Goal: Task Accomplishment & Management: Manage account settings

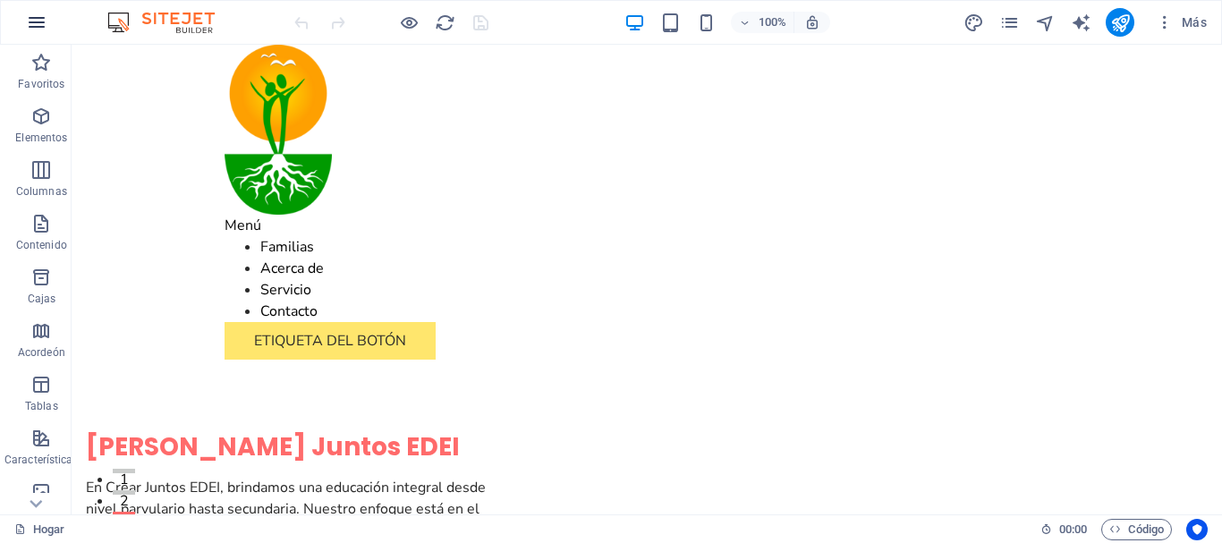
click at [47, 25] on icon "button" at bounding box center [36, 22] width 21 height 21
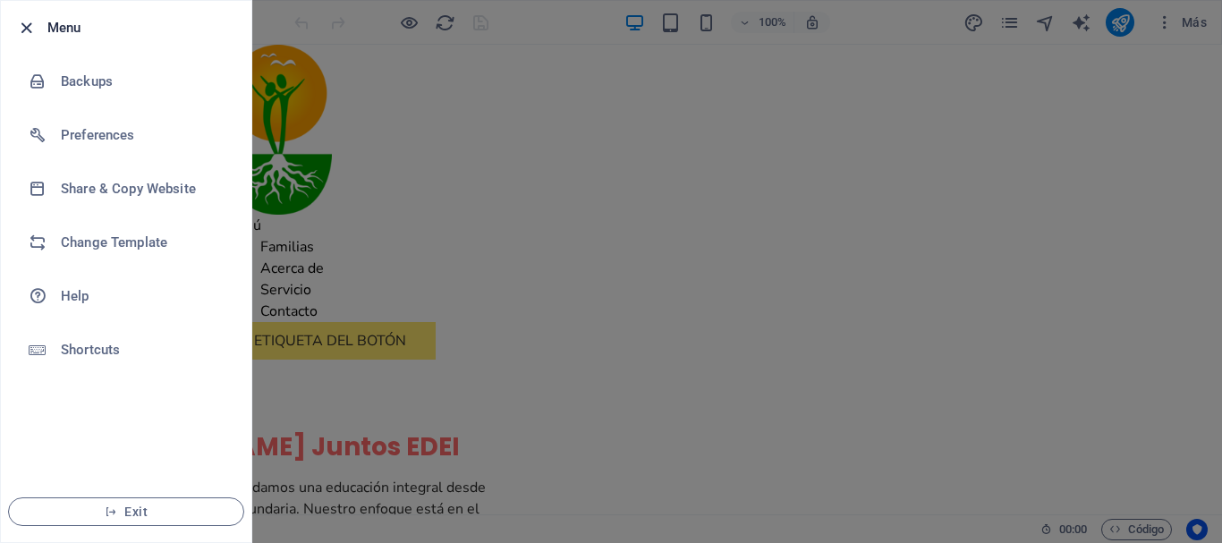
click at [26, 25] on icon "button" at bounding box center [26, 28] width 21 height 21
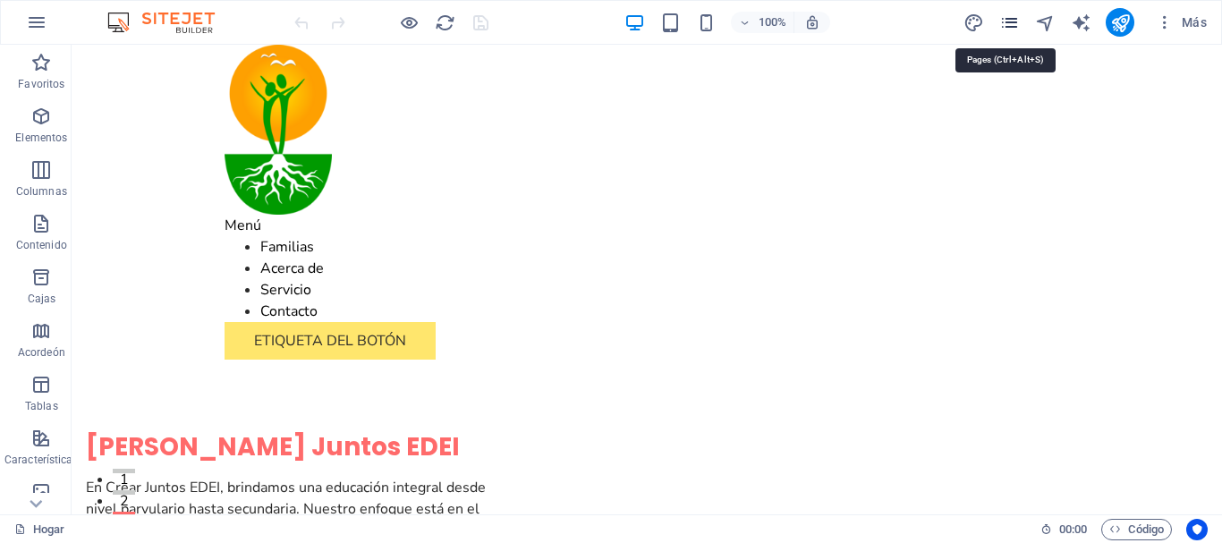
click at [1008, 20] on icon "páginas" at bounding box center [1009, 23] width 21 height 21
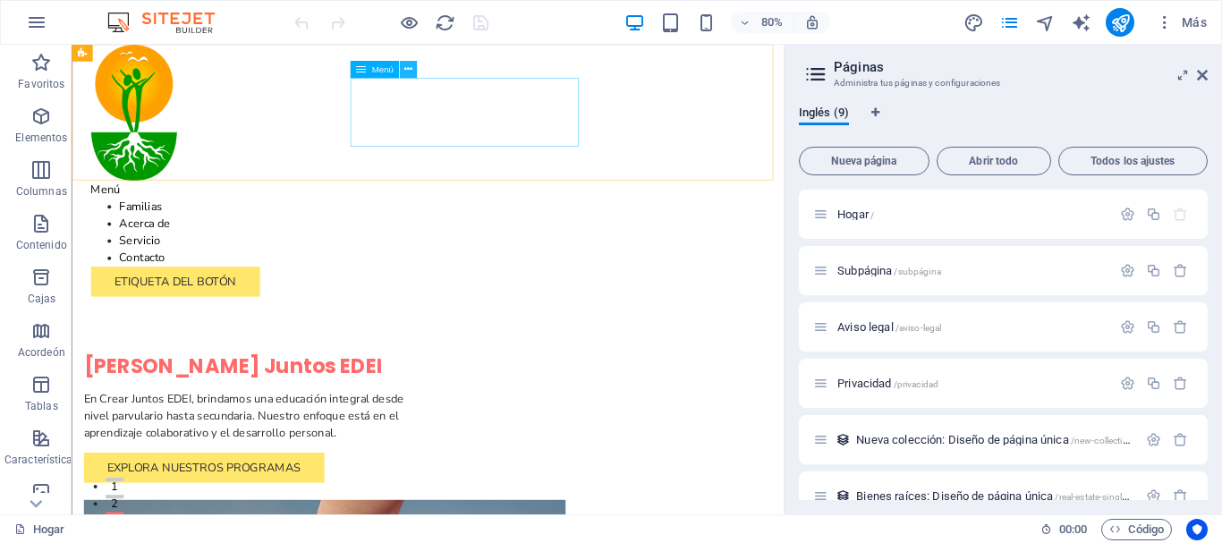
click at [408, 66] on icon at bounding box center [408, 70] width 8 height 15
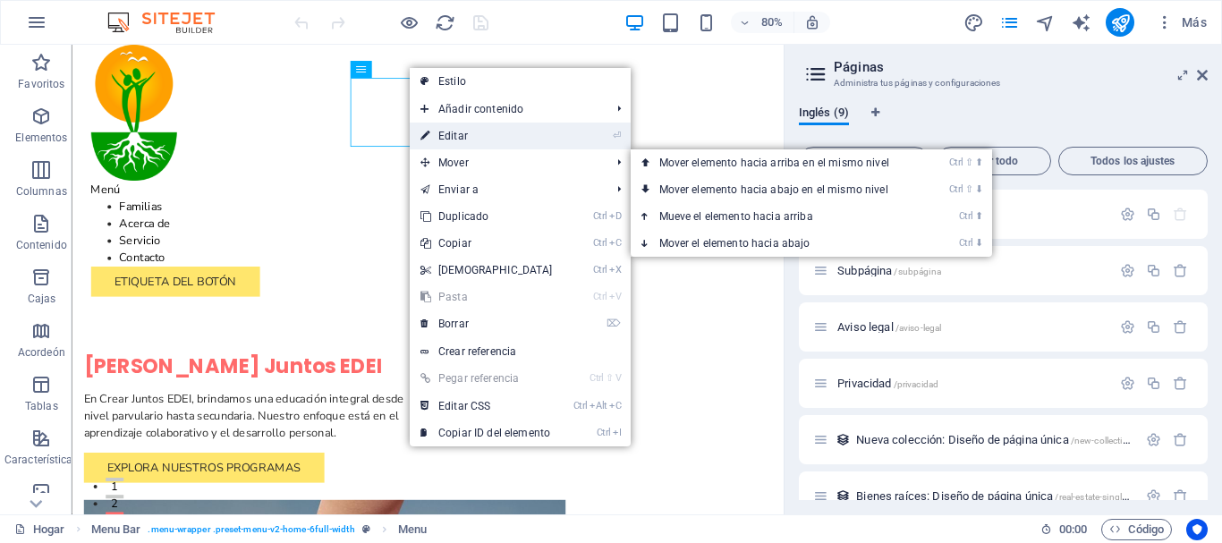
click at [448, 133] on font "Editar" at bounding box center [453, 136] width 30 height 13
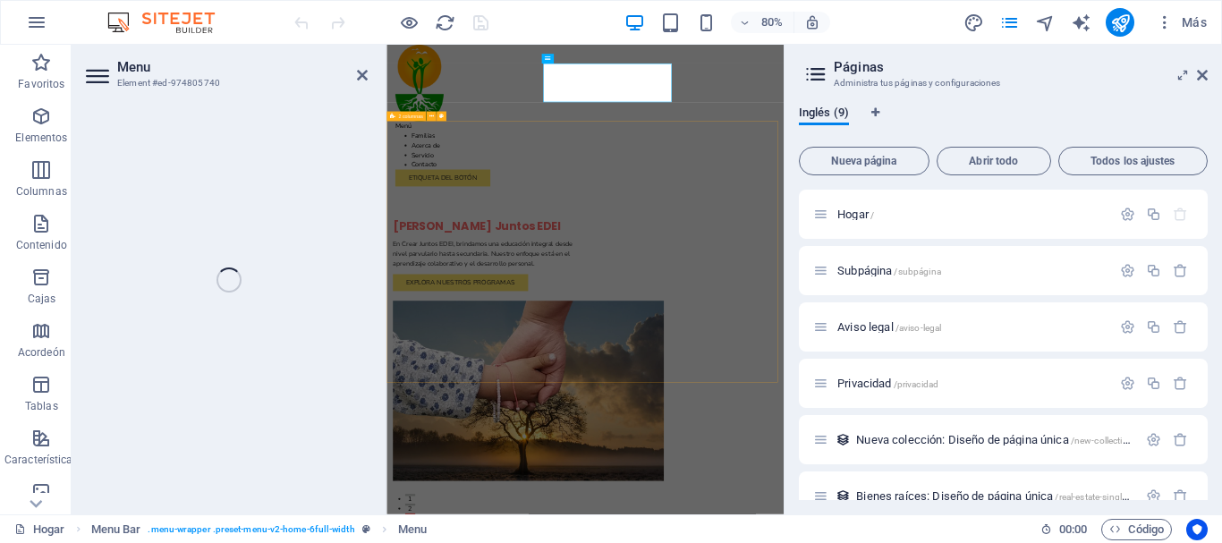
select select
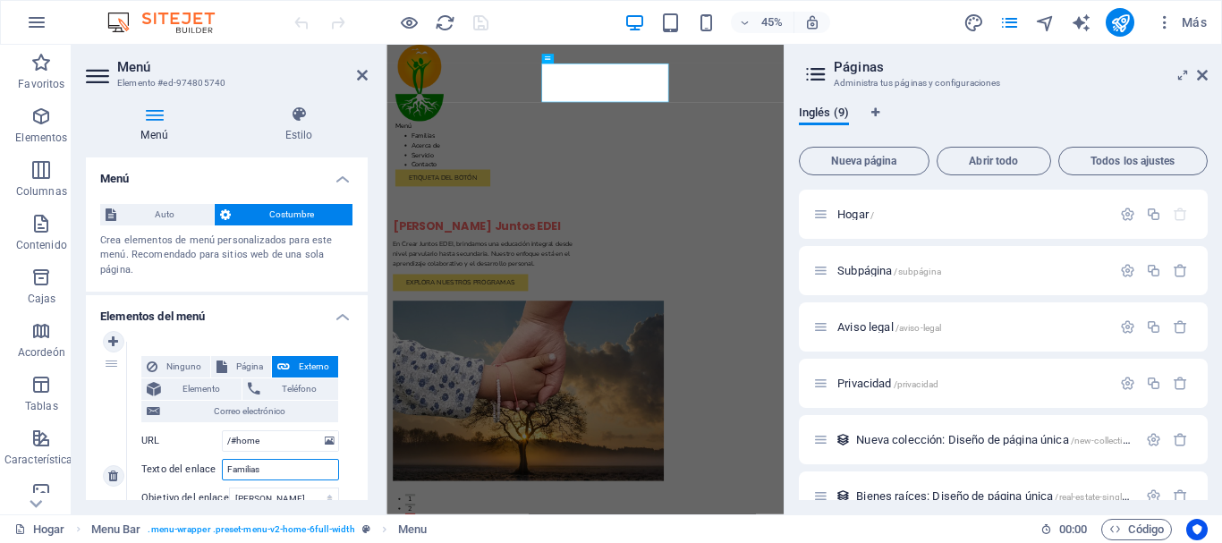
click at [301, 470] on input "Familias" at bounding box center [280, 469] width 117 height 21
type input "F"
select select
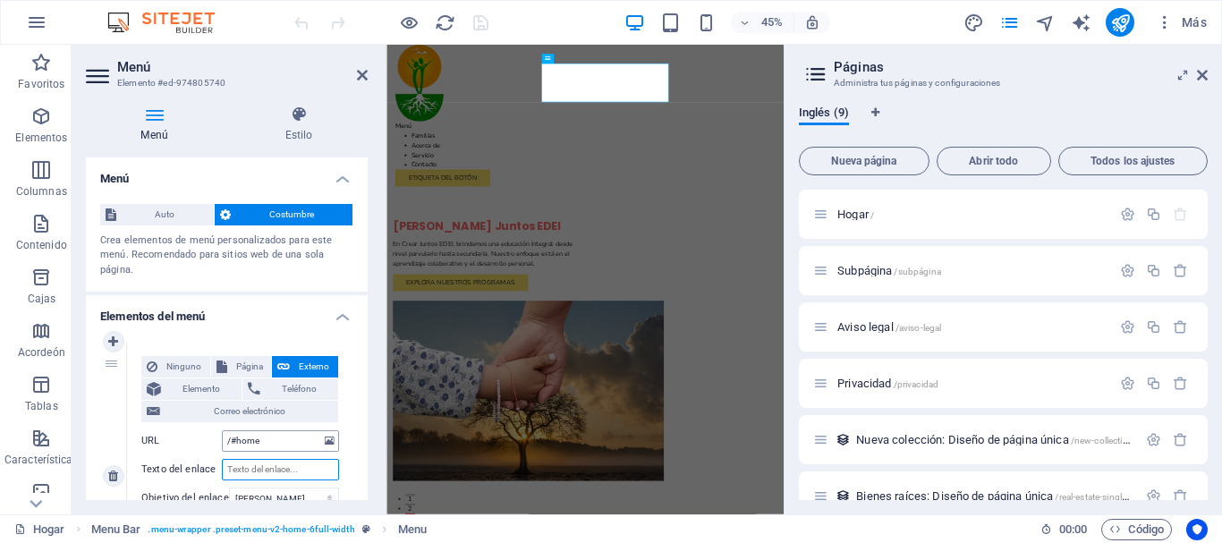
select select
type input "Inicio"
select select
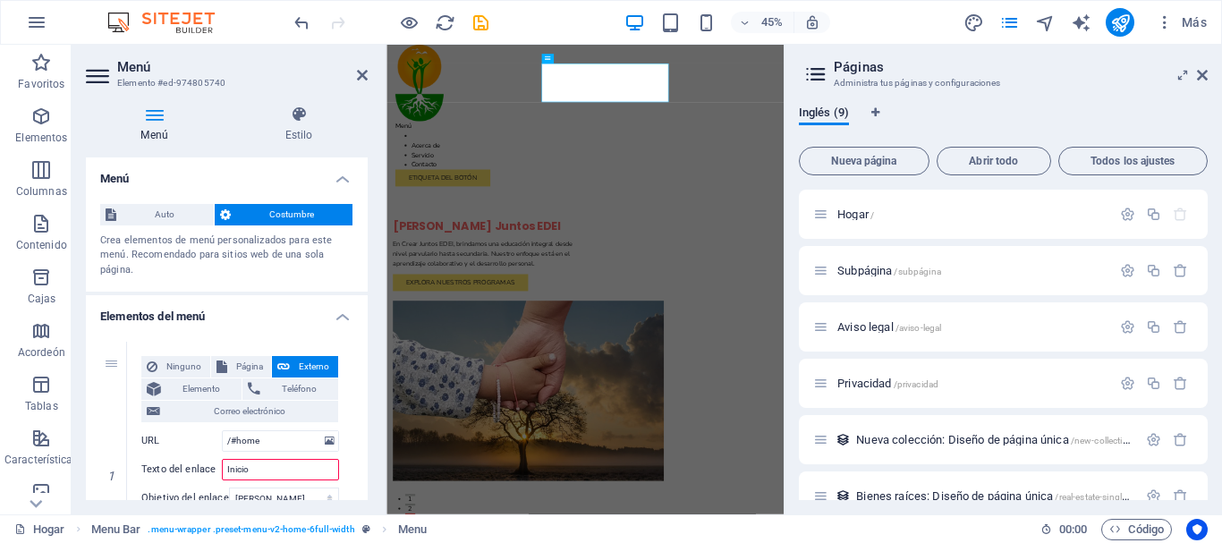
select select
type input "Inicio"
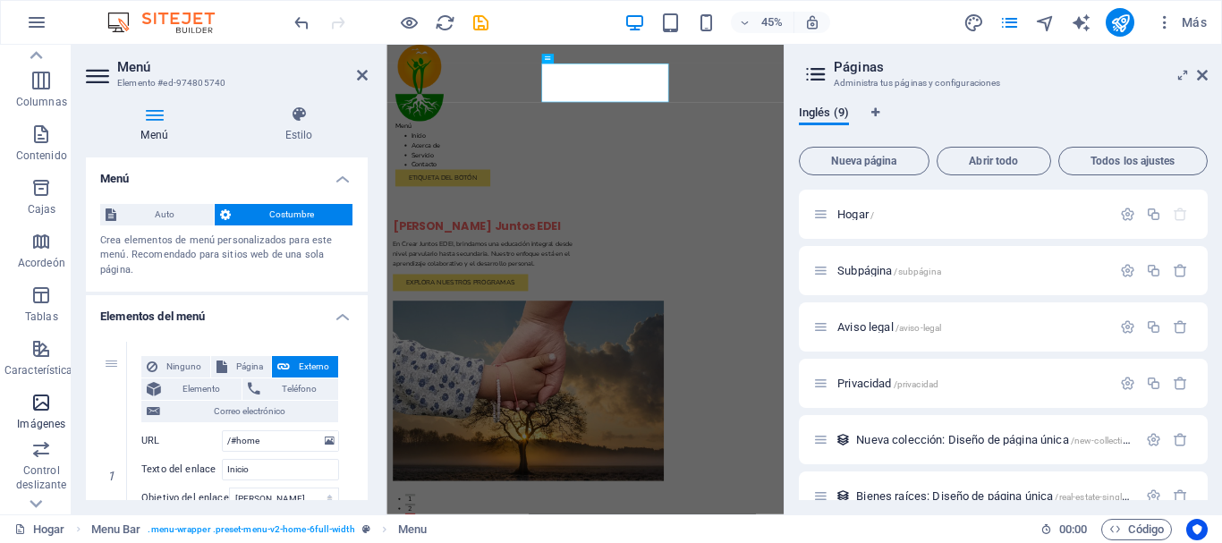
scroll to position [335, 0]
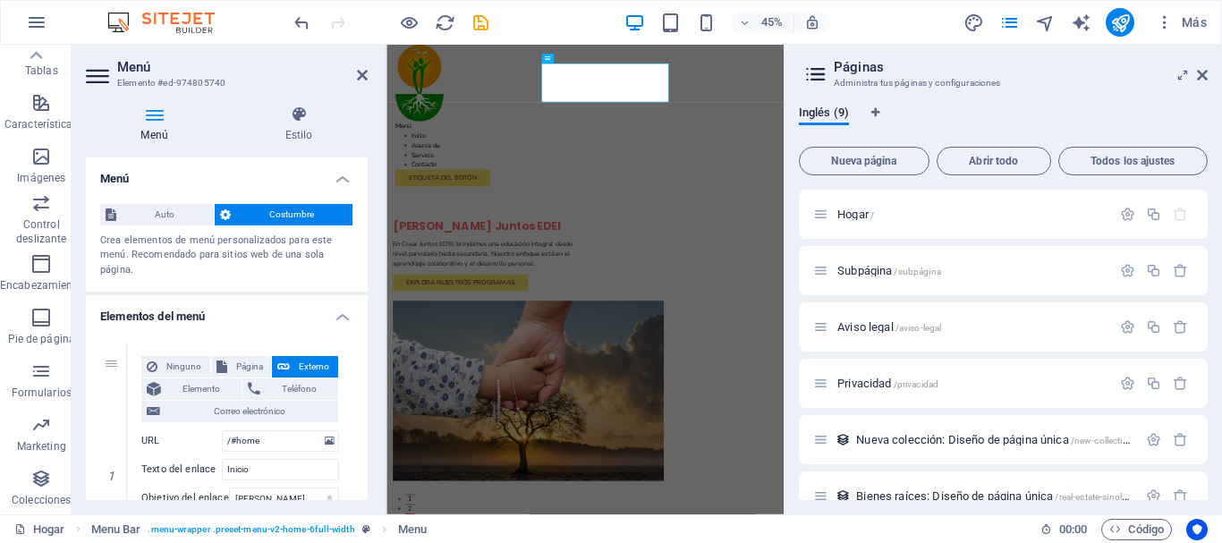
click at [103, 78] on icon at bounding box center [99, 76] width 27 height 29
click at [101, 78] on icon at bounding box center [99, 76] width 27 height 29
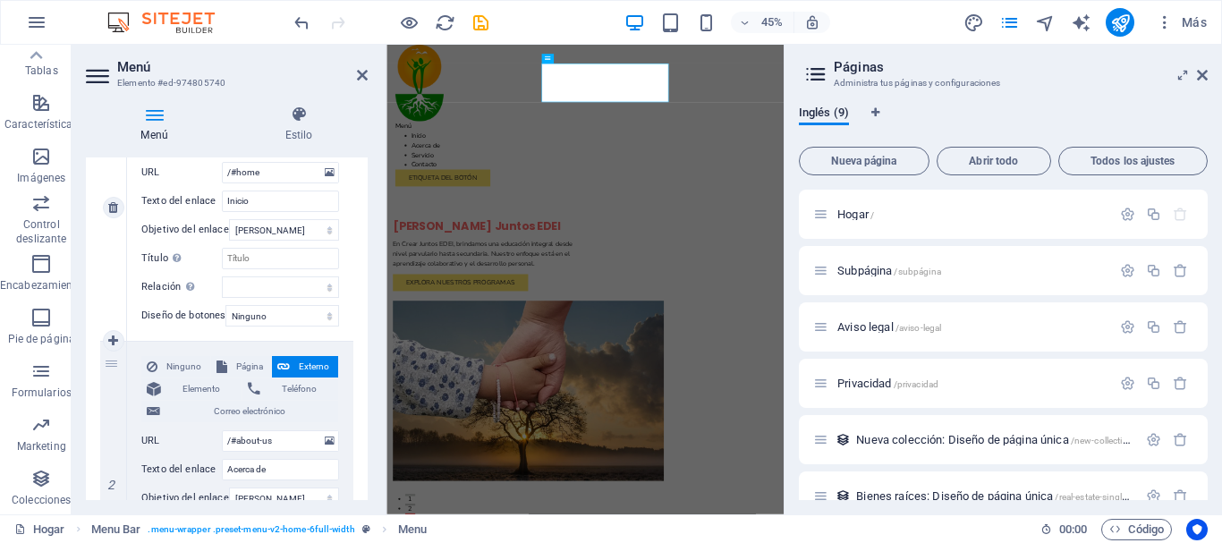
scroll to position [89, 0]
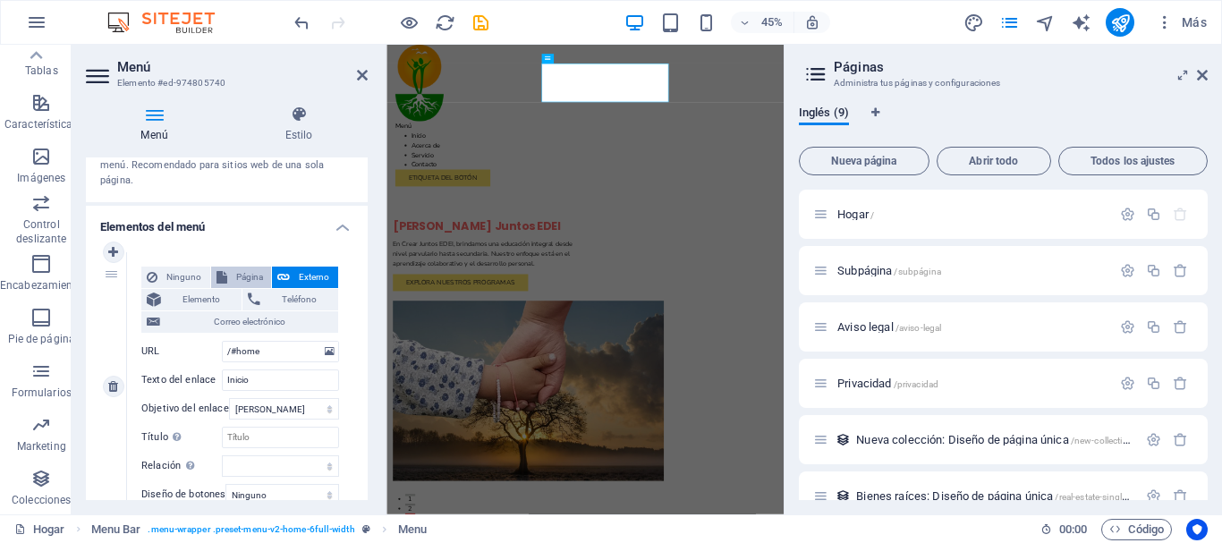
click at [245, 281] on font "Página" at bounding box center [249, 277] width 27 height 10
select select
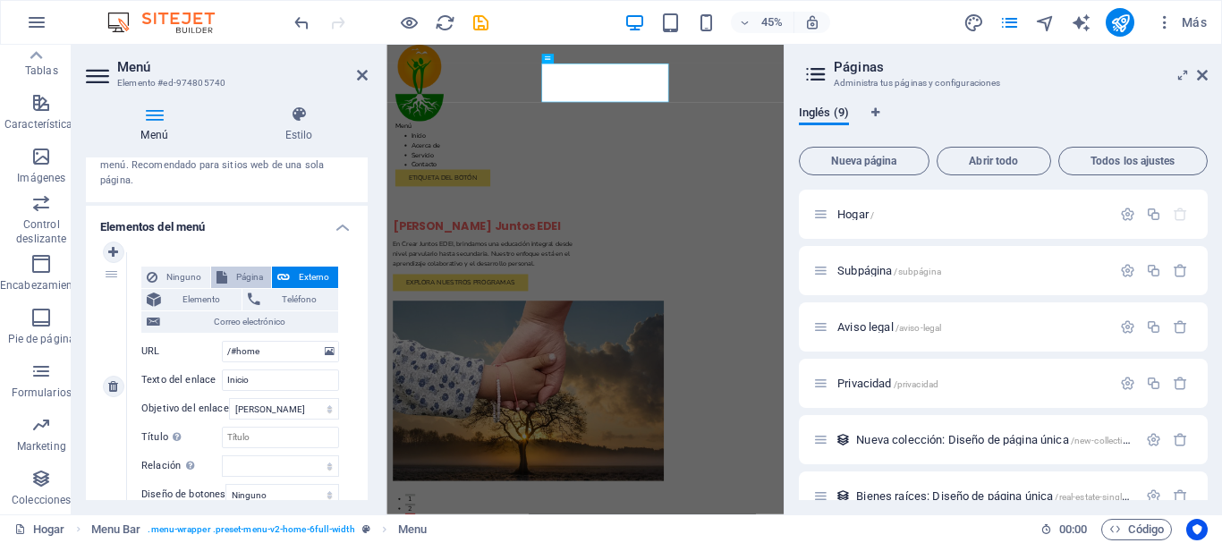
select select
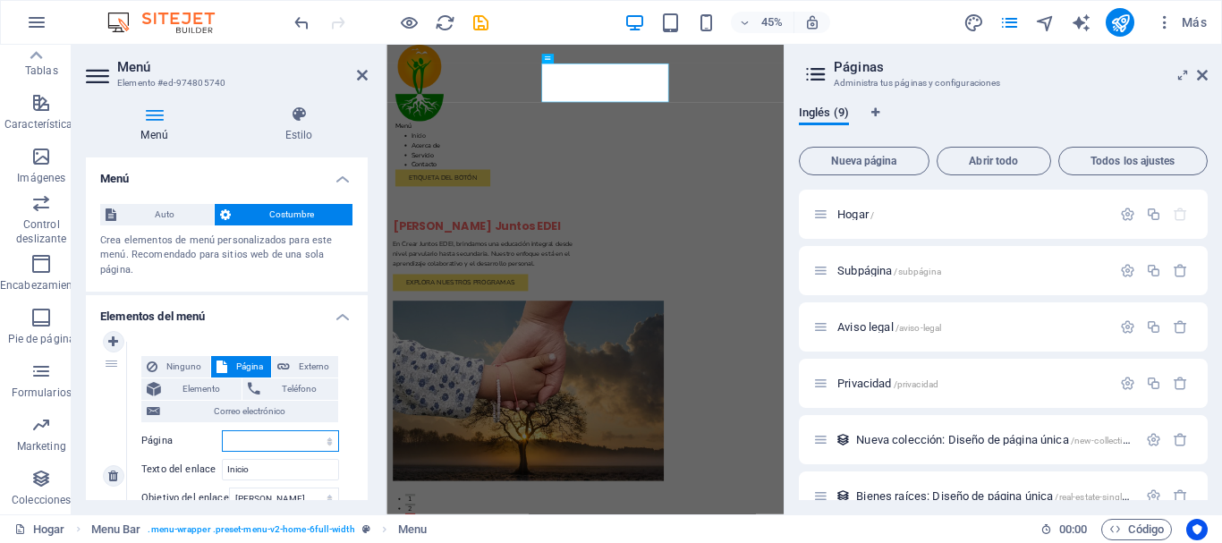
scroll to position [179, 0]
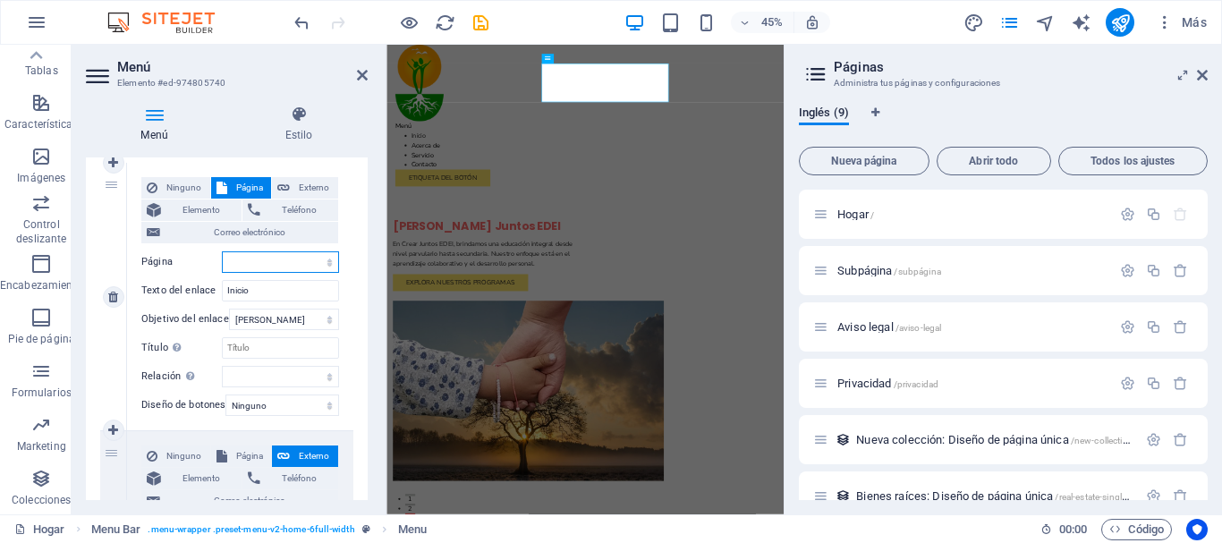
click at [284, 257] on select "Hogar Subpágina Aviso legal Privacidad" at bounding box center [280, 261] width 117 height 21
select select "0"
click at [222, 251] on select "Hogar Subpágina Aviso legal Privacidad" at bounding box center [280, 261] width 117 height 21
select select
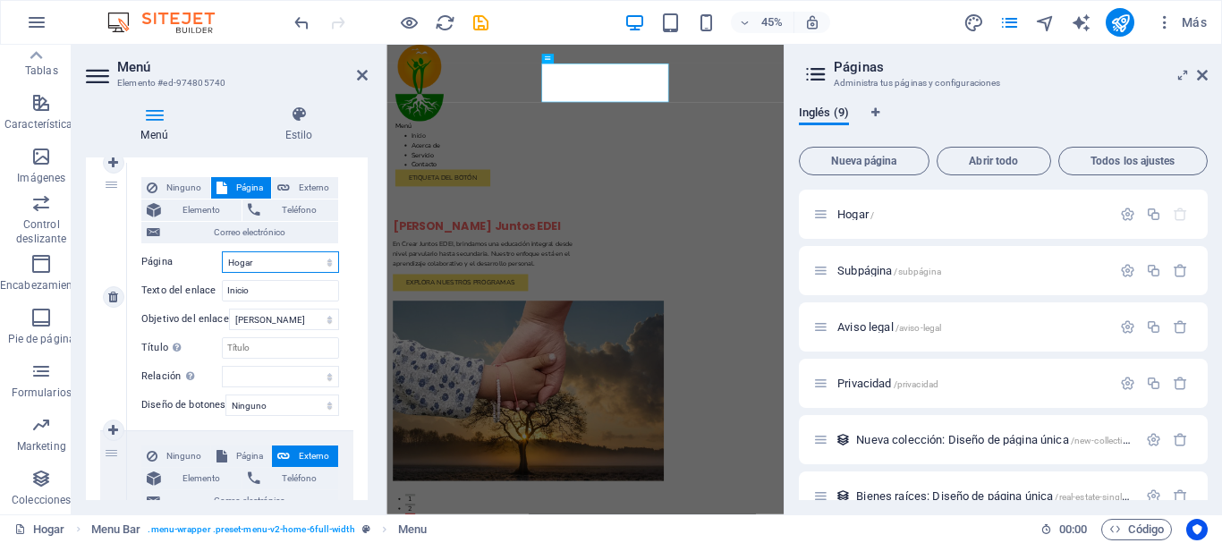
select select
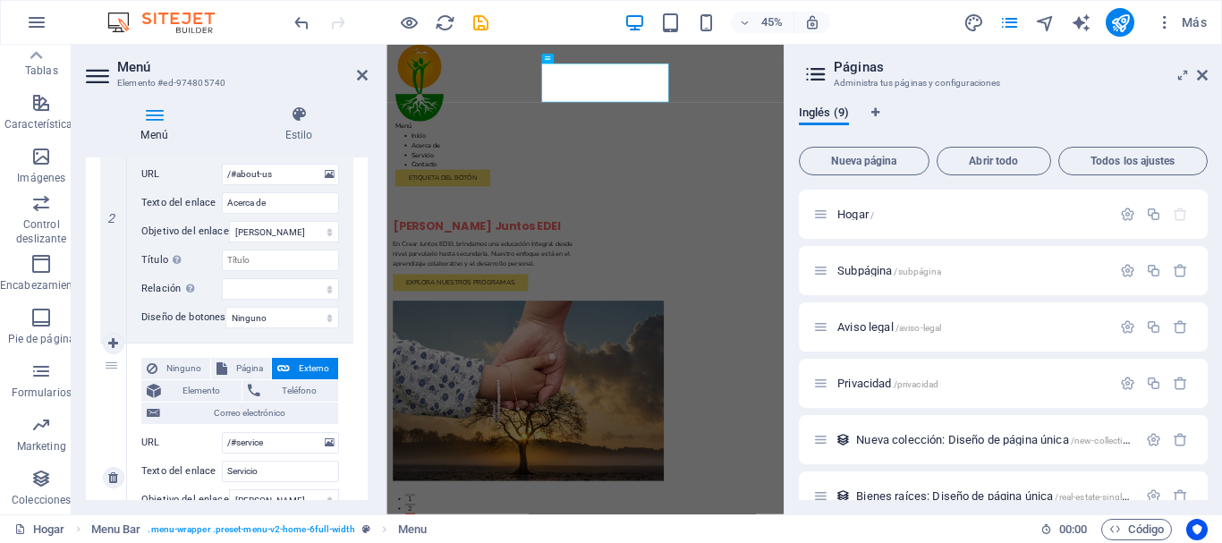
scroll to position [177, 0]
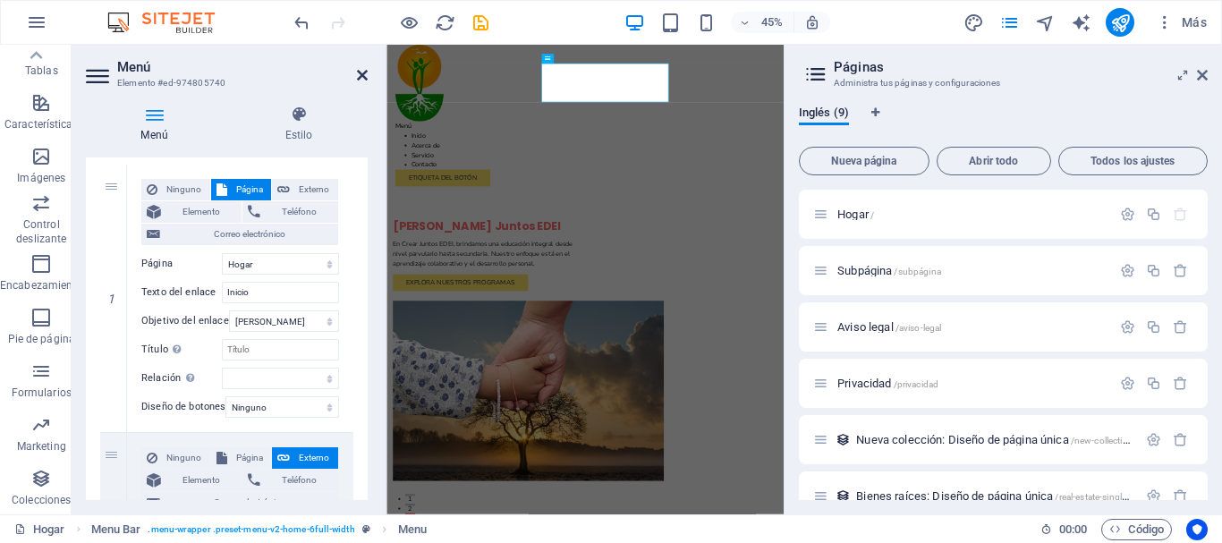
click at [367, 74] on icon at bounding box center [362, 75] width 11 height 14
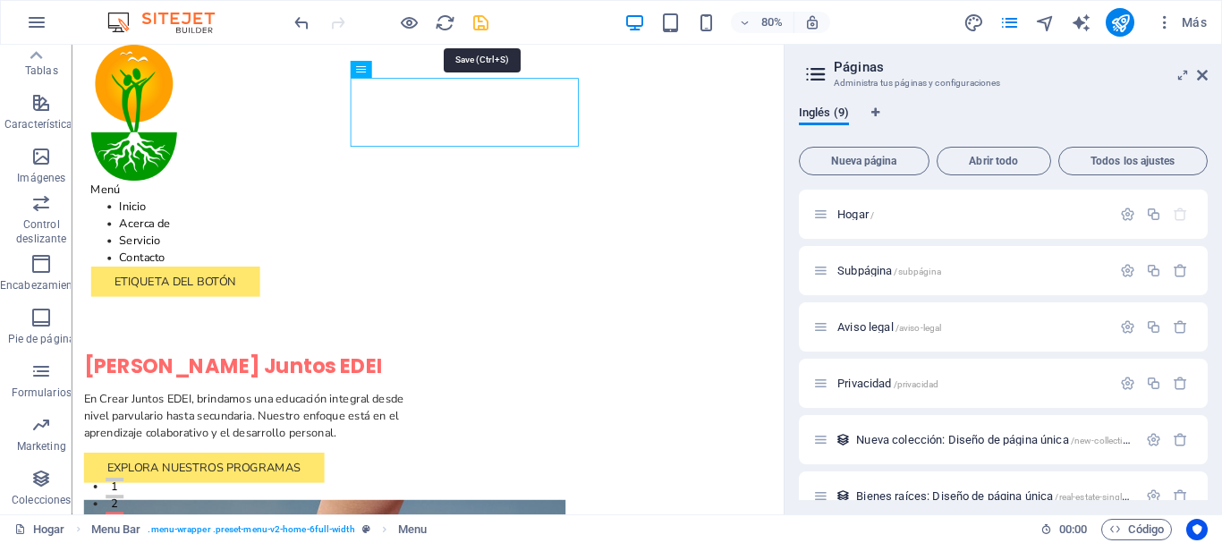
click at [483, 22] on icon "ahorrar" at bounding box center [480, 23] width 21 height 21
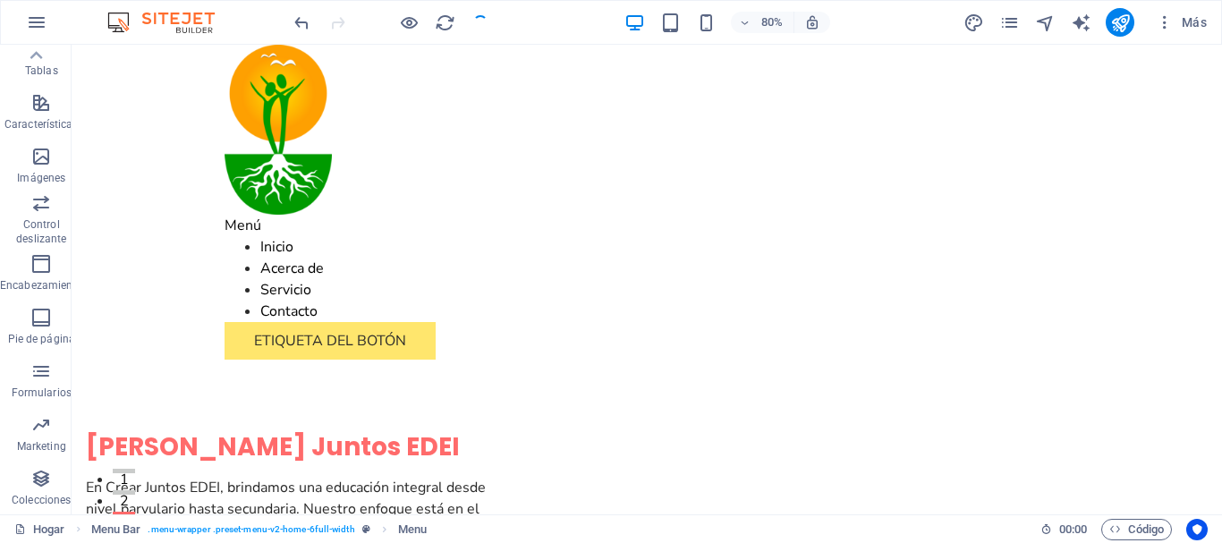
checkbox input "false"
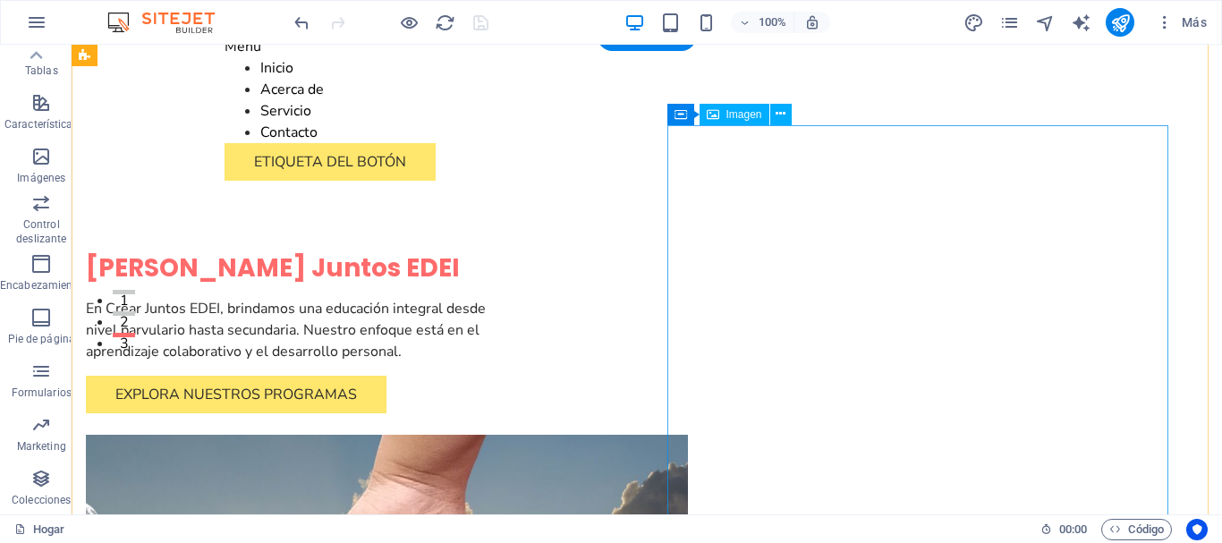
scroll to position [0, 0]
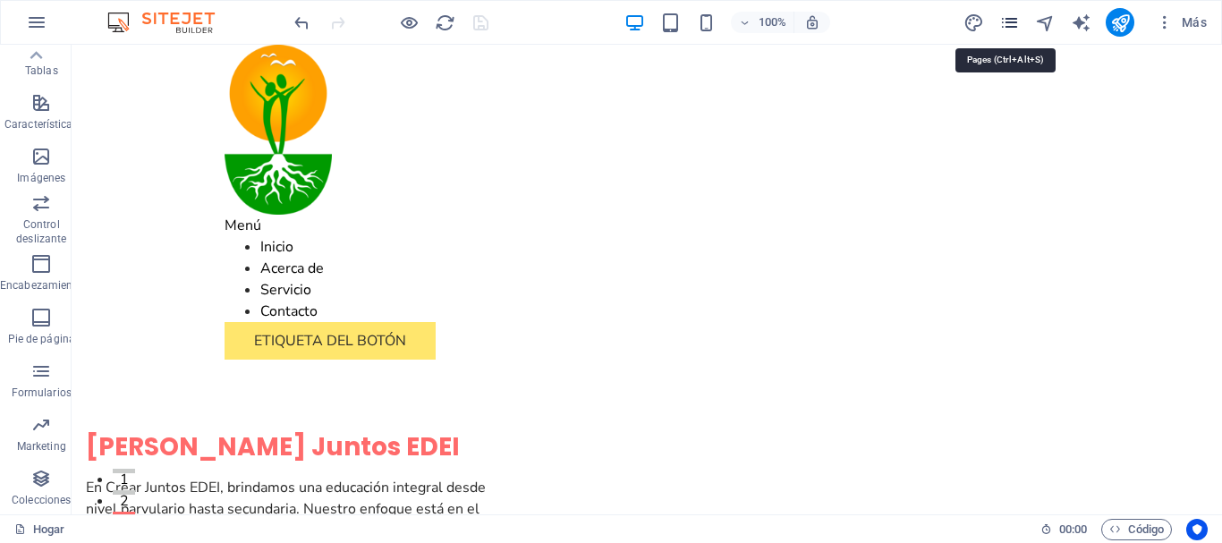
click at [1010, 30] on icon "páginas" at bounding box center [1009, 23] width 21 height 21
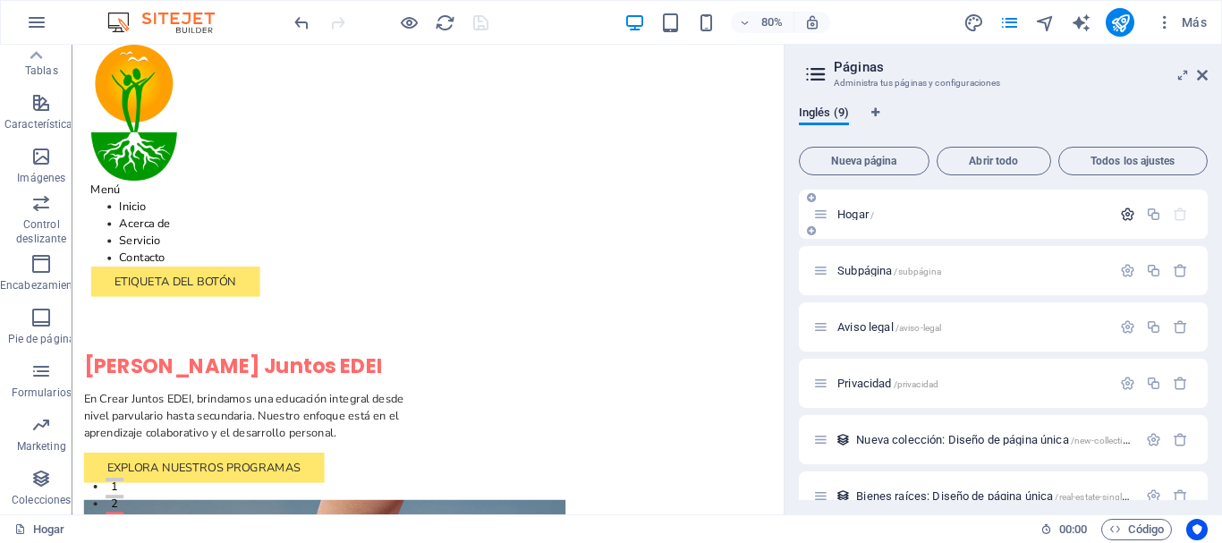
click at [1122, 212] on icon "button" at bounding box center [1127, 214] width 15 height 15
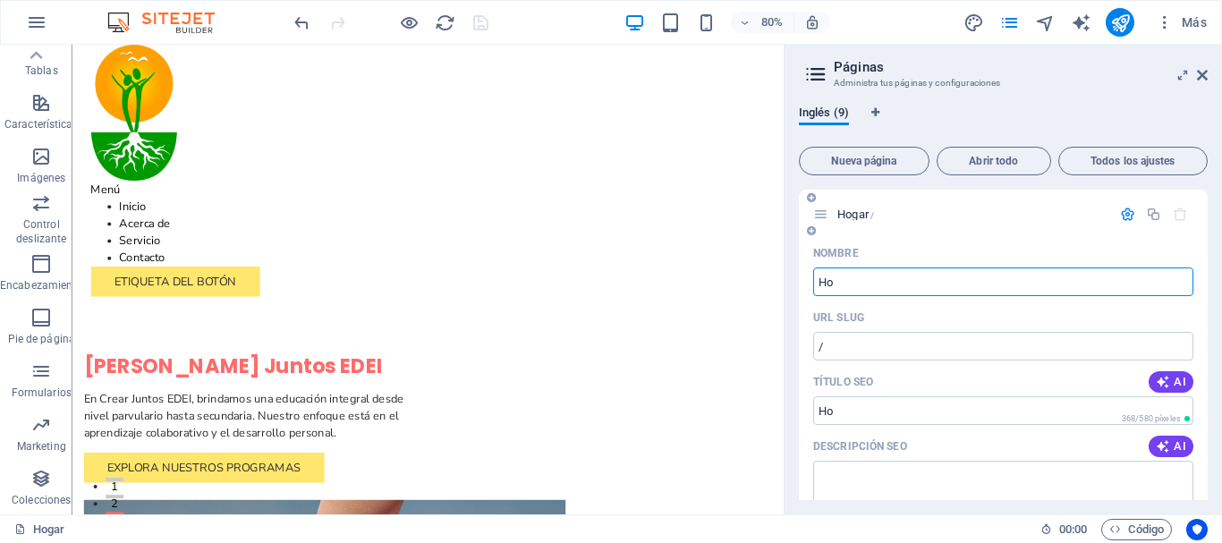
type input "H"
type input "Inicio"
type input "/inicio"
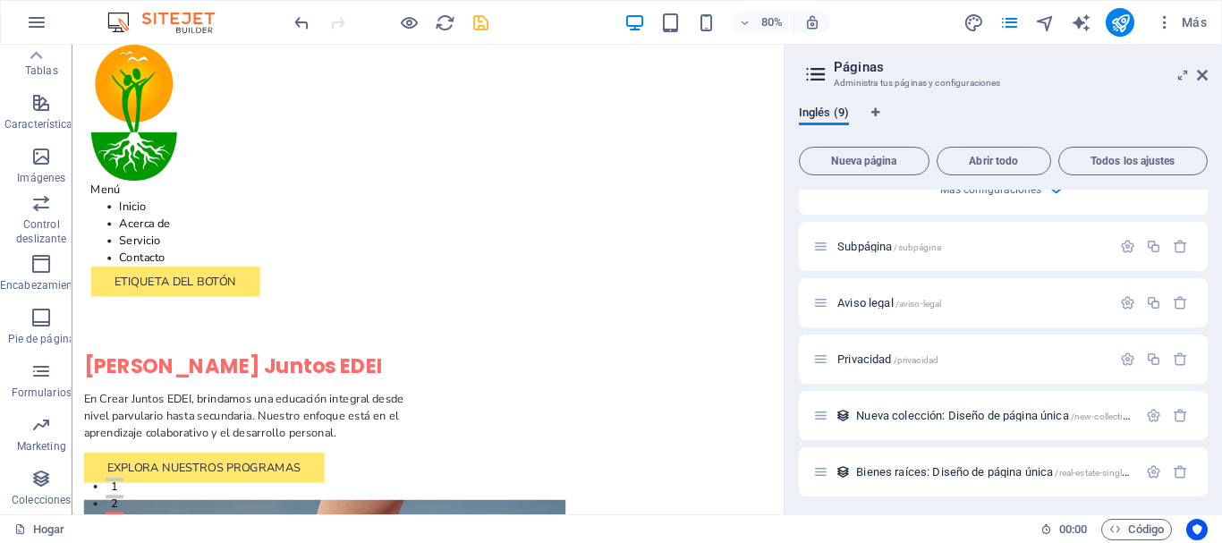
scroll to position [537, 0]
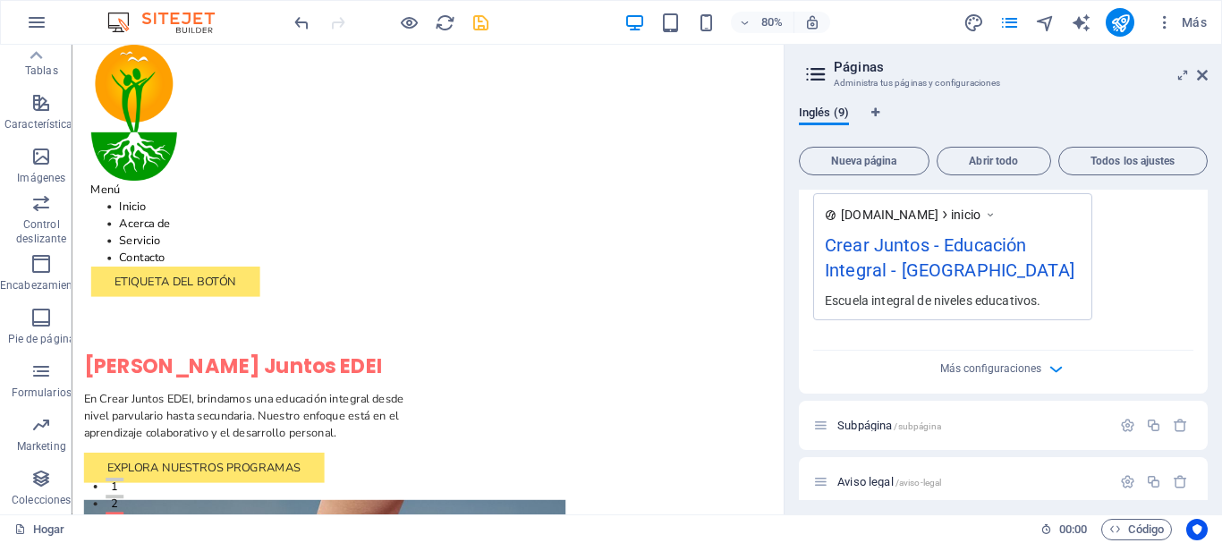
type input "Inicio"
click at [1060, 274] on div "Crear Juntos - Educación Integral - [GEOGRAPHIC_DATA]" at bounding box center [953, 262] width 256 height 60
click at [1022, 294] on font "Escuela integral de niveles educativos." at bounding box center [933, 300] width 216 height 14
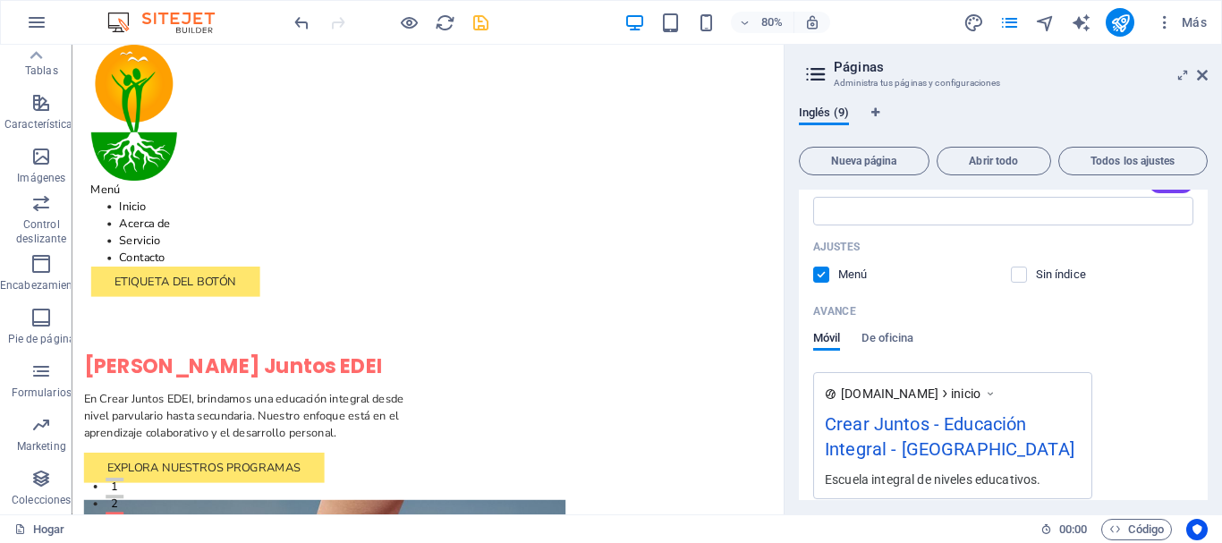
scroll to position [447, 0]
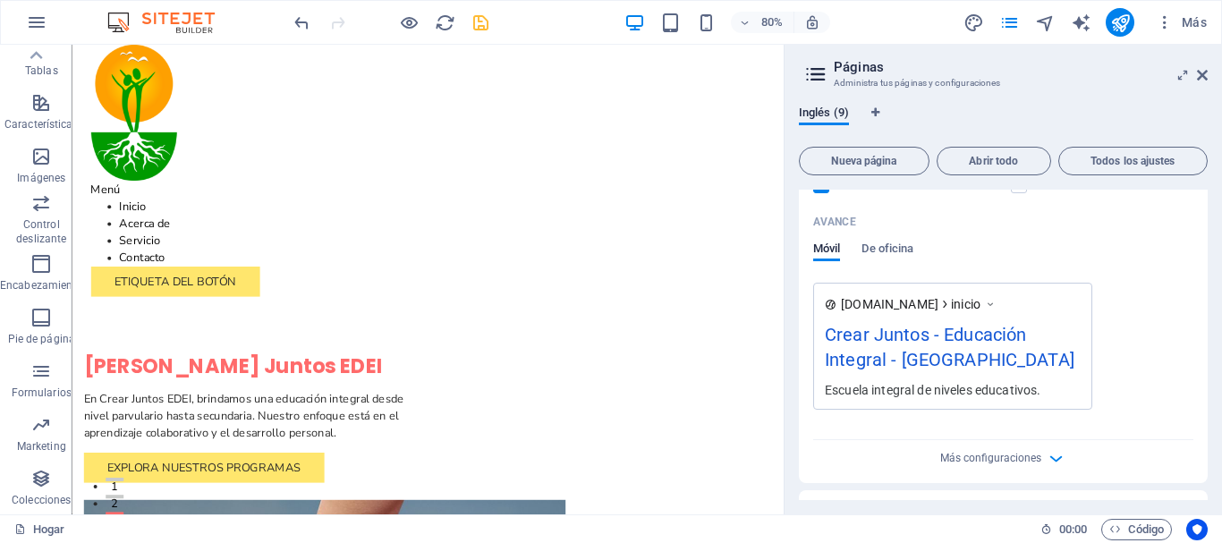
click at [849, 309] on font "[DOMAIN_NAME]" at bounding box center [889, 304] width 97 height 14
click at [998, 350] on div "Crear Juntos - Educación Integral - [GEOGRAPHIC_DATA]" at bounding box center [953, 351] width 256 height 60
click at [938, 350] on font "Crear Juntos - Educación Integral - [GEOGRAPHIC_DATA]" at bounding box center [950, 347] width 250 height 47
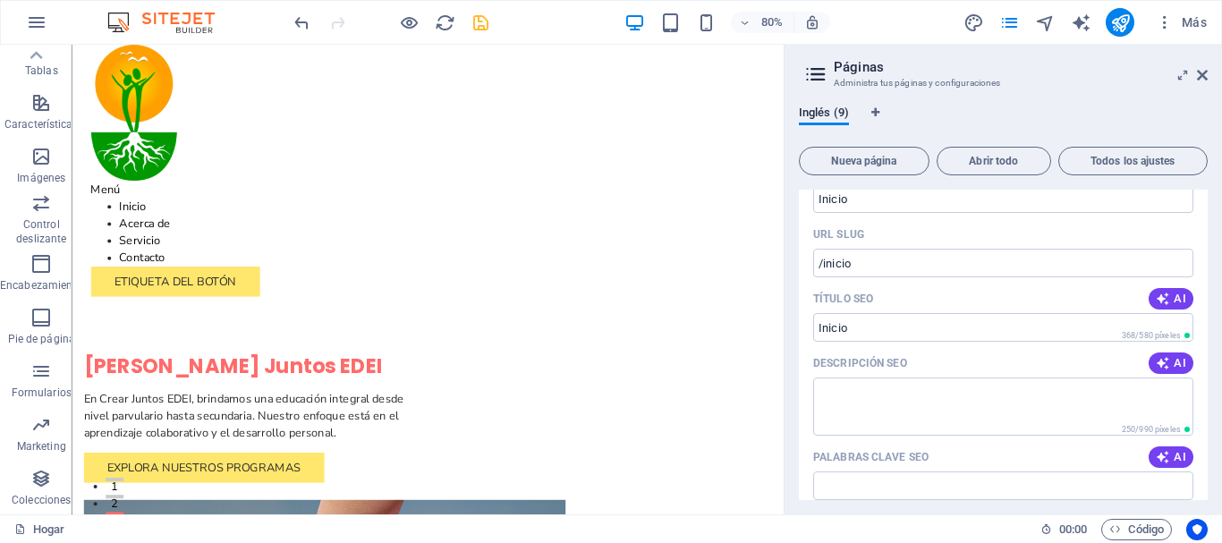
scroll to position [0, 0]
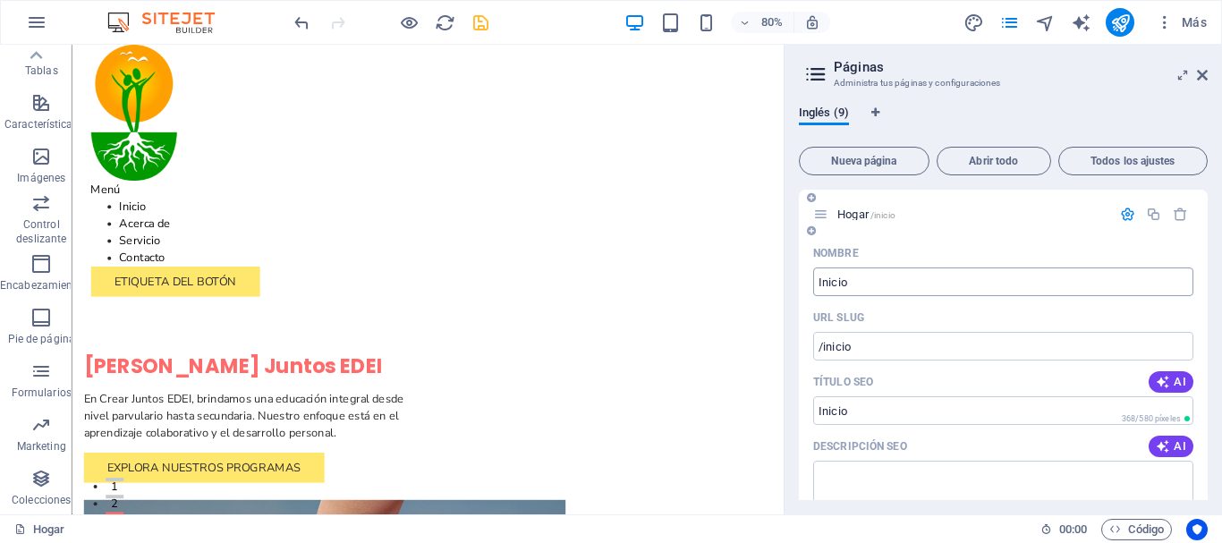
click at [914, 278] on input "Inicio" at bounding box center [1003, 281] width 380 height 29
click at [919, 346] on input "/inicio" at bounding box center [1003, 346] width 380 height 29
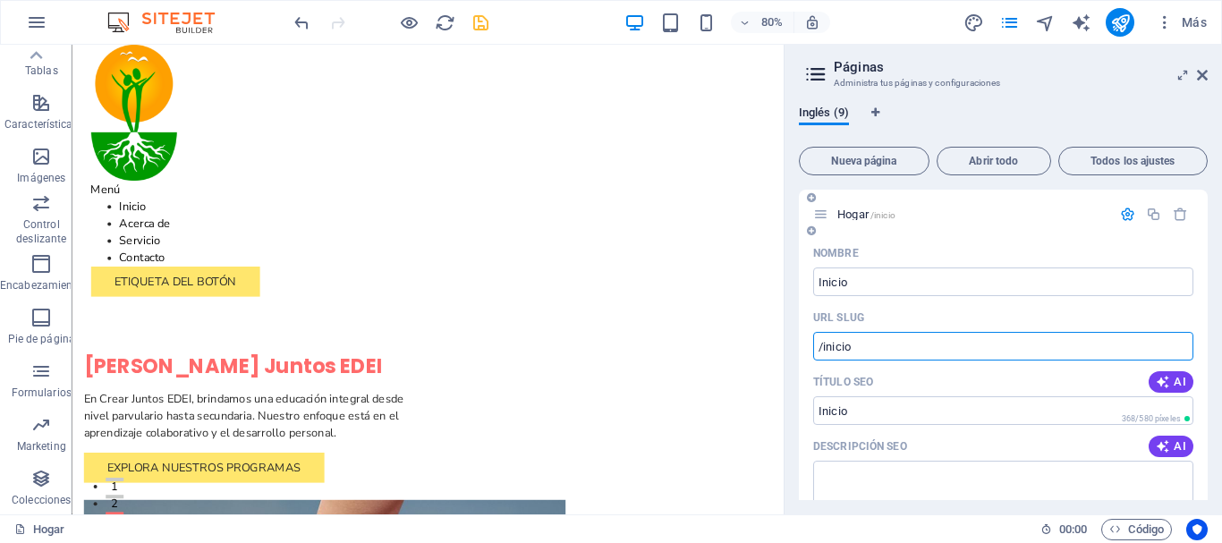
scroll to position [89, 0]
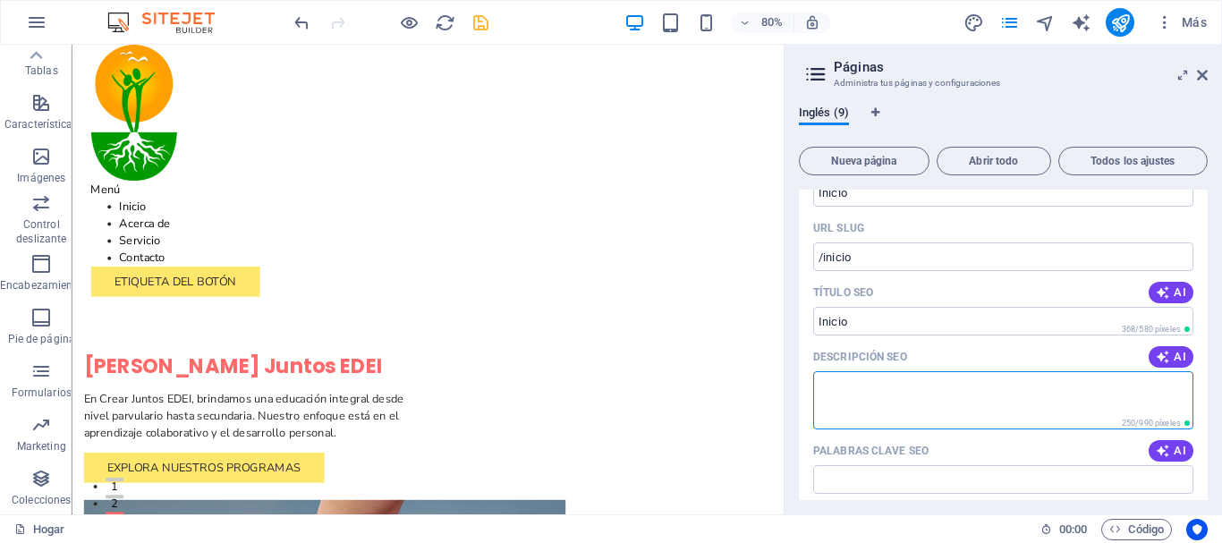
click at [950, 404] on textarea "Descripción SEO" at bounding box center [1003, 400] width 380 height 58
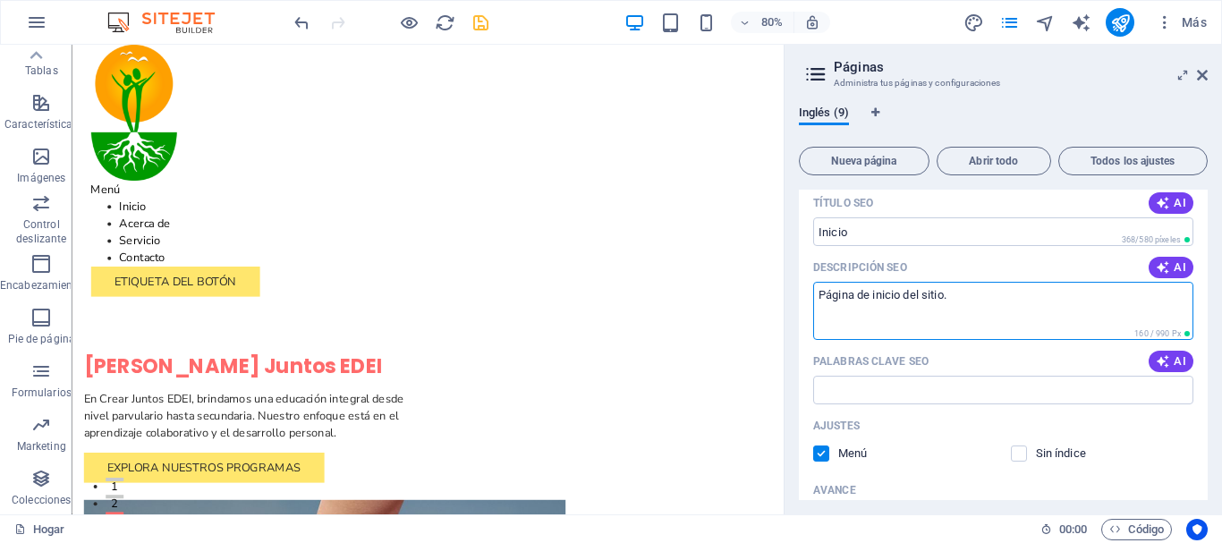
scroll to position [268, 0]
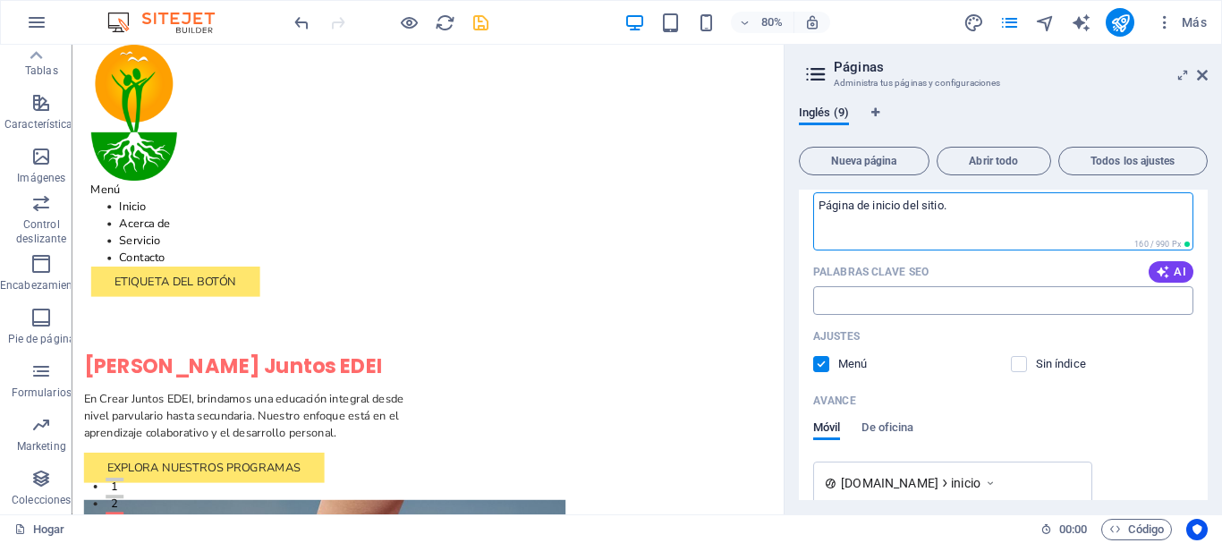
type textarea "Página de inicio del sitio."
click at [856, 294] on input "Palabras clave SEO" at bounding box center [1003, 300] width 380 height 29
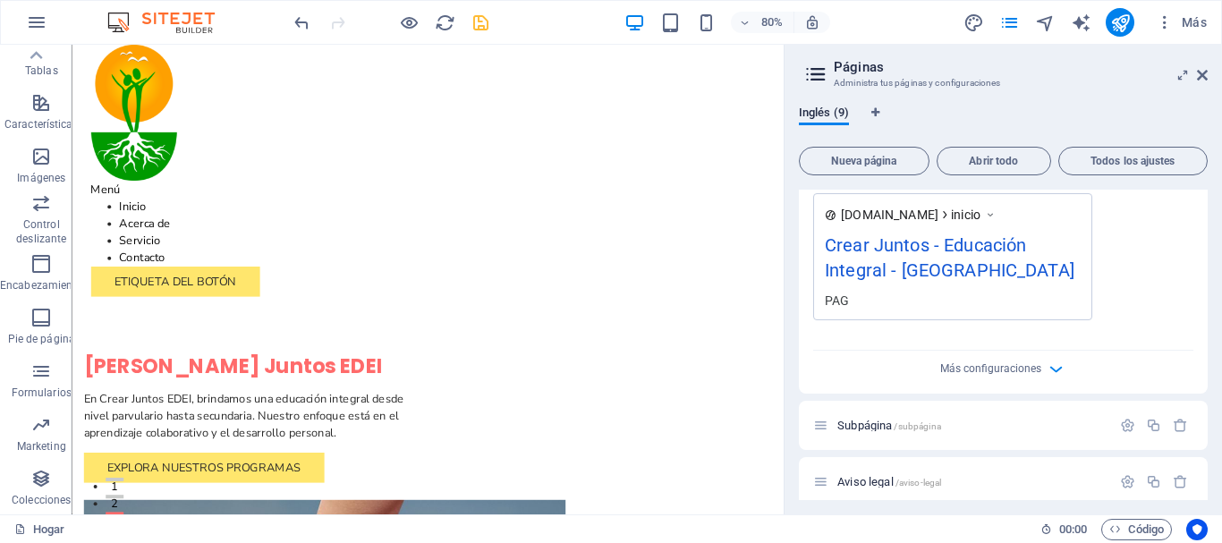
scroll to position [358, 0]
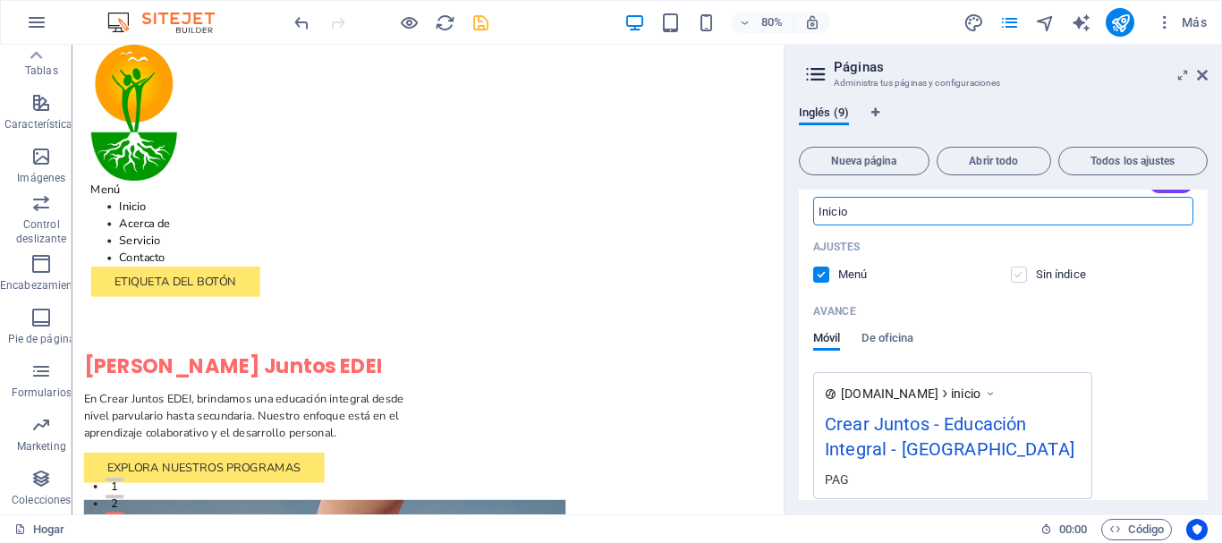
type input "Inicio"
click at [1012, 275] on label at bounding box center [1019, 275] width 16 height 16
click at [0, 0] on input "checkbox" at bounding box center [0, 0] width 0 height 0
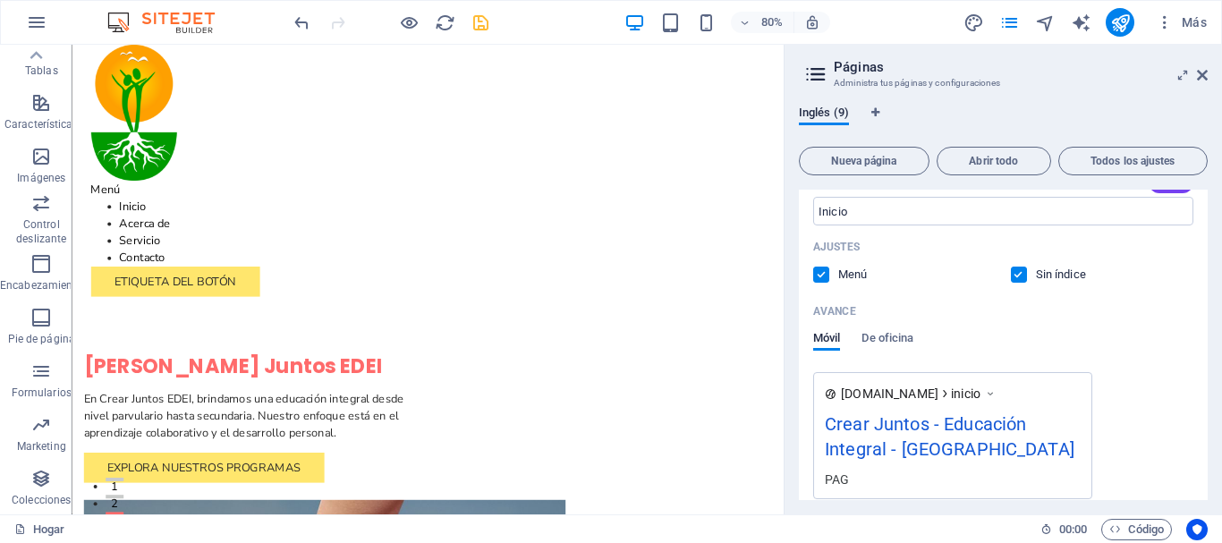
click at [1018, 274] on label at bounding box center [1019, 275] width 16 height 16
click at [0, 0] on input "checkbox" at bounding box center [0, 0] width 0 height 0
click at [868, 338] on font "De oficina" at bounding box center [887, 337] width 52 height 13
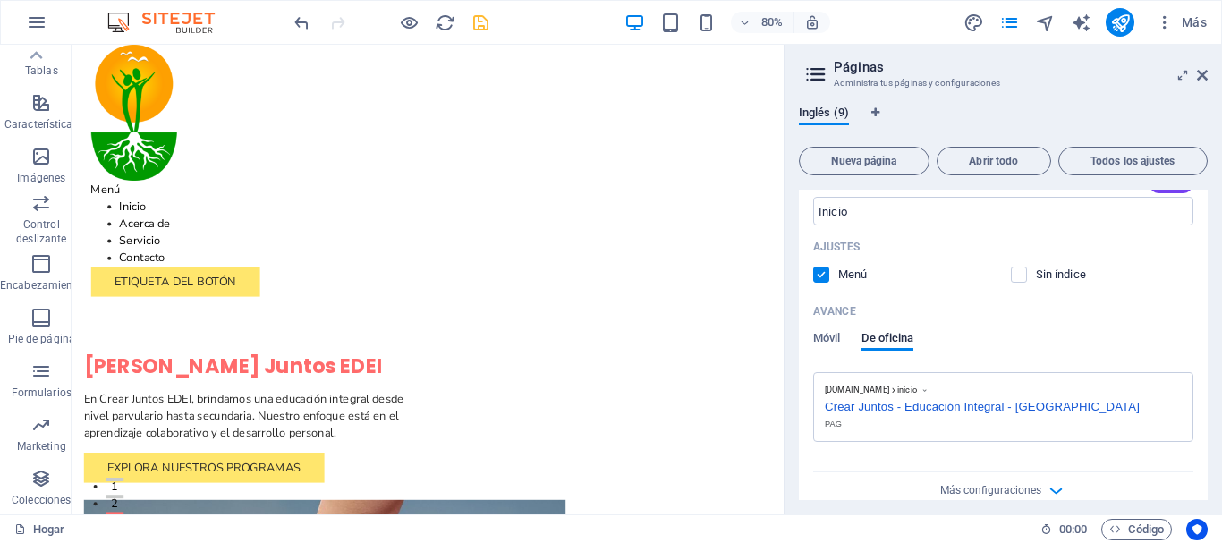
click at [847, 425] on div "PAG" at bounding box center [1003, 424] width 357 height 13
click at [876, 426] on div "PAG" at bounding box center [1003, 424] width 357 height 13
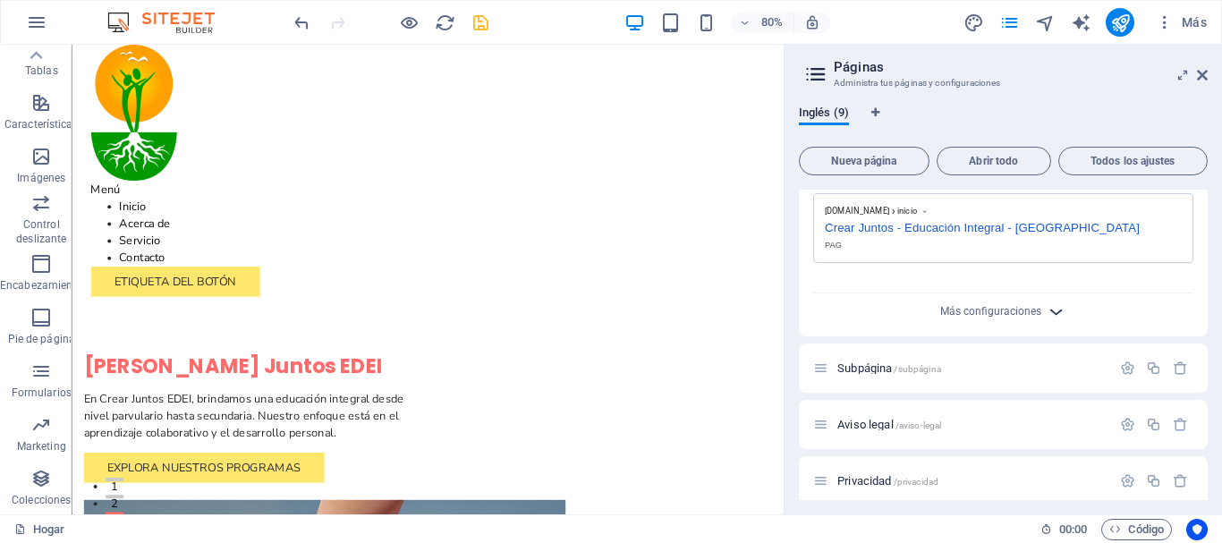
click at [1056, 316] on icon "button" at bounding box center [1056, 311] width 21 height 21
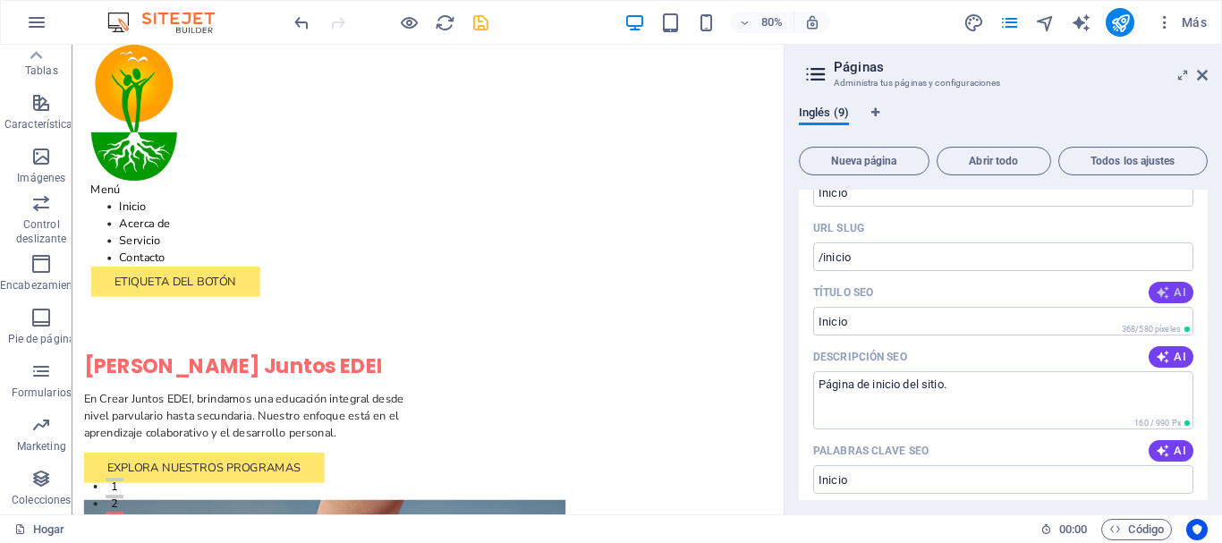
scroll to position [0, 0]
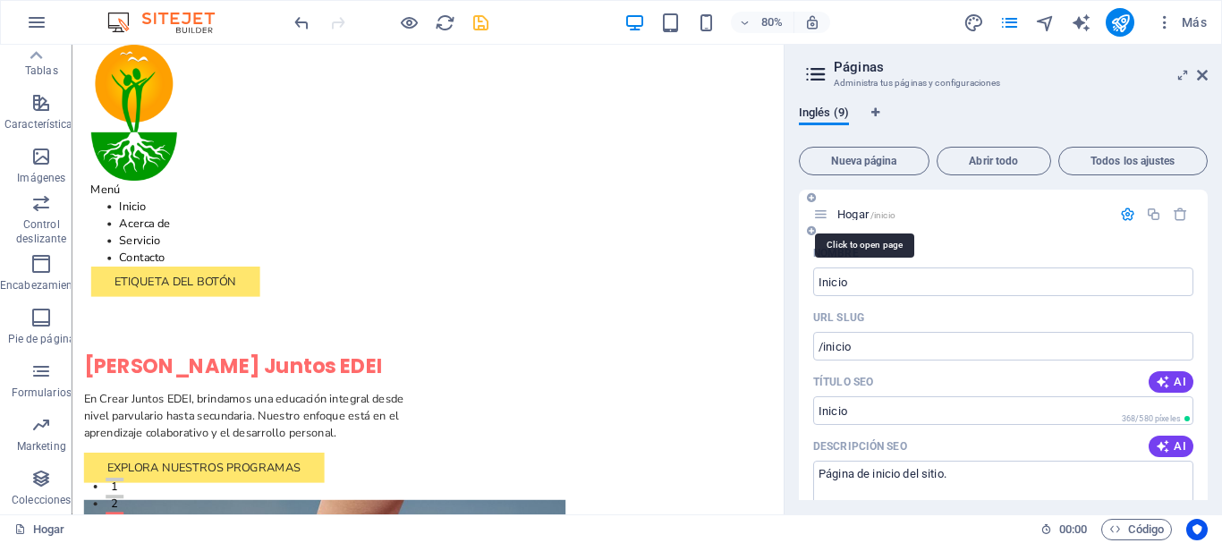
click at [847, 214] on font "Hogar" at bounding box center [852, 213] width 31 height 13
click at [1124, 216] on icon "button" at bounding box center [1127, 214] width 15 height 15
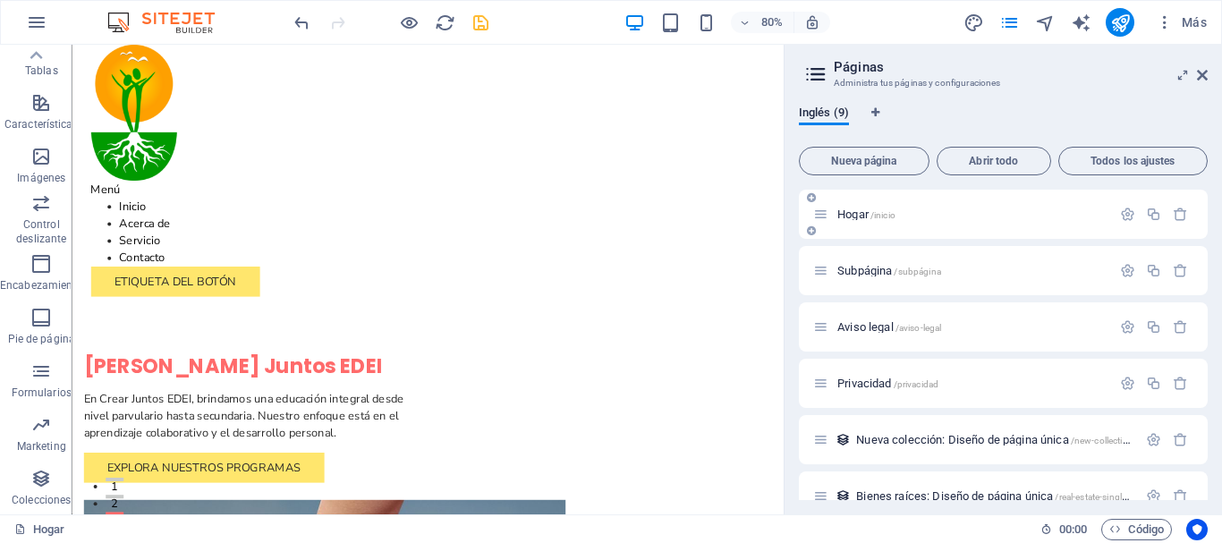
click at [856, 212] on font "Hogar" at bounding box center [852, 213] width 31 height 13
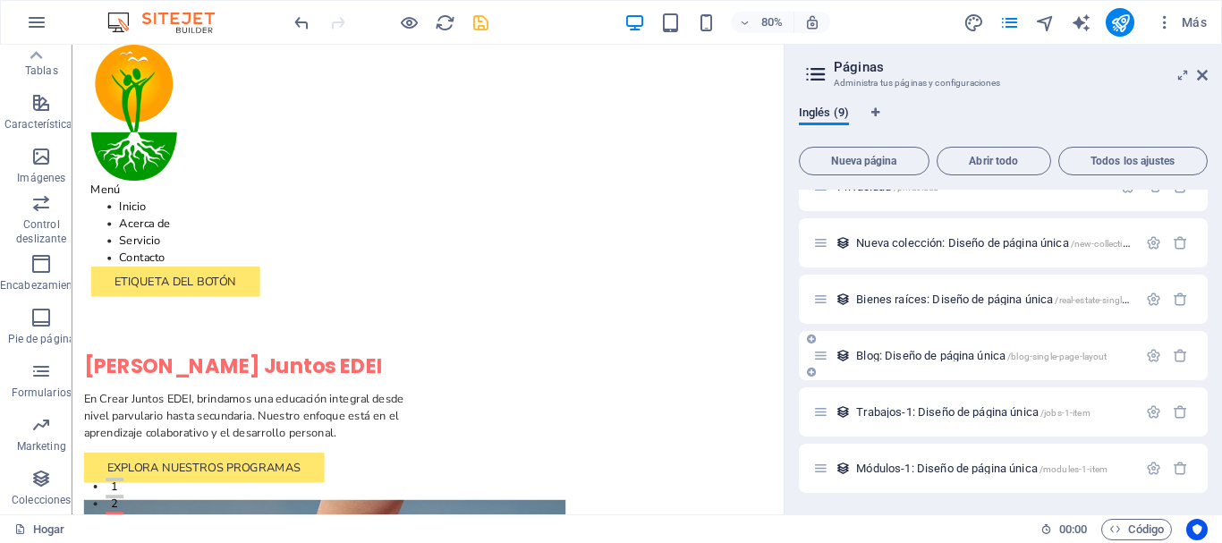
click at [919, 355] on font "Blog: Diseño de página única" at bounding box center [930, 355] width 149 height 13
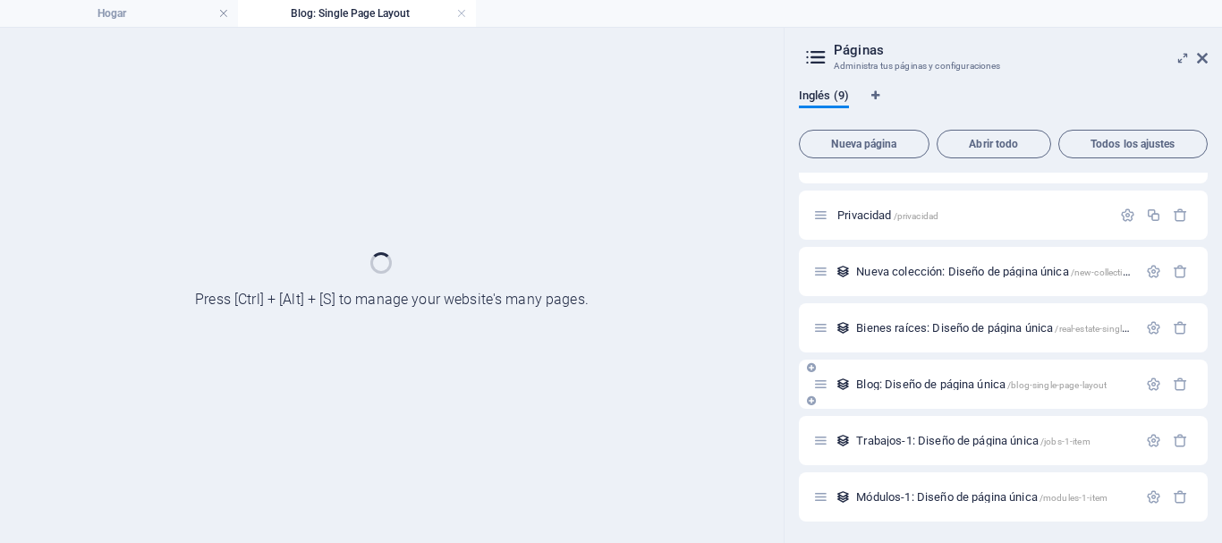
scroll to position [151, 0]
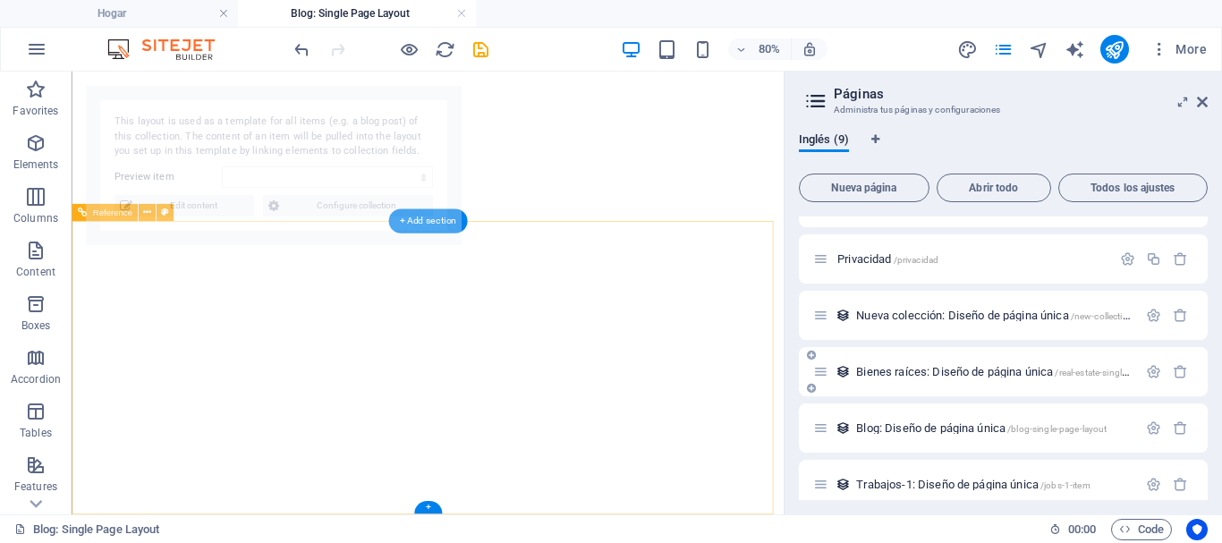
select select "68d47d14cd189cb9170e6b9e"
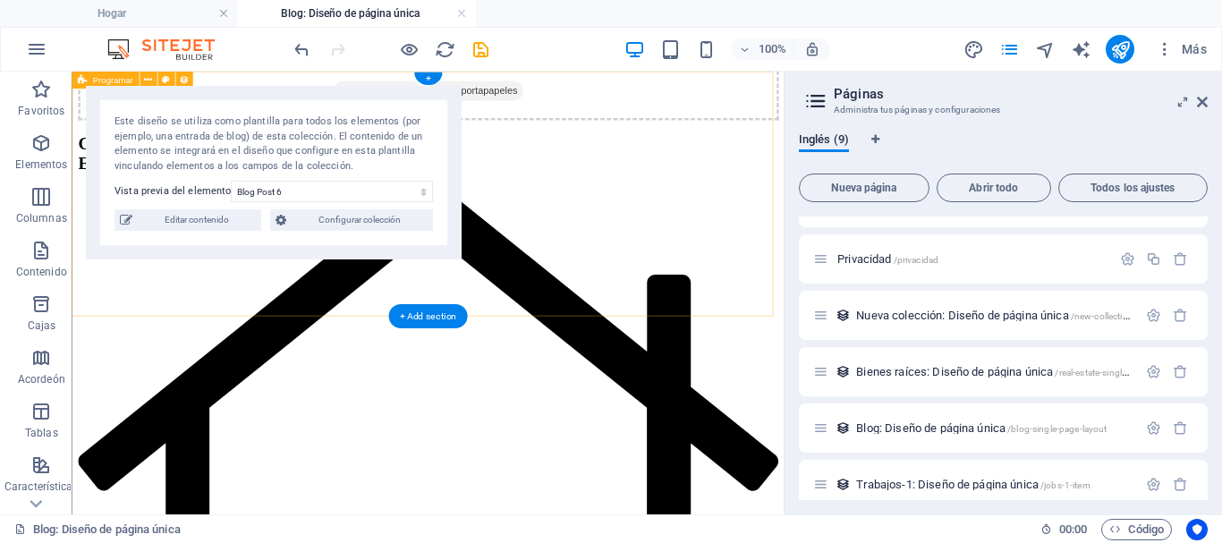
scroll to position [0, 0]
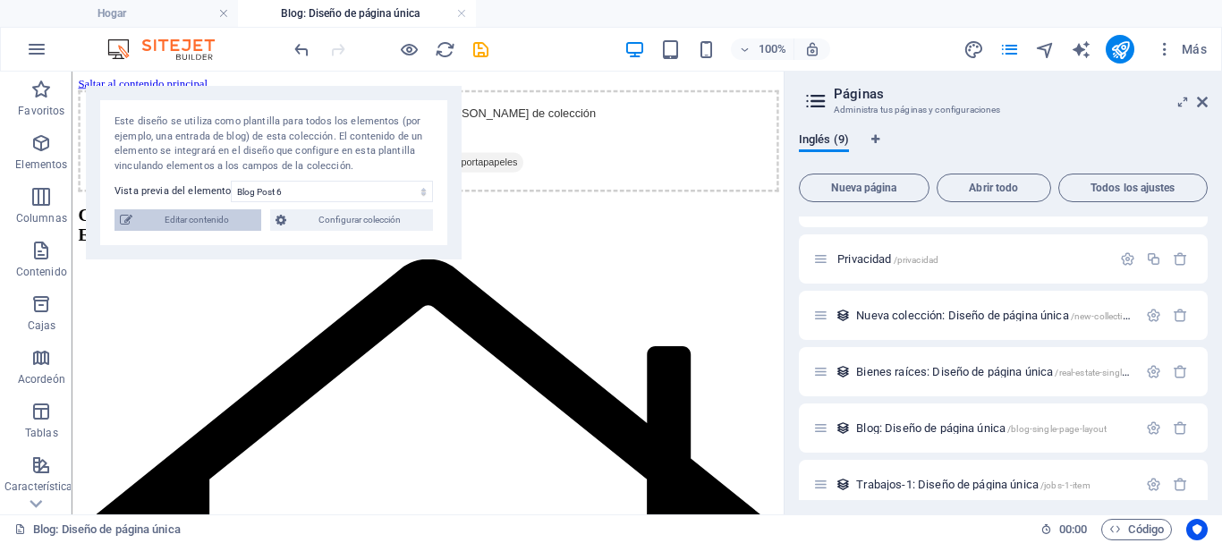
click at [206, 217] on font "Editar contenido" at bounding box center [197, 220] width 64 height 10
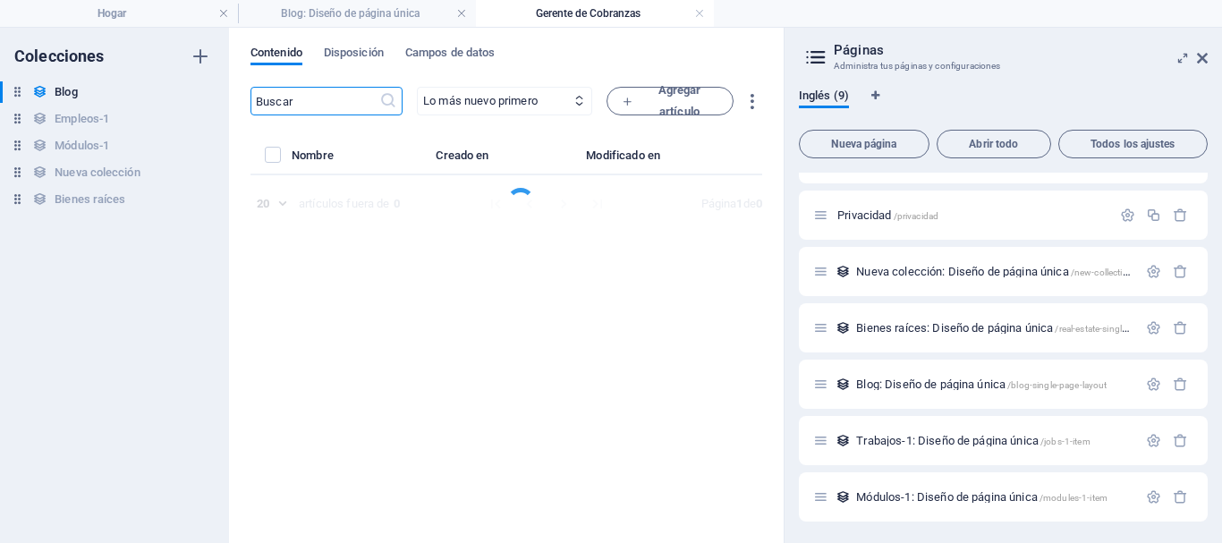
select select "Category 2"
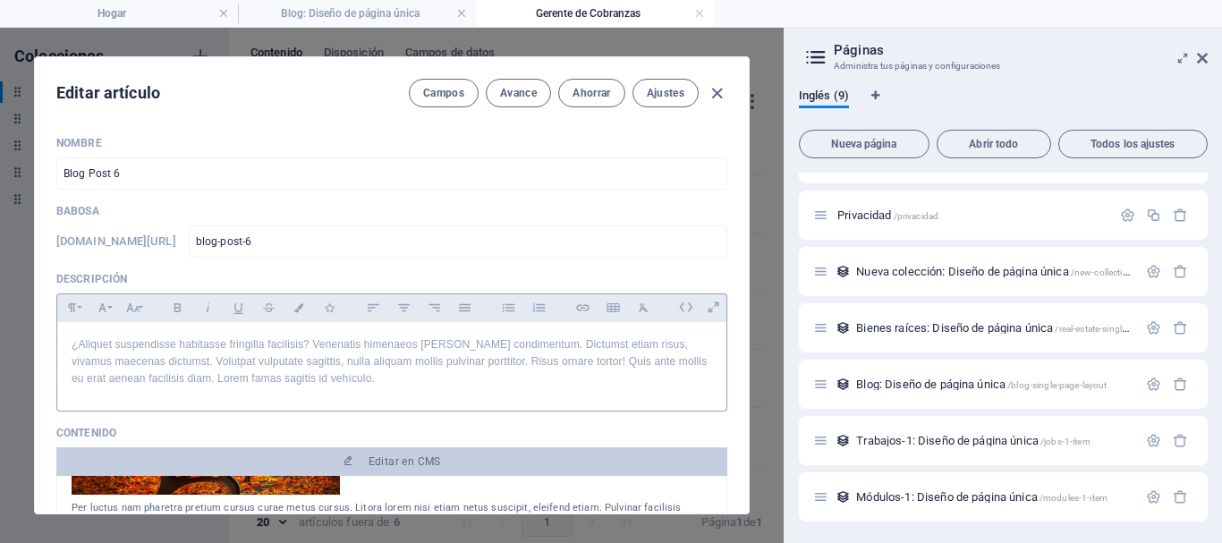
click at [173, 373] on font "¿Aliquet suspendisse habitasse fringilla facilisis? Venenatis himenaeos [PERSON…" at bounding box center [389, 361] width 635 height 47
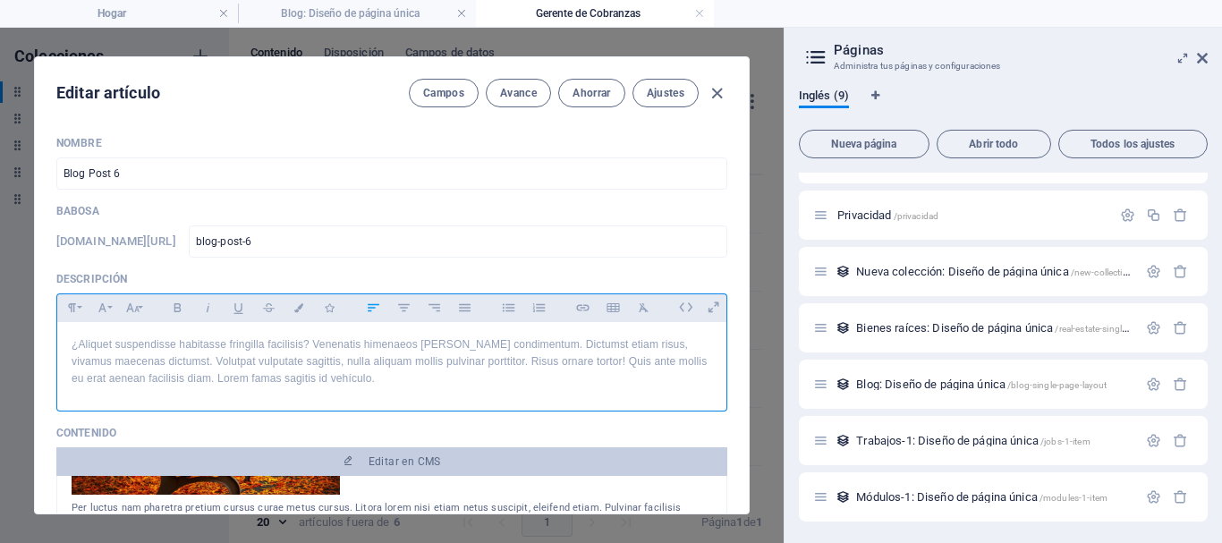
click at [97, 276] on font "Descripción" at bounding box center [91, 279] width 71 height 13
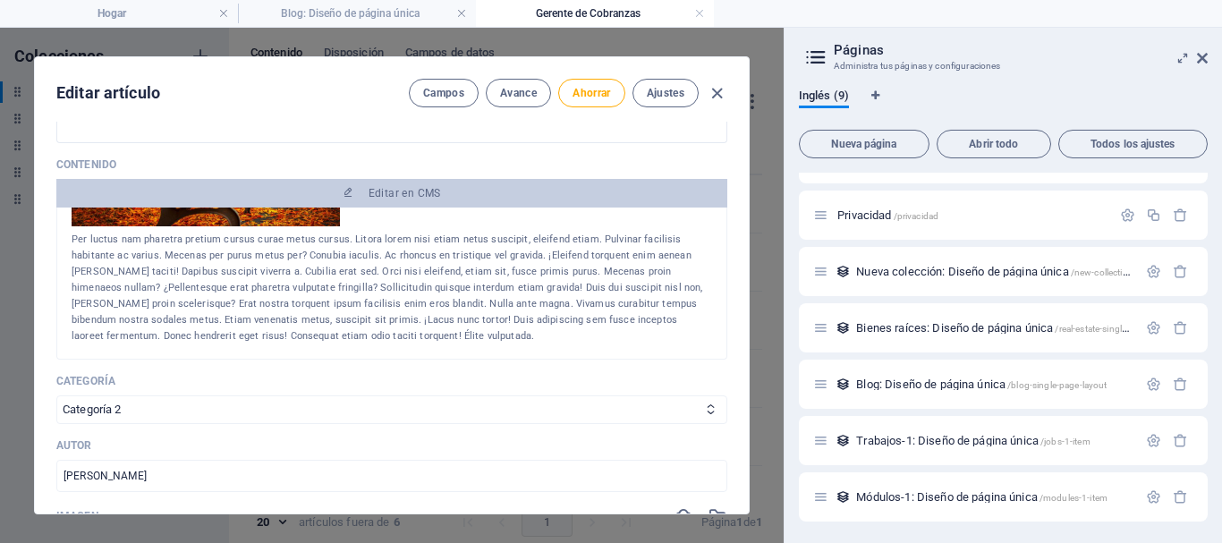
scroll to position [358, 0]
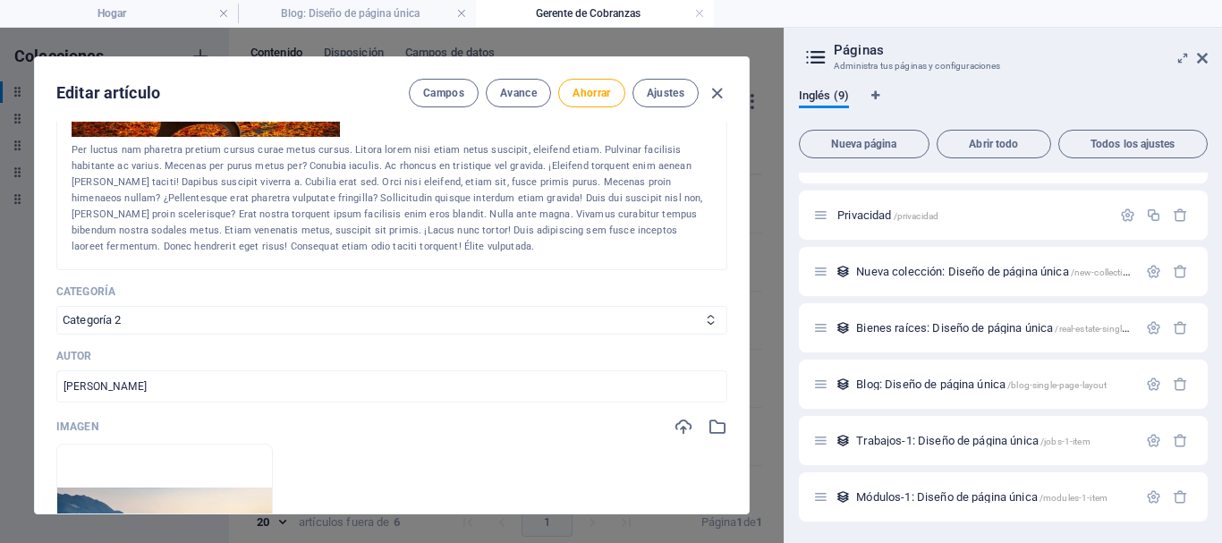
click at [439, 216] on font "Per luctus nam pharetra pretium cursus curae metus cursus. Litora lorem nisi et…" at bounding box center [387, 198] width 631 height 108
click at [466, 238] on div "Per luctus nam pharetra pretium cursus curae metus cursus. Litora lorem nisi et…" at bounding box center [392, 198] width 640 height 113
click at [457, 244] on div "Per luctus nam pharetra pretium cursus curae metus cursus. Litora lorem nisi et…" at bounding box center [392, 198] width 640 height 113
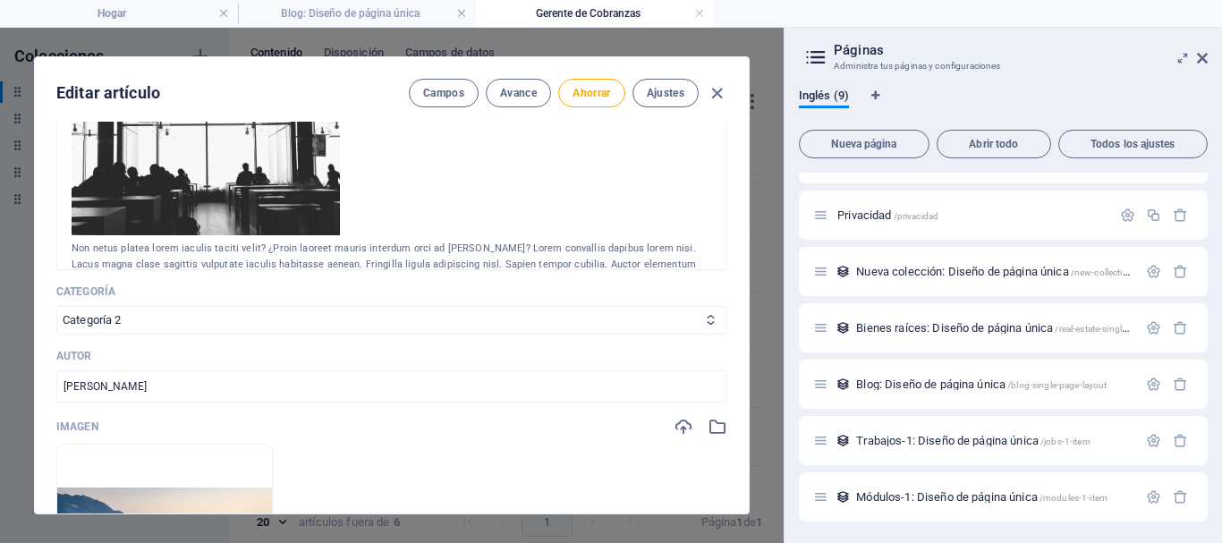
scroll to position [0, 0]
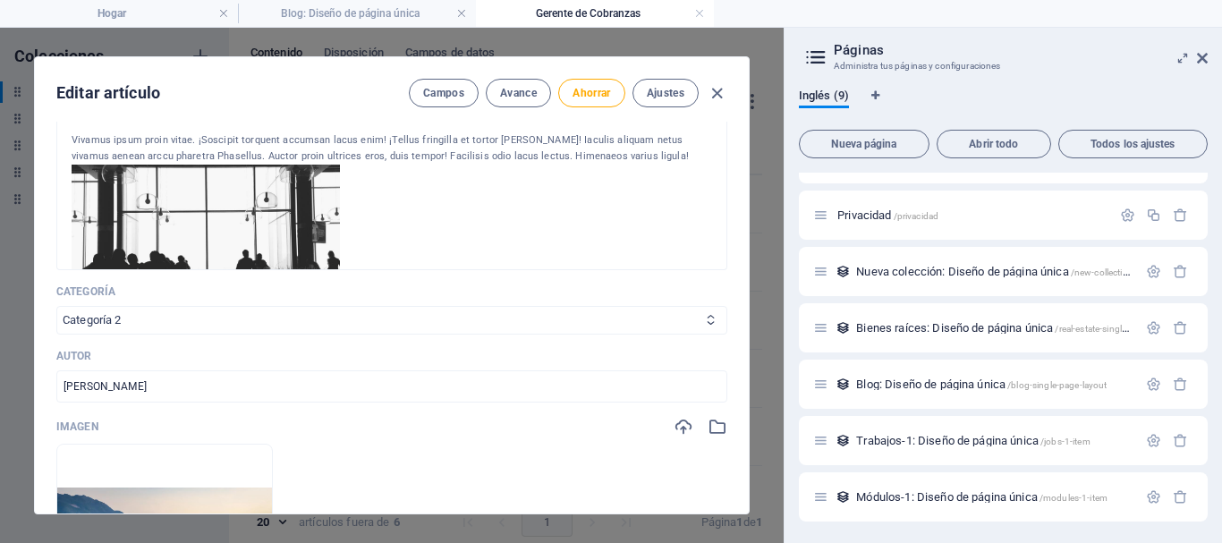
click at [117, 322] on select "Categoría 1 Categoría 2" at bounding box center [391, 320] width 671 height 29
click at [462, 231] on div at bounding box center [392, 246] width 640 height 163
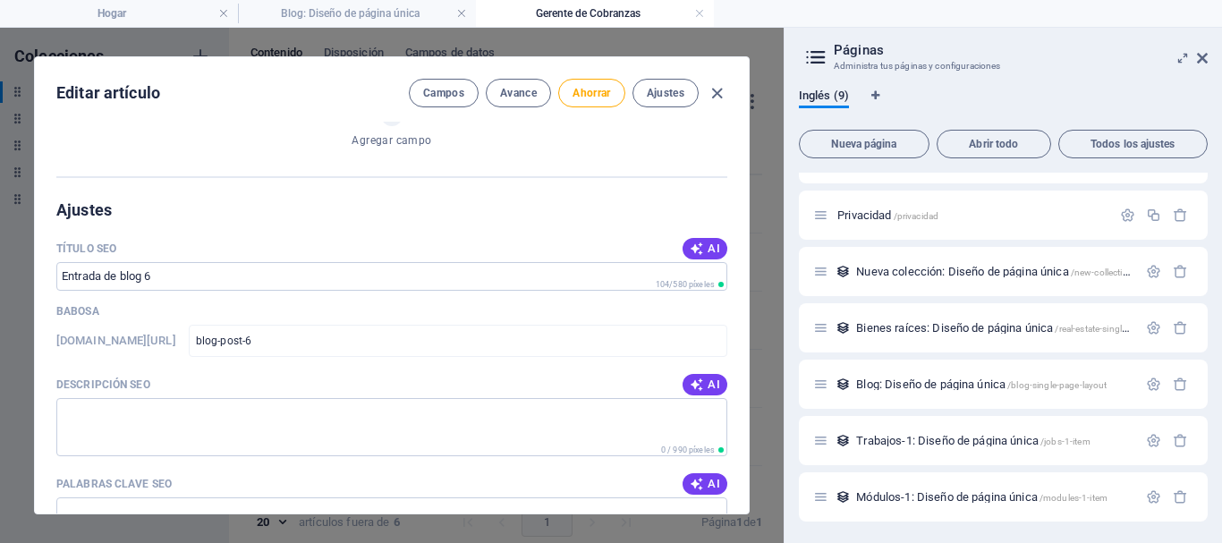
scroll to position [1252, 0]
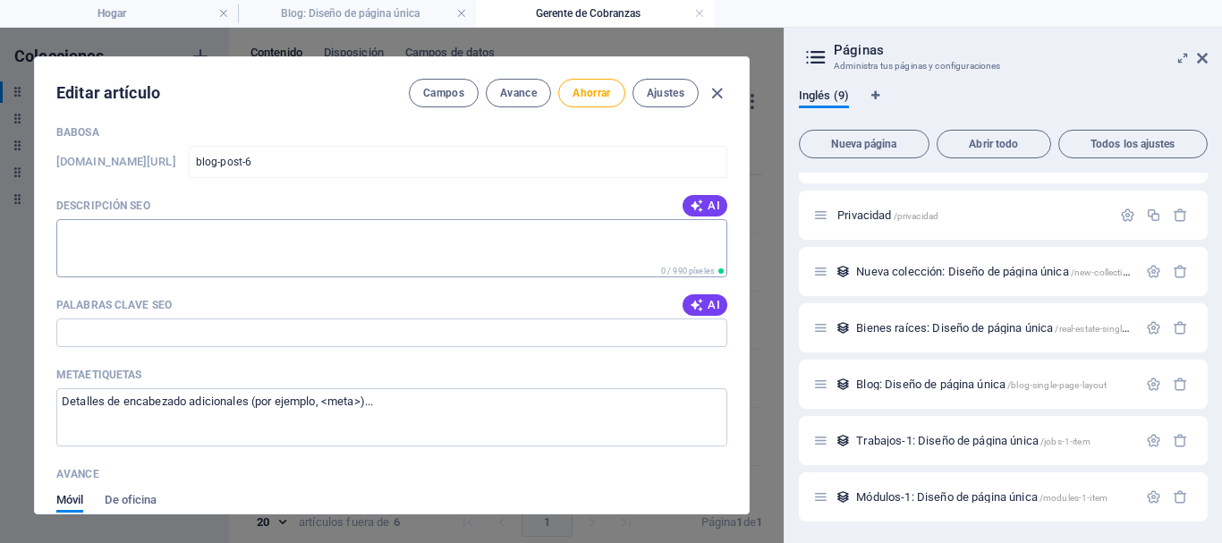
click at [189, 255] on textarea "Descripción SEO" at bounding box center [391, 248] width 671 height 58
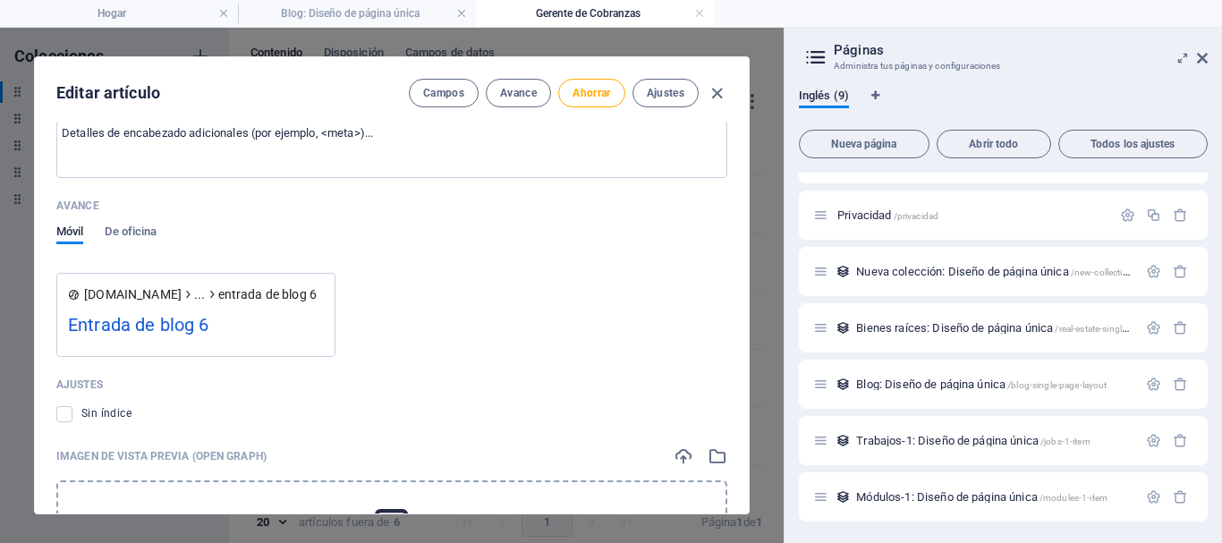
scroll to position [1699, 0]
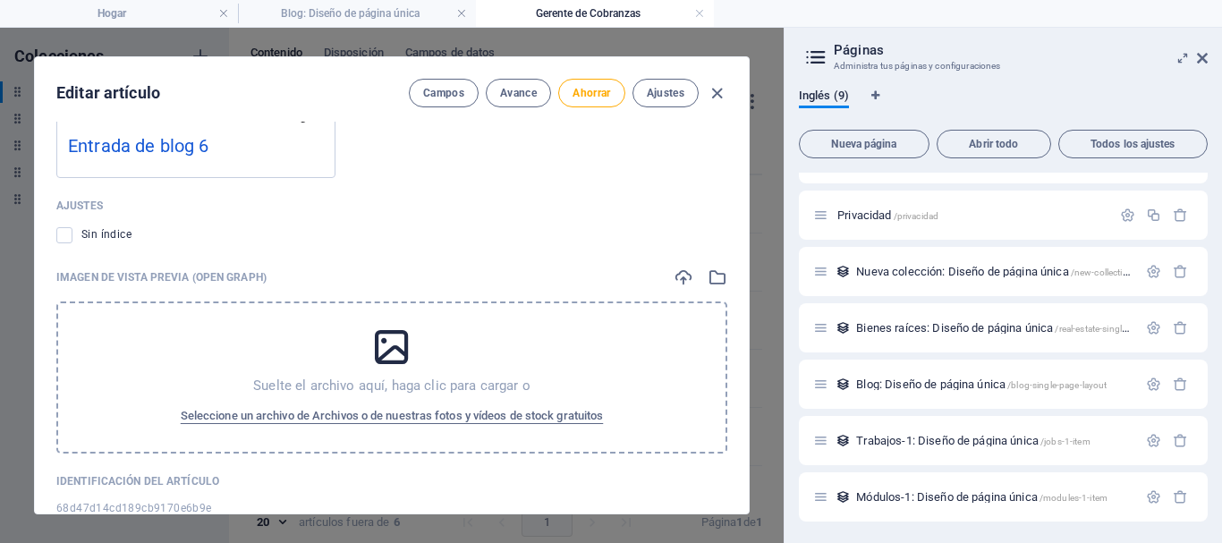
click at [285, 322] on div "Suelte el archivo aquí, [PERSON_NAME] clic para cargar o Seleccione un archivo …" at bounding box center [391, 377] width 671 height 152
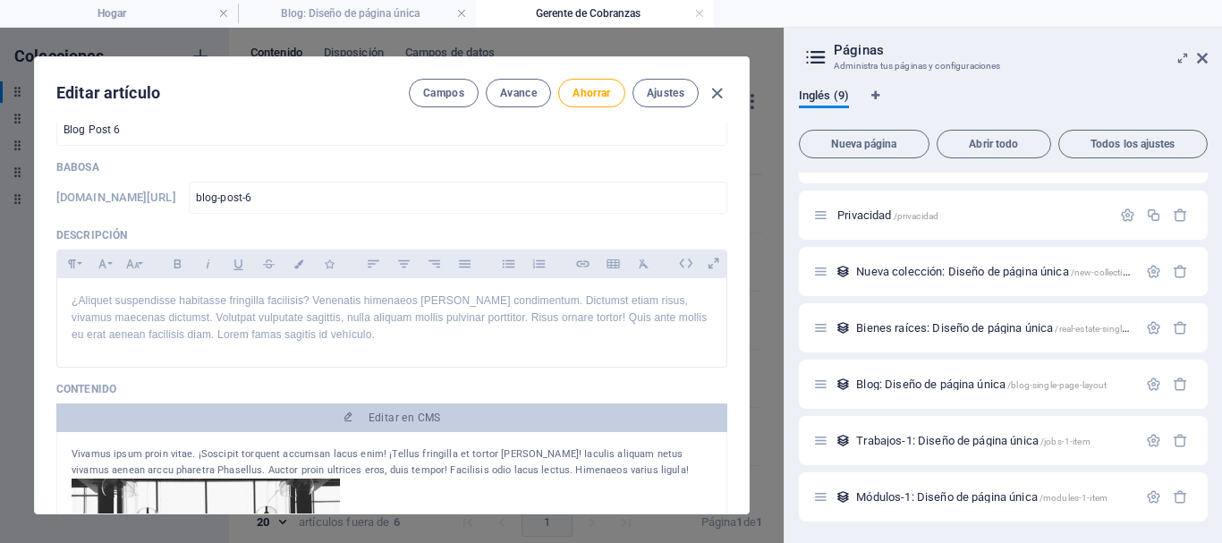
scroll to position [0, 0]
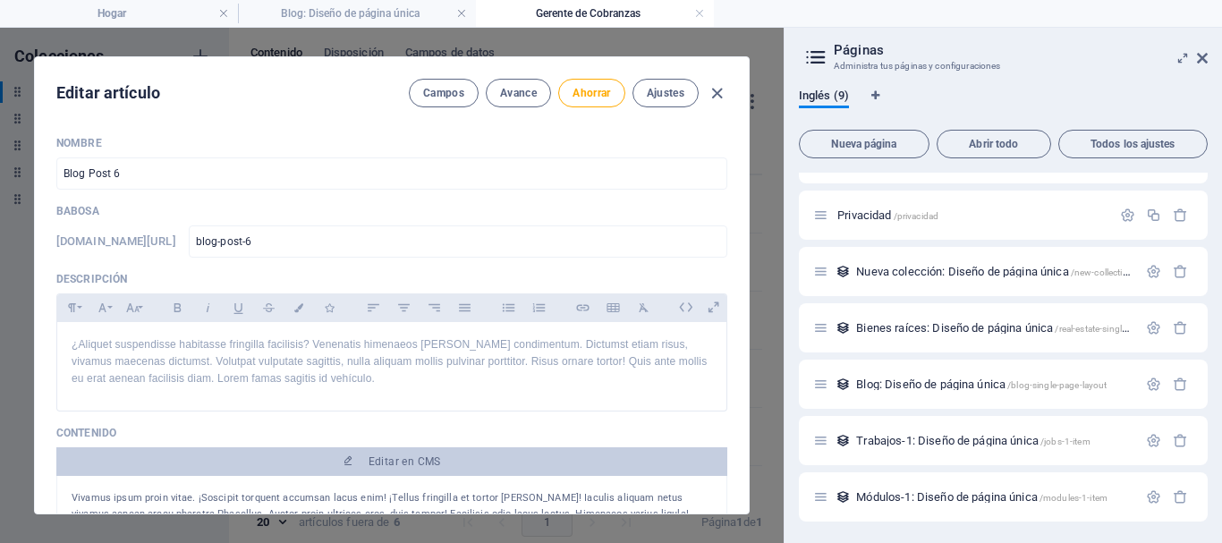
click at [179, 152] on div "Nombre Blog Post 6 ​" at bounding box center [391, 163] width 671 height 54
click at [170, 160] on input "Blog Post 6" at bounding box center [391, 173] width 671 height 32
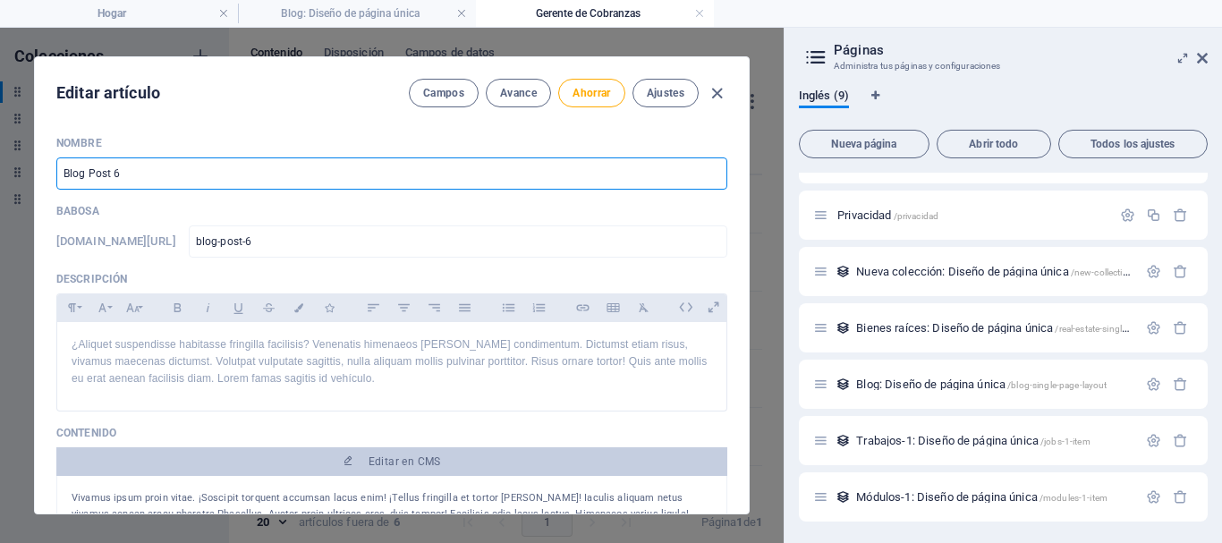
click at [126, 174] on input "Blog Post 6" at bounding box center [391, 173] width 671 height 32
drag, startPoint x: 165, startPoint y: 174, endPoint x: 1, endPoint y: 170, distance: 163.7
click at [8, 168] on div "Editar artículo [PERSON_NAME] Avance Ahorrar Ajustes Nombre Blog Post 6 ​ Babos…" at bounding box center [391, 285] width 783 height 515
paste input "Nos comprometemos porque somos libres"
type input "Nos comprometemos porque somos libres"
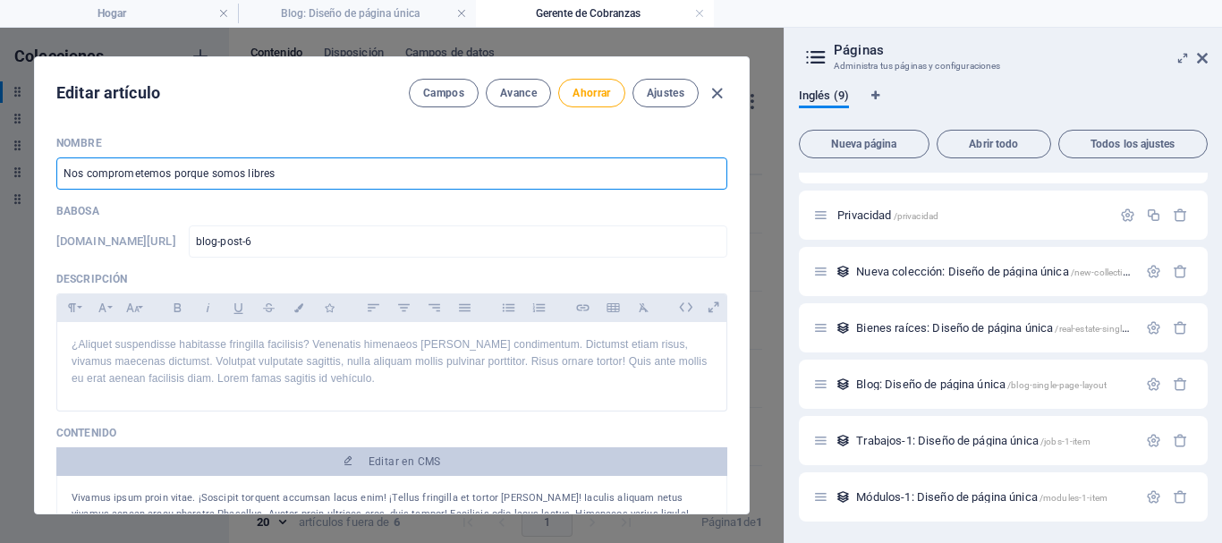
type input "nos-comprometemos-porque-somos-libres"
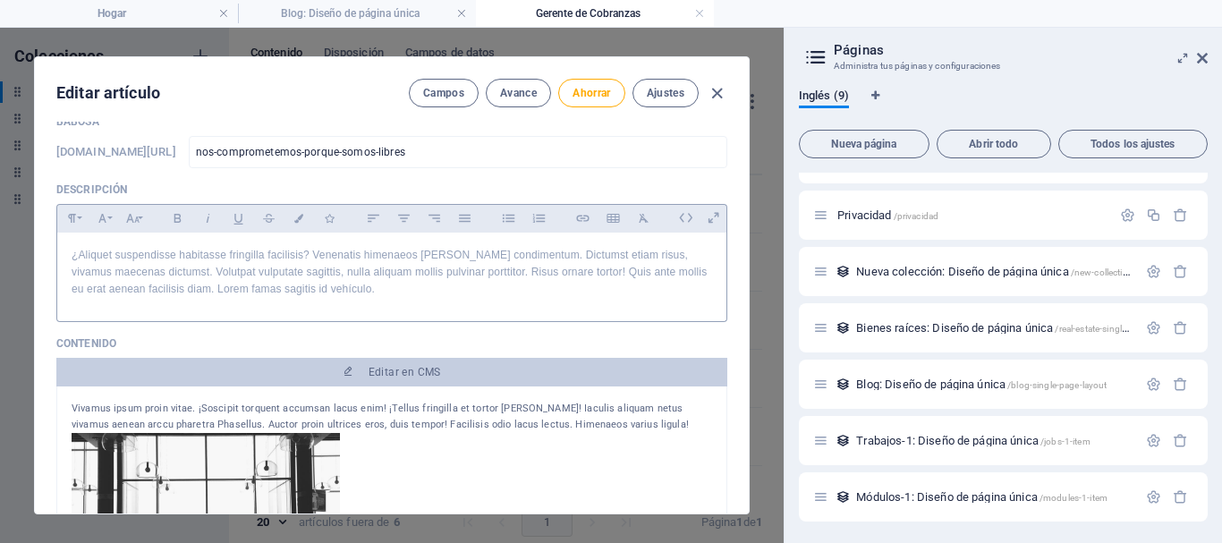
type input "Nos comprometemos porque somos libres"
click at [198, 318] on div at bounding box center [391, 317] width 671 height 9
click at [194, 289] on font "¿Aliquet suspendisse habitasse fringilla facilisis? Venenatis himenaeos [PERSON…" at bounding box center [389, 272] width 635 height 47
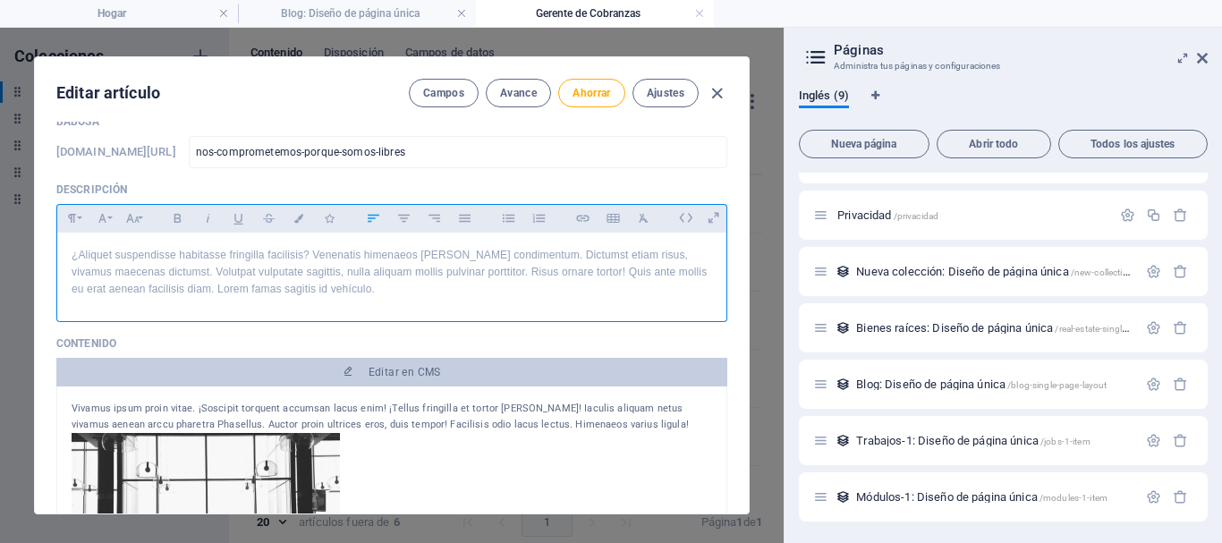
click at [400, 292] on font "¿Aliquet suspendisse habitasse fringilla facilisis? Venenatis himenaeos [PERSON…" at bounding box center [389, 272] width 635 height 47
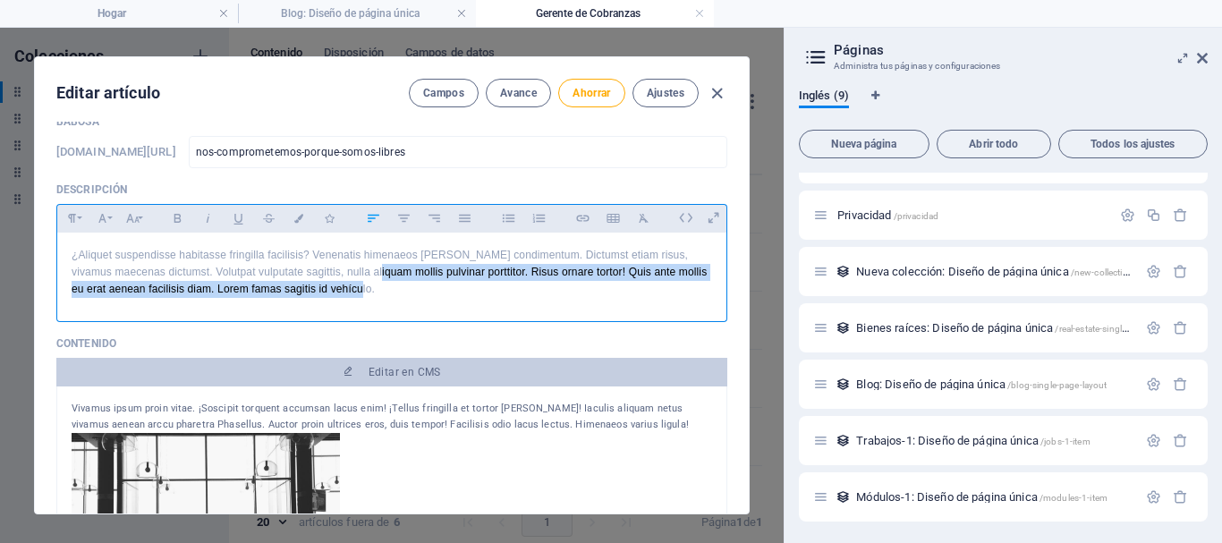
drag, startPoint x: 456, startPoint y: 289, endPoint x: 402, endPoint y: 281, distance: 55.1
click at [402, 281] on p "¿Aliquet suspendisse habitasse fringilla facilisis? Venenatis himenaeos [PERSON…" at bounding box center [392, 273] width 640 height 52
click at [532, 267] on font "¿Aliquet suspendisse habitasse fringilla facilisis? Venenatis himenaeos [PERSON…" at bounding box center [389, 272] width 635 height 47
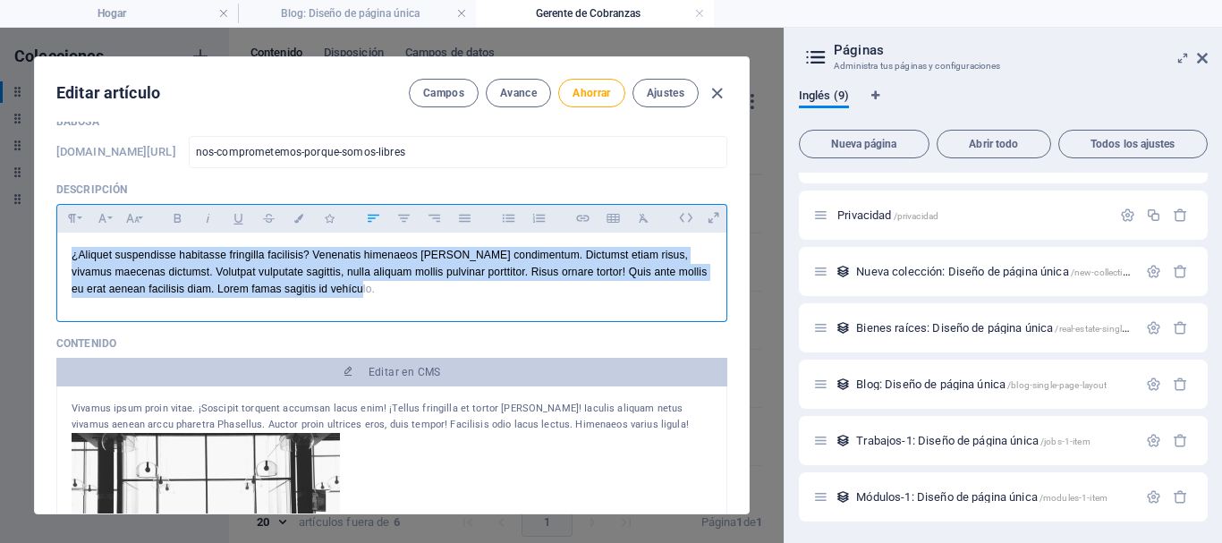
drag, startPoint x: 421, startPoint y: 285, endPoint x: 30, endPoint y: 254, distance: 392.1
click at [30, 254] on div "Editar artículo [PERSON_NAME] Avance Ahorrar Ajustes Nombre Nos comprometemos p…" at bounding box center [391, 285] width 783 height 515
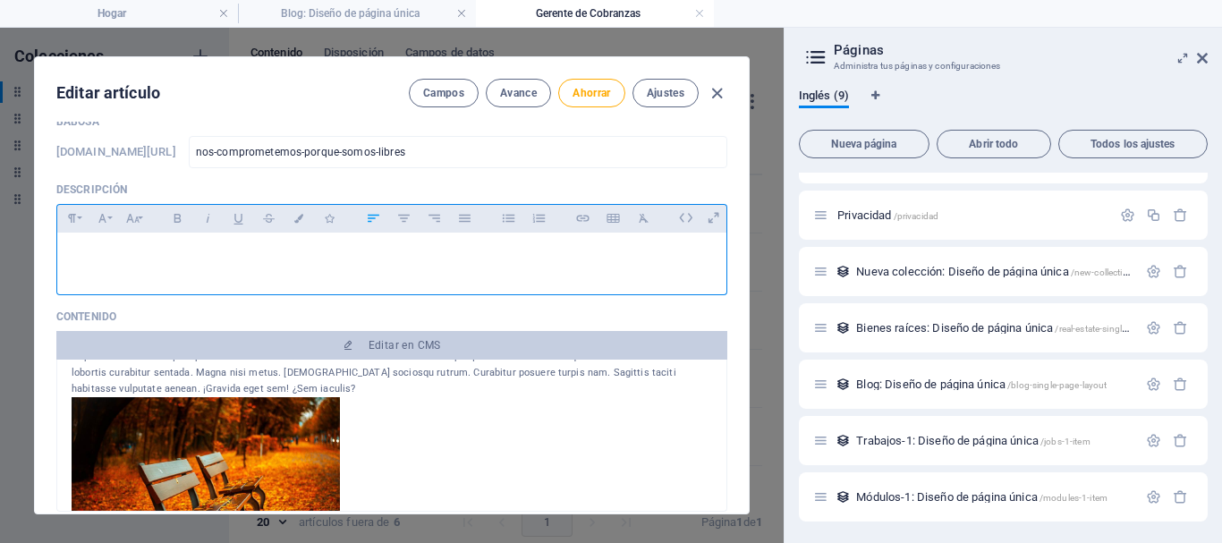
scroll to position [445, 0]
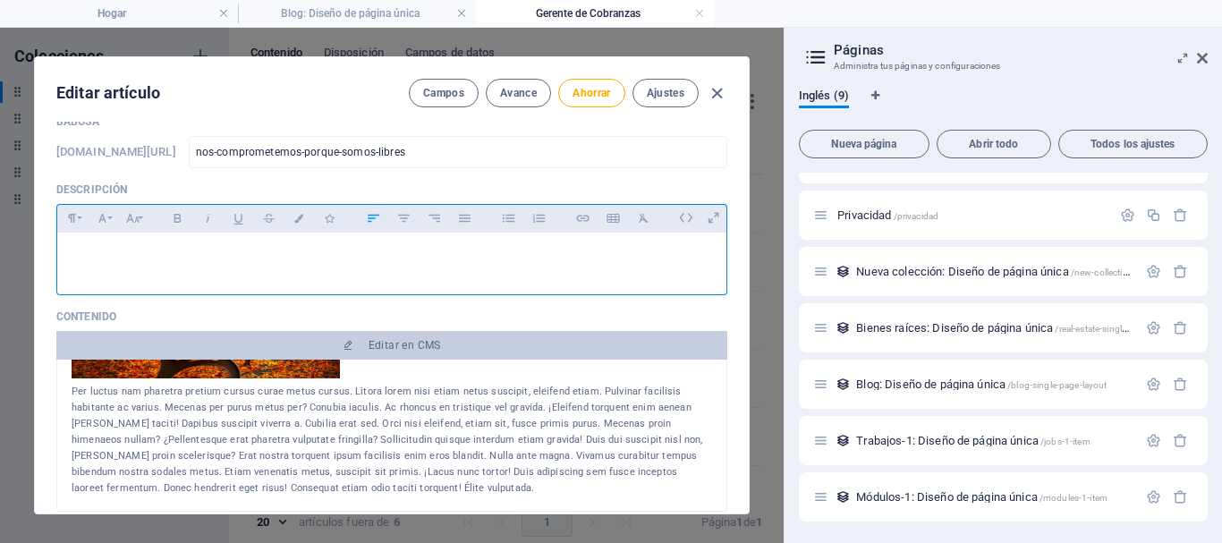
click at [454, 492] on div "Per luctus nam pharetra pretium cursus curae metus cursus. Litora lorem nisi et…" at bounding box center [392, 440] width 640 height 113
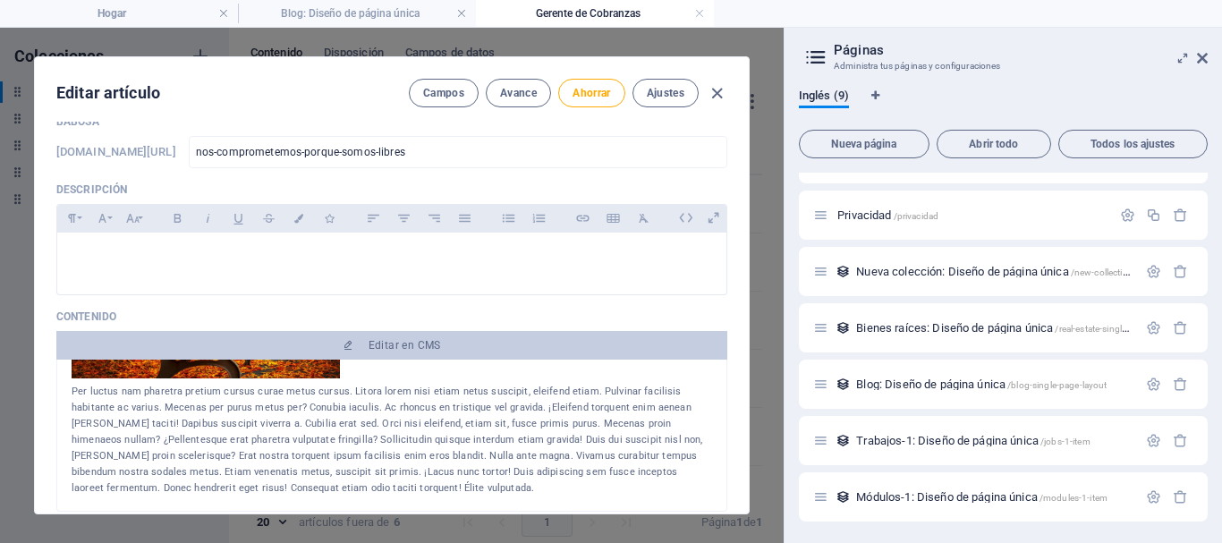
click at [444, 492] on div "Per luctus nam pharetra pretium cursus curae metus cursus. Litora lorem nisi et…" at bounding box center [392, 440] width 640 height 113
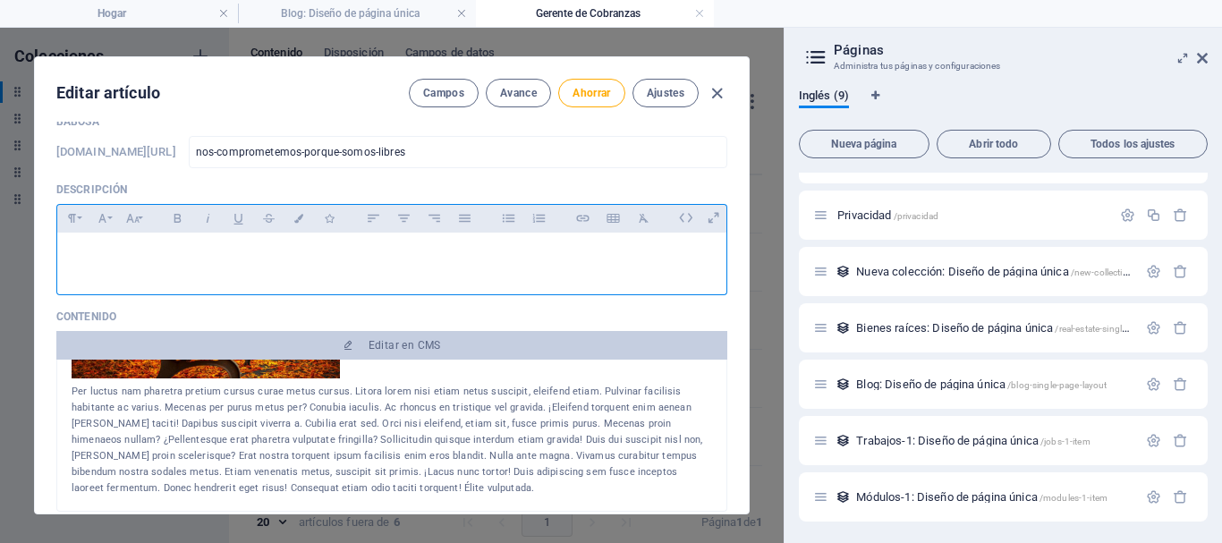
click at [124, 241] on div at bounding box center [391, 260] width 669 height 54
click at [158, 261] on font "mior de la semana" at bounding box center [117, 255] width 90 height 13
drag, startPoint x: 209, startPoint y: 263, endPoint x: 58, endPoint y: 255, distance: 151.4
click at [58, 255] on div "mior de la semana" at bounding box center [391, 260] width 669 height 54
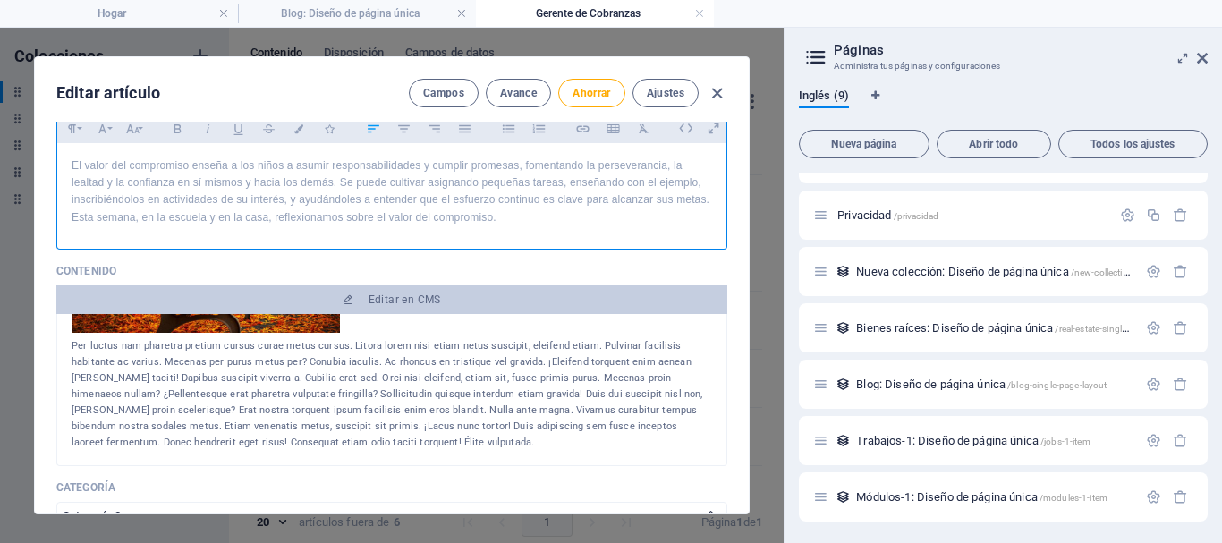
scroll to position [268, 0]
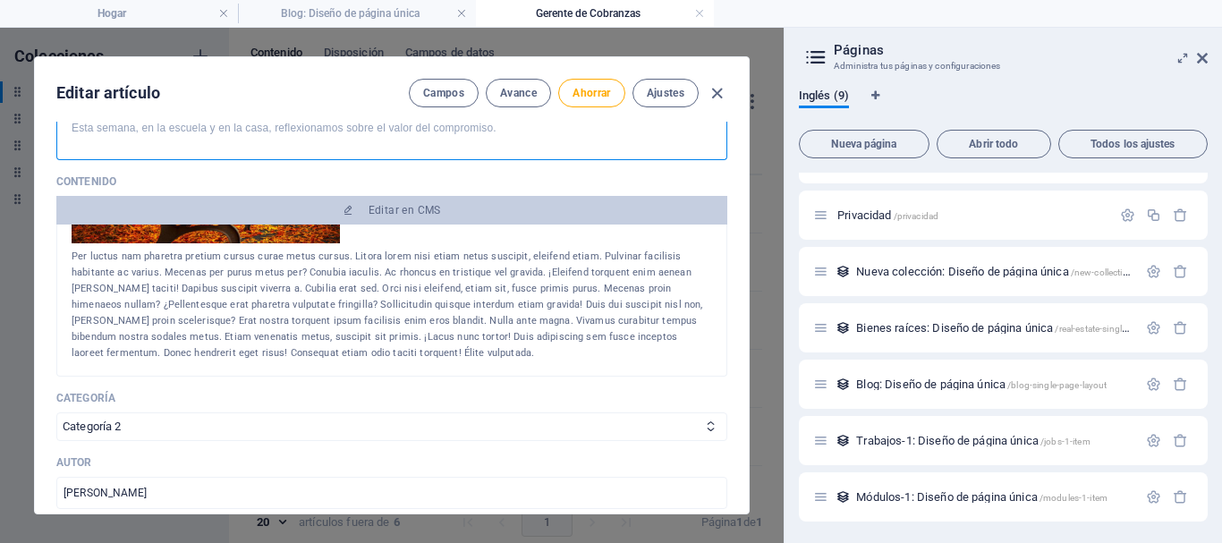
click at [511, 345] on div "Per luctus nam pharetra pretium cursus curae metus cursus. Litora lorem nisi et…" at bounding box center [392, 305] width 640 height 113
click at [488, 351] on div "Per luctus nam pharetra pretium cursus curae metus cursus. Litora lorem nisi et…" at bounding box center [392, 305] width 640 height 113
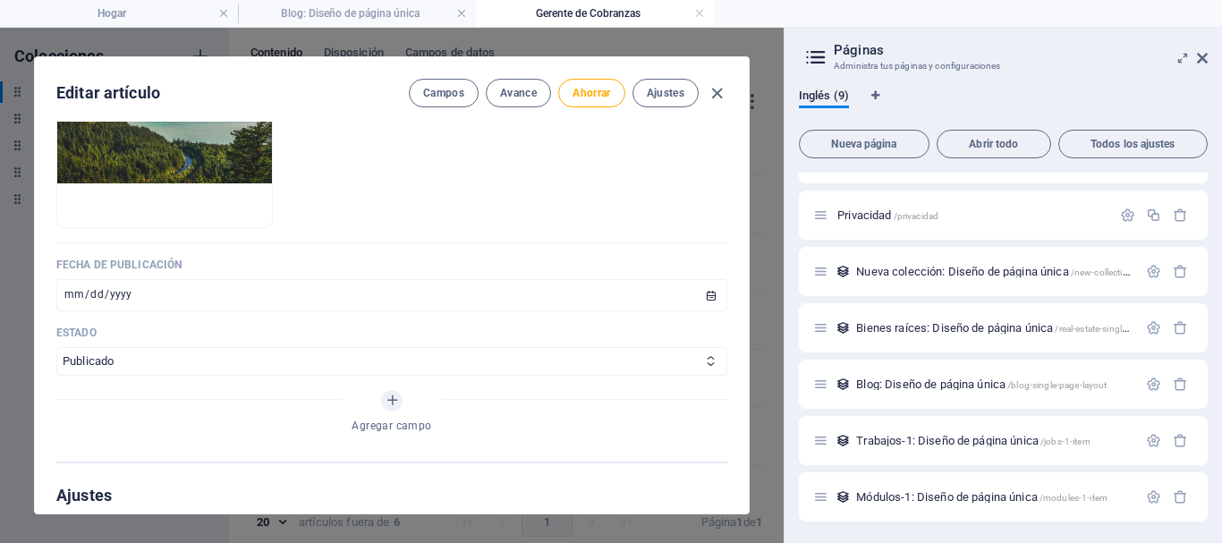
scroll to position [626, 0]
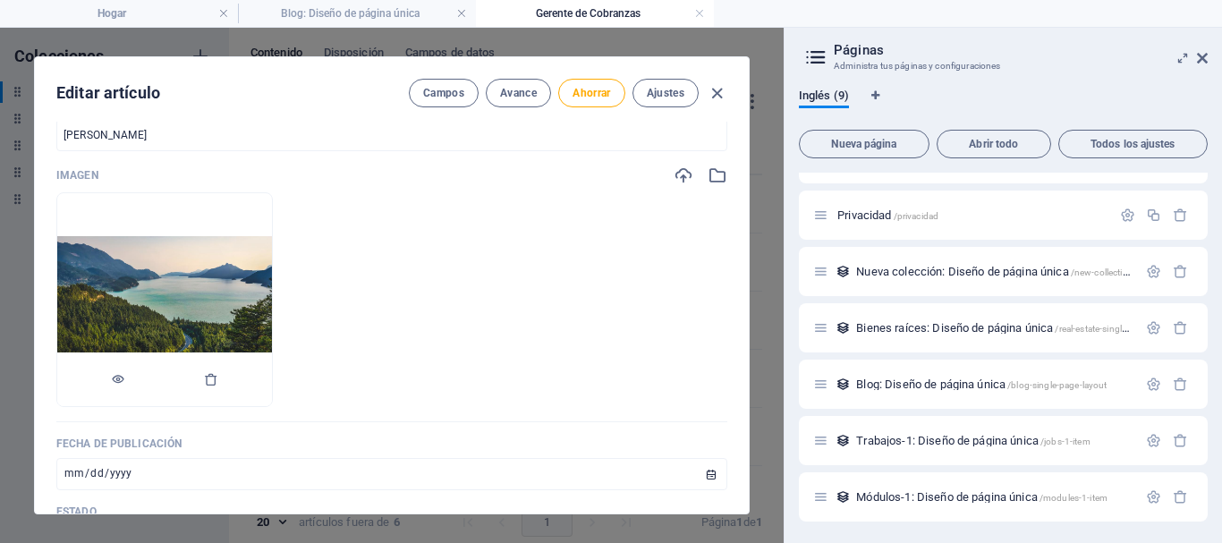
click at [272, 338] on img at bounding box center [164, 299] width 215 height 126
click at [272, 301] on img at bounding box center [164, 299] width 215 height 126
click at [431, 271] on ul "Suelta archivos aquí para cargarlos instantáneamente" at bounding box center [391, 299] width 671 height 215
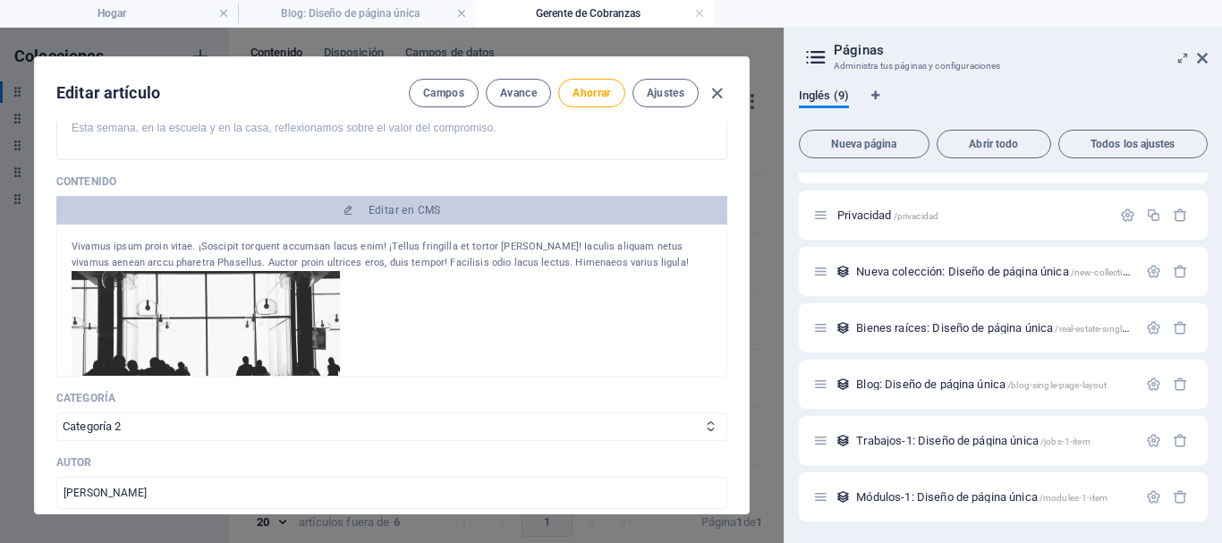
scroll to position [179, 0]
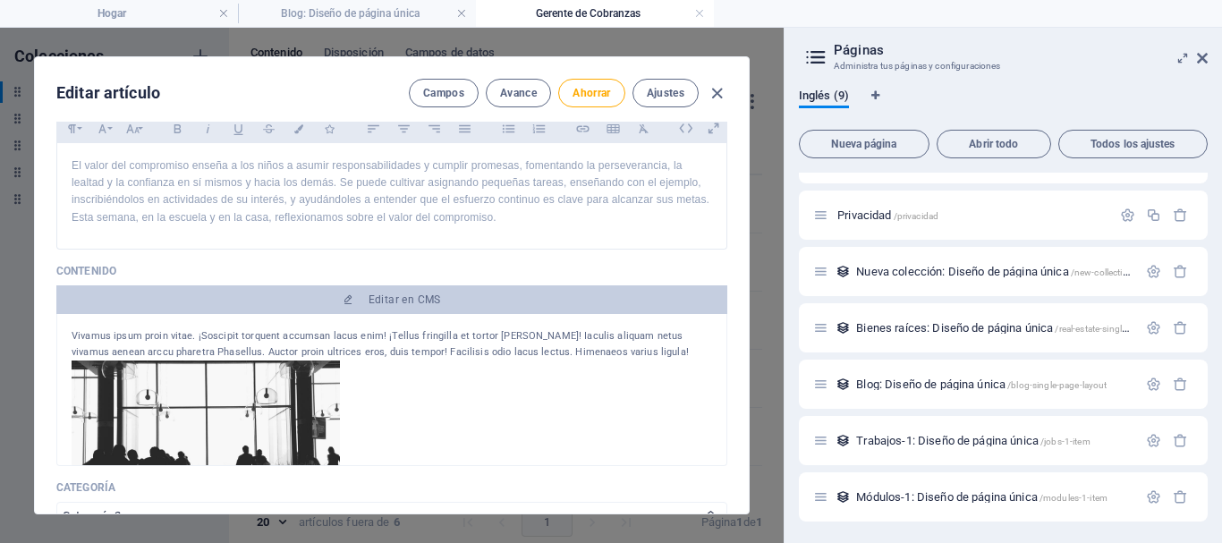
click at [290, 411] on img at bounding box center [206, 438] width 268 height 157
click at [343, 388] on div at bounding box center [392, 441] width 640 height 163
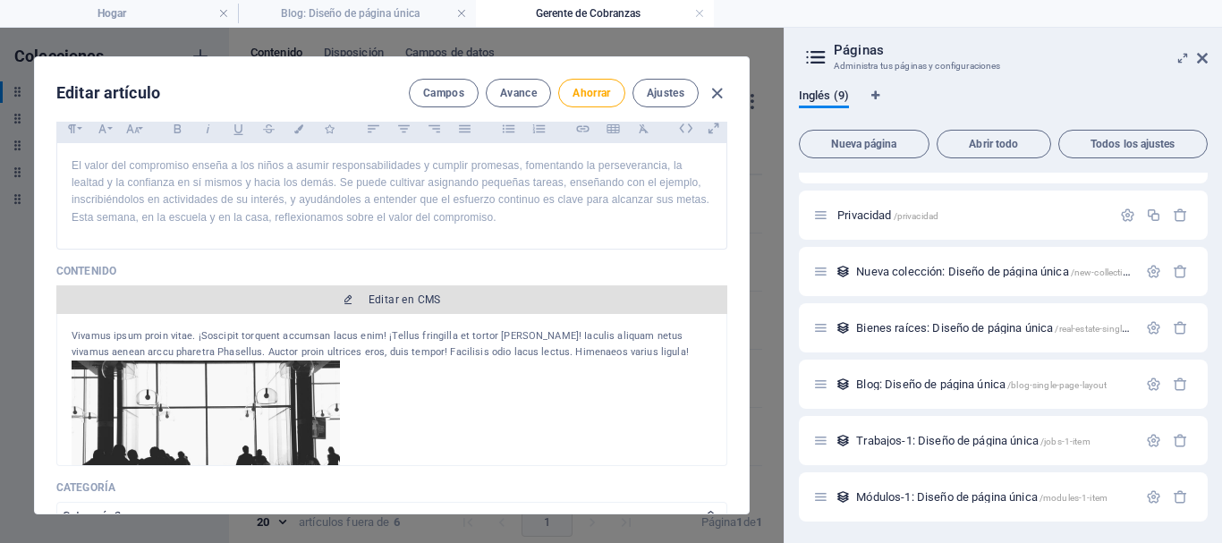
click at [343, 300] on icon "button" at bounding box center [348, 299] width 11 height 11
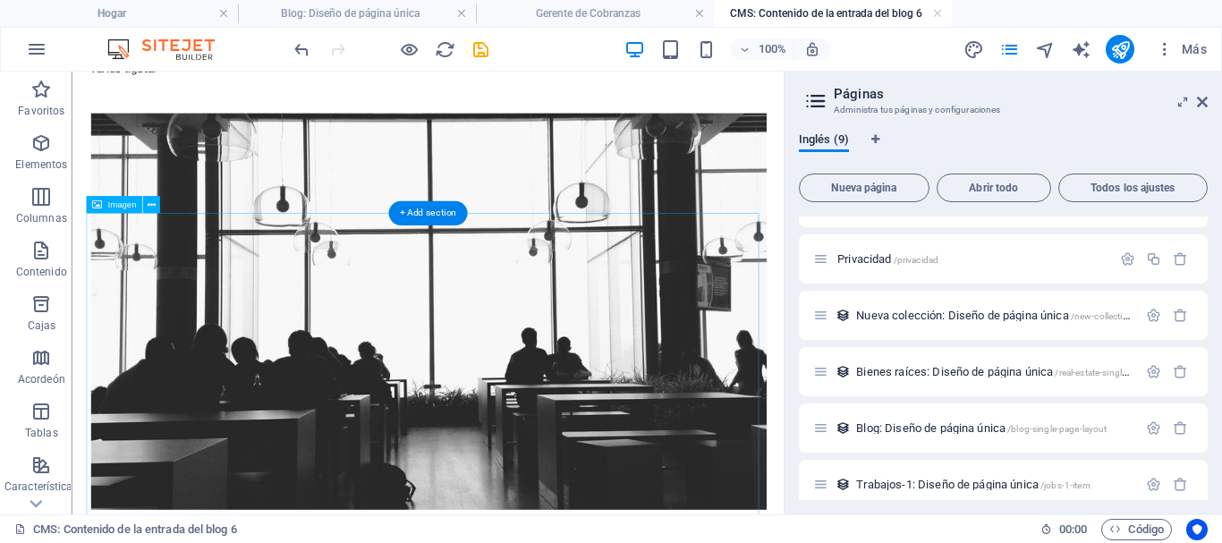
scroll to position [0, 0]
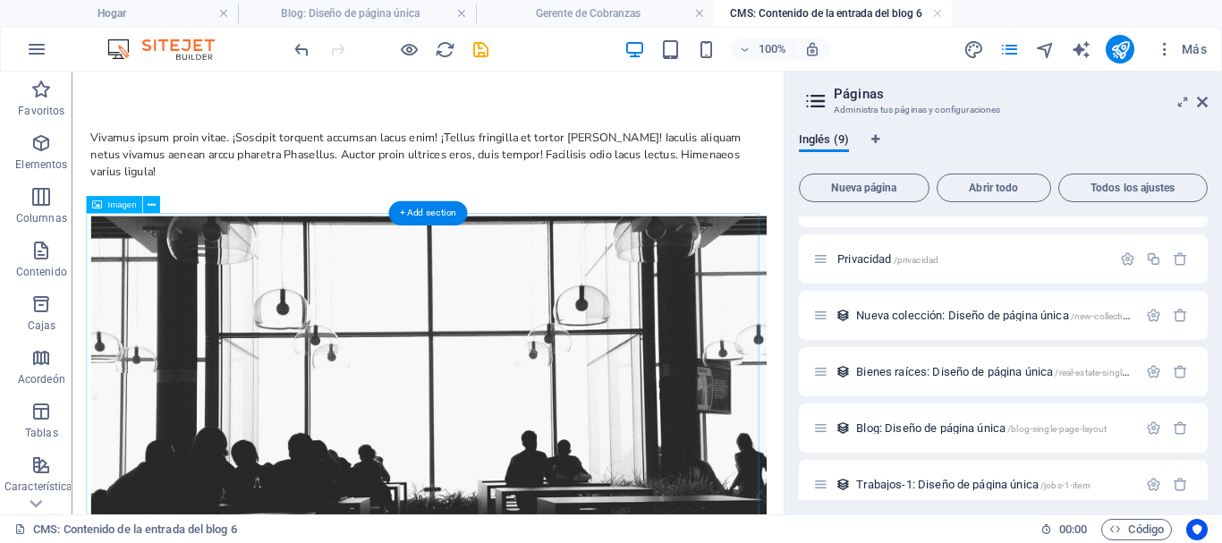
click at [444, 396] on figure at bounding box center [517, 499] width 844 height 495
click at [456, 394] on figure at bounding box center [517, 499] width 844 height 495
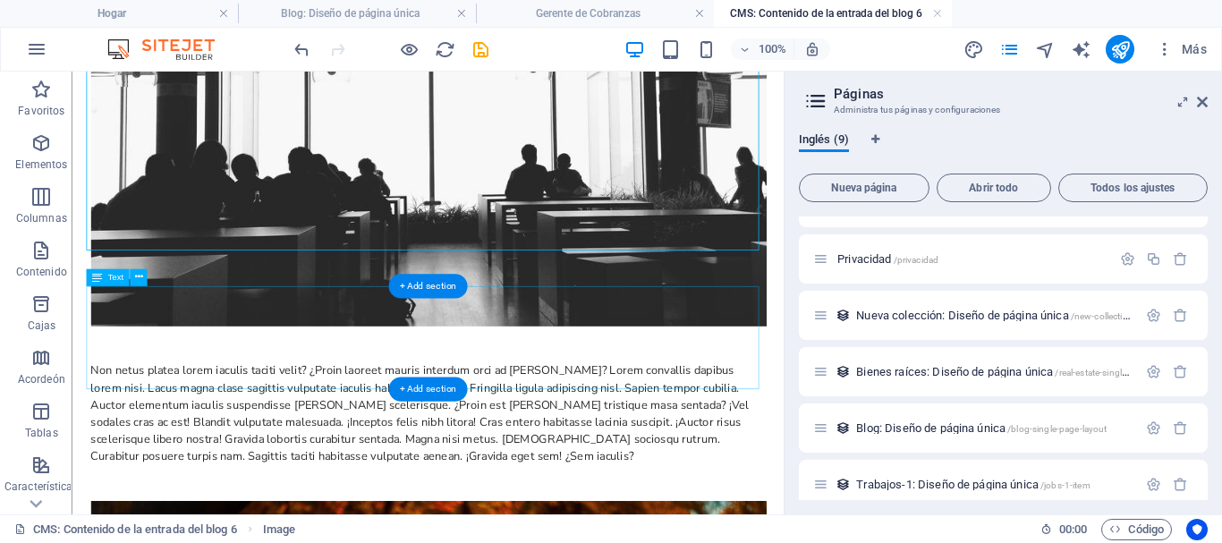
scroll to position [447, 0]
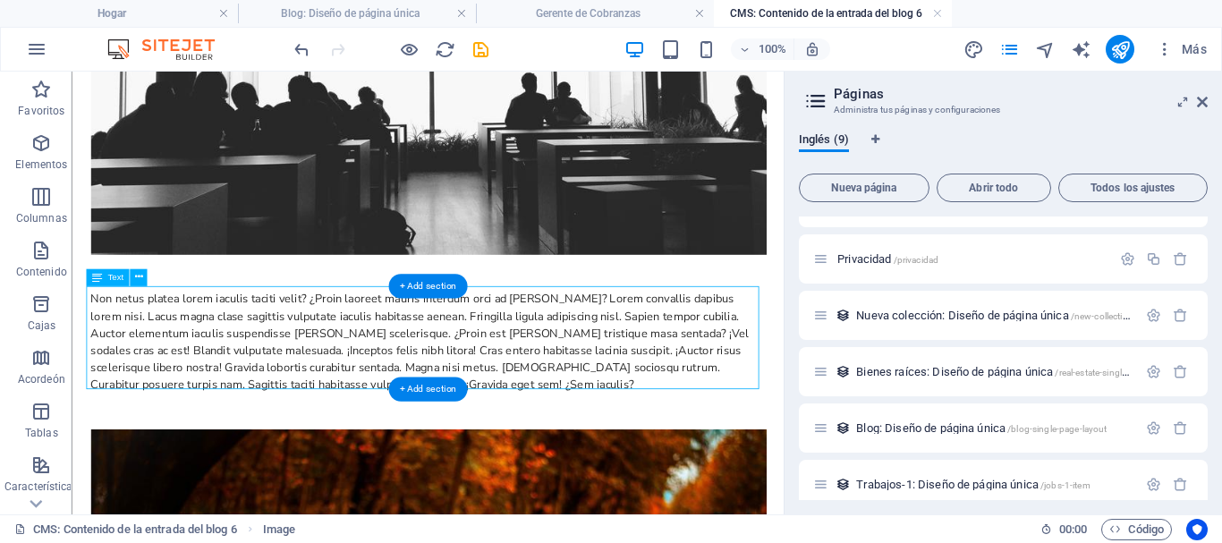
click at [530, 394] on div "Non netus platea lorem iaculis taciti velit? ¿Proin laoreet mauris interdum orc…" at bounding box center [517, 409] width 844 height 129
click at [444, 448] on div "Non netus platea lorem iaculis taciti velit? ¿Proin laoreet mauris interdum orc…" at bounding box center [517, 409] width 844 height 129
click at [431, 462] on div "Non netus platea lorem iaculis taciti velit? ¿Proin laoreet mauris interdum orc…" at bounding box center [517, 409] width 844 height 129
click at [430, 453] on div "Non netus platea lorem iaculis taciti velit? ¿Proin laoreet mauris interdum orc…" at bounding box center [517, 409] width 844 height 129
drag, startPoint x: 449, startPoint y: 459, endPoint x: 347, endPoint y: 419, distance: 109.6
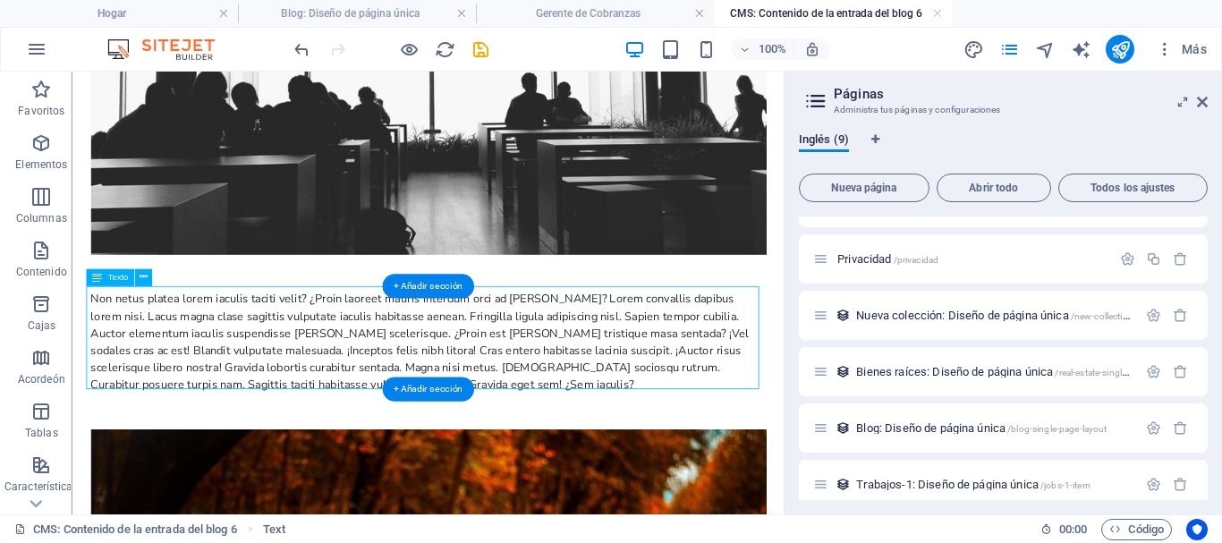
click at [347, 419] on div "Non netus platea lorem iaculis taciti velit? ¿Proin laoreet mauris interdum orc…" at bounding box center [517, 409] width 844 height 129
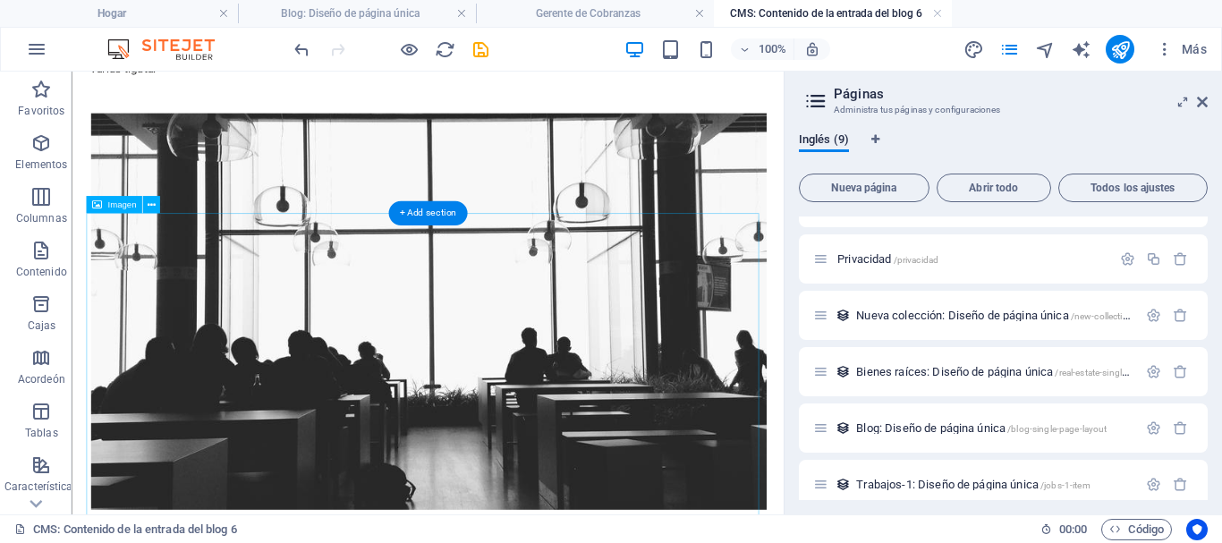
scroll to position [0, 0]
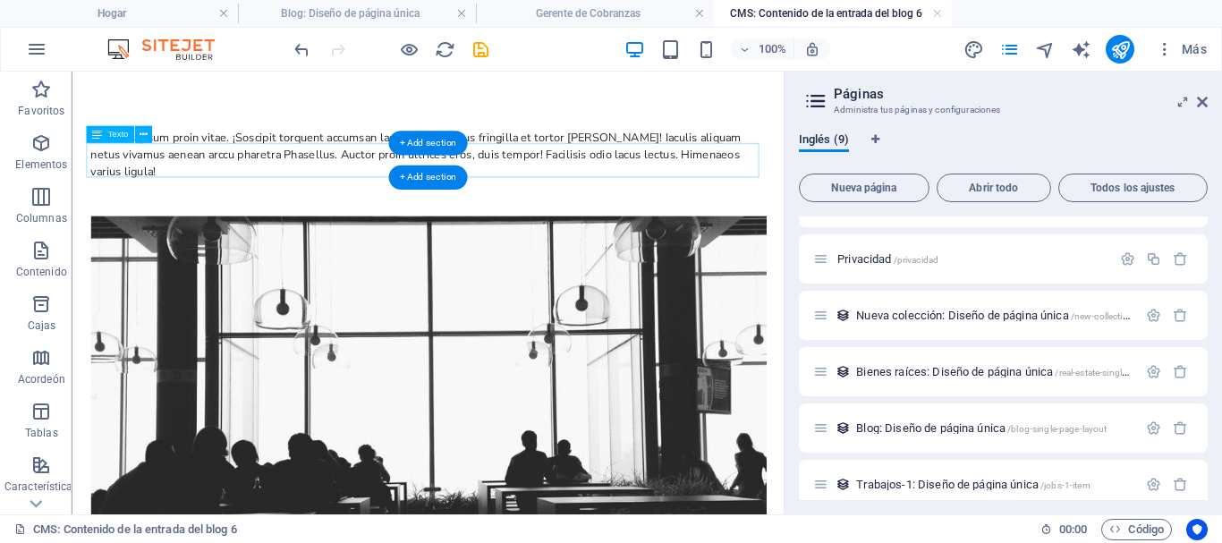
click at [359, 192] on div "Vivamus ipsum proin vitae. ¡Soscipit torquent accumsan lacus enim! ¡Tellus frin…" at bounding box center [517, 175] width 844 height 64
click at [887, 189] on div "Vivamus ipsum proin vitae. ¡Soscipit torquent accumsan lacus enim! ¡Tellus frin…" at bounding box center [517, 175] width 844 height 64
click at [123, 134] on font "Texto" at bounding box center [117, 135] width 21 height 10
click at [148, 133] on button at bounding box center [142, 134] width 17 height 17
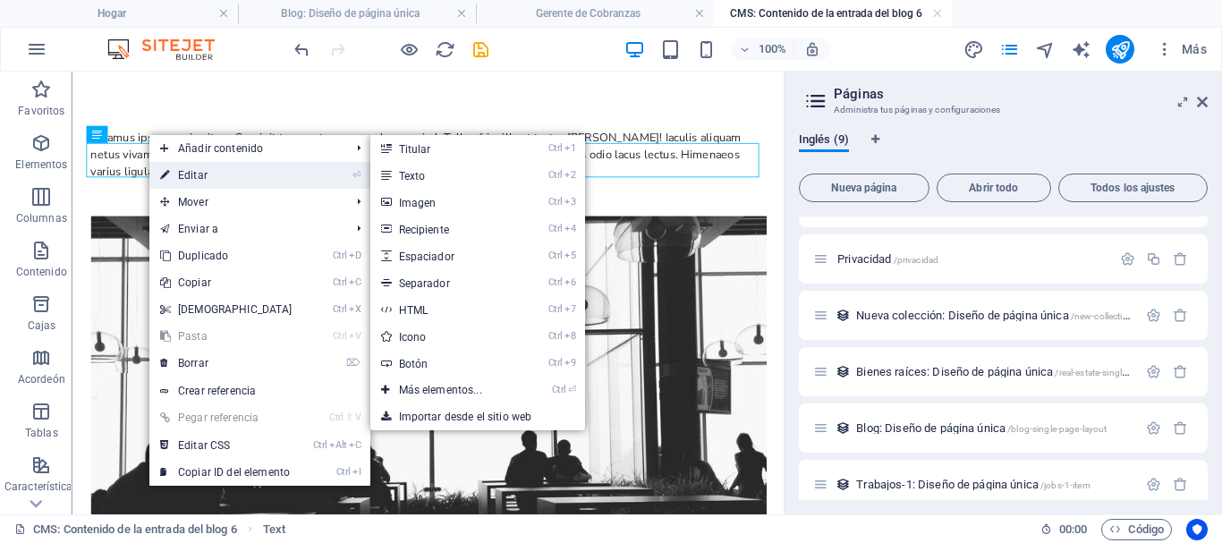
click at [189, 172] on font "Editar" at bounding box center [193, 175] width 30 height 13
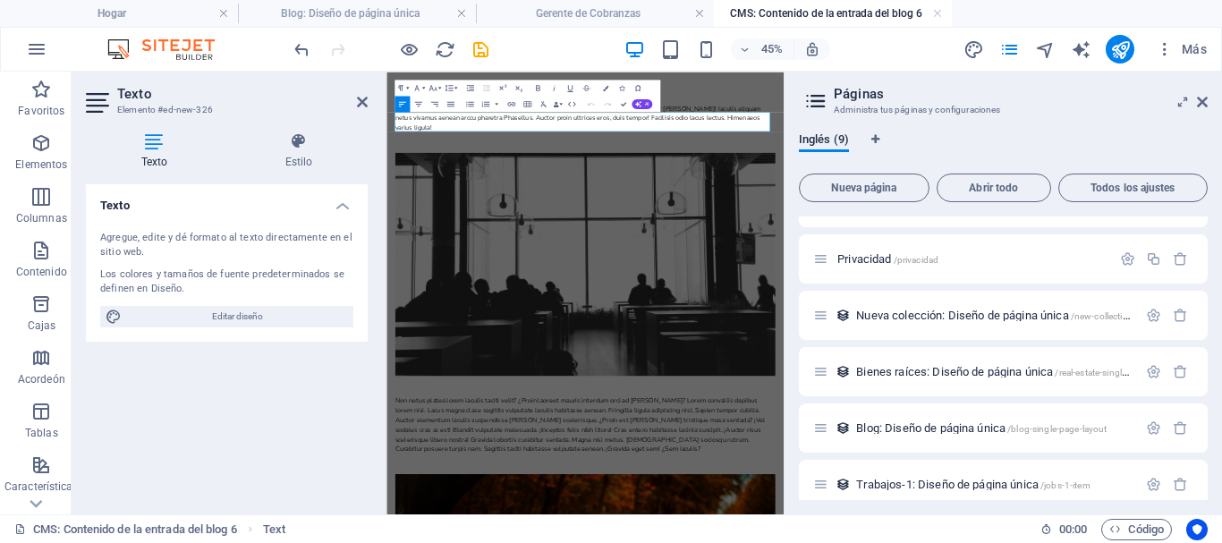
click at [208, 287] on div "Los colores y tamaños de fuente predeterminados se definen en Diseño." at bounding box center [226, 282] width 253 height 30
drag, startPoint x: 189, startPoint y: 284, endPoint x: 94, endPoint y: 242, distance: 103.3
click at [94, 242] on div "Agregue, [PERSON_NAME] al texto directamente en el sitio web. Los colores y tam…" at bounding box center [227, 278] width 282 height 125
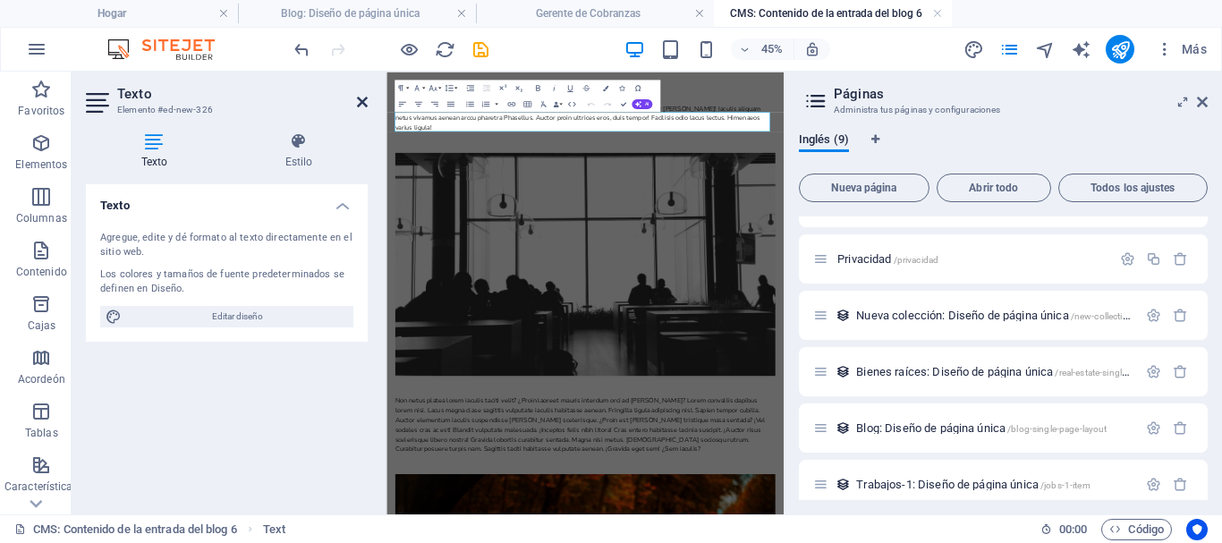
click at [361, 102] on icon at bounding box center [362, 102] width 11 height 14
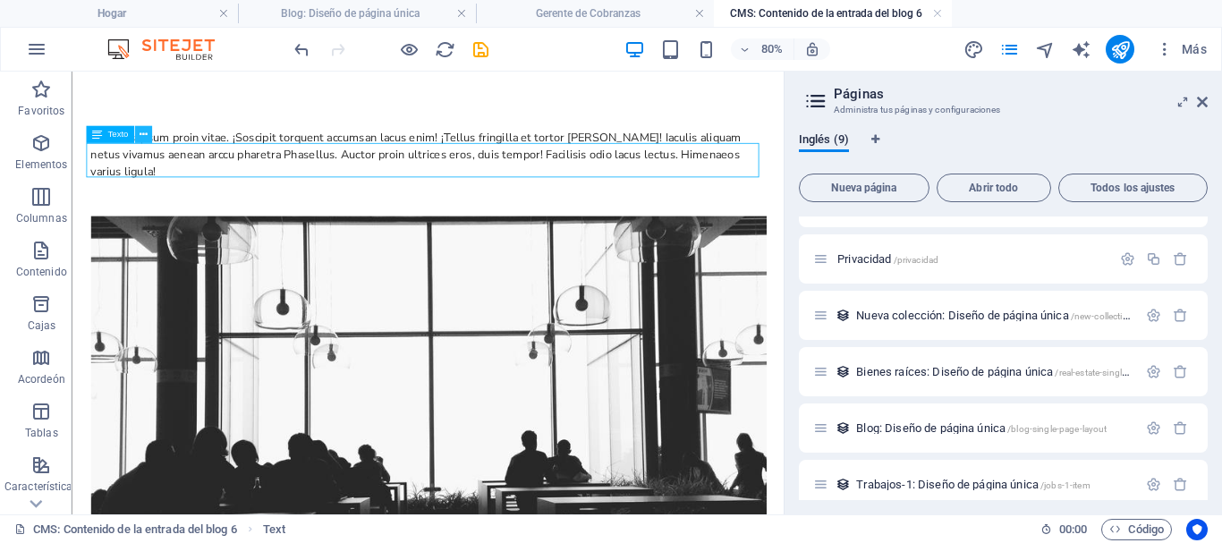
click at [143, 133] on icon at bounding box center [143, 134] width 8 height 15
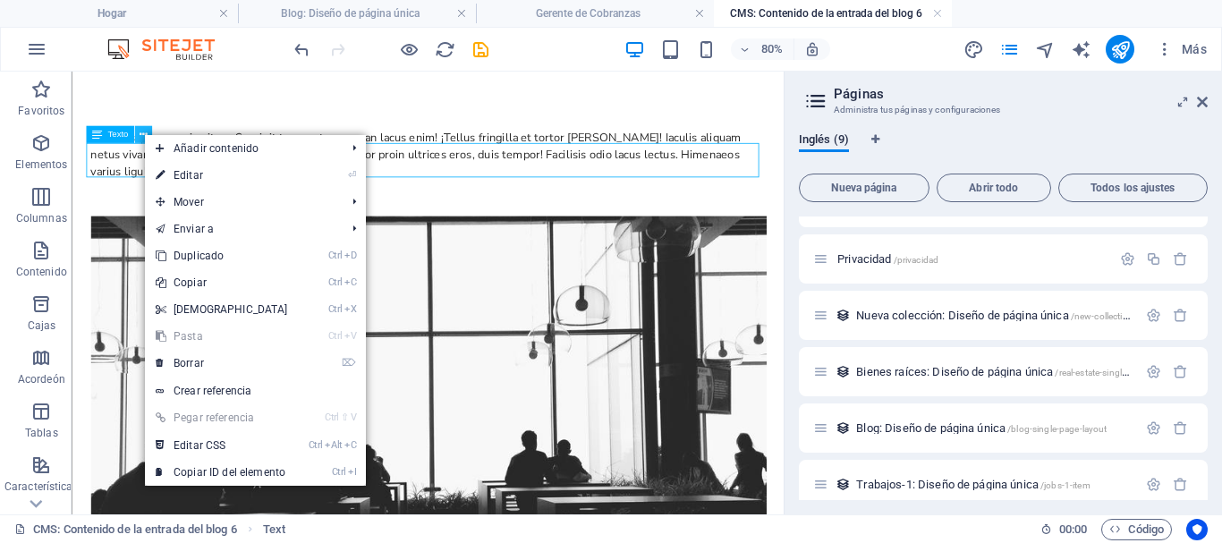
click at [143, 133] on icon at bounding box center [143, 134] width 8 height 15
click at [122, 174] on div "Vivamus ipsum proin vitae. ¡Soscipit torquent accumsan lacus enim! ¡Tellus frin…" at bounding box center [517, 175] width 844 height 64
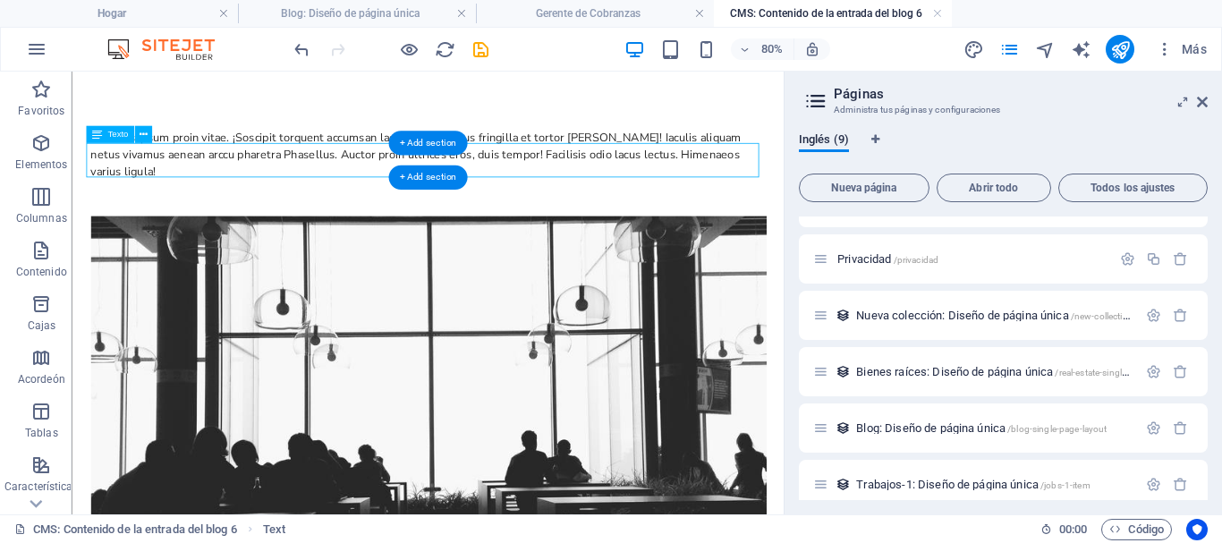
click at [678, 190] on div "Vivamus ipsum proin vitae. ¡Soscipit torquent accumsan lacus enim! ¡Tellus frin…" at bounding box center [517, 175] width 844 height 64
click at [891, 189] on div "Vivamus ipsum proin vitae. ¡Soscipit torquent accumsan lacus enim! ¡Tellus frin…" at bounding box center [517, 175] width 844 height 64
drag, startPoint x: 891, startPoint y: 191, endPoint x: 533, endPoint y: 146, distance: 360.5
click at [287, 182] on div "Vivamus ipsum proin vitae. ¡Soscipit torquent accumsan lacus enim! ¡Tellus frin…" at bounding box center [517, 175] width 844 height 64
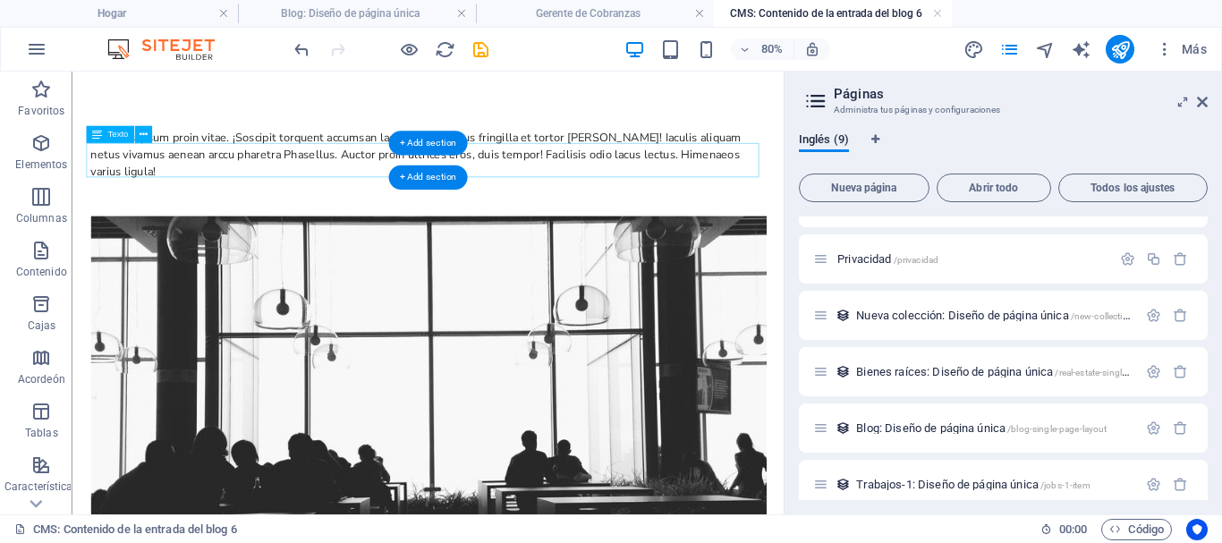
click at [287, 182] on div "Vivamus ipsum proin vitae. ¡Soscipit torquent accumsan lacus enim! ¡Tellus frin…" at bounding box center [517, 175] width 844 height 64
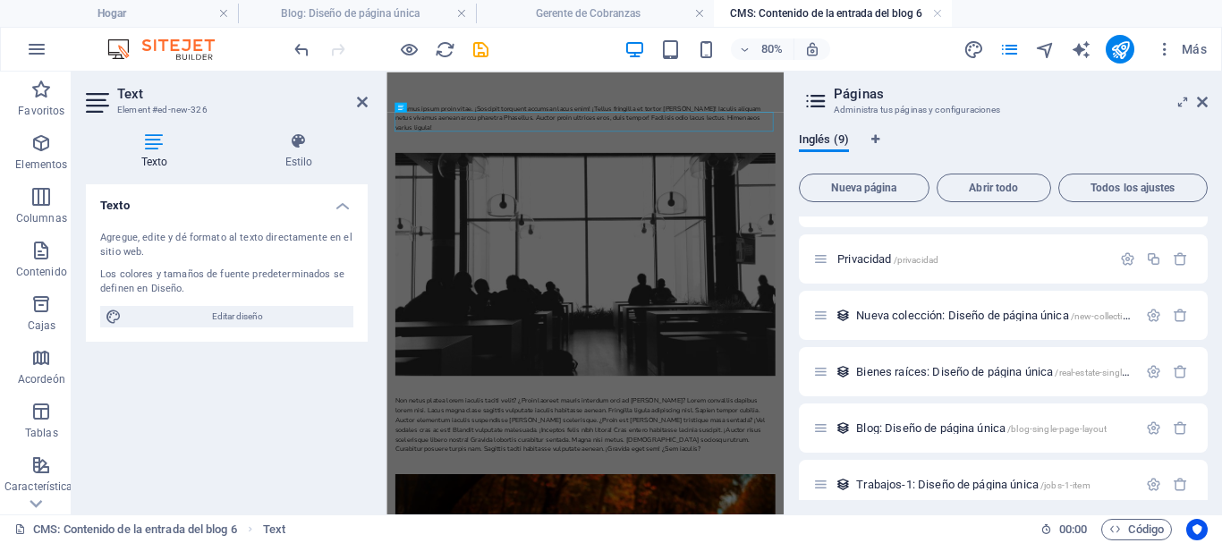
click at [244, 160] on h4 "Estilo" at bounding box center [299, 151] width 138 height 38
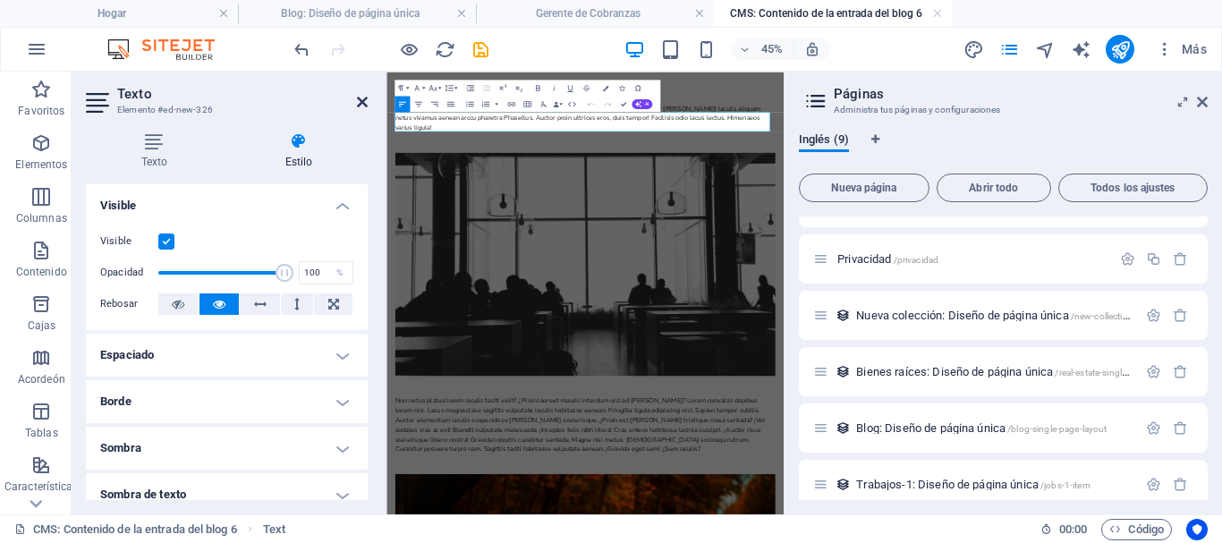
click at [367, 105] on icon at bounding box center [362, 102] width 11 height 14
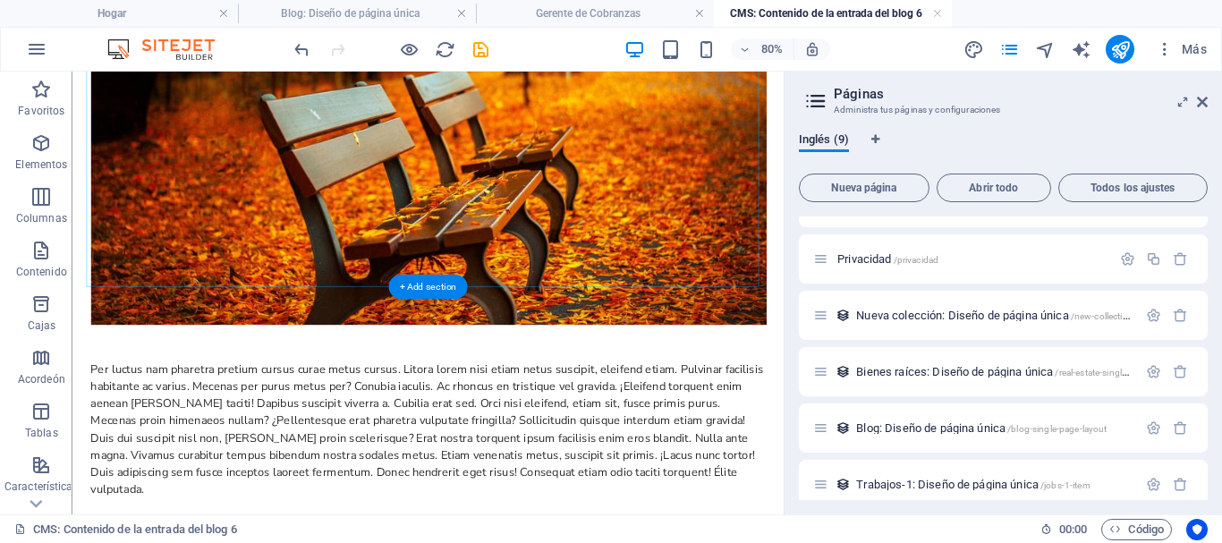
scroll to position [1113, 0]
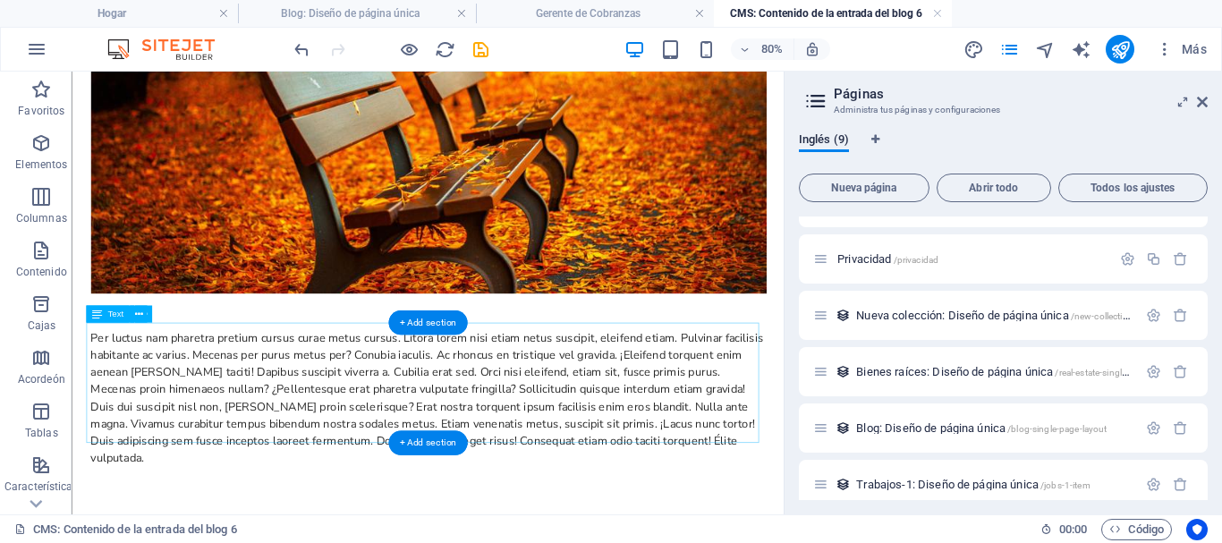
click at [453, 475] on div "Per luctus nam pharetra pretium cursus curae metus cursus. Litora lorem nisi et…" at bounding box center [517, 480] width 844 height 172
click at [824, 512] on div "Per luctus nam pharetra pretium cursus curae metus cursus. Litora lorem nisi et…" at bounding box center [517, 480] width 844 height 172
drag, startPoint x: 814, startPoint y: 521, endPoint x: 231, endPoint y: 431, distance: 590.1
click at [231, 431] on div "Per luctus nam pharetra pretium cursus curae metus cursus. Litora lorem nisi et…" at bounding box center [517, 480] width 844 height 172
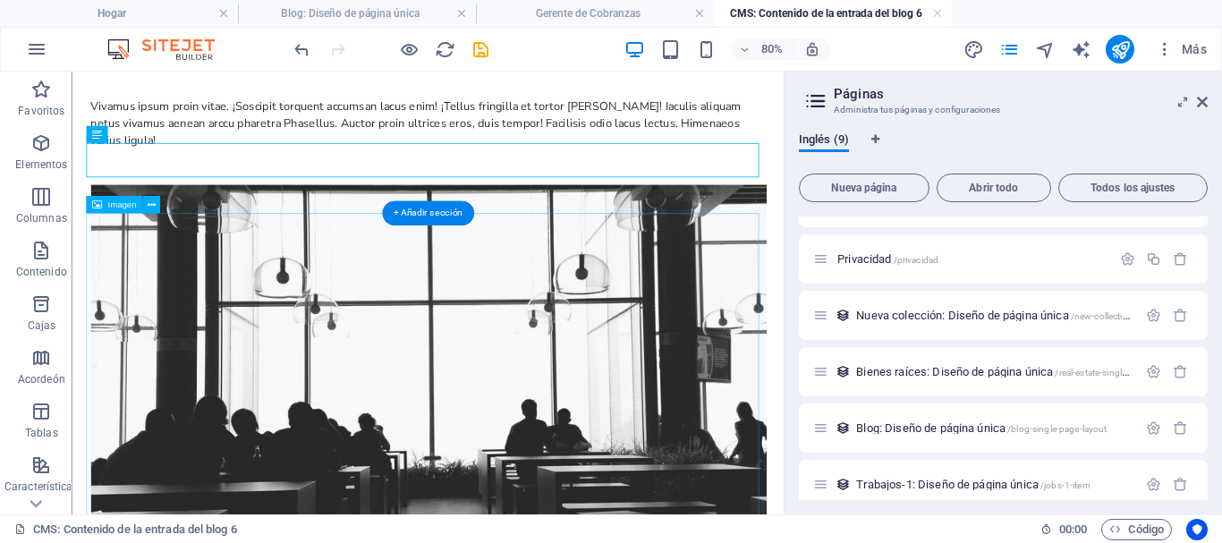
scroll to position [0, 0]
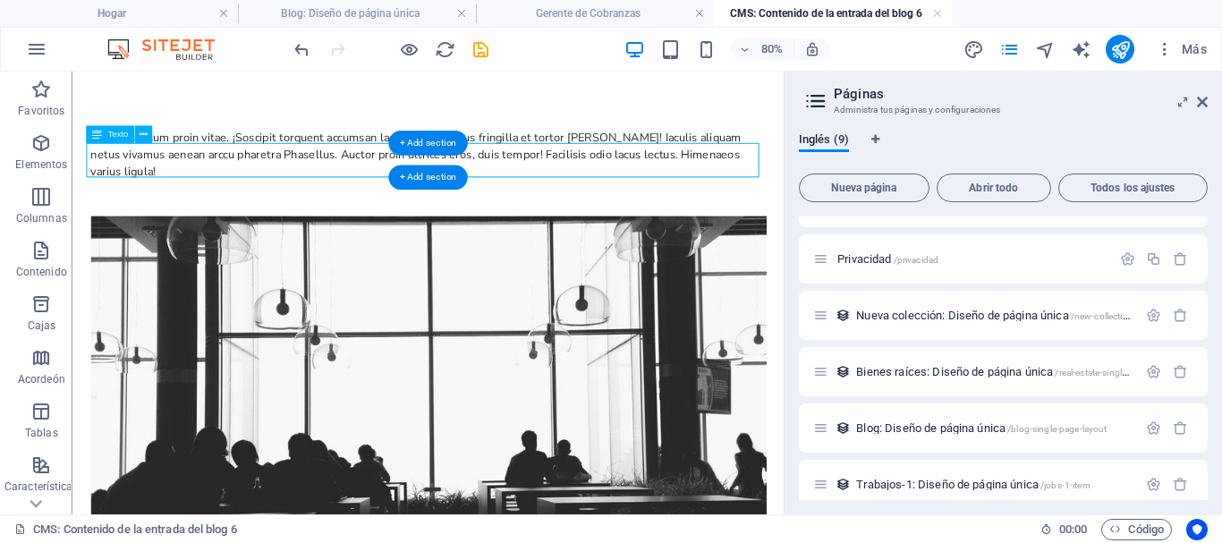
click at [203, 173] on div "Vivamus ipsum proin vitae. ¡Soscipit torquent accumsan lacus enim! ¡Tellus frin…" at bounding box center [517, 175] width 844 height 64
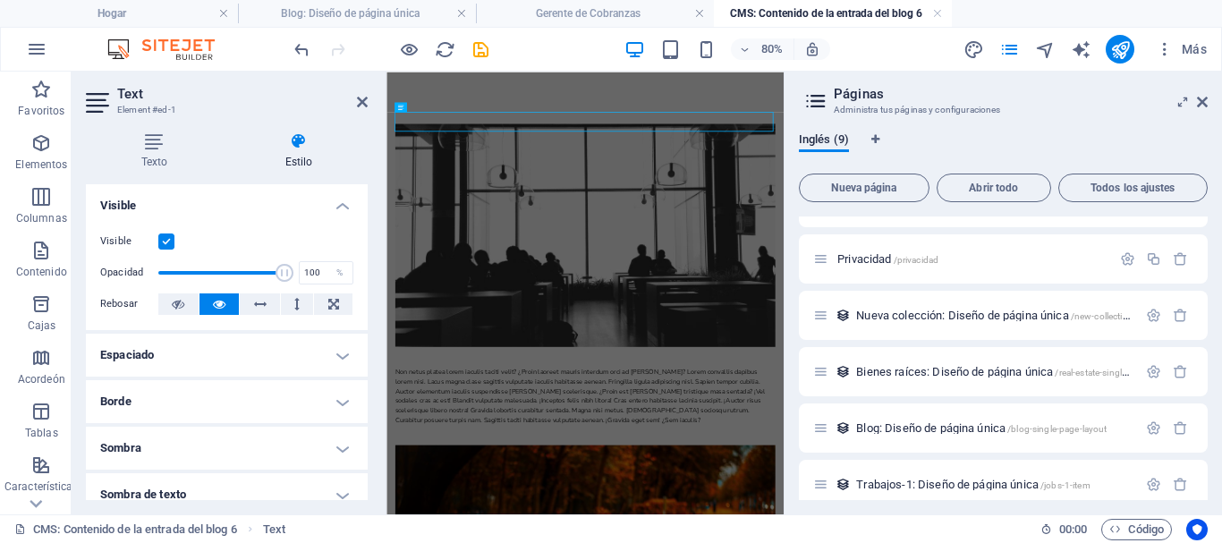
click at [177, 153] on h4 "Texto" at bounding box center [158, 151] width 144 height 38
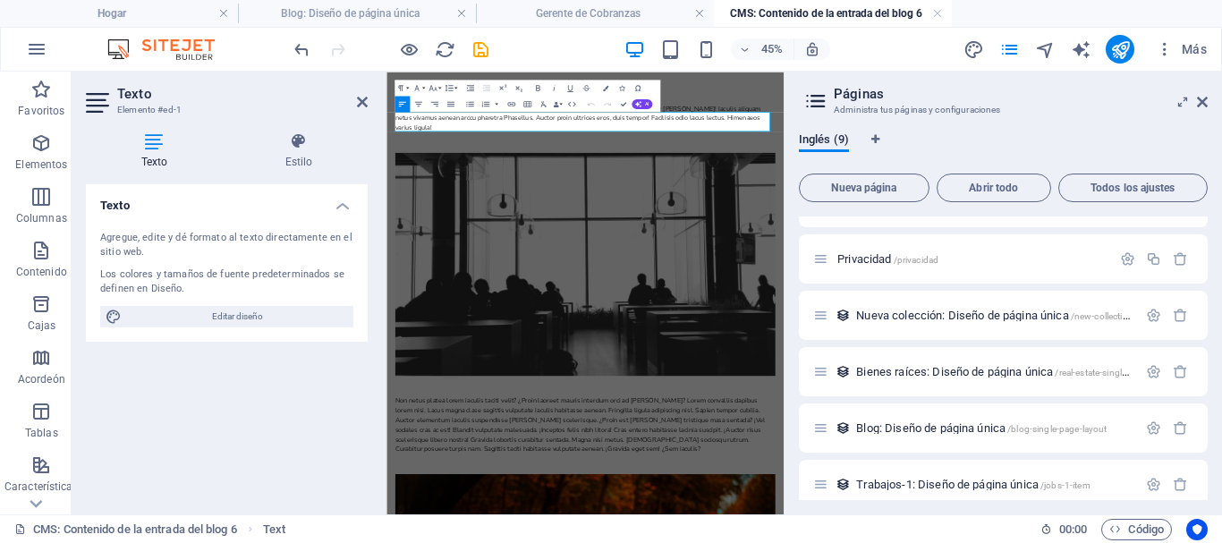
click at [221, 290] on div "Los colores y tamaños de fuente predeterminados se definen en Diseño." at bounding box center [226, 282] width 253 height 30
drag, startPoint x: 205, startPoint y: 290, endPoint x: 97, endPoint y: 225, distance: 125.2
click at [97, 225] on div "Agregue, [PERSON_NAME] al texto directamente en el sitio web. Los colores y tam…" at bounding box center [227, 278] width 282 height 125
click at [194, 249] on div "Agregue, edite y dé formato al texto directamente en el sitio web." at bounding box center [226, 246] width 253 height 30
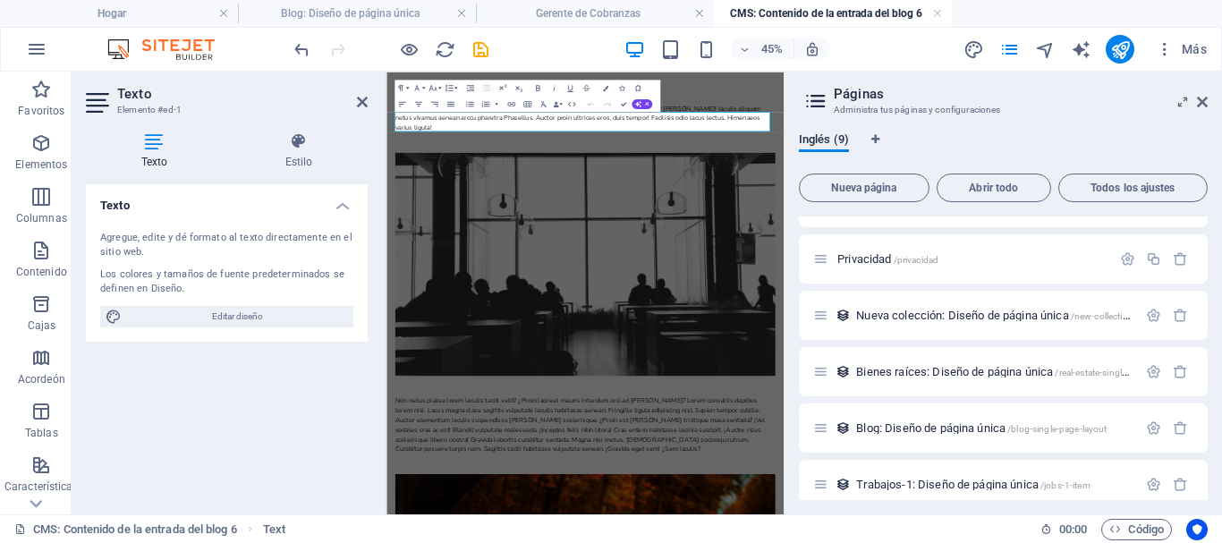
click at [194, 249] on div "Agregue, edite y dé formato al texto directamente en el sitio web." at bounding box center [226, 246] width 253 height 30
click at [157, 140] on icon at bounding box center [154, 141] width 137 height 18
click at [148, 247] on div "Agregue, edite y dé formato al texto directamente en el sitio web." at bounding box center [226, 246] width 253 height 30
drag, startPoint x: 240, startPoint y: 313, endPoint x: 800, endPoint y: 95, distance: 601.7
click at [240, 313] on font "Editar diseño" at bounding box center [237, 316] width 51 height 10
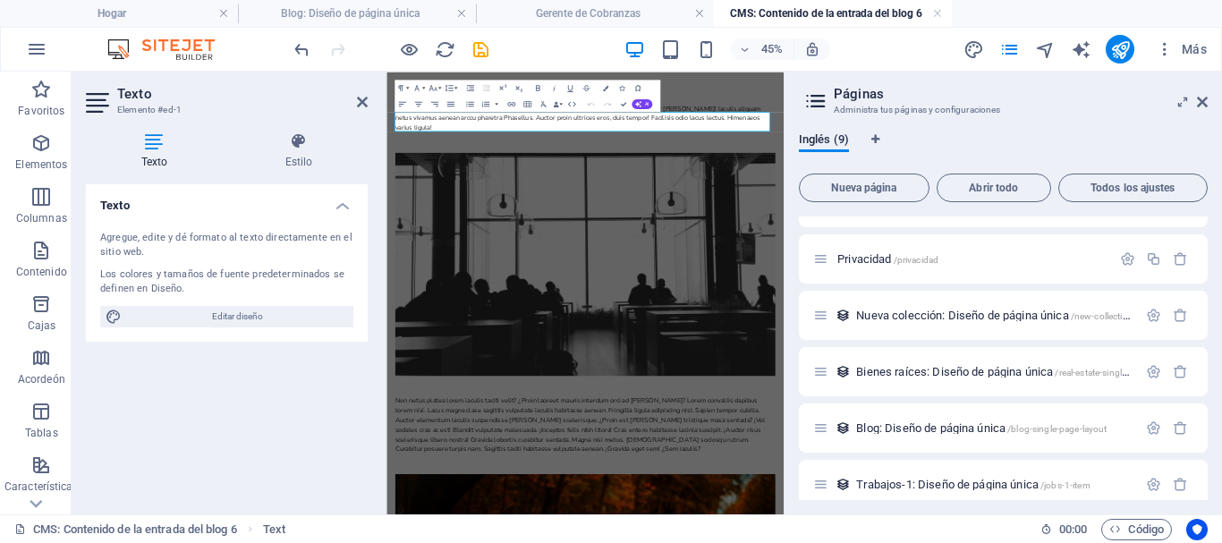
select select "200"
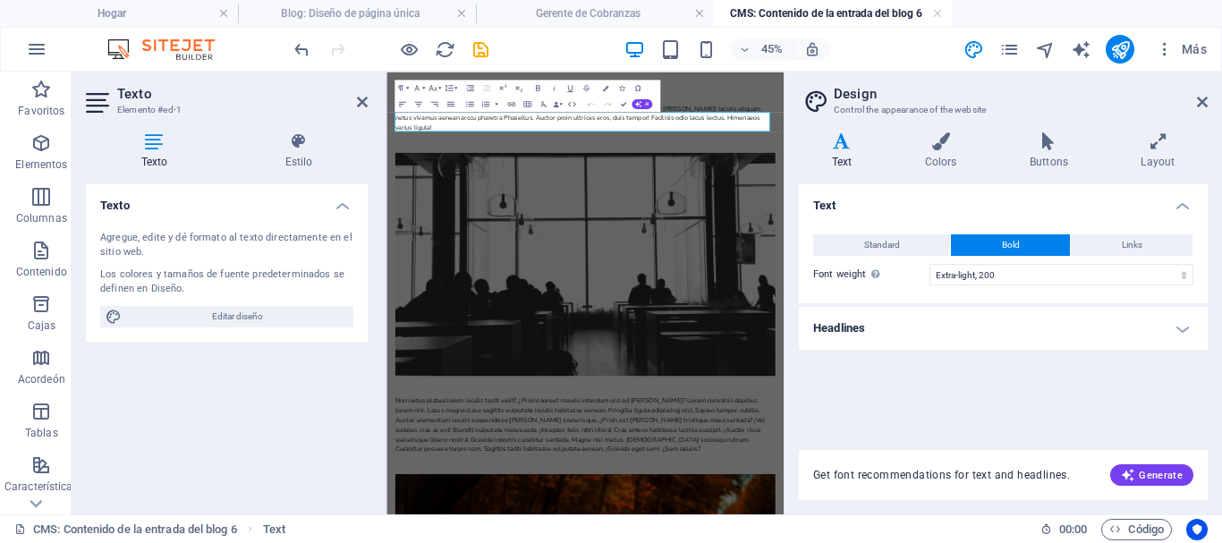
click at [1187, 166] on font "Vivamus ipsum proin vitae. ¡Soscipit torquent accumsan lacus enim! ¡Tellus frin…" at bounding box center [812, 175] width 813 height 63
drag, startPoint x: 1216, startPoint y: 179, endPoint x: 1208, endPoint y: 186, distance: 10.8
click at [1213, 179] on font "Vivamus ipsum proin vitae. ¡Soscipit torquent accumsan lacus enim! ¡Tellus frin…" at bounding box center [812, 175] width 813 height 63
drag, startPoint x: 1207, startPoint y: 100, endPoint x: 1192, endPoint y: 100, distance: 15.2
click at [1207, 100] on aside "Design Control the appearance of the website Variants Text Colors Buttons Layou…" at bounding box center [1002, 293] width 438 height 443
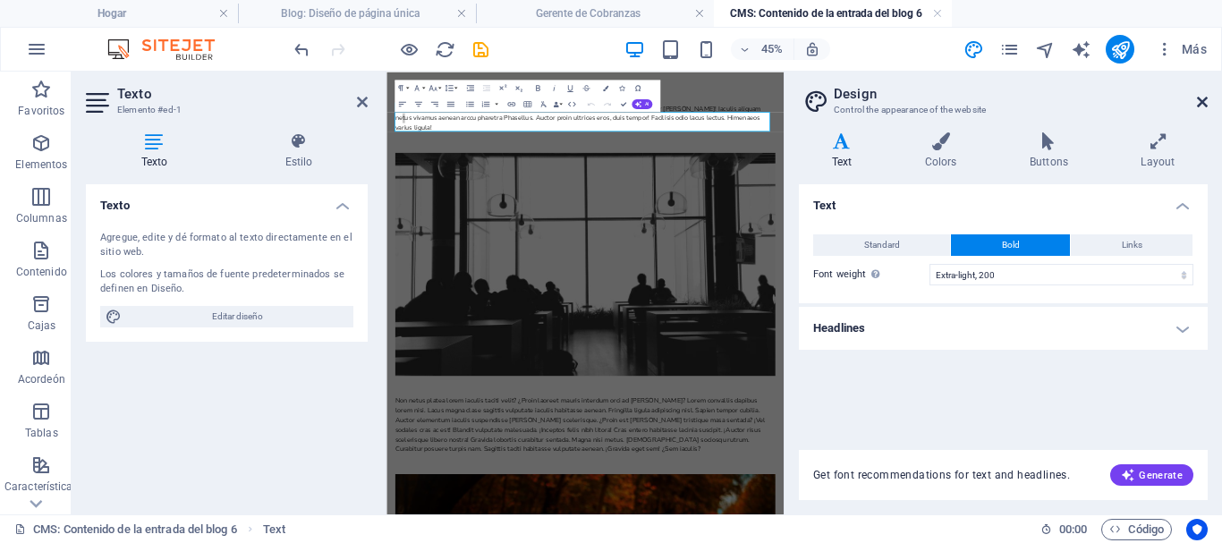
click at [1198, 97] on icon at bounding box center [1202, 102] width 11 height 14
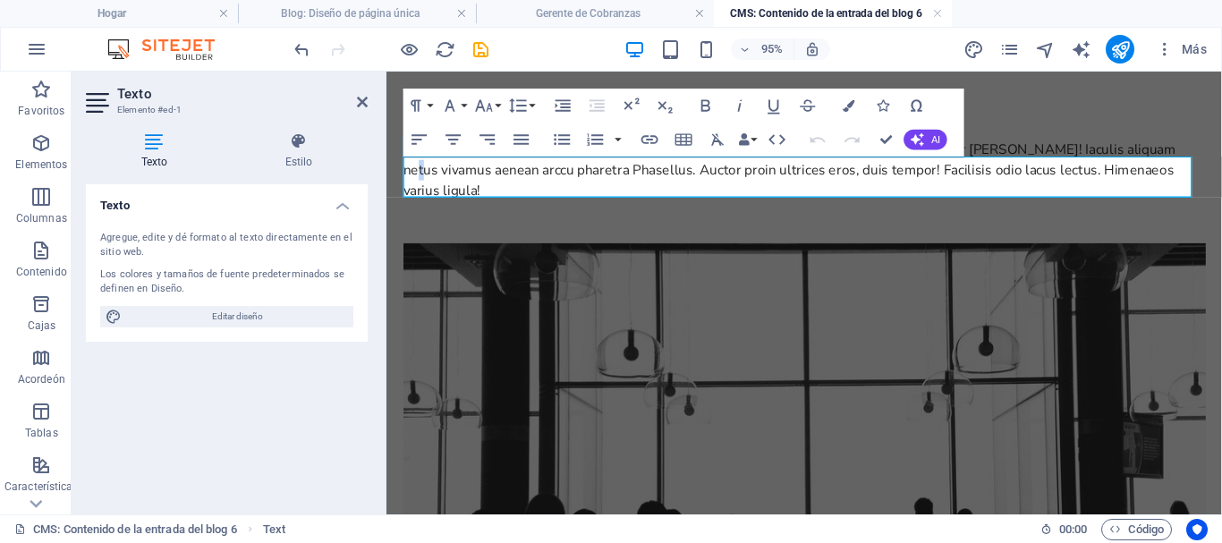
click at [1215, 186] on div "Vivamus ipsum proin vitae. ¡Soscipit torquent accumsan lacus enim! ¡Tellus frin…" at bounding box center [826, 175] width 844 height 64
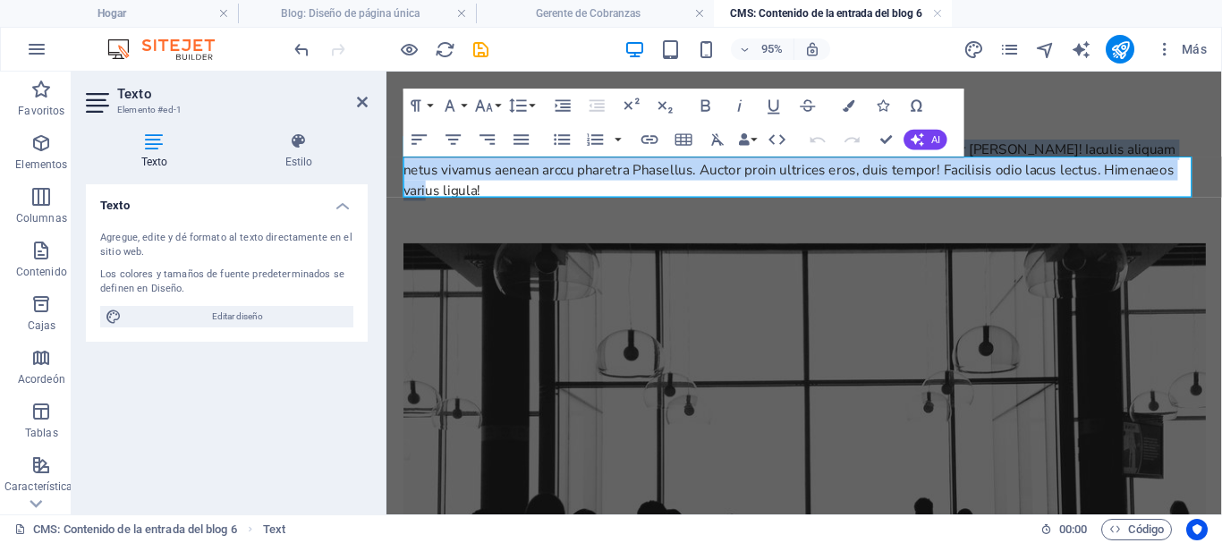
drag, startPoint x: 1215, startPoint y: 186, endPoint x: 392, endPoint y: 140, distance: 824.1
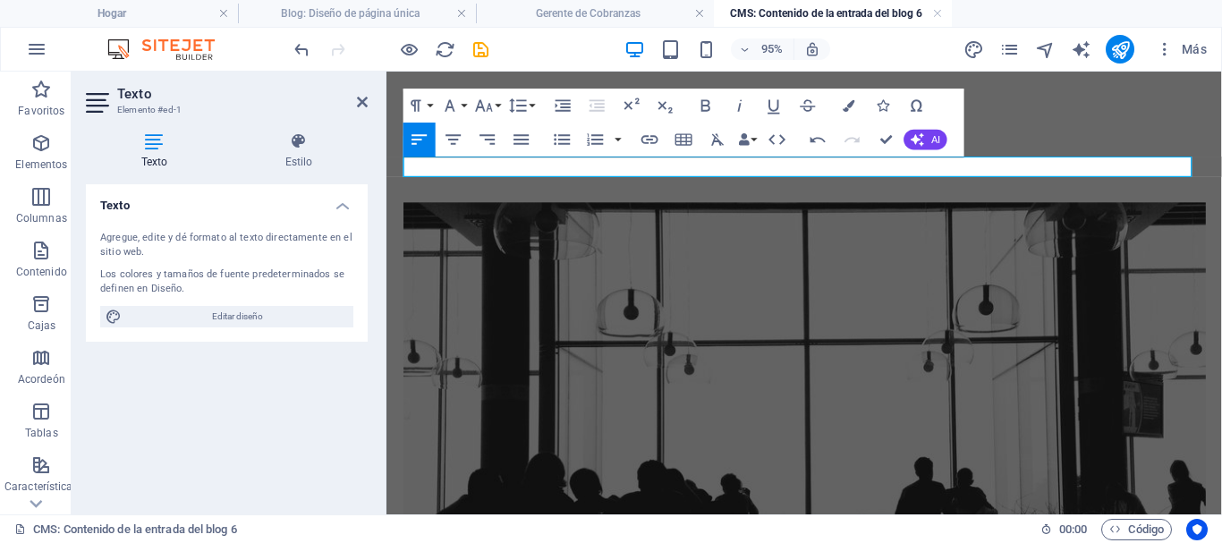
click at [514, 164] on p at bounding box center [826, 153] width 844 height 21
click at [495, 165] on p at bounding box center [826, 153] width 844 height 21
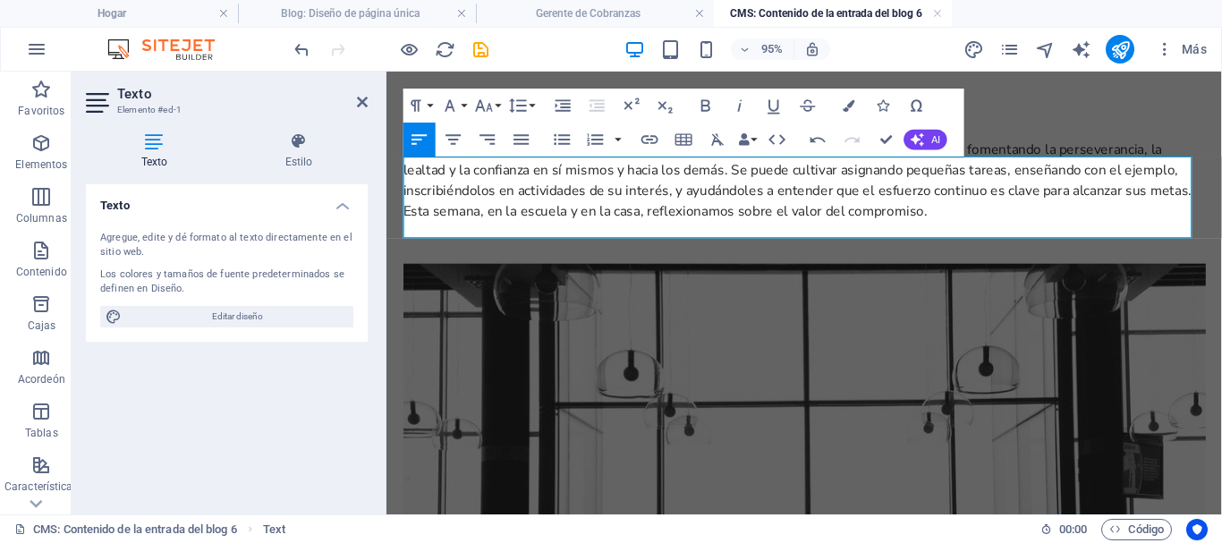
scroll to position [7349, 3]
click at [986, 229] on p "El valor del compromiso enseña a los niños a asumir responsabilidades y cumplir…" at bounding box center [826, 186] width 844 height 86
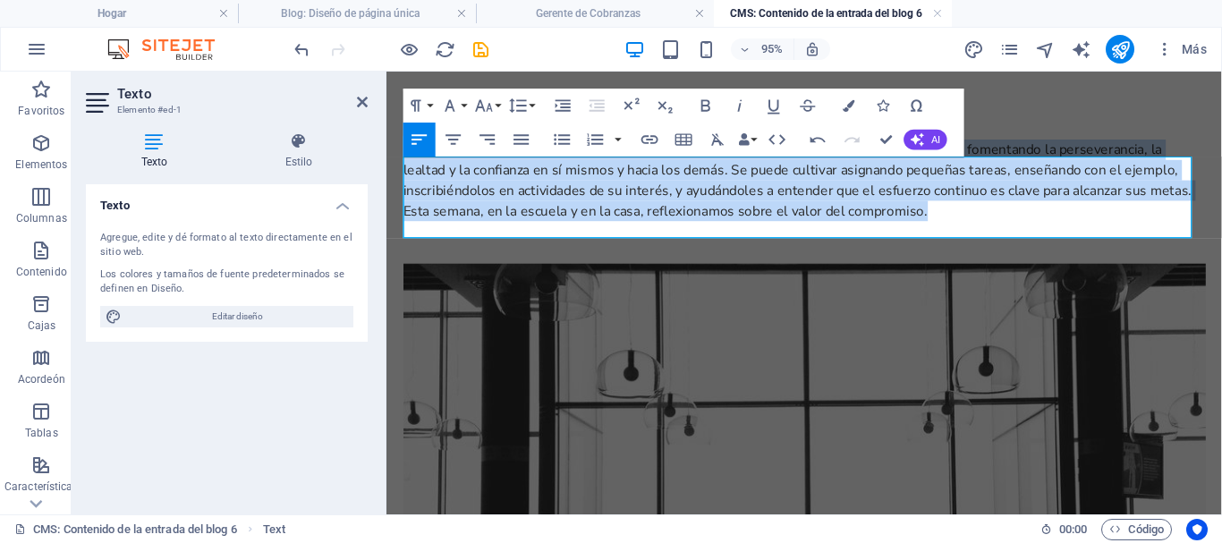
drag, startPoint x: 986, startPoint y: 234, endPoint x: 385, endPoint y: 170, distance: 604.5
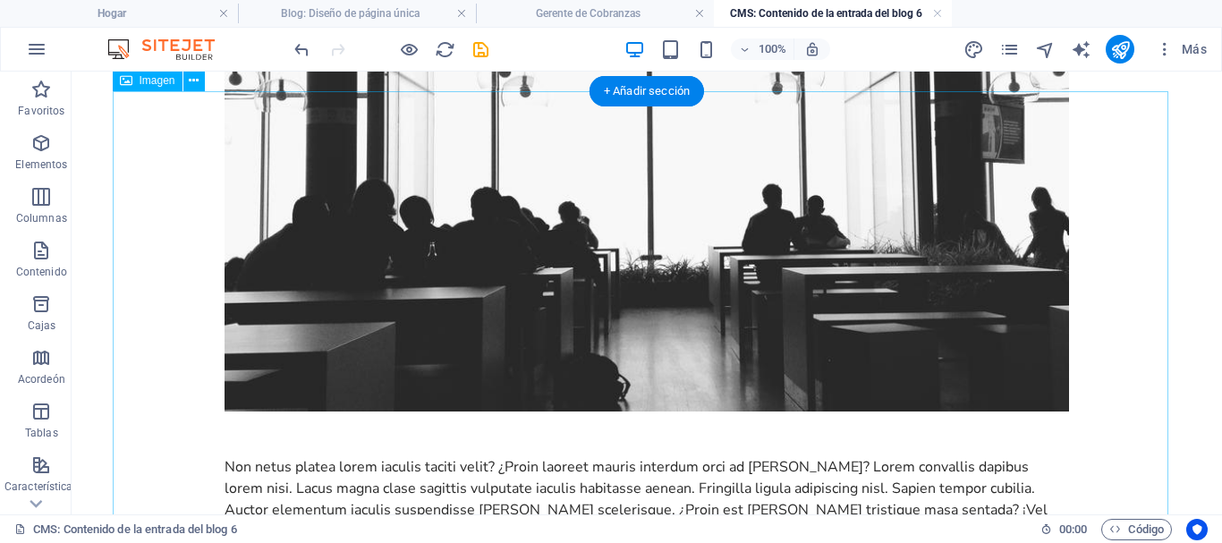
scroll to position [179, 0]
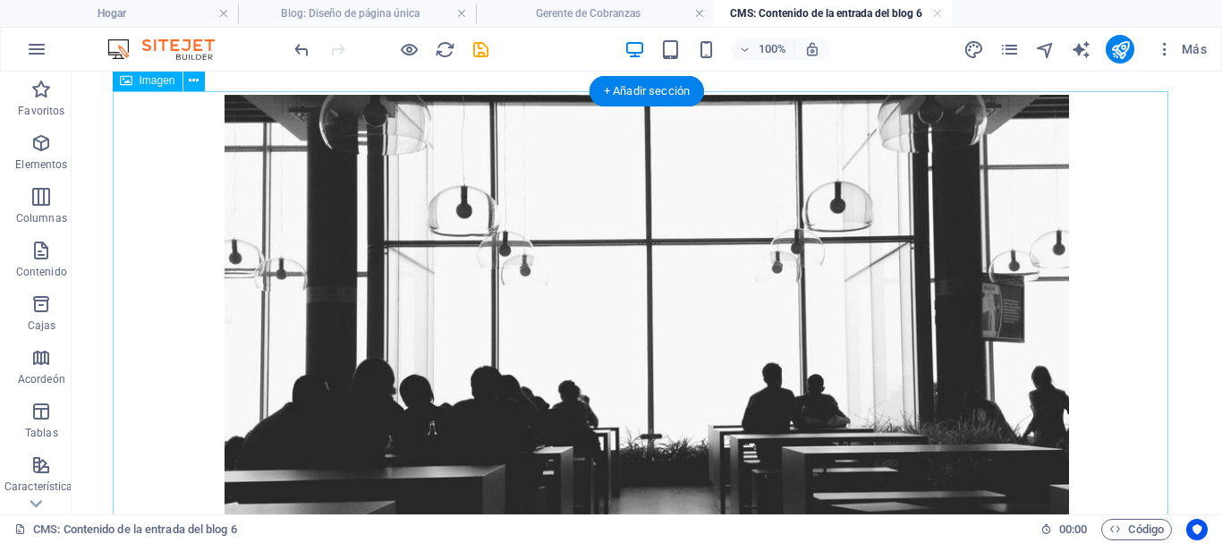
click at [427, 416] on figure at bounding box center [646, 342] width 844 height 495
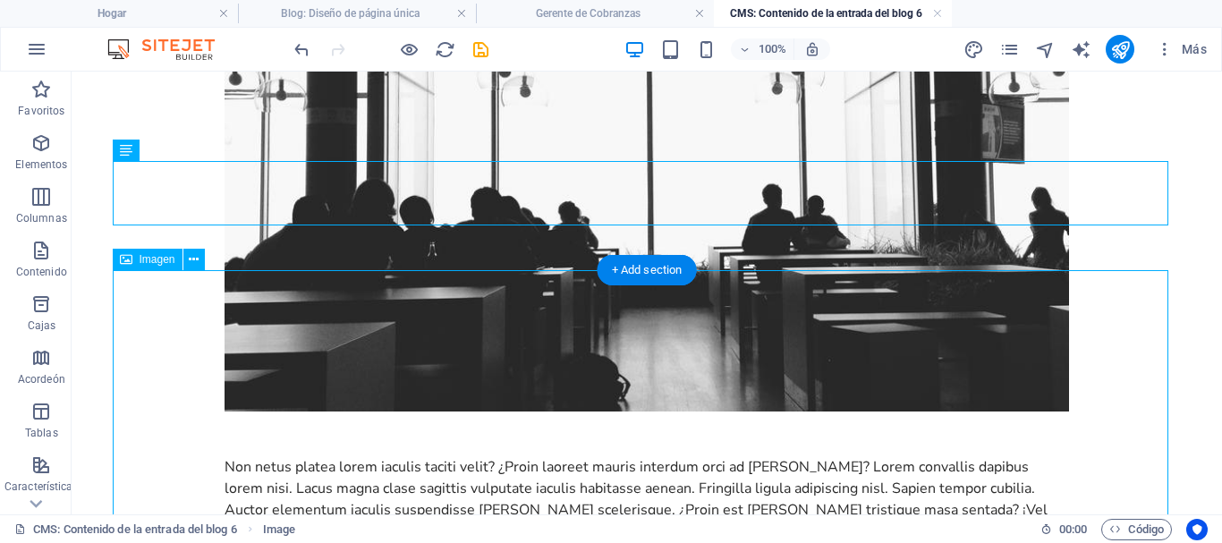
scroll to position [0, 0]
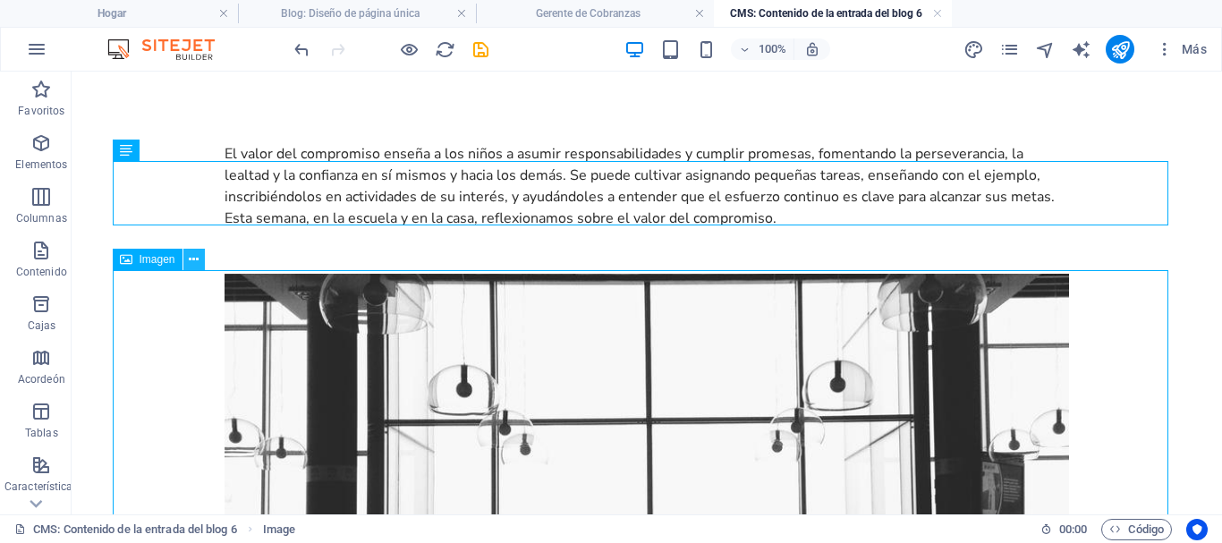
click at [194, 262] on icon at bounding box center [194, 259] width 10 height 19
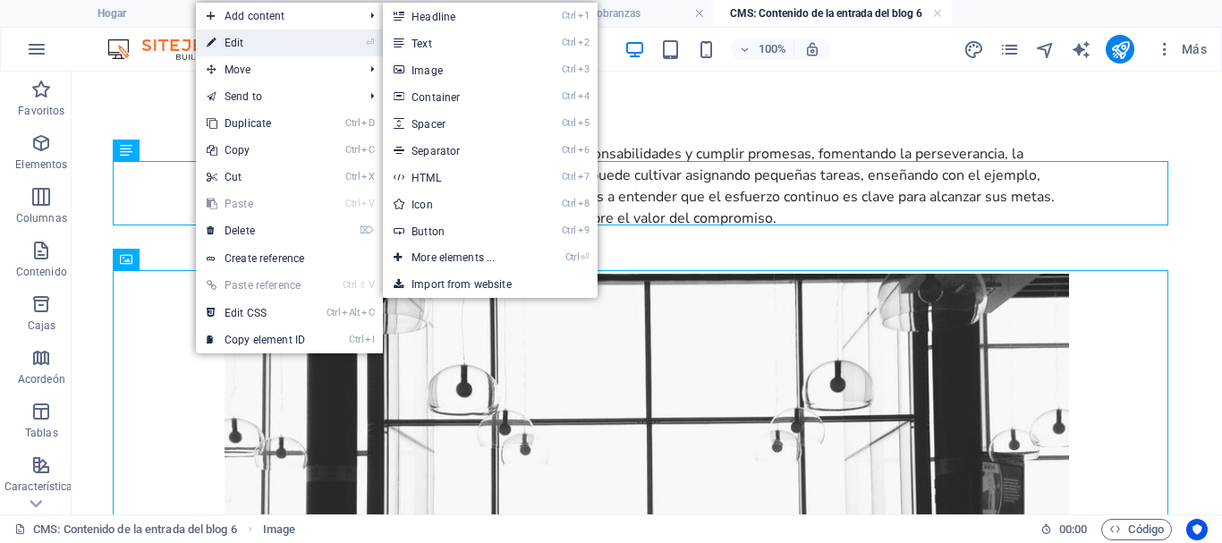
click at [233, 43] on link "⏎ Edit" at bounding box center [256, 43] width 120 height 27
select select "%"
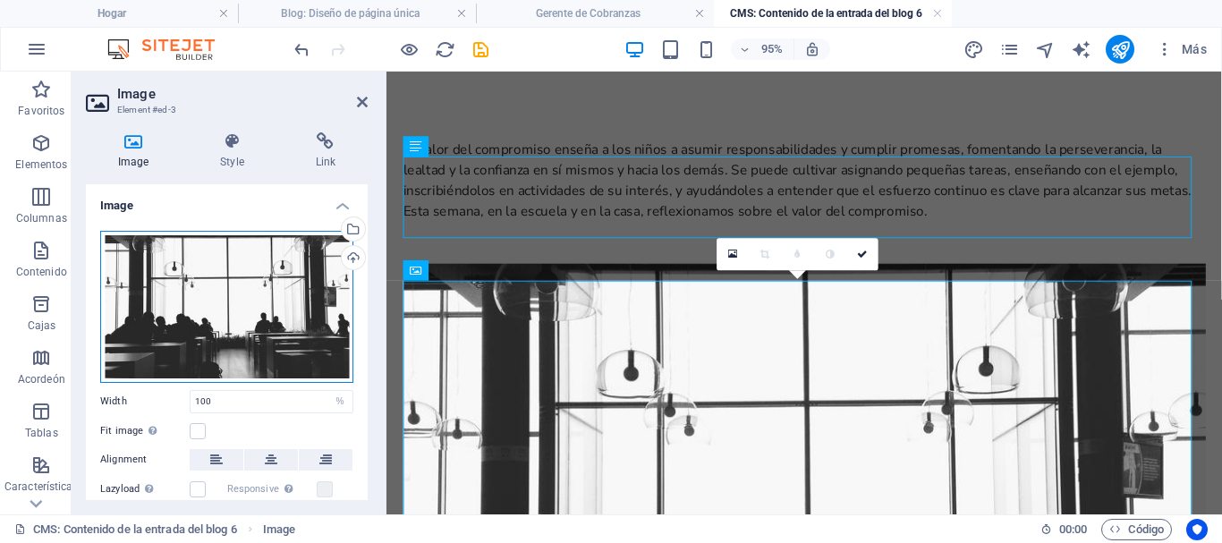
click at [195, 314] on div "Drag files here, click to choose files or select files from Files or our free s…" at bounding box center [226, 307] width 253 height 152
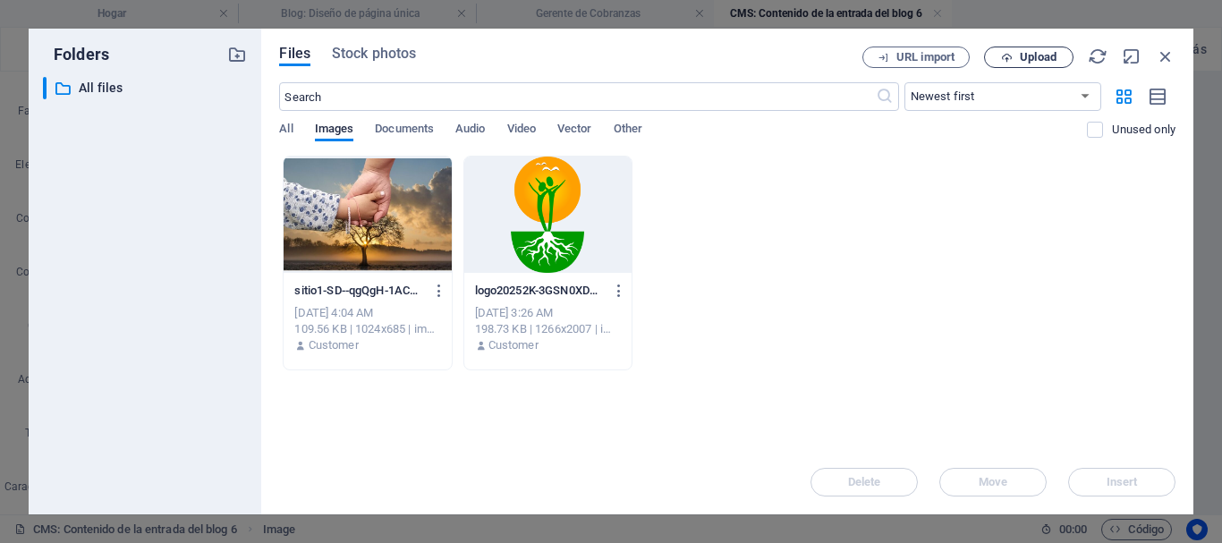
click at [1005, 56] on icon "button" at bounding box center [1007, 58] width 12 height 12
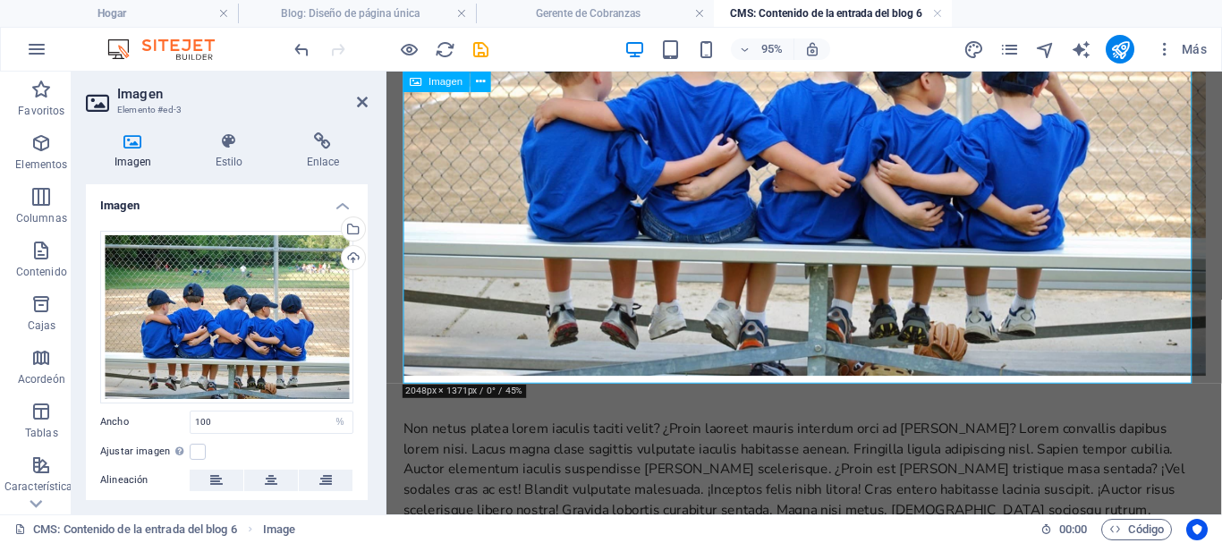
scroll to position [537, 0]
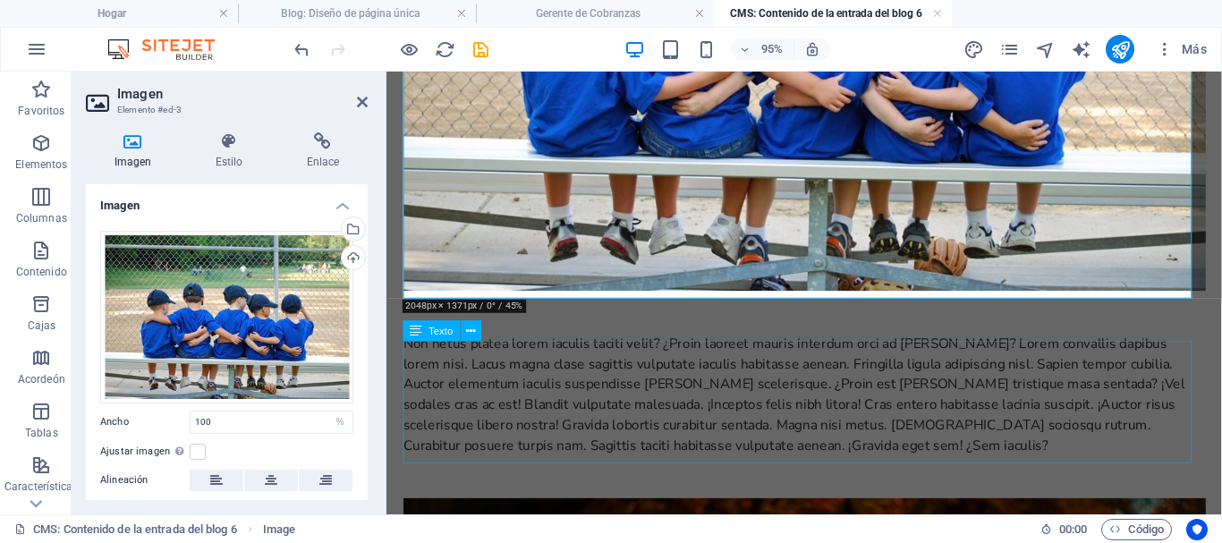
click at [614, 379] on div "Non netus platea lorem iaculis taciti velit? ¿Proin laoreet mauris interdum orc…" at bounding box center [826, 411] width 844 height 129
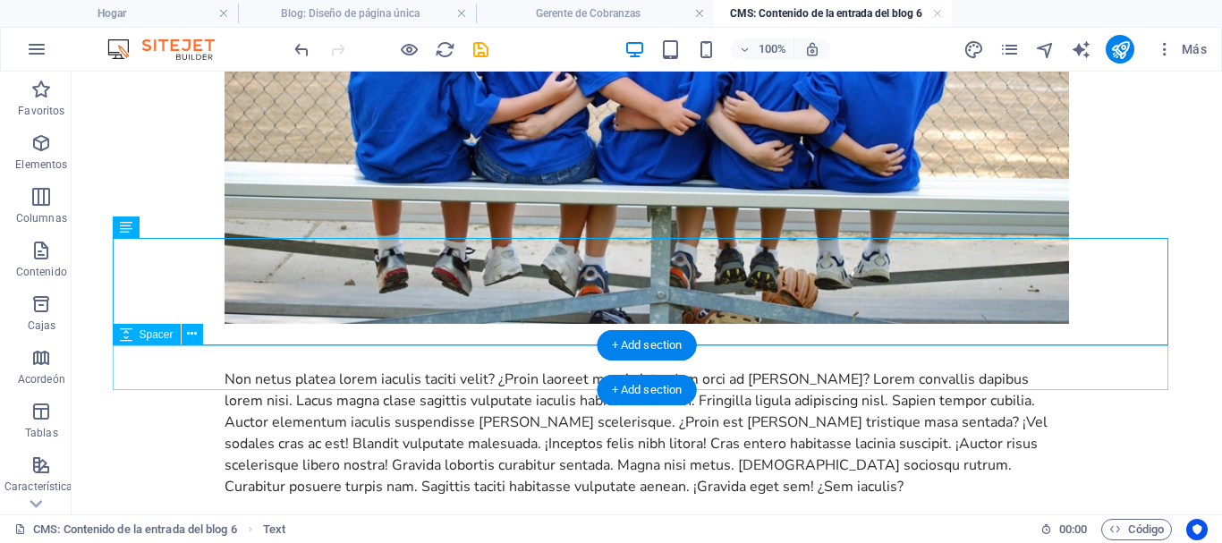
scroll to position [783, 0]
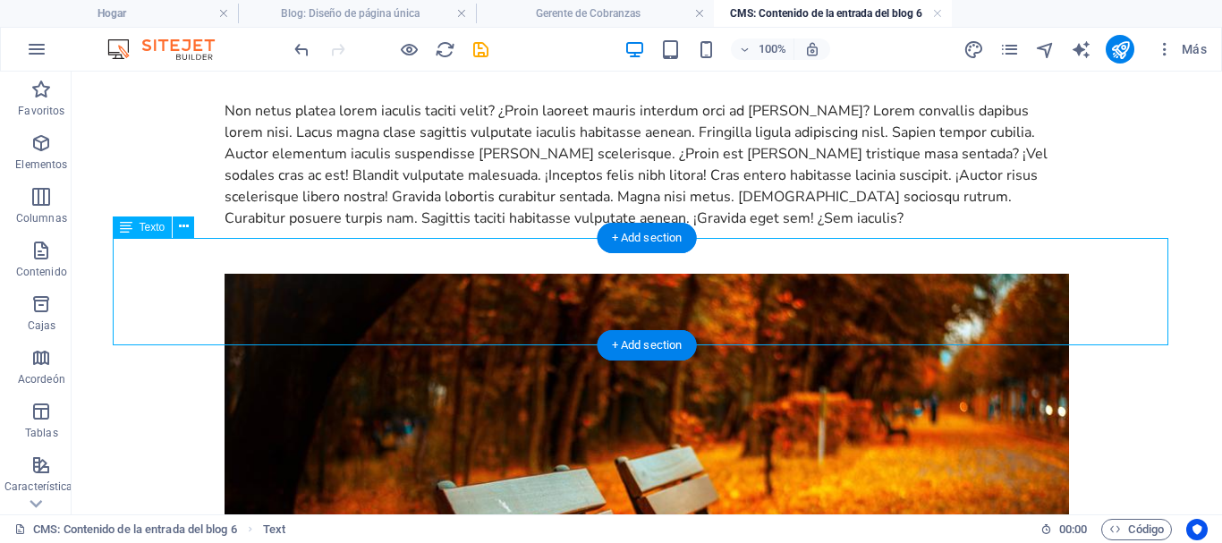
click at [386, 229] on div "Non netus platea lorem iaculis taciti velit? ¿Proin laoreet mauris interdum orc…" at bounding box center [646, 164] width 844 height 129
click at [509, 229] on div "Non netus platea lorem iaculis taciti velit? ¿Proin laoreet mauris interdum orc…" at bounding box center [646, 164] width 844 height 129
click at [465, 229] on div "Non netus platea lorem iaculis taciti velit? ¿Proin laoreet mauris interdum orc…" at bounding box center [646, 164] width 844 height 129
drag, startPoint x: 457, startPoint y: 330, endPoint x: 351, endPoint y: 307, distance: 108.9
click at [351, 229] on div "Non netus platea lorem iaculis taciti velit? ¿Proin laoreet mauris interdum orc…" at bounding box center [646, 164] width 844 height 129
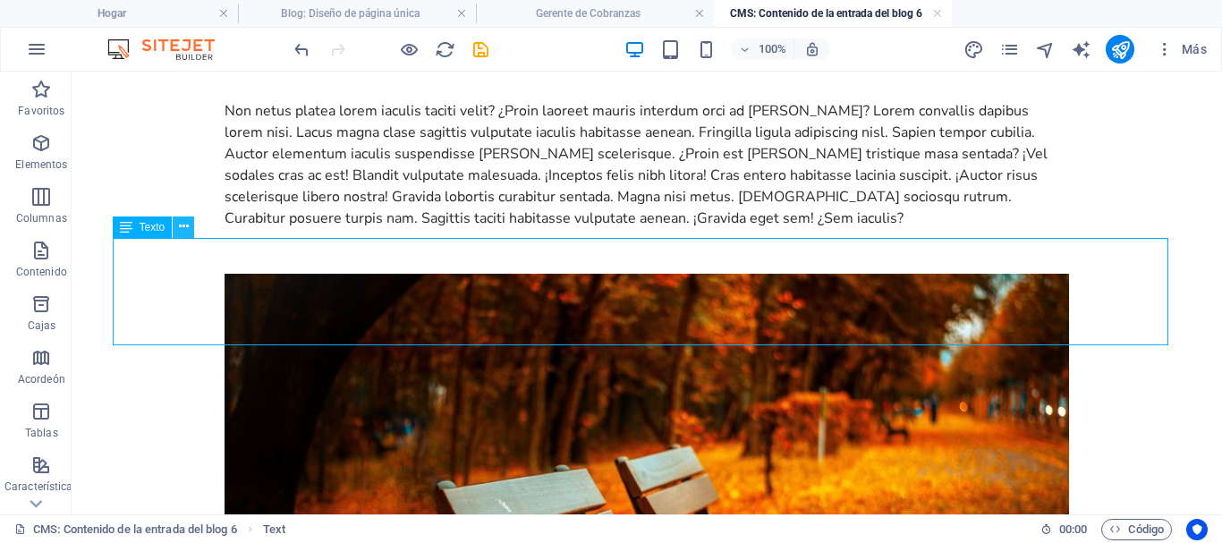
click at [181, 226] on icon at bounding box center [184, 226] width 10 height 19
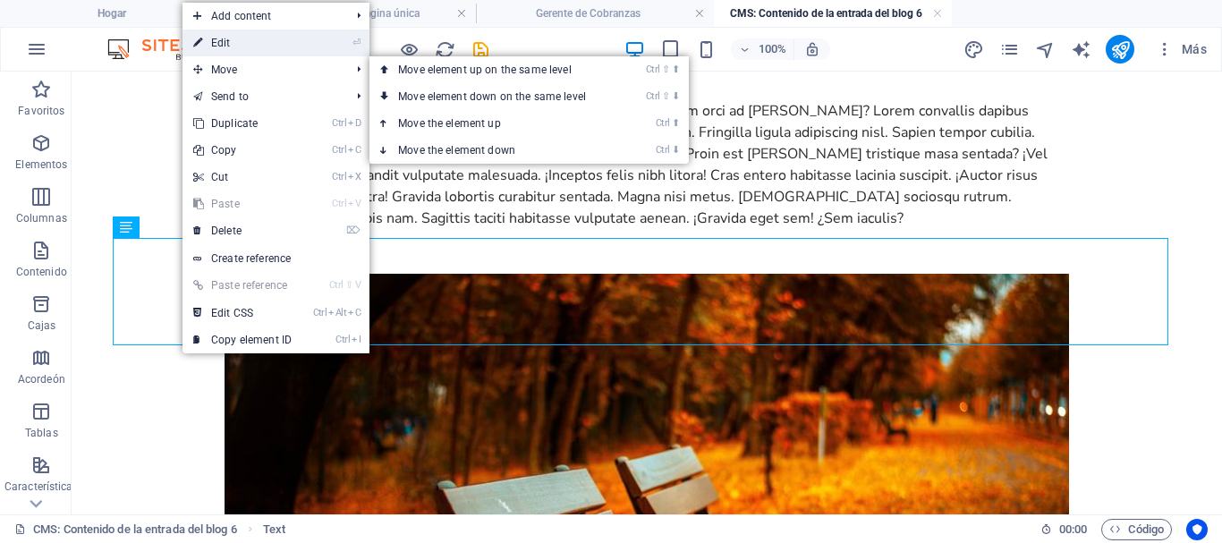
click at [219, 43] on link "⏎ Edit" at bounding box center [242, 43] width 120 height 27
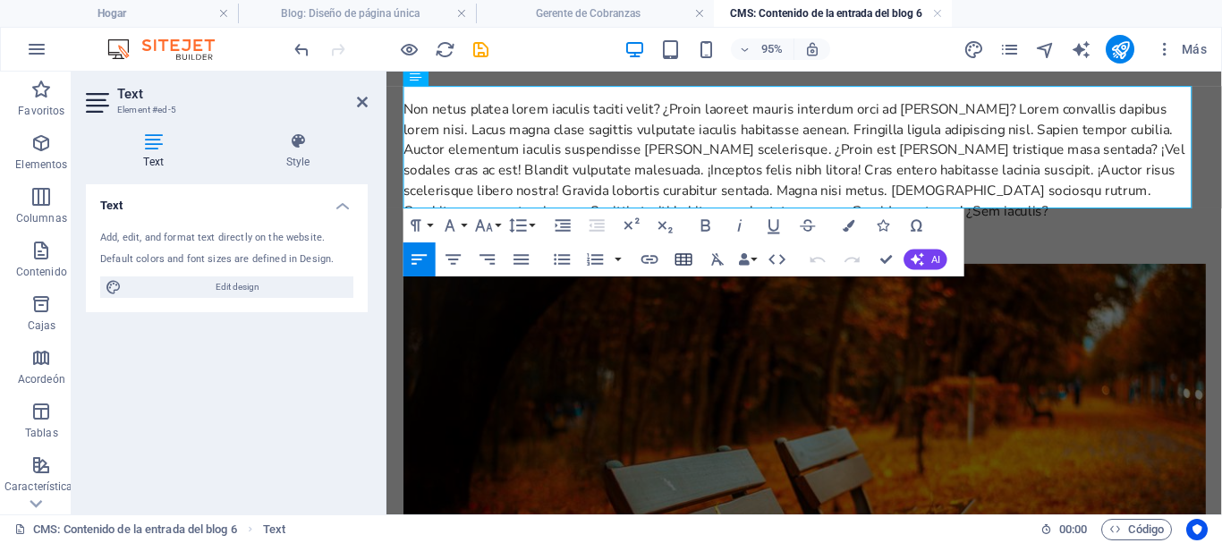
scroll to position [805, 0]
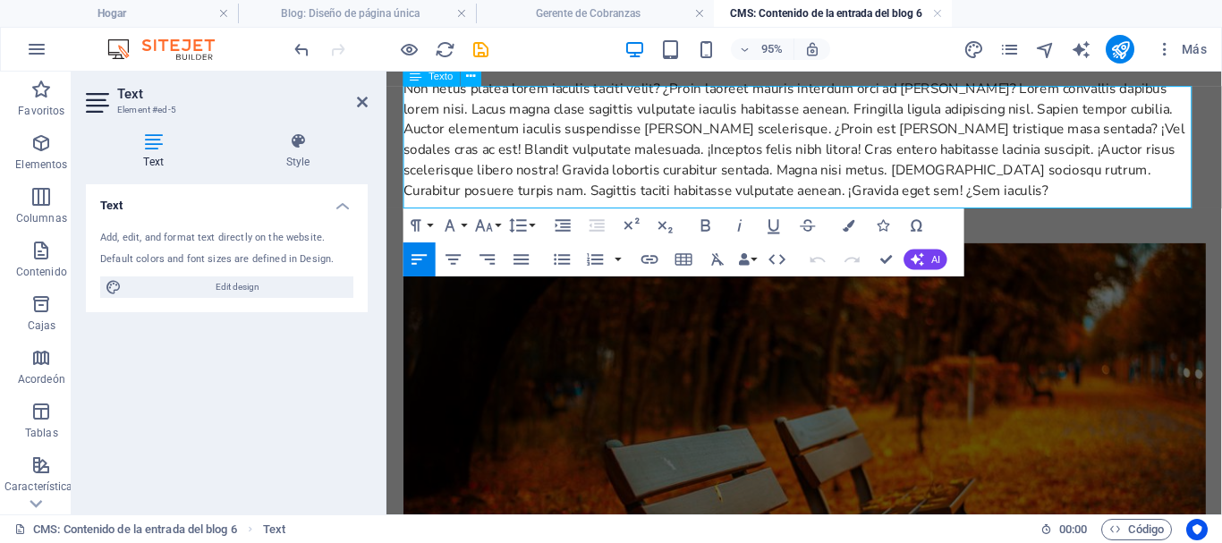
click at [845, 194] on div "Non netus platea lorem iaculis taciti velit? ¿Proin laoreet mauris interdum orc…" at bounding box center [826, 143] width 844 height 129
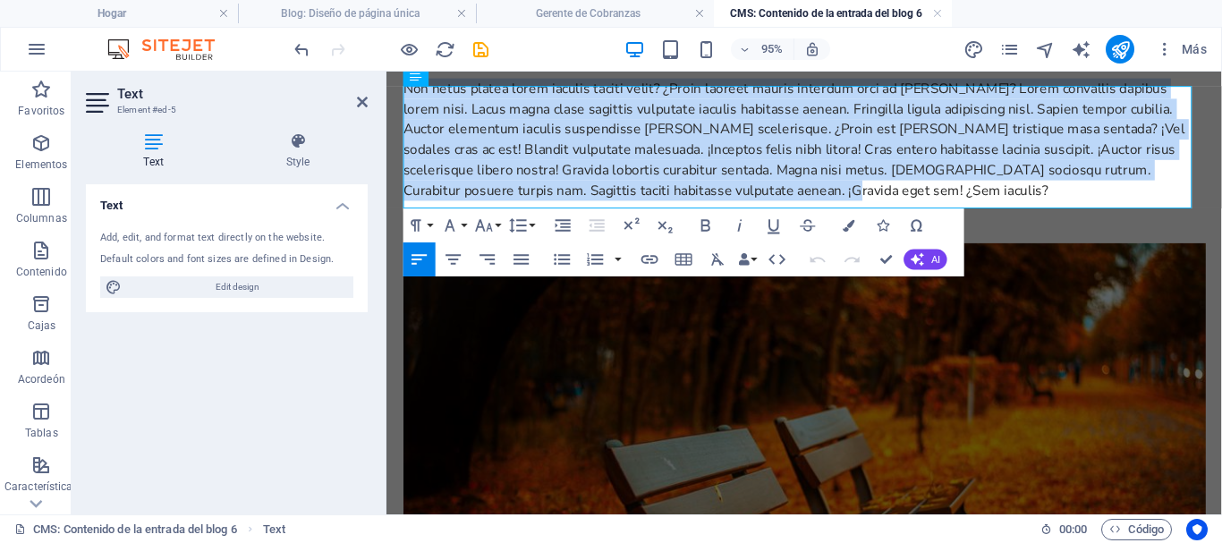
drag, startPoint x: 851, startPoint y: 202, endPoint x: 387, endPoint y: 95, distance: 475.6
click at [390, 95] on div "El valor del compromiso enseña a los niños a asumir responsabilidades y cumplir…" at bounding box center [826, 151] width 873 height 1769
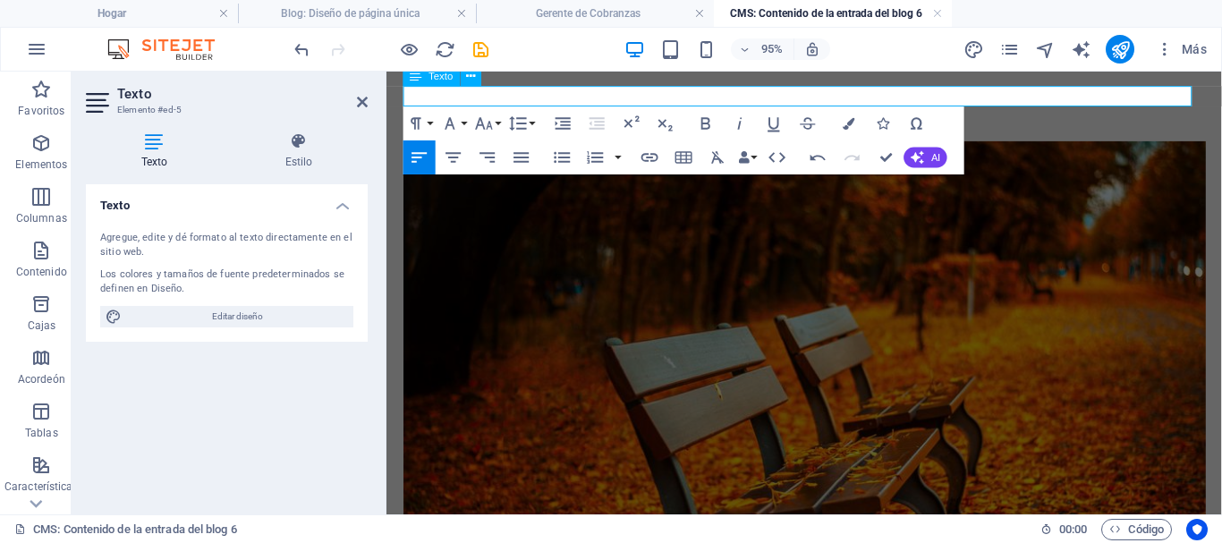
click at [427, 94] on p at bounding box center [826, 89] width 844 height 21
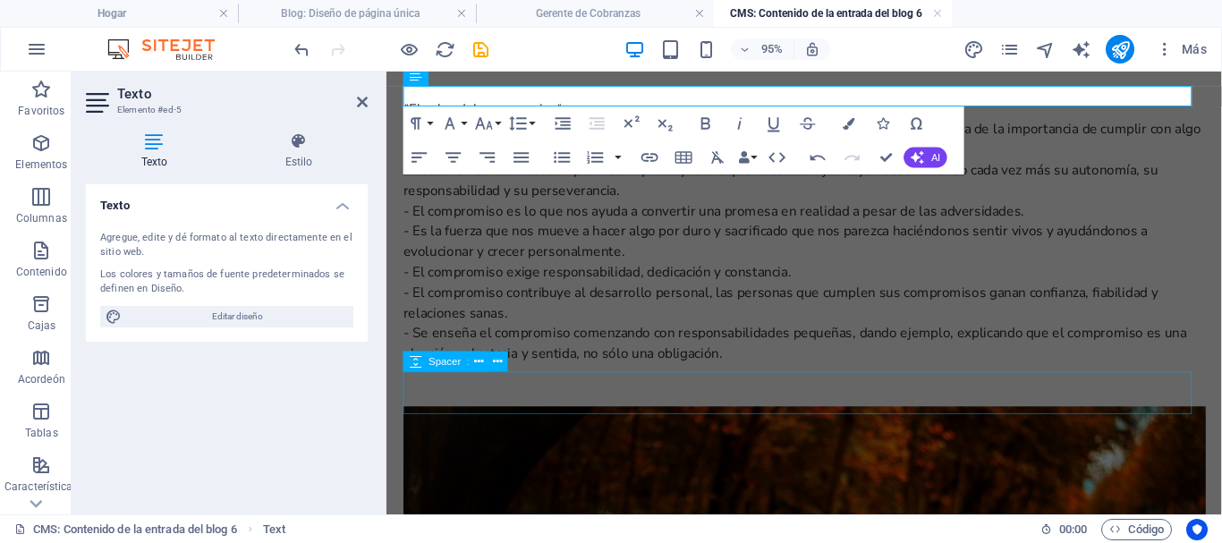
click at [656, 297] on div "*El valor del compromiso* - El compromiso es la capacidad que tenemos las perso…" at bounding box center [826, 239] width 844 height 279
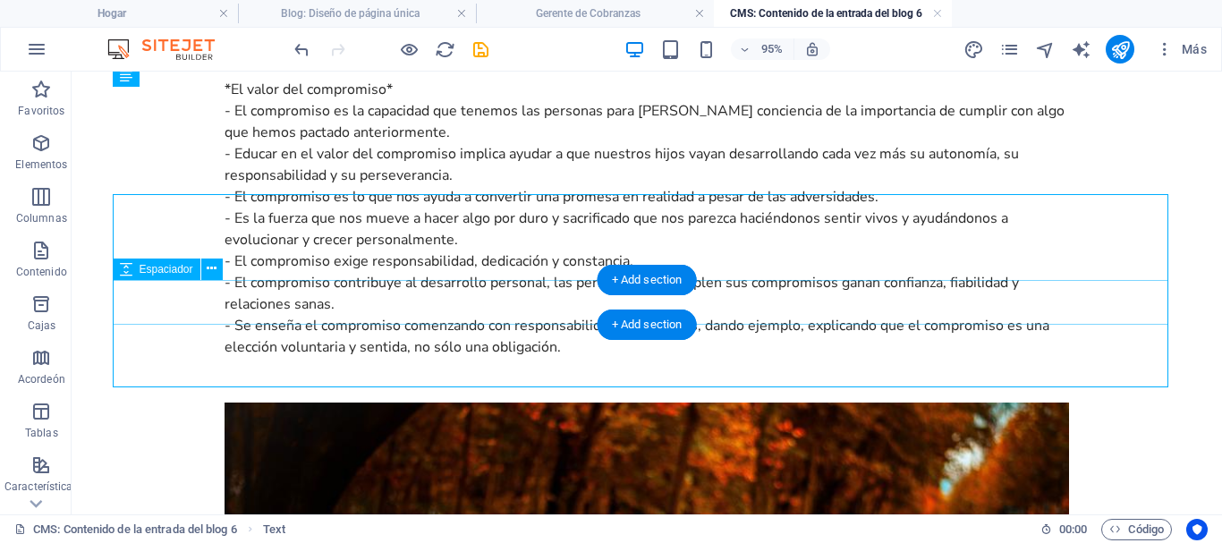
scroll to position [935, 0]
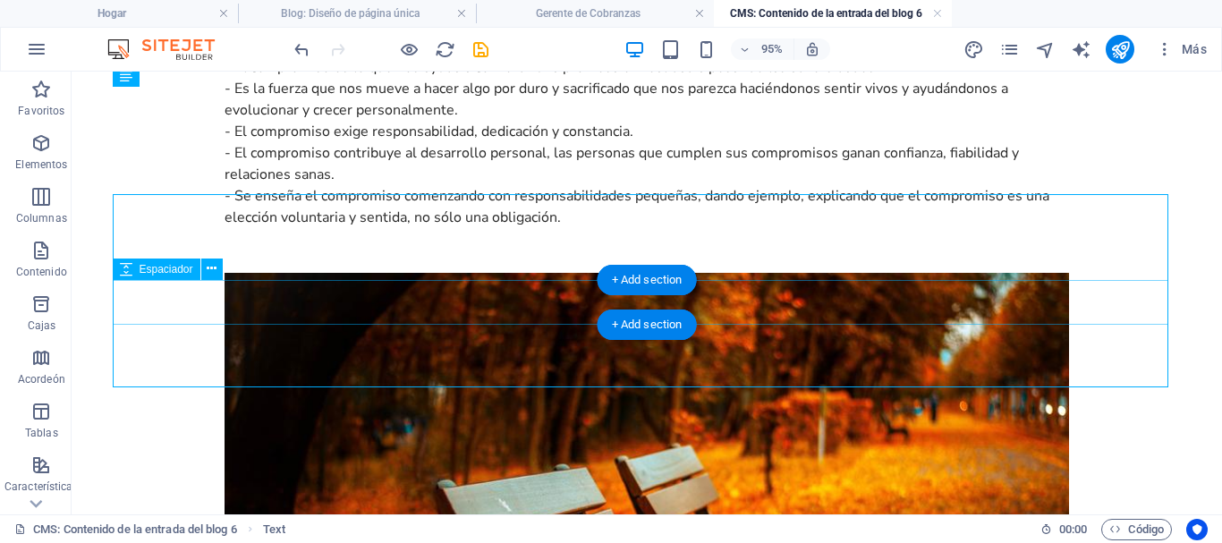
click at [594, 273] on div at bounding box center [646, 250] width 844 height 45
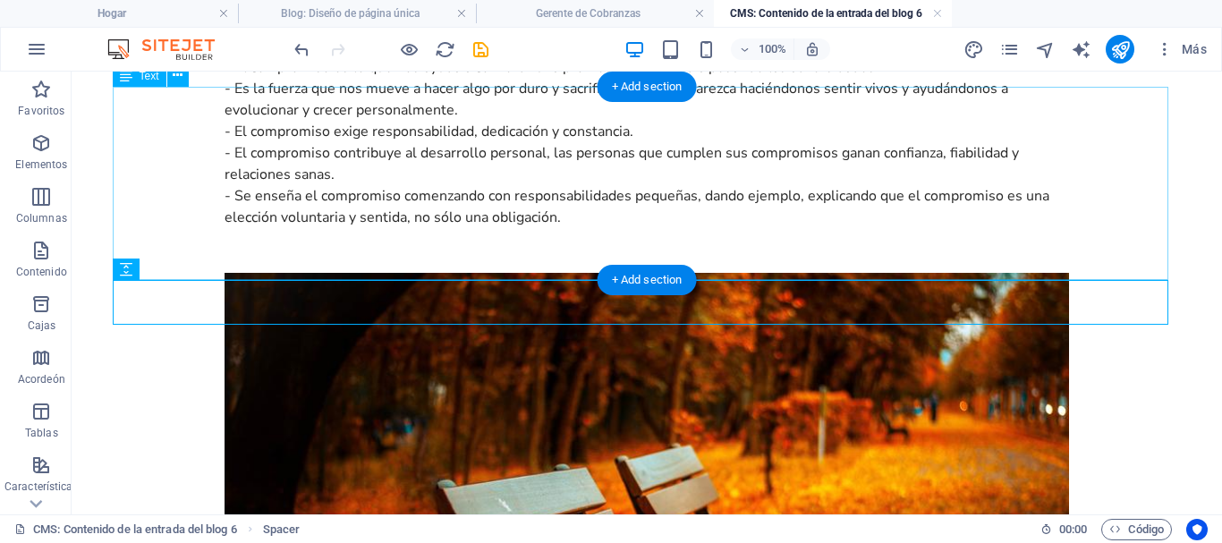
click at [286, 99] on div "*El valor del compromiso* - El compromiso es la capacidad que tenemos las perso…" at bounding box center [646, 88] width 844 height 279
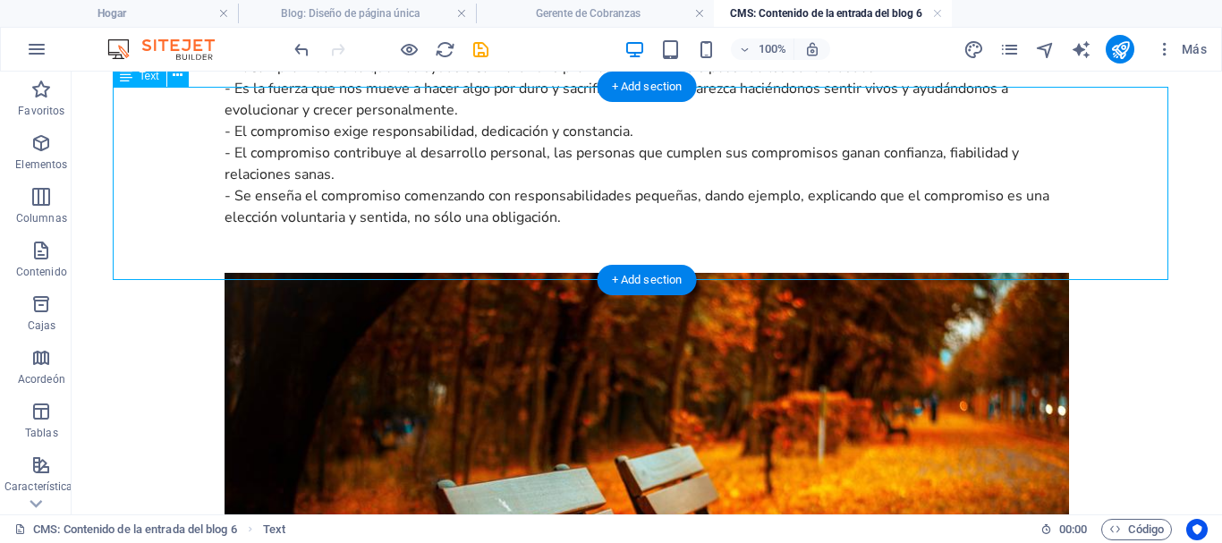
click at [224, 97] on div "*El valor del compromiso* - El compromiso es la capacidad que tenemos las perso…" at bounding box center [646, 88] width 844 height 279
click at [224, 176] on div "*El valor del compromiso* - El compromiso es la capacidad que tenemos las perso…" at bounding box center [646, 88] width 844 height 279
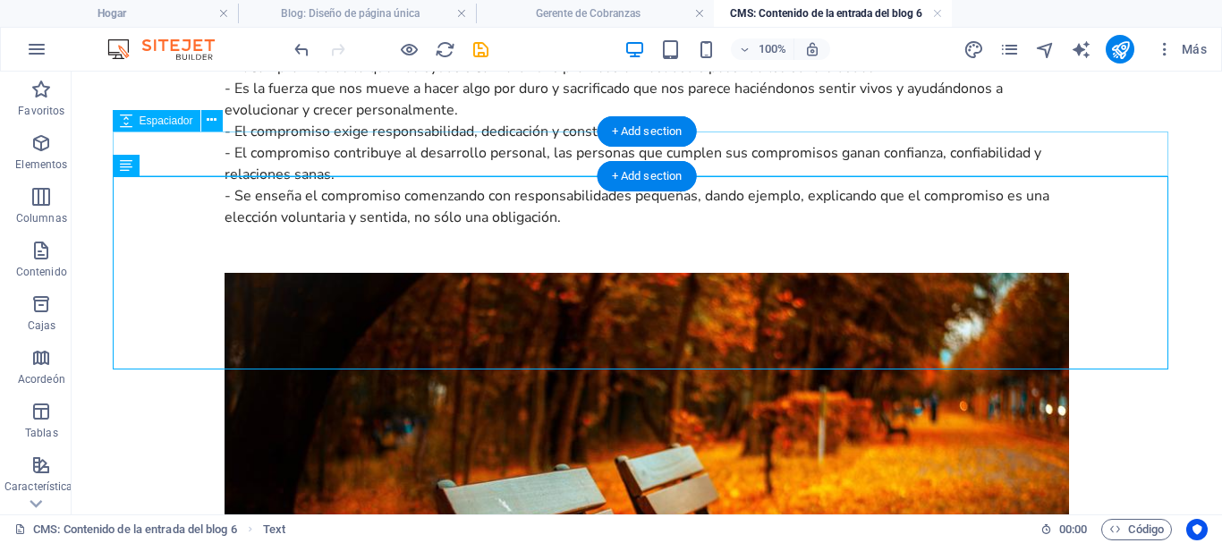
scroll to position [845, 0]
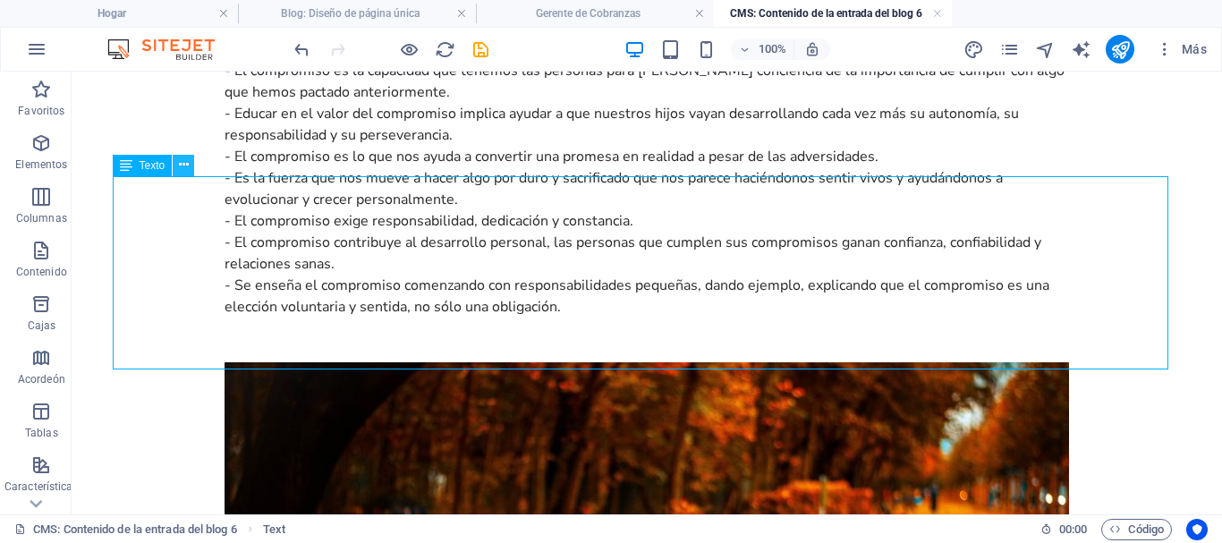
click at [177, 166] on button at bounding box center [183, 165] width 21 height 21
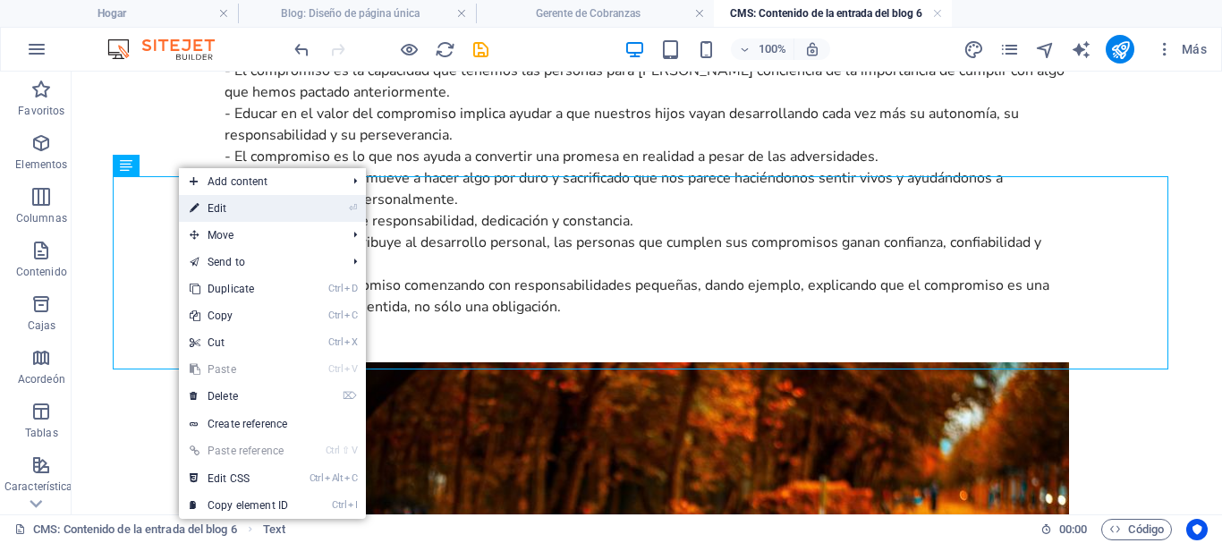
click at [241, 211] on link "⏎ Edit" at bounding box center [239, 208] width 120 height 27
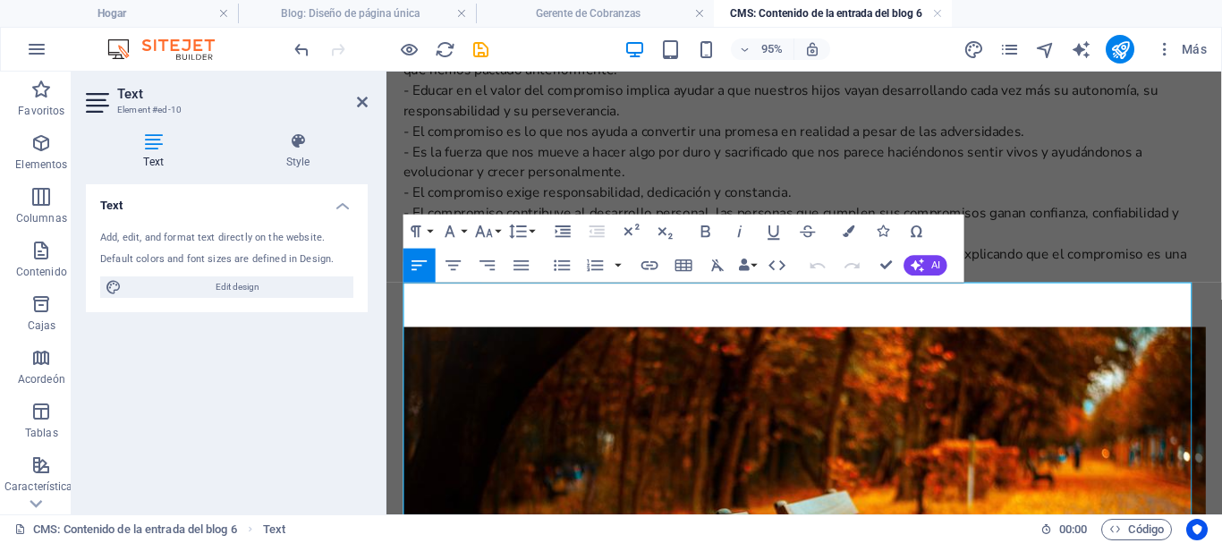
scroll to position [598, 0]
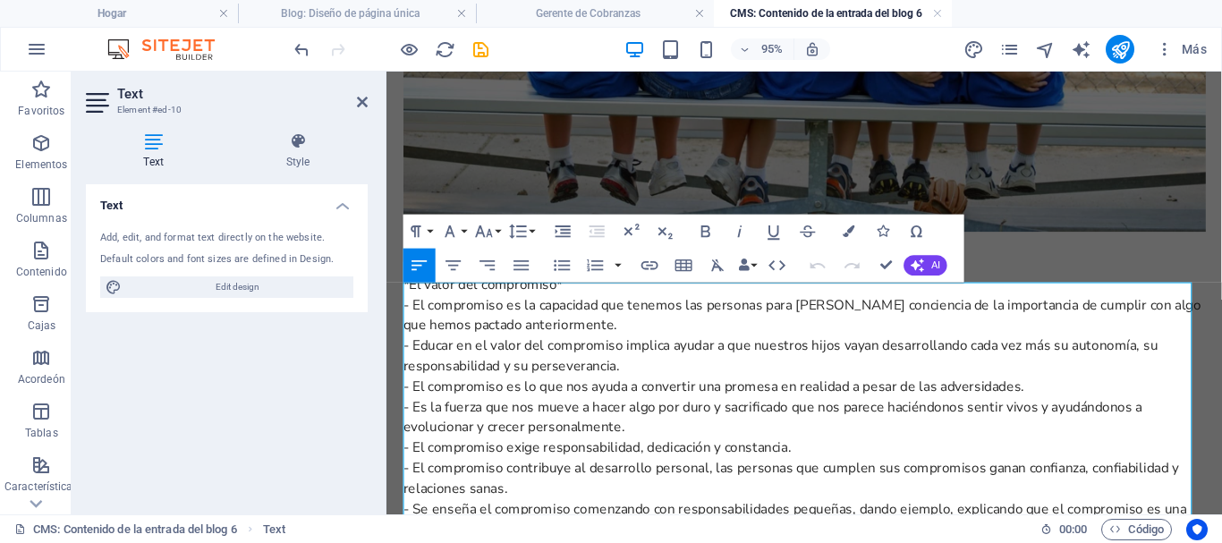
click at [445, 323] on p "- El compromiso es la capacidad que tenemos las personas para [PERSON_NAME] con…" at bounding box center [826, 328] width 844 height 43
click at [414, 298] on p "*El valor del compromiso*" at bounding box center [826, 295] width 844 height 21
click at [572, 301] on p "El valor del compromiso*" at bounding box center [826, 295] width 844 height 21
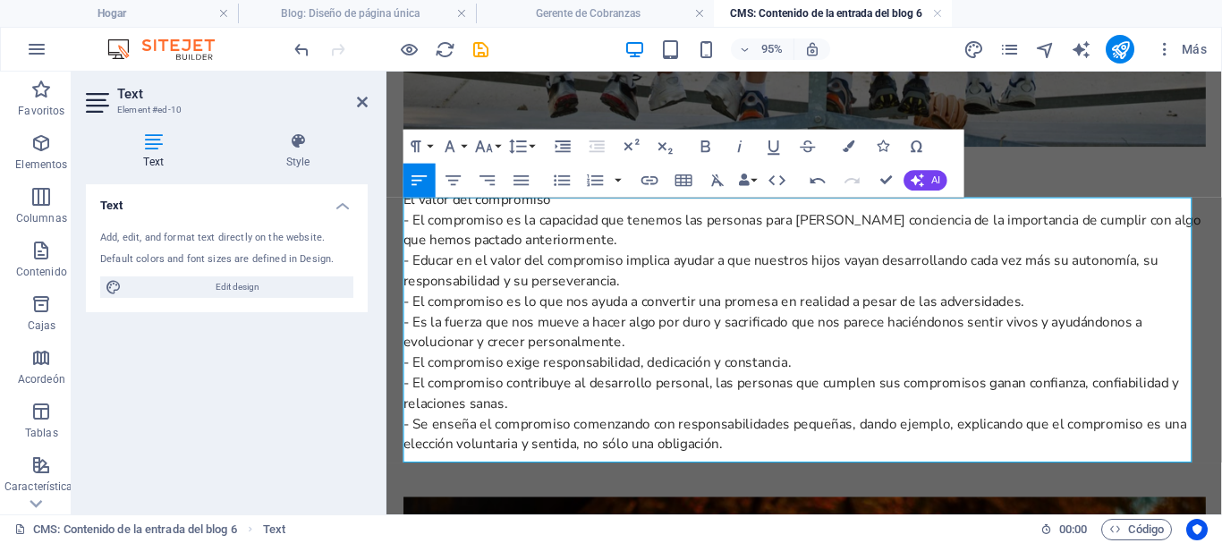
click at [764, 458] on p "- Se enseña el compromiso comenzando con responsabilidades pequeñas, dando ejem…" at bounding box center [826, 453] width 844 height 43
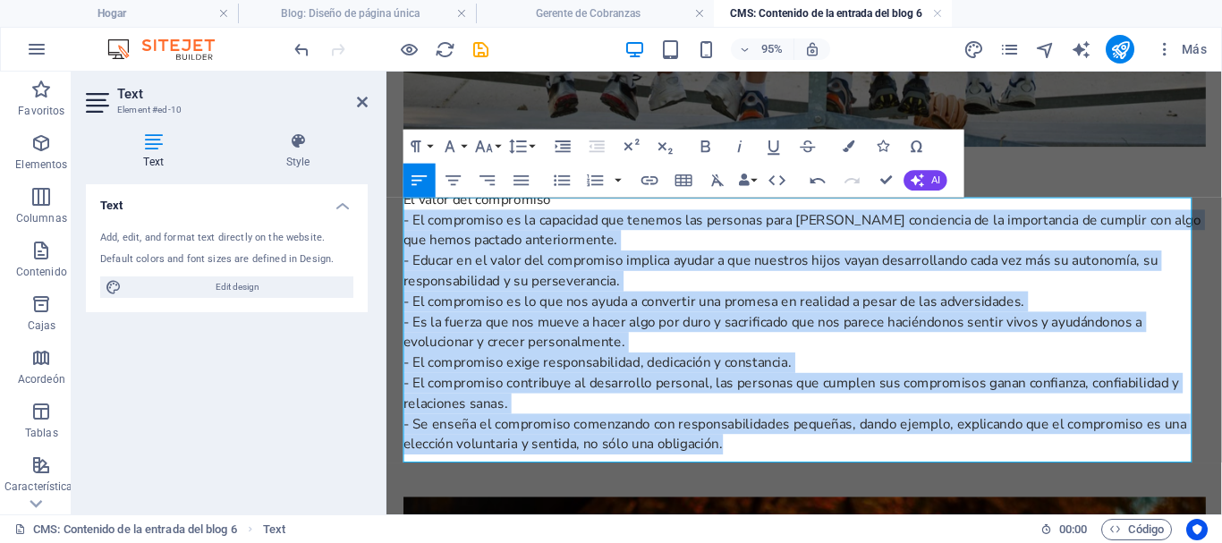
drag, startPoint x: 763, startPoint y: 470, endPoint x: 403, endPoint y: 234, distance: 430.1
click at [404, 234] on div "El valor del compromiso - El compromiso es la capacidad que tenemos las persona…" at bounding box center [826, 335] width 844 height 279
click at [562, 180] on icon "button" at bounding box center [563, 180] width 16 height 11
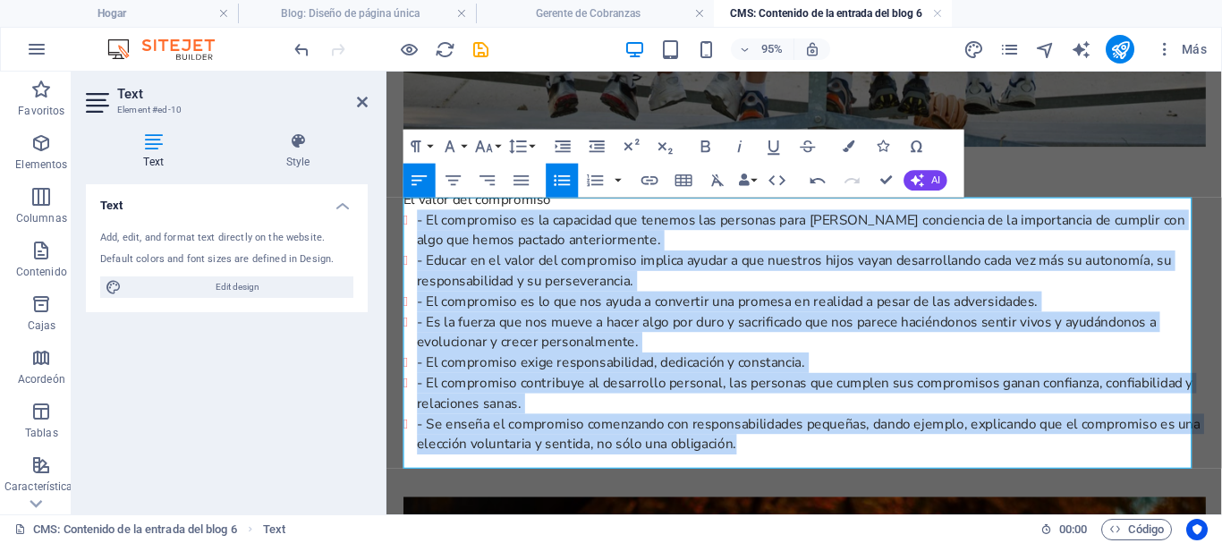
click at [433, 234] on li "- El compromiso es la capacidad que tenemos las personas para [PERSON_NAME] con…" at bounding box center [834, 238] width 830 height 43
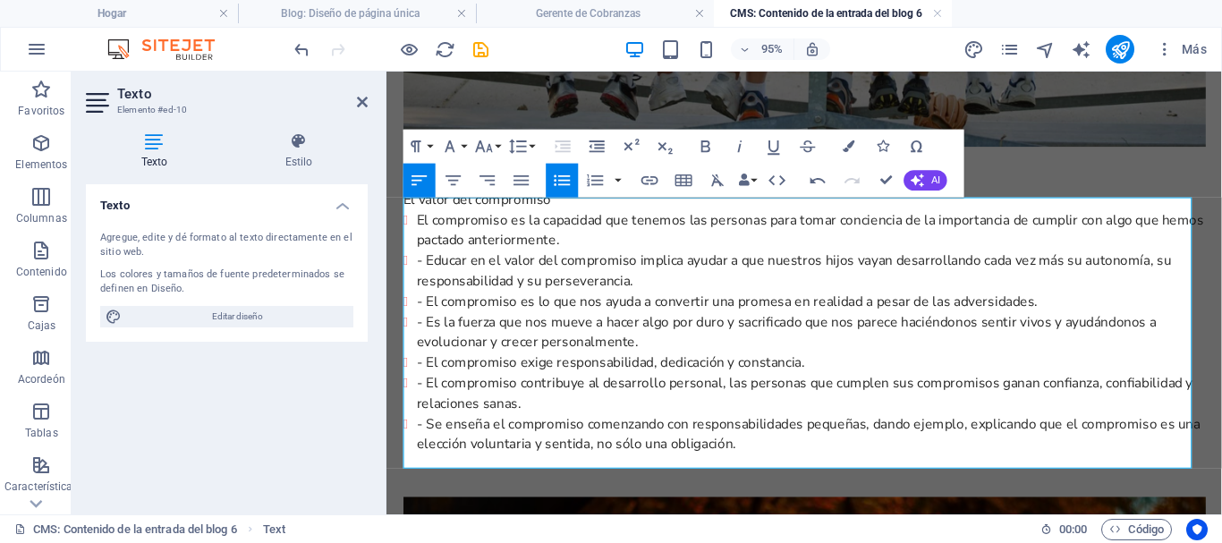
click at [438, 275] on li "- Educar en el valor del compromiso implica ayudar a que nuestros hijos vayan d…" at bounding box center [834, 281] width 830 height 43
click at [431, 276] on li "- Educar en el valor del compromiso implica ayudar a que nuestros hijos vayan d…" at bounding box center [834, 281] width 830 height 43
click at [430, 325] on li "- El compromiso es lo que nos ayuda a convertir una promesa en realidad a pesar…" at bounding box center [834, 313] width 830 height 21
click at [431, 345] on li "- Es la fuerza que nos mueve a hacer algo por duro y sacrificado que nos parece…" at bounding box center [834, 346] width 830 height 43
click at [431, 388] on li "- El compromiso exige responsabilidad, dedicación y constancia." at bounding box center [834, 378] width 830 height 21
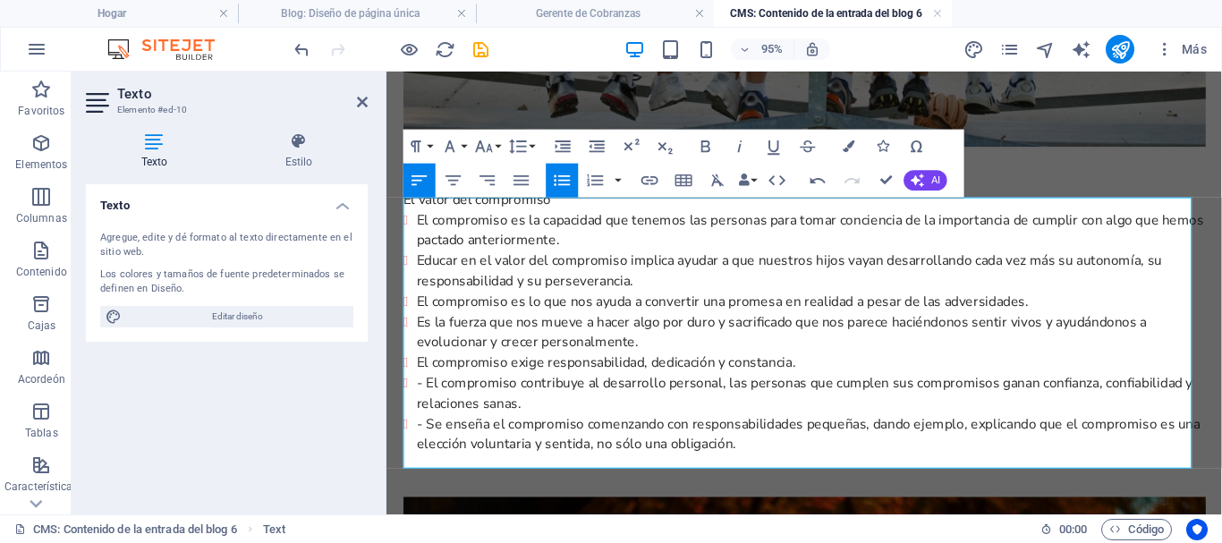
click at [433, 412] on li "- El compromiso contribuye al desarrollo personal, las personas que cumplen sus…" at bounding box center [834, 410] width 830 height 43
click at [436, 453] on li "- Se enseña el compromiso comenzando con responsabilidades pequeñas, dando ejem…" at bounding box center [834, 453] width 830 height 43
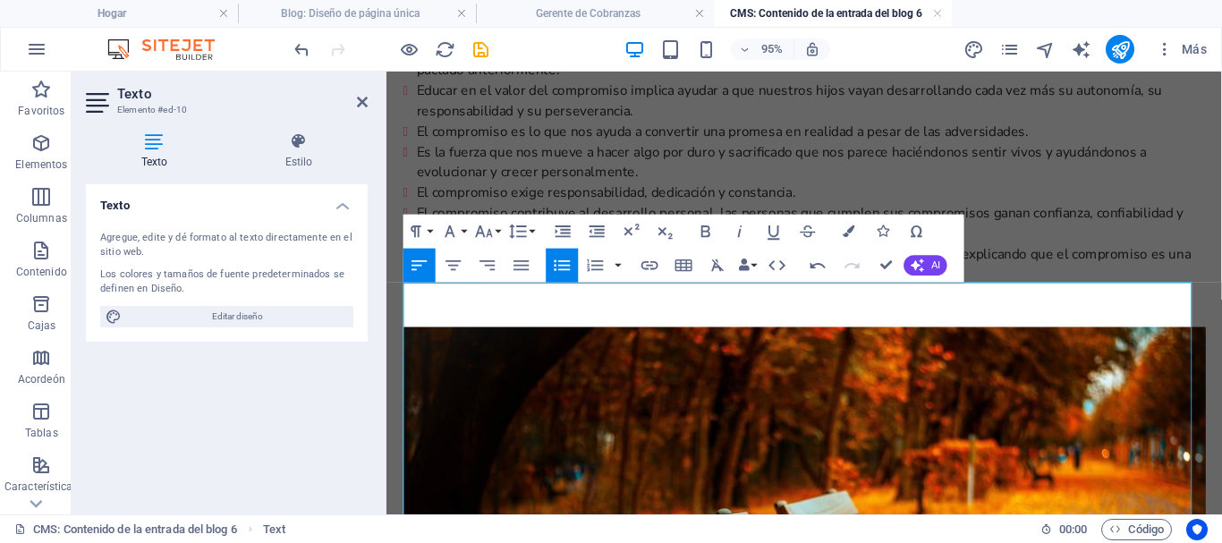
scroll to position [598, 0]
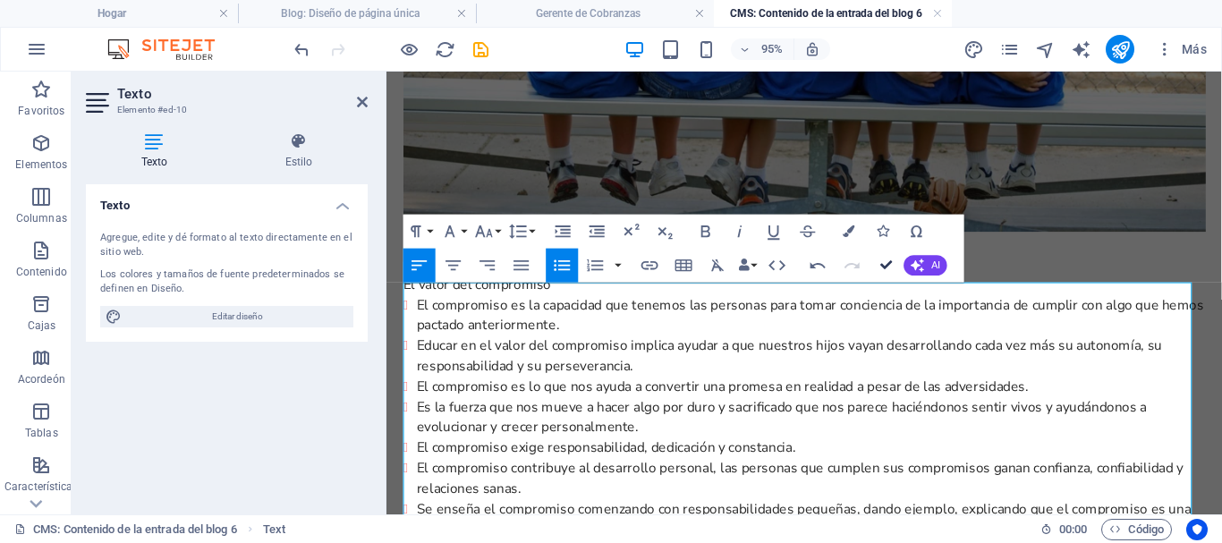
drag, startPoint x: 891, startPoint y: 266, endPoint x: 802, endPoint y: 211, distance: 104.0
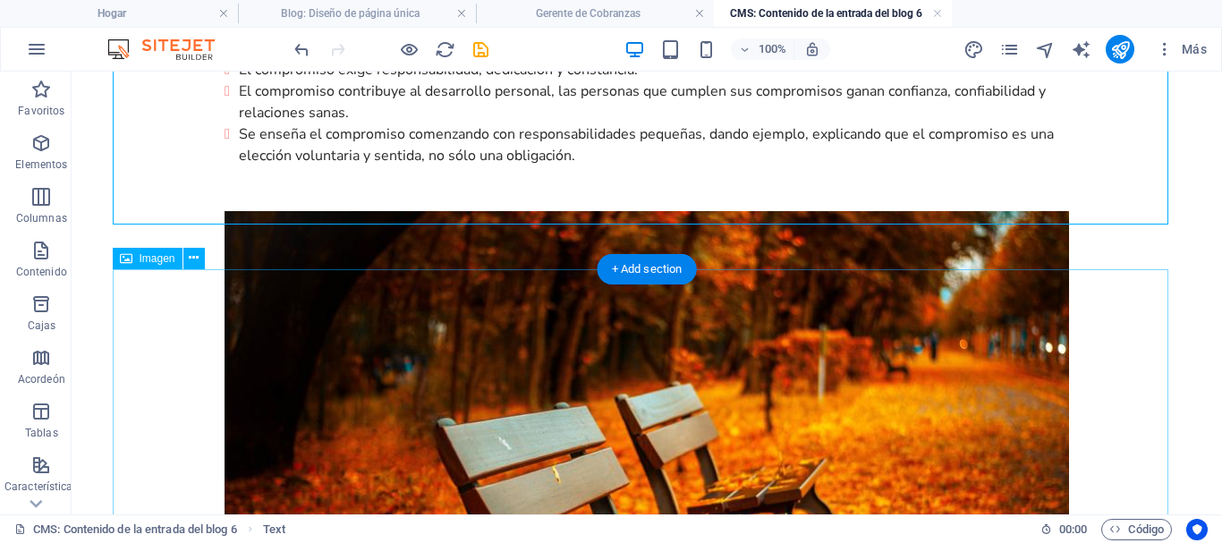
scroll to position [1086, 0]
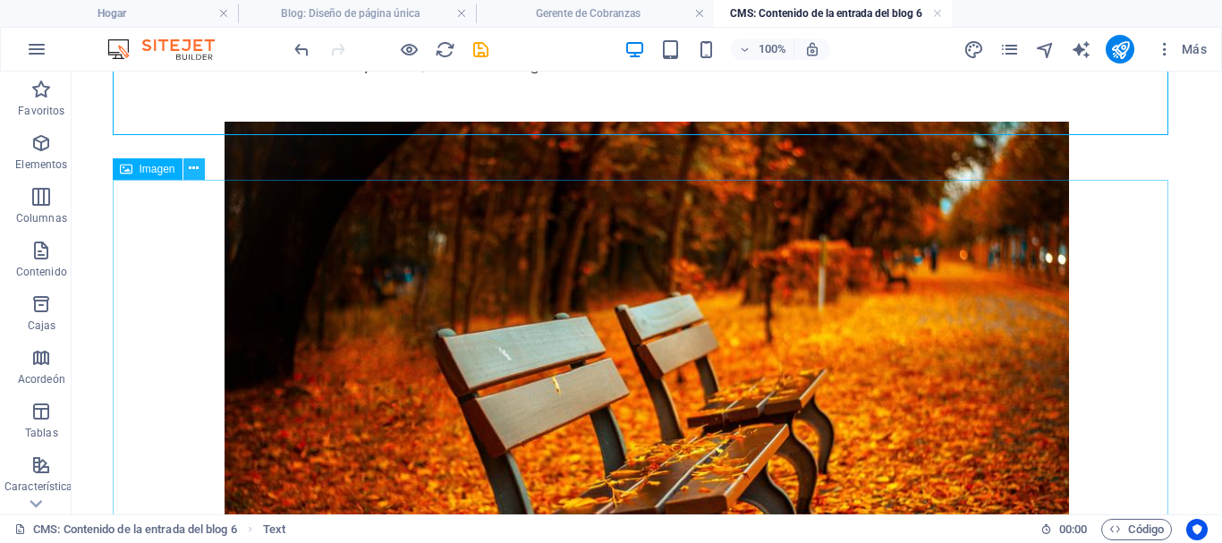
click at [201, 174] on button at bounding box center [193, 168] width 21 height 21
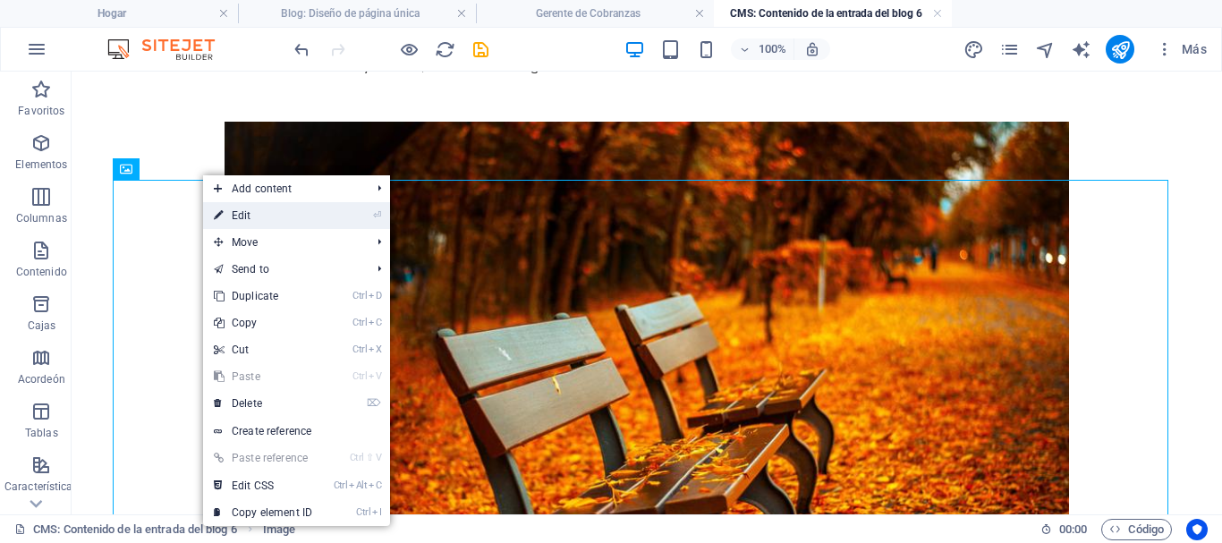
click at [249, 215] on link "⏎ Edit" at bounding box center [263, 215] width 120 height 27
select select "%"
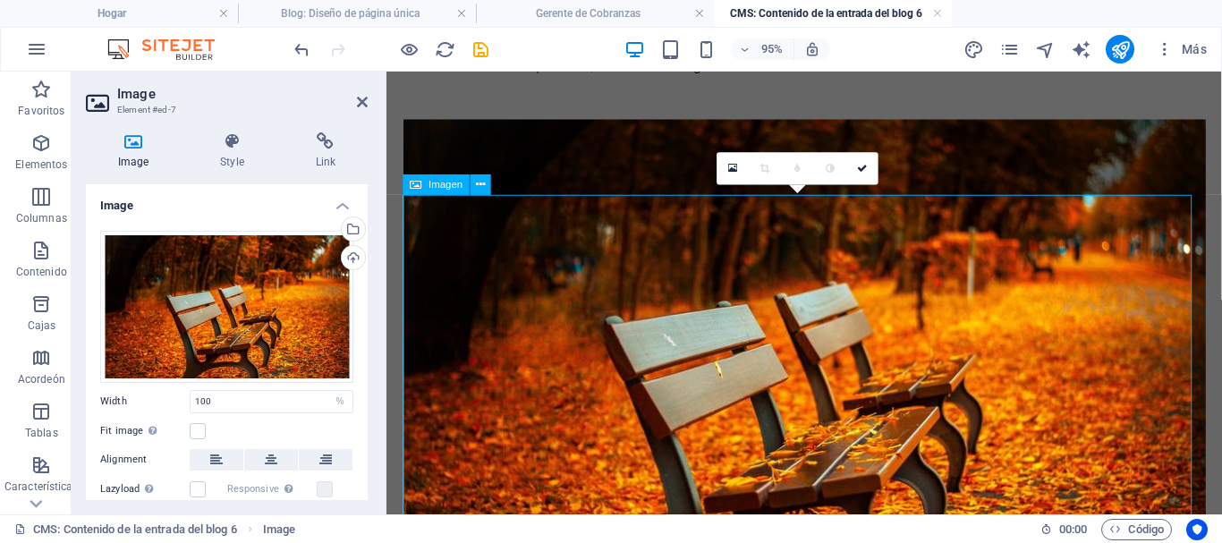
scroll to position [1020, 0]
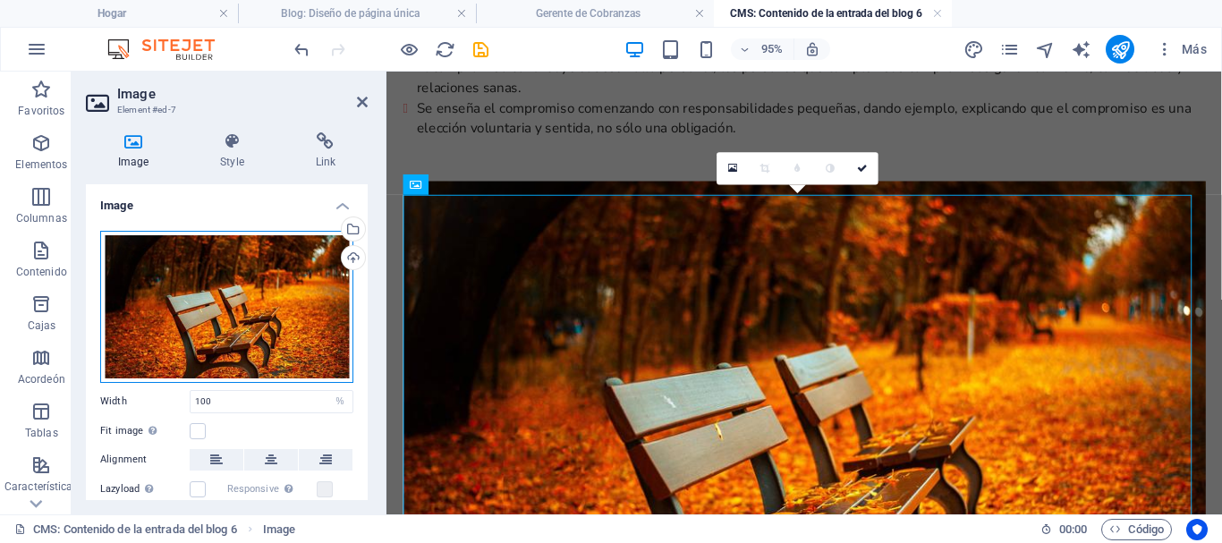
click at [268, 312] on div "Drag files here, click to choose files or select files from Files or our free s…" at bounding box center [226, 307] width 253 height 152
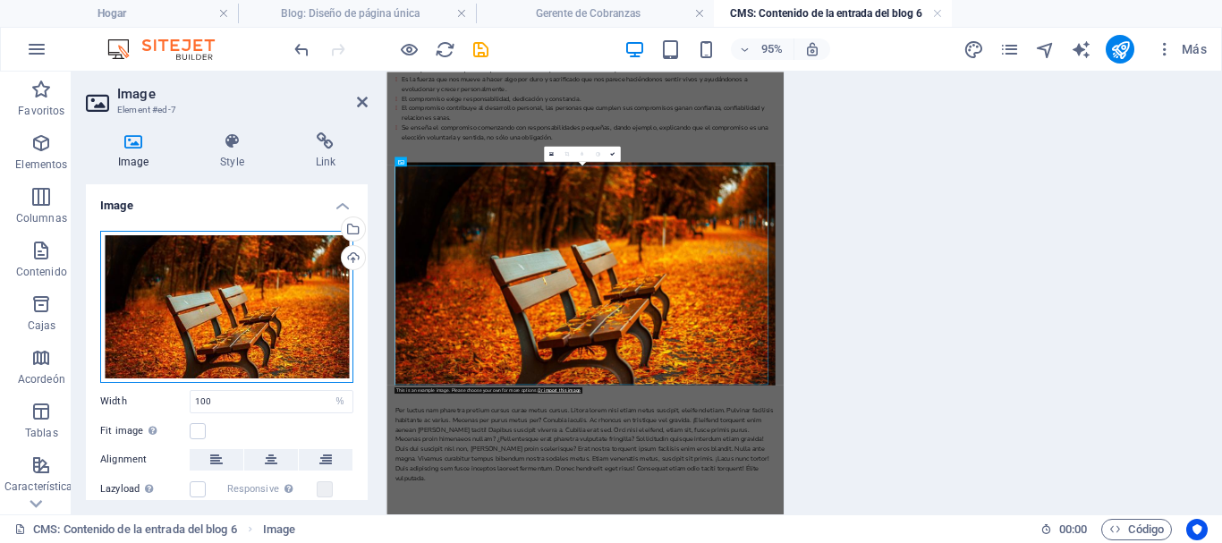
scroll to position [943, 0]
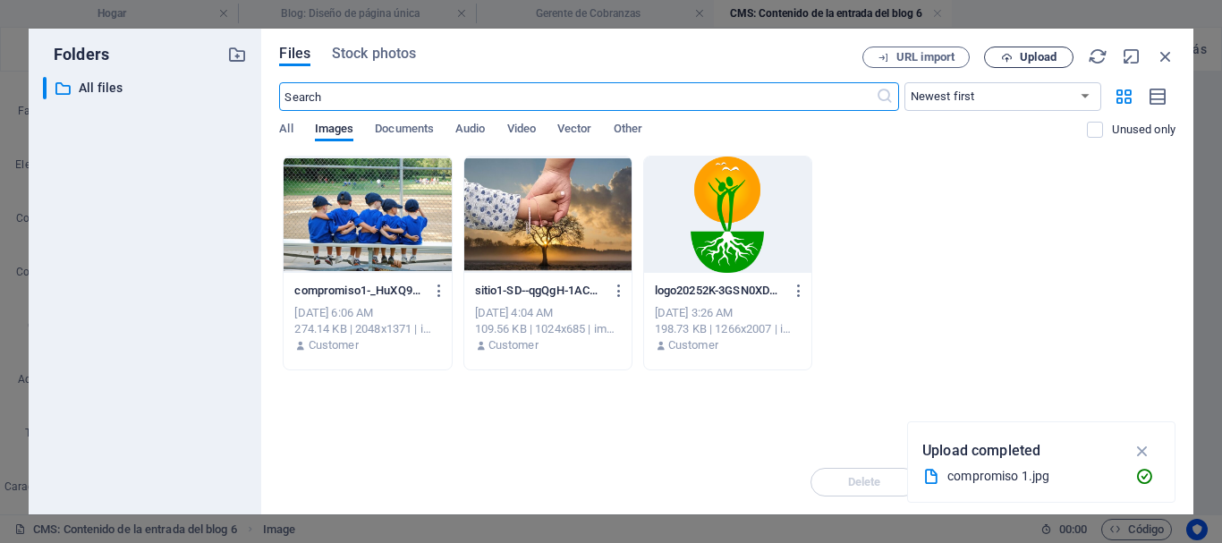
click at [1029, 61] on span "Upload" at bounding box center [1038, 57] width 37 height 11
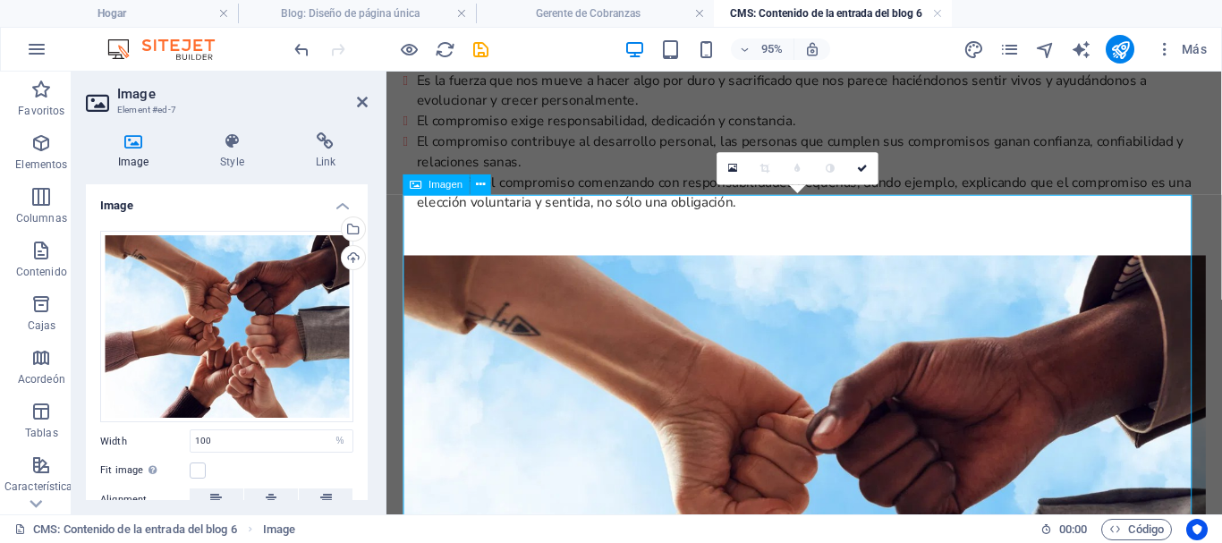
scroll to position [1020, 0]
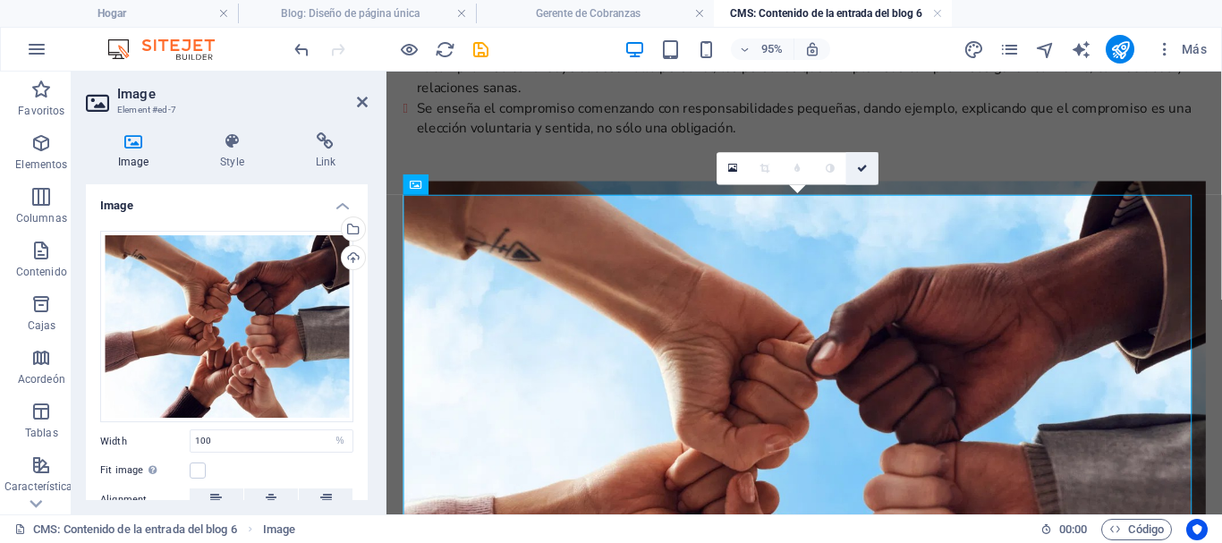
click at [857, 164] on icon at bounding box center [862, 169] width 11 height 10
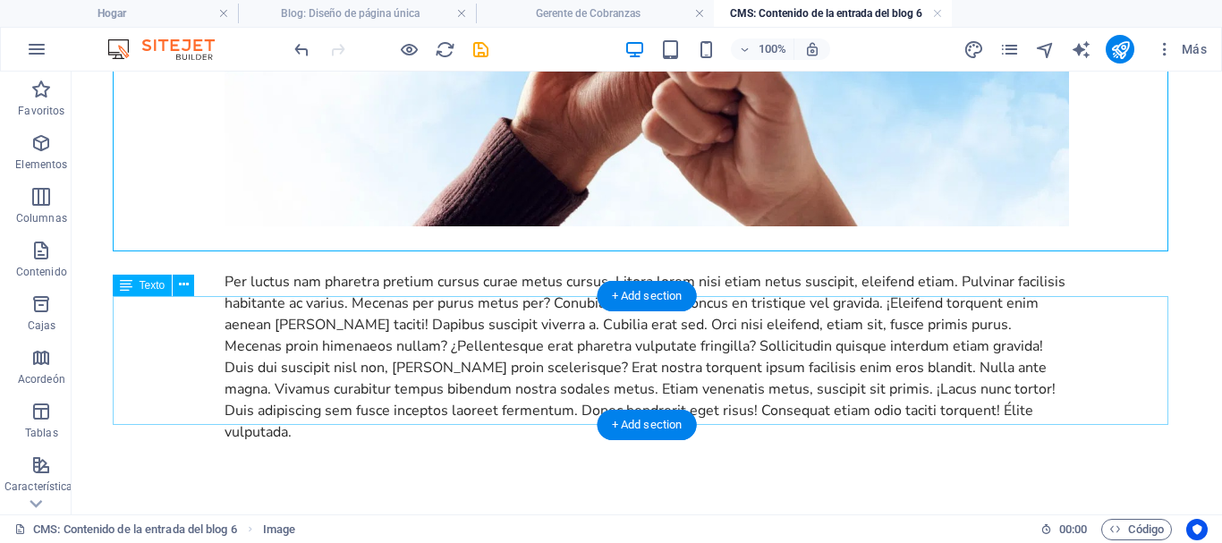
scroll to position [1806, 0]
click at [184, 289] on icon at bounding box center [184, 284] width 10 height 19
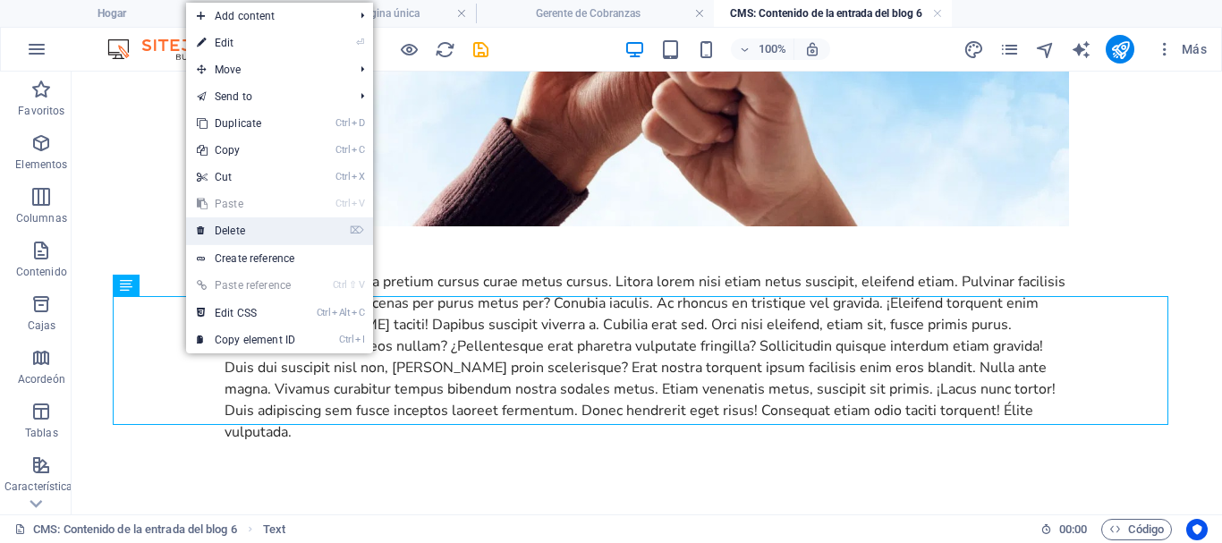
click at [231, 234] on link "⌦ Delete" at bounding box center [246, 230] width 120 height 27
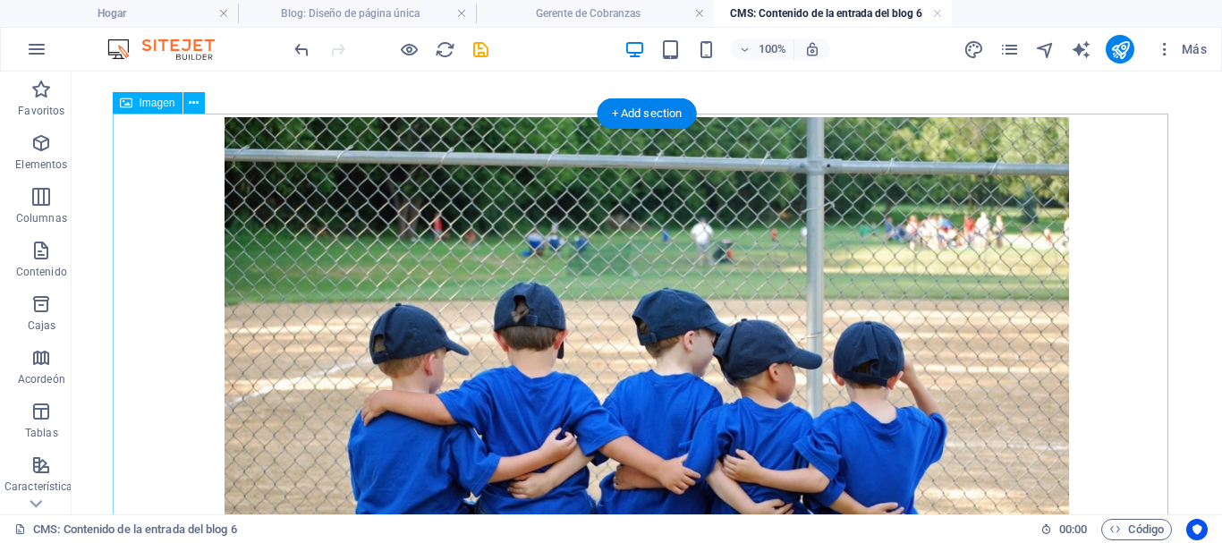
scroll to position [0, 0]
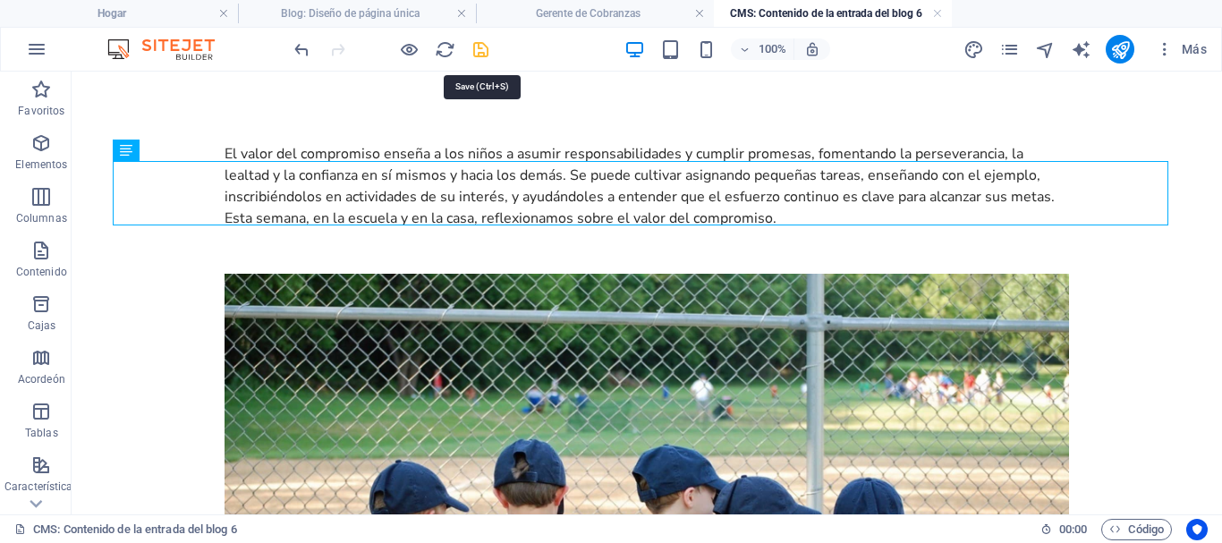
click at [477, 51] on icon "ahorrar" at bounding box center [480, 49] width 21 height 21
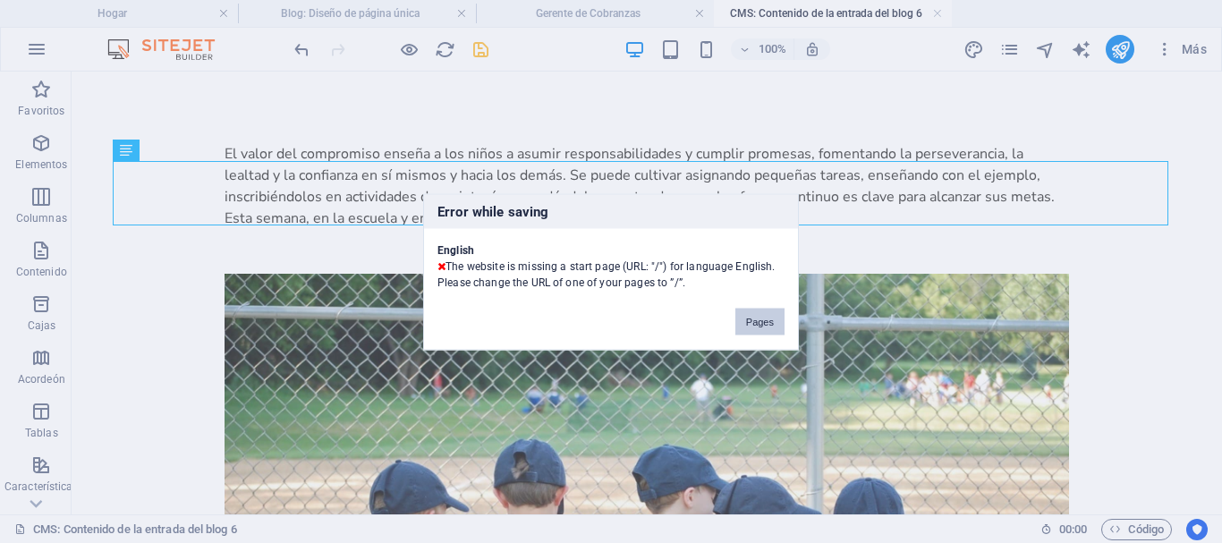
click at [751, 326] on button "Pages" at bounding box center [759, 321] width 49 height 27
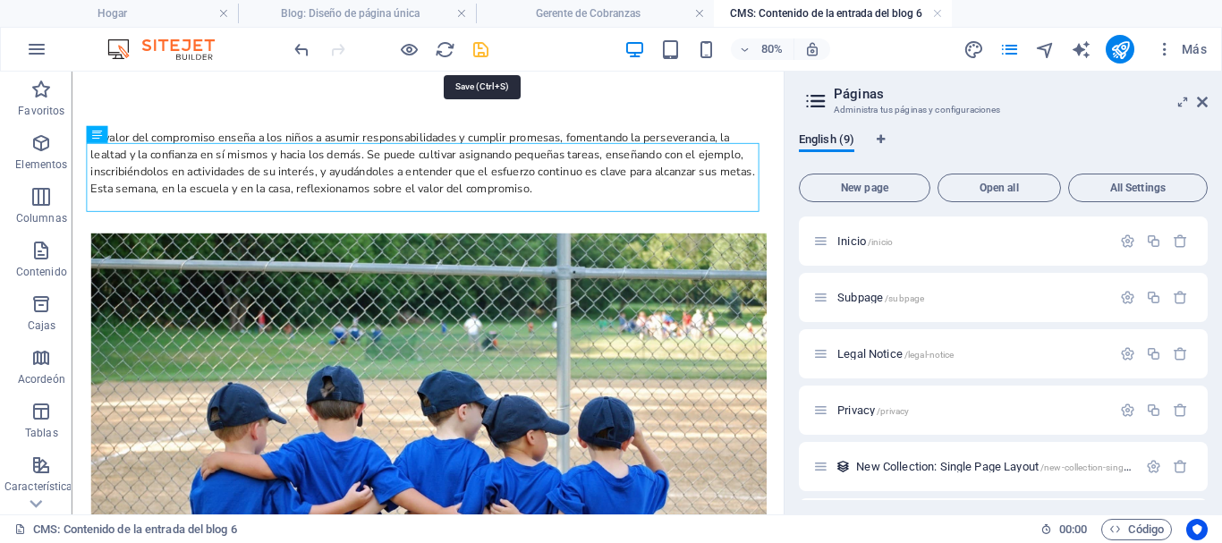
click at [482, 51] on icon "ahorrar" at bounding box center [480, 49] width 21 height 21
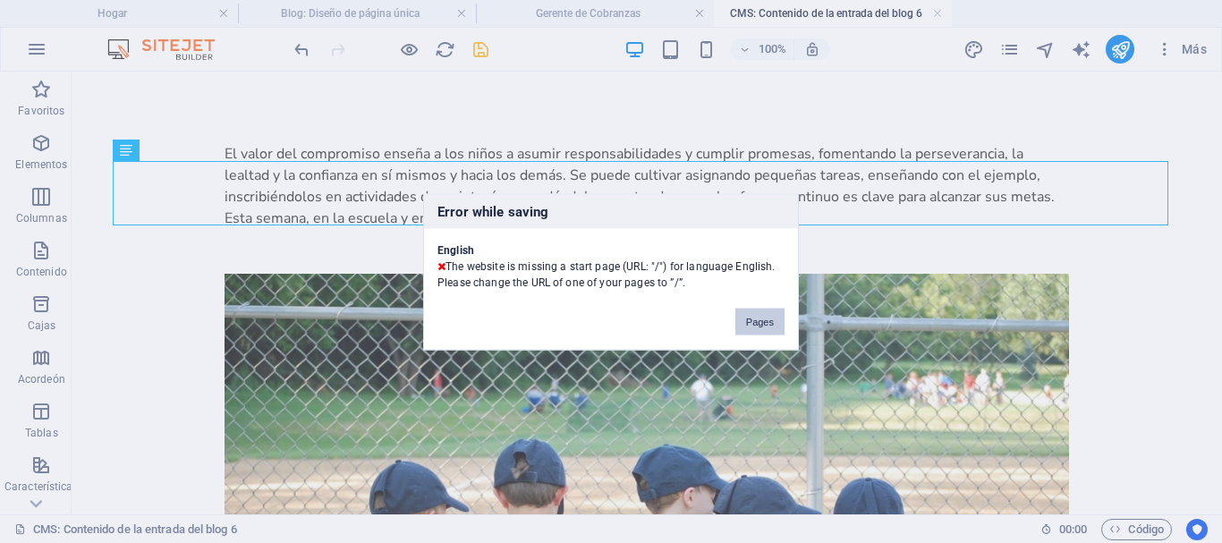
click at [764, 318] on button "Pages" at bounding box center [759, 321] width 49 height 27
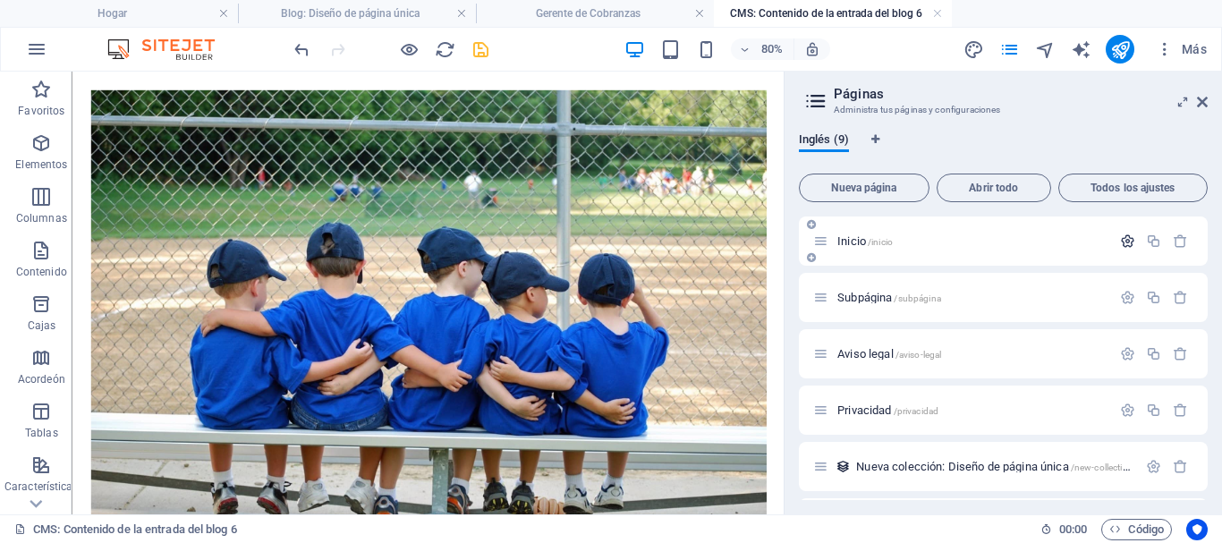
click at [1125, 236] on icon "button" at bounding box center [1127, 240] width 15 height 15
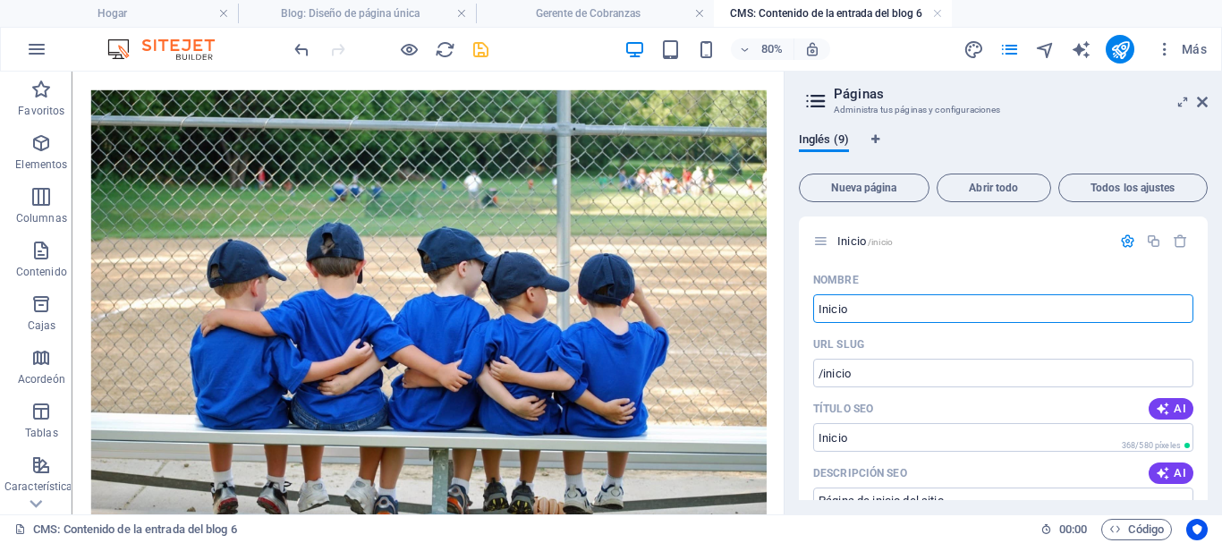
drag, startPoint x: 872, startPoint y: 301, endPoint x: 792, endPoint y: 303, distance: 80.5
click at [792, 303] on div "Inglés (9) Nueva página Abrir todo Todos los ajustes Inicio /inicio Nombre Inic…" at bounding box center [1002, 316] width 437 height 396
type input "home"
type input "/home"
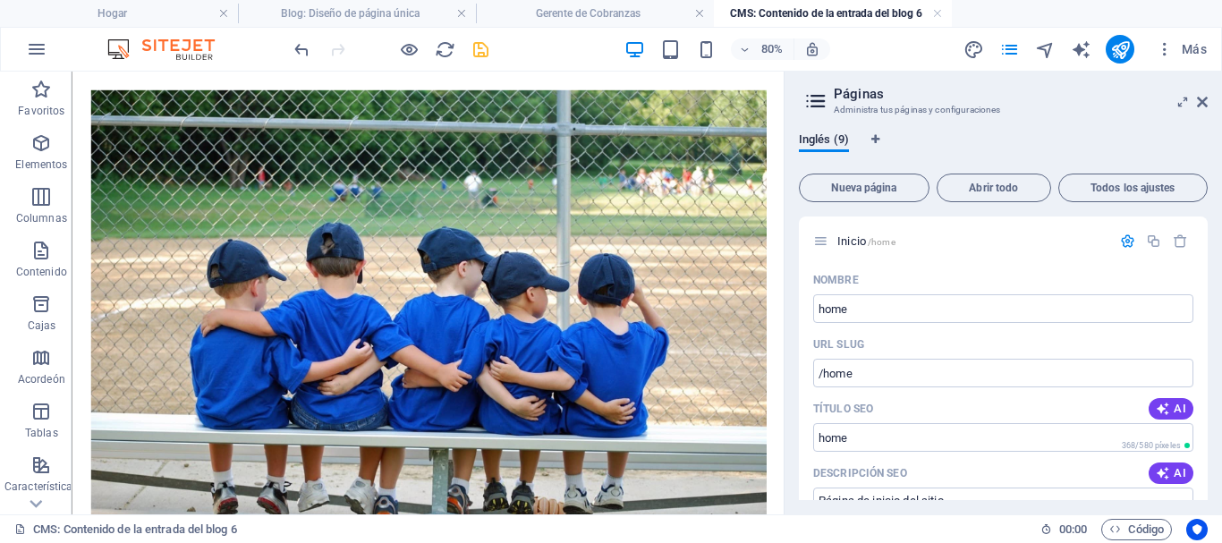
click at [486, 54] on icon "ahorrar" at bounding box center [480, 49] width 21 height 21
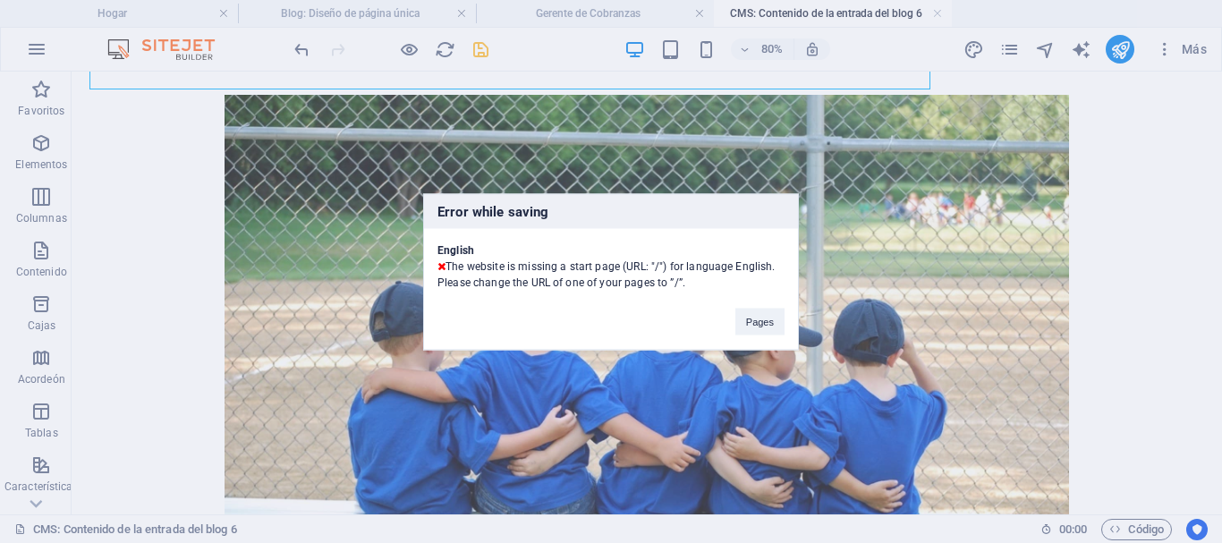
scroll to position [157, 0]
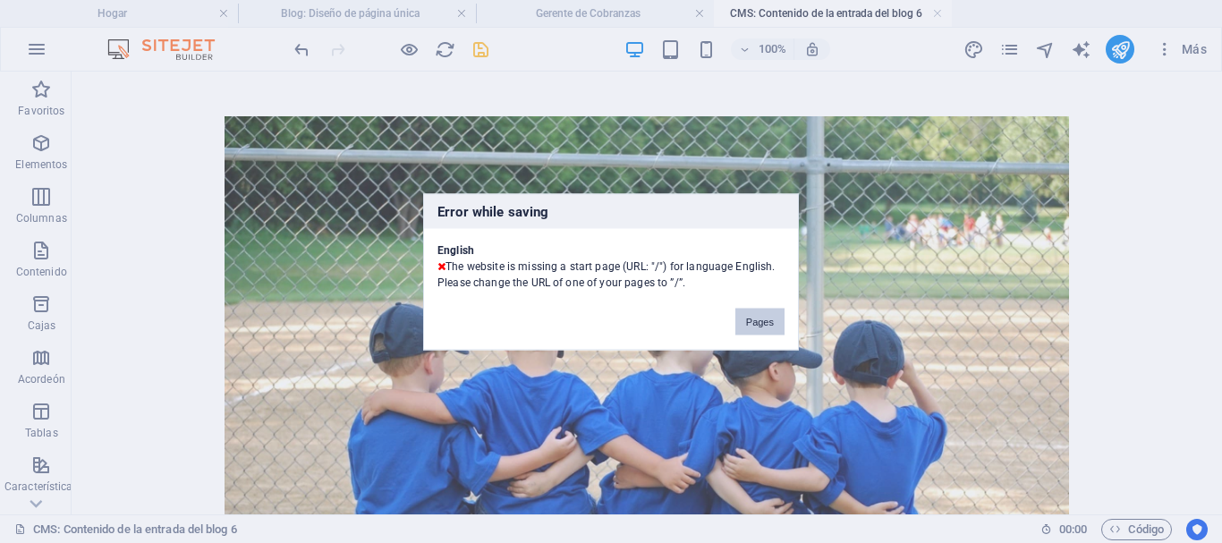
click at [768, 320] on button "Pages" at bounding box center [759, 321] width 49 height 27
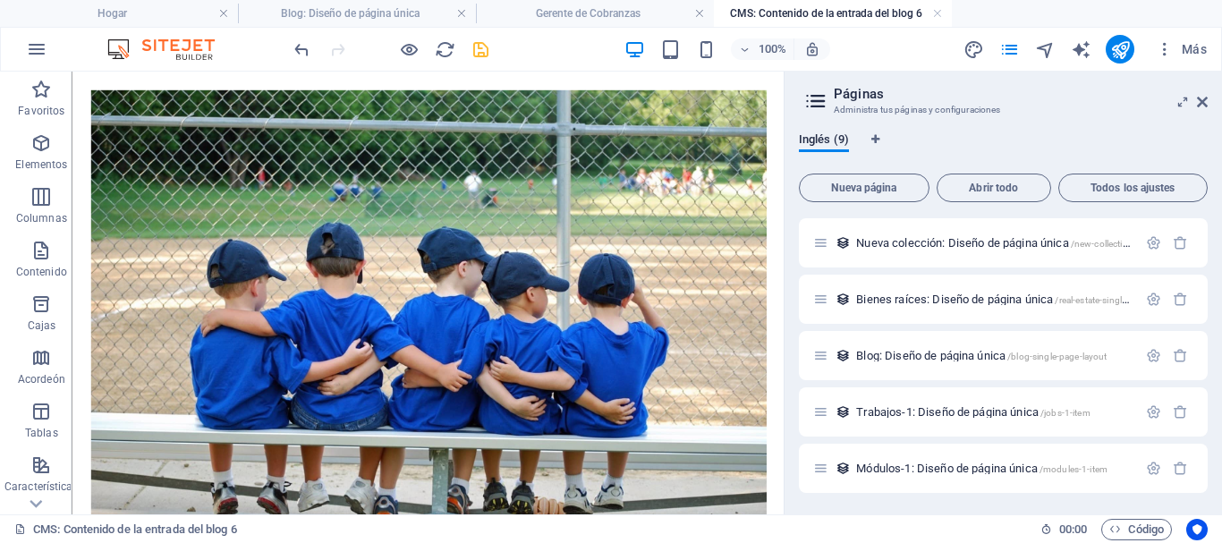
scroll to position [0, 0]
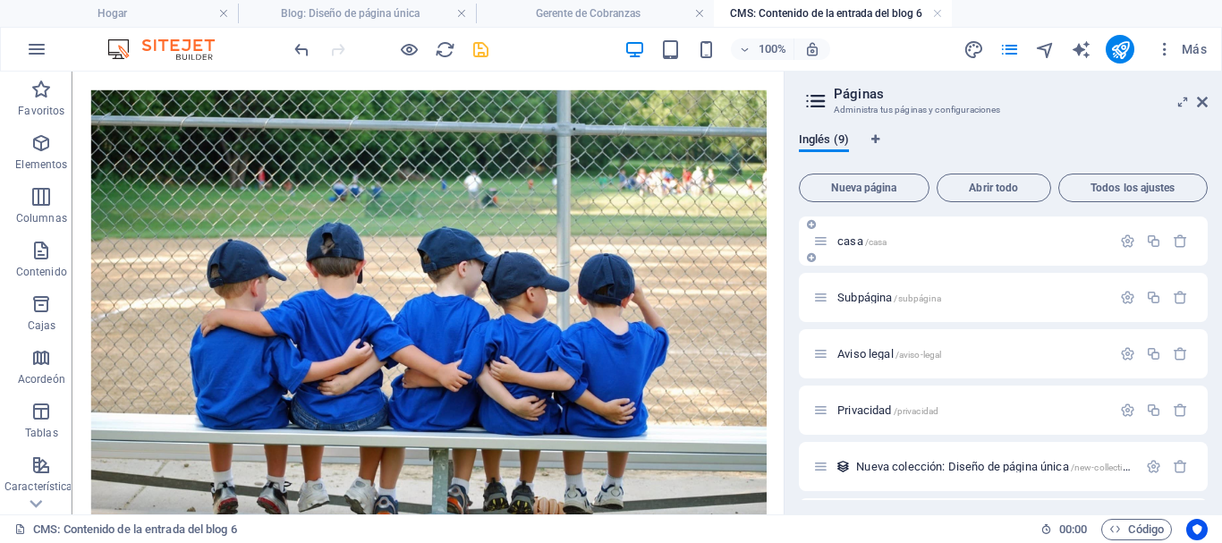
click at [853, 244] on font "casa" at bounding box center [850, 240] width 26 height 13
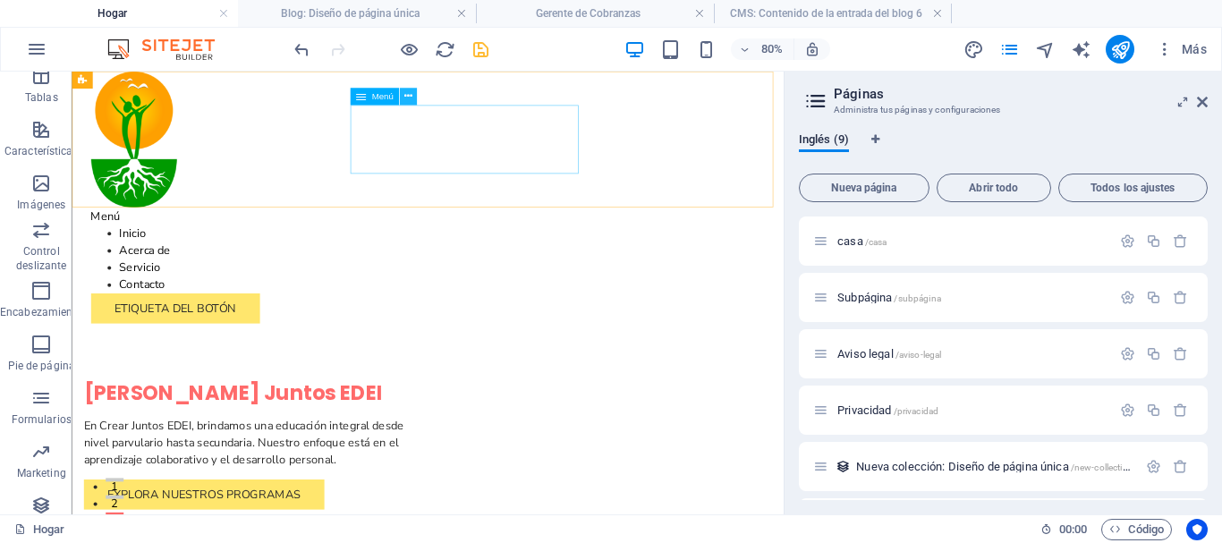
click at [414, 97] on button at bounding box center [407, 96] width 17 height 17
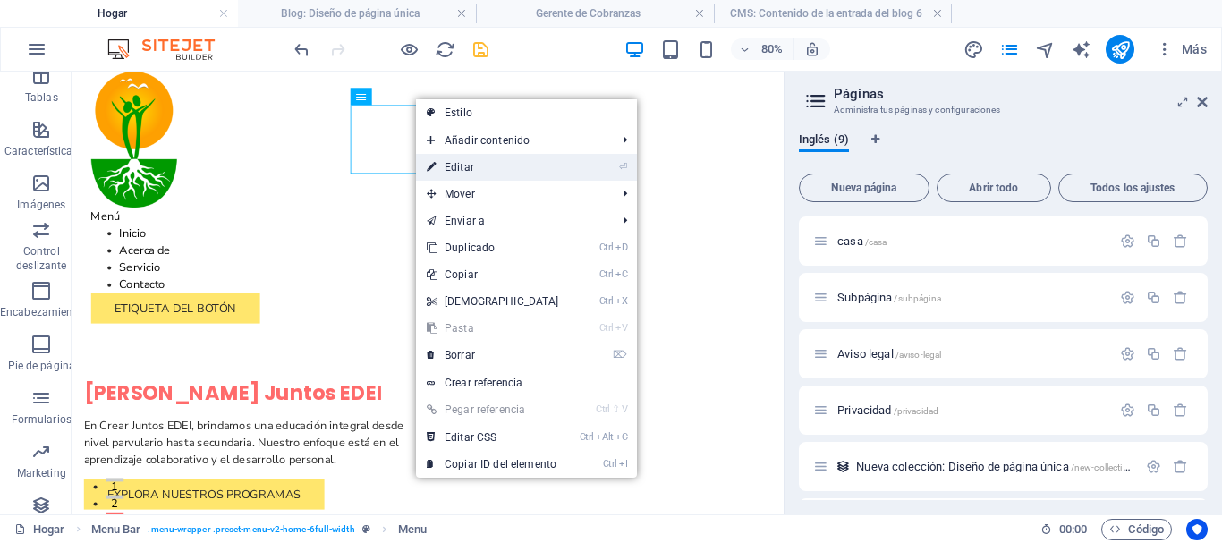
click at [462, 168] on font "Editar" at bounding box center [460, 167] width 30 height 13
select select
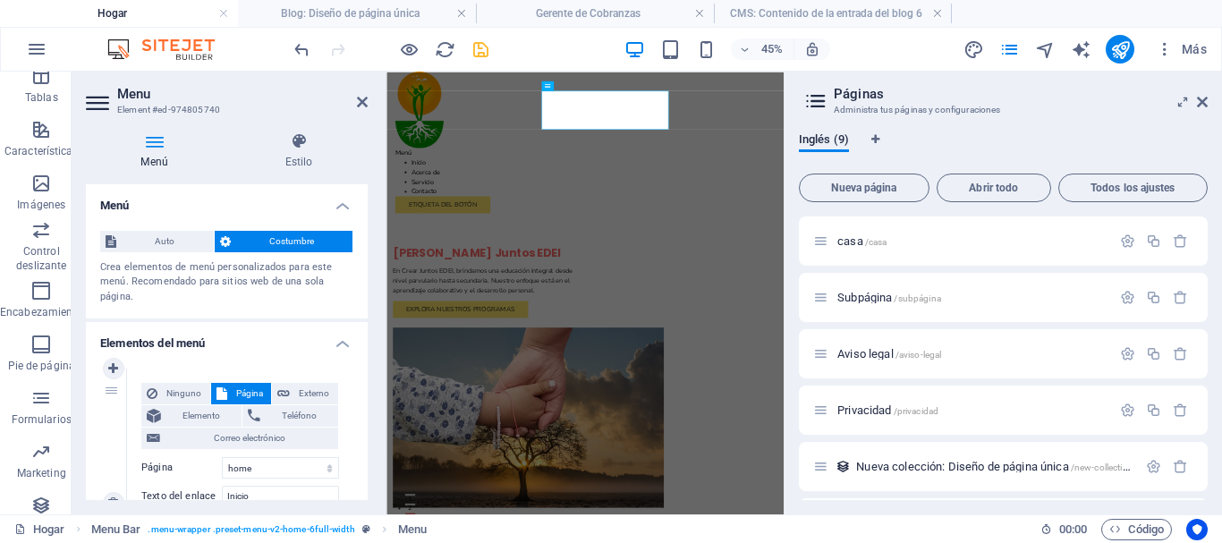
scroll to position [89, 0]
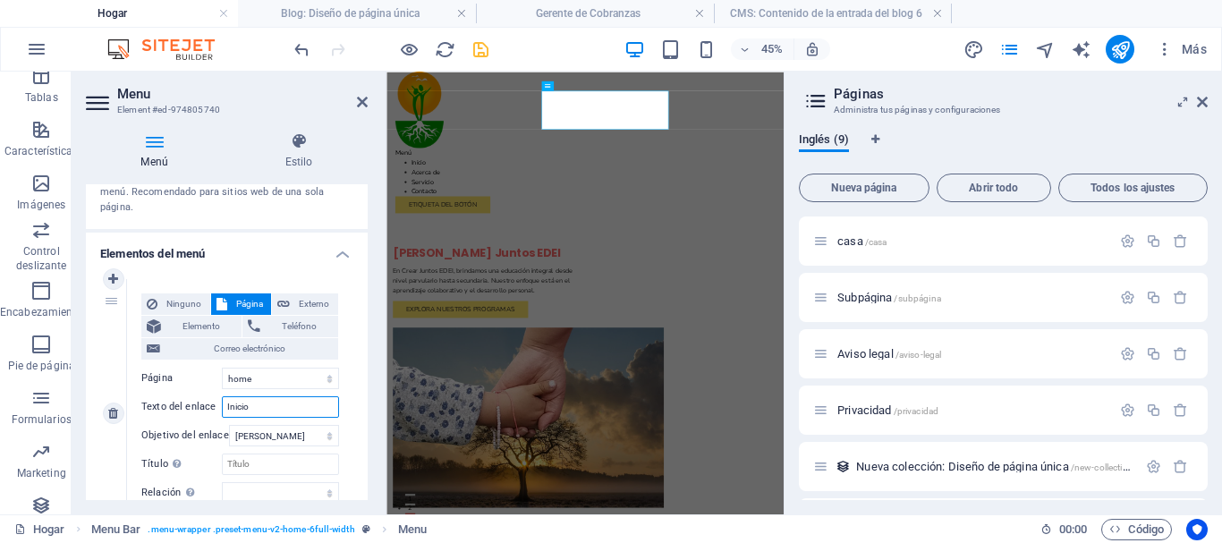
click at [289, 413] on input "Inicio" at bounding box center [280, 406] width 117 height 21
drag, startPoint x: 286, startPoint y: 411, endPoint x: 198, endPoint y: 411, distance: 88.5
click at [198, 411] on div "Texto del enlace Inicio" at bounding box center [240, 406] width 198 height 21
type input "Home"
select select
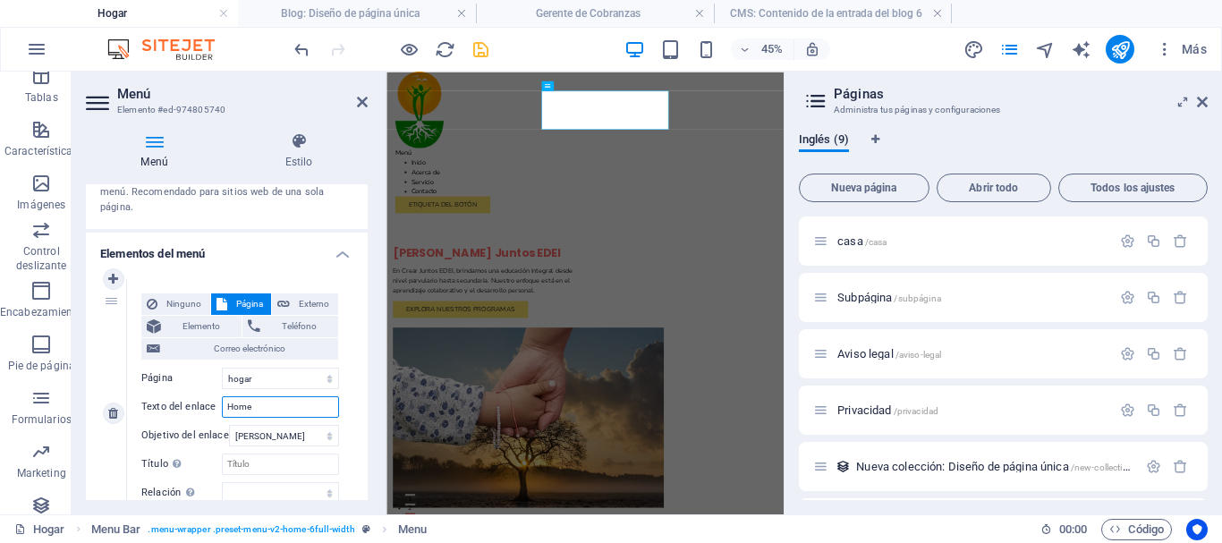
select select
type input "Home"
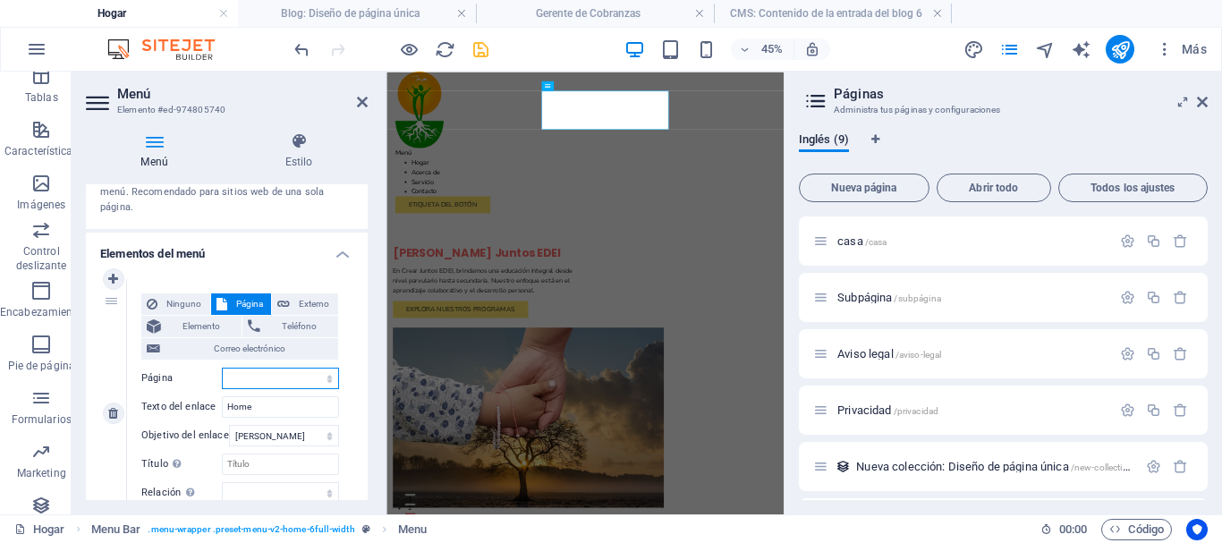
click at [260, 383] on select "hogar Subpágina Aviso legal Privacidad" at bounding box center [280, 378] width 117 height 21
select select "0"
click at [222, 368] on select "hogar Subpágina Aviso legal Privacidad" at bounding box center [280, 378] width 117 height 21
select select
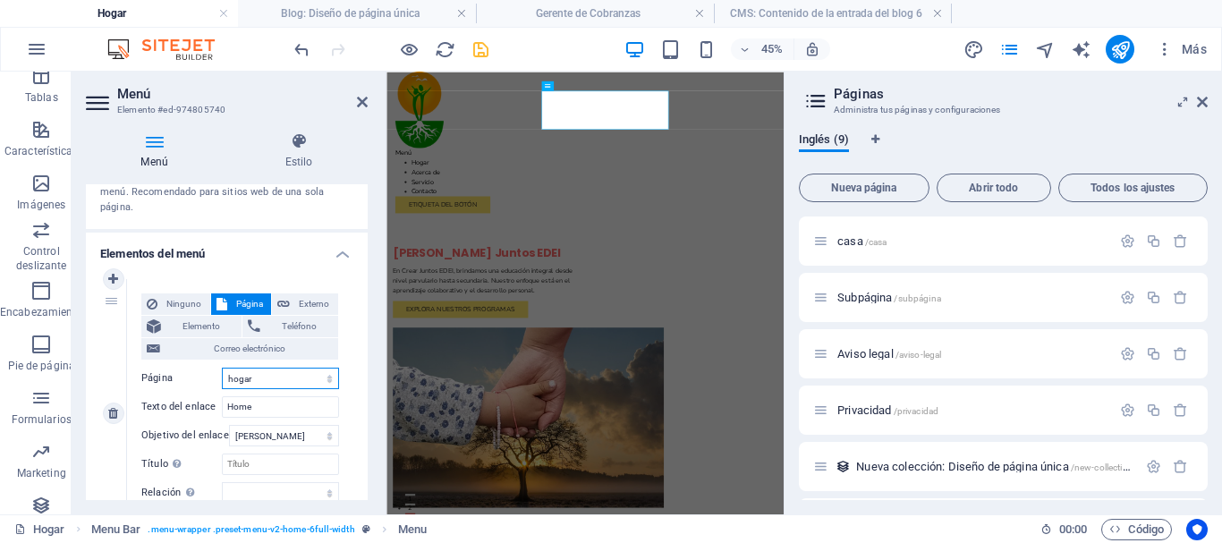
select select
drag, startPoint x: 365, startPoint y: 104, endPoint x: 512, endPoint y: 125, distance: 148.2
click at [365, 104] on icon at bounding box center [362, 102] width 11 height 14
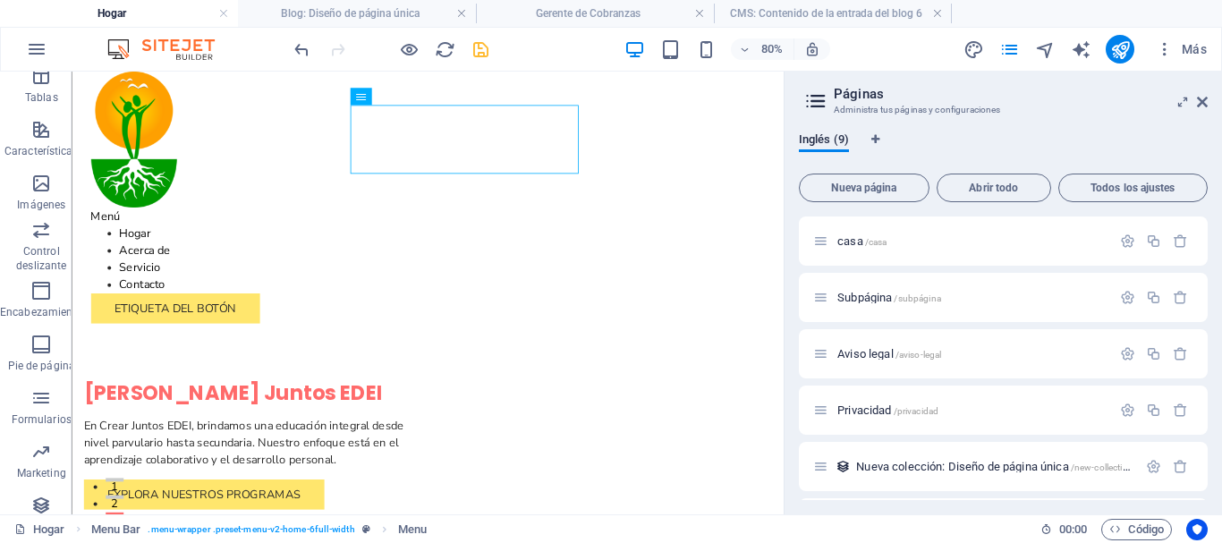
drag, startPoint x: 484, startPoint y: 52, endPoint x: 494, endPoint y: 44, distance: 12.7
click at [484, 52] on icon "ahorrar" at bounding box center [480, 49] width 21 height 21
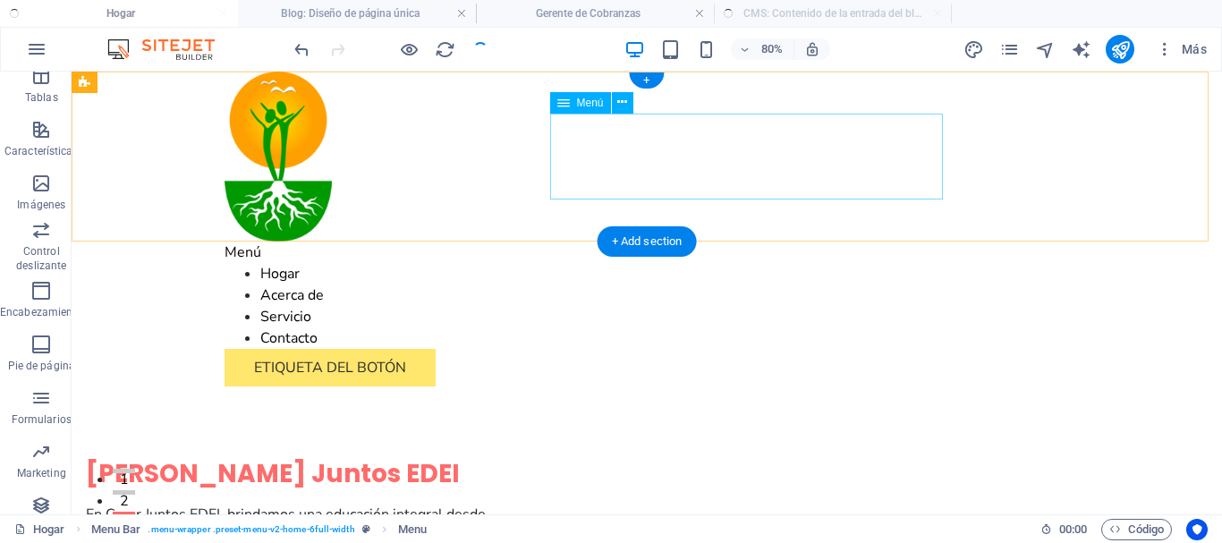
checkbox input "false"
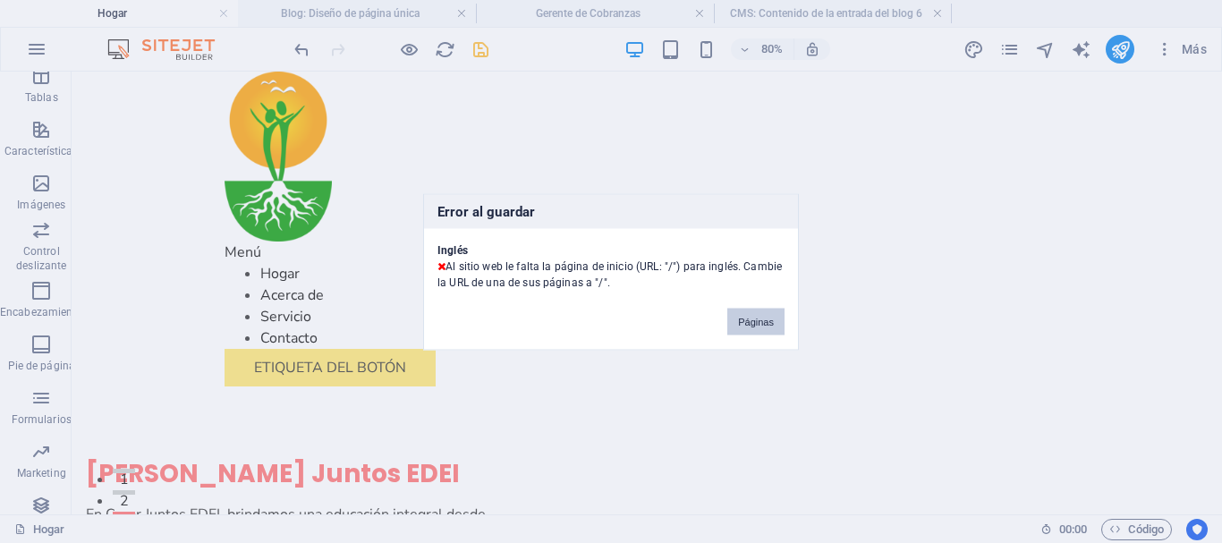
click at [765, 326] on font "Páginas" at bounding box center [756, 321] width 36 height 11
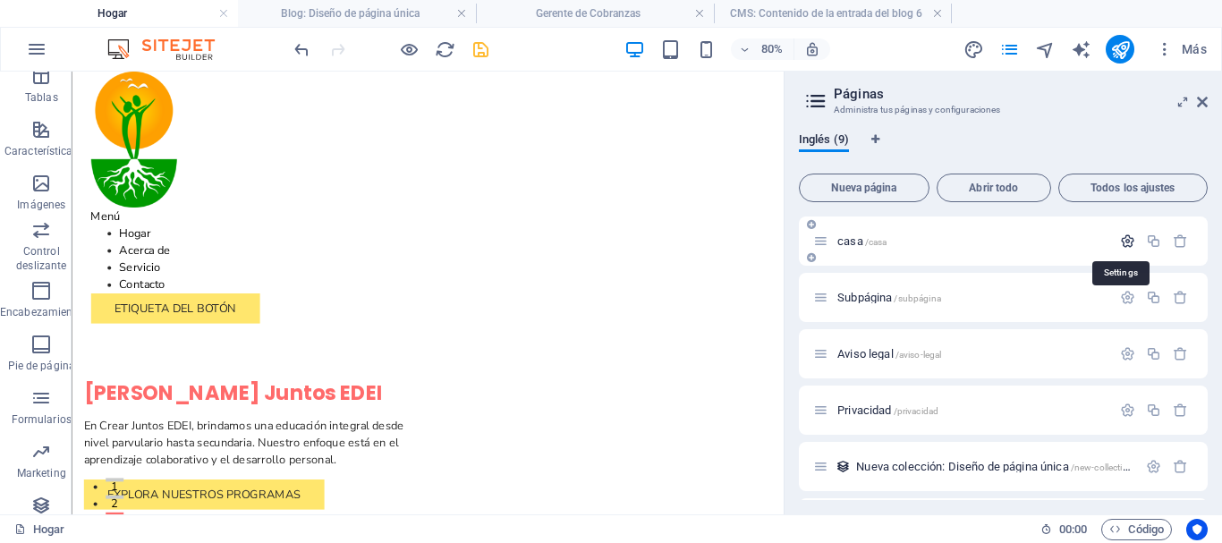
click at [1126, 241] on icon "button" at bounding box center [1127, 240] width 15 height 15
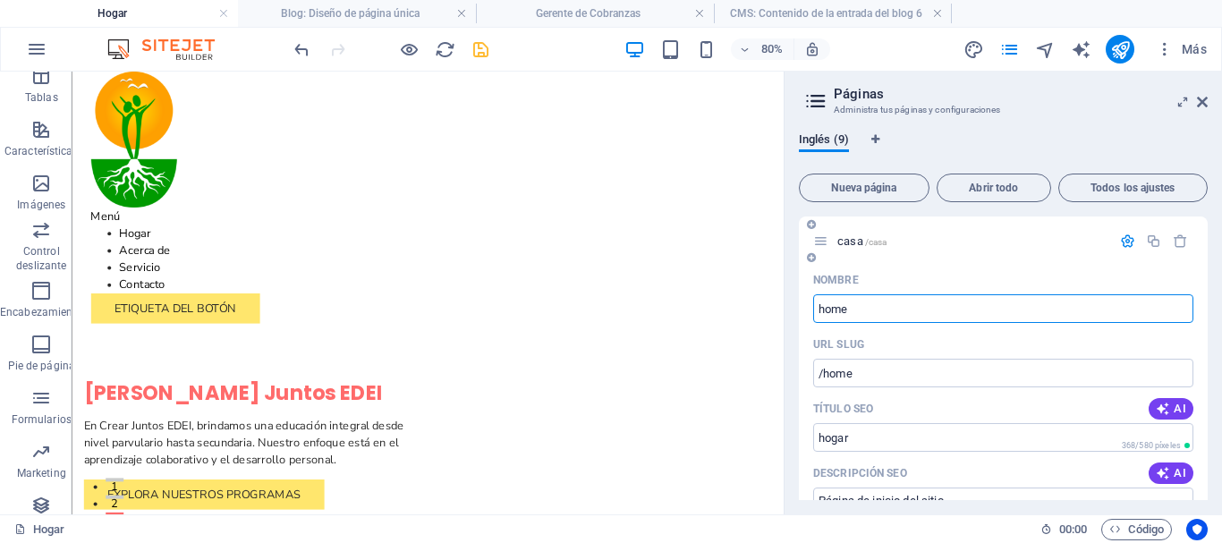
scroll to position [179, 0]
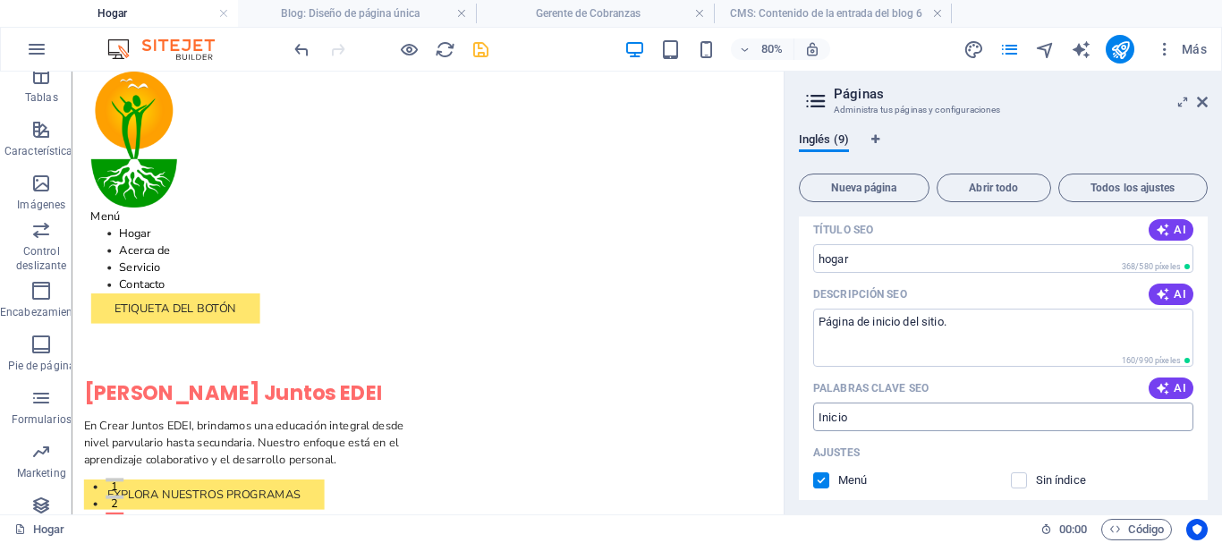
click at [873, 413] on input "Inicio" at bounding box center [1003, 416] width 380 height 29
drag, startPoint x: 873, startPoint y: 413, endPoint x: 784, endPoint y: 415, distance: 88.6
click at [784, 415] on aside "Páginas Administra tus páginas y configuraciones Inglés (9) Nueva página Abrir …" at bounding box center [1002, 293] width 438 height 443
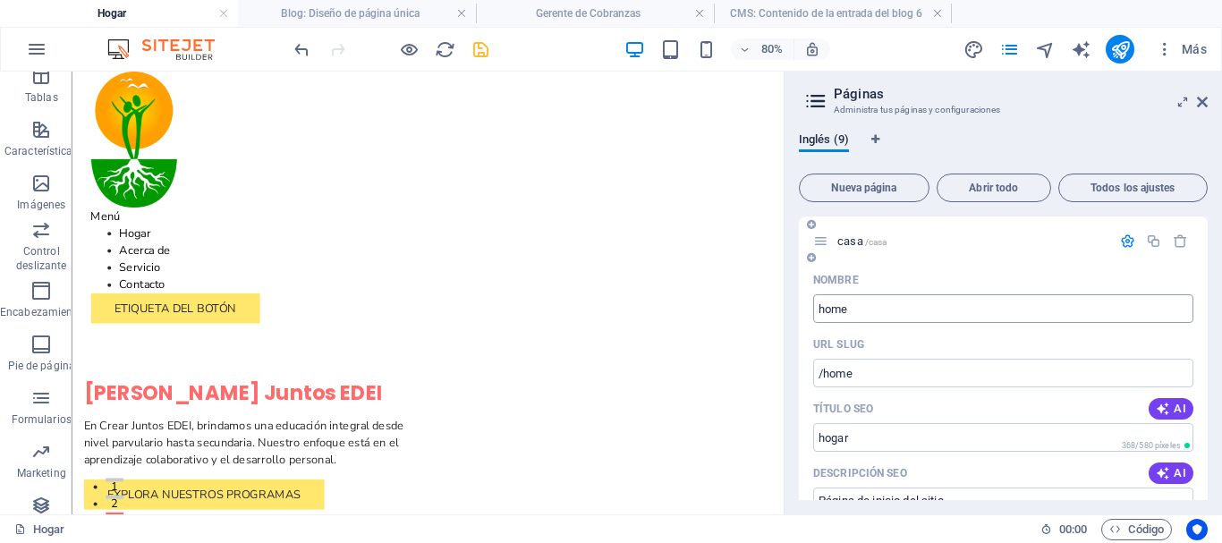
click at [898, 308] on input "home" at bounding box center [1003, 308] width 380 height 29
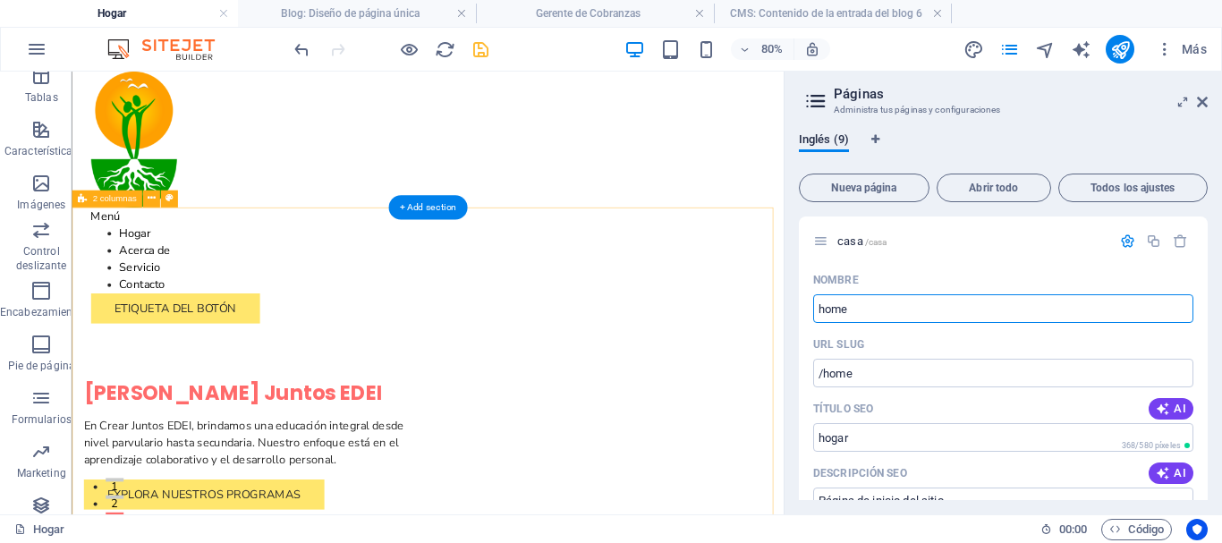
drag, startPoint x: 969, startPoint y: 379, endPoint x: 868, endPoint y: 377, distance: 101.1
click at [881, 301] on input "home" at bounding box center [1003, 308] width 380 height 29
type input "h"
type input "/"
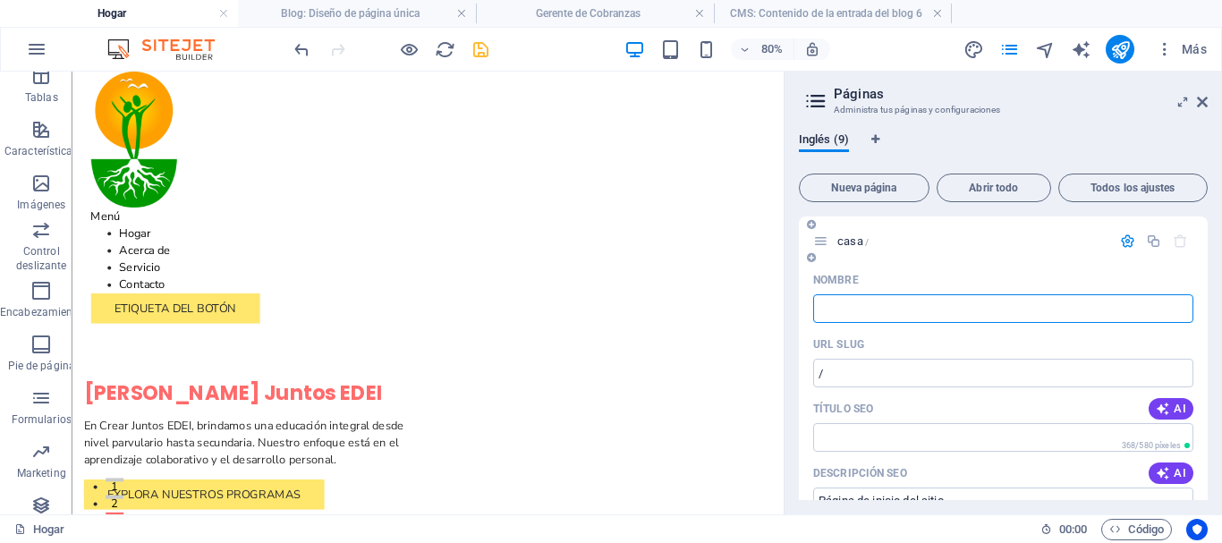
type input "g"
type input "hogar"
click at [861, 238] on font "casa" at bounding box center [850, 240] width 26 height 13
click at [868, 300] on input "Nombre" at bounding box center [1003, 308] width 380 height 29
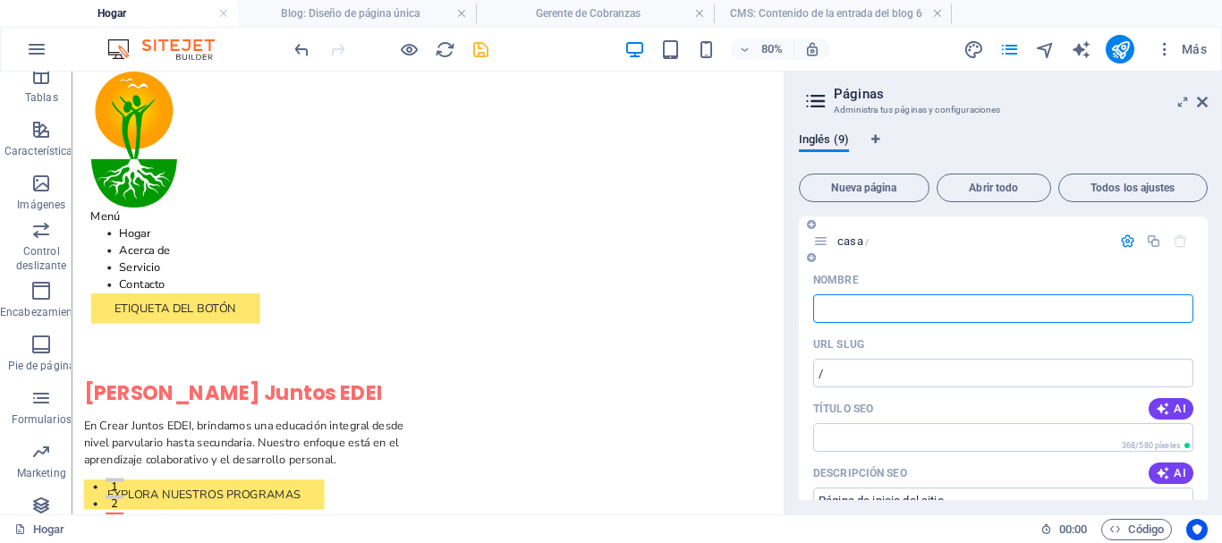
click at [853, 310] on input "Nombre" at bounding box center [1003, 308] width 380 height 29
type input "Hogar"
click at [861, 379] on input "/" at bounding box center [1003, 373] width 380 height 29
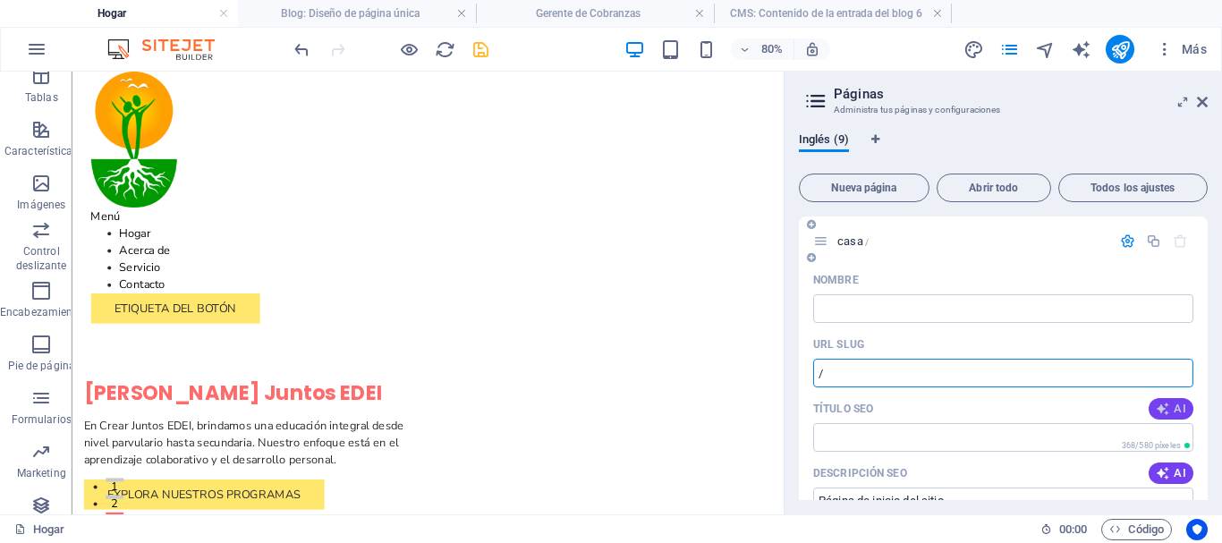
click at [1172, 416] on button "AI" at bounding box center [1170, 408] width 45 height 21
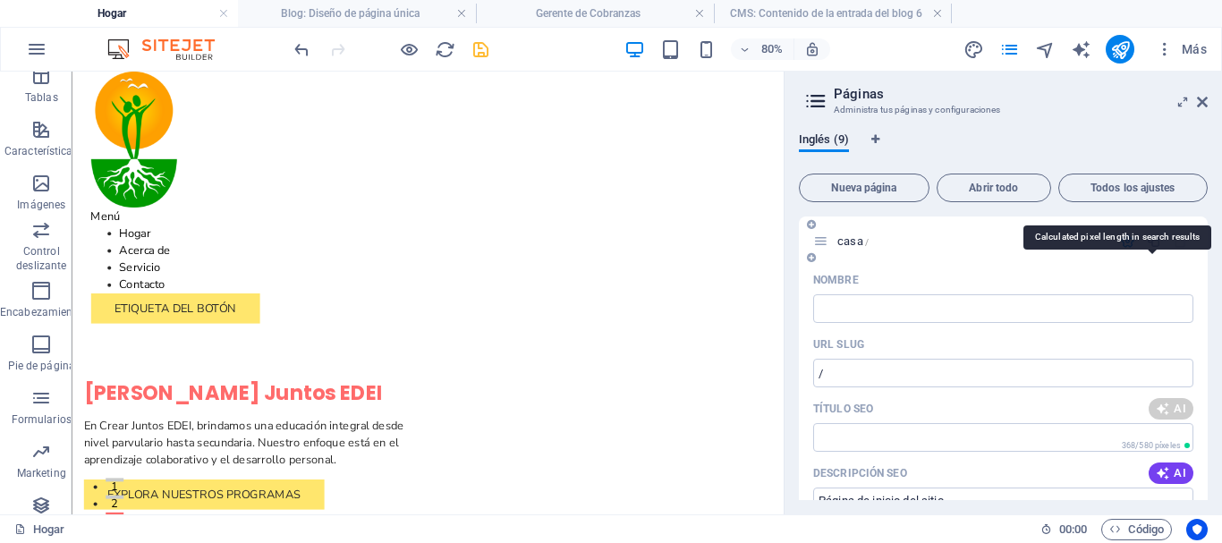
scroll to position [268, 0]
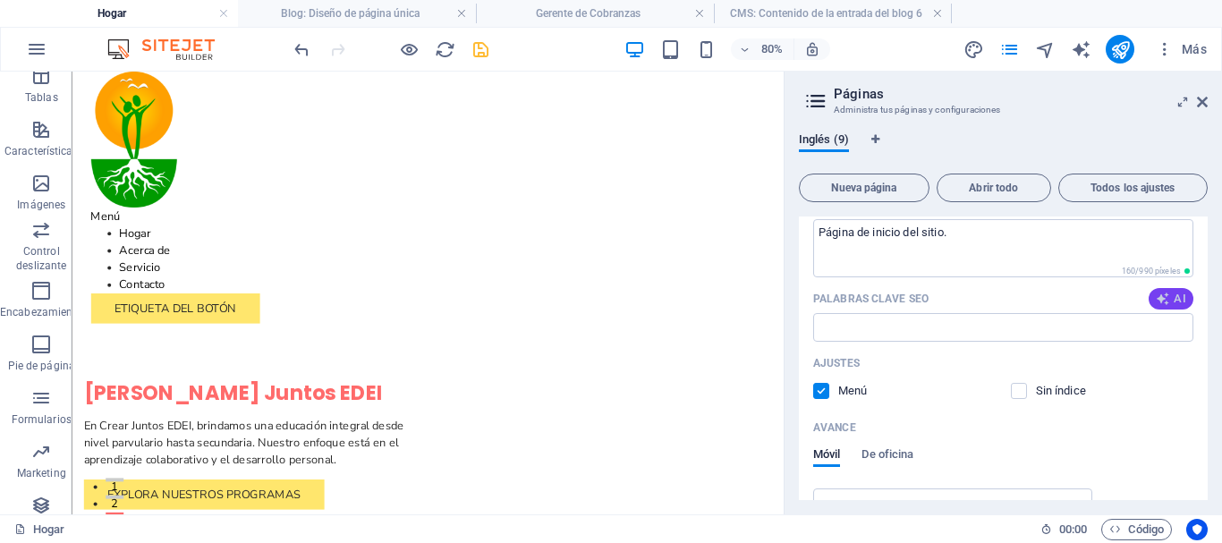
click at [1169, 304] on span "AI" at bounding box center [1171, 299] width 30 height 14
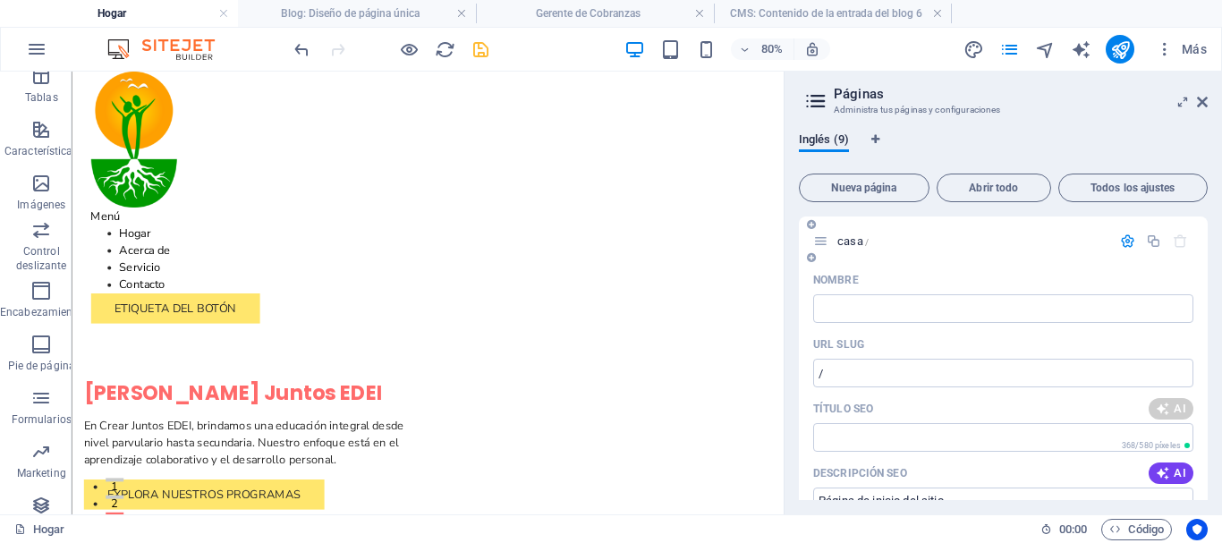
scroll to position [89, 0]
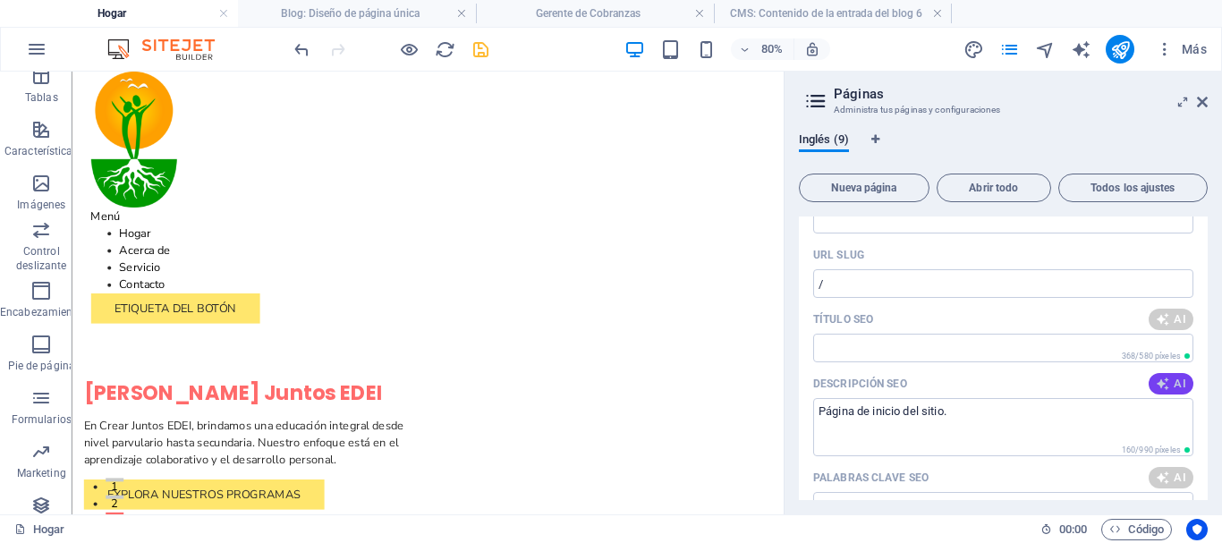
click at [1163, 385] on icon "button" at bounding box center [1163, 384] width 14 height 14
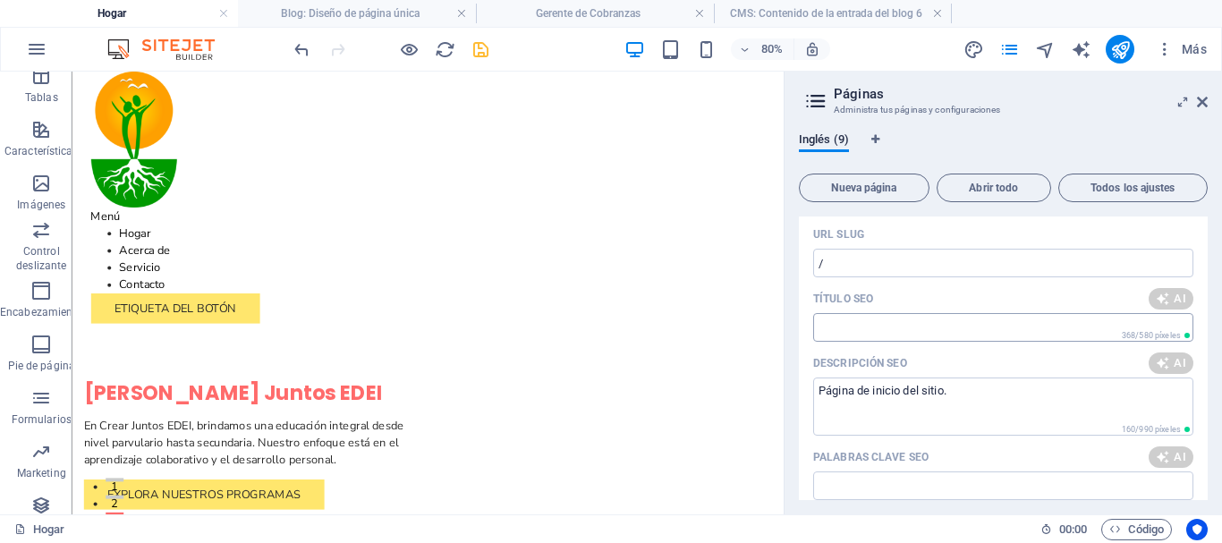
scroll to position [0, 0]
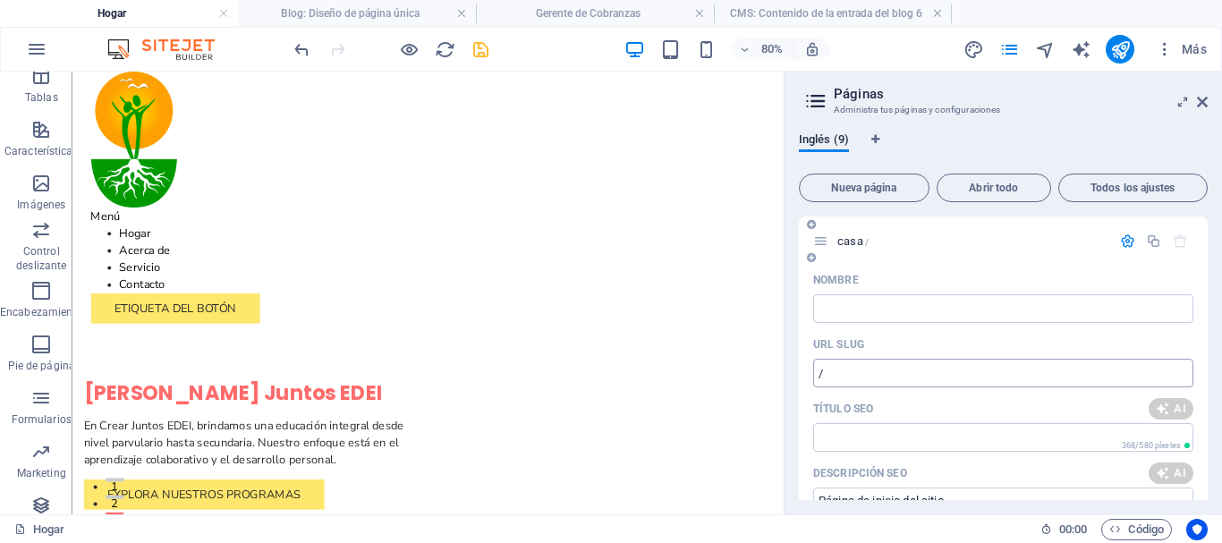
click at [919, 373] on input "/" at bounding box center [1003, 373] width 380 height 29
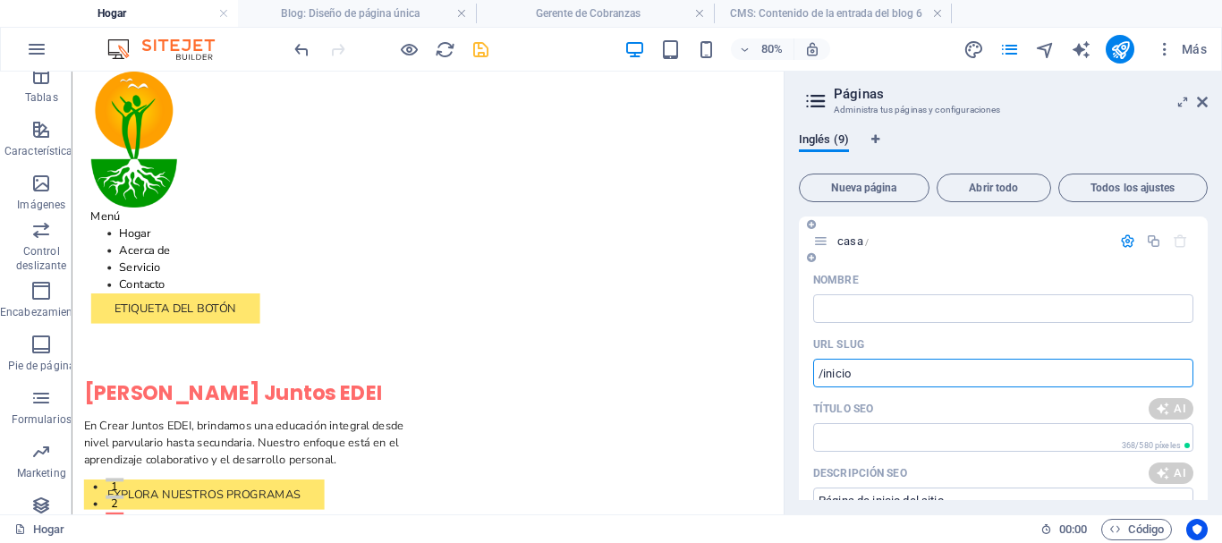
type input "/"
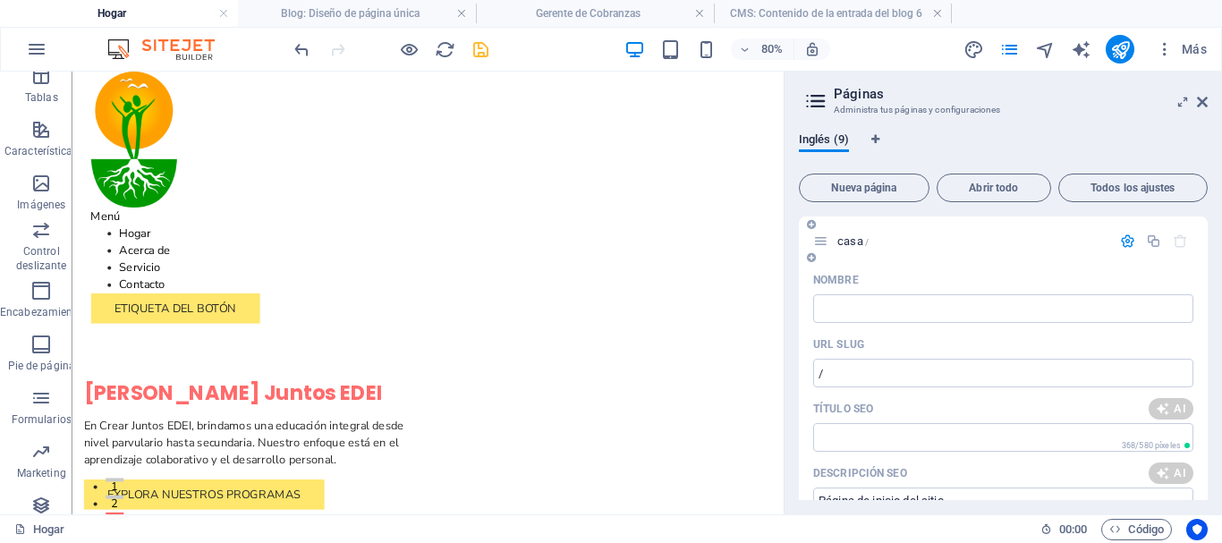
click at [838, 232] on div "casa /" at bounding box center [962, 241] width 298 height 21
click at [842, 235] on font "casa" at bounding box center [850, 240] width 26 height 13
click at [858, 241] on font "casa" at bounding box center [850, 240] width 26 height 13
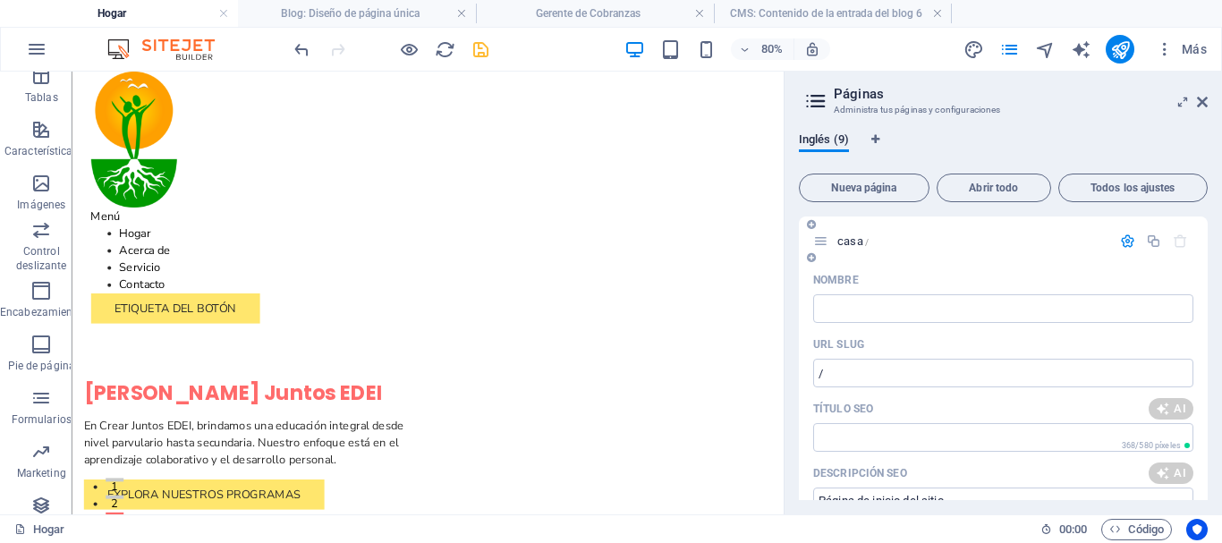
click at [884, 241] on p "casa /" at bounding box center [971, 241] width 268 height 12
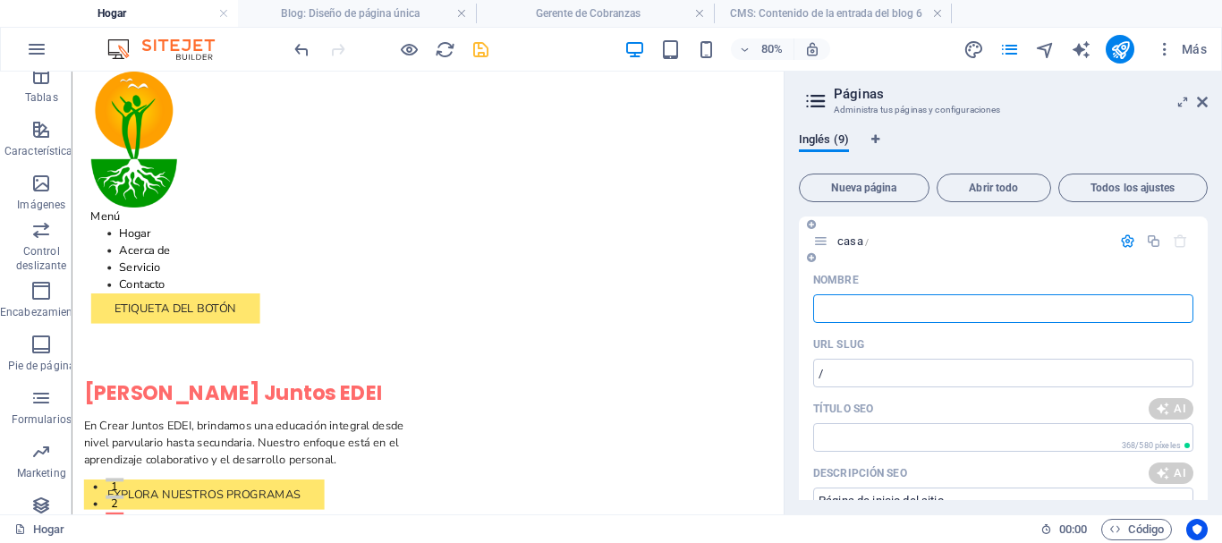
click at [884, 317] on input "Nombre" at bounding box center [1003, 308] width 380 height 29
type input "H"
click at [1202, 102] on icon at bounding box center [1202, 102] width 11 height 14
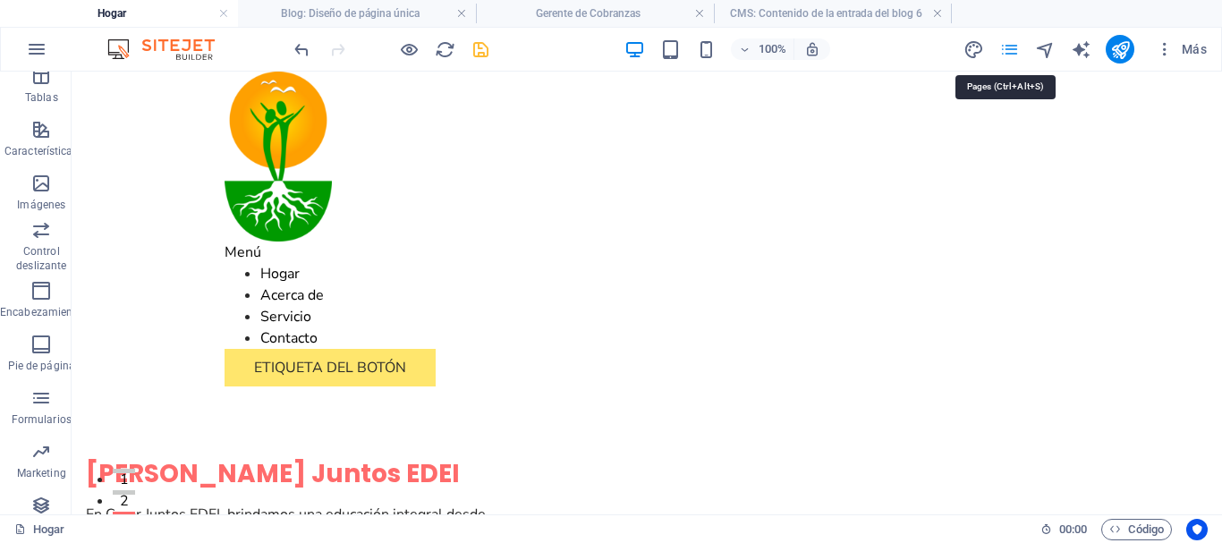
click at [1005, 49] on icon "páginas" at bounding box center [1009, 49] width 21 height 21
click at [1006, 52] on icon "páginas" at bounding box center [1009, 49] width 21 height 21
click at [1015, 55] on icon "páginas" at bounding box center [1009, 49] width 21 height 21
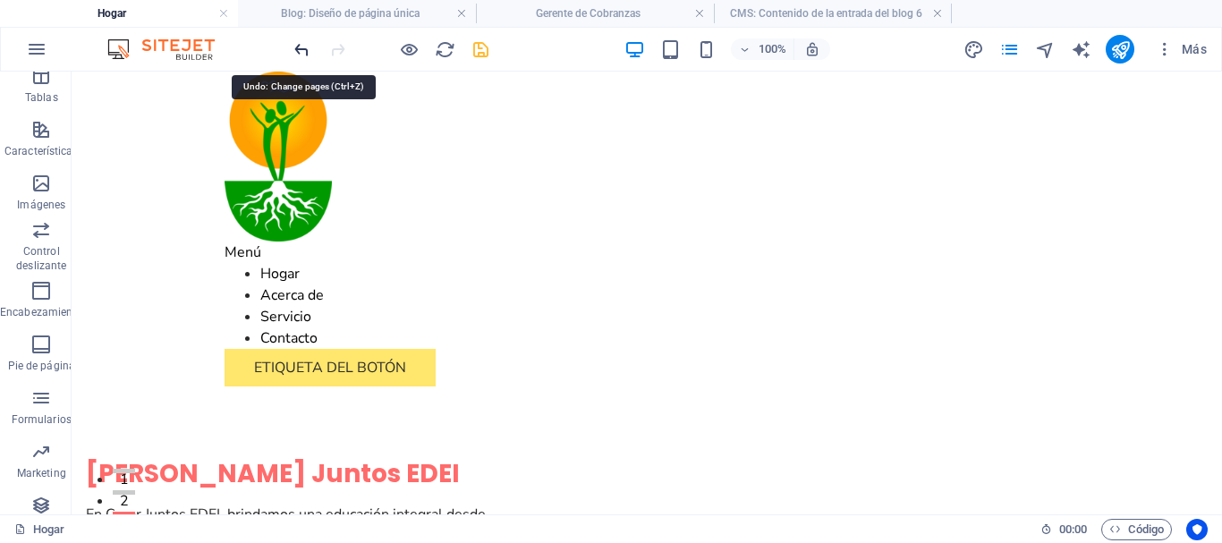
click at [306, 55] on icon "deshacer" at bounding box center [302, 49] width 21 height 21
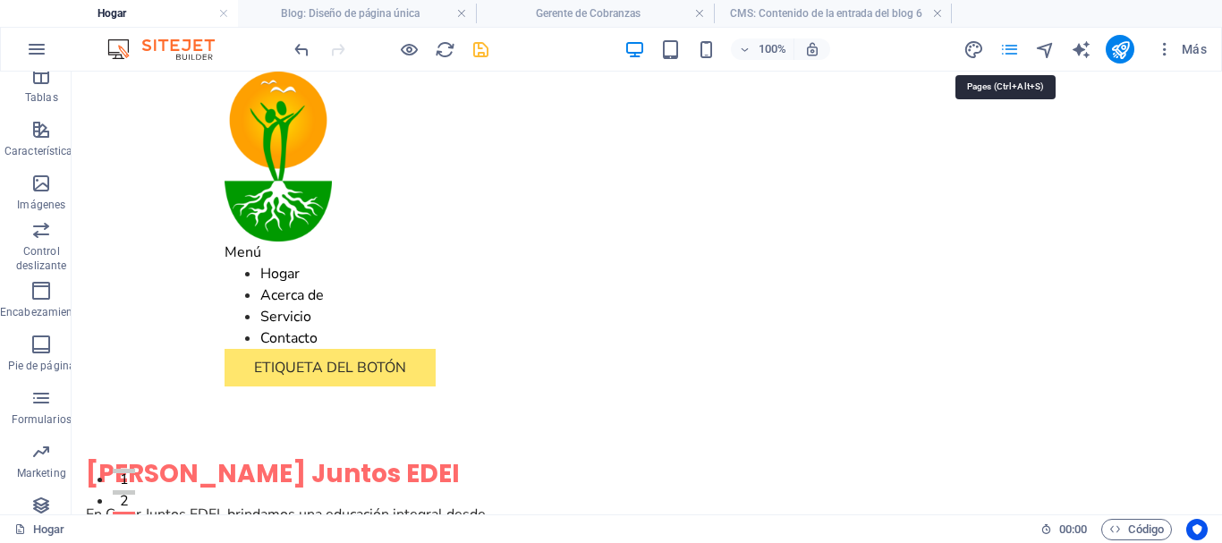
click at [1013, 50] on icon "páginas" at bounding box center [1009, 49] width 21 height 21
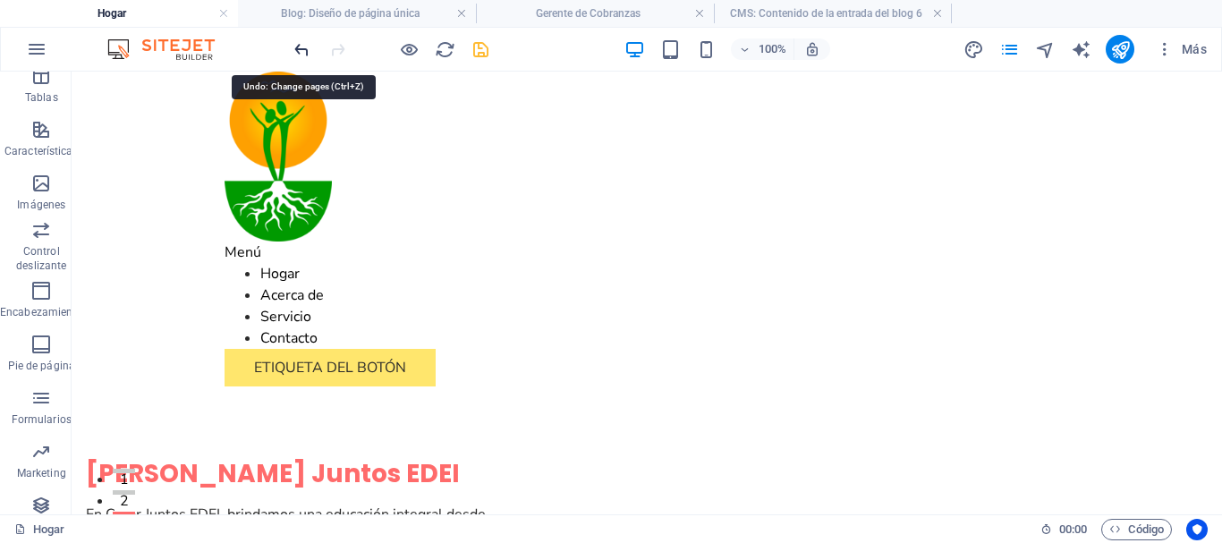
click at [309, 47] on icon "deshacer" at bounding box center [302, 49] width 21 height 21
click at [306, 59] on icon "deshacer" at bounding box center [302, 49] width 21 height 21
click at [306, 54] on icon "deshacer" at bounding box center [302, 49] width 21 height 21
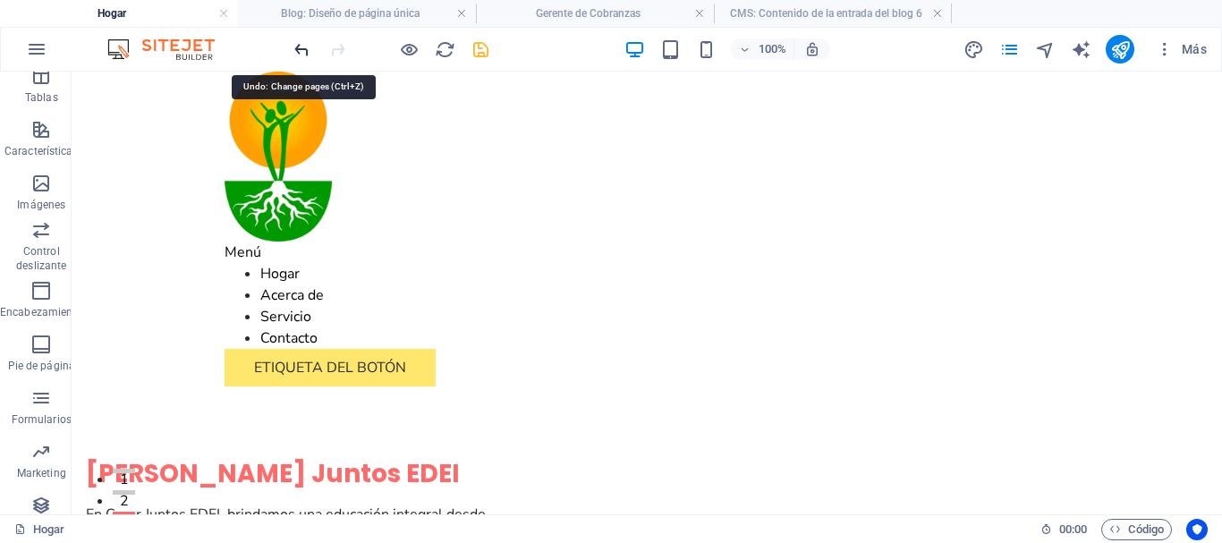
click at [306, 54] on icon "deshacer" at bounding box center [302, 49] width 21 height 21
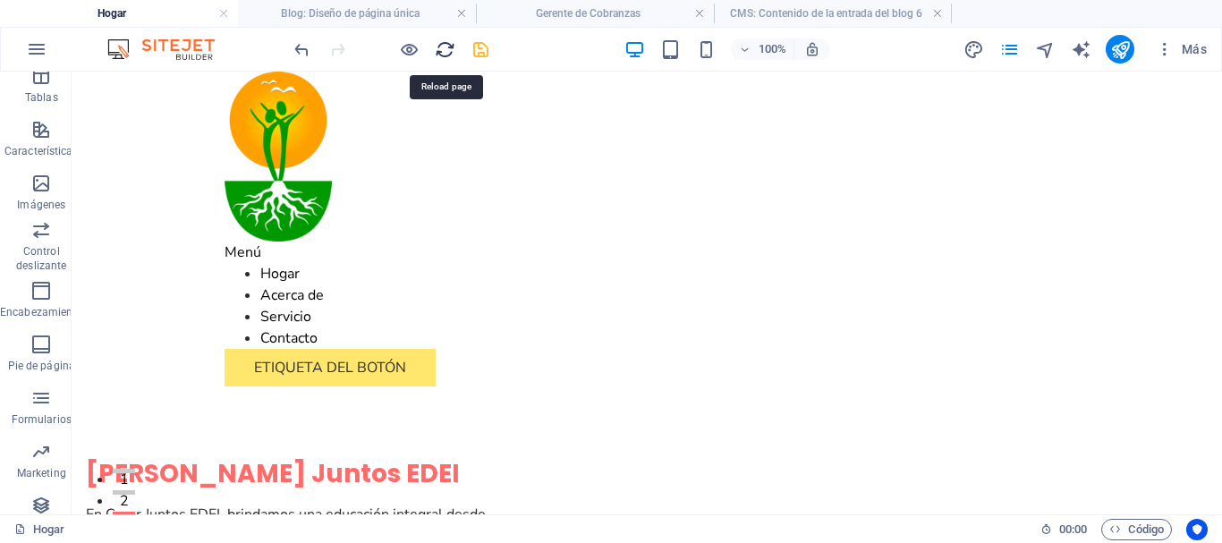
click at [445, 48] on icon "recargar" at bounding box center [445, 49] width 21 height 21
click at [1020, 58] on span "páginas" at bounding box center [1008, 49] width 21 height 21
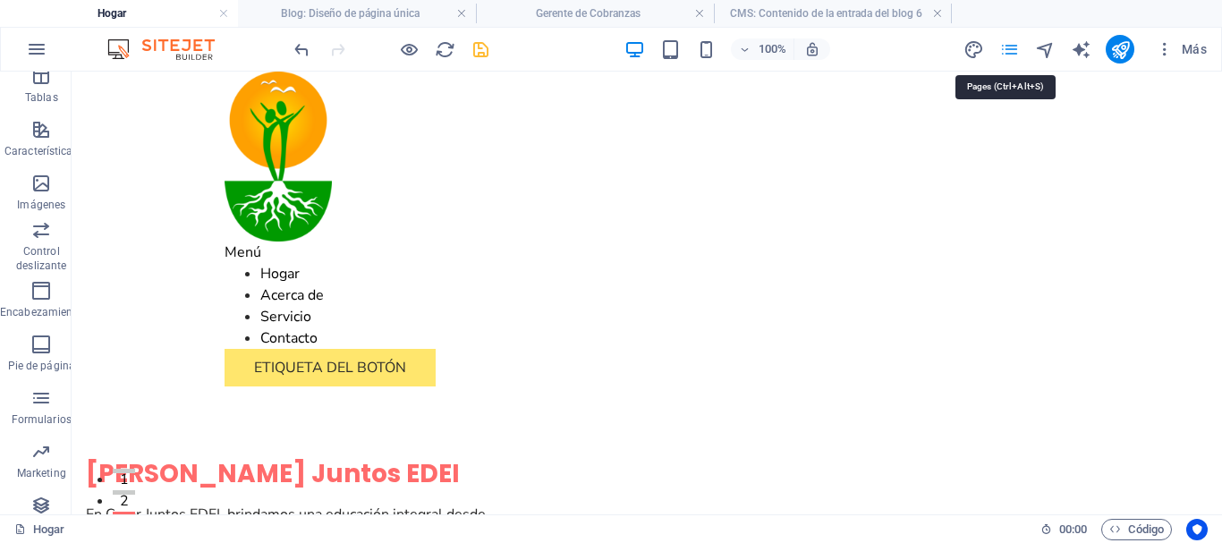
click at [1012, 55] on icon "páginas" at bounding box center [1009, 49] width 21 height 21
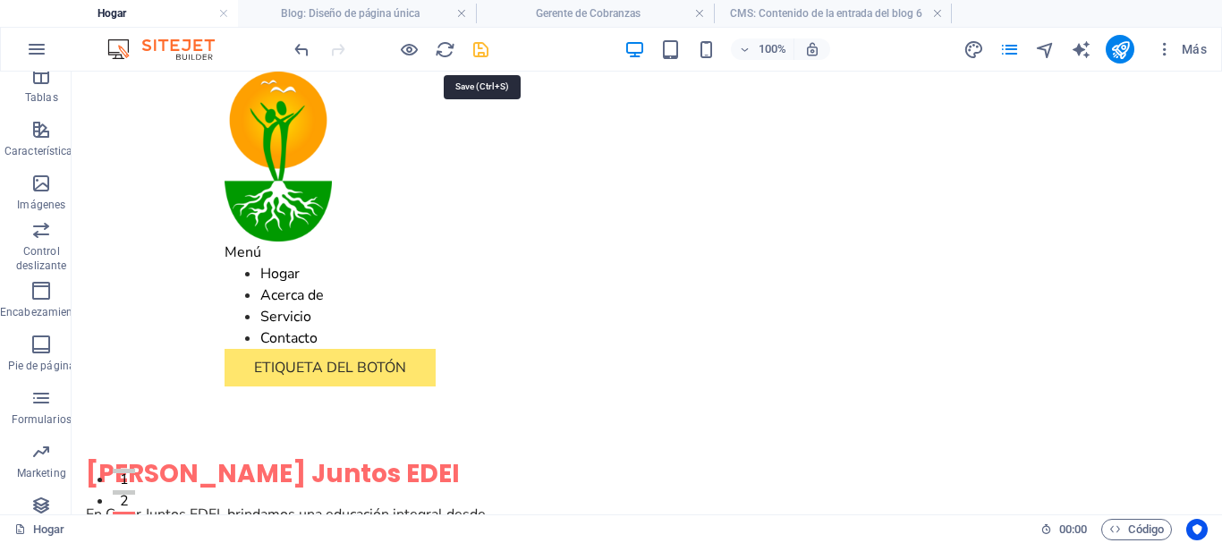
click at [478, 52] on icon "ahorrar" at bounding box center [480, 49] width 21 height 21
click at [487, 52] on icon "ahorrar" at bounding box center [480, 49] width 21 height 21
click at [481, 58] on icon "ahorrar" at bounding box center [480, 49] width 21 height 21
click at [487, 58] on icon "ahorrar" at bounding box center [480, 49] width 21 height 21
click at [450, 60] on icon "recargar" at bounding box center [445, 49] width 21 height 21
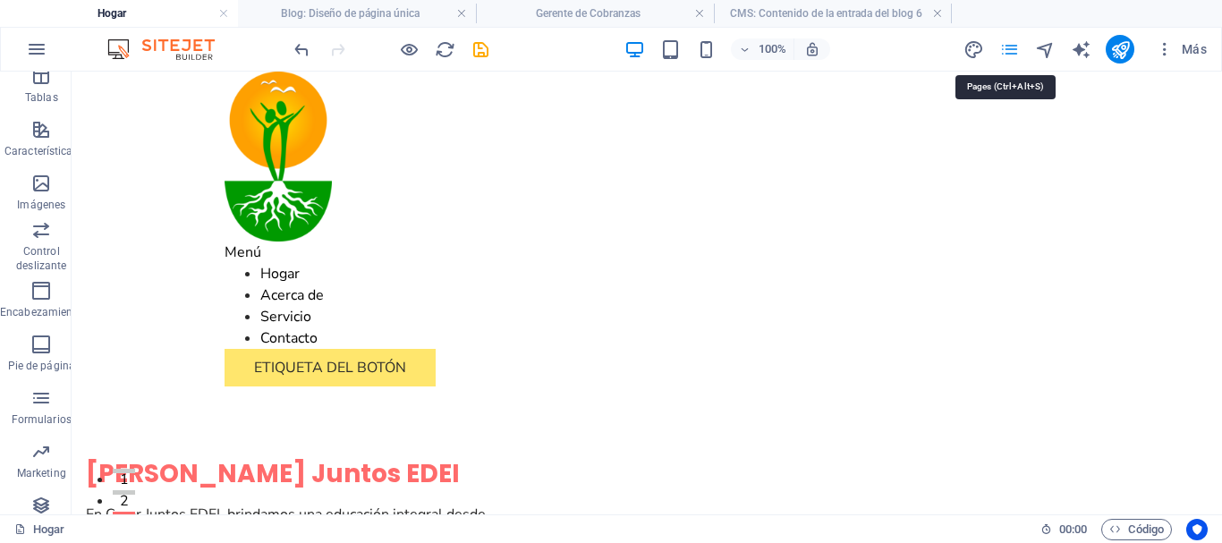
click at [1012, 50] on icon "páginas" at bounding box center [1009, 49] width 21 height 21
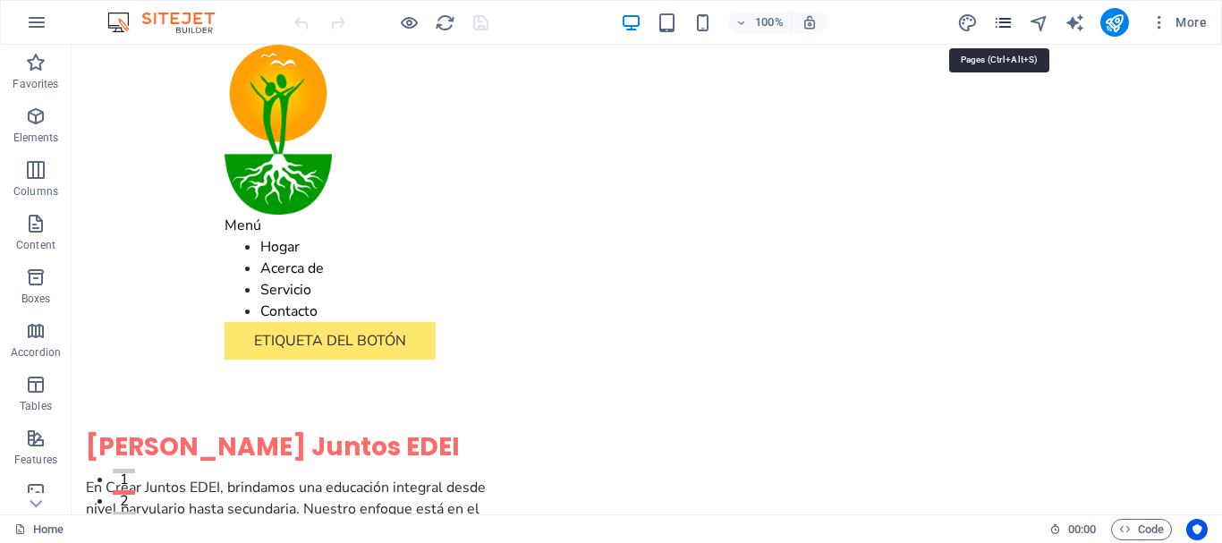
click at [1006, 29] on icon "pages" at bounding box center [1003, 23] width 21 height 21
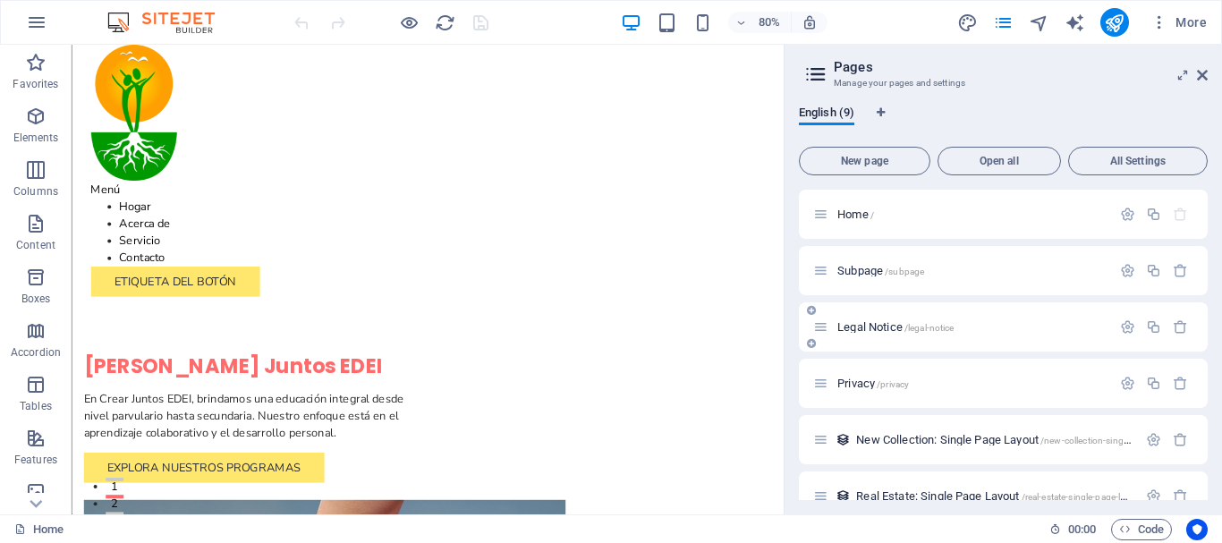
scroll to position [197, 0]
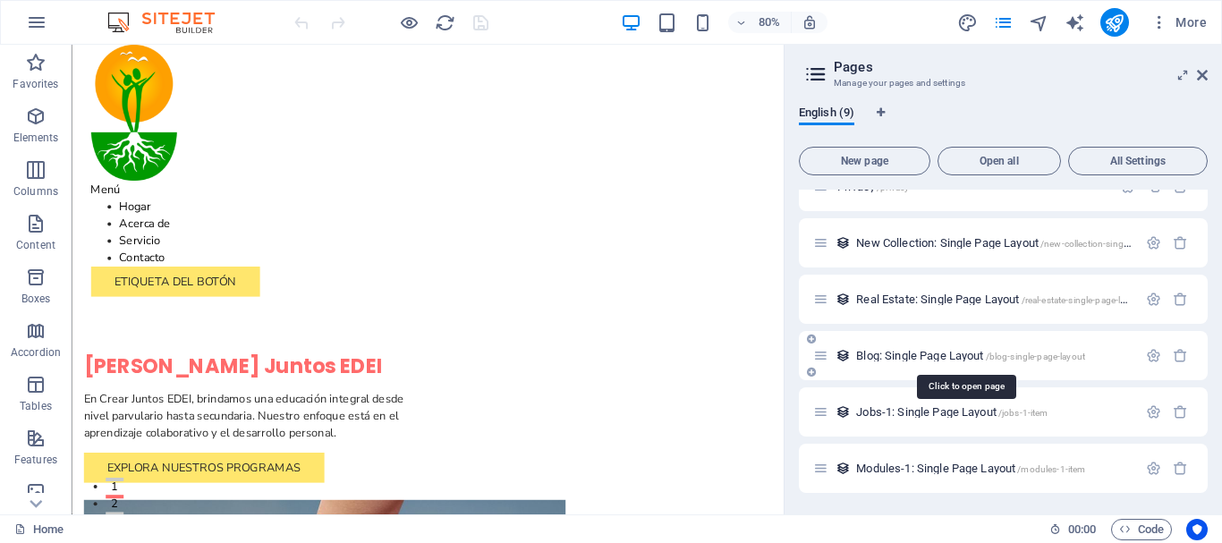
click at [907, 356] on span "Blog: Single Page Layout /blog-single-page-layout" at bounding box center [970, 355] width 229 height 13
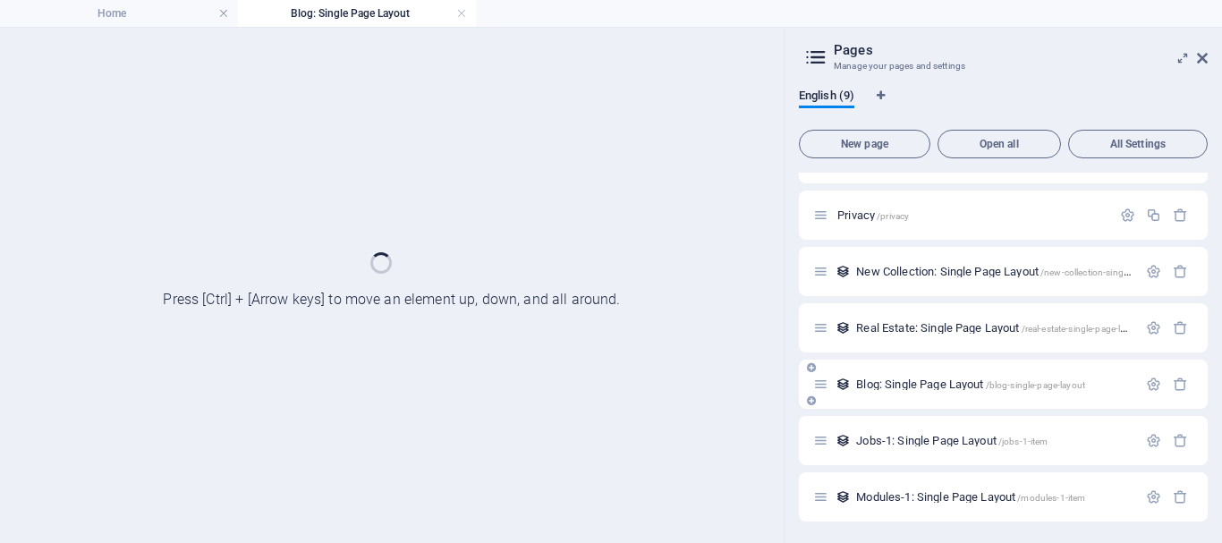
scroll to position [151, 0]
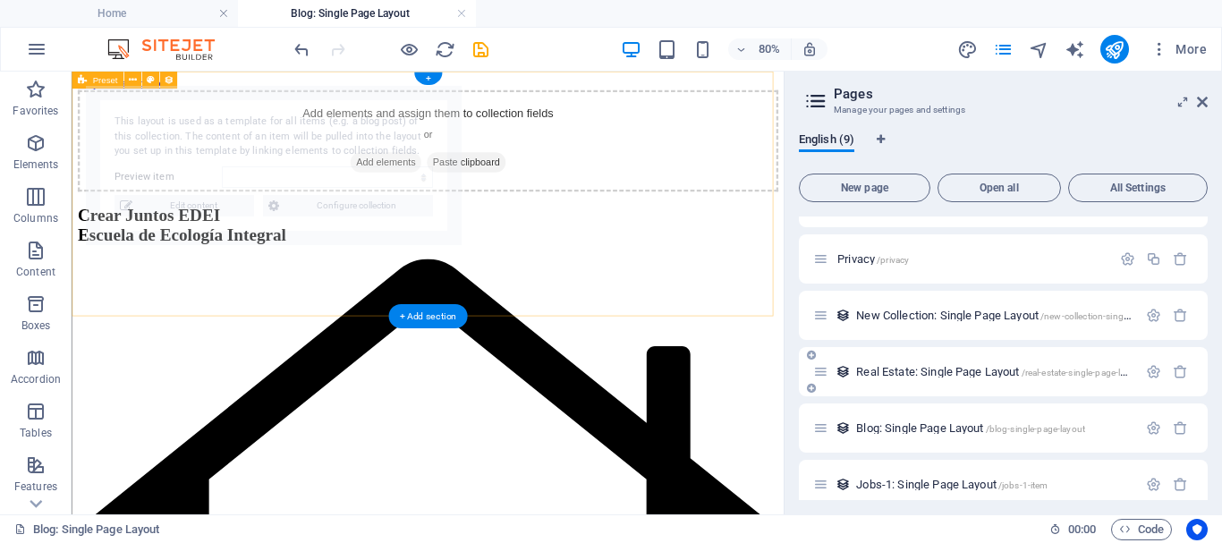
select select "68d47d14cd189cb9170e6b9e"
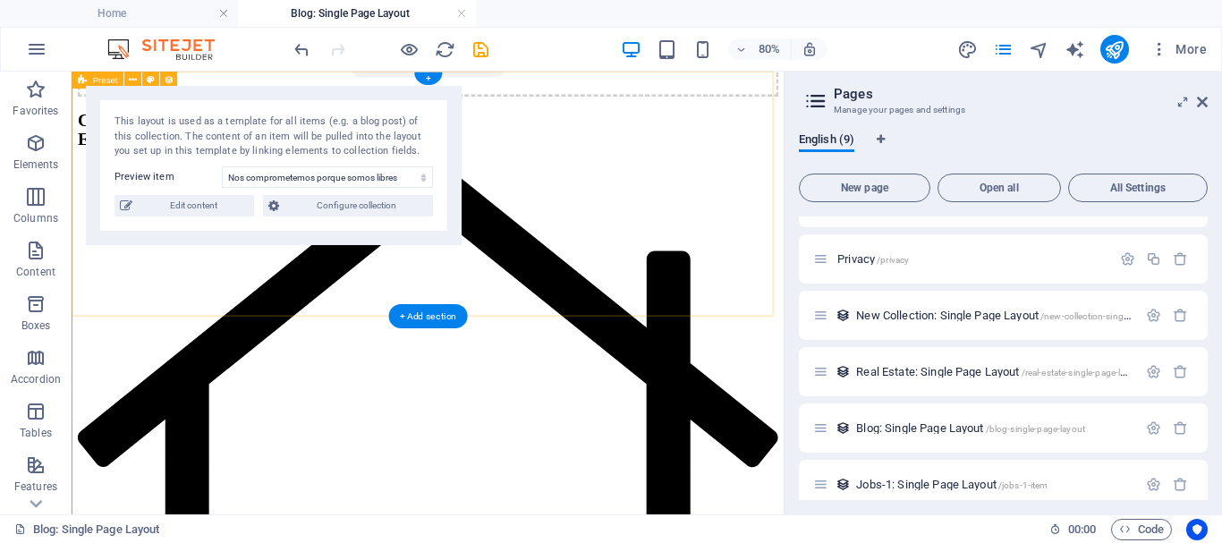
scroll to position [0, 0]
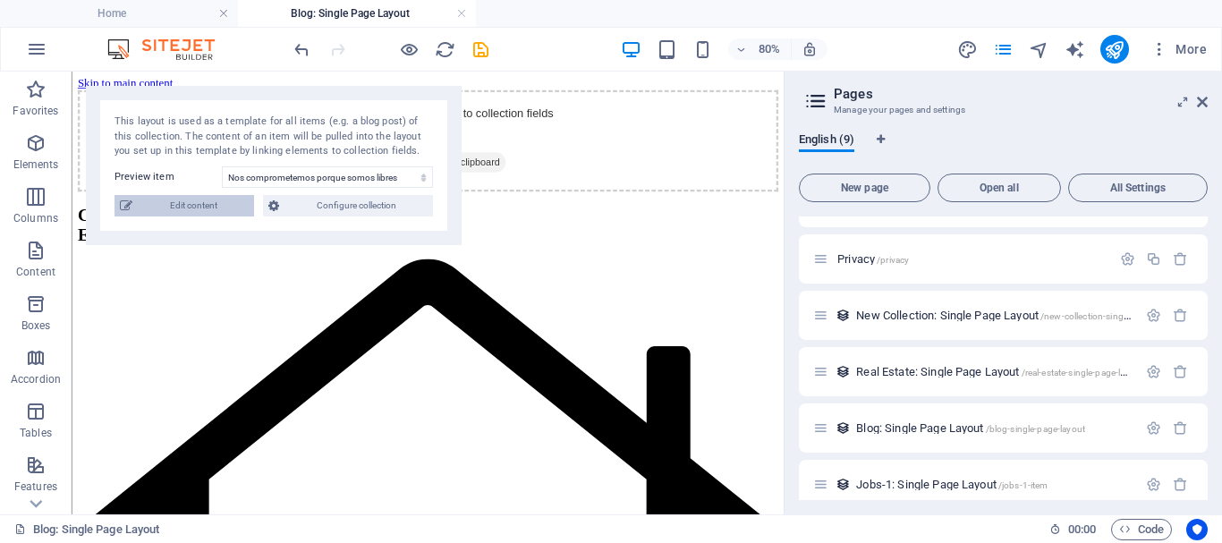
click at [188, 211] on span "Edit content" at bounding box center [193, 205] width 111 height 21
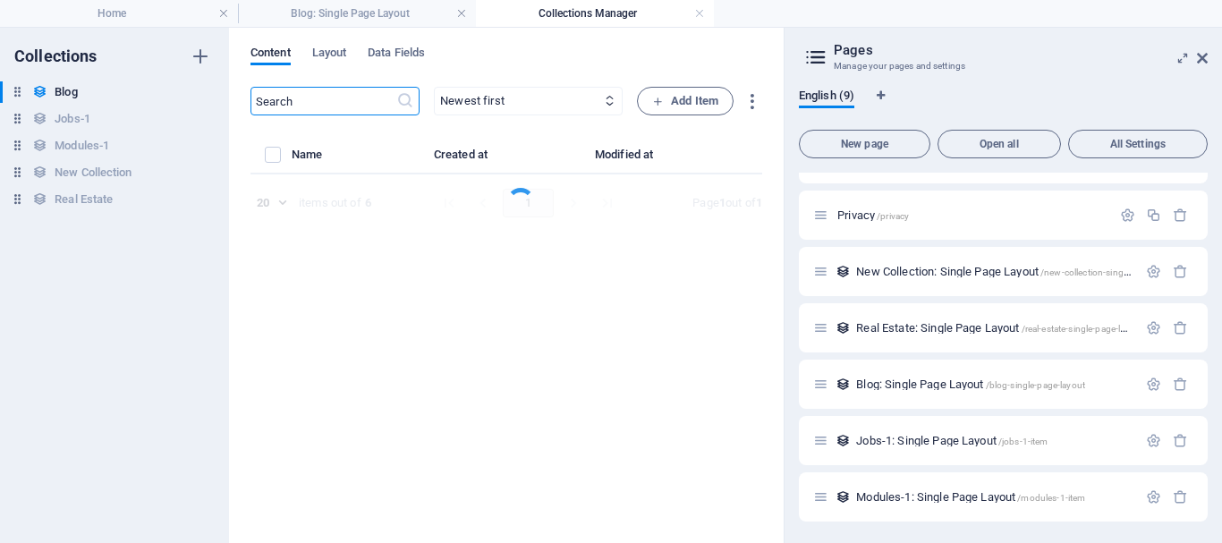
select select "Category 2"
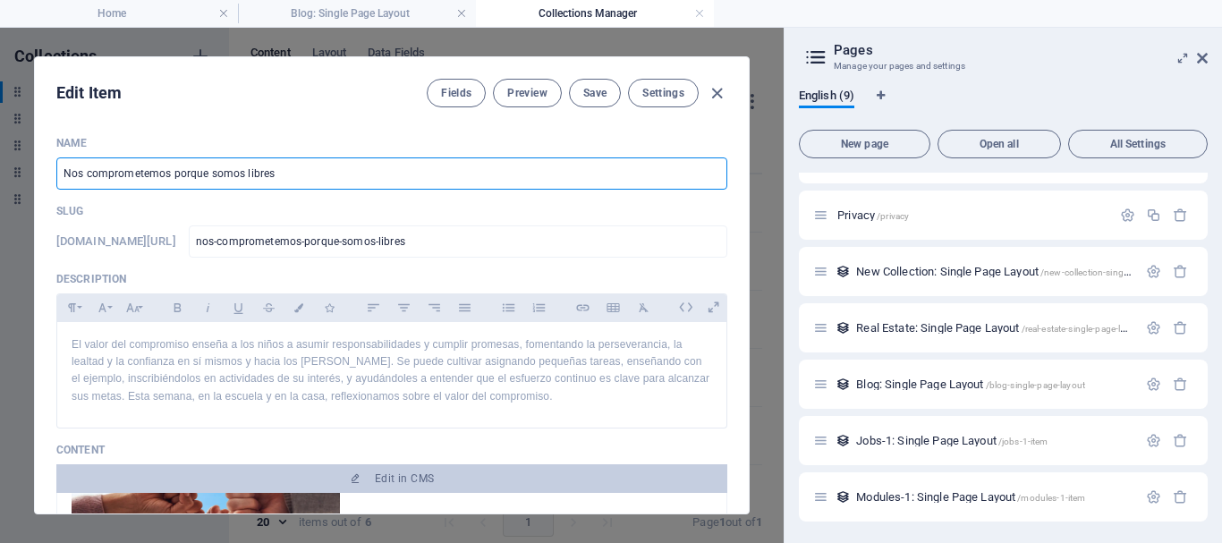
click at [293, 168] on input "Nos comprometemos porque somos libres" at bounding box center [391, 173] width 671 height 32
drag, startPoint x: 293, startPoint y: 168, endPoint x: 39, endPoint y: 169, distance: 254.0
click at [39, 169] on div "Name Nos comprometemos porque somos libres ​ Slug www.example.com/blog-single-p…" at bounding box center [392, 318] width 714 height 392
type input "C"
type input "c"
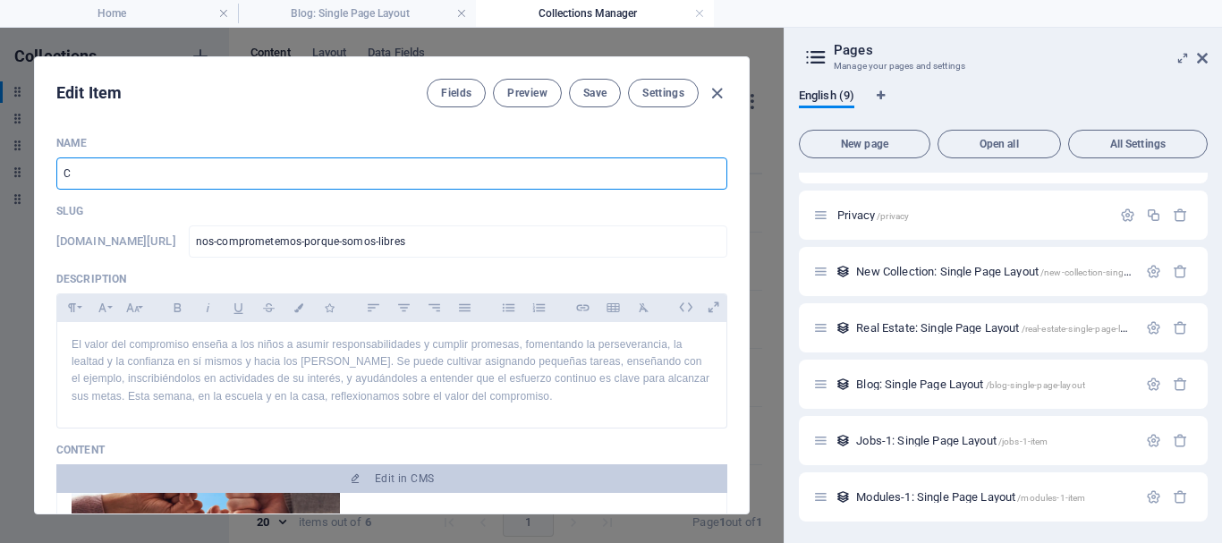
type input "c"
type input "Co"
type input "co"
type input "Com"
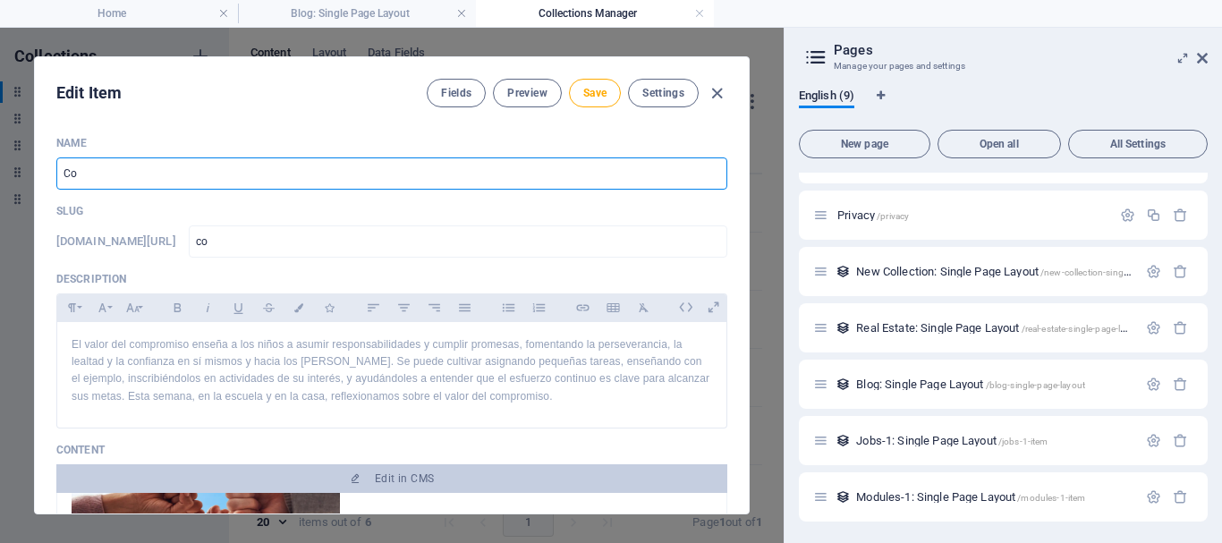
type input "com"
type input "Comp"
type input "comp"
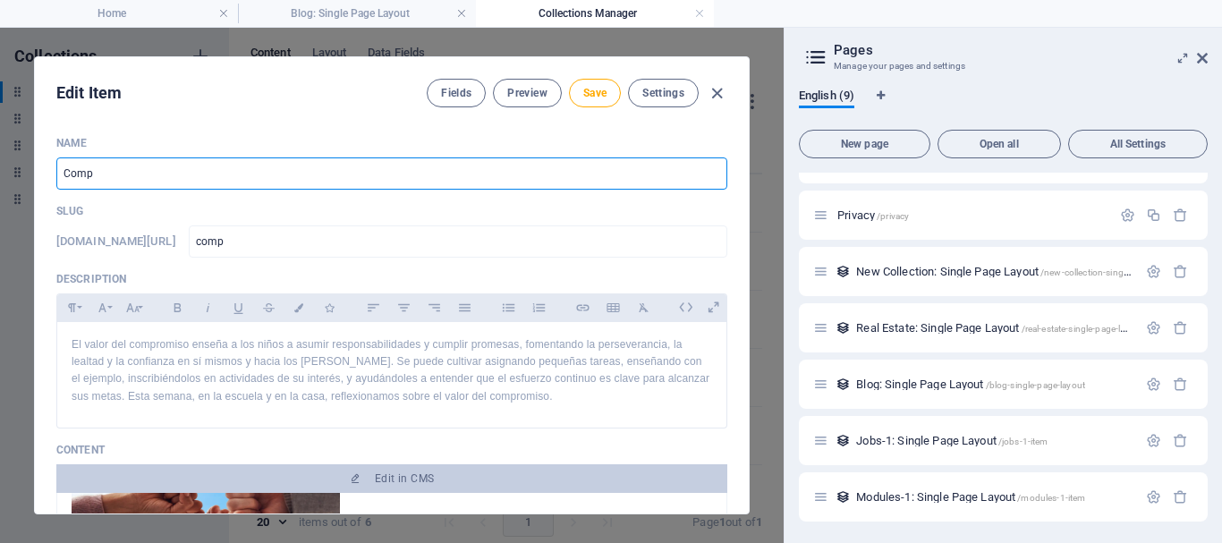
type input "Compr"
type input "compr"
type input "Comprome"
type input "comprome"
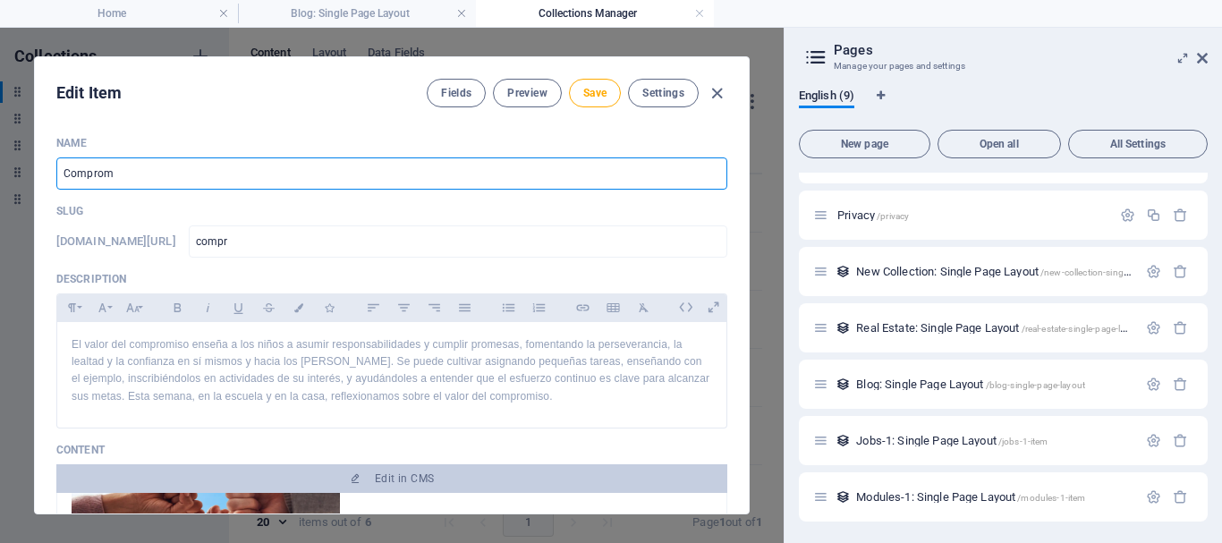
type input "comprome"
type input "Compromet"
type input "compromet"
type input "Comprometi"
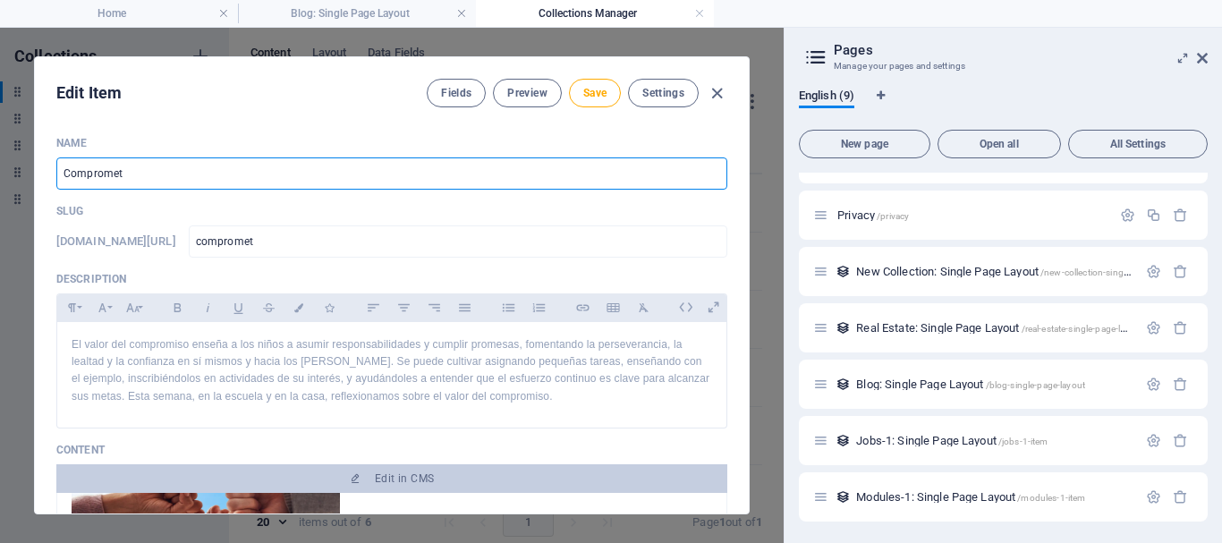
type input "comprometi"
type input "Comprometid"
type input "comprometid"
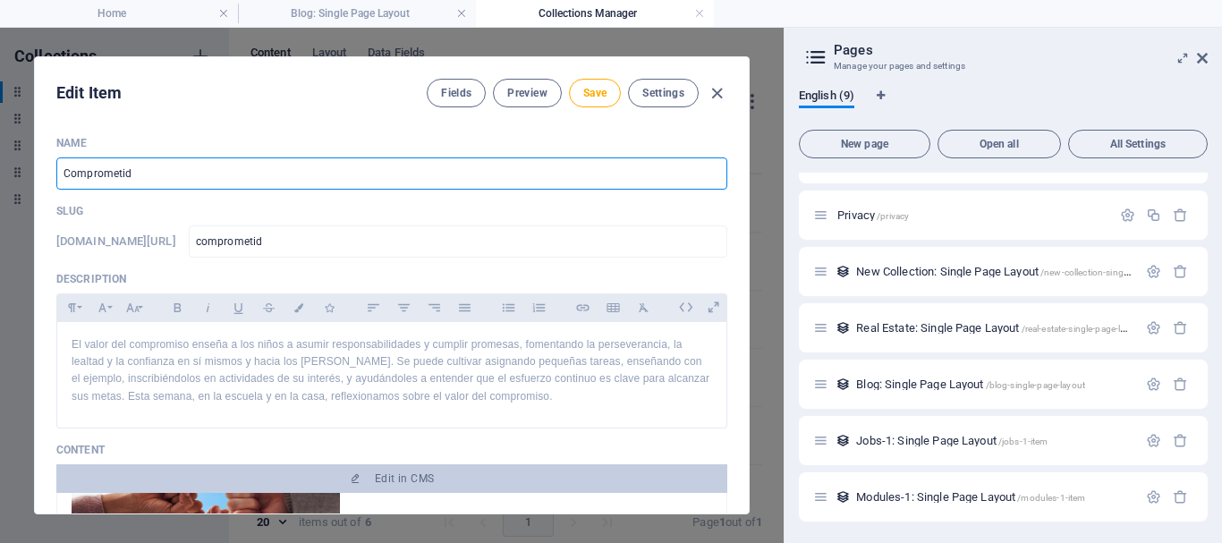
type input "Comprometido"
type input "comprometido"
type input "Comprometidos"
type input "comprometidos"
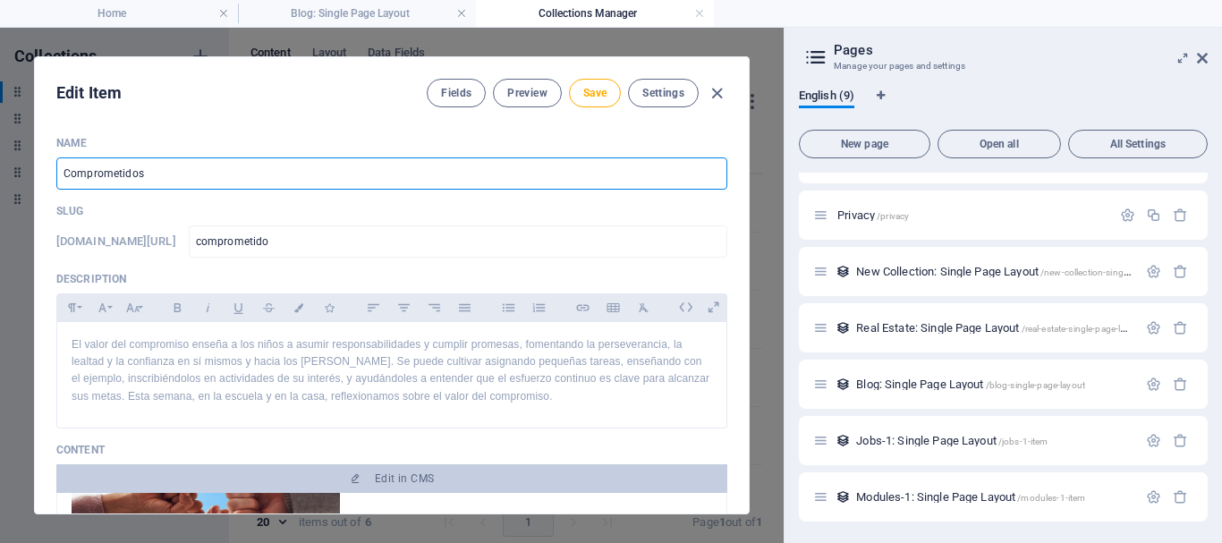
type input "comprometidos"
type input "Comprometidos y"
type input "comprometidos-y"
type input "Comprometidos y l"
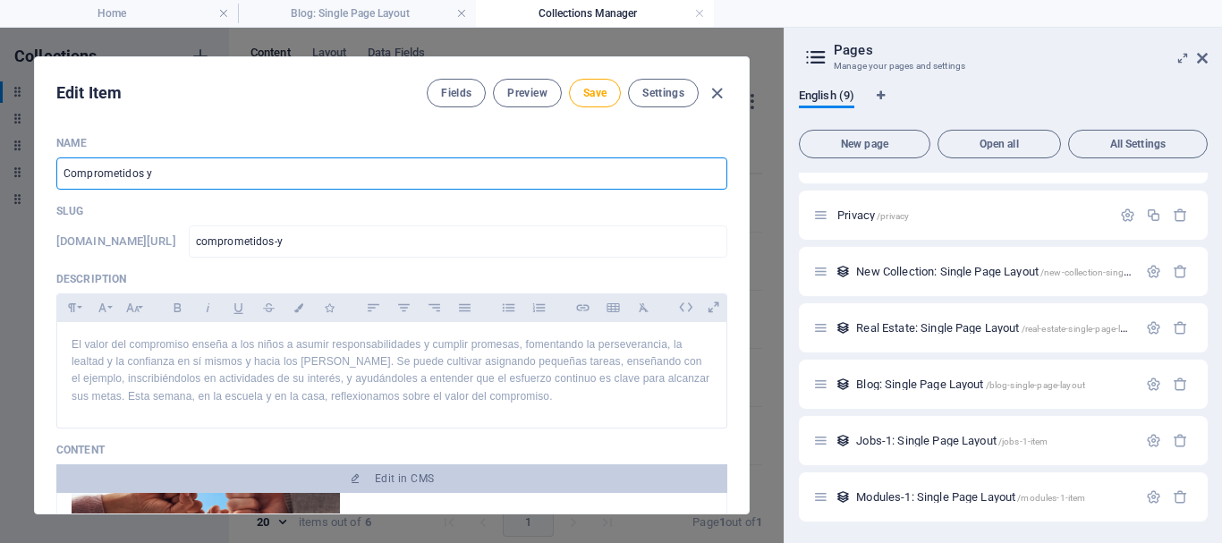
type input "comprometidos-y-l"
type input "Comprometidos y li"
type input "comprometidos-y-li"
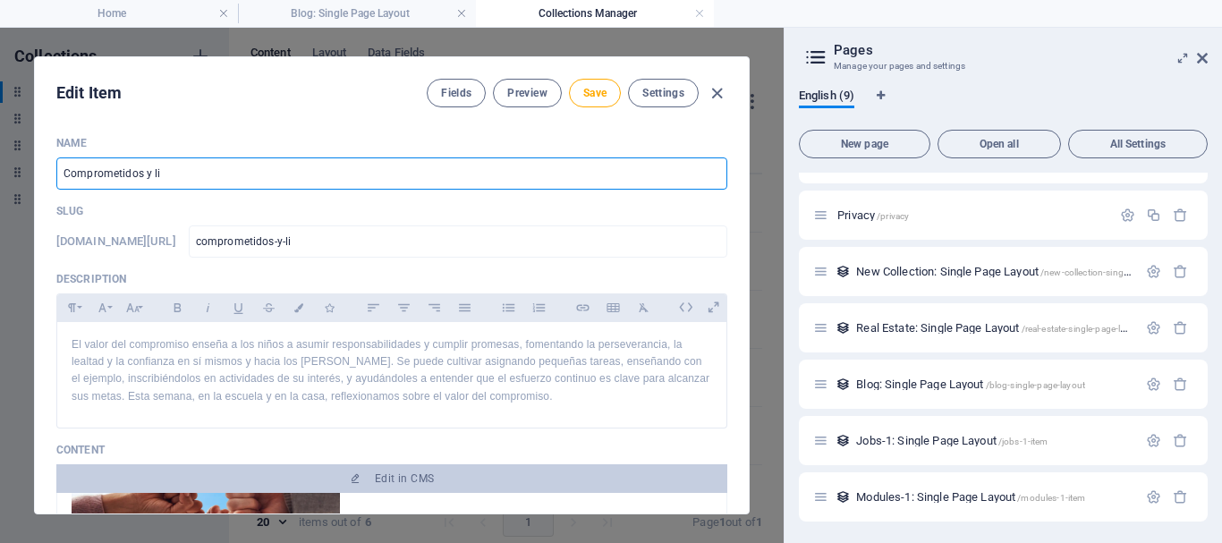
type input "Comprometidos y lib"
type input "comprometidos-y-lib"
type input "Comprometidos y libr"
type input "comprometidos-y-libr"
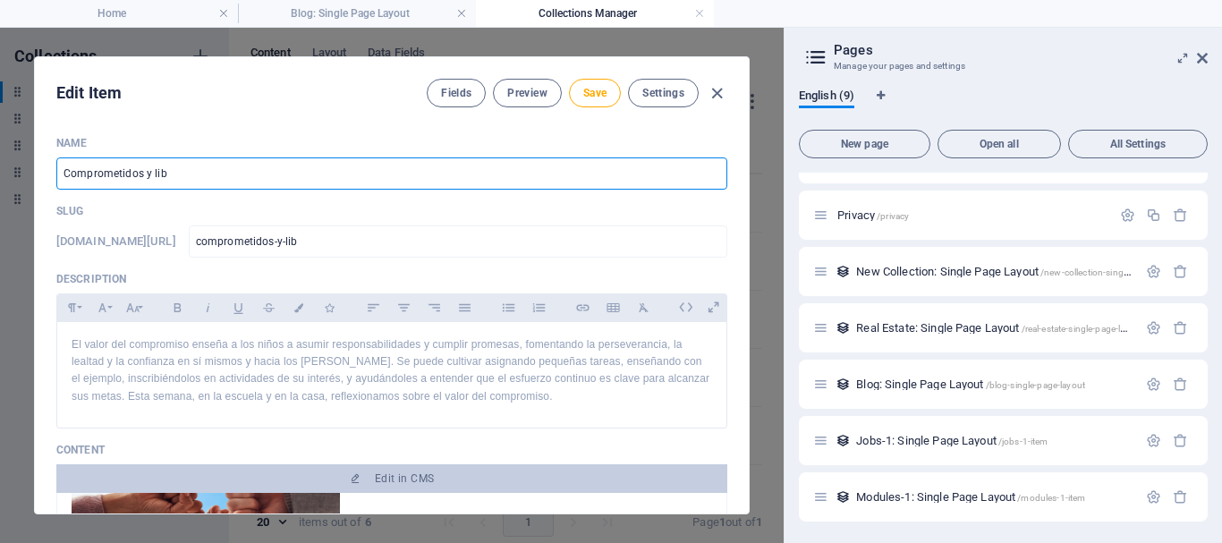
type input "comprometidos-y-libr"
type input "Comprometidos y libre"
type input "comprometidos-y-libre"
type input "Comprometidos y libres"
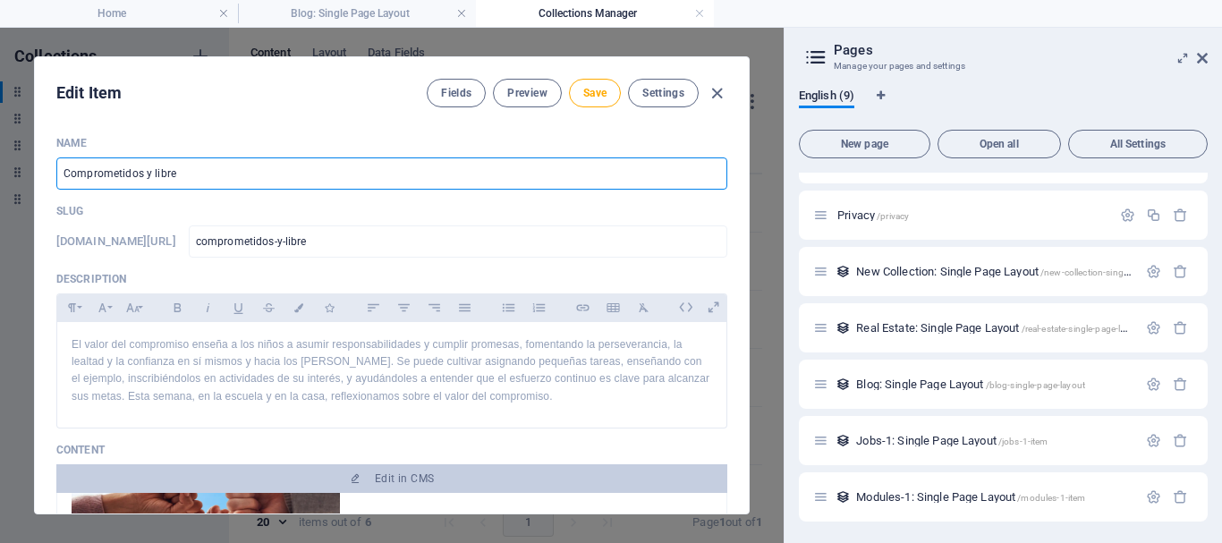
type input "comprometidos-y-libres"
type input "Comprometidos y libres"
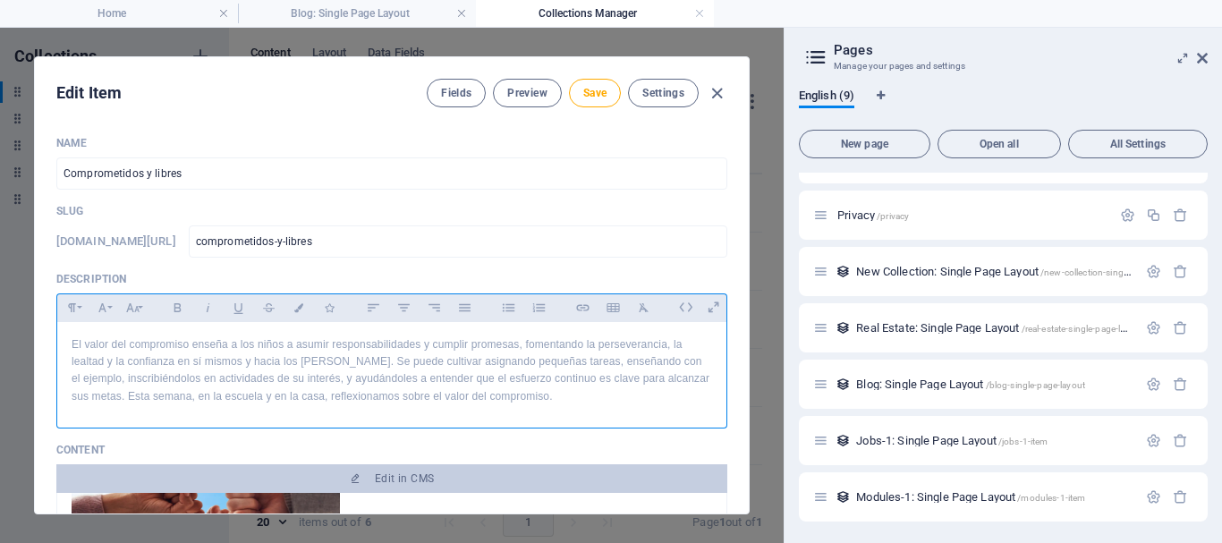
click at [483, 388] on p "El valor del compromiso enseña a los niños a asumir responsabilidades y cumplir…" at bounding box center [392, 370] width 640 height 69
click at [495, 388] on p "El valor del compromiso enseña a los niños a asumir responsabilidades y cumplir…" at bounding box center [392, 370] width 640 height 69
click at [578, 389] on p "El valor del compromiso enseña a los niños a asumir responsabilidades y cumplir…" at bounding box center [392, 370] width 640 height 69
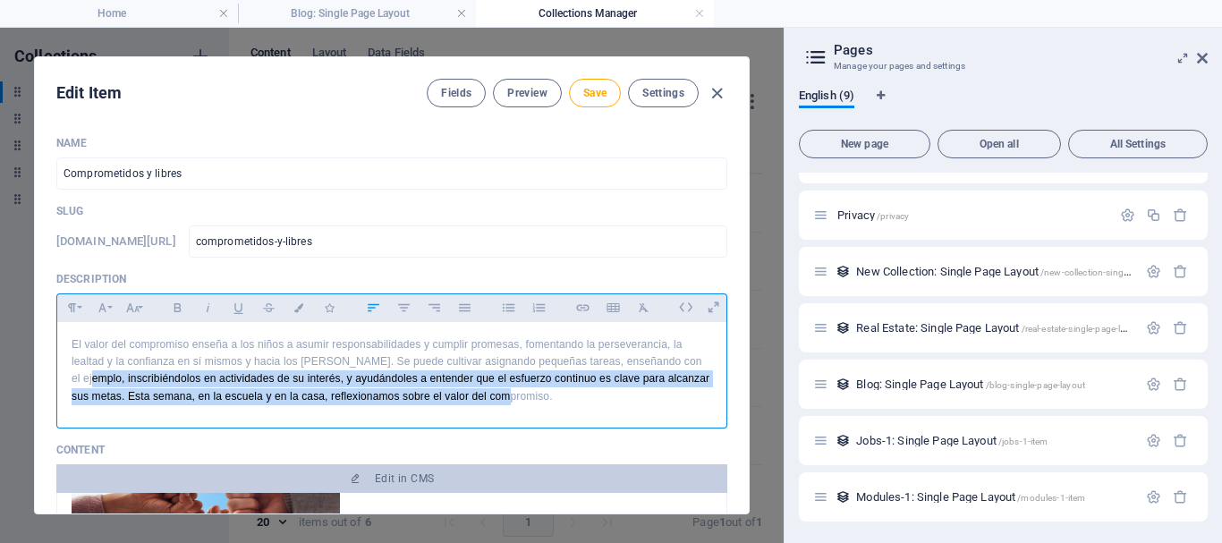
drag, startPoint x: 623, startPoint y: 400, endPoint x: 119, endPoint y: 382, distance: 504.7
click at [119, 382] on p "El valor del compromiso enseña a los niños a asumir responsabilidades y cumplir…" at bounding box center [392, 370] width 640 height 69
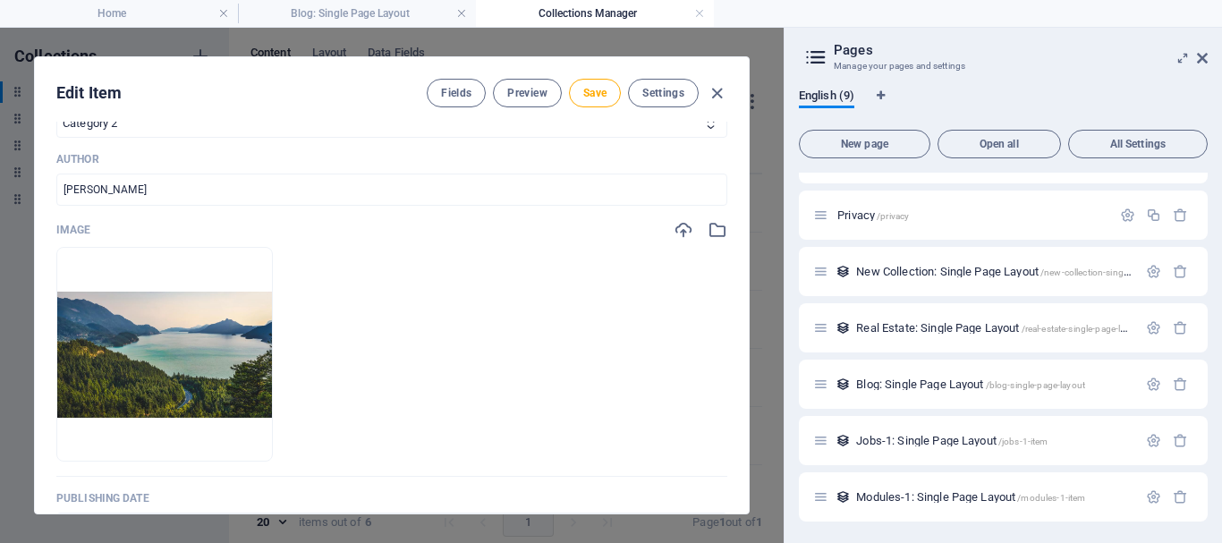
scroll to position [805, 0]
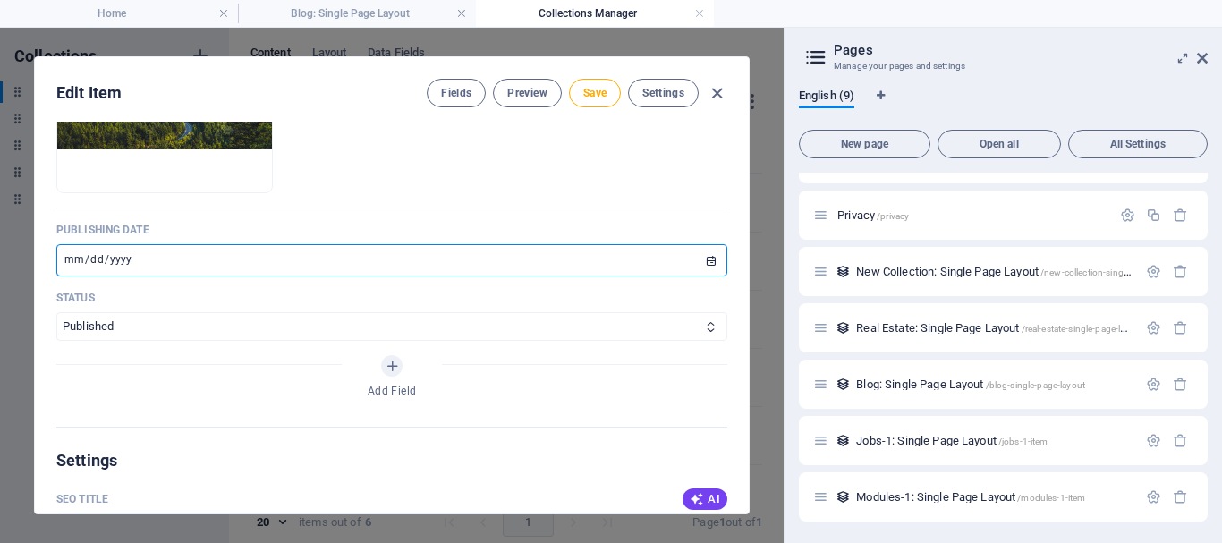
click at [188, 271] on input "[DATE]" at bounding box center [391, 260] width 671 height 32
click at [140, 275] on input "[DATE]" at bounding box center [391, 260] width 671 height 32
click at [126, 275] on input "[DATE]" at bounding box center [391, 260] width 671 height 32
click at [704, 276] on input "[DATE]" at bounding box center [391, 260] width 671 height 32
type input "2025-09-28"
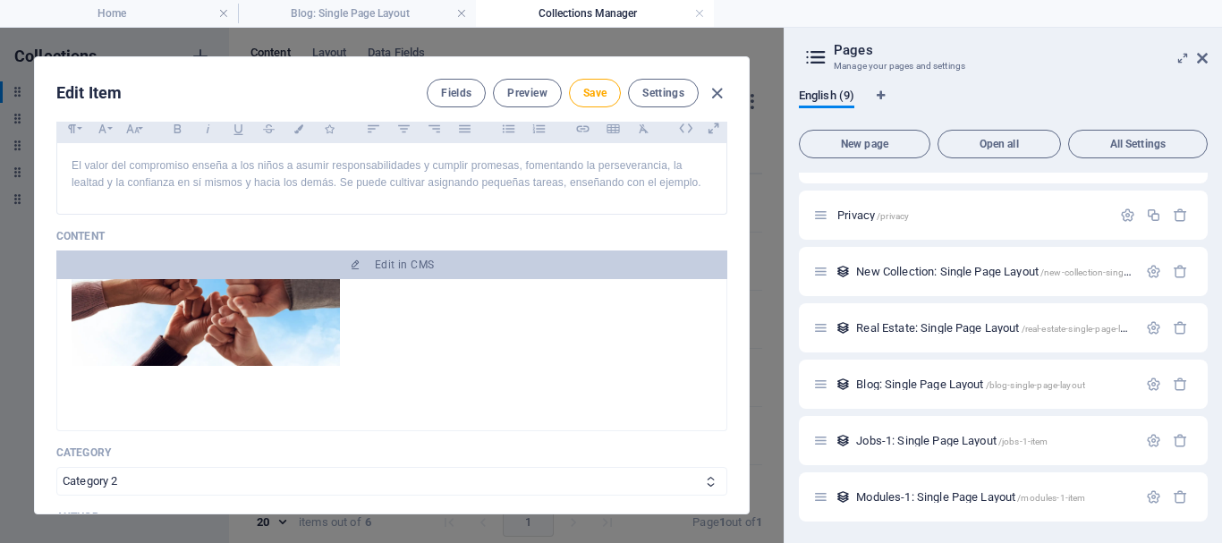
scroll to position [537, 0]
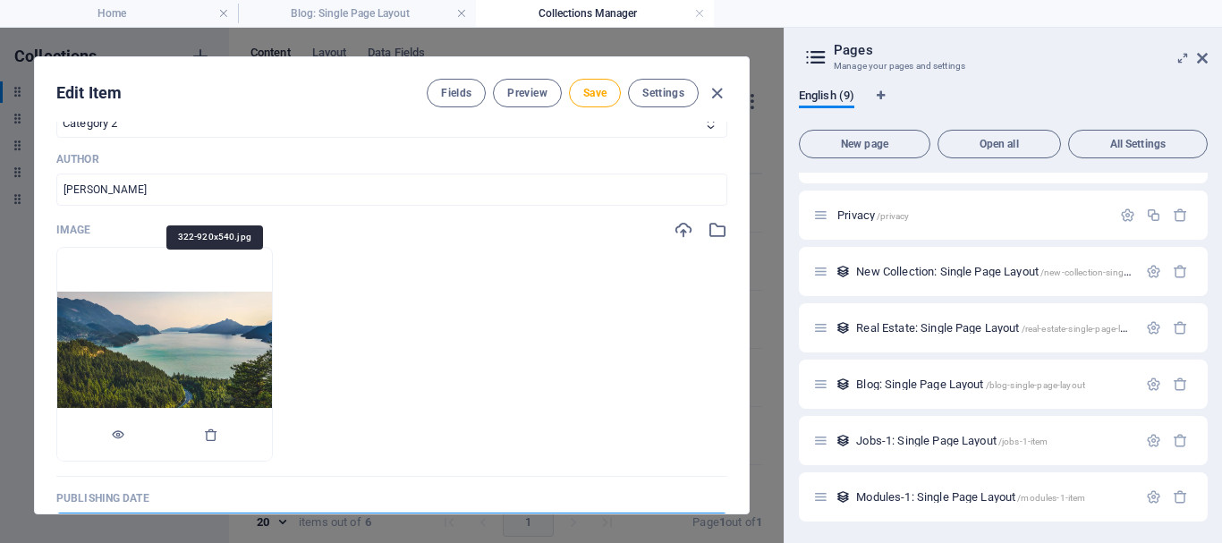
click at [197, 344] on img at bounding box center [164, 355] width 215 height 126
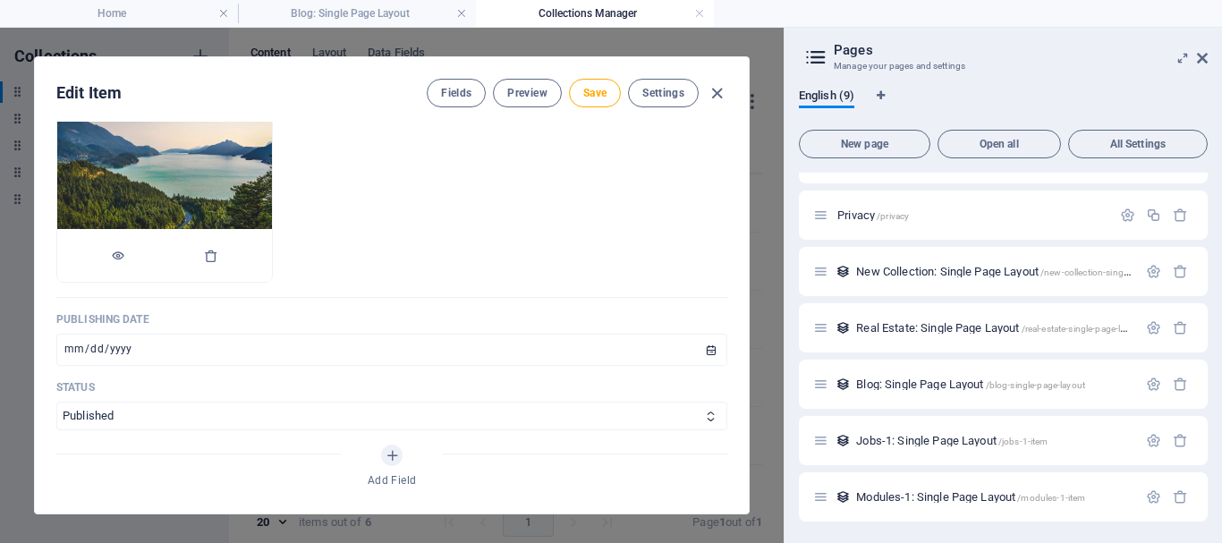
scroll to position [626, 0]
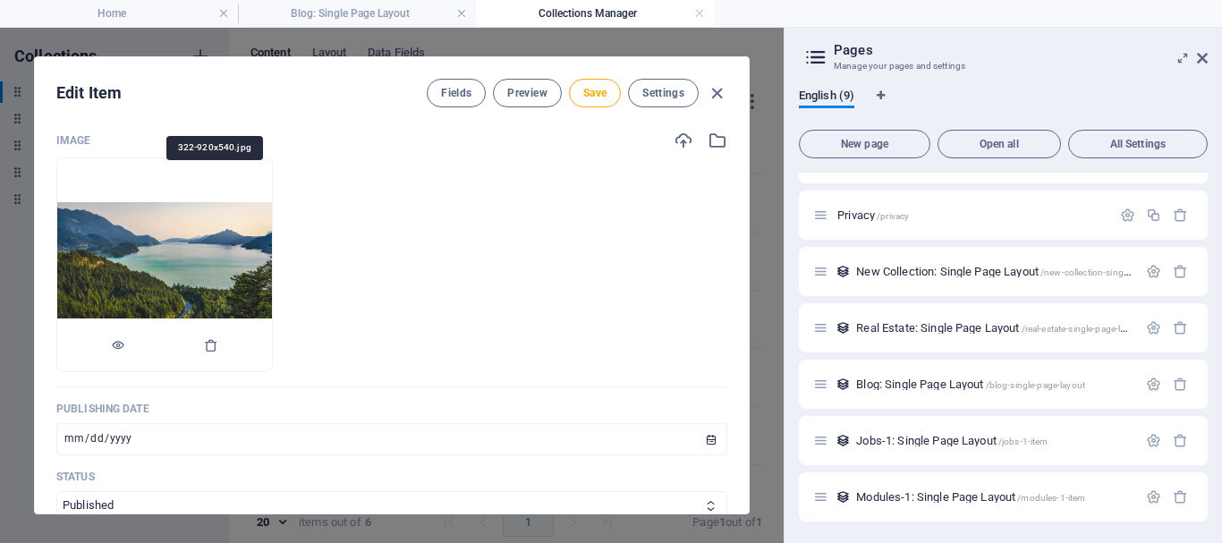
click at [269, 255] on img at bounding box center [164, 265] width 215 height 126
click at [254, 288] on img at bounding box center [164, 265] width 215 height 126
click at [218, 352] on icon "button" at bounding box center [211, 345] width 14 height 14
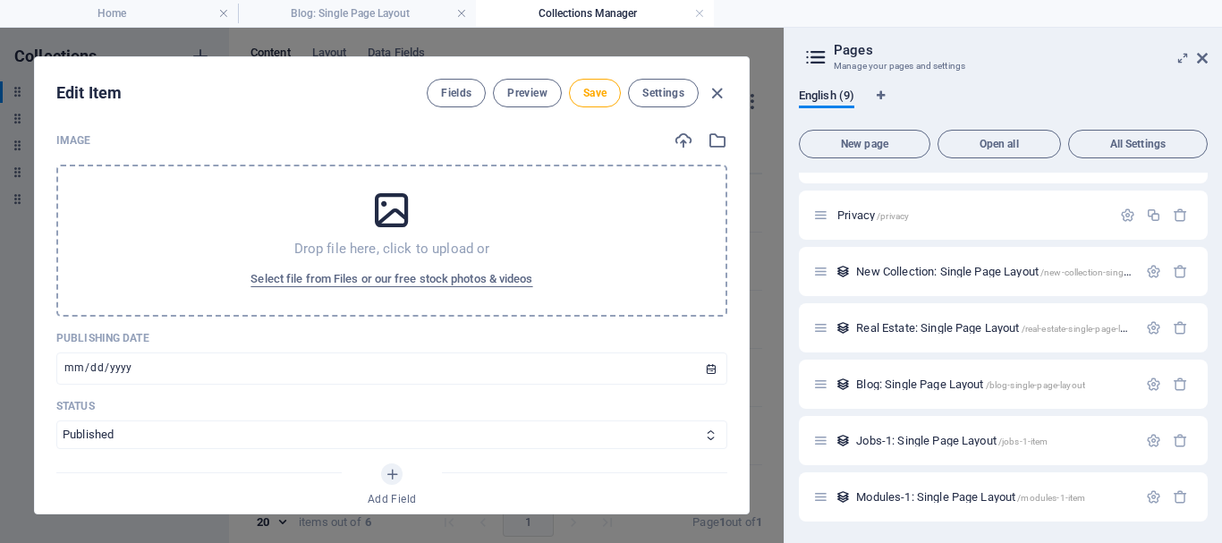
click at [388, 227] on icon at bounding box center [391, 210] width 45 height 45
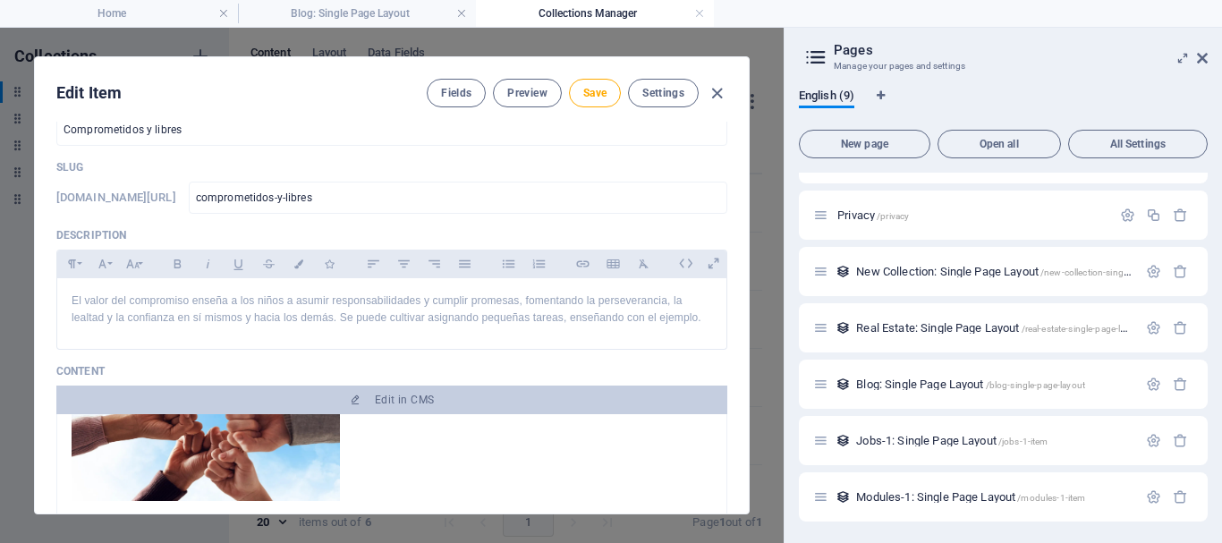
scroll to position [0, 0]
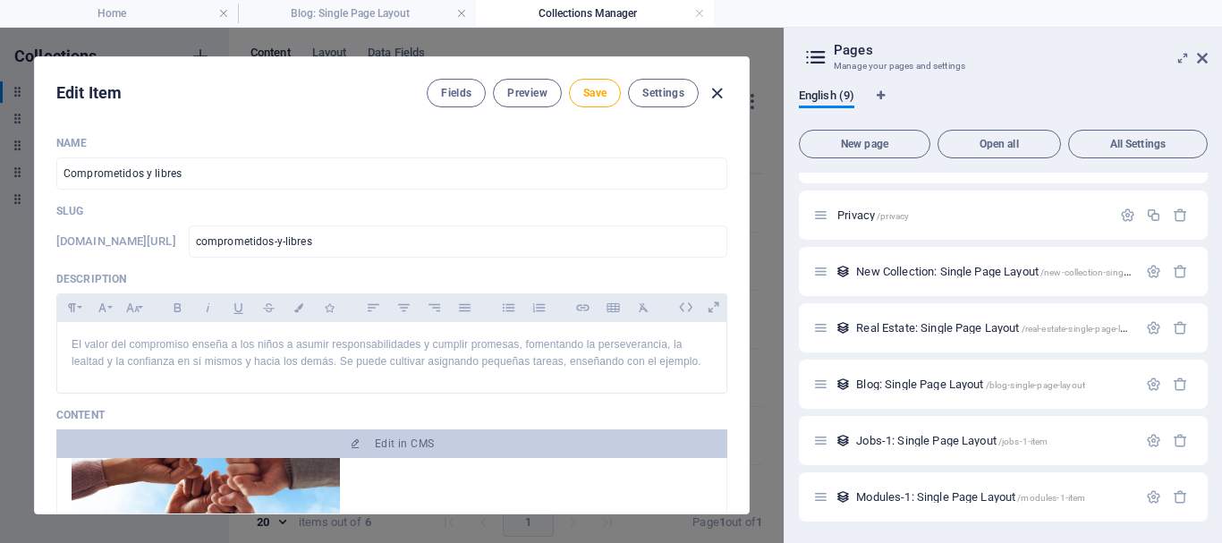
click at [715, 97] on icon "button" at bounding box center [717, 93] width 21 height 21
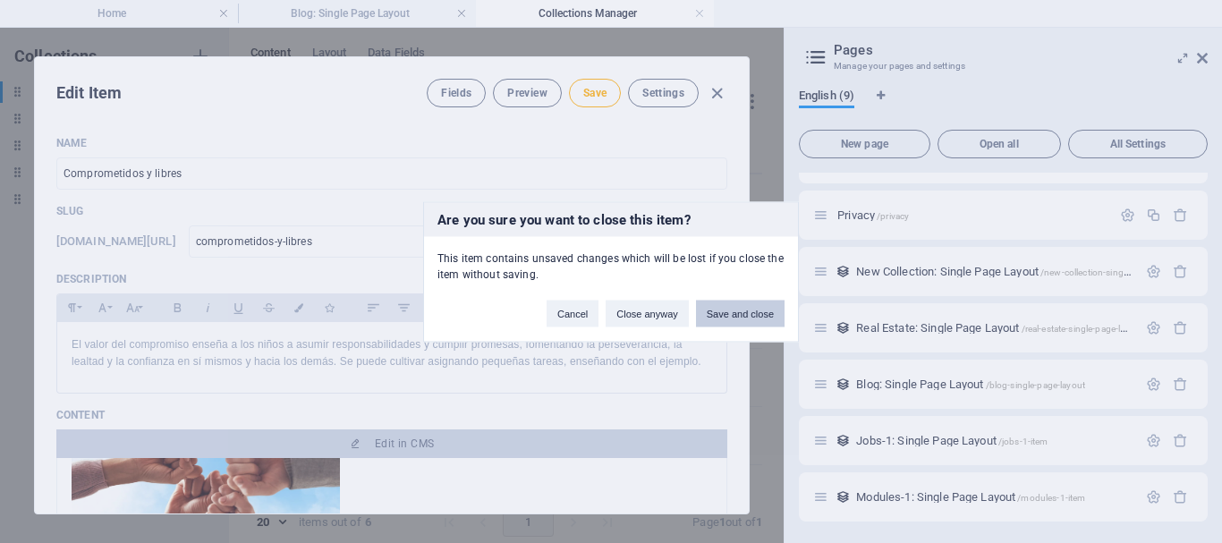
click at [718, 318] on button "Save and close" at bounding box center [740, 313] width 89 height 27
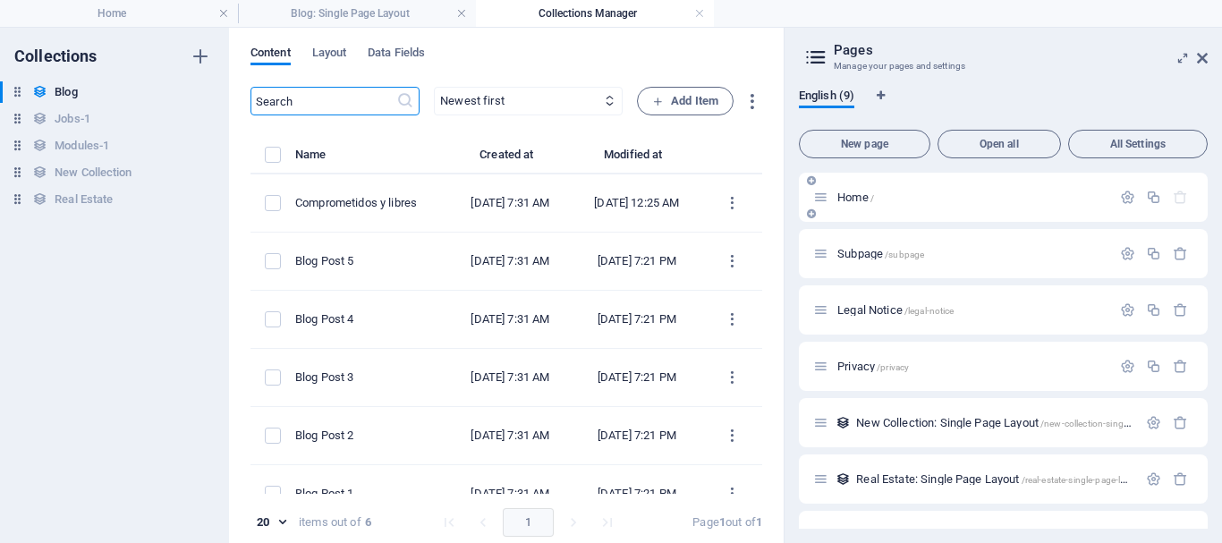
click at [848, 197] on span "Home /" at bounding box center [855, 197] width 37 height 13
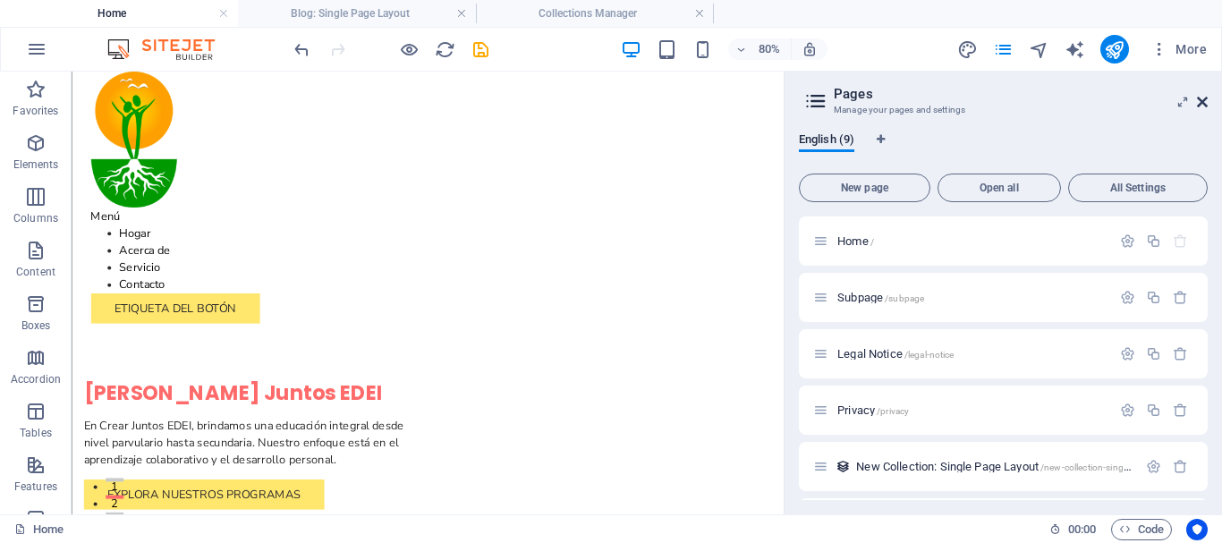
click at [1199, 102] on icon at bounding box center [1202, 102] width 11 height 14
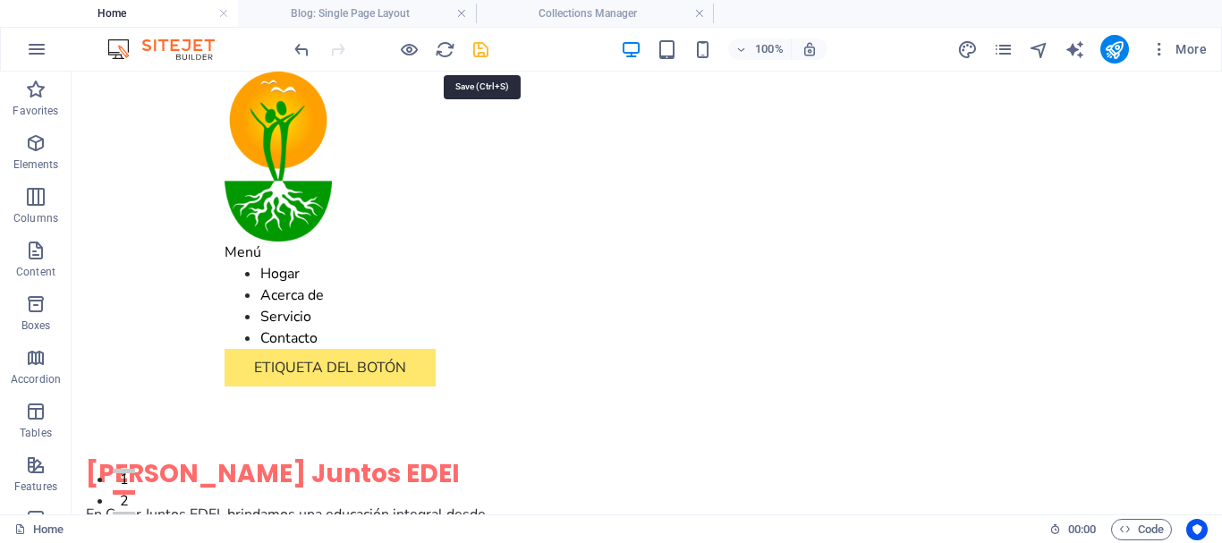
click at [487, 53] on icon "save" at bounding box center [480, 49] width 21 height 21
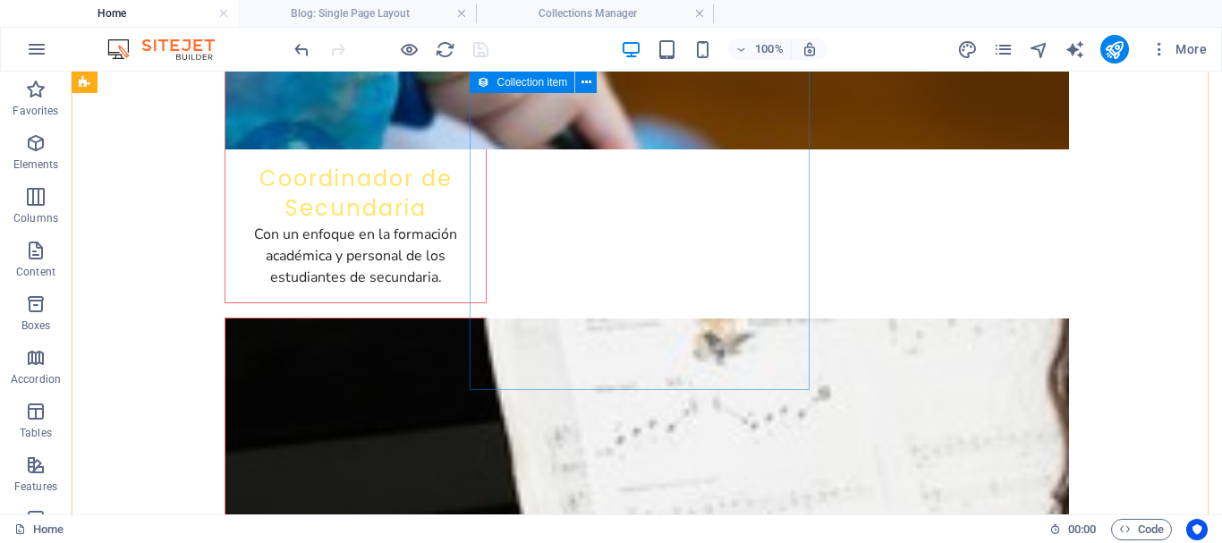
scroll to position [6171, 0]
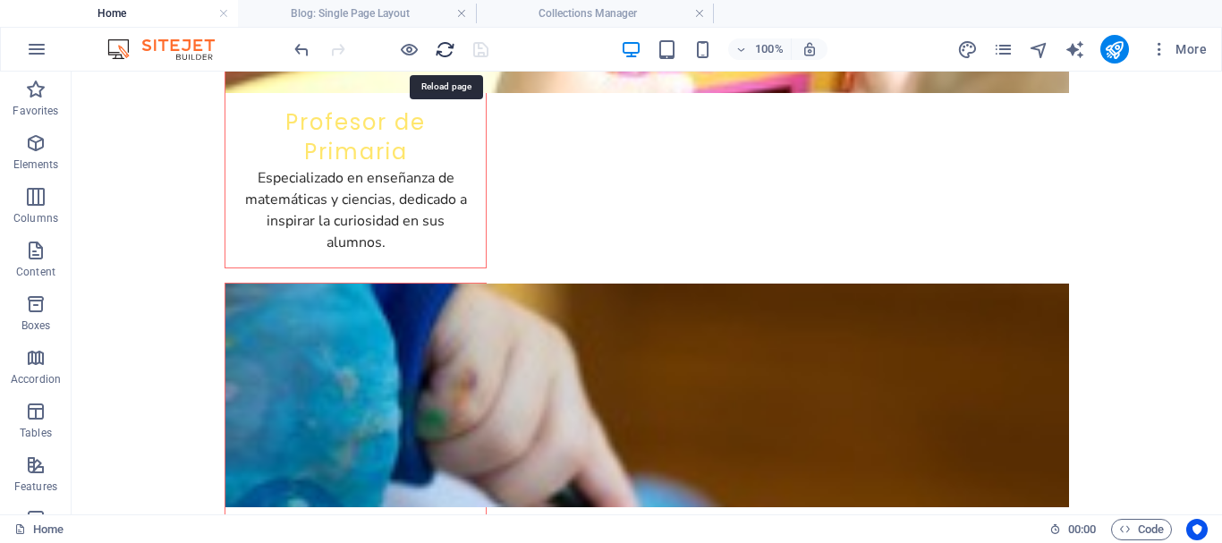
click at [446, 52] on icon "reload" at bounding box center [445, 49] width 21 height 21
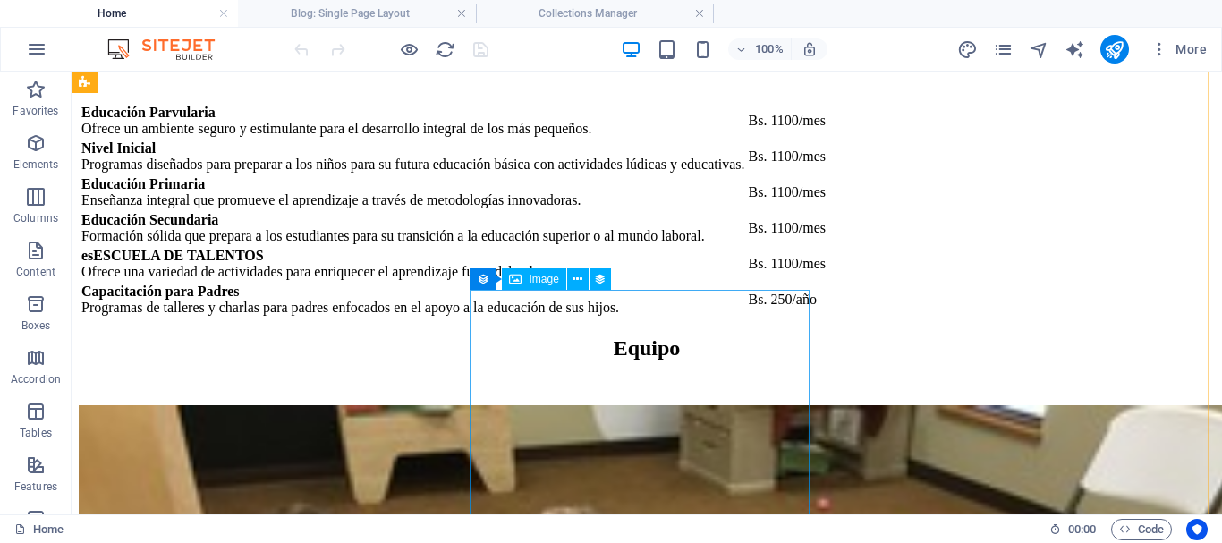
scroll to position [6439, 0]
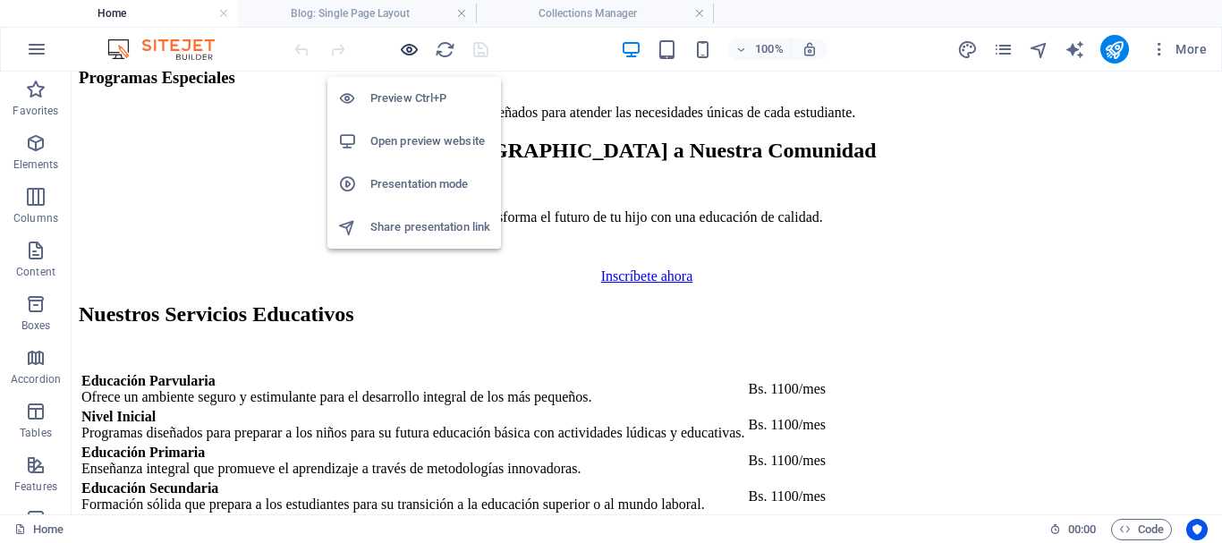
click at [414, 55] on icon "button" at bounding box center [409, 49] width 21 height 21
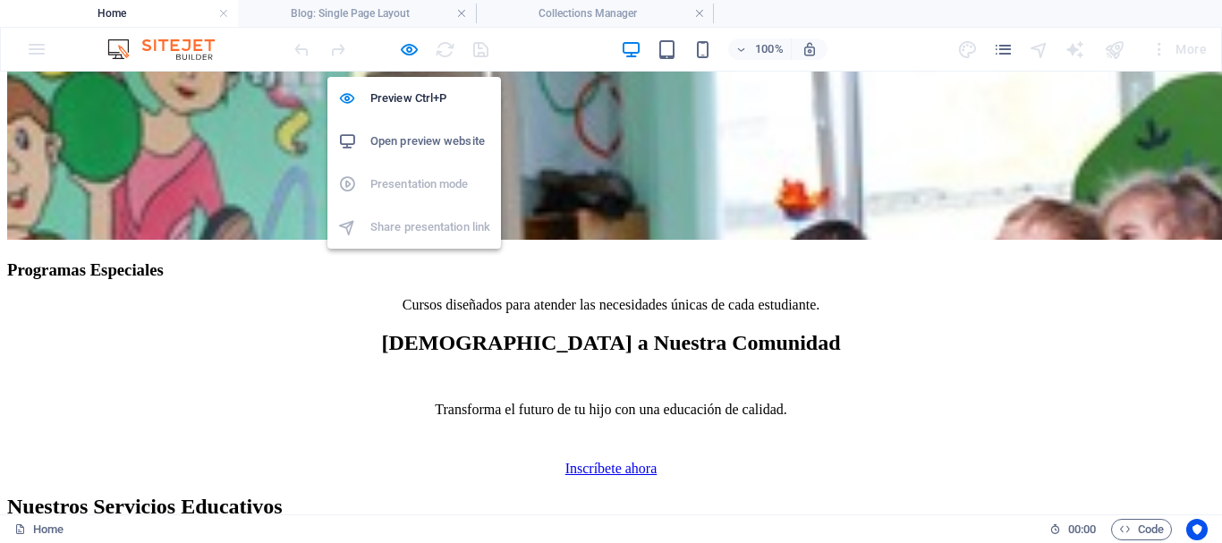
scroll to position [6125, 0]
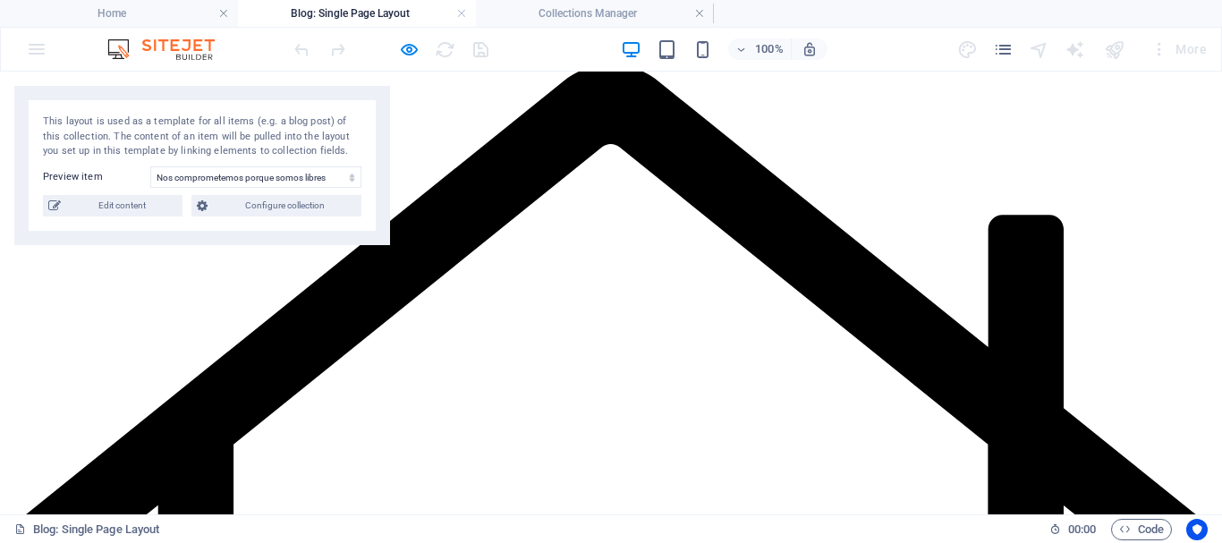
scroll to position [0, 0]
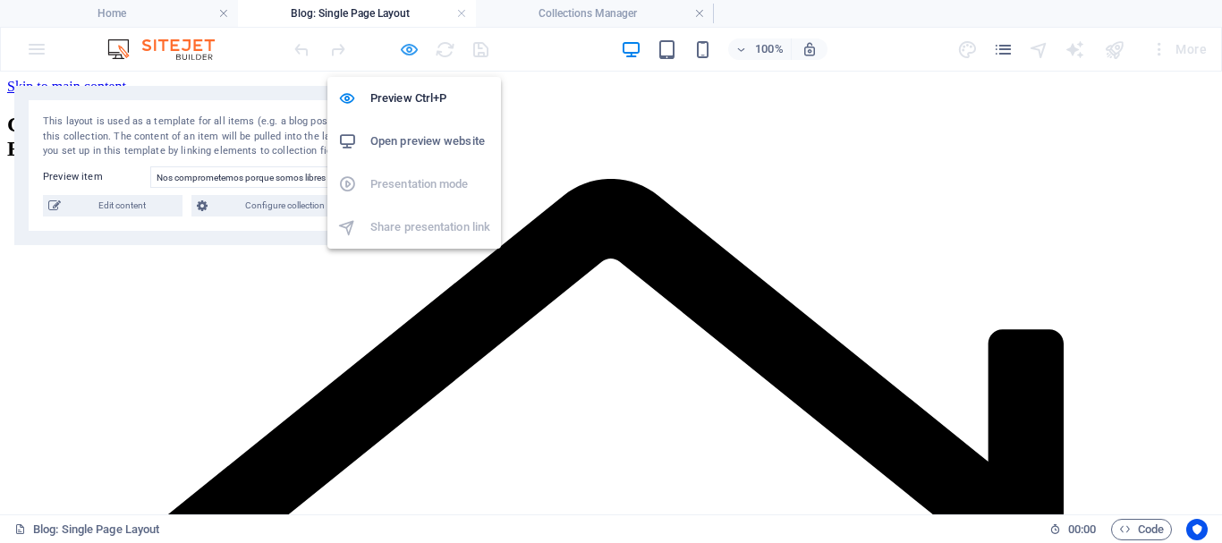
click at [419, 48] on icon "button" at bounding box center [409, 49] width 21 height 21
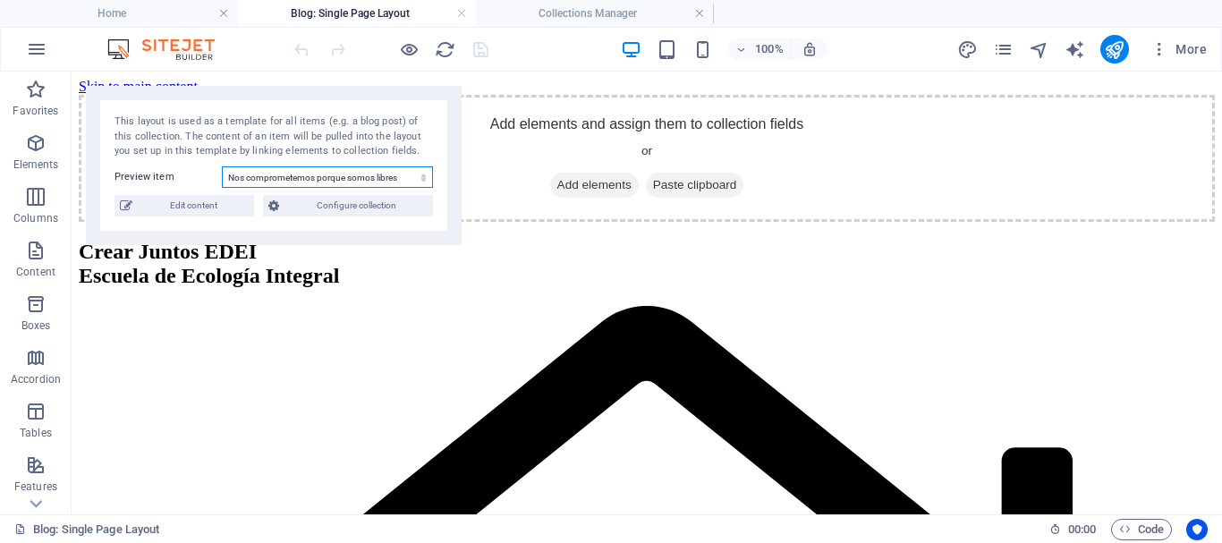
click at [292, 178] on select "Nos comprometemos porque somos libres Blog Post 5 Blog Post 4 Blog Post 3 Blog …" at bounding box center [327, 176] width 211 height 21
click at [326, 187] on select "Nos comprometemos porque somos libres Blog Post 5 Blog Post 4 Blog Post 3 Blog …" at bounding box center [327, 176] width 211 height 21
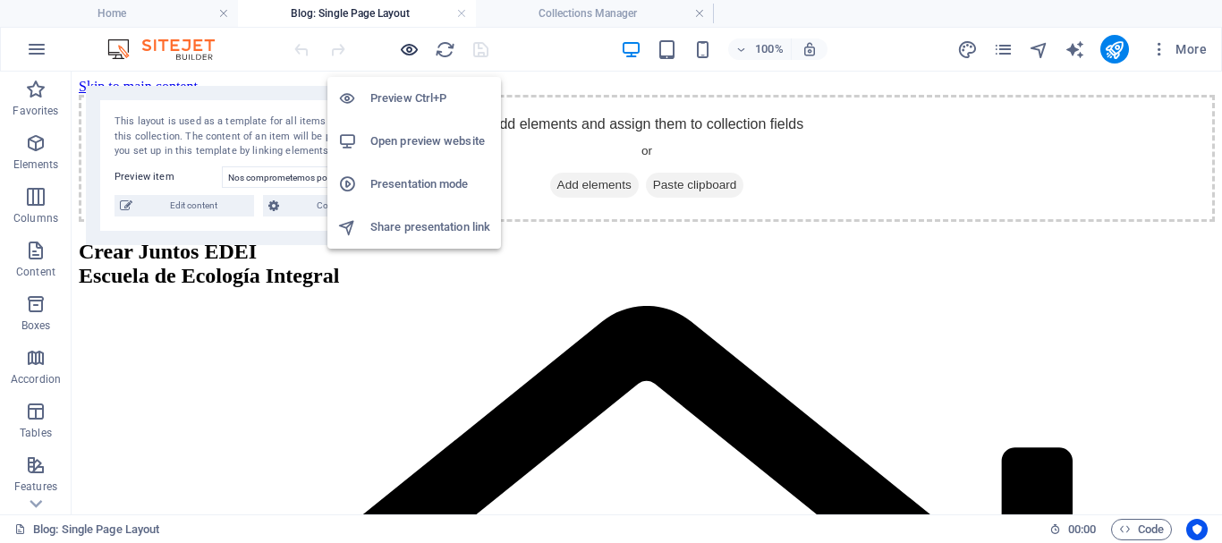
click at [412, 57] on icon "button" at bounding box center [409, 49] width 21 height 21
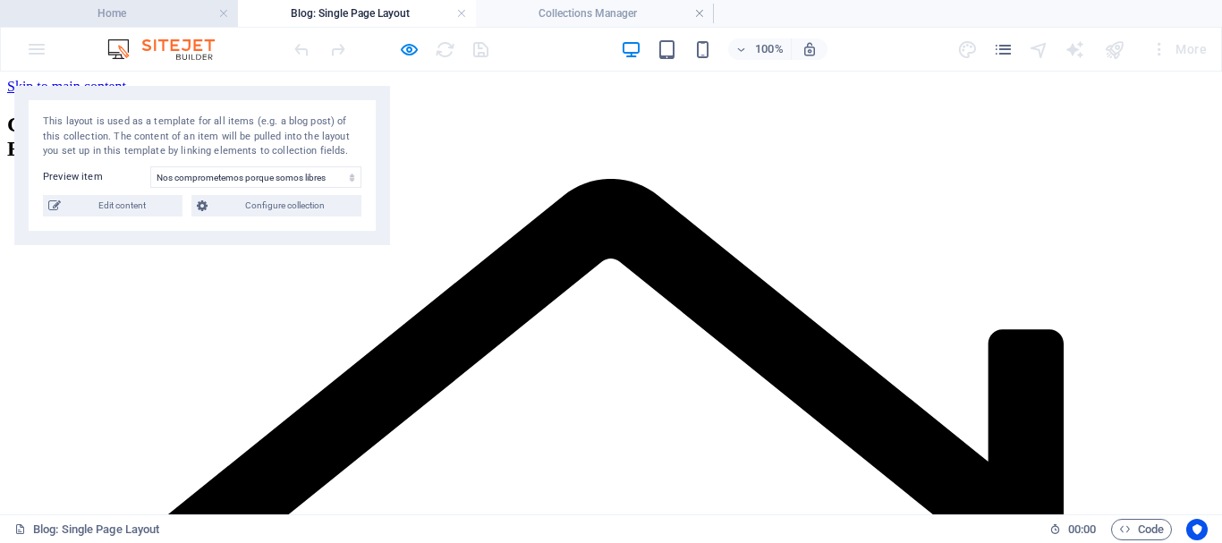
click at [137, 8] on h4 "Home" at bounding box center [119, 14] width 238 height 20
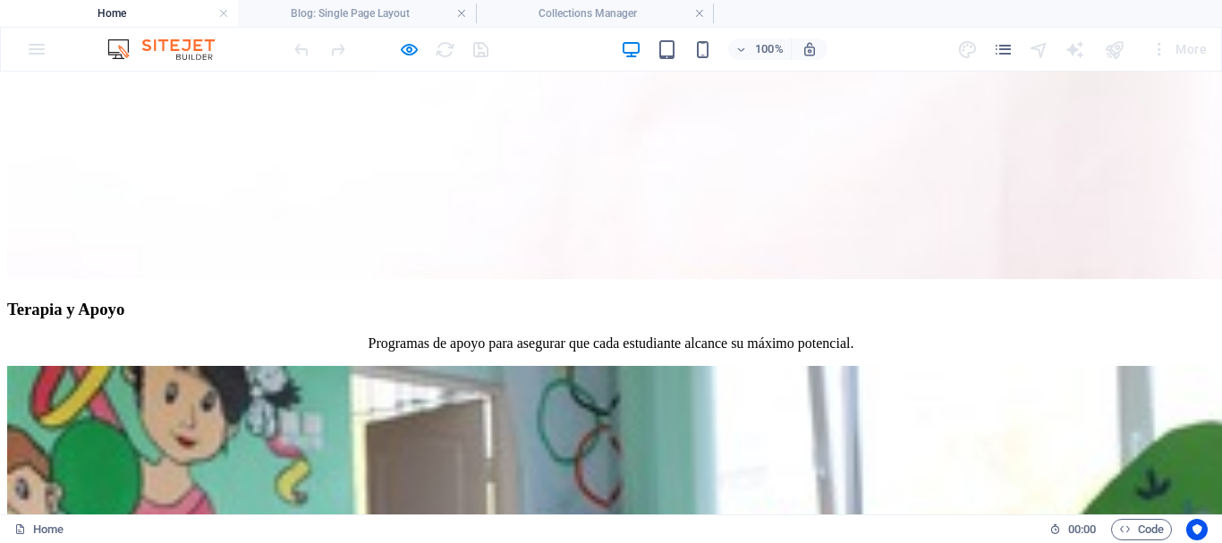
scroll to position [6179, 0]
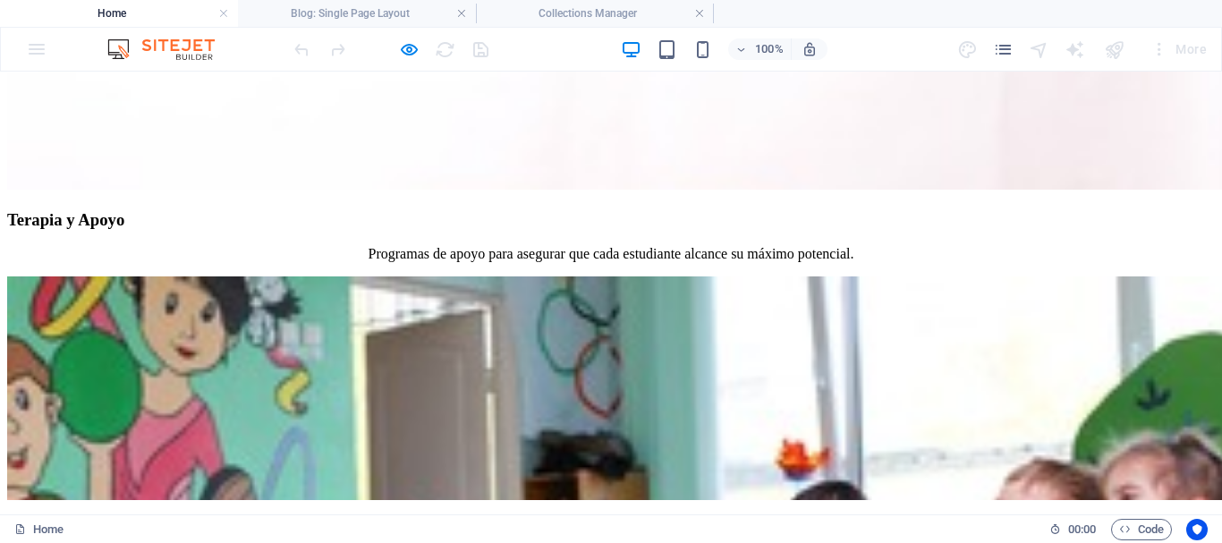
select select "68d47d14cd189cb9170e6b9d"
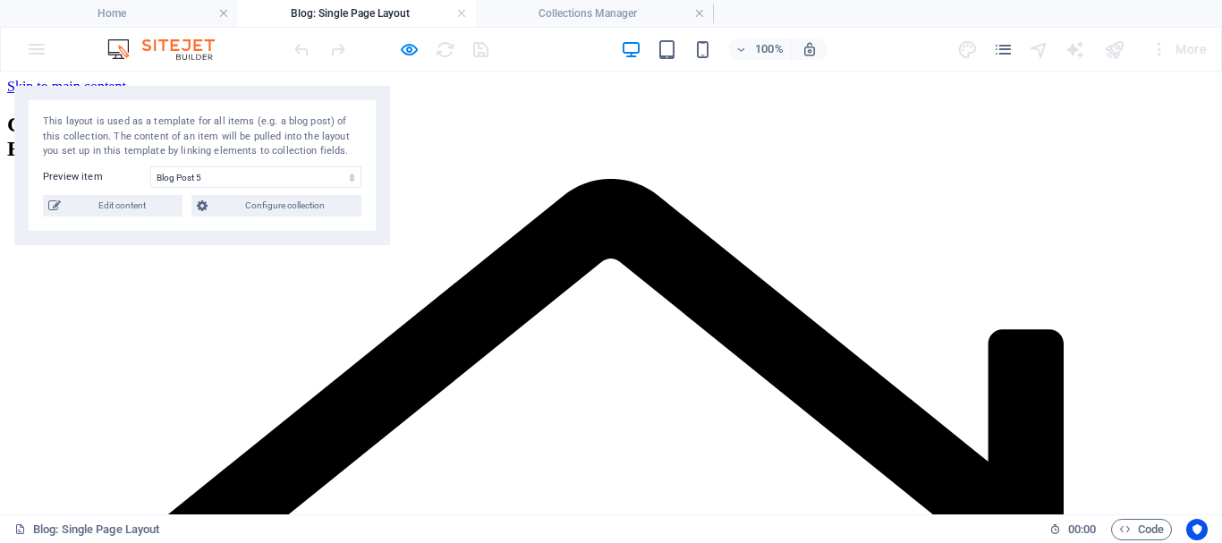
scroll to position [114, 0]
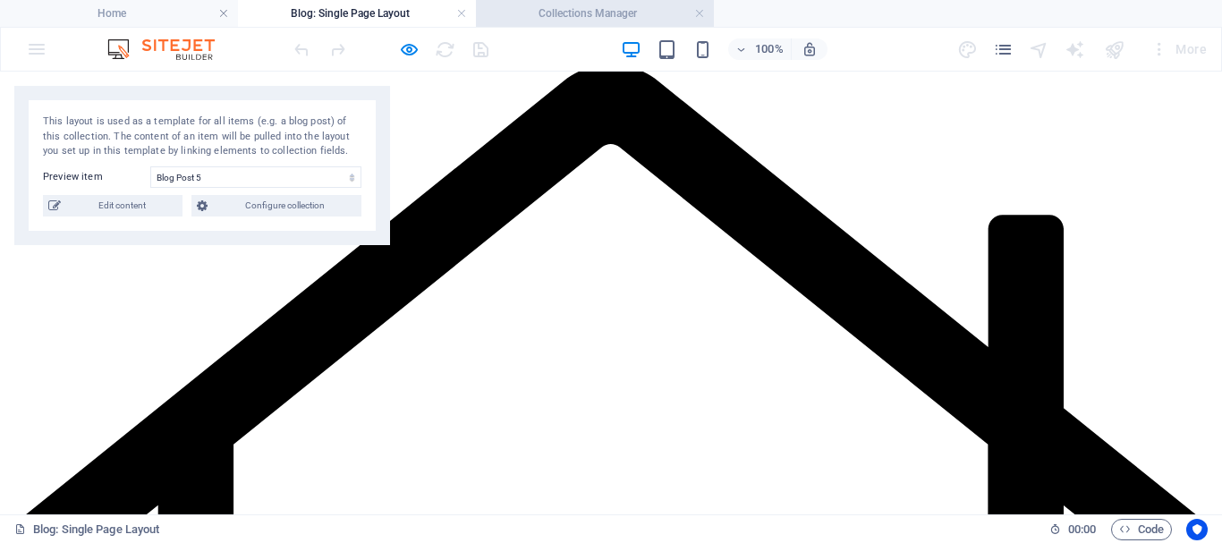
click at [573, 17] on h4 "Collections Manager" at bounding box center [595, 14] width 238 height 20
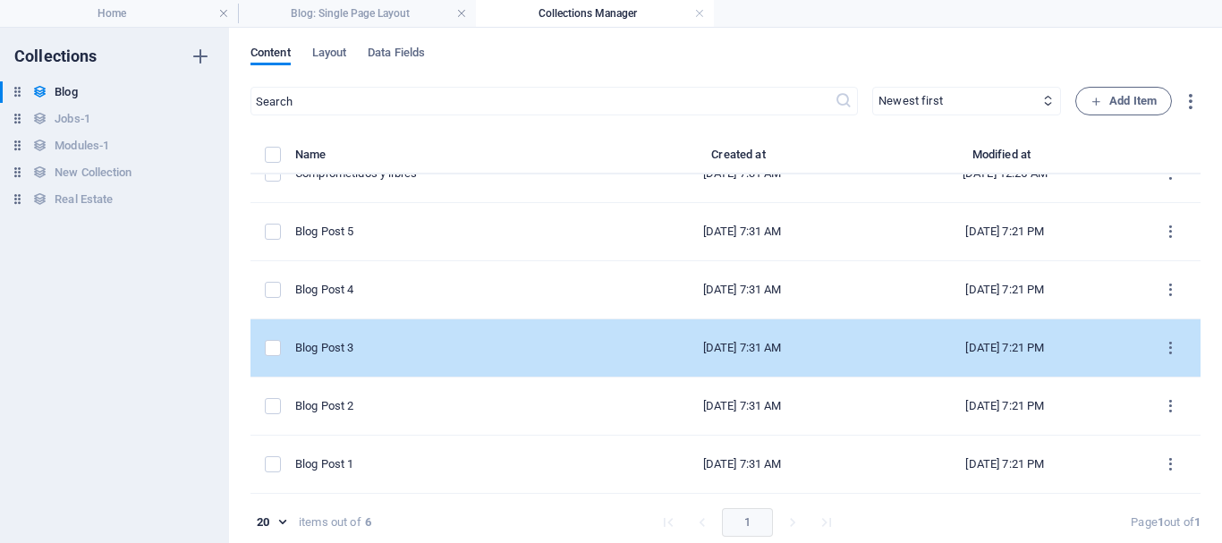
scroll to position [0, 0]
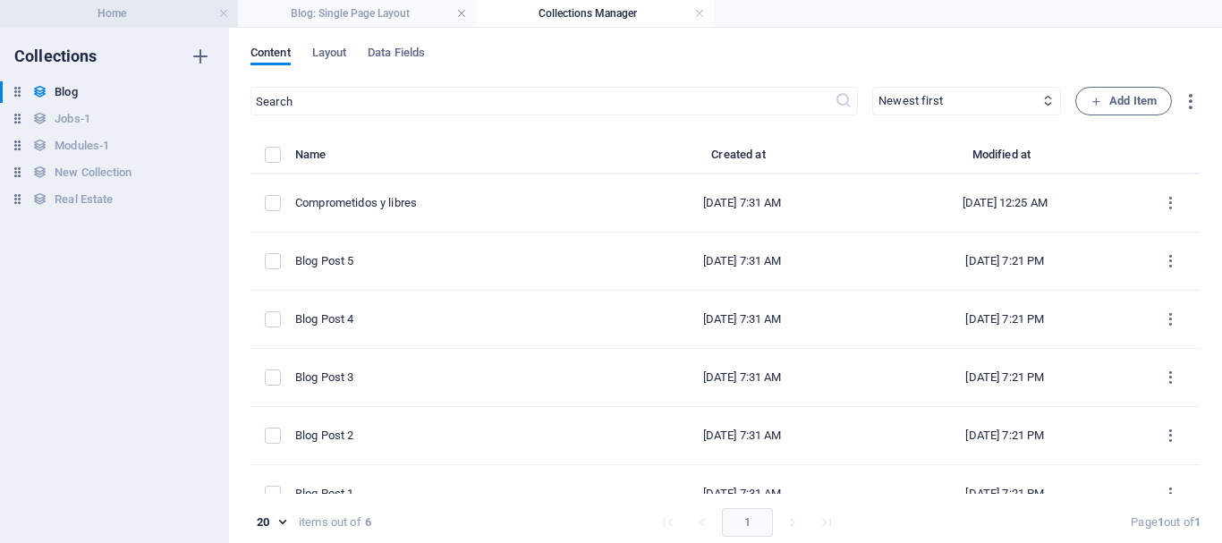
click at [131, 10] on h4 "Home" at bounding box center [119, 14] width 238 height 20
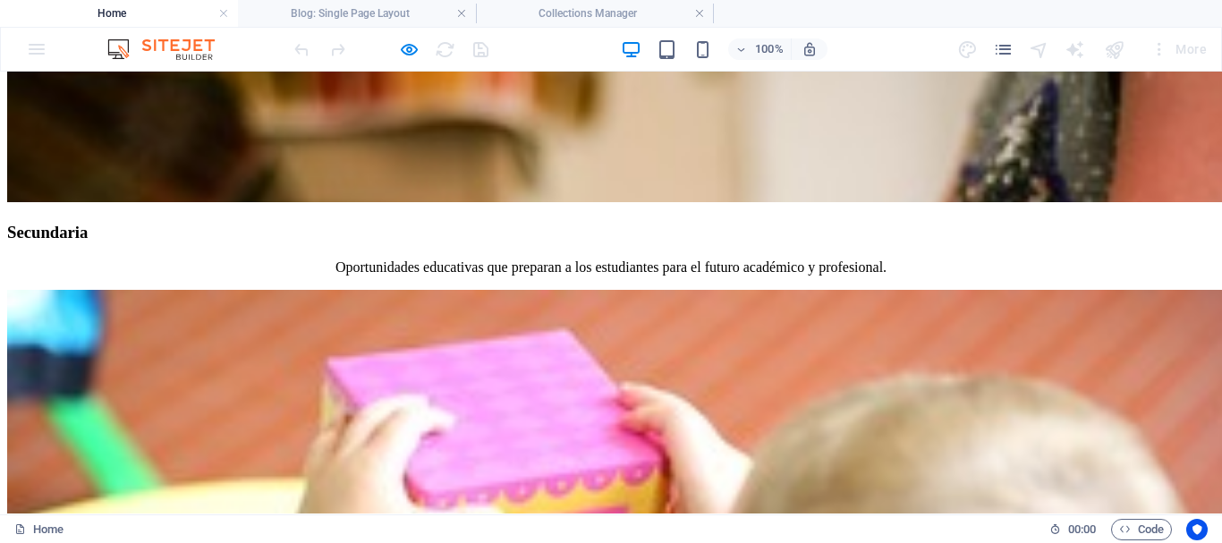
scroll to position [5098, 0]
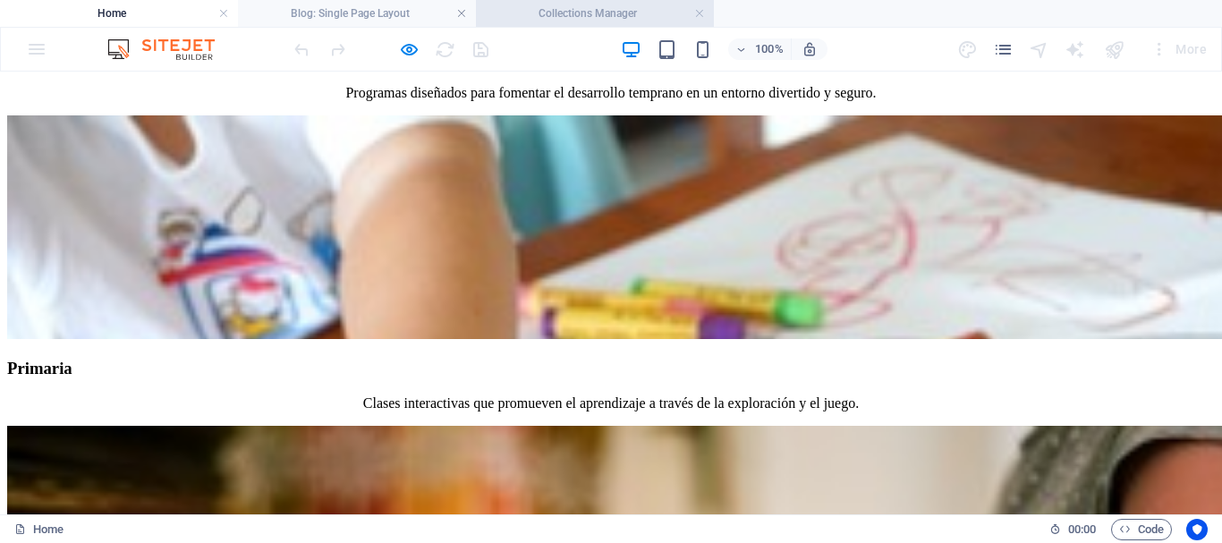
click at [559, 13] on h4 "Collections Manager" at bounding box center [595, 14] width 238 height 20
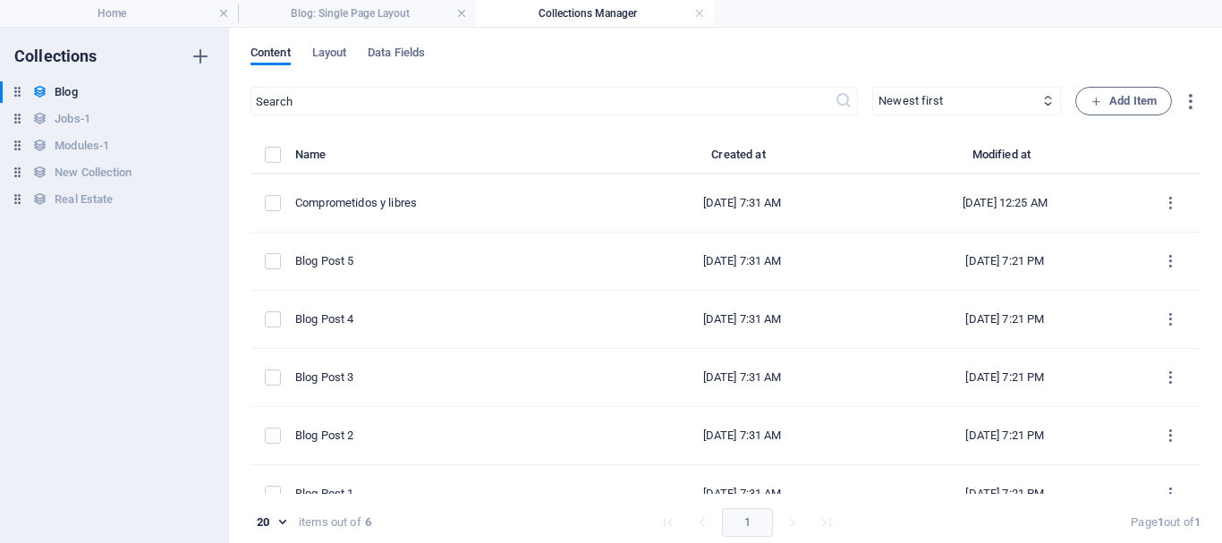
scroll to position [0, 0]
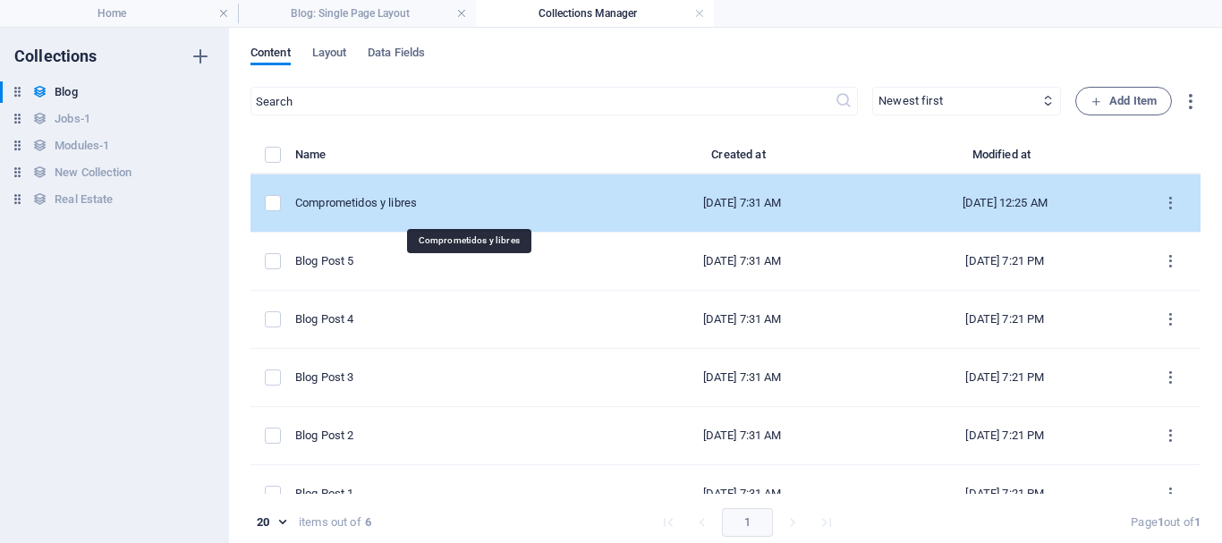
click at [422, 211] on div "Comprometidos y libres" at bounding box center [447, 203] width 305 height 16
select select "Category 2"
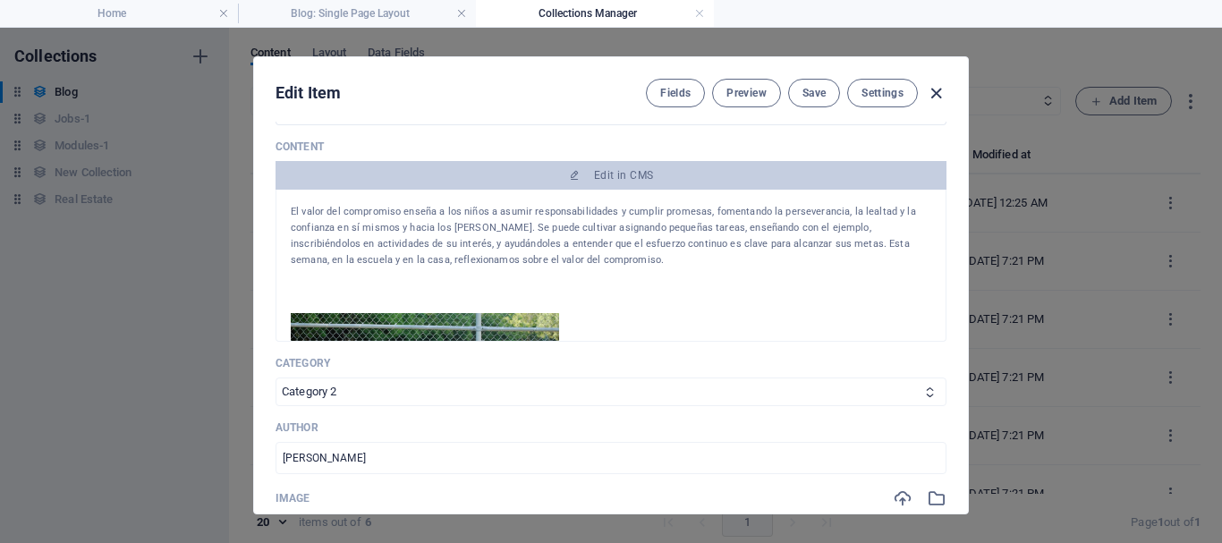
click at [934, 92] on icon "button" at bounding box center [936, 93] width 21 height 21
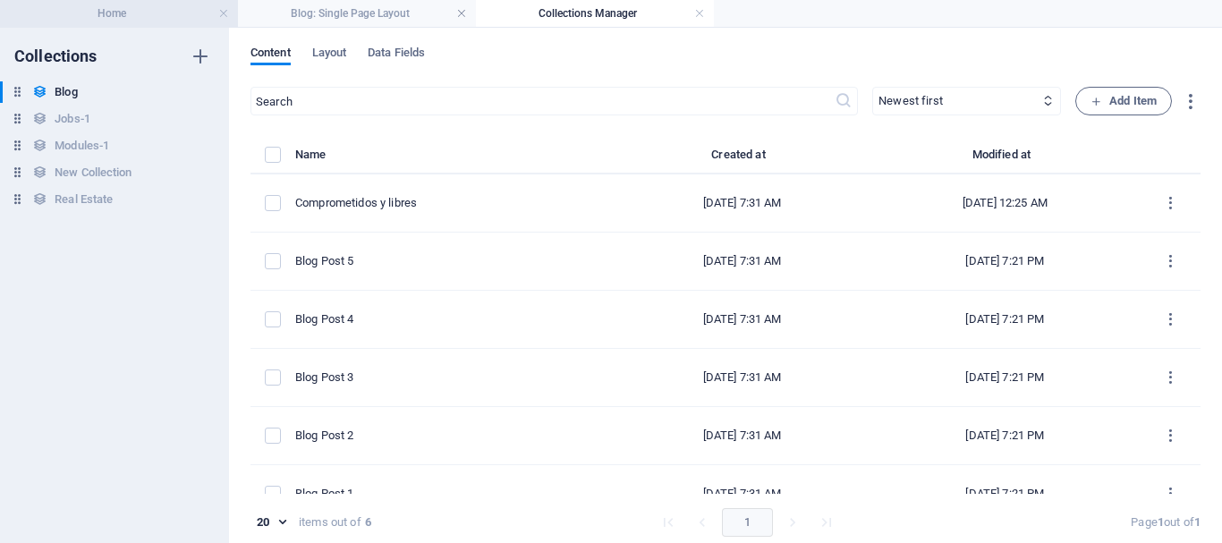
click at [137, 19] on h4 "Home" at bounding box center [119, 14] width 238 height 20
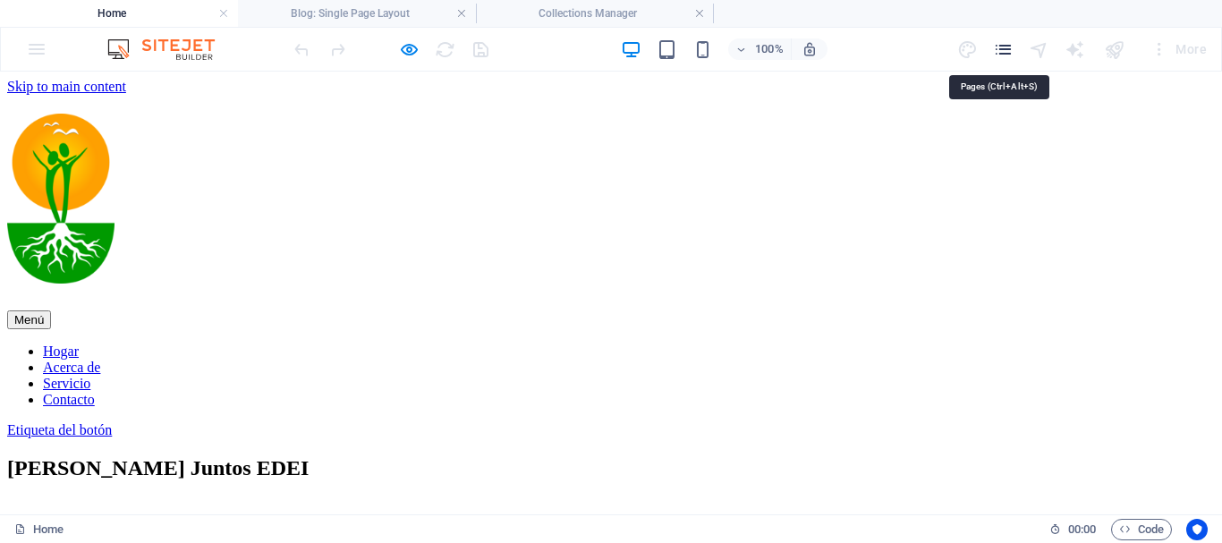
click at [1000, 49] on icon "pages" at bounding box center [1003, 49] width 21 height 21
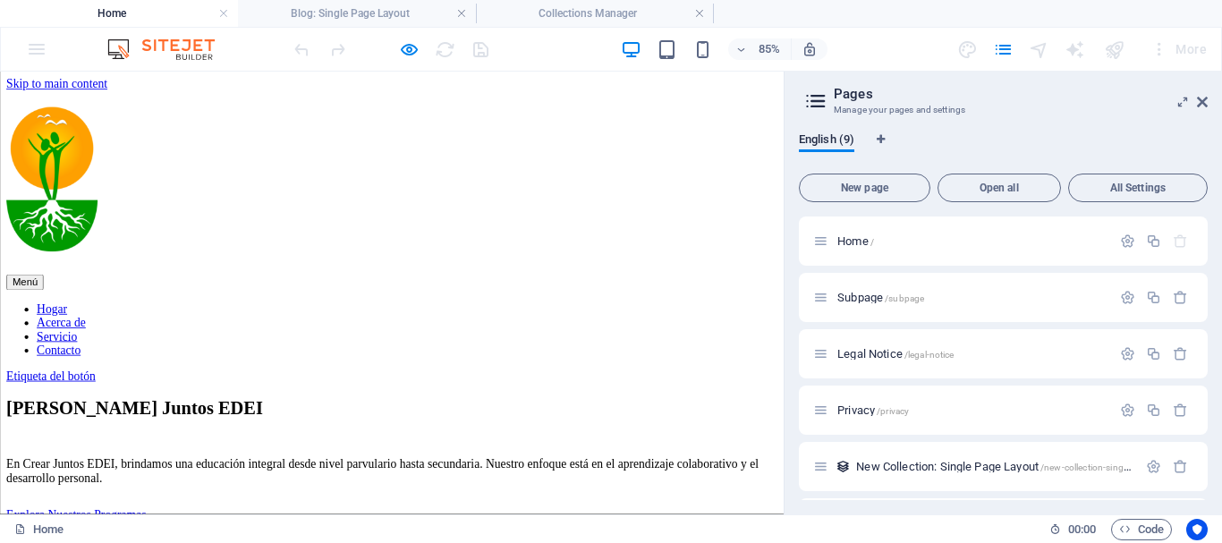
scroll to position [224, 0]
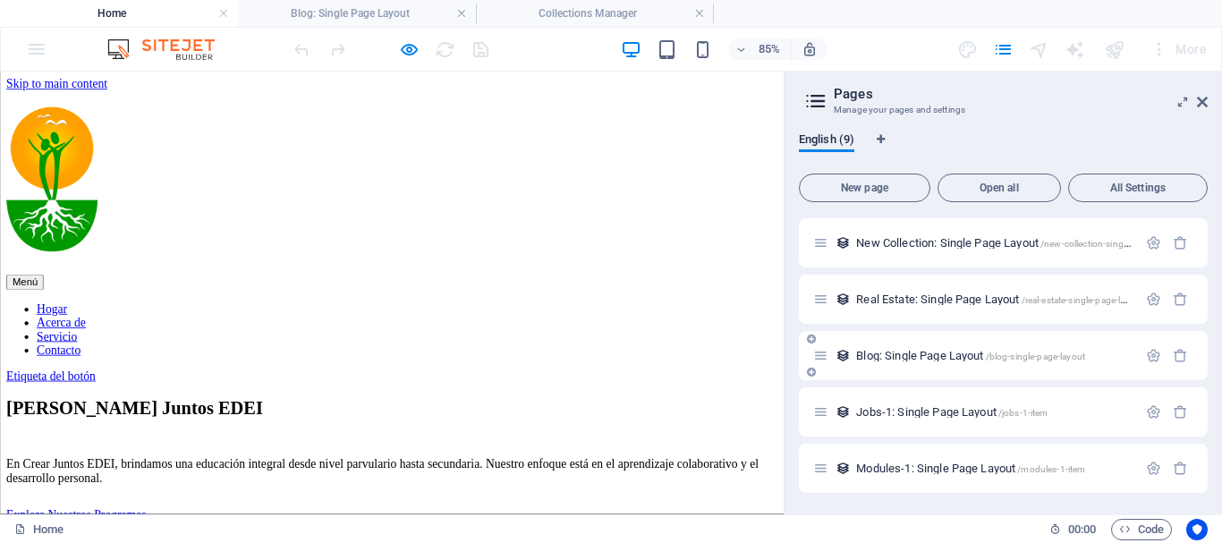
click at [893, 350] on span "Blog: Single Page Layout /blog-single-page-layout" at bounding box center [970, 355] width 229 height 13
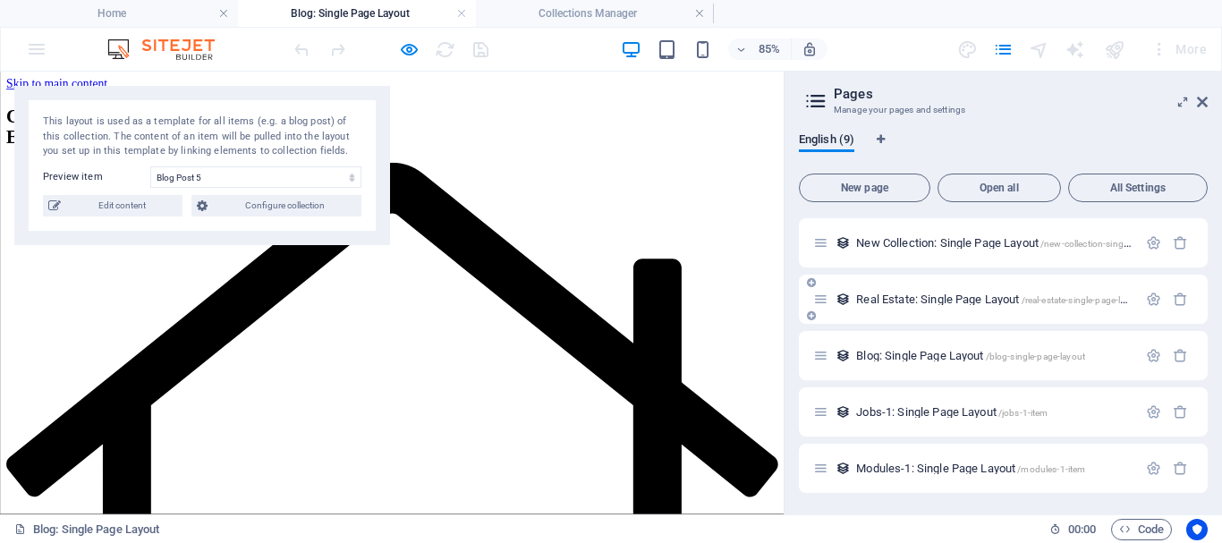
scroll to position [0, 0]
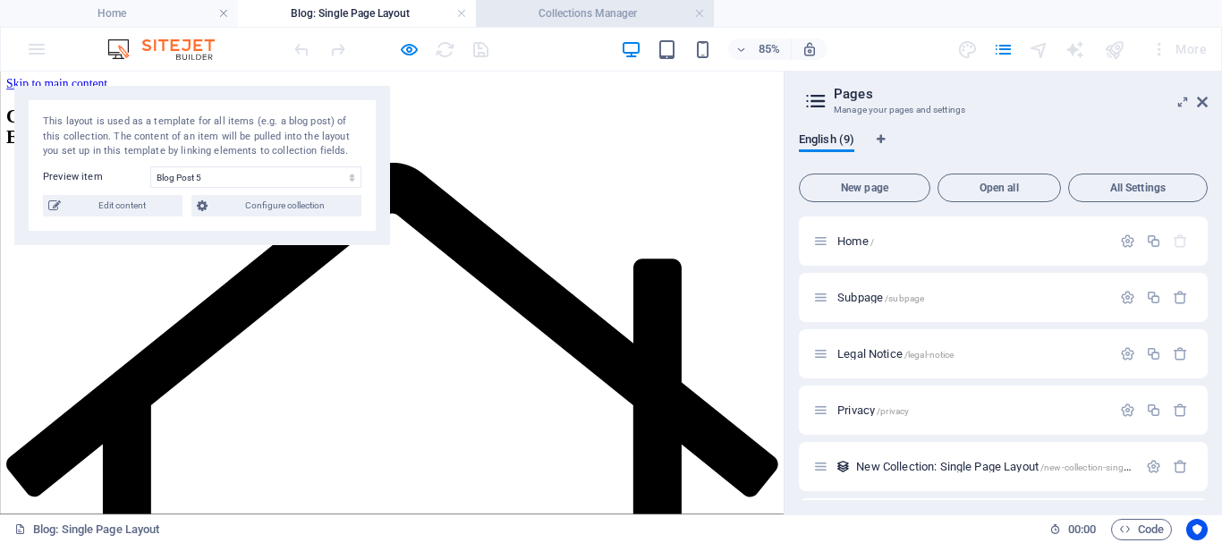
click at [558, 12] on h4 "Collections Manager" at bounding box center [595, 14] width 238 height 20
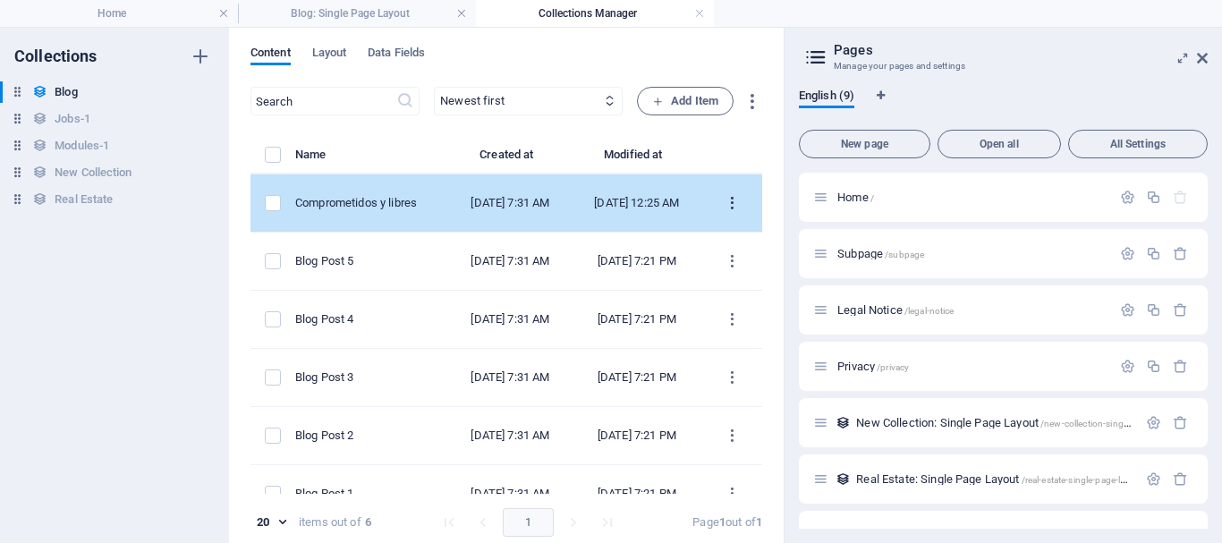
click at [724, 208] on icon "items list" at bounding box center [732, 203] width 17 height 17
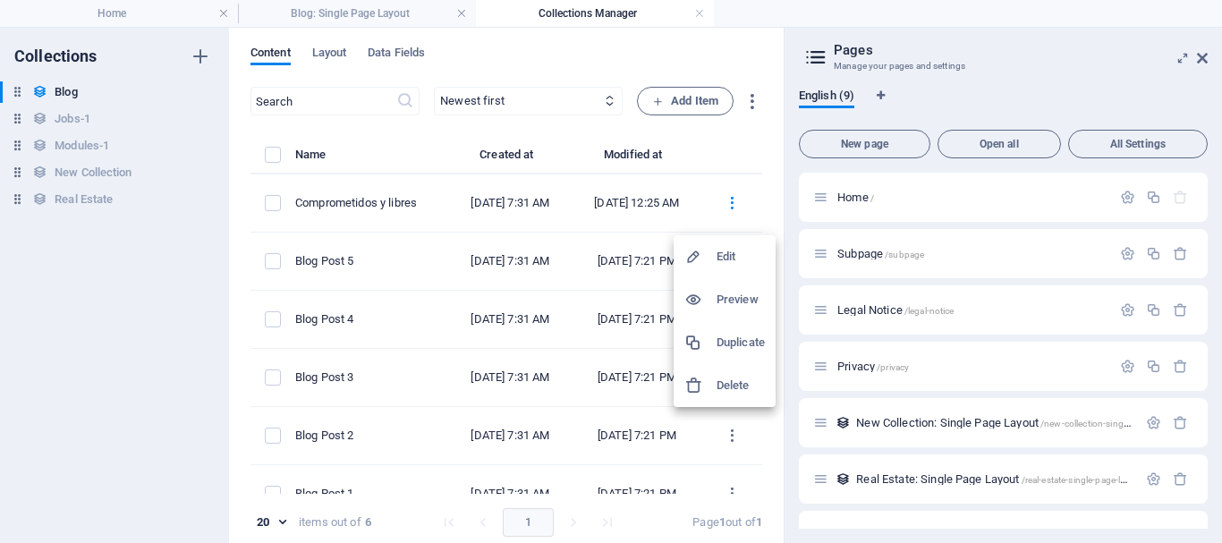
click at [710, 294] on div at bounding box center [700, 300] width 32 height 18
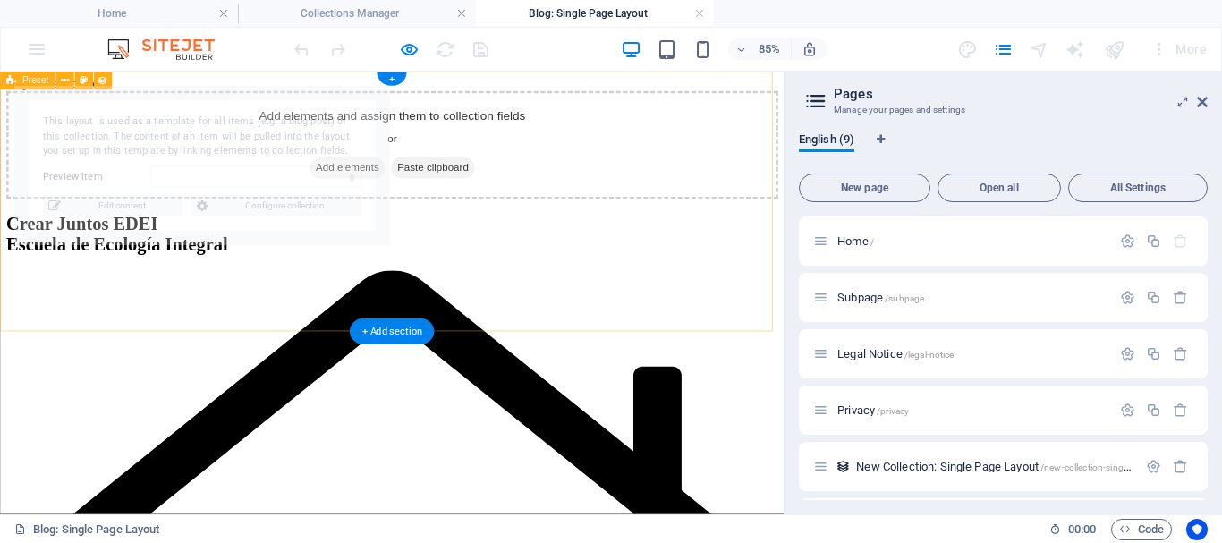
select select "68d47d14cd189cb9170e6b9e"
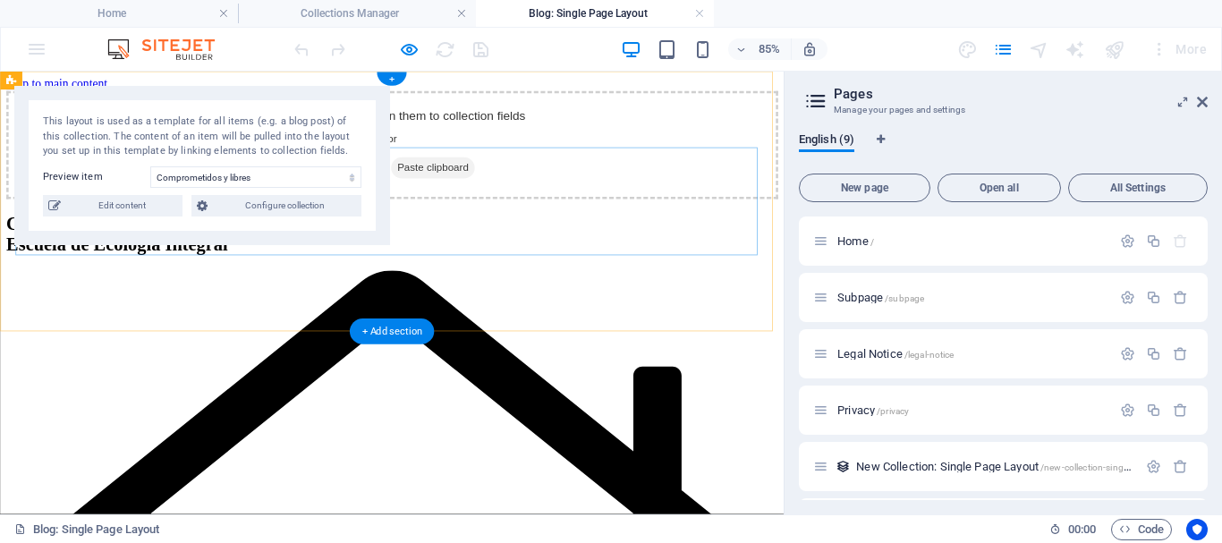
click at [665, 222] on div "Add elements and assign them to collection fields or Add elements Paste clipboa…" at bounding box center [461, 158] width 908 height 127
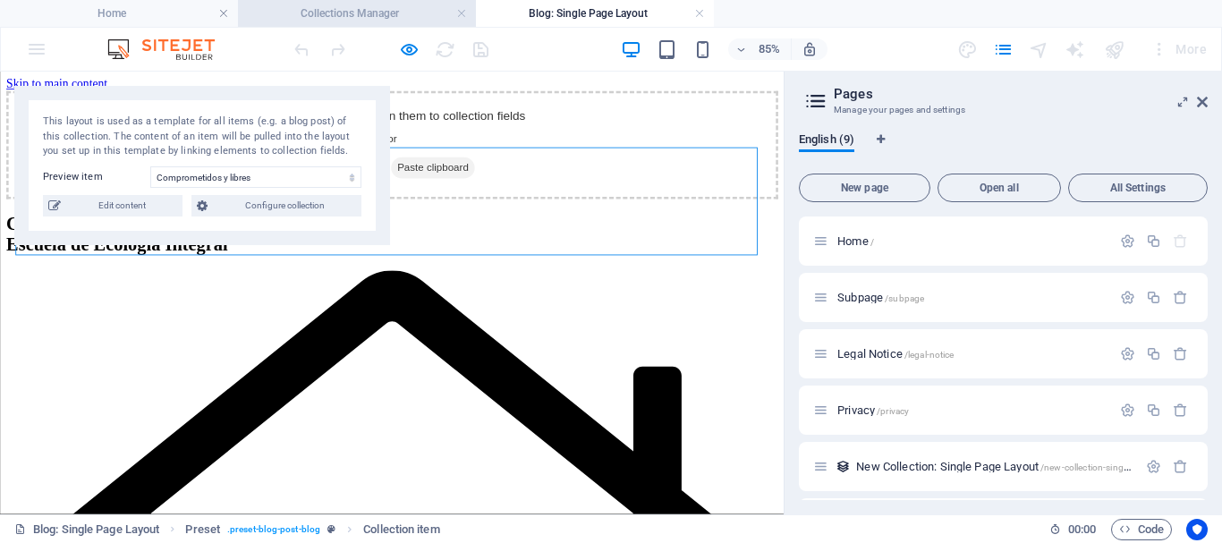
click at [345, 11] on h4 "Collections Manager" at bounding box center [357, 14] width 238 height 20
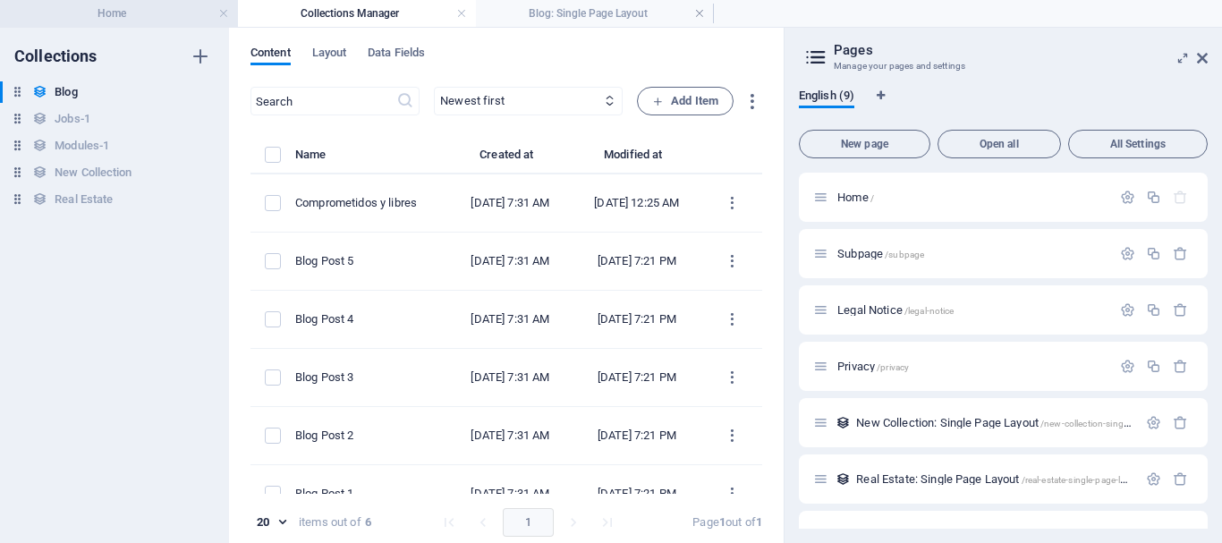
drag, startPoint x: 103, startPoint y: 10, endPoint x: 523, endPoint y: 82, distance: 426.5
click at [103, 10] on h4 "Home" at bounding box center [119, 14] width 238 height 20
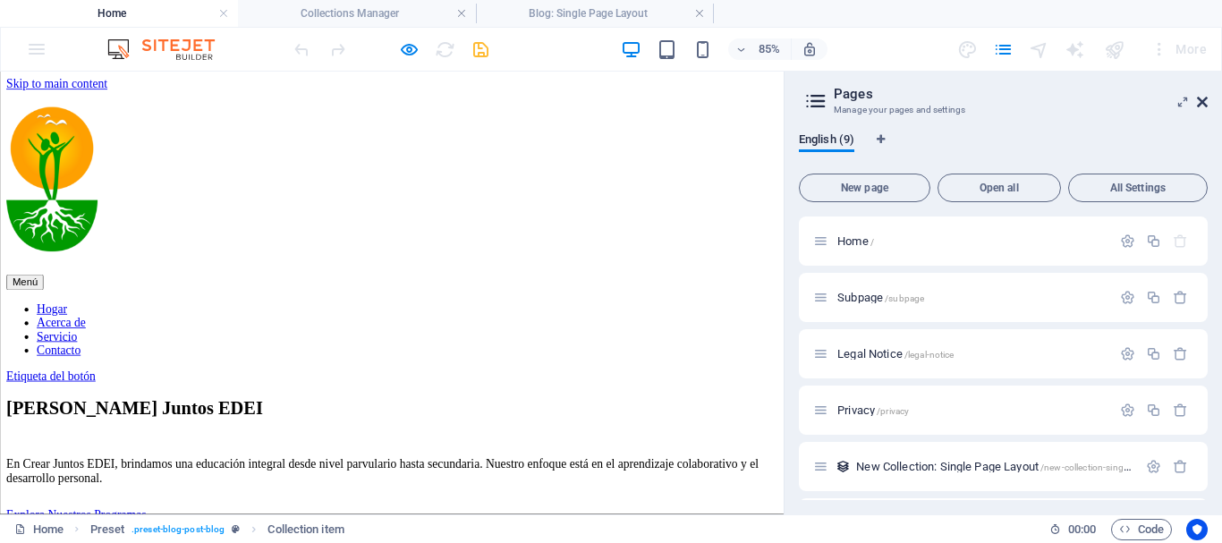
click at [1204, 102] on icon at bounding box center [1202, 102] width 11 height 14
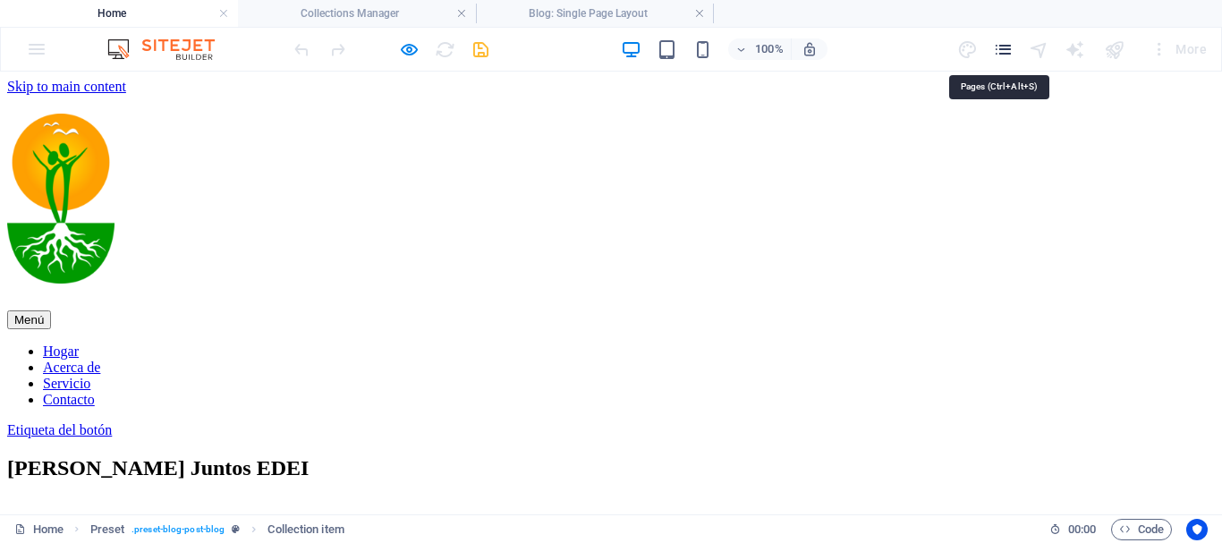
click at [999, 53] on icon "pages" at bounding box center [1003, 49] width 21 height 21
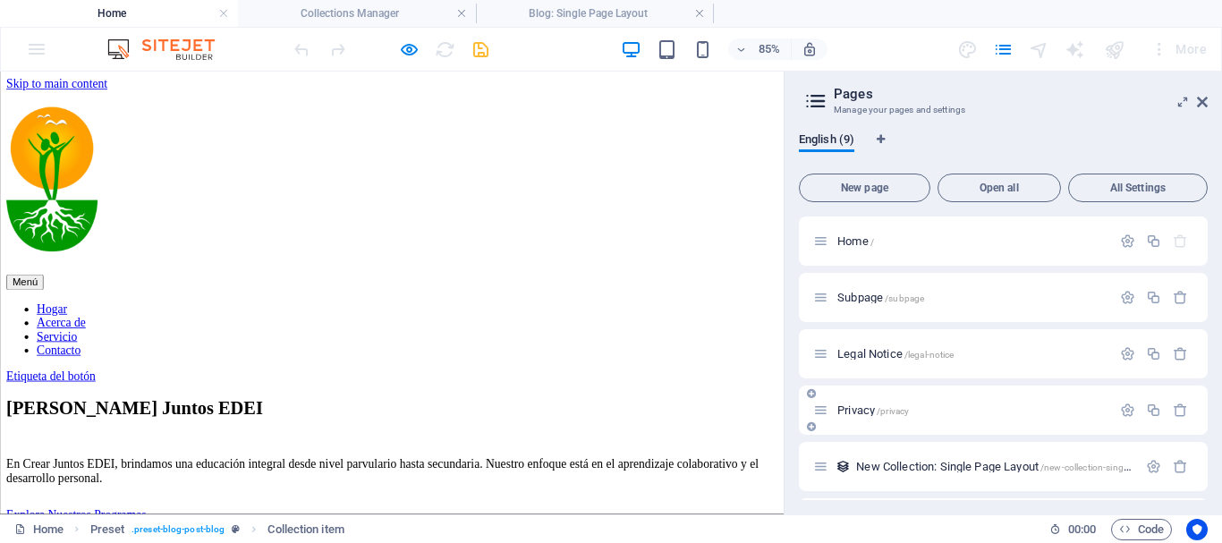
scroll to position [224, 0]
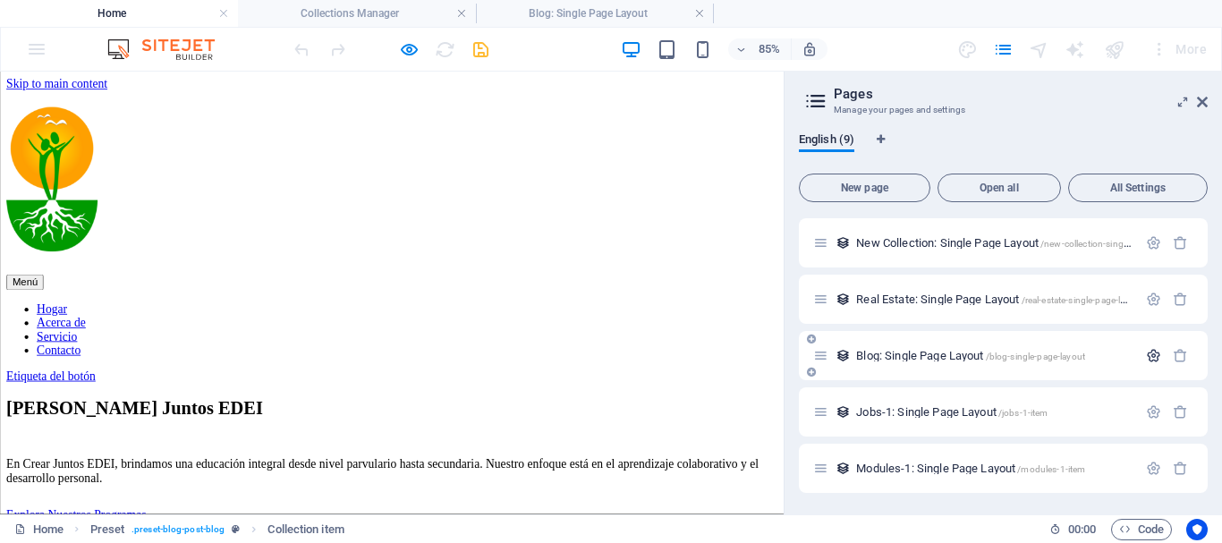
click at [1154, 358] on icon "button" at bounding box center [1153, 355] width 15 height 15
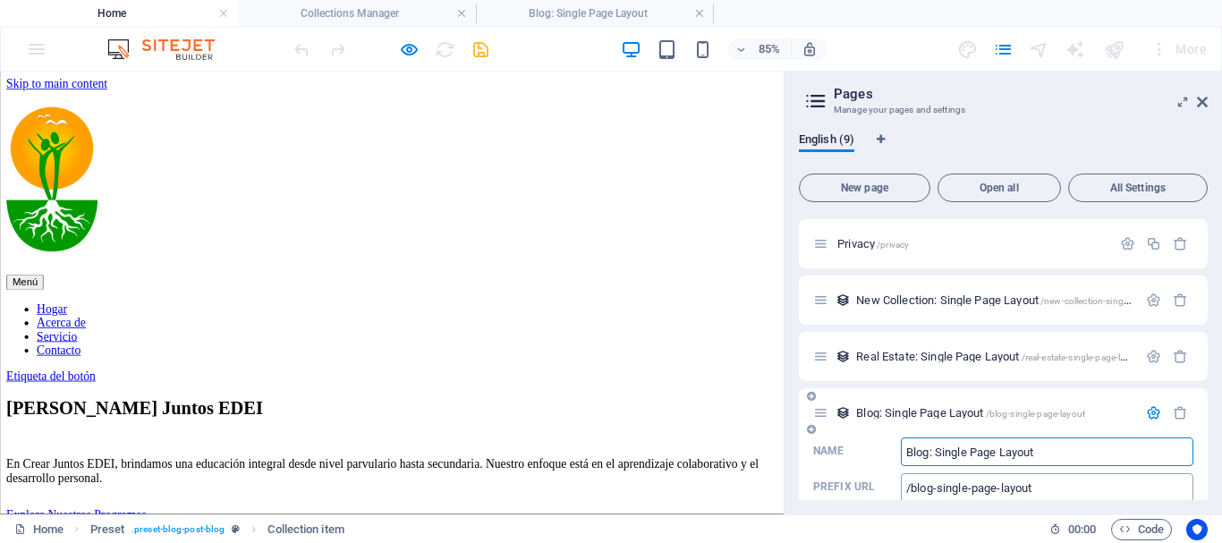
scroll to position [345, 0]
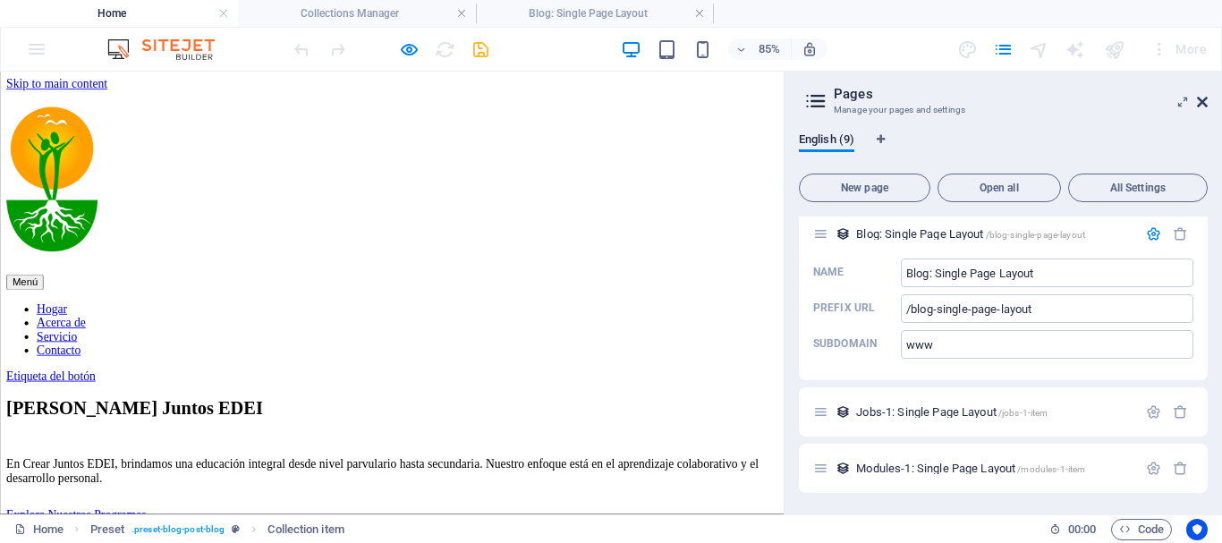
click at [1198, 100] on icon at bounding box center [1202, 102] width 11 height 14
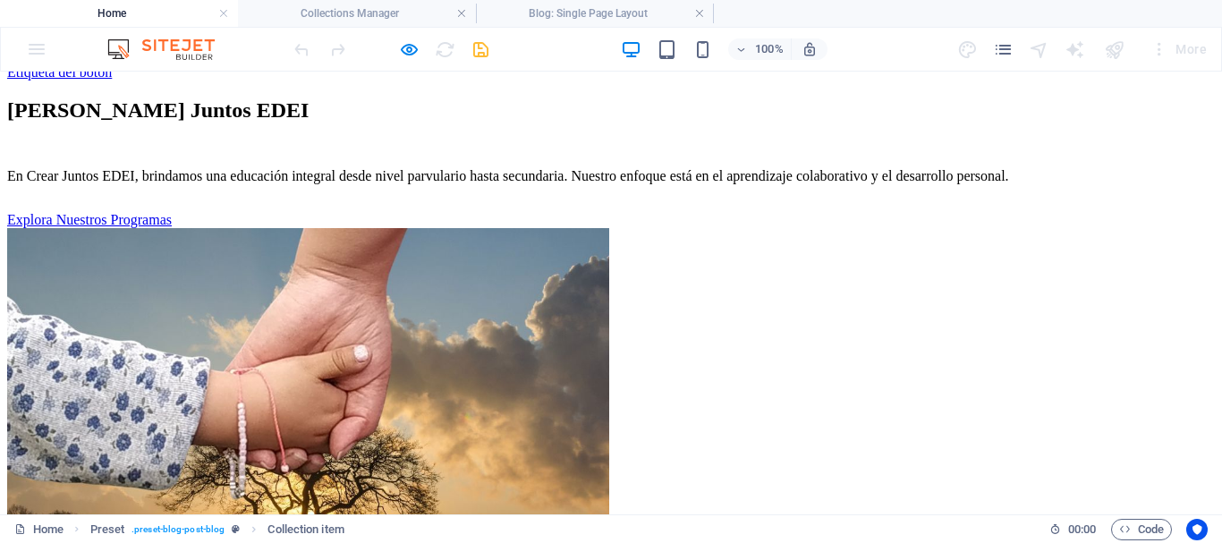
scroll to position [0, 0]
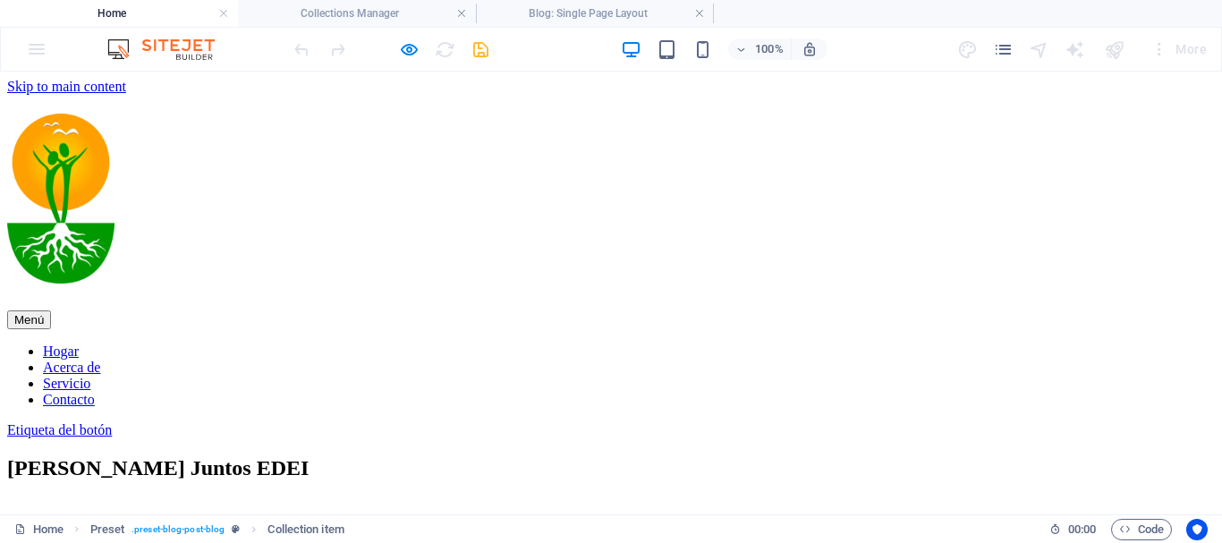
click at [79, 343] on font "Hogar" at bounding box center [61, 350] width 36 height 15
click at [100, 360] on font "Acerca de" at bounding box center [71, 367] width 57 height 15
click at [90, 376] on font "Servicio" at bounding box center [66, 383] width 47 height 15
click at [95, 392] on font "Contacto" at bounding box center [69, 399] width 52 height 15
click at [372, 19] on h4 "Collections Manager" at bounding box center [357, 14] width 238 height 20
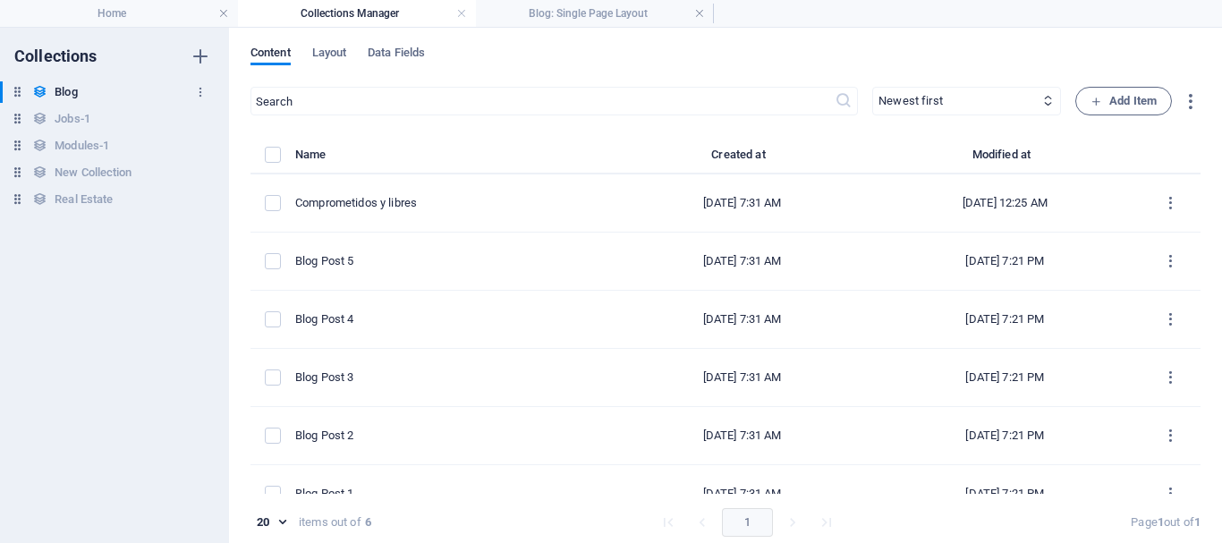
click at [67, 94] on h6 "Blog" at bounding box center [66, 91] width 22 height 21
click at [337, 55] on span "Layout" at bounding box center [329, 54] width 35 height 25
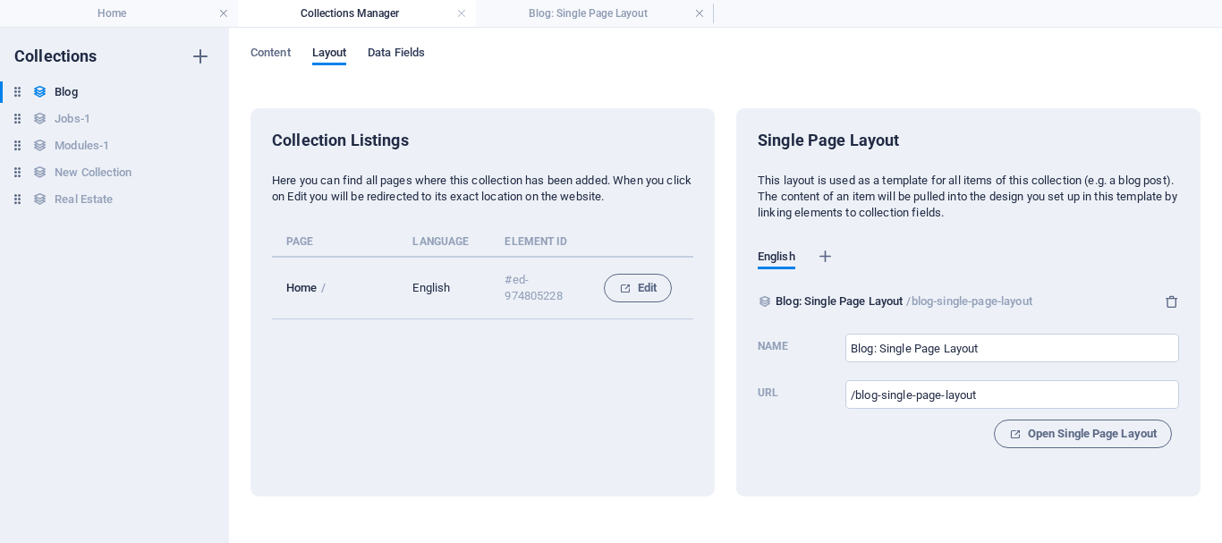
click at [401, 50] on span "Data Fields" at bounding box center [396, 54] width 57 height 25
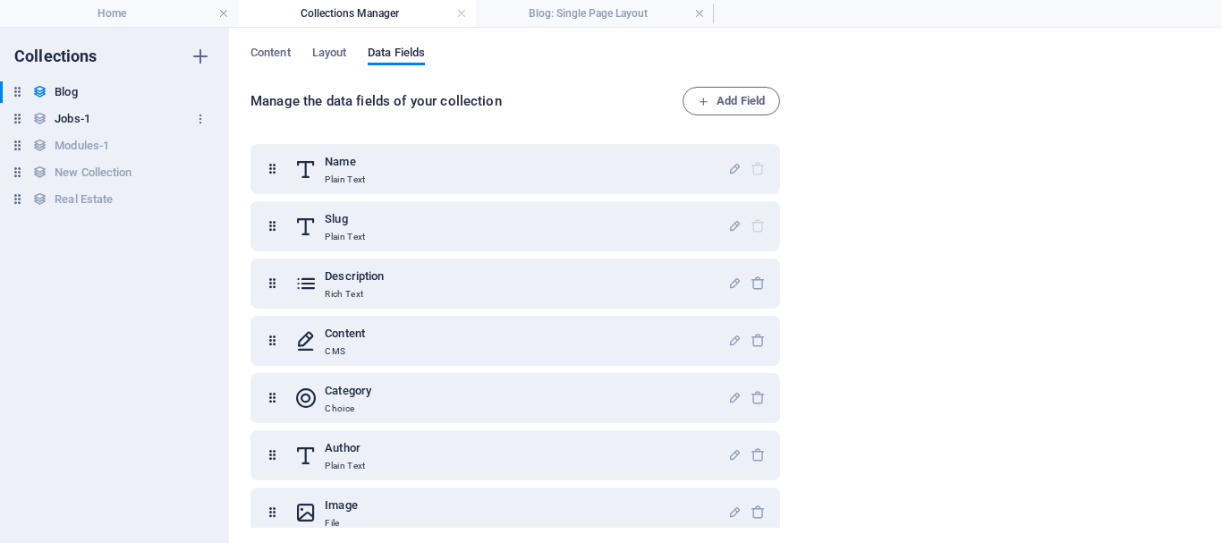
click at [74, 119] on h6 "Jobs-1" at bounding box center [73, 118] width 36 height 21
click at [274, 54] on span "Content" at bounding box center [270, 54] width 40 height 25
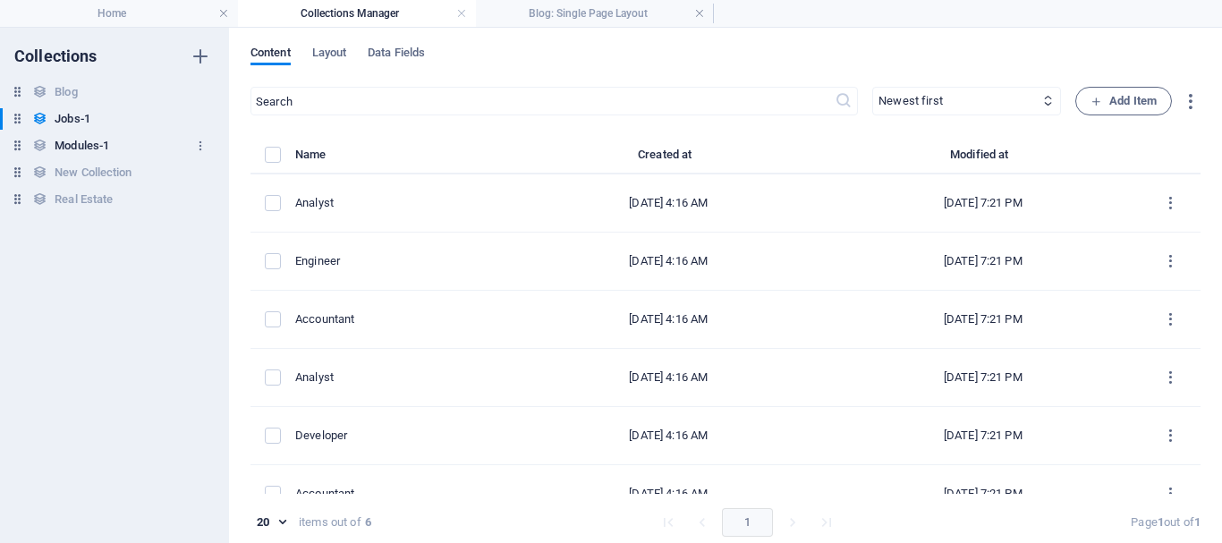
click at [70, 151] on h6 "Modules-1" at bounding box center [82, 145] width 55 height 21
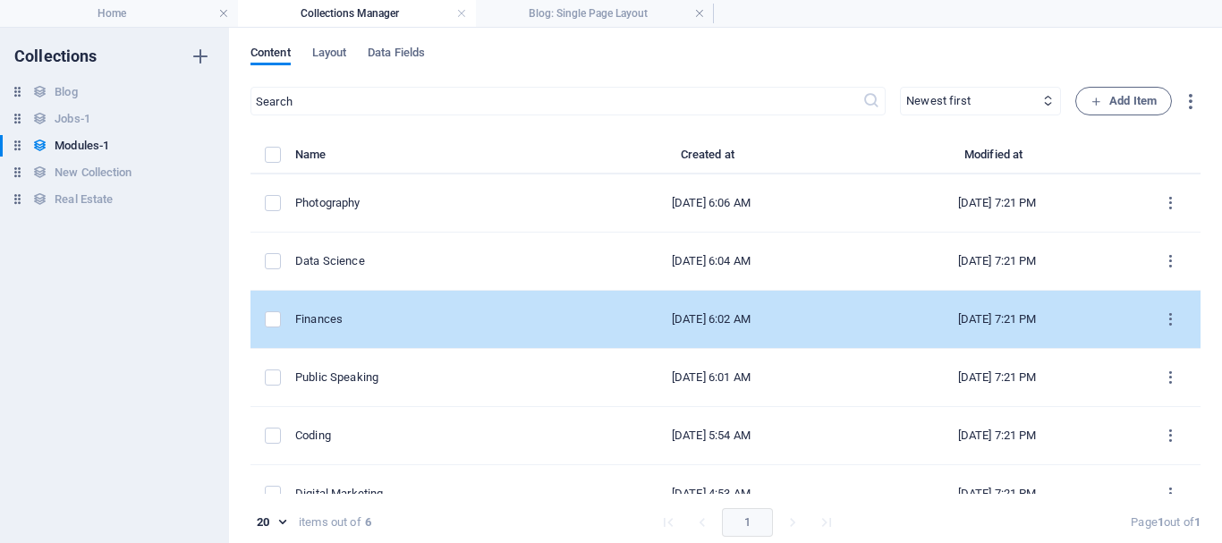
scroll to position [35, 0]
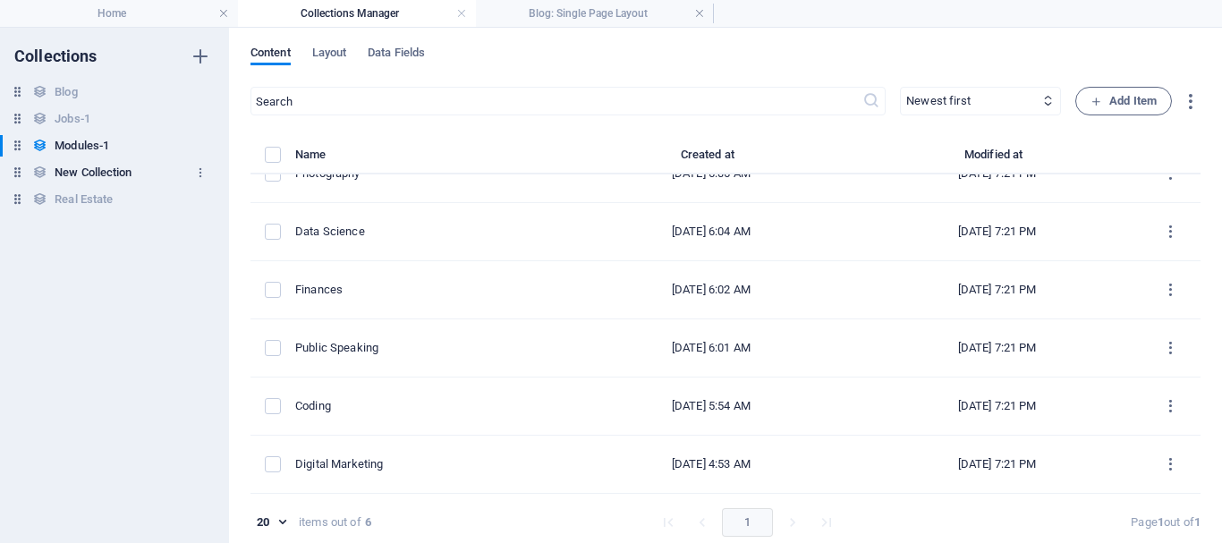
click at [95, 182] on h6 "New Collection" at bounding box center [93, 172] width 77 height 21
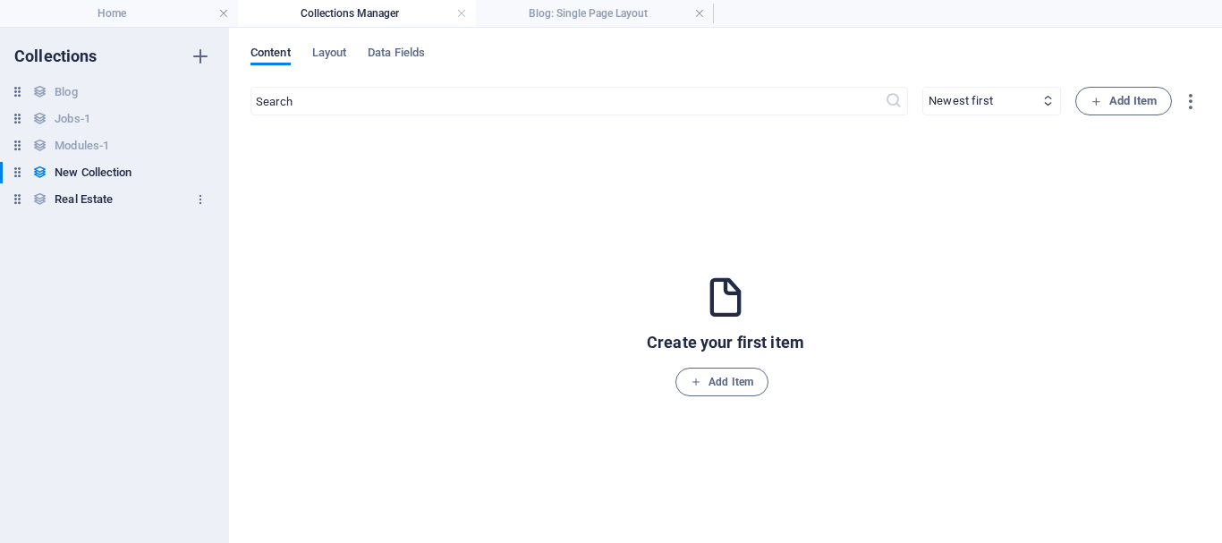
click at [72, 200] on h6 "Real Estate" at bounding box center [84, 199] width 58 height 21
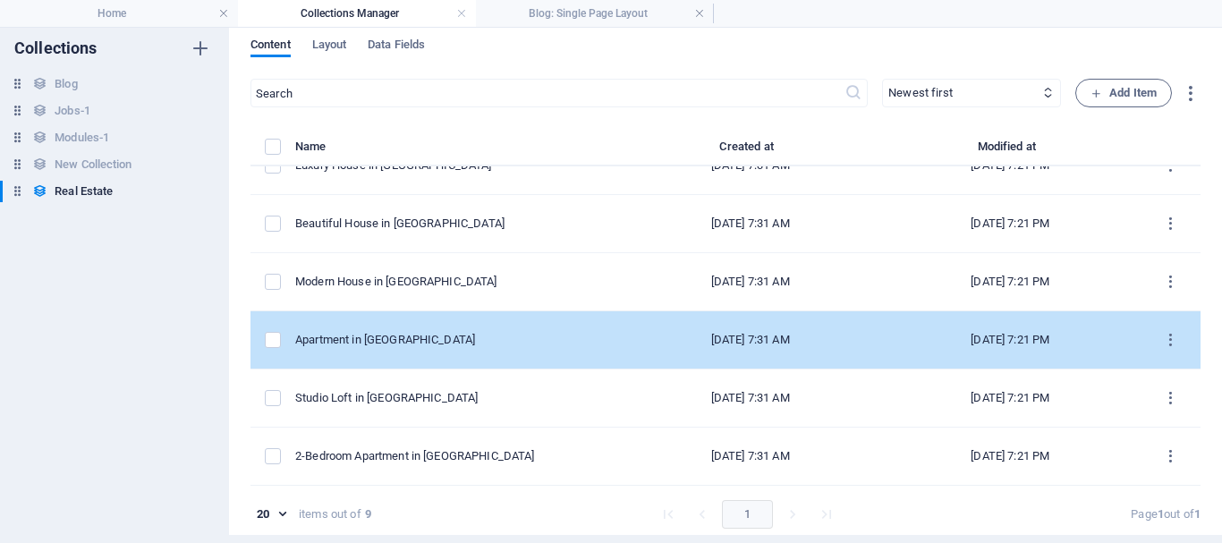
scroll to position [0, 0]
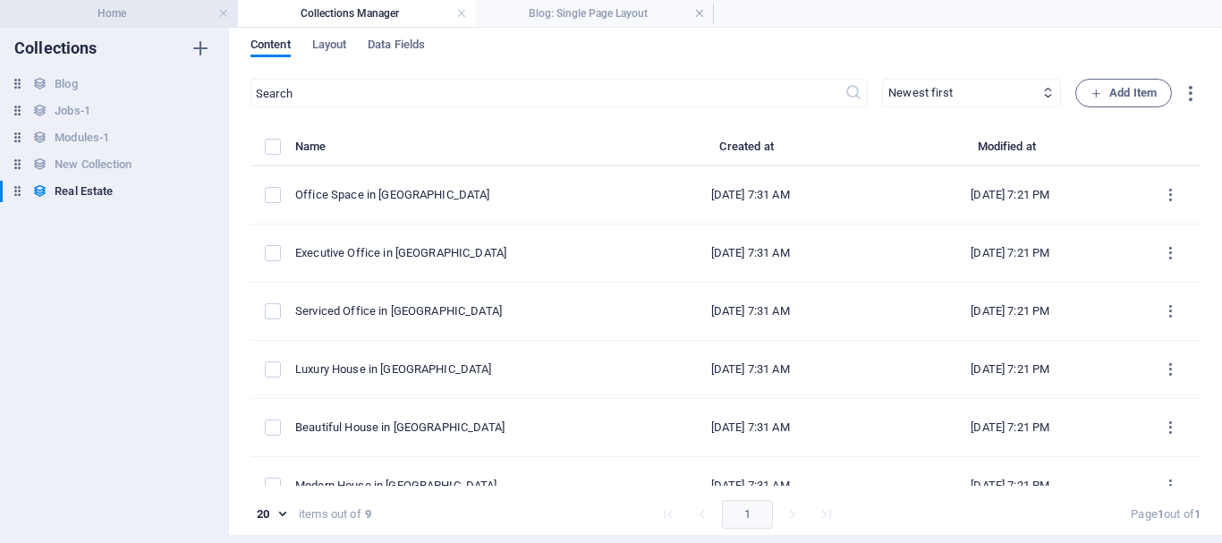
click at [123, 9] on h4 "Home" at bounding box center [119, 14] width 238 height 20
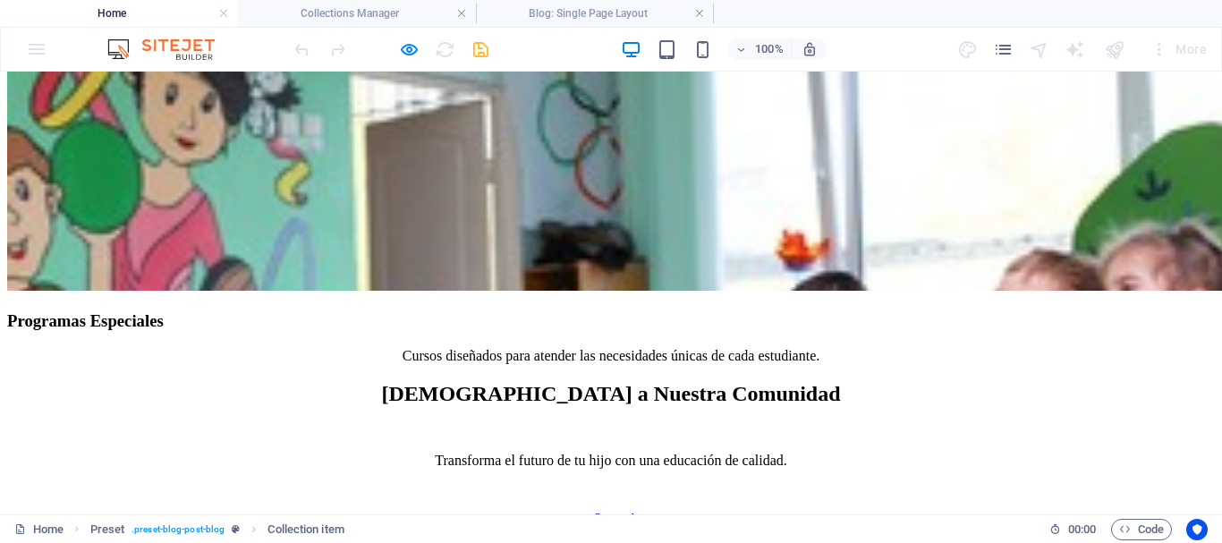
scroll to position [6120, 0]
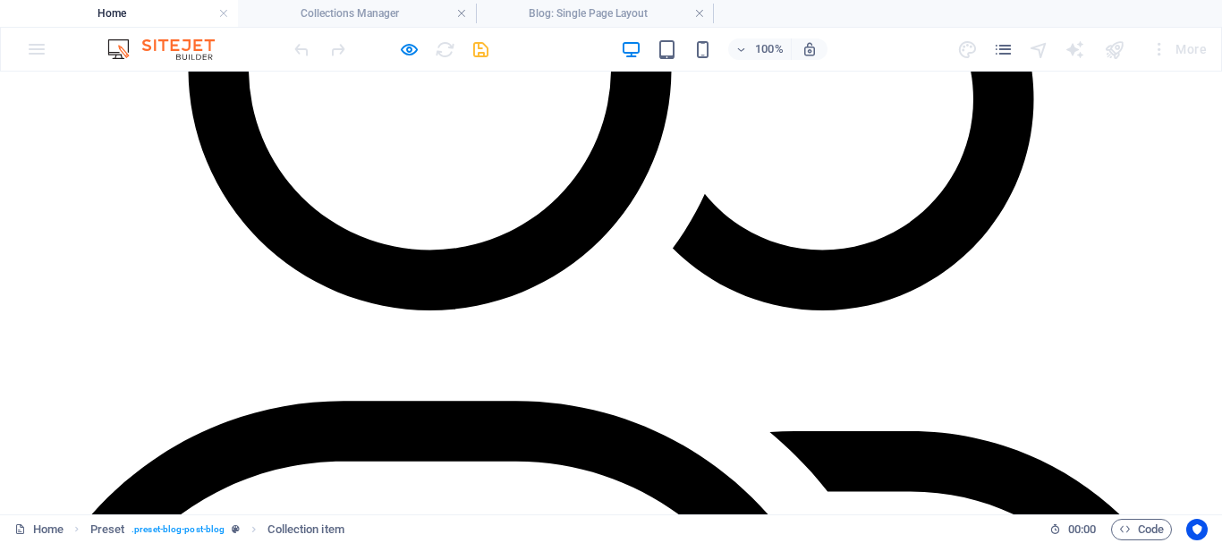
scroll to position [0, 0]
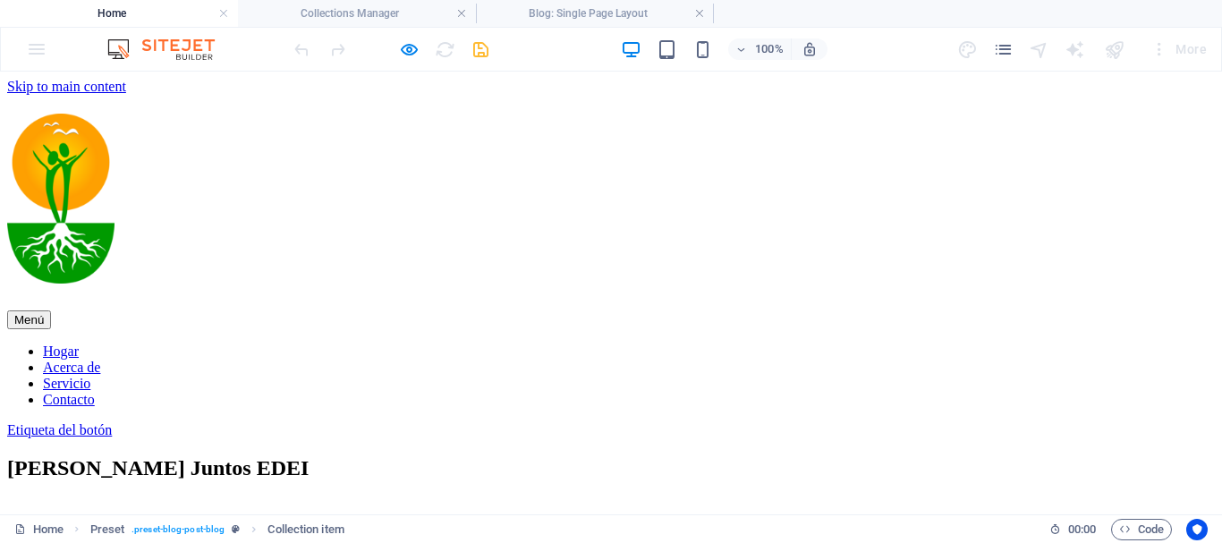
drag, startPoint x: 1215, startPoint y: 344, endPoint x: 1221, endPoint y: 131, distance: 213.0
click at [1000, 47] on icon "pages" at bounding box center [1003, 49] width 21 height 21
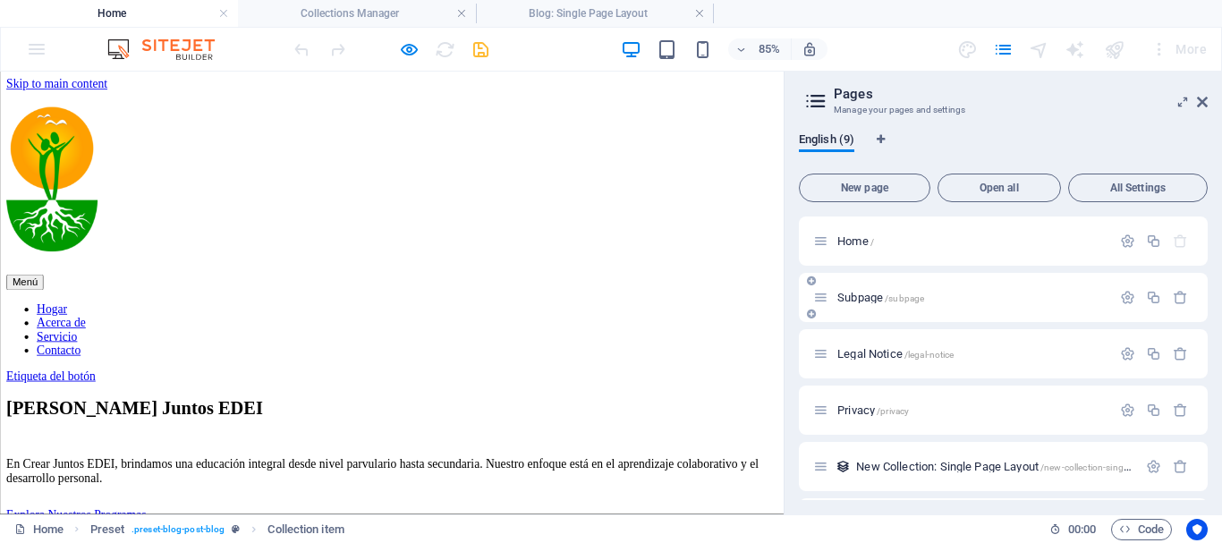
click at [888, 299] on span "/subpage" at bounding box center [904, 298] width 39 height 10
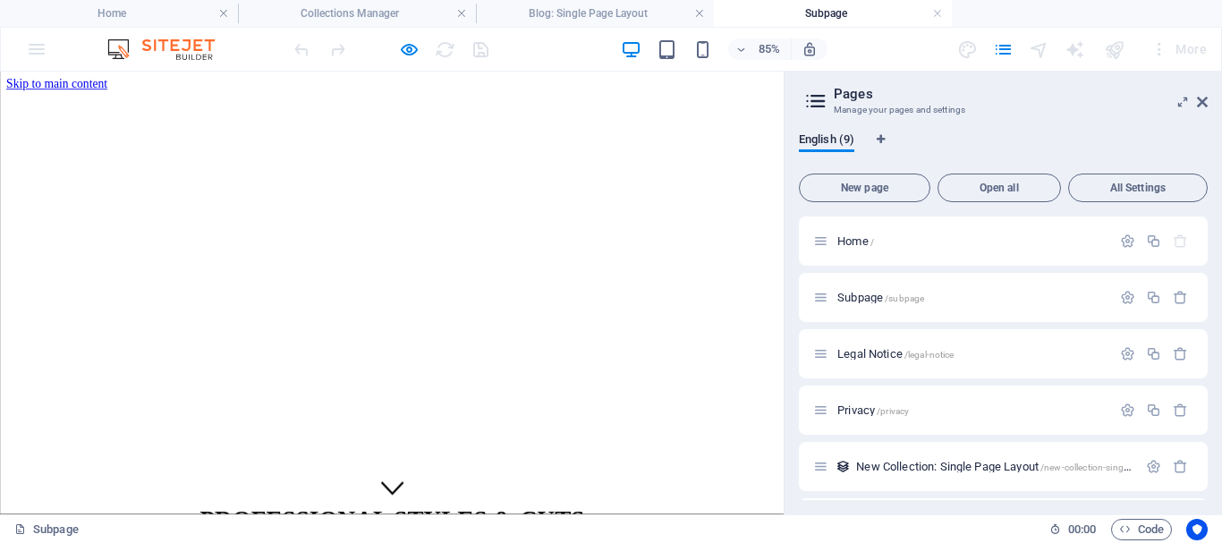
click at [868, 357] on span "Legal Notice /legal-notice" at bounding box center [895, 353] width 116 height 13
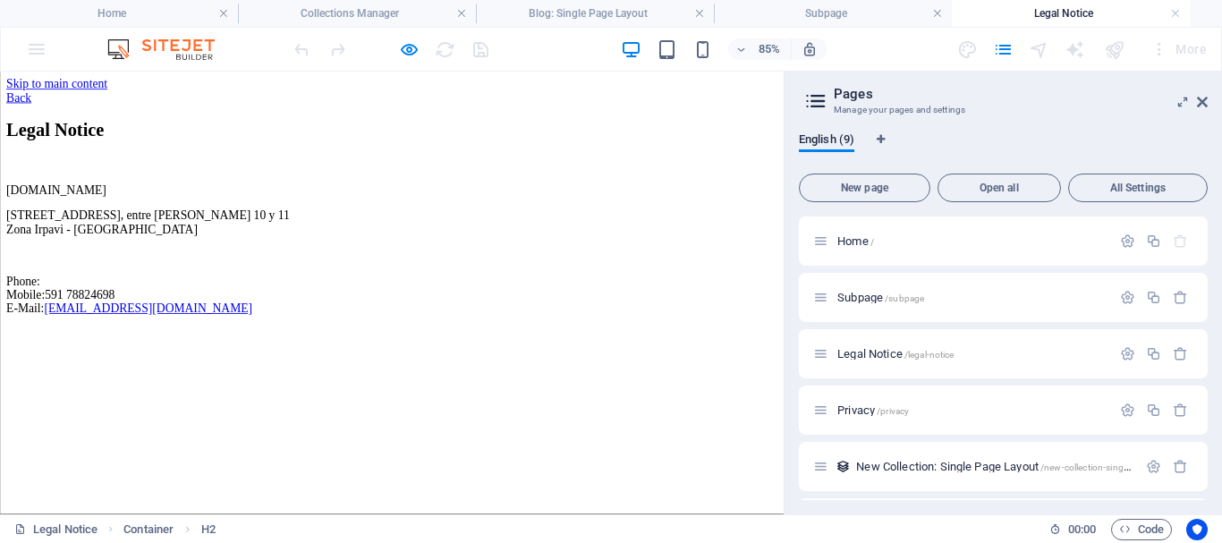
click at [110, 358] on link "info@crearjuntos.edu.bo" at bounding box center [174, 350] width 245 height 15
click at [1121, 349] on icon "button" at bounding box center [1127, 353] width 15 height 15
click at [1207, 100] on aside "Pages Manage your pages and settings English (9) New page Open all All Settings…" at bounding box center [1002, 293] width 438 height 443
drag, startPoint x: 1200, startPoint y: 103, endPoint x: 1197, endPoint y: 38, distance: 65.4
click at [1200, 103] on icon at bounding box center [1202, 102] width 11 height 14
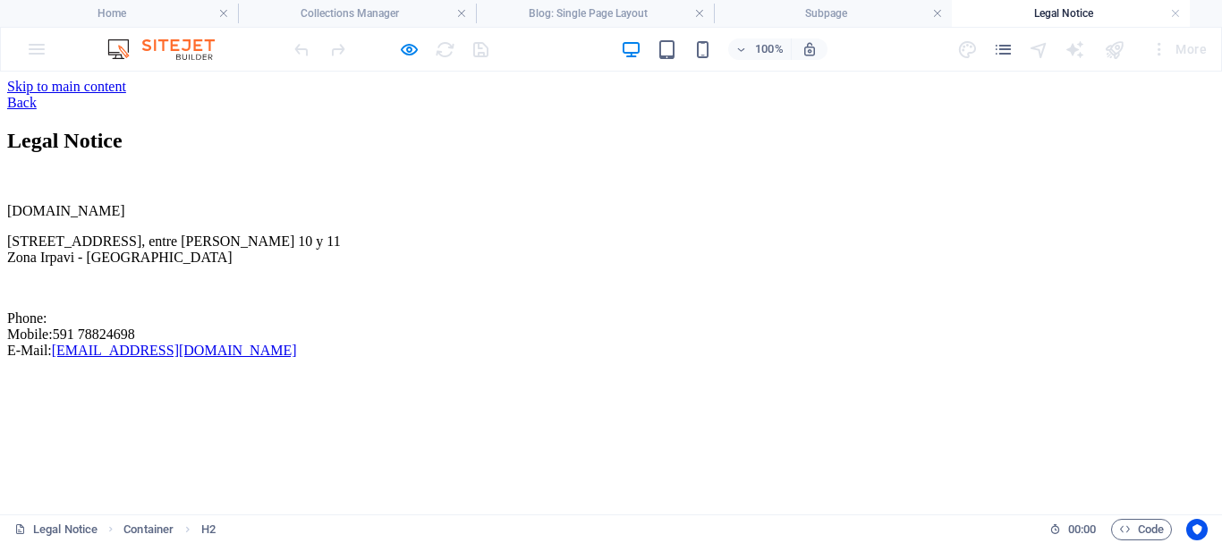
click at [87, 97] on div "Back" at bounding box center [610, 103] width 1207 height 16
click at [126, 99] on div "Back" at bounding box center [610, 103] width 1207 height 16
click at [215, 285] on div "crearjuntos.edu.bo Avenida Gobles N° 6349, entre Calles 10 y 11 Zona Irpavi - L…" at bounding box center [610, 281] width 1207 height 156
click at [1002, 53] on icon "pages" at bounding box center [1003, 49] width 21 height 21
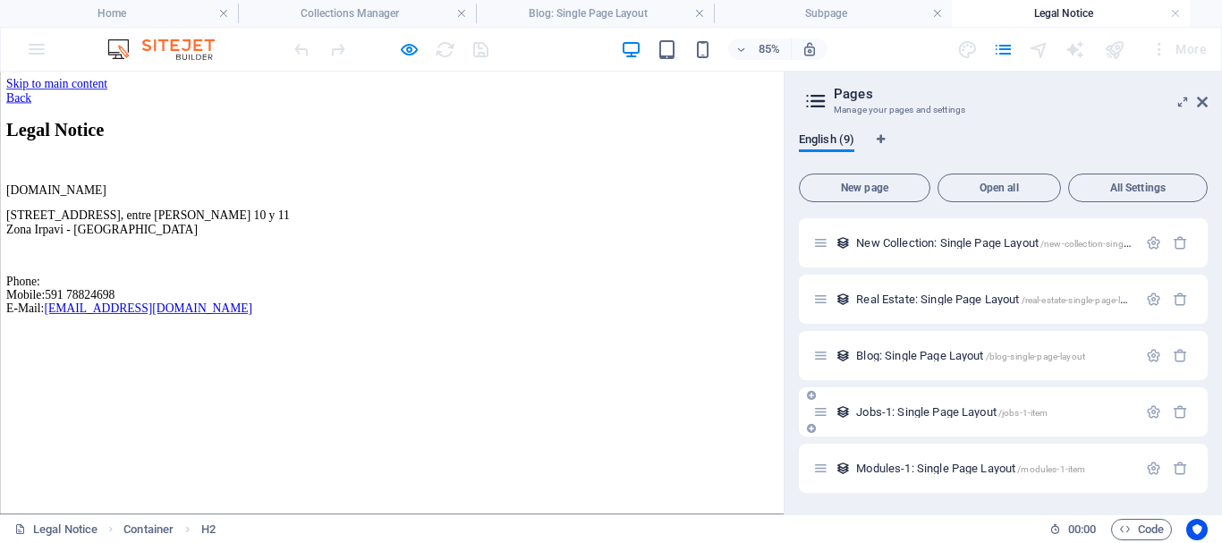
scroll to position [45, 0]
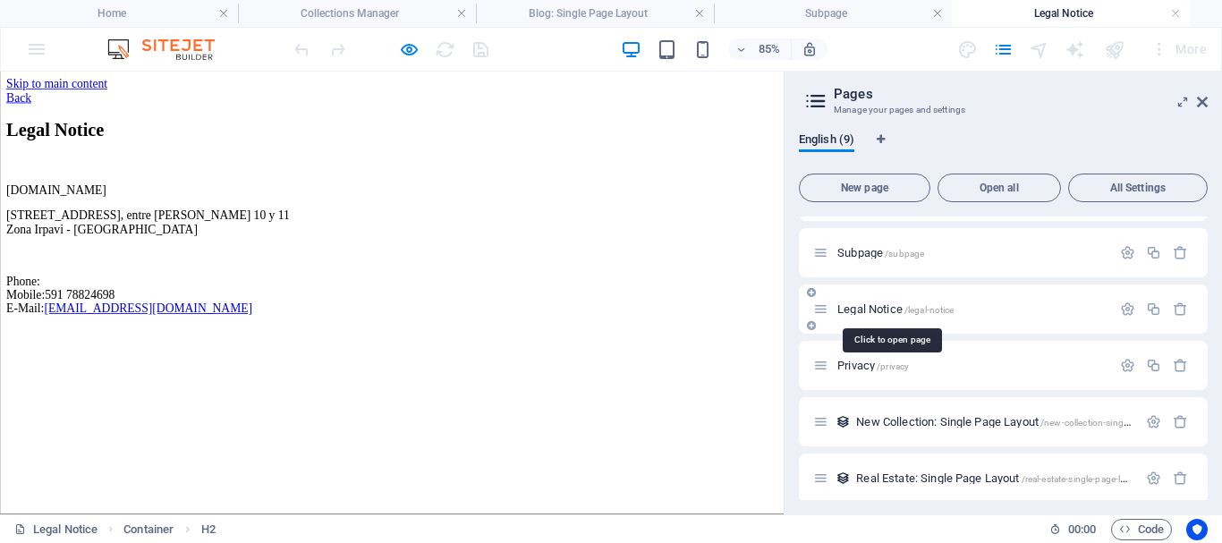
click at [870, 308] on span "Legal Notice /legal-notice" at bounding box center [895, 308] width 116 height 13
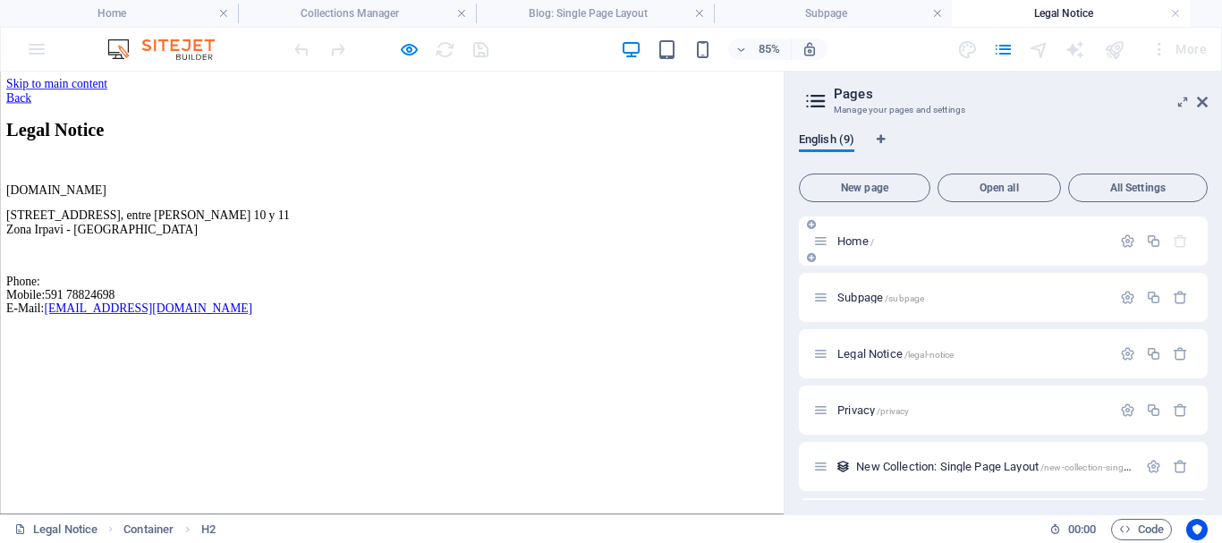
click at [851, 243] on span "Home /" at bounding box center [855, 240] width 37 height 13
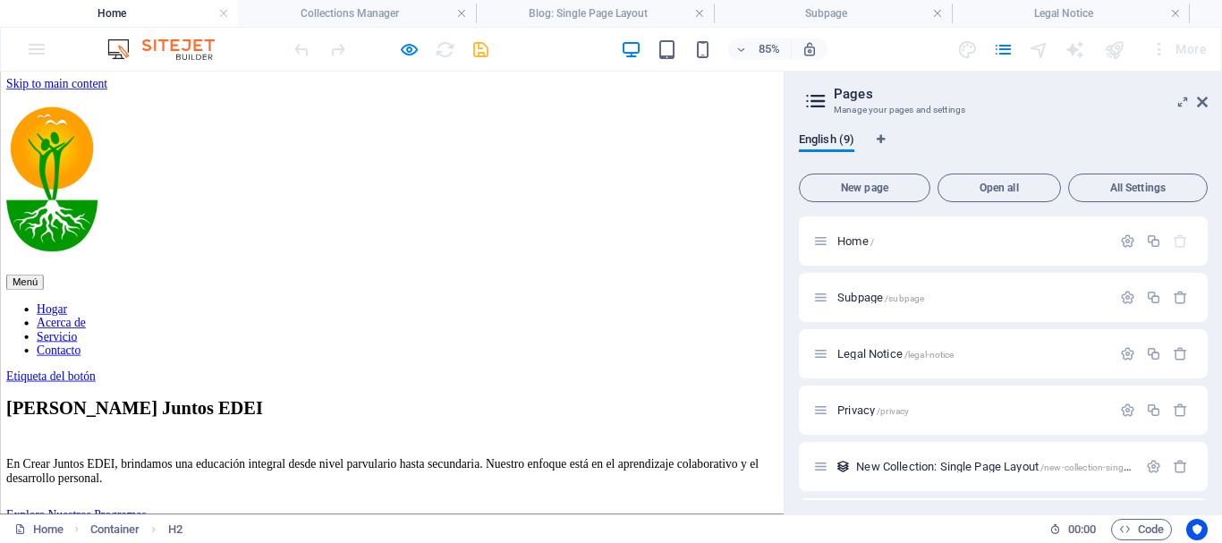
click at [1194, 100] on h2 "Pages" at bounding box center [1021, 94] width 374 height 16
click at [1203, 98] on icon at bounding box center [1202, 102] width 11 height 14
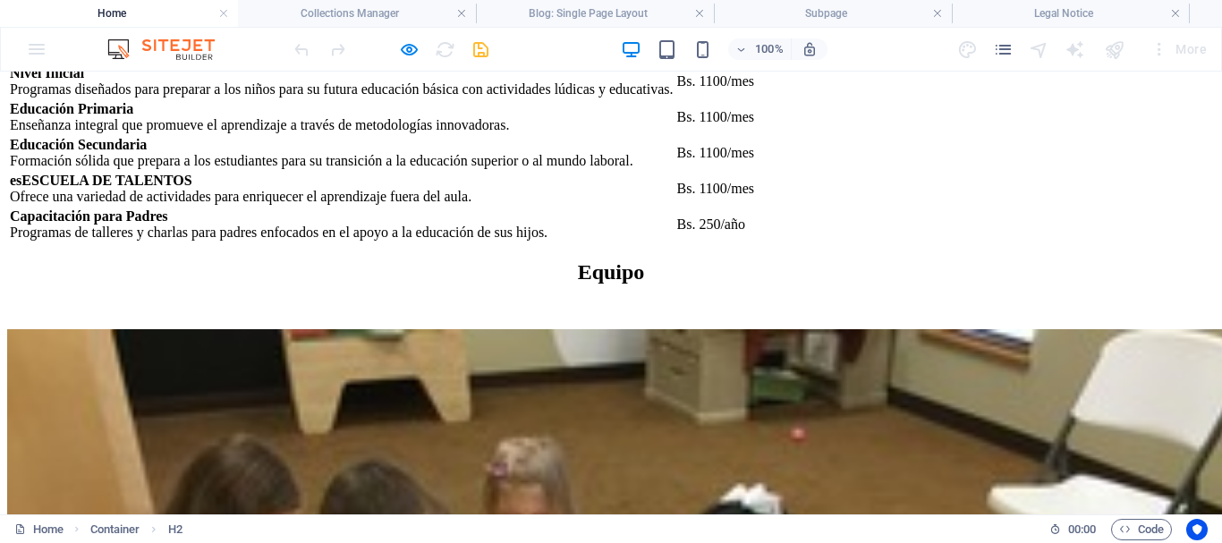
scroll to position [7541, 0]
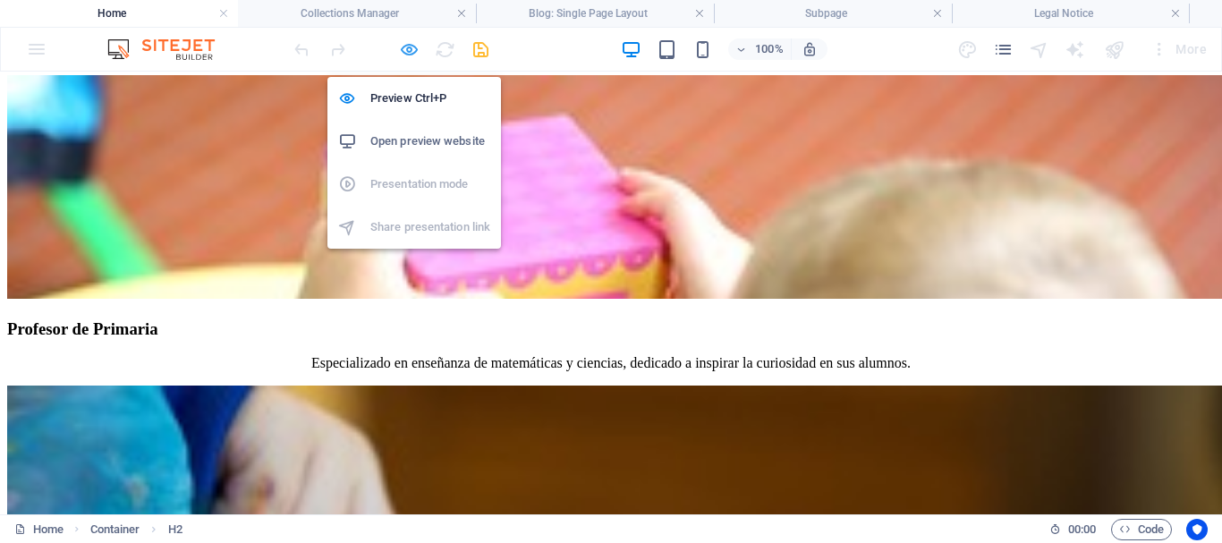
click at [419, 54] on icon "button" at bounding box center [409, 49] width 21 height 21
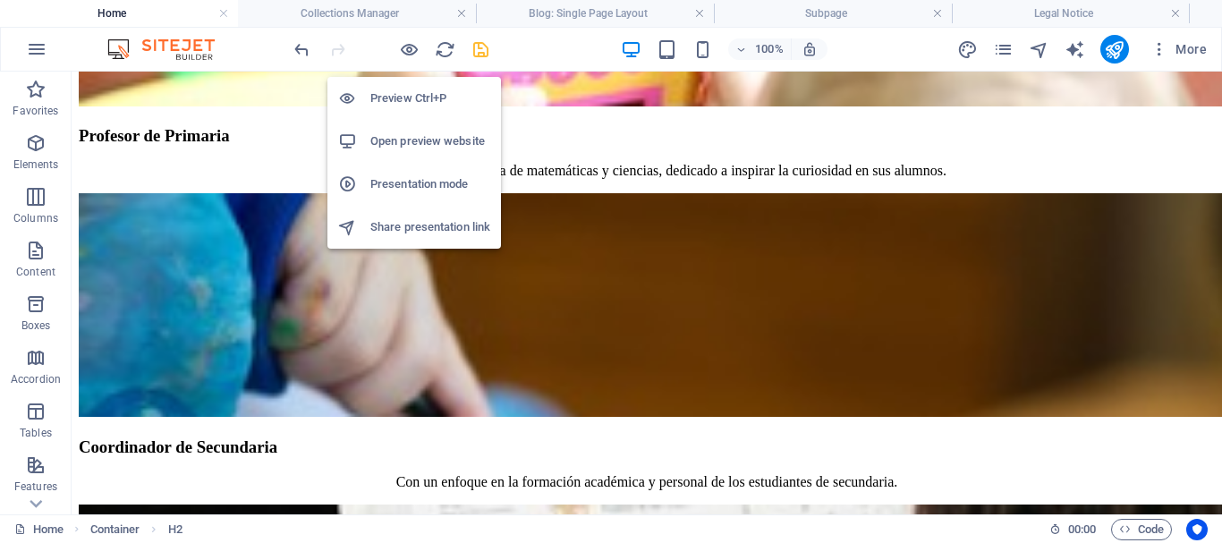
scroll to position [7915, 0]
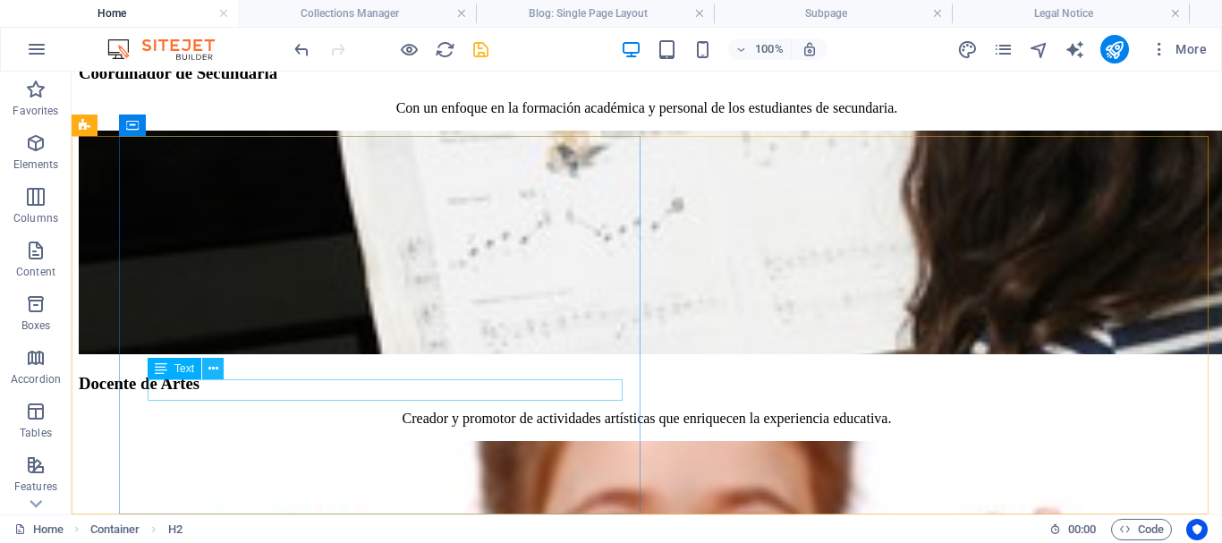
click at [214, 368] on icon at bounding box center [213, 369] width 10 height 19
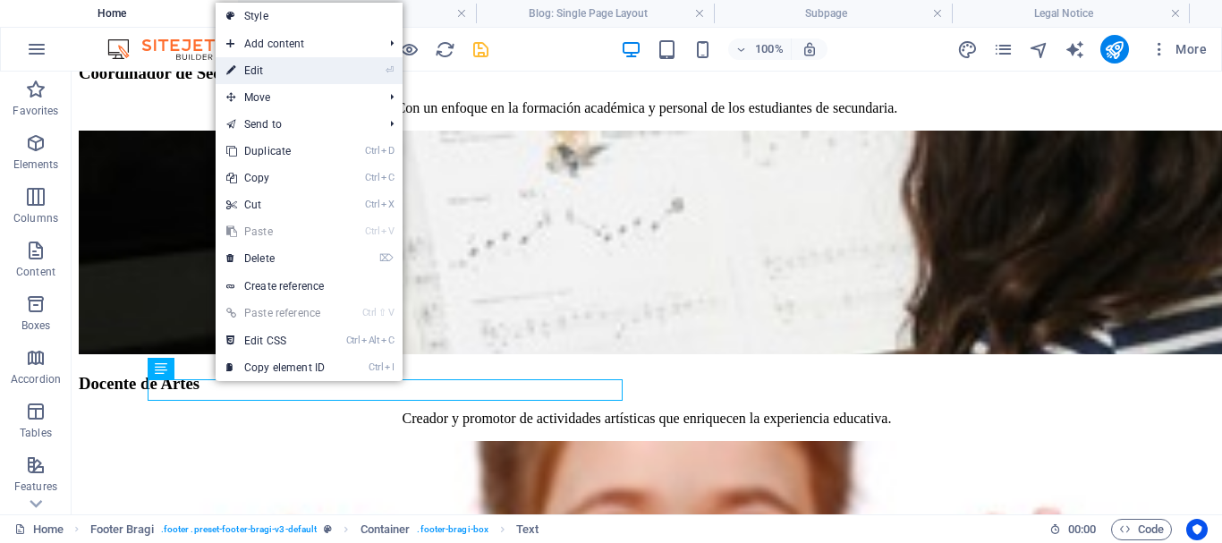
click at [262, 69] on link "⏎ Edit" at bounding box center [276, 70] width 120 height 27
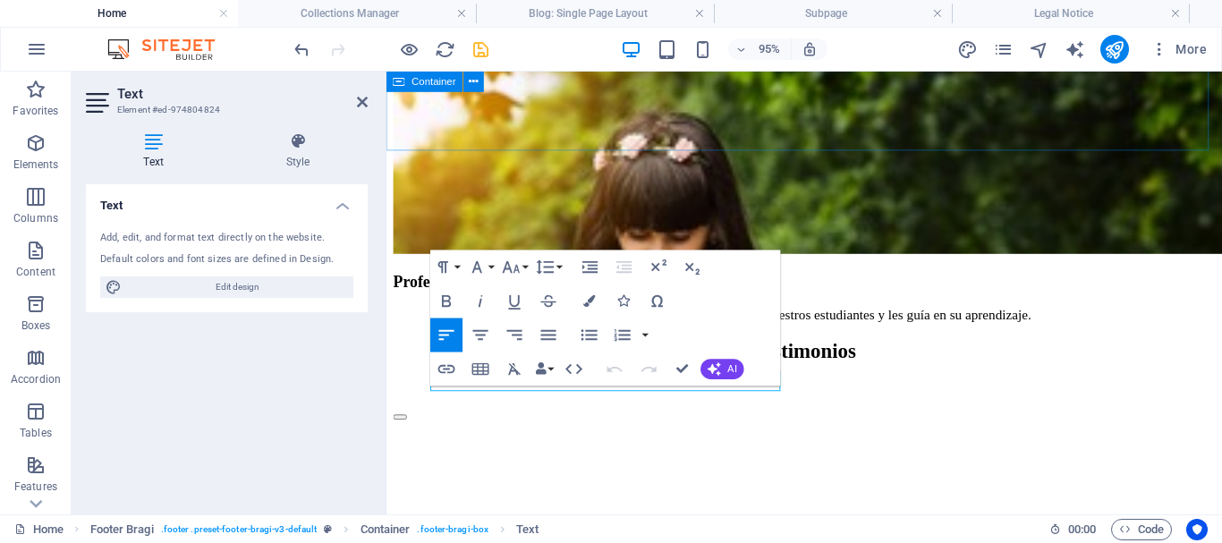
scroll to position [8691, 0]
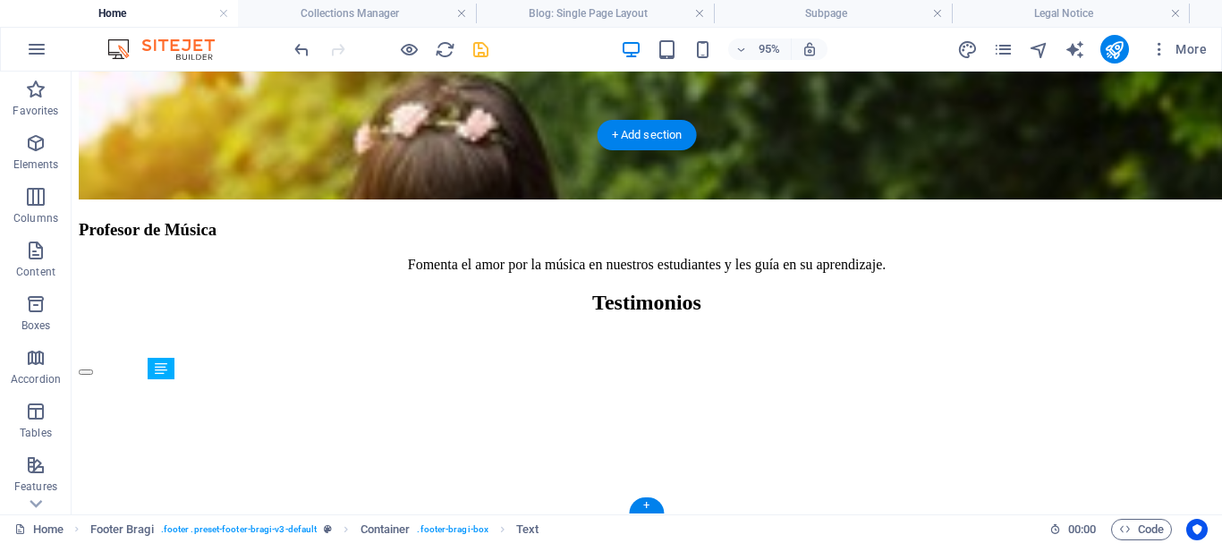
scroll to position [7915, 0]
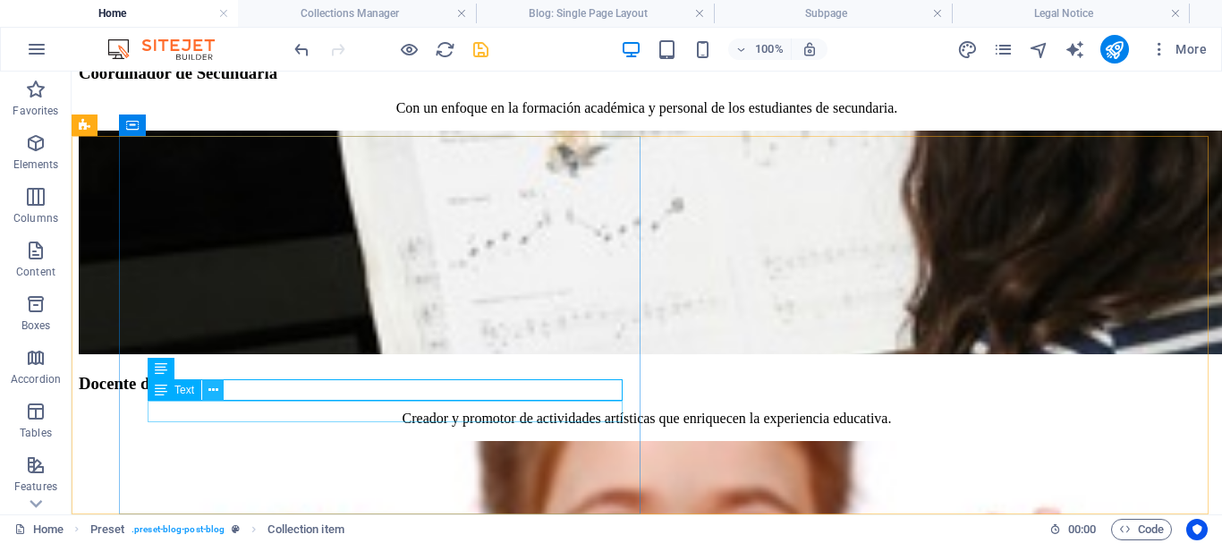
click at [216, 386] on icon at bounding box center [213, 390] width 10 height 19
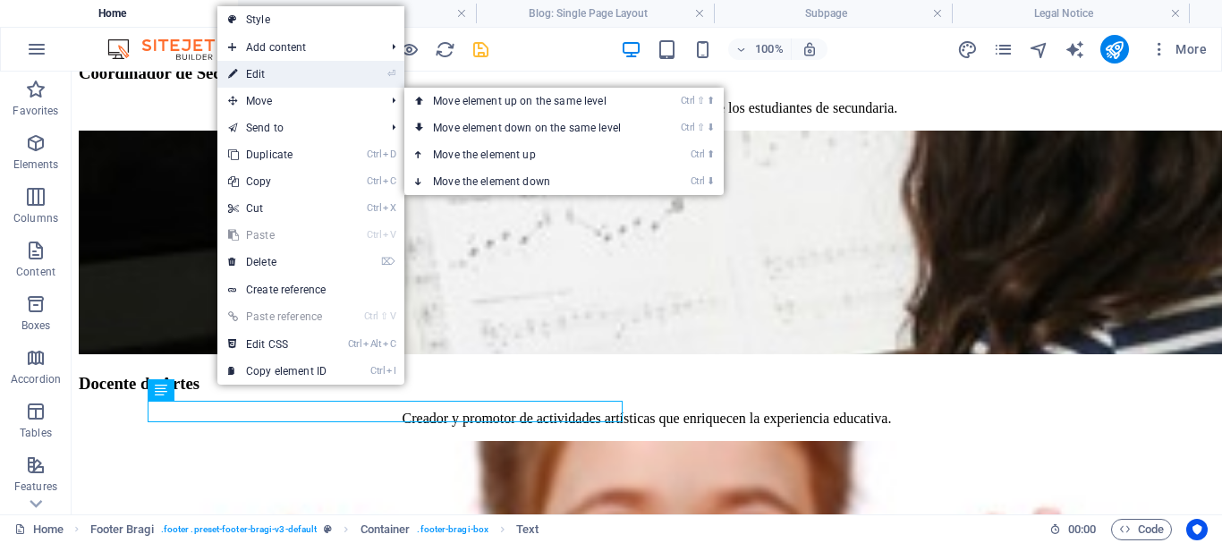
click at [261, 76] on link "⏎ Edit" at bounding box center [277, 74] width 120 height 27
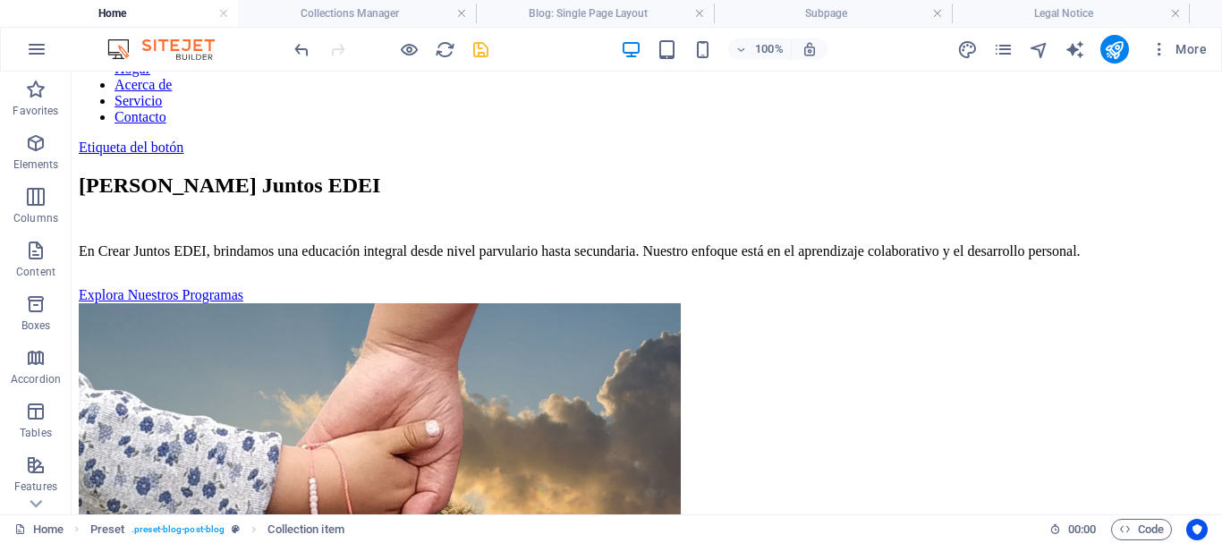
scroll to position [0, 0]
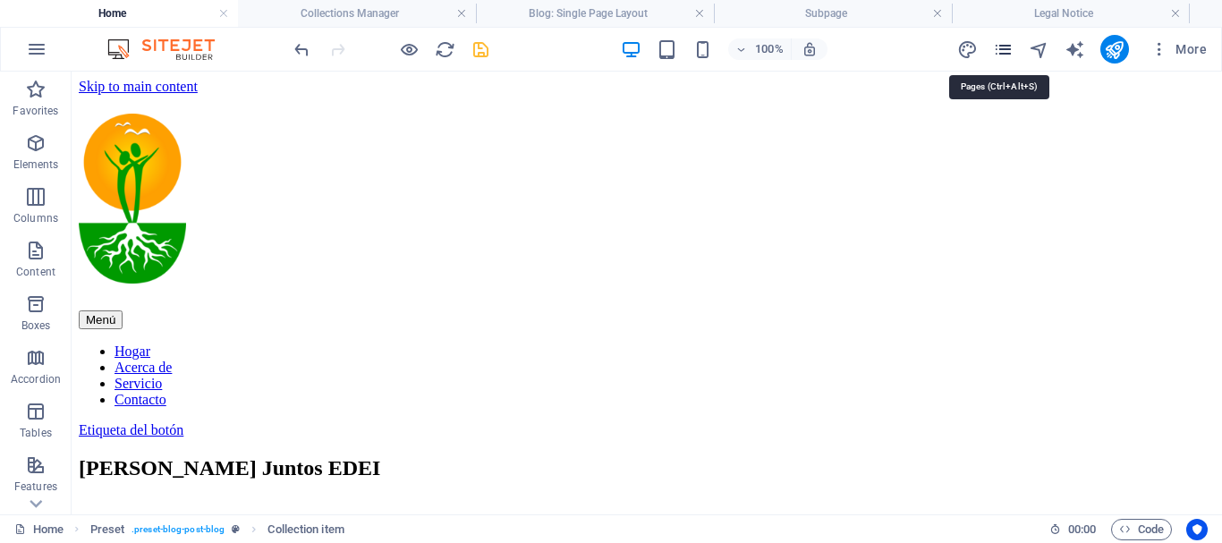
click at [1006, 49] on icon "pages" at bounding box center [1003, 49] width 21 height 21
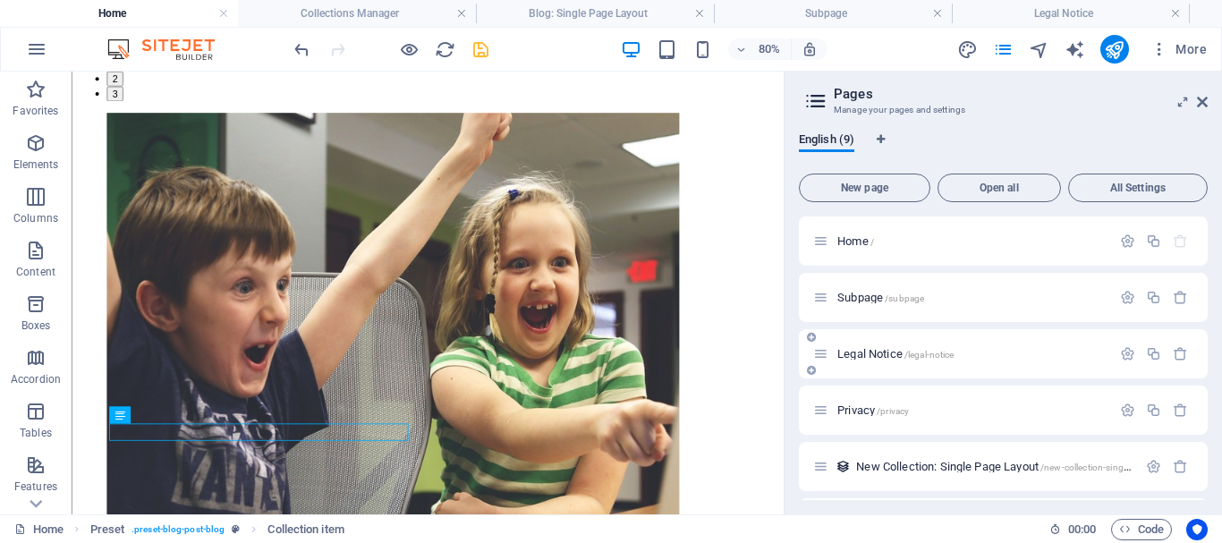
click at [886, 352] on span "Legal Notice /legal-notice" at bounding box center [895, 353] width 116 height 13
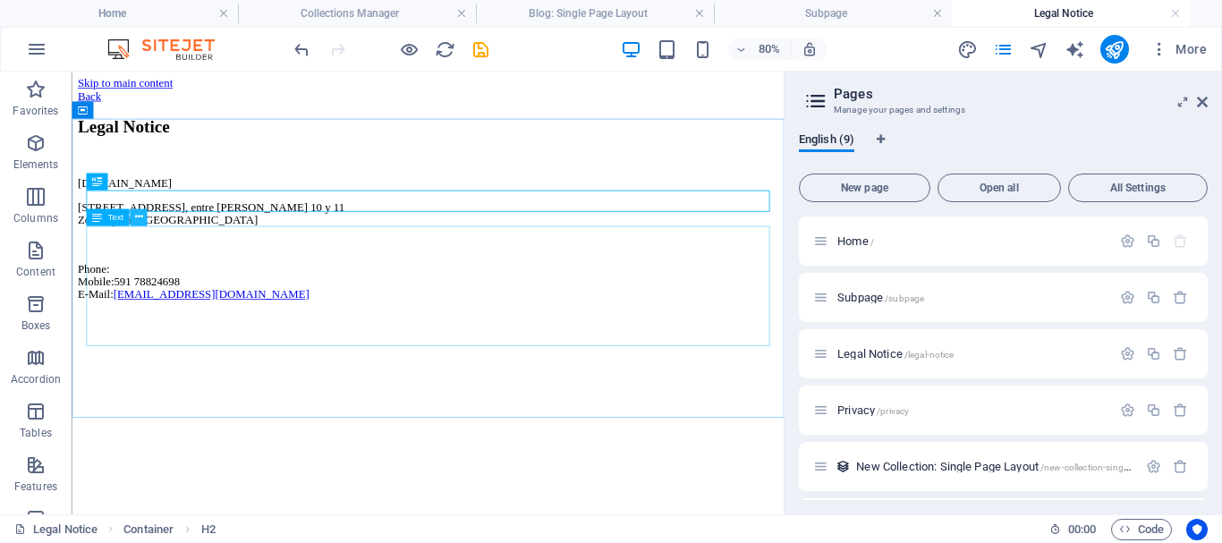
click at [144, 214] on button at bounding box center [138, 217] width 17 height 17
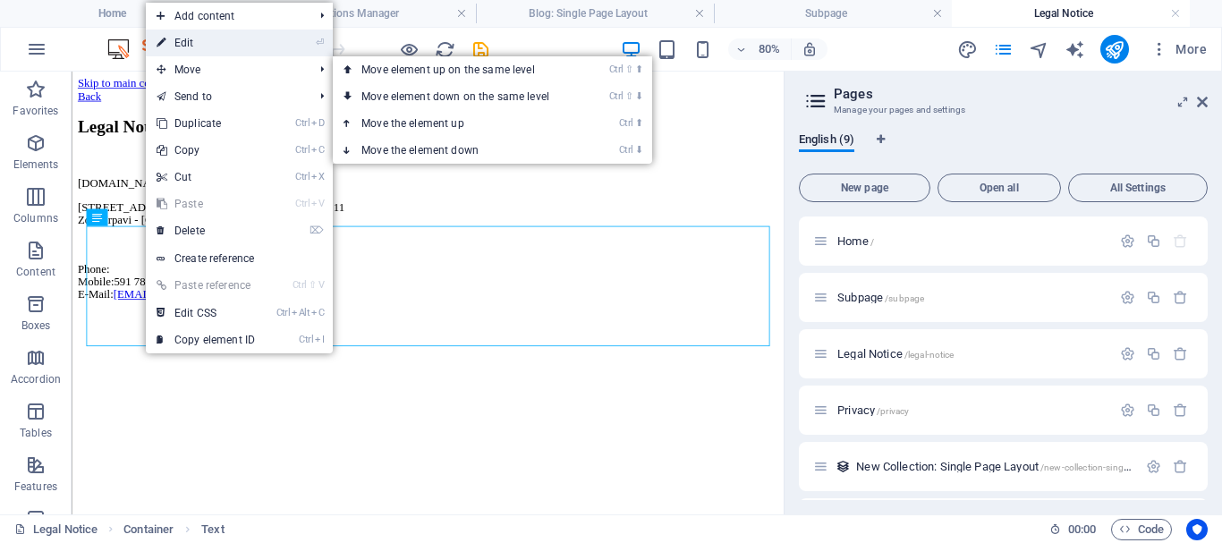
click at [191, 43] on link "⏎ Edit" at bounding box center [206, 43] width 120 height 27
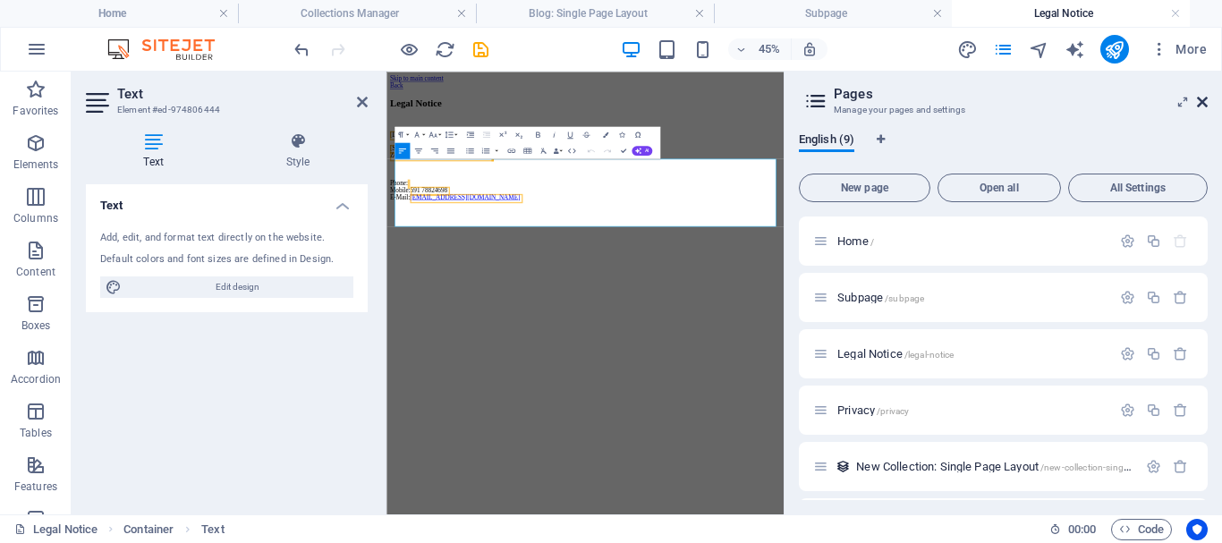
click at [1201, 104] on icon at bounding box center [1202, 102] width 11 height 14
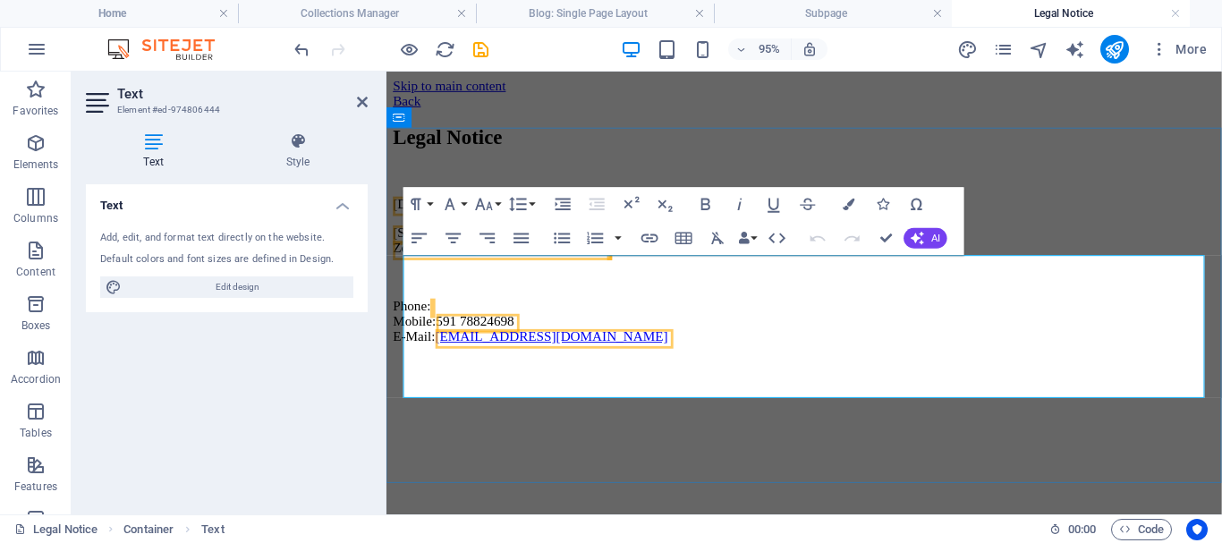
click at [666, 359] on p "Phone: Mobile: 591 78824698 E-Mail: info@crearjuntos.edu.bo" at bounding box center [826, 334] width 865 height 48
click at [598, 358] on link "info@crearjuntos.edu.bo" at bounding box center [560, 350] width 245 height 15
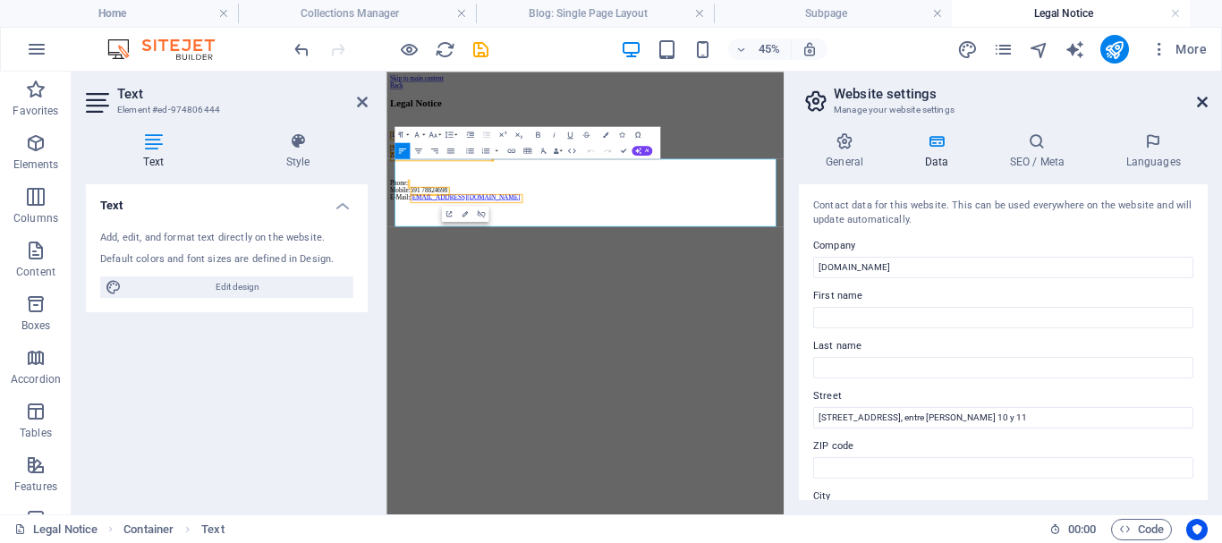
click at [1198, 97] on icon at bounding box center [1202, 102] width 11 height 14
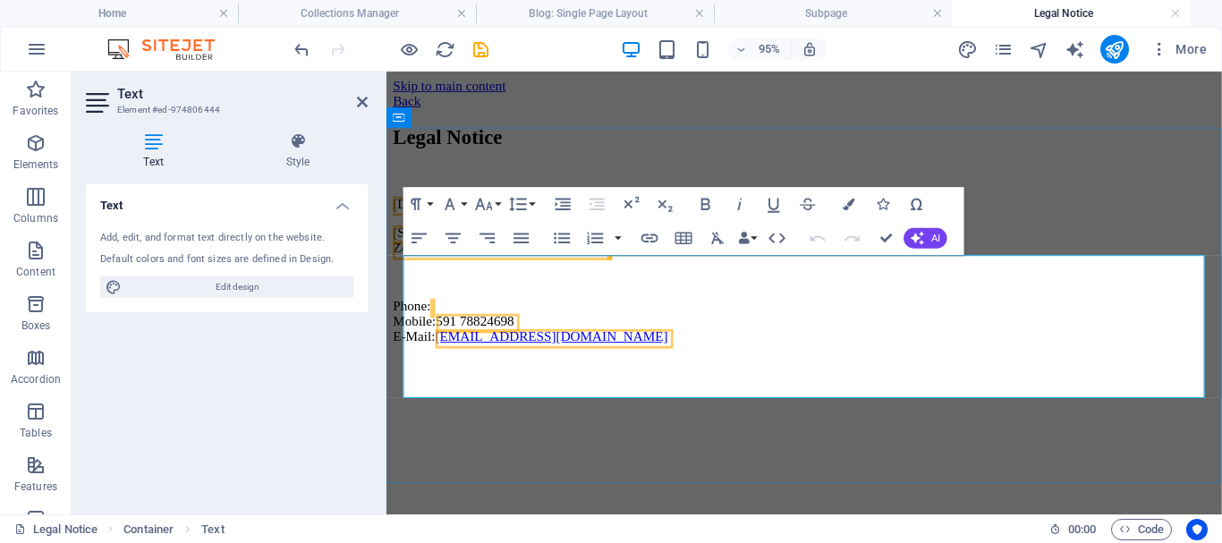
click at [475, 358] on link "info@crearjuntos.edu.bo" at bounding box center [560, 350] width 245 height 15
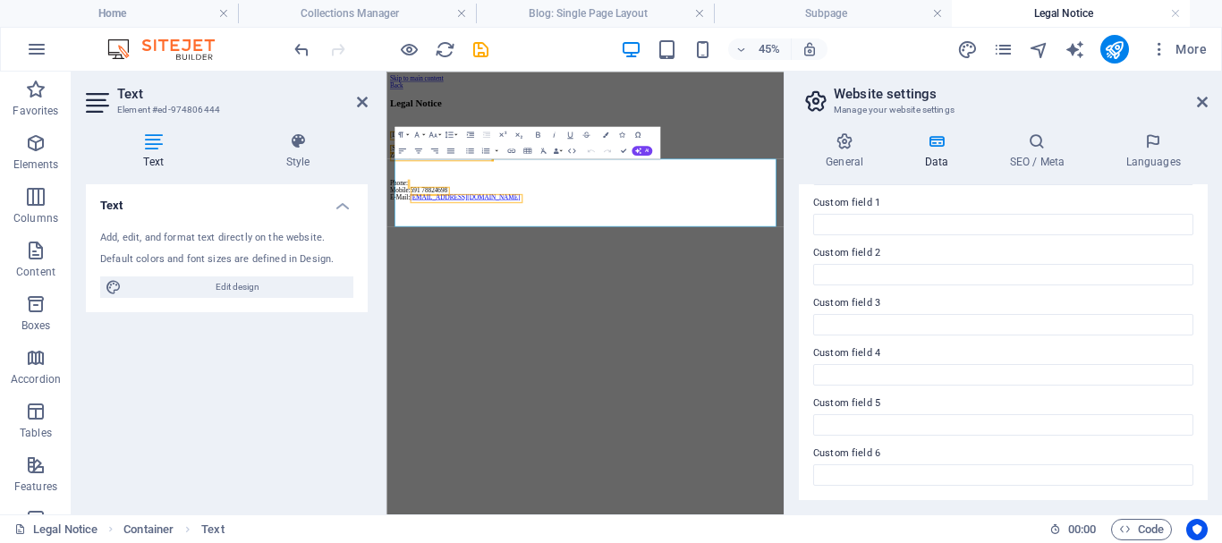
scroll to position [186, 0]
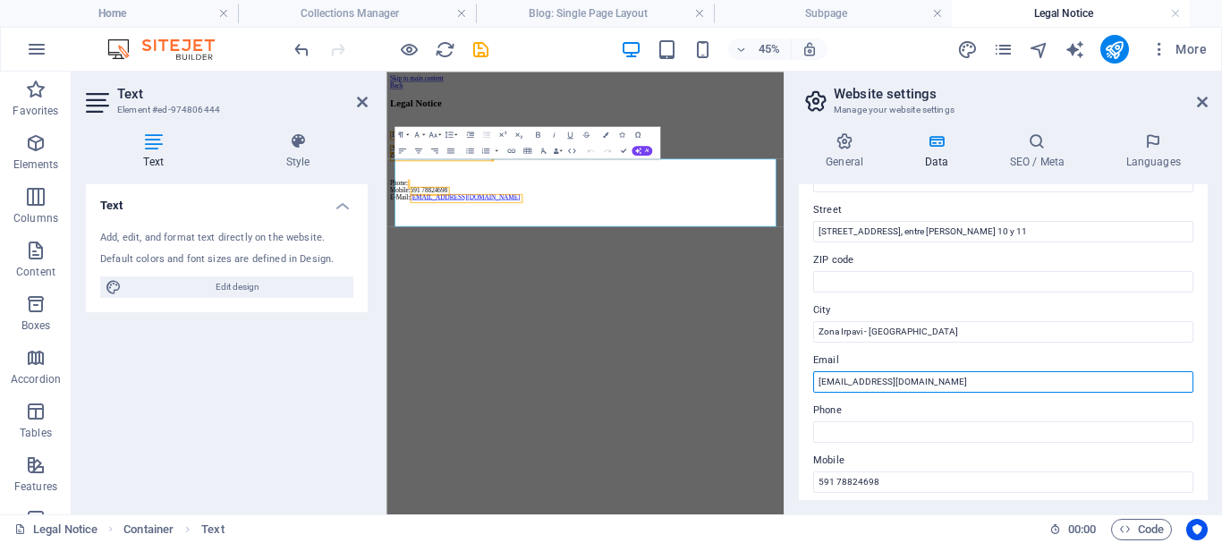
click at [831, 378] on input "info@crearjuntos.edu.bo" at bounding box center [1003, 381] width 380 height 21
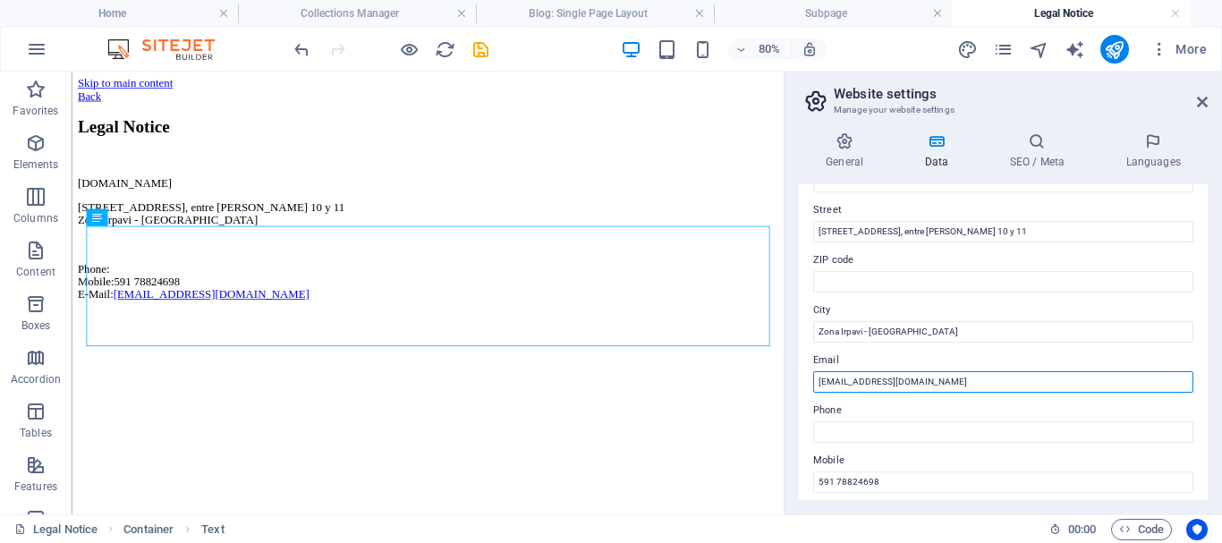
scroll to position [275, 0]
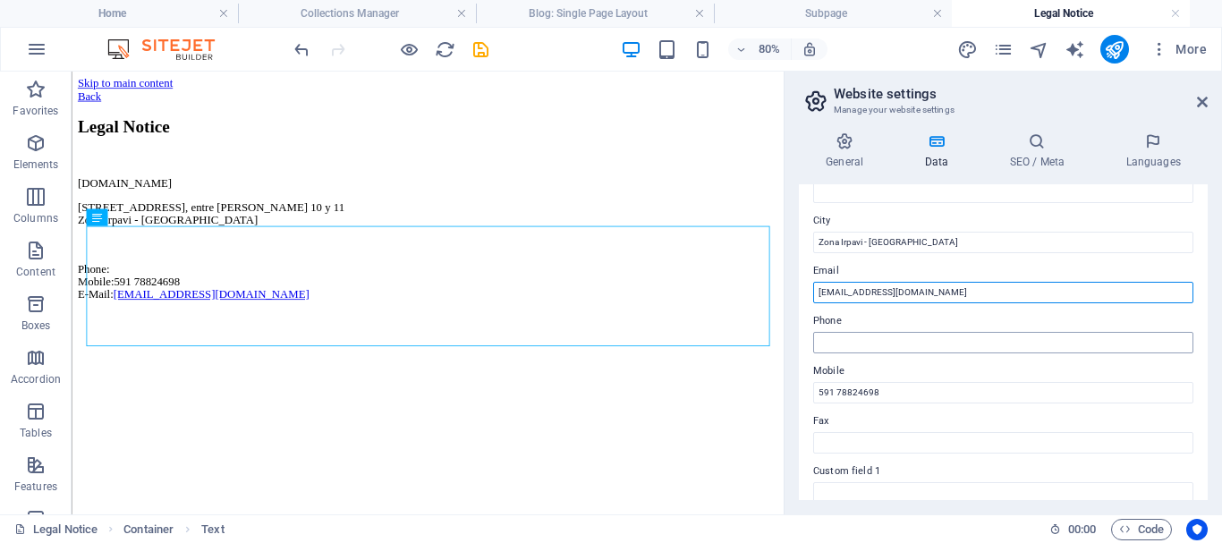
type input "contact@crearjuntos.edu.bo"
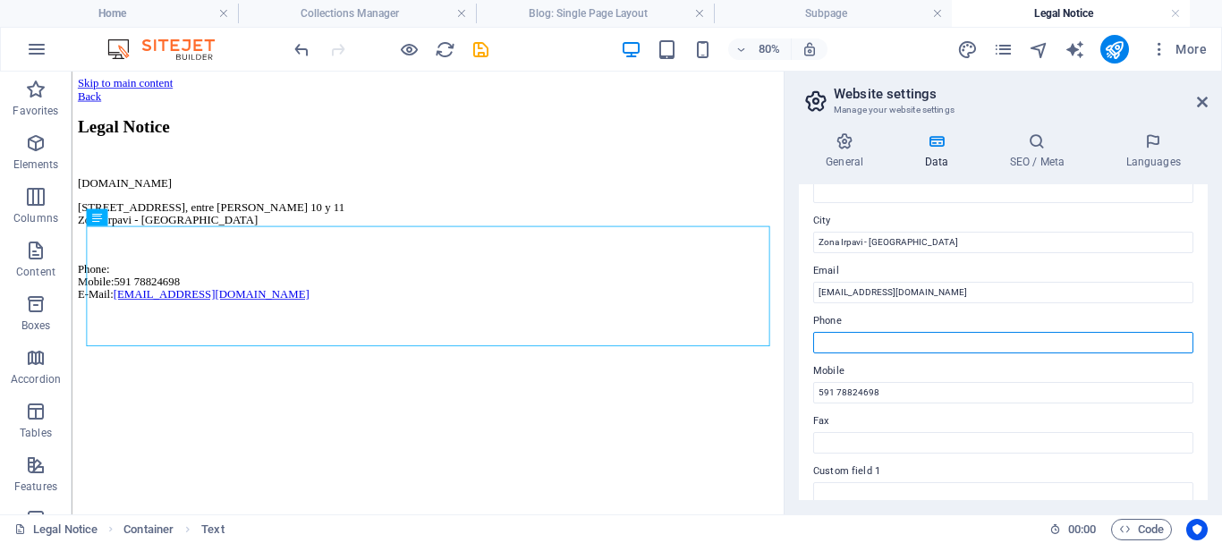
click at [882, 336] on input "Phone" at bounding box center [1003, 342] width 380 height 21
click at [906, 340] on input "274-5957" at bounding box center [1003, 342] width 380 height 21
type input "2"
click at [840, 342] on input "591 22722319" at bounding box center [1003, 342] width 380 height 21
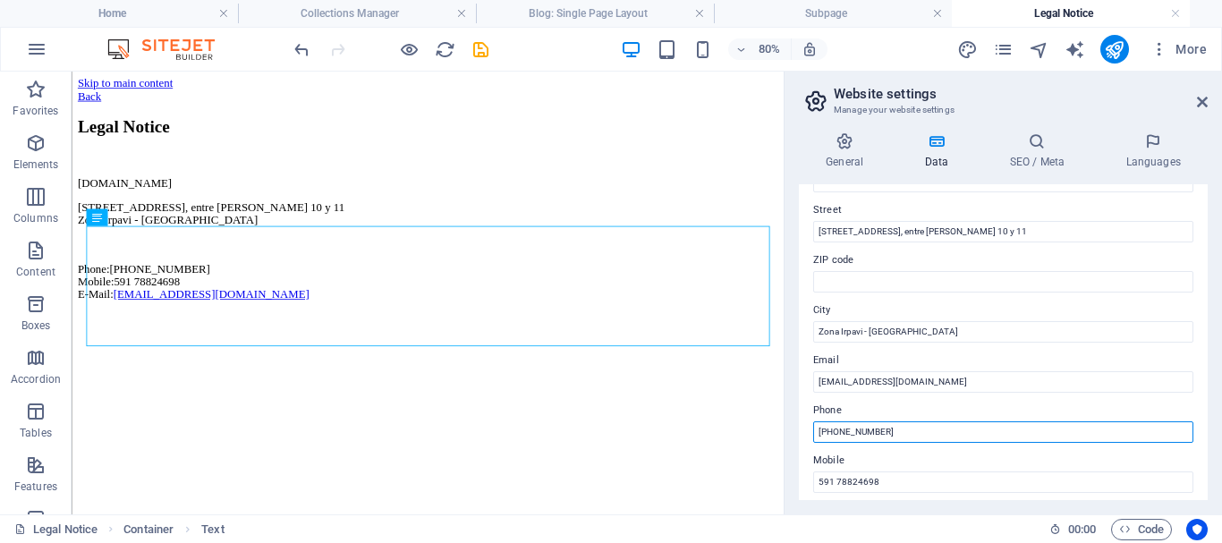
scroll to position [0, 0]
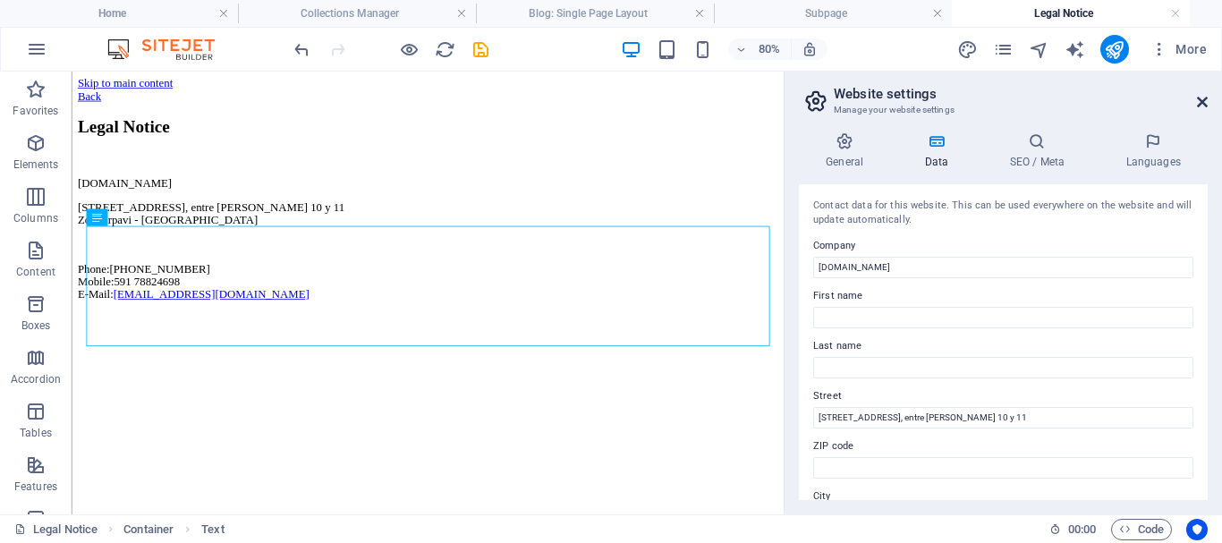
type input "591 2722319"
click at [1207, 97] on icon at bounding box center [1202, 102] width 11 height 14
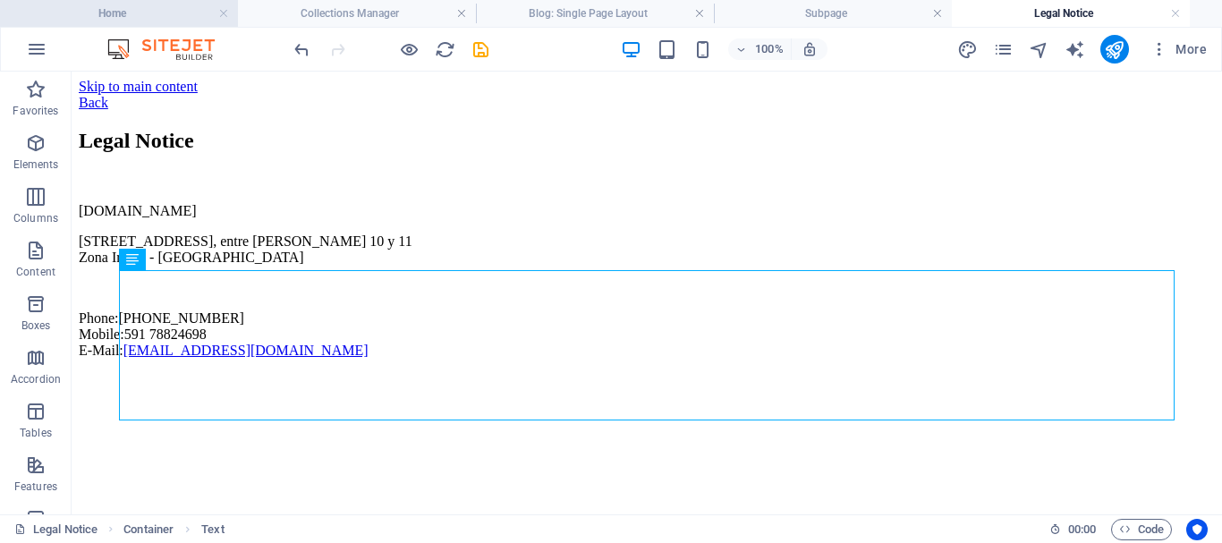
click at [113, 8] on h4 "Home" at bounding box center [119, 14] width 238 height 20
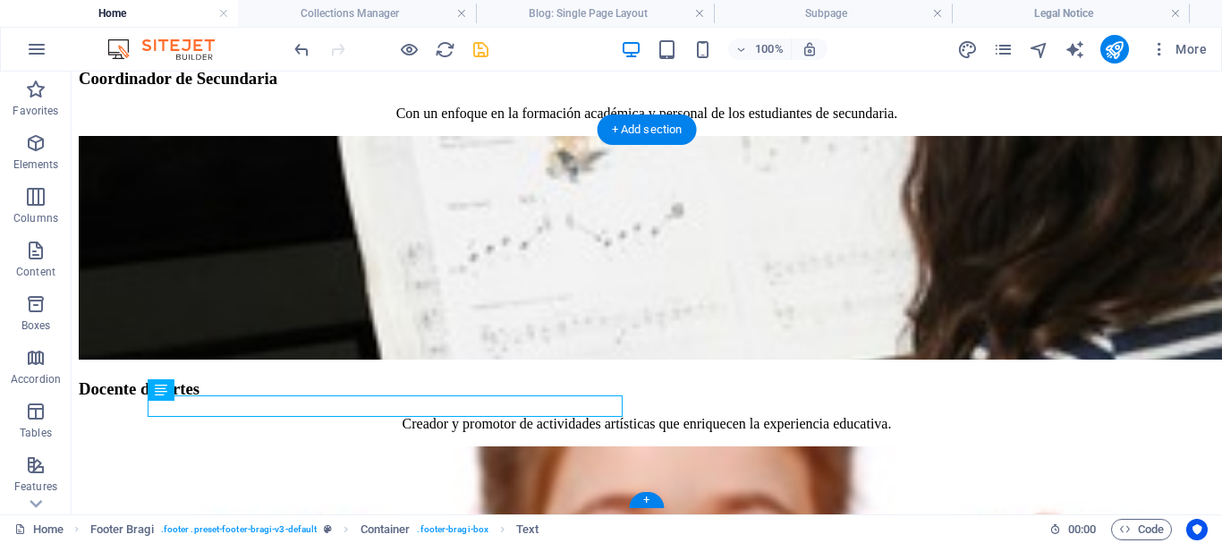
scroll to position [7915, 0]
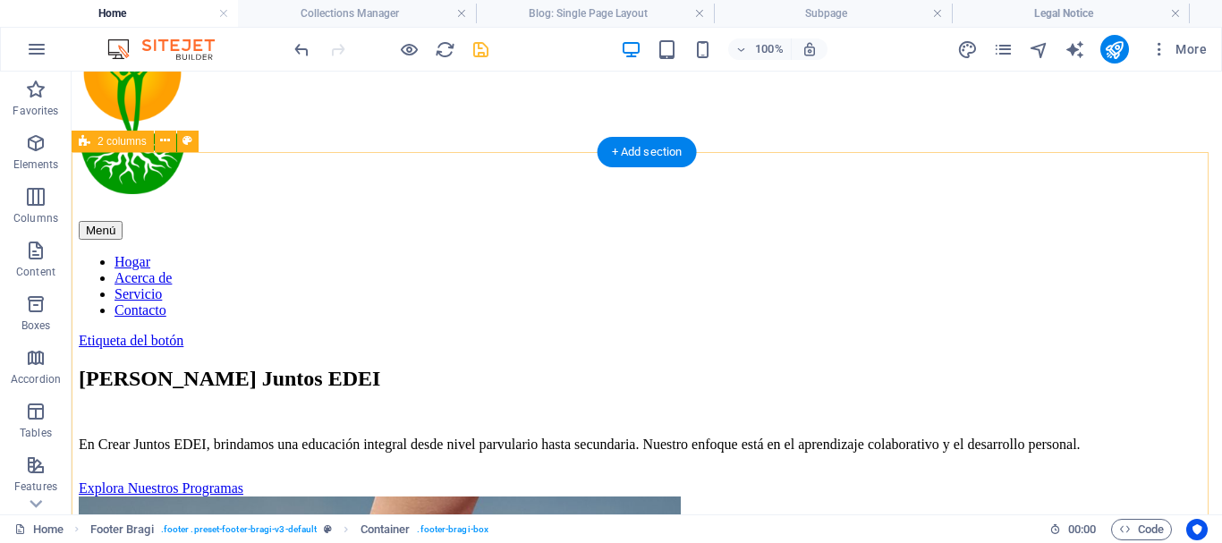
scroll to position [0, 0]
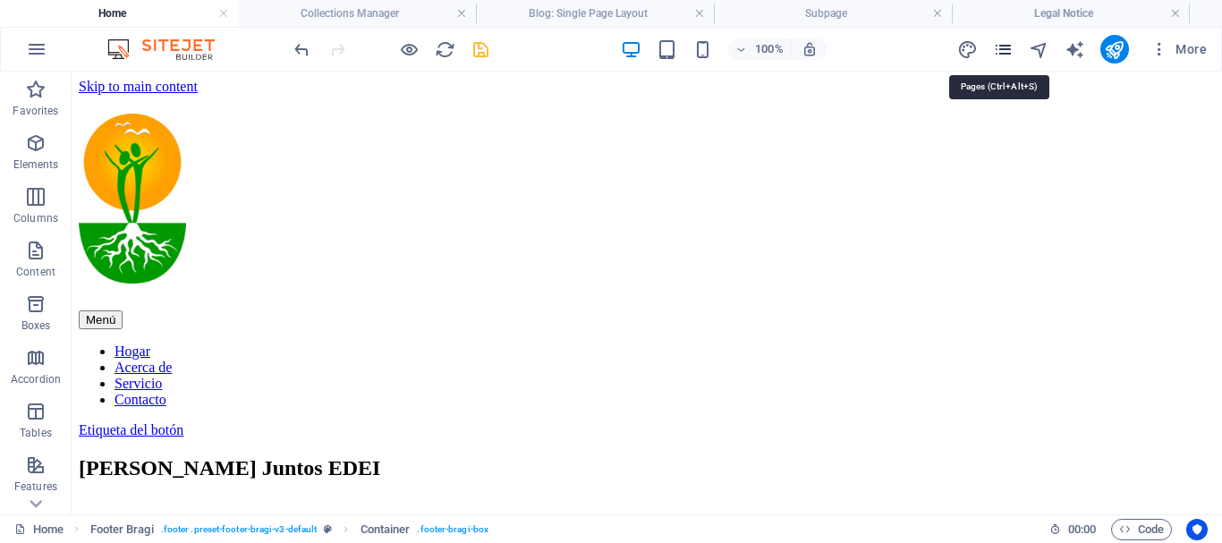
click at [995, 48] on icon "pages" at bounding box center [1003, 49] width 21 height 21
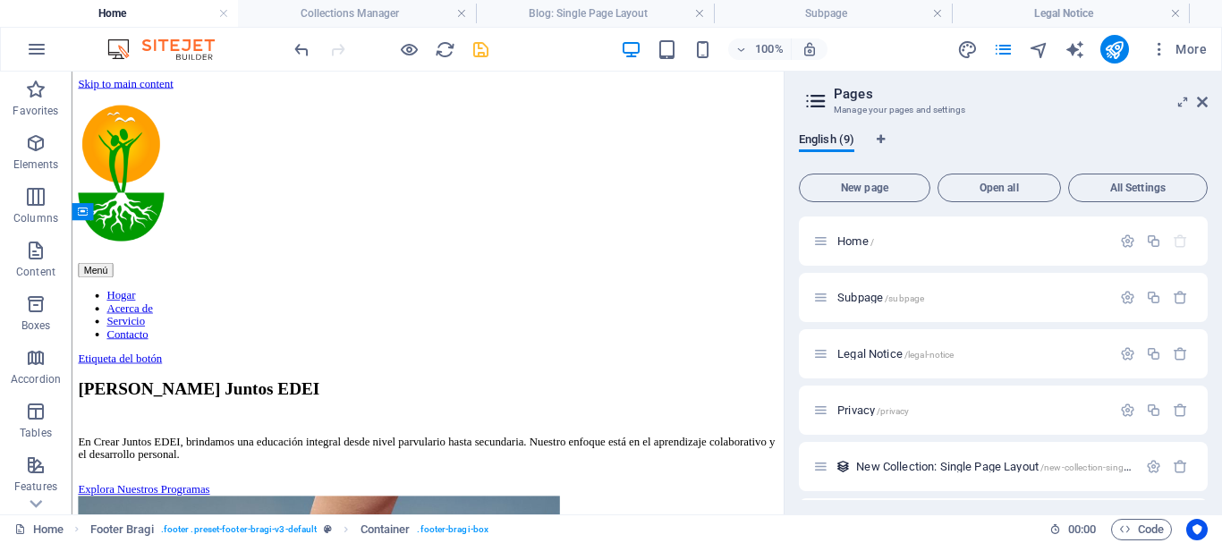
scroll to position [8569, 0]
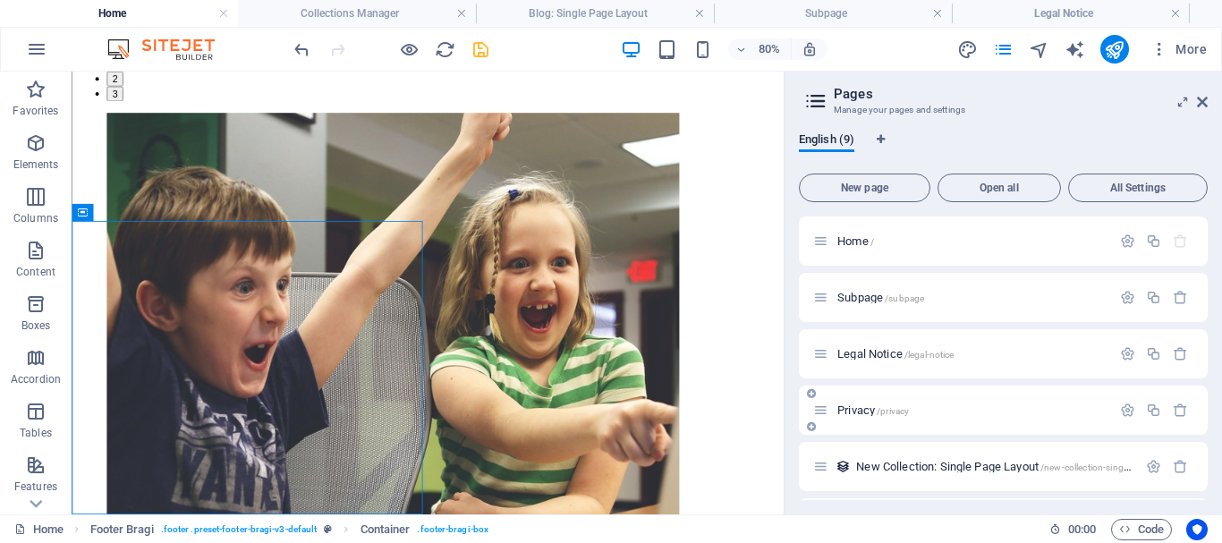
click at [882, 408] on span "/privacy" at bounding box center [892, 411] width 32 height 10
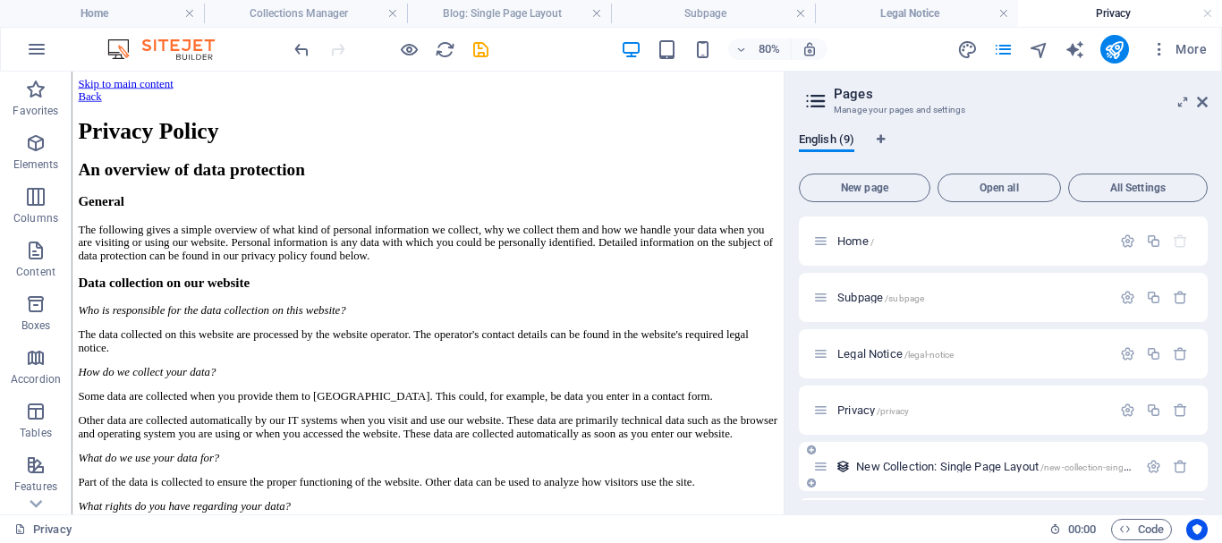
scroll to position [89, 0]
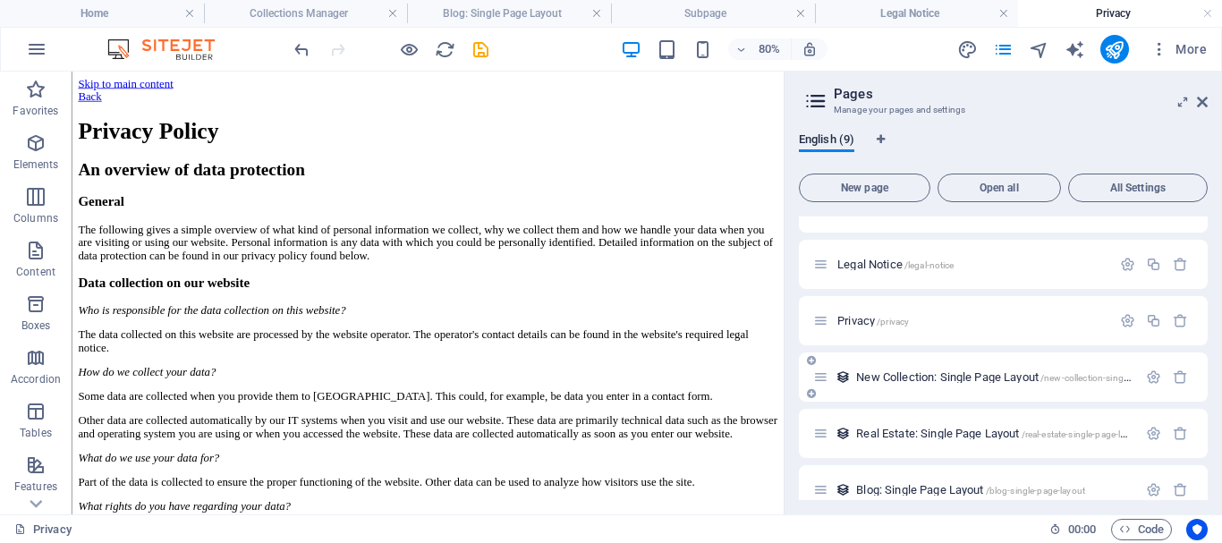
click at [906, 381] on span "New Collection: Single Page Layout /new-collection-single-page-layout" at bounding box center [1018, 376] width 324 height 13
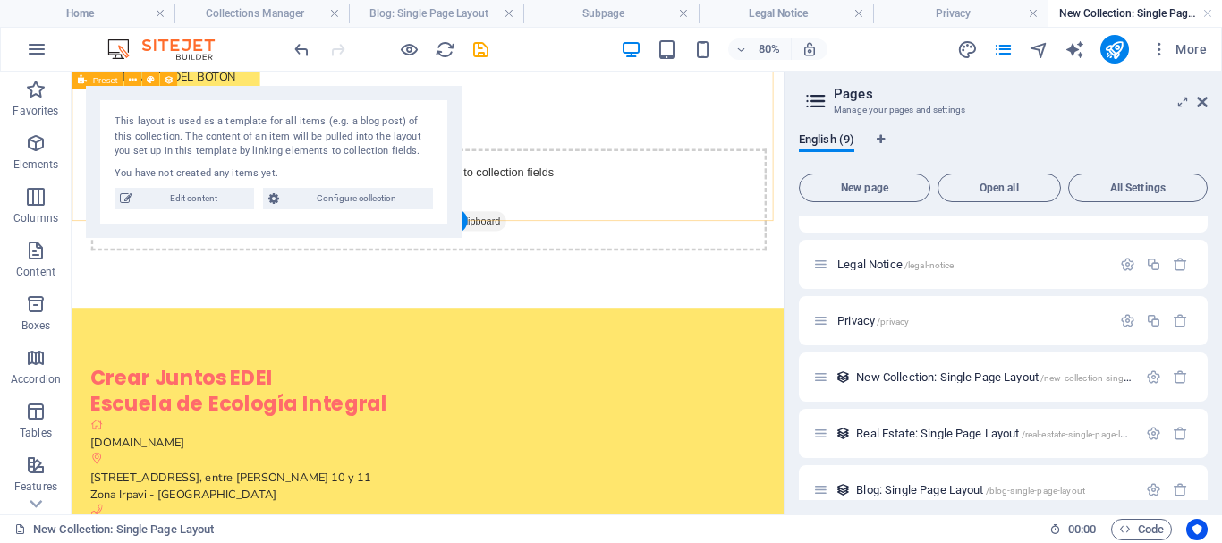
scroll to position [0, 0]
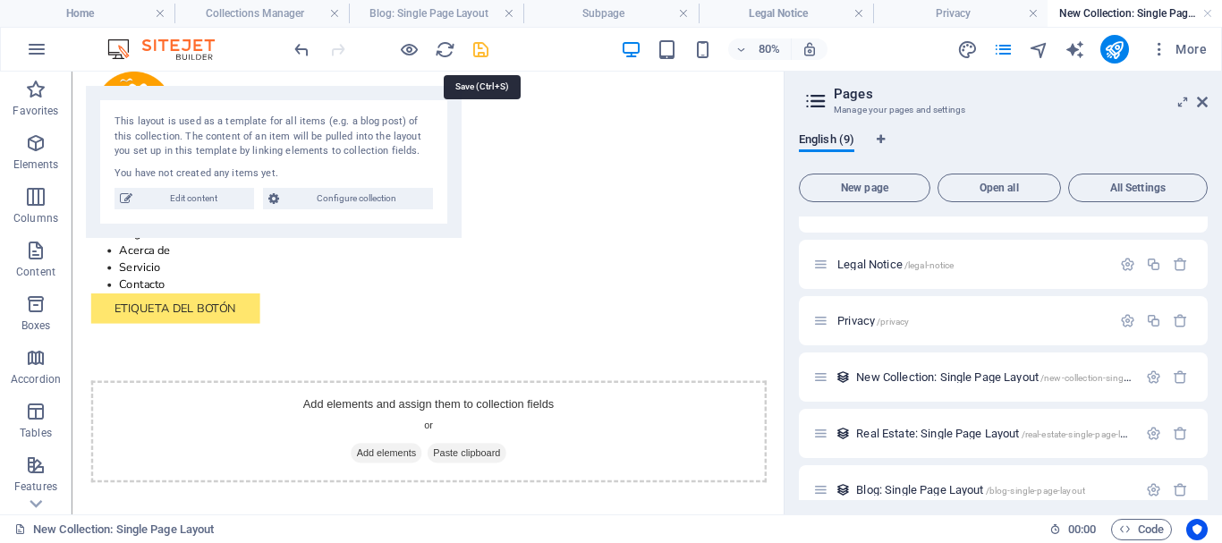
click at [485, 55] on icon "save" at bounding box center [480, 49] width 21 height 21
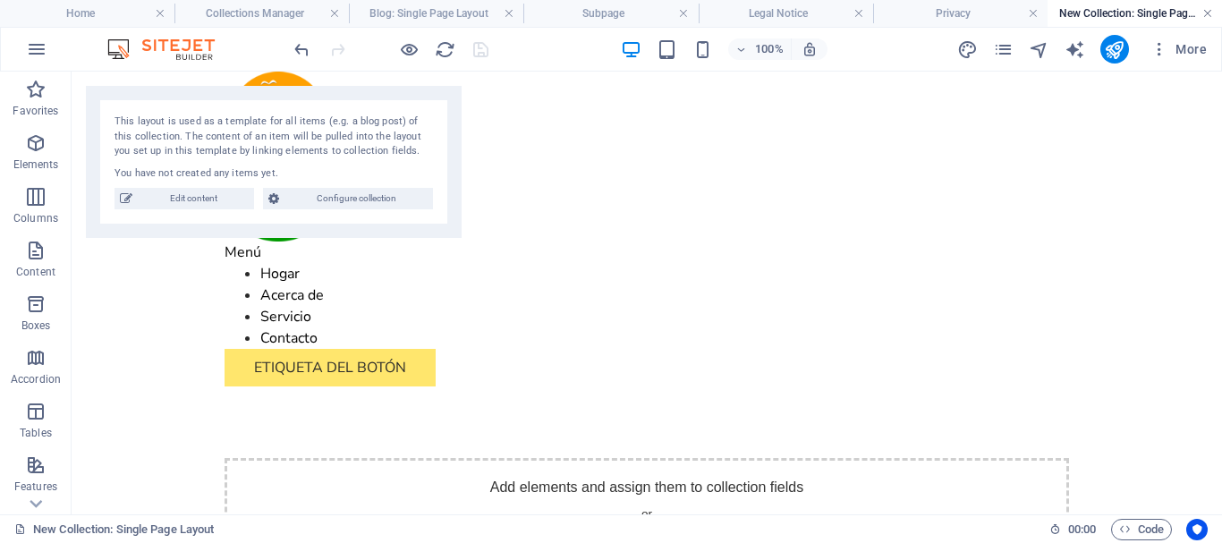
click at [1206, 12] on link at bounding box center [1207, 13] width 11 height 17
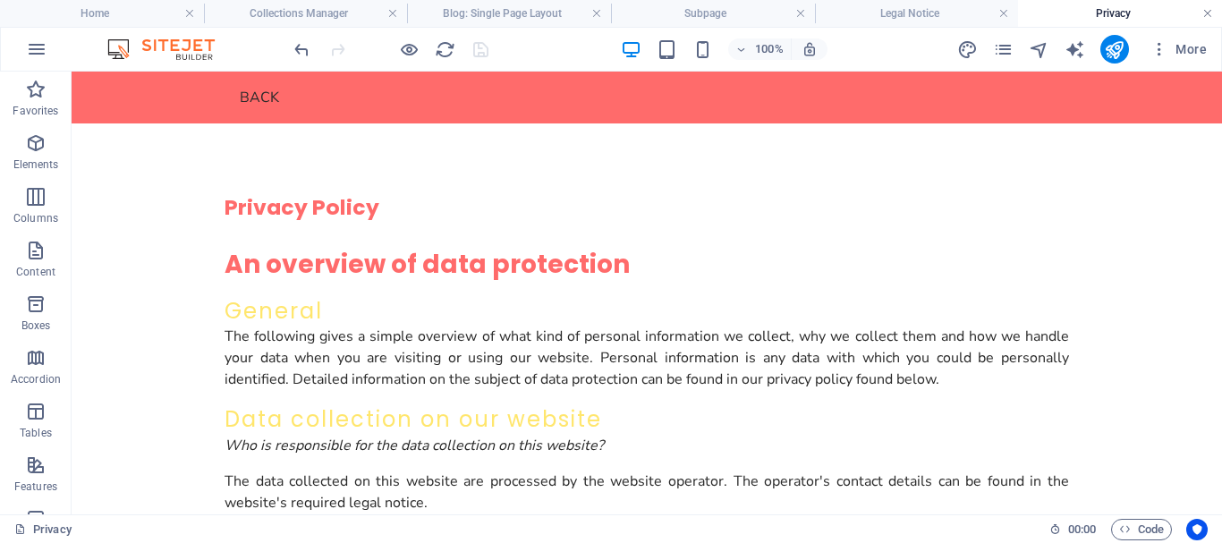
click at [1204, 13] on link at bounding box center [1207, 13] width 11 height 17
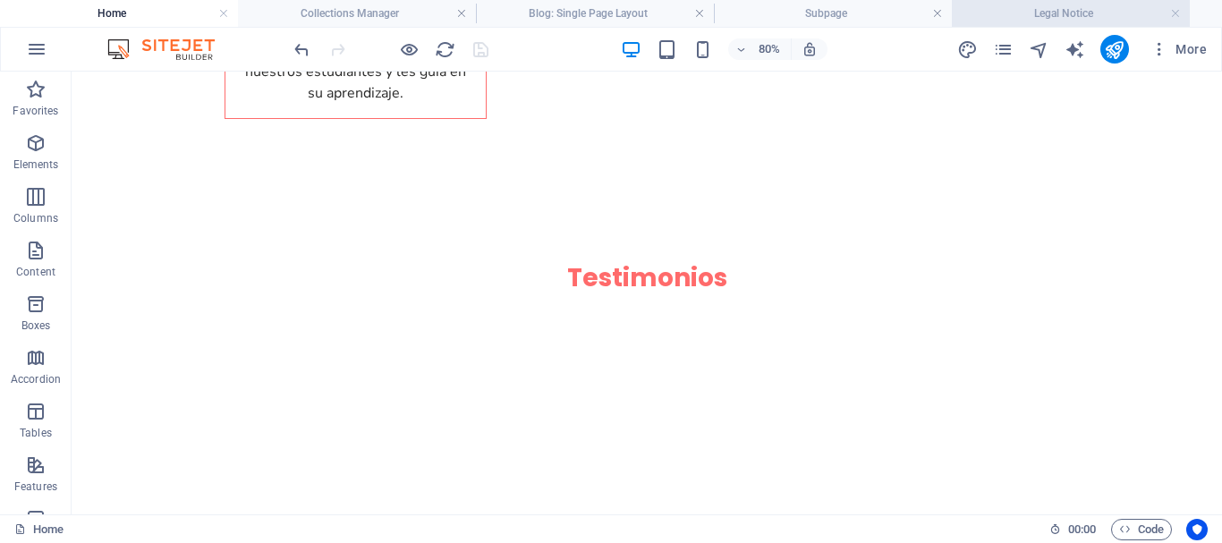
scroll to position [7915, 0]
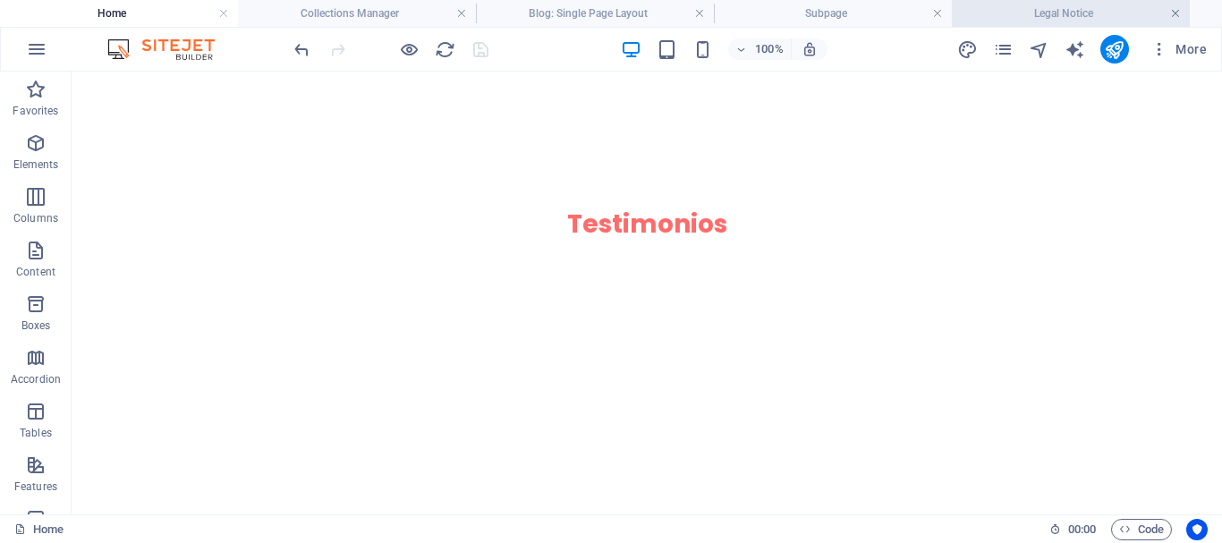
click at [1179, 13] on link at bounding box center [1175, 13] width 11 height 17
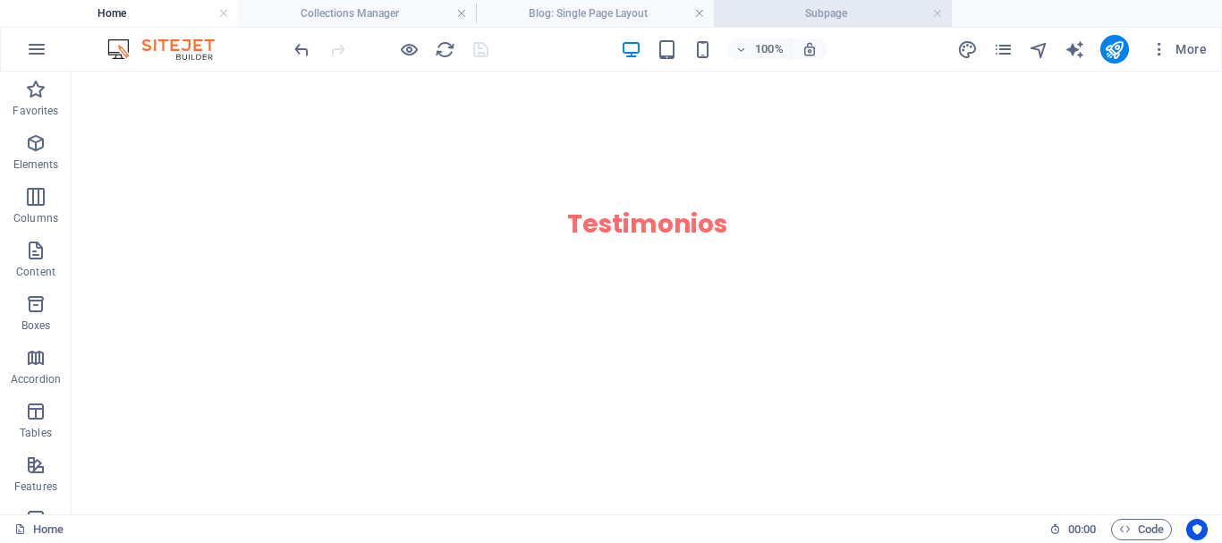
click at [947, 13] on h4 "Subpage" at bounding box center [833, 14] width 238 height 20
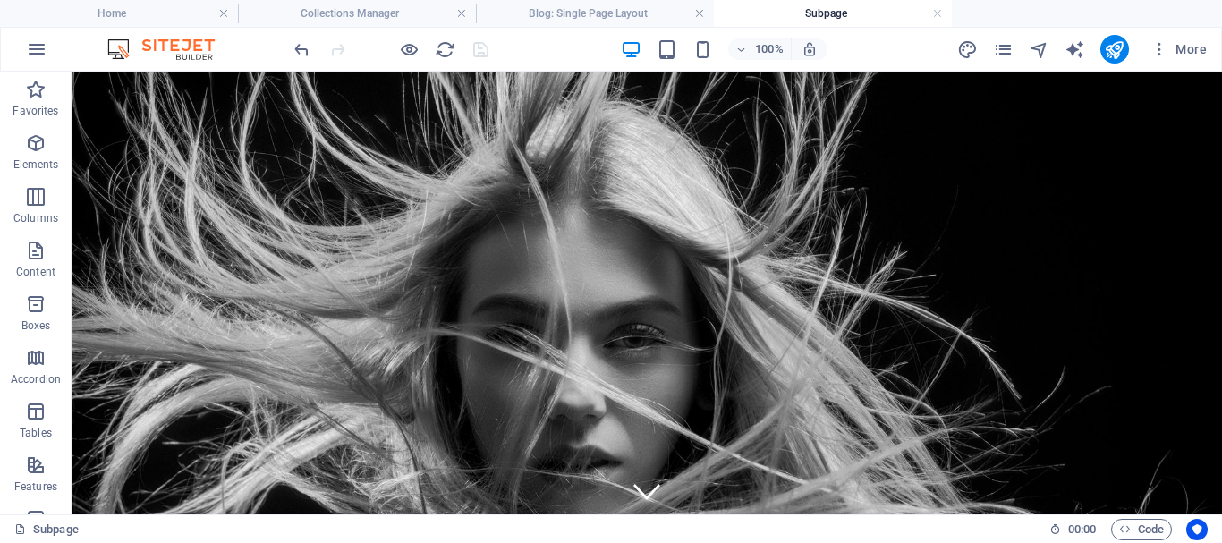
scroll to position [0, 0]
click at [937, 12] on link at bounding box center [937, 13] width 11 height 17
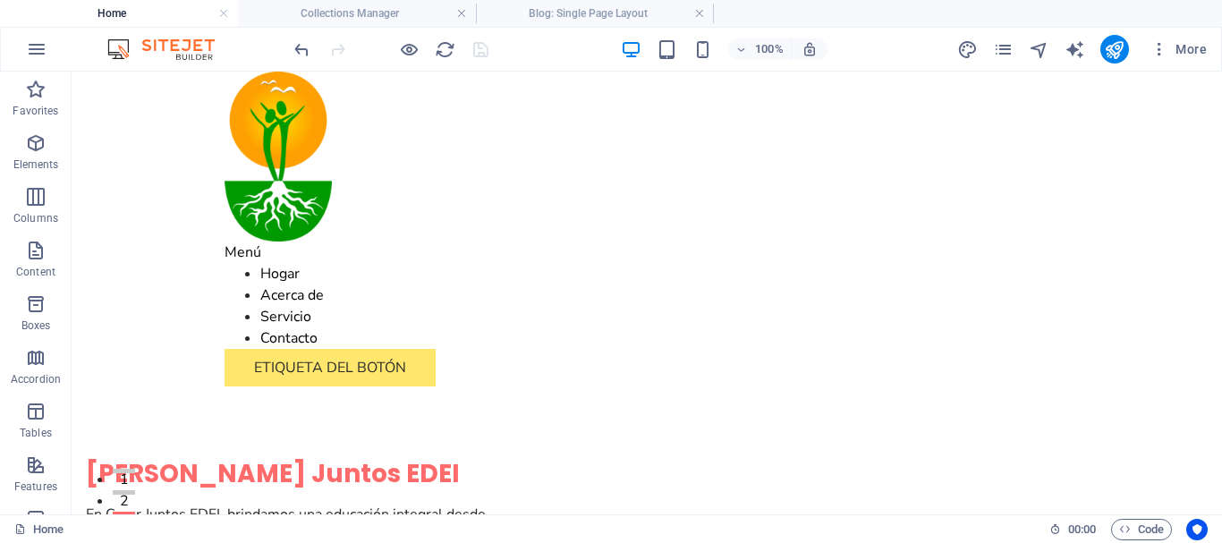
scroll to position [7915, 0]
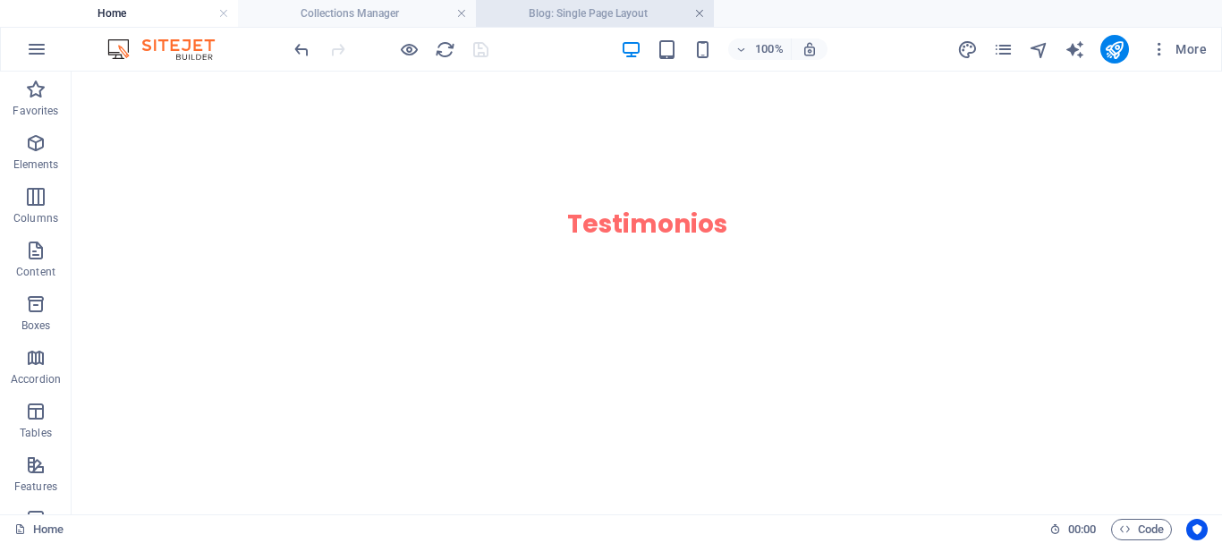
click at [699, 13] on link at bounding box center [699, 13] width 11 height 17
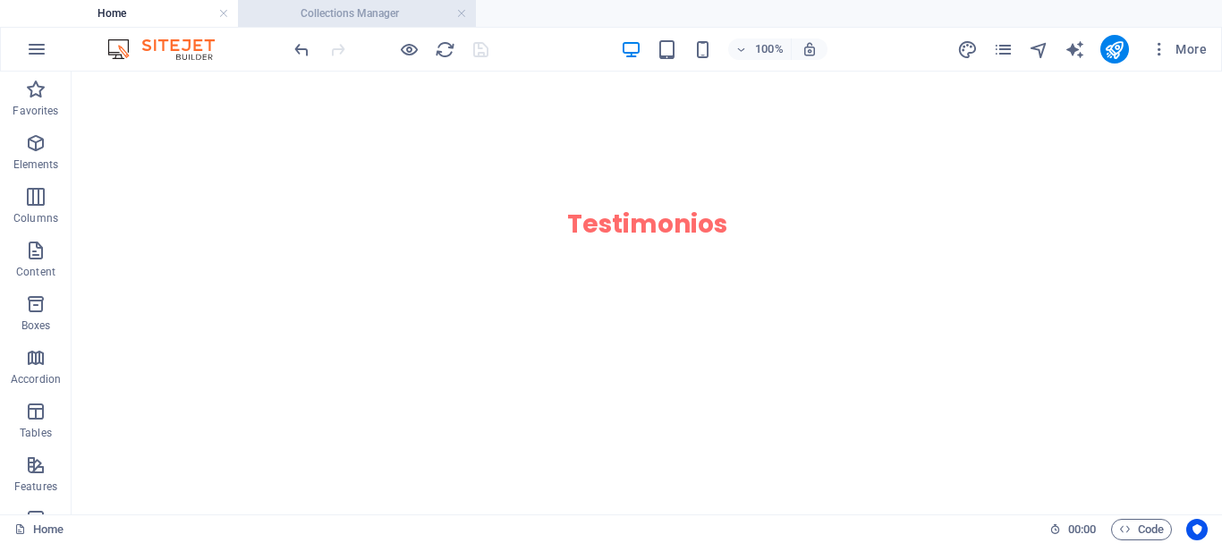
click at [469, 14] on h4 "Collections Manager" at bounding box center [357, 14] width 238 height 20
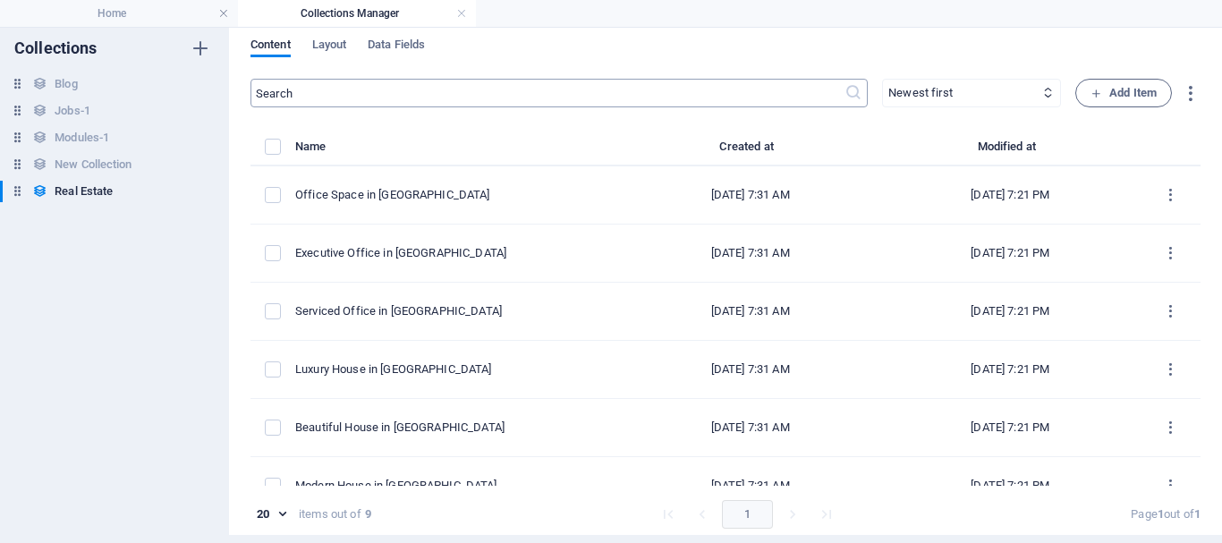
scroll to position [0, 0]
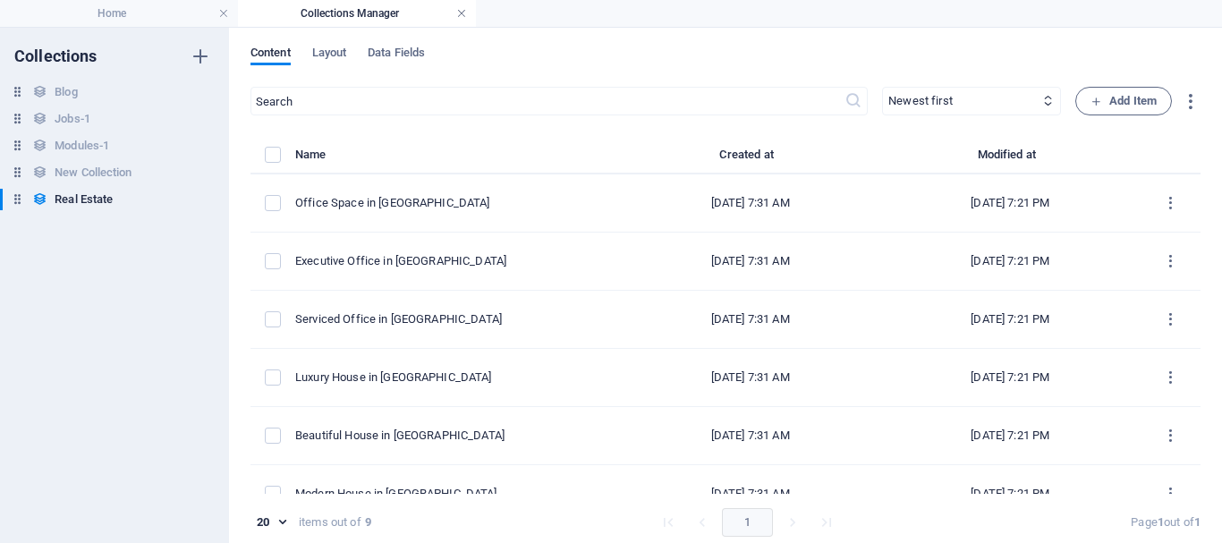
click at [461, 14] on link at bounding box center [461, 13] width 11 height 17
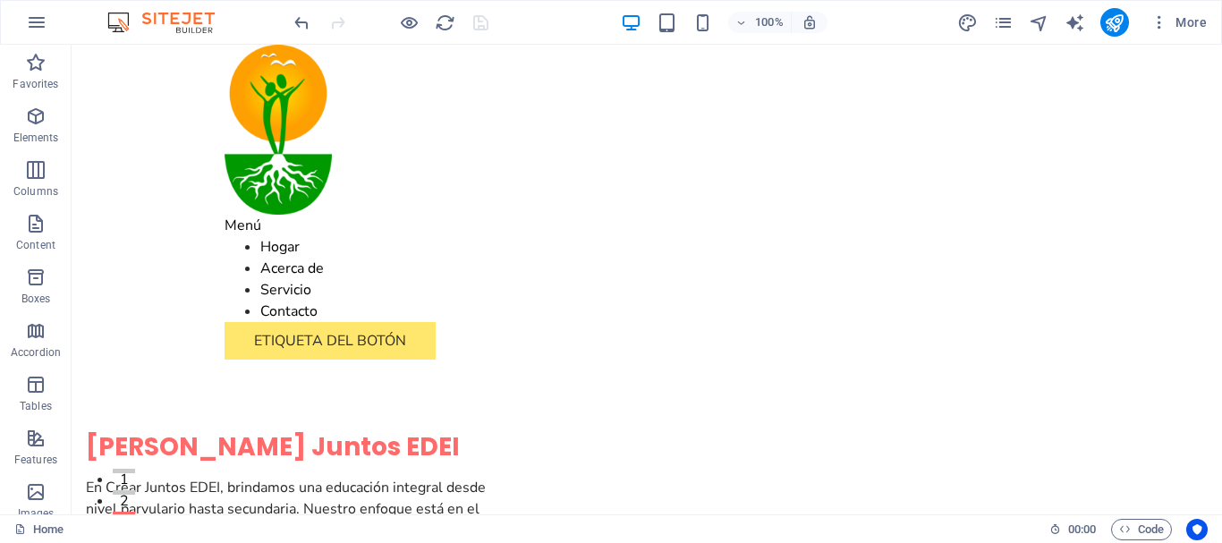
drag, startPoint x: 1215, startPoint y: 489, endPoint x: 1292, endPoint y: 94, distance: 402.9
drag, startPoint x: 1216, startPoint y: 165, endPoint x: 1292, endPoint y: 51, distance: 137.4
click at [1003, 29] on icon "pages" at bounding box center [1003, 23] width 21 height 21
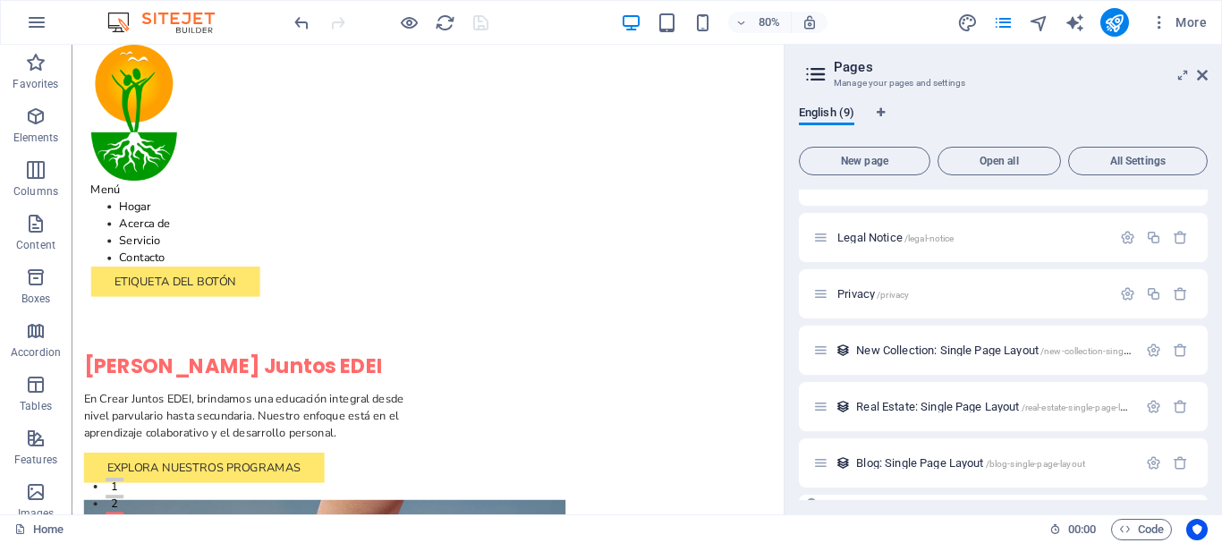
scroll to position [197, 0]
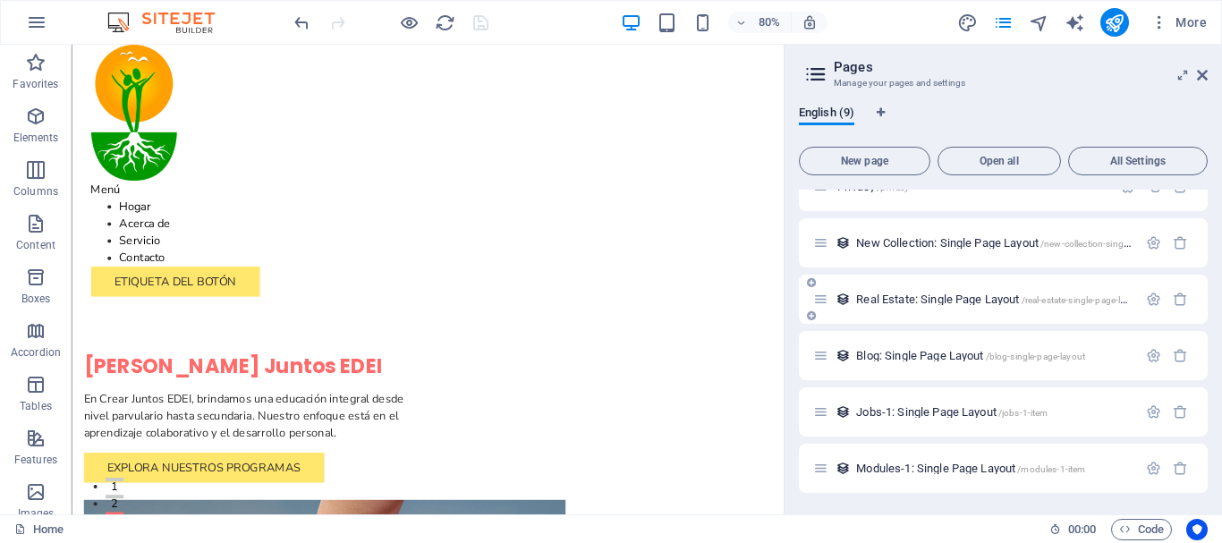
click at [879, 302] on span "Real Estate: Single Page Layout /real-estate-single-page-layout" at bounding box center [999, 298] width 287 height 13
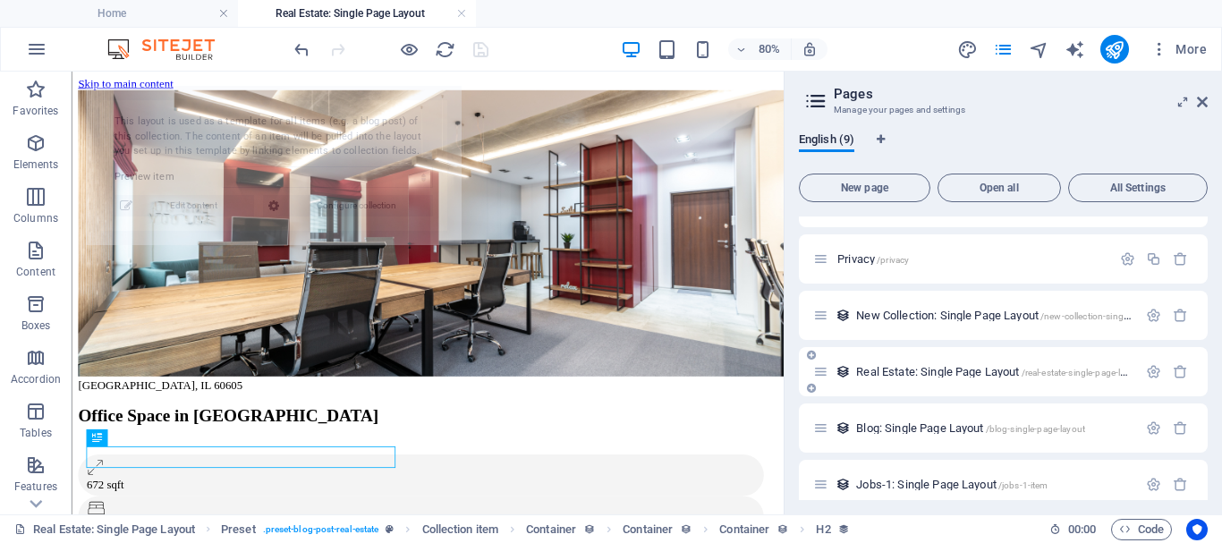
scroll to position [0, 0]
select select "68d47d14cd189cb9170e6bb5"
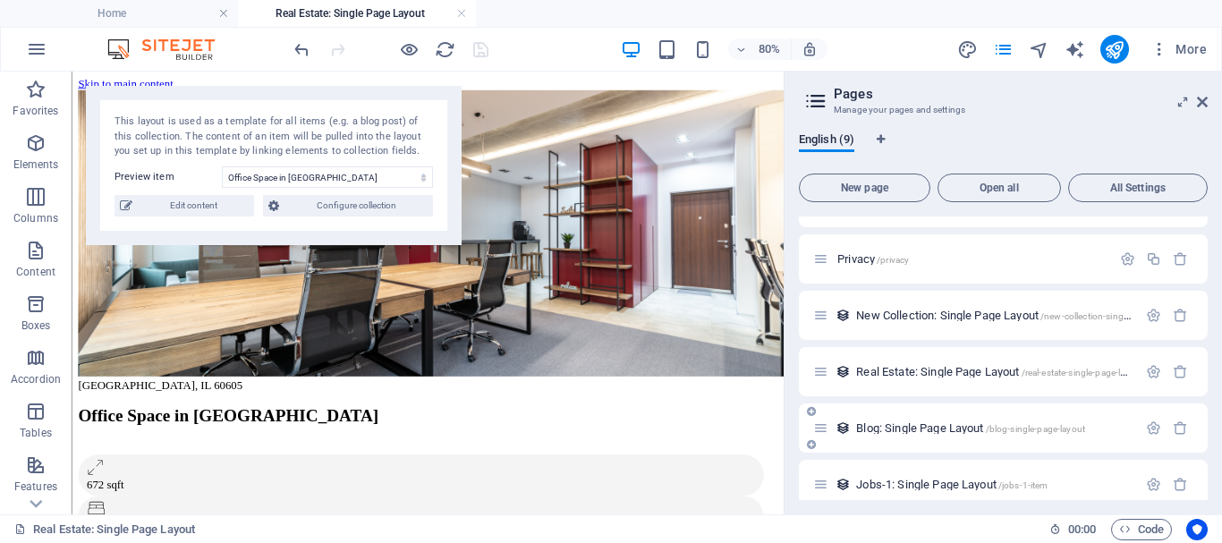
scroll to position [224, 0]
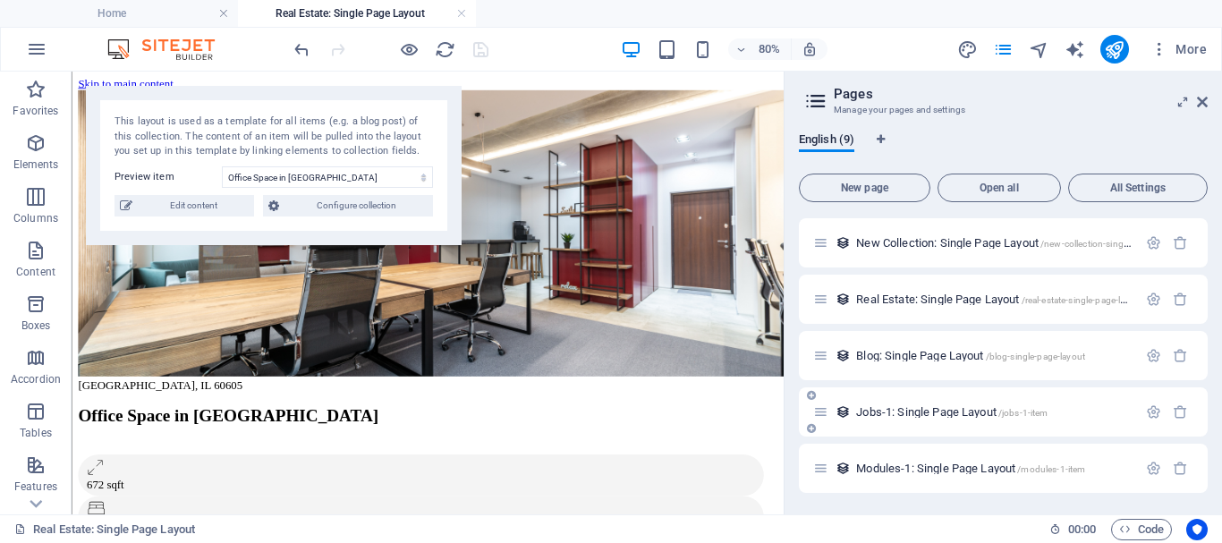
click at [883, 411] on span "Jobs-1: Single Page Layout /jobs-1-item" at bounding box center [951, 411] width 191 height 13
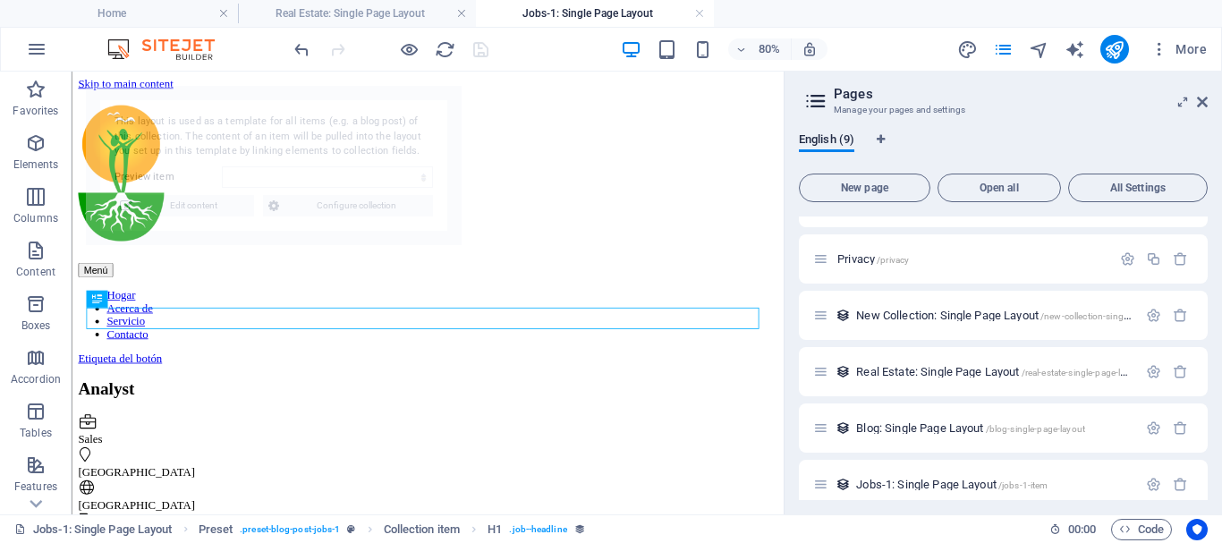
scroll to position [0, 0]
select select "68d47d14cd189cb9170e6ba5"
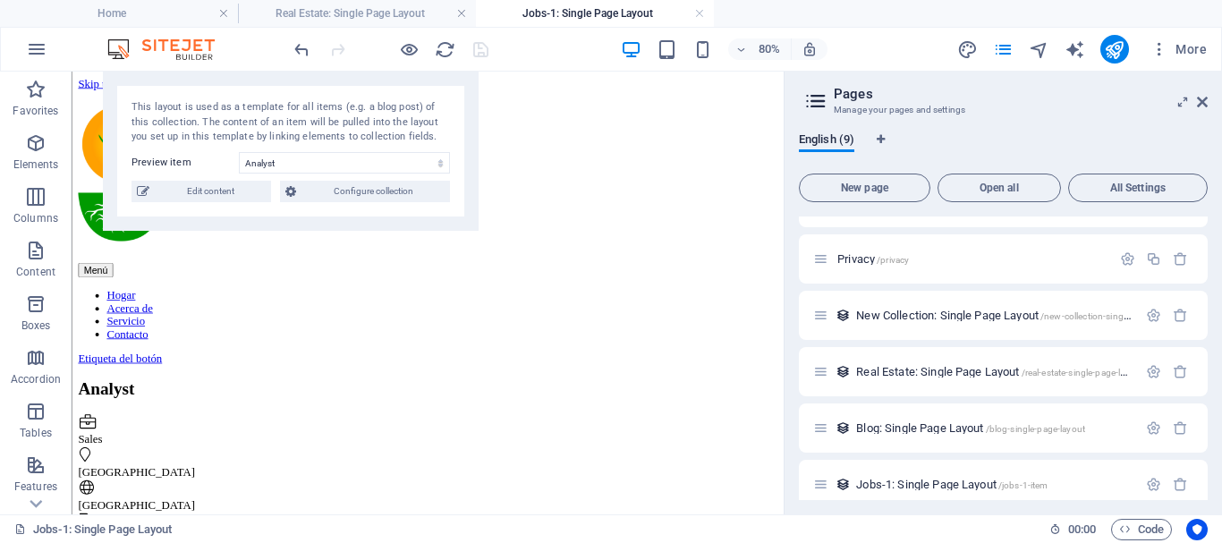
drag, startPoint x: 309, startPoint y: 134, endPoint x: 285, endPoint y: 105, distance: 38.1
click at [285, 105] on div "This layout is used as a template for all items (e.g. a blog post) of this coll…" at bounding box center [290, 122] width 318 height 45
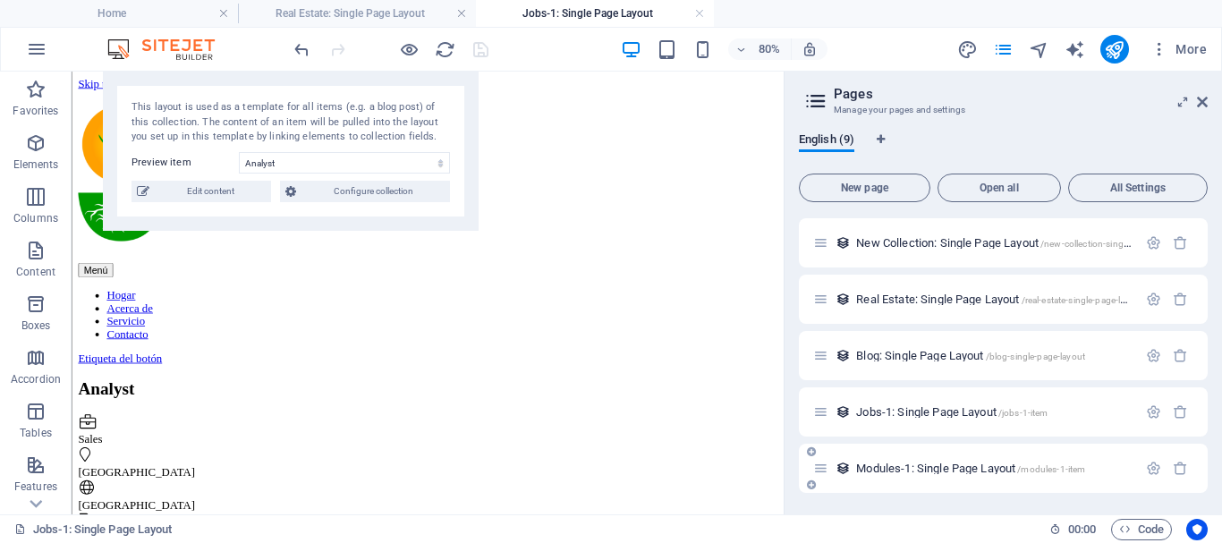
click at [882, 470] on span "Modules-1: Single Page Layout /modules-1-item" at bounding box center [970, 467] width 229 height 13
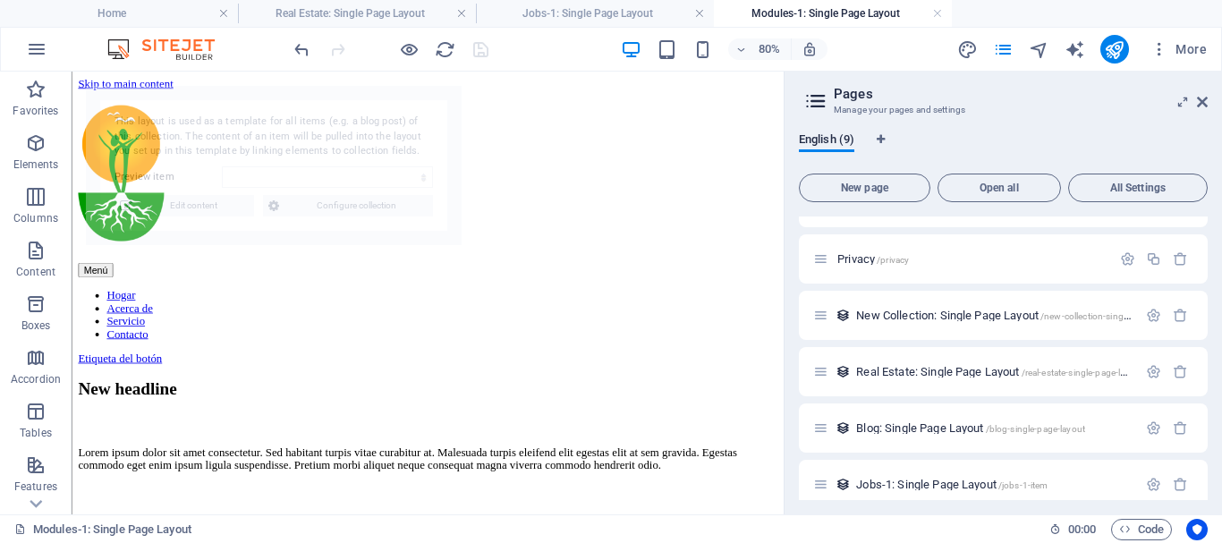
scroll to position [0, 0]
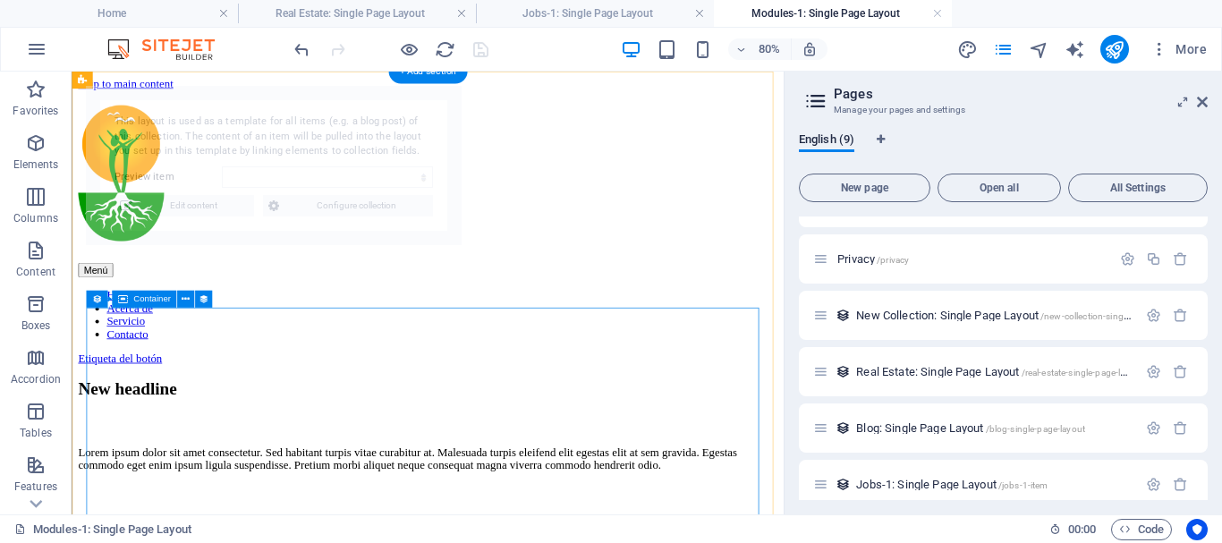
select select "68d47d14cd189cb9170e6bab"
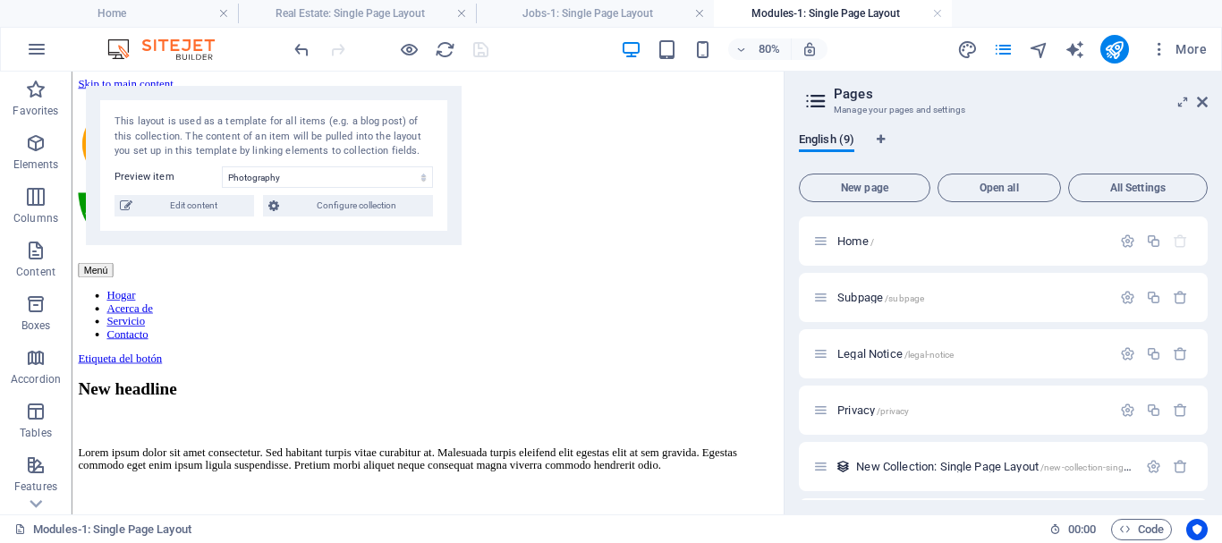
scroll to position [224, 0]
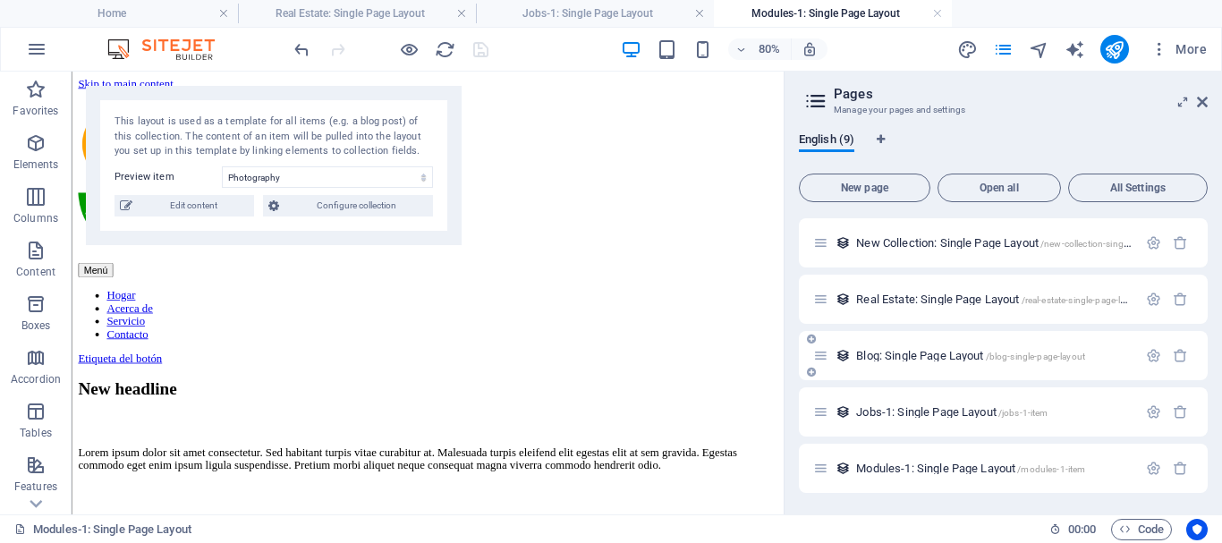
click at [879, 343] on div "Blog: Single Page Layout /blog-single-page-layout" at bounding box center [1003, 355] width 409 height 49
click at [898, 360] on span "Blog: Single Page Layout /blog-single-page-layout" at bounding box center [970, 355] width 229 height 13
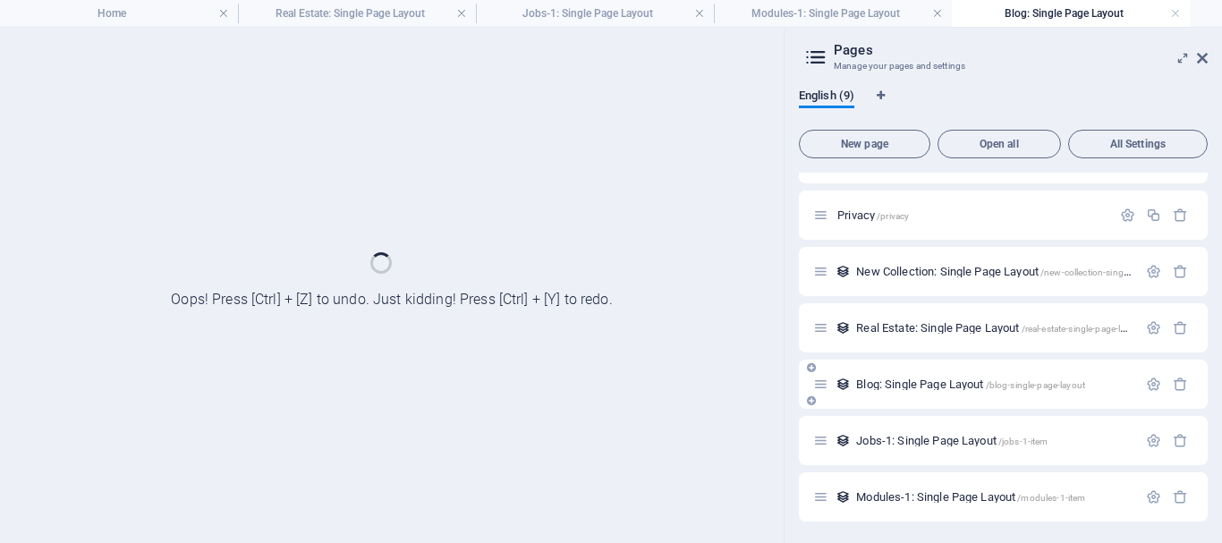
scroll to position [151, 0]
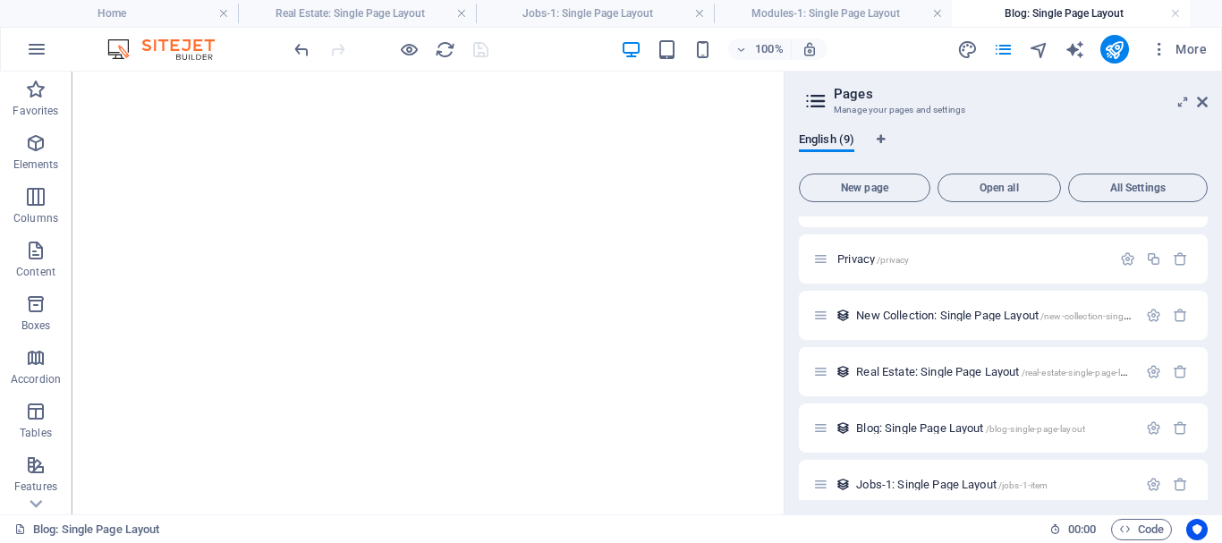
click at [938, 13] on link at bounding box center [937, 13] width 11 height 17
click at [1170, 11] on link at bounding box center [1175, 13] width 11 height 17
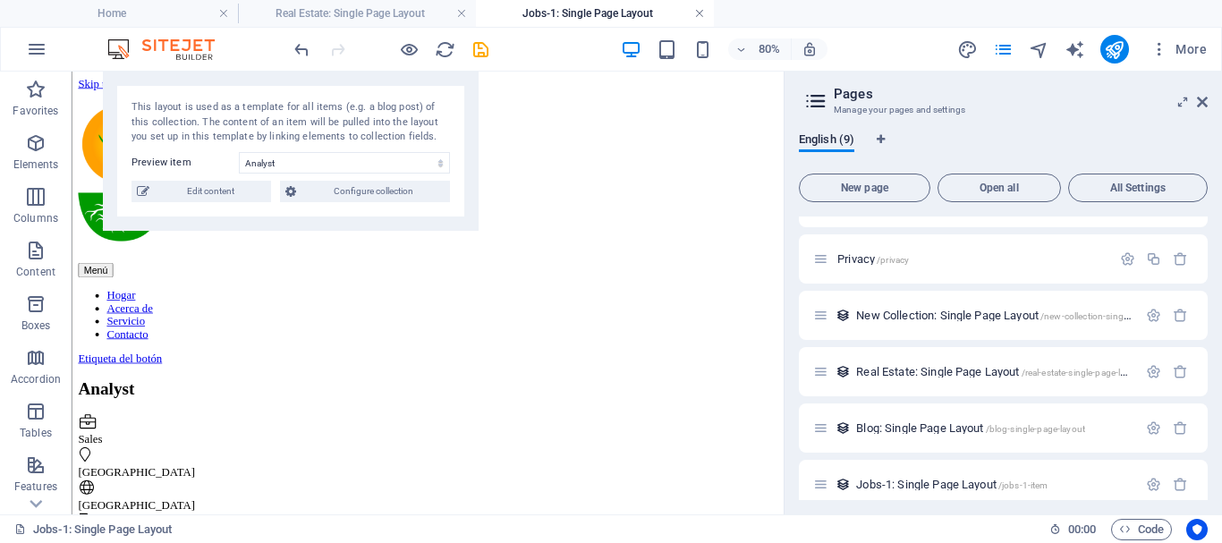
click at [699, 16] on link at bounding box center [699, 13] width 11 height 17
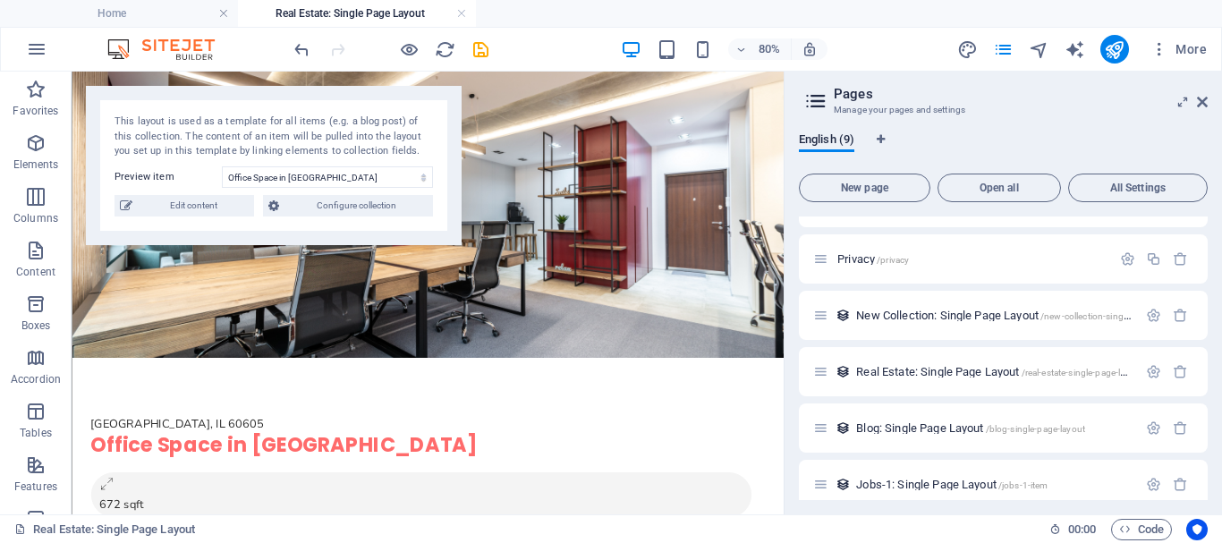
click at [699, 13] on ul "Home Real Estate: Single Page Layout" at bounding box center [611, 13] width 1222 height 27
click at [466, 13] on link at bounding box center [461, 13] width 11 height 17
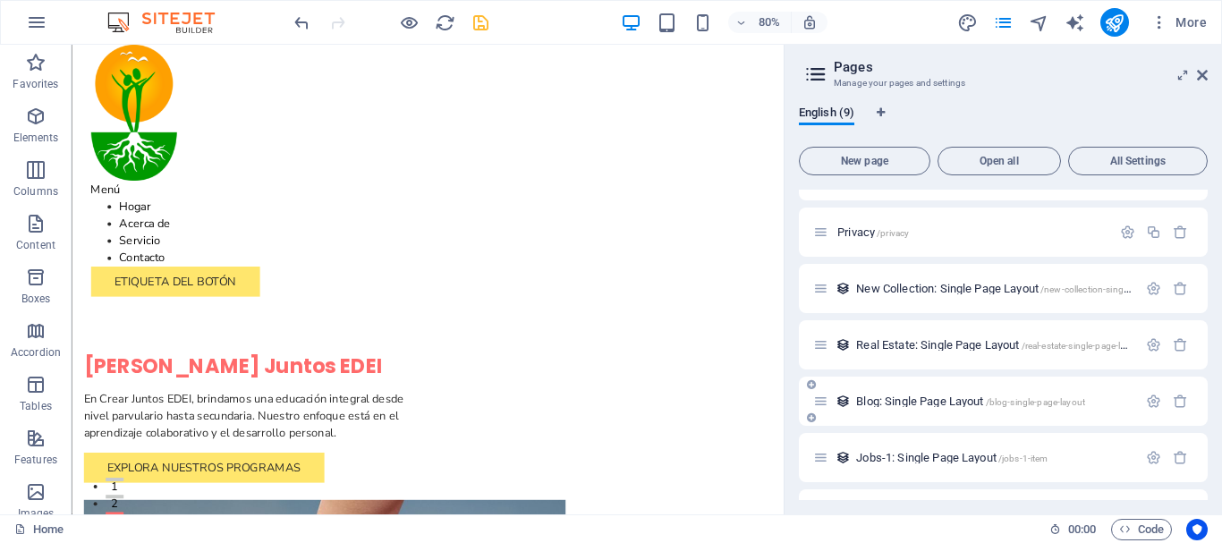
click at [868, 392] on div "Blog: Single Page Layout /blog-single-page-layout" at bounding box center [975, 401] width 324 height 21
click at [914, 401] on span "Blog: Single Page Layout /blog-single-page-layout" at bounding box center [970, 400] width 229 height 13
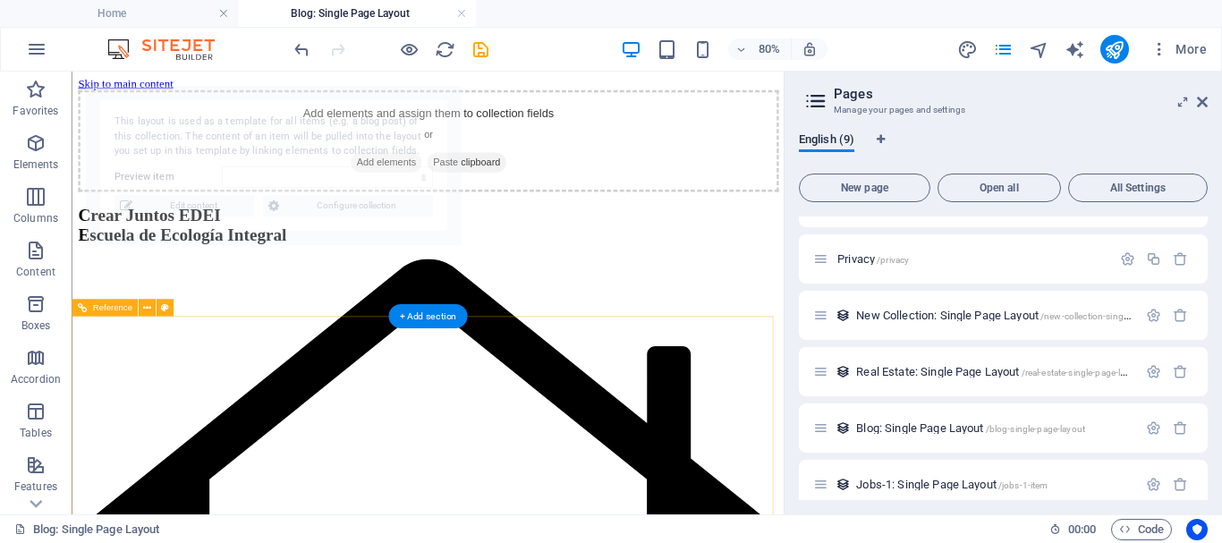
scroll to position [0, 0]
select select "68d47d14cd189cb9170e6b9e"
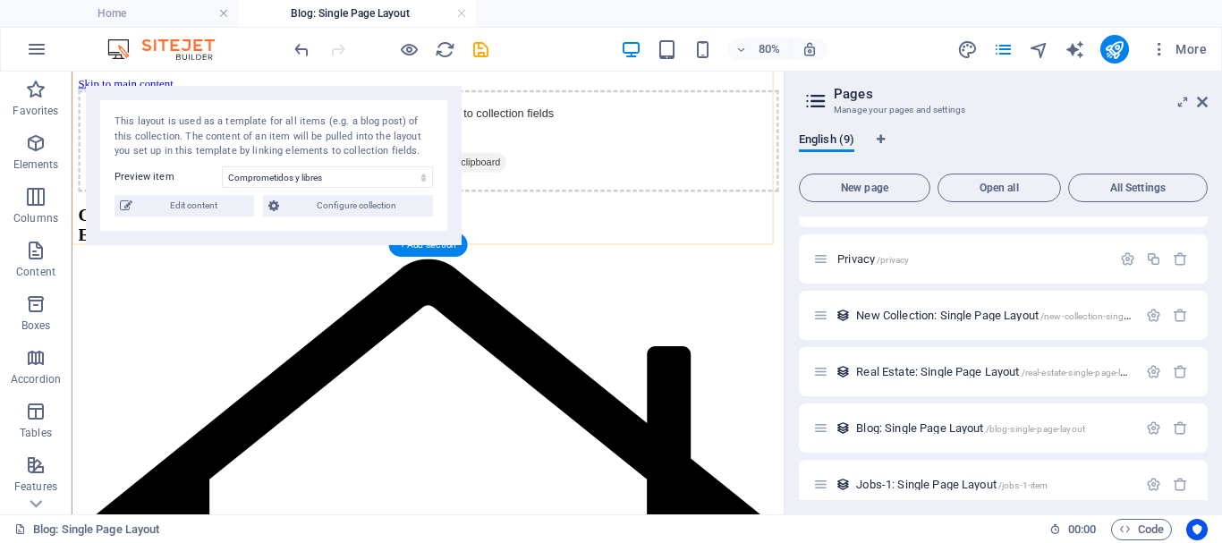
scroll to position [119, 0]
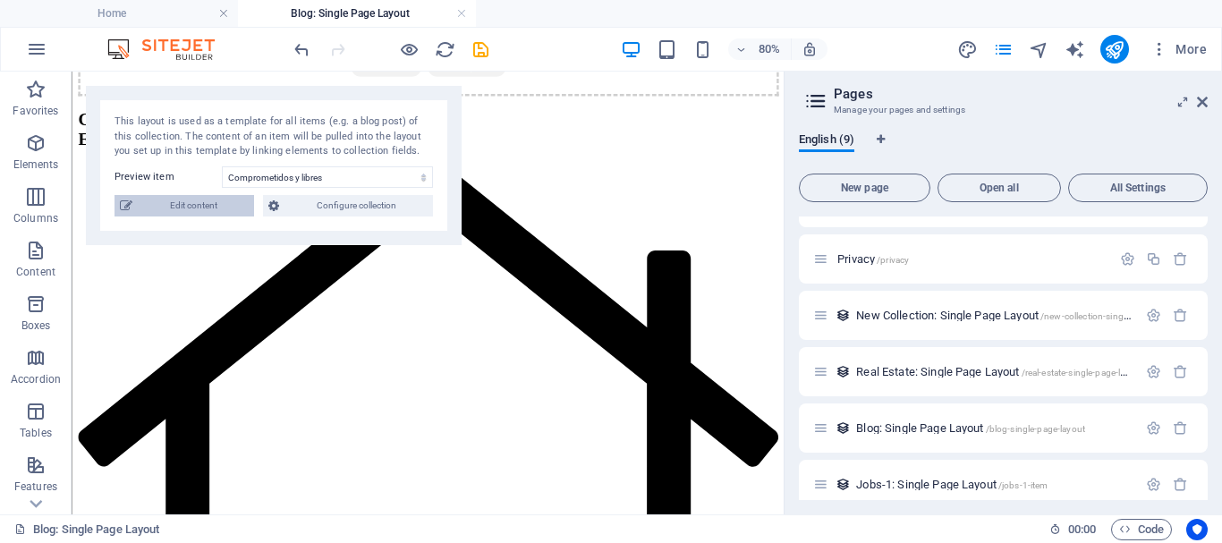
click at [200, 216] on span "Edit content" at bounding box center [193, 205] width 111 height 21
select select "Category 2"
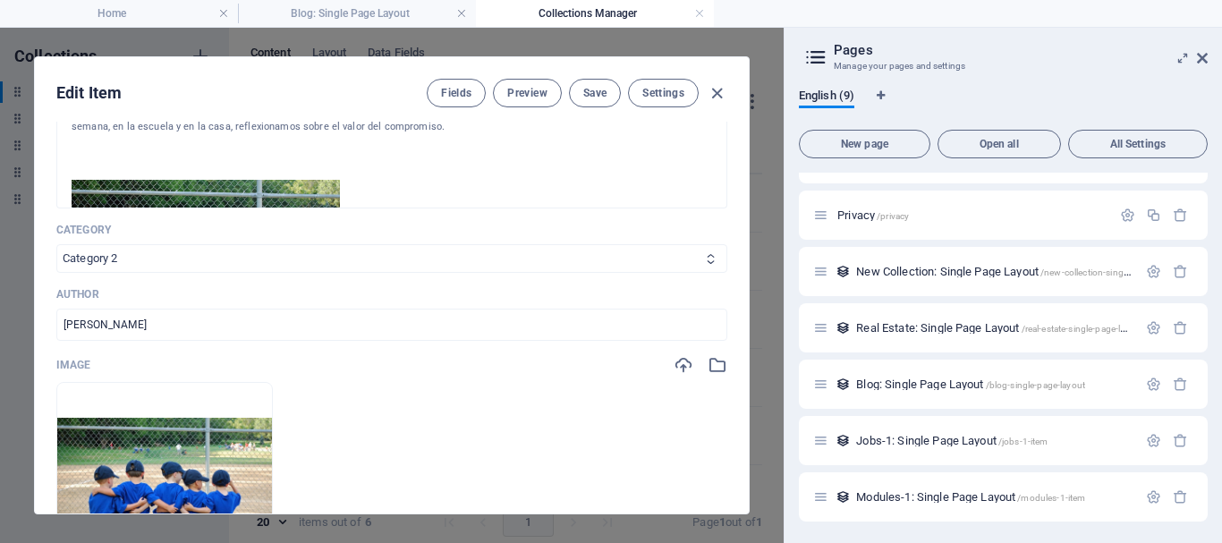
scroll to position [0, 0]
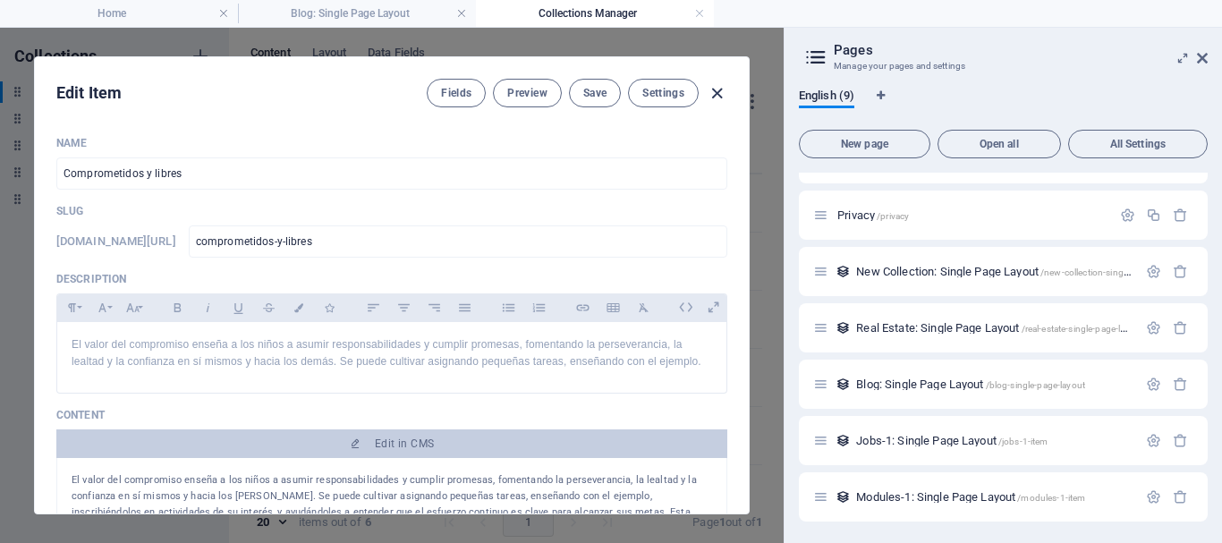
click at [715, 92] on icon "button" at bounding box center [717, 93] width 21 height 21
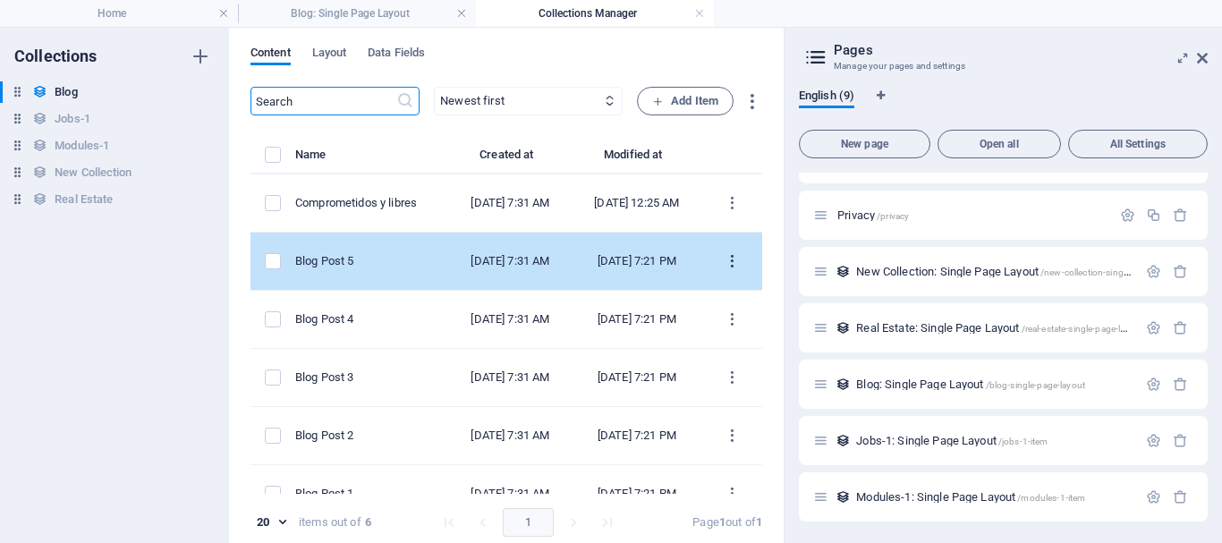
click at [724, 270] on icon "items list" at bounding box center [732, 261] width 17 height 17
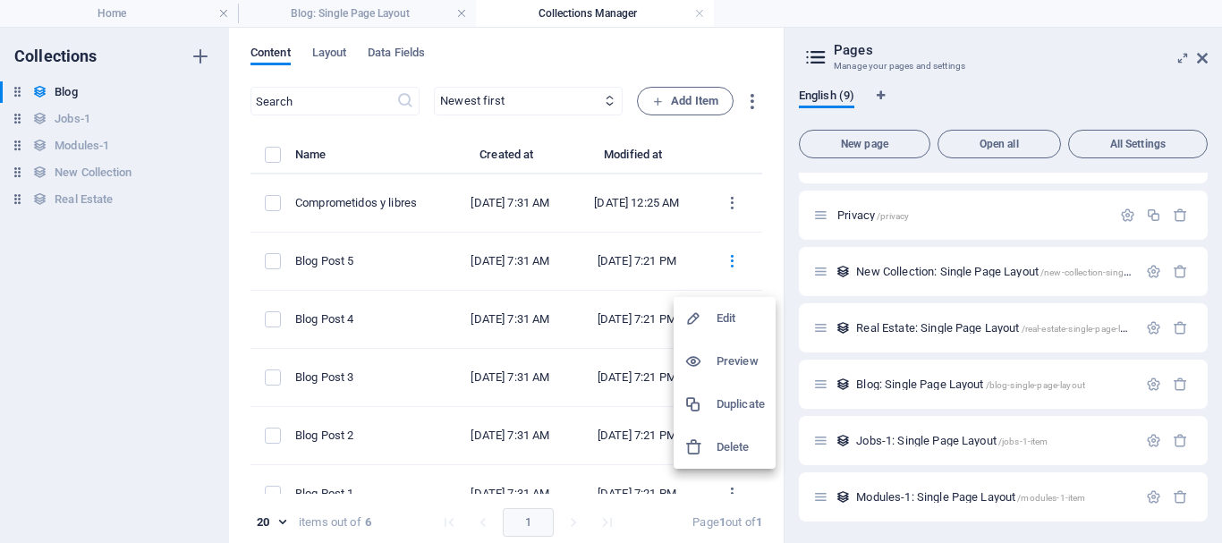
click at [724, 320] on h6 "Edit" at bounding box center [740, 318] width 48 height 21
select select "Category 2"
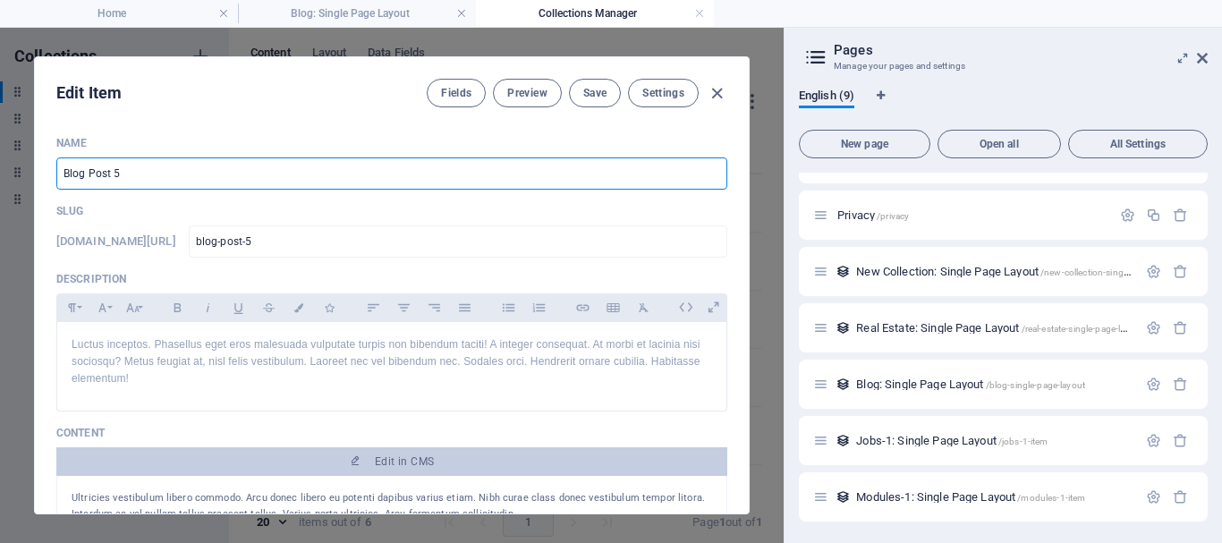
click at [162, 176] on input "Blog Post 5" at bounding box center [391, 173] width 671 height 32
drag, startPoint x: 162, startPoint y: 176, endPoint x: 21, endPoint y: 181, distance: 141.4
click at [21, 181] on div "Edit Item Fields Preview Save Settings Name Blog Post 5 ​ Slug www.example.com/…" at bounding box center [391, 285] width 783 height 515
type input "F"
type input "f"
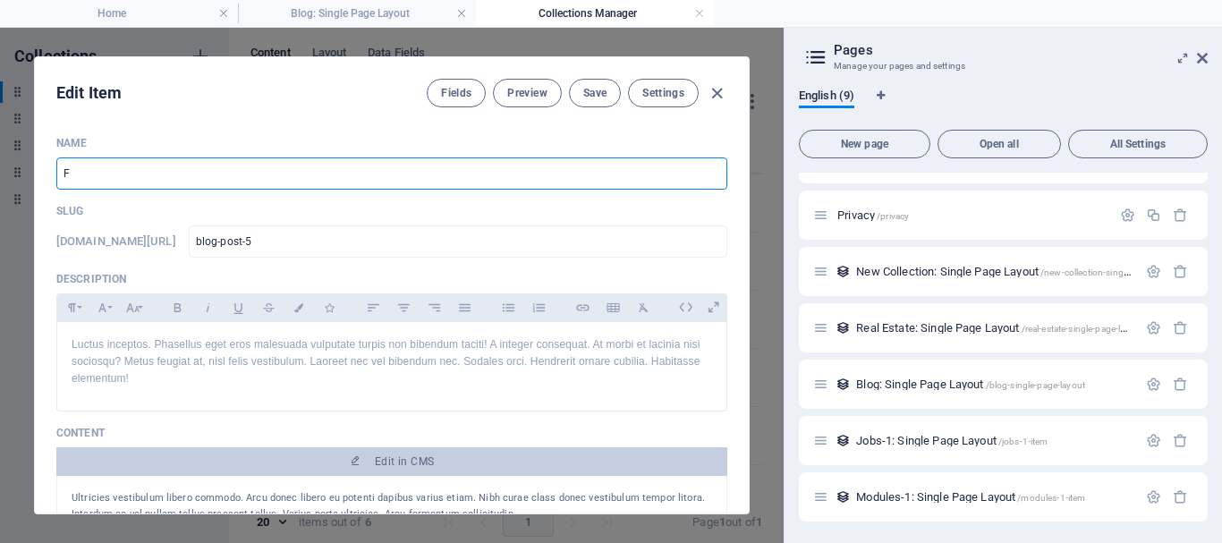
type input "f"
type input "Fu"
type input "fu"
type input "Fun"
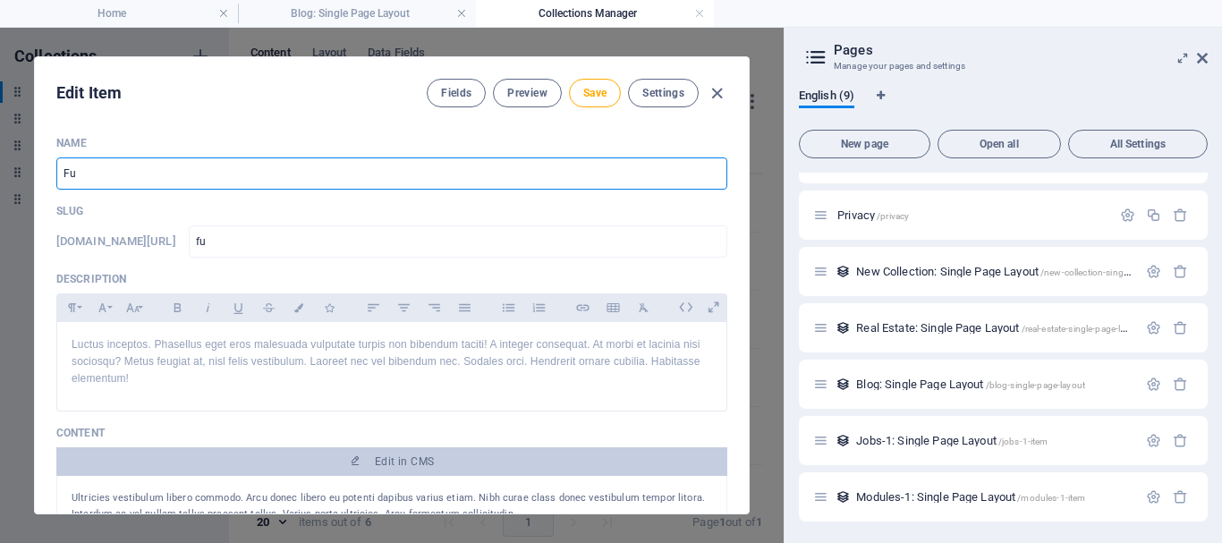
type input "fun"
type input "Fund"
type input "fund"
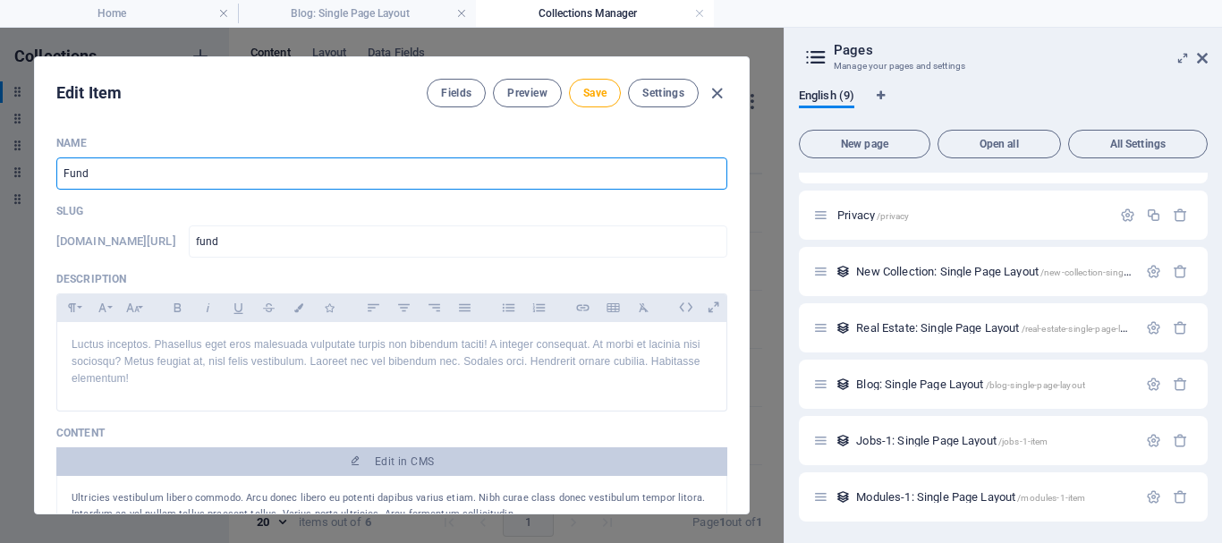
type input "Funda"
type input "funda"
type input "Fundac"
type input "fundac"
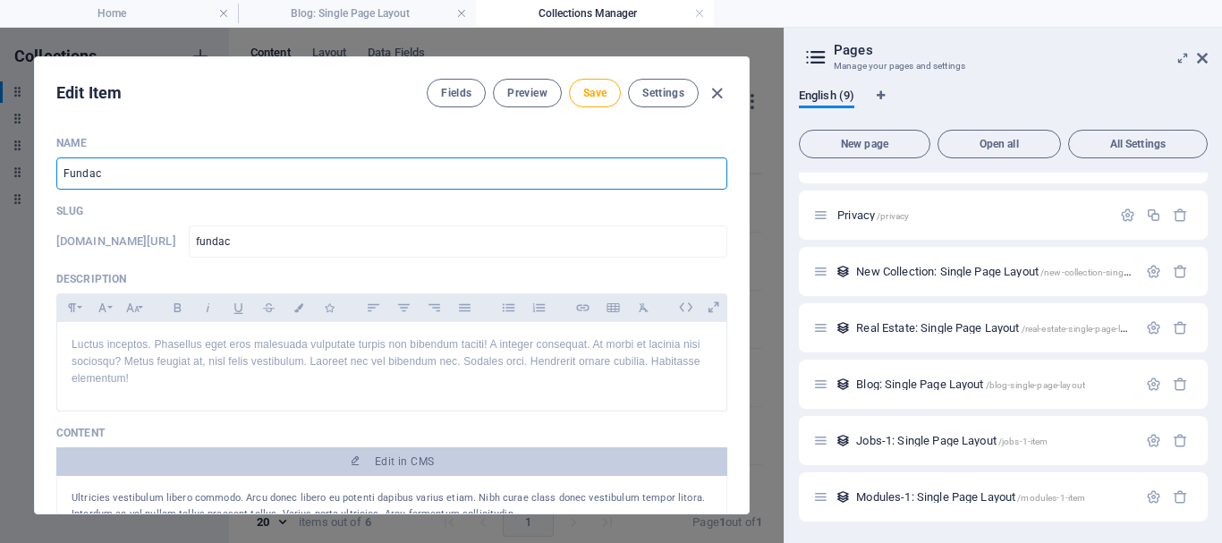
type input "fundac"
type input "Fundaci"
type input "fundaci"
type input "Fundació"
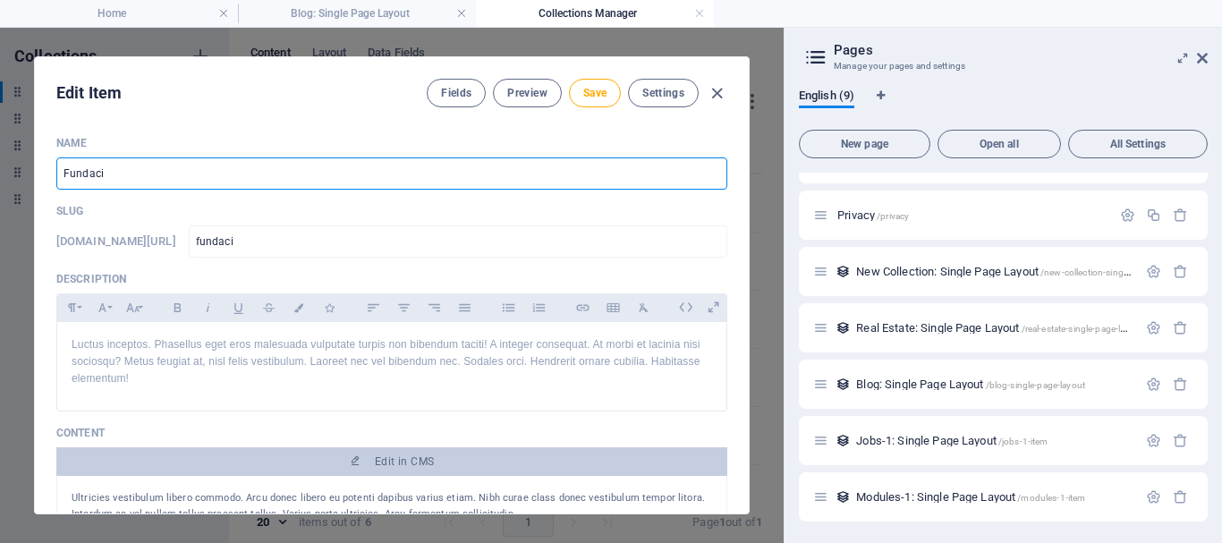
type input "fundacio"
type input "Fundación"
type input "fundacion"
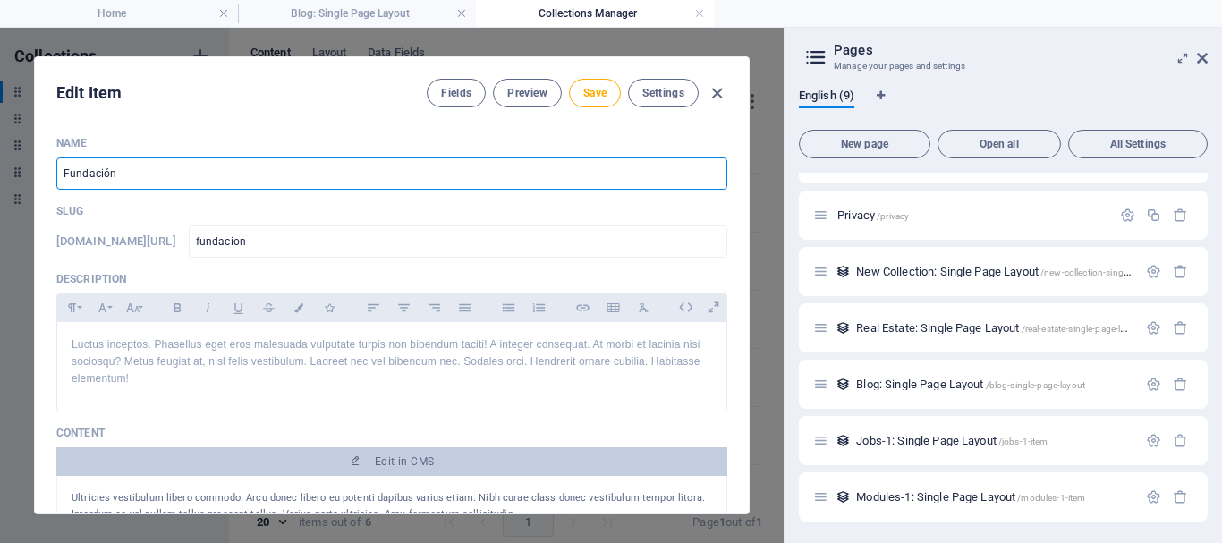
type input "Fundación d"
type input "fundacion-d"
type input "Fundación de"
type input "fundacion-de"
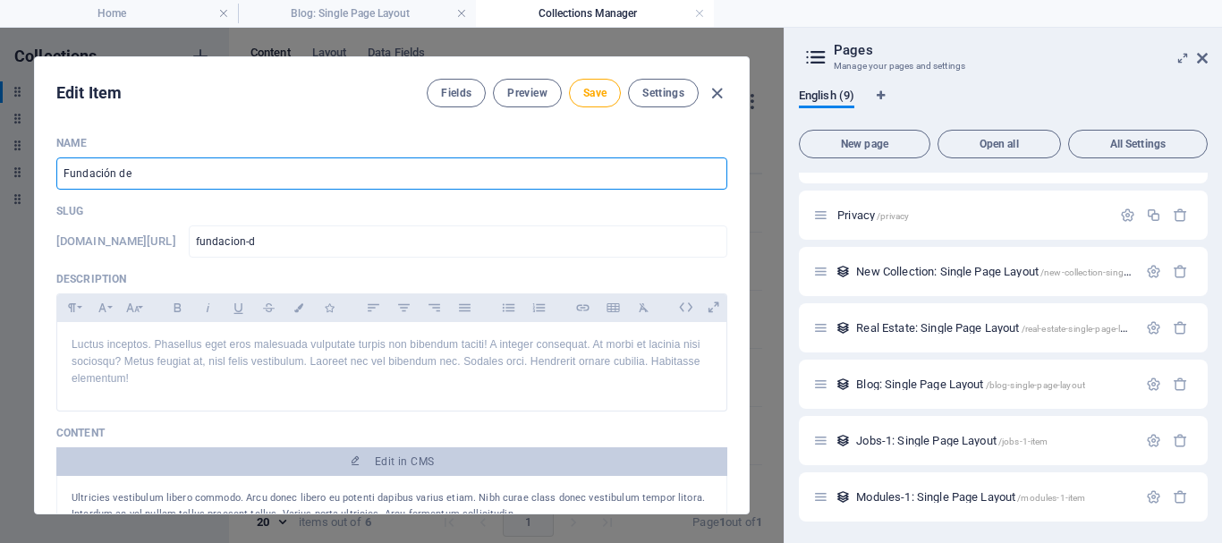
type input "fundacion-de"
type input "Fundación de S"
type input "fundacion-de-s"
type input "Fundación de Su"
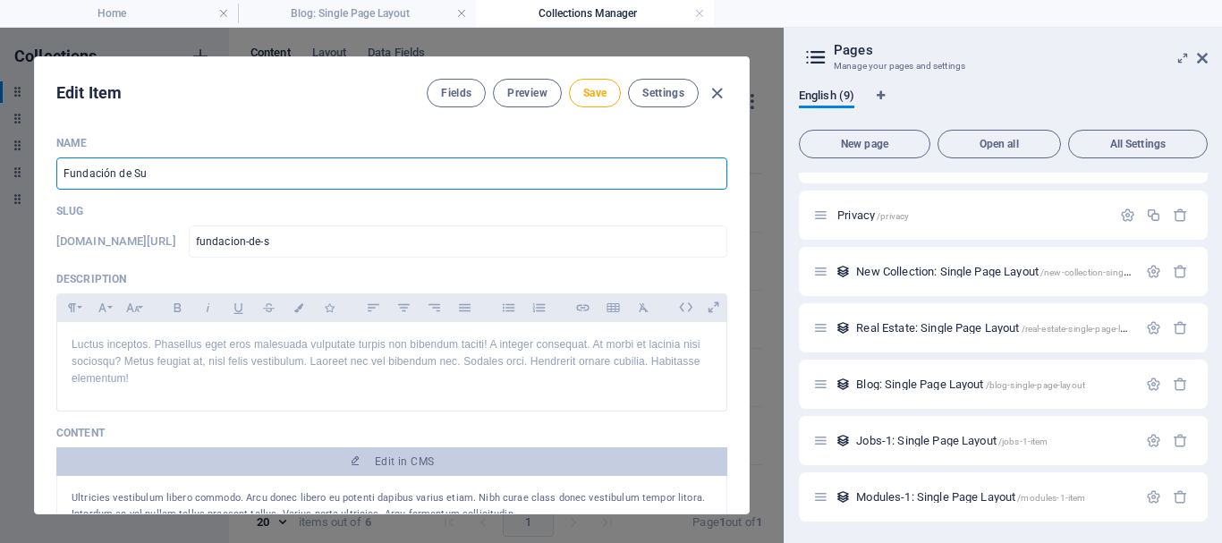
type input "fundacion-de-su"
type input "Fundación de Suc"
type input "fundacion-de-suc"
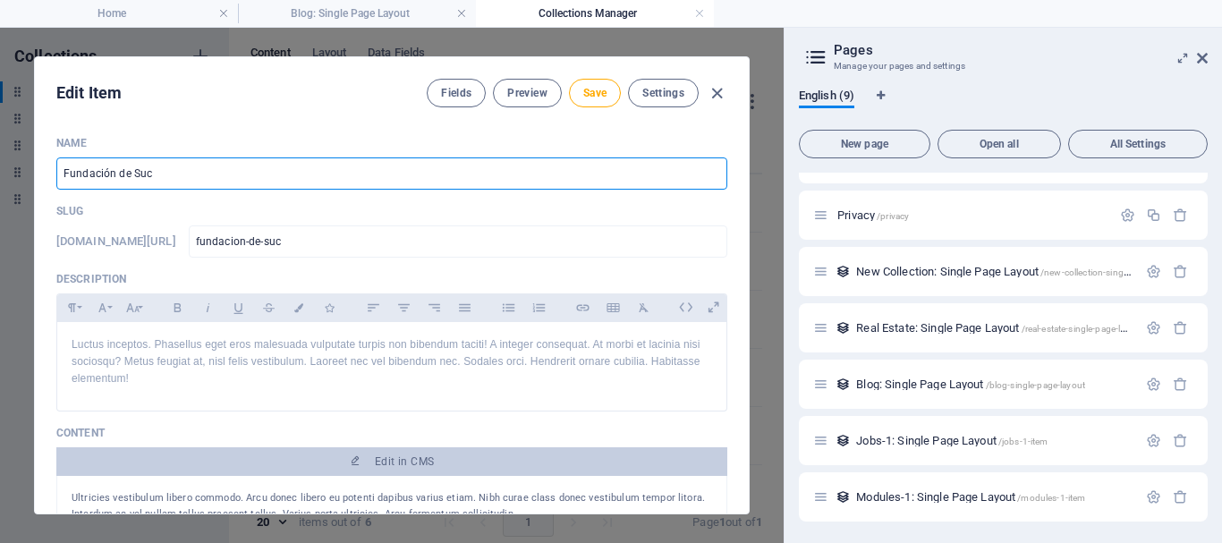
type input "Fundación de Sucr"
type input "fundacion-de-sucr"
type input "Fundación de Sucre"
type input "fundacion-de-sucre"
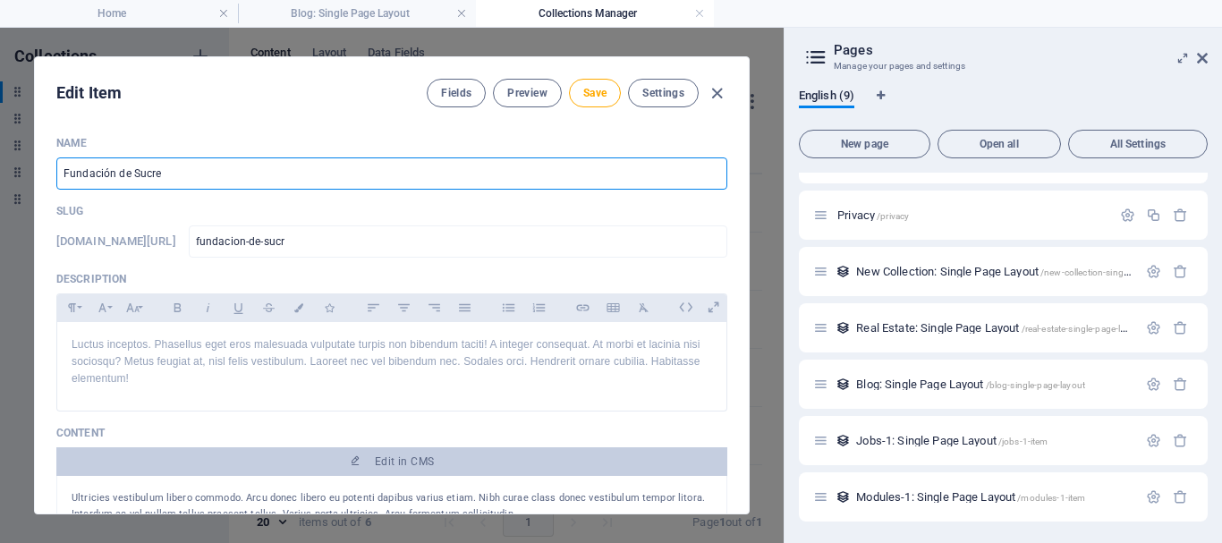
type input "fundacion-de-sucre"
type input "Fundación de Sucre"
click at [204, 379] on p "Luctus inceptos. Phasellus eget eros malesuada vulputate turpis non bibendum ta…" at bounding box center [392, 362] width 640 height 52
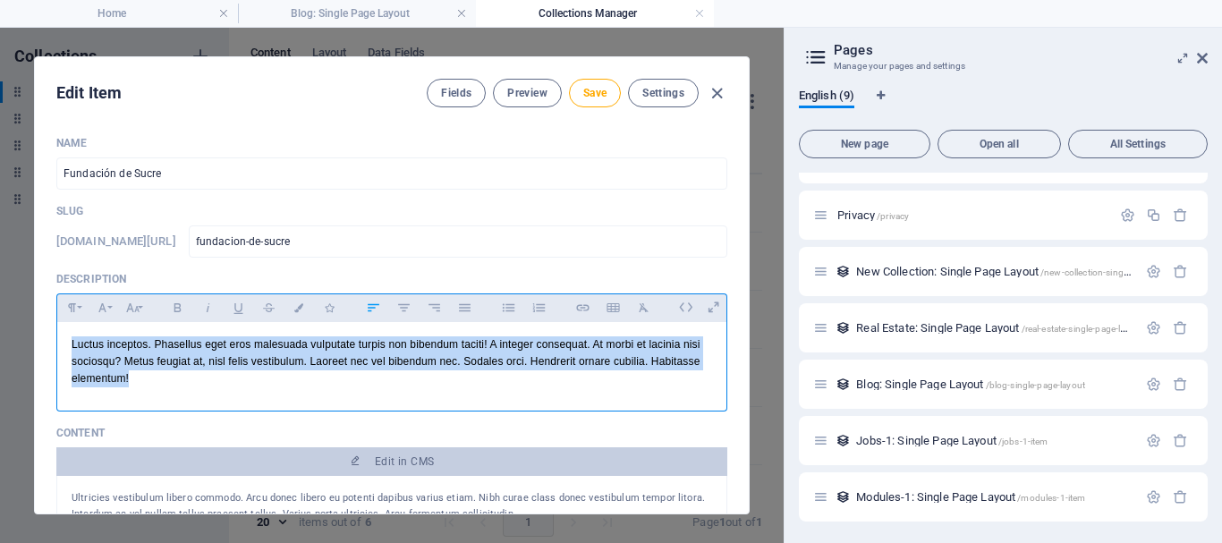
drag, startPoint x: 204, startPoint y: 379, endPoint x: 63, endPoint y: 348, distance: 144.7
click at [63, 348] on div "Luctus inceptos. Phasellus eget eros malesuada vulputate turpis non bibendum ta…" at bounding box center [391, 362] width 669 height 80
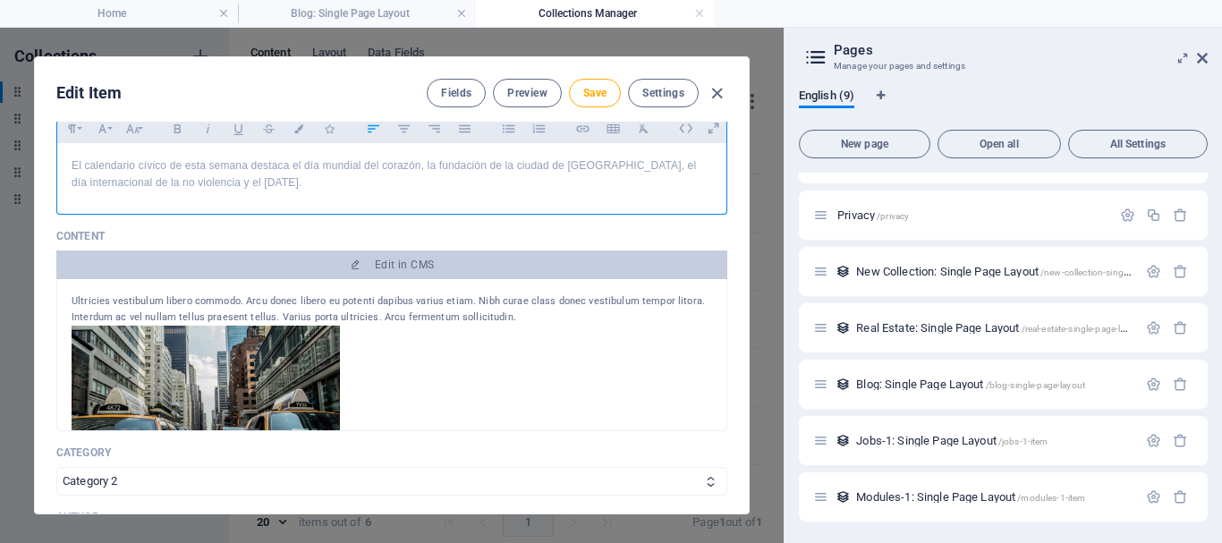
click at [253, 304] on div "Ultricies vestibulum libero commodo. Arcu donec libero eu potenti dapibus variu…" at bounding box center [392, 309] width 640 height 32
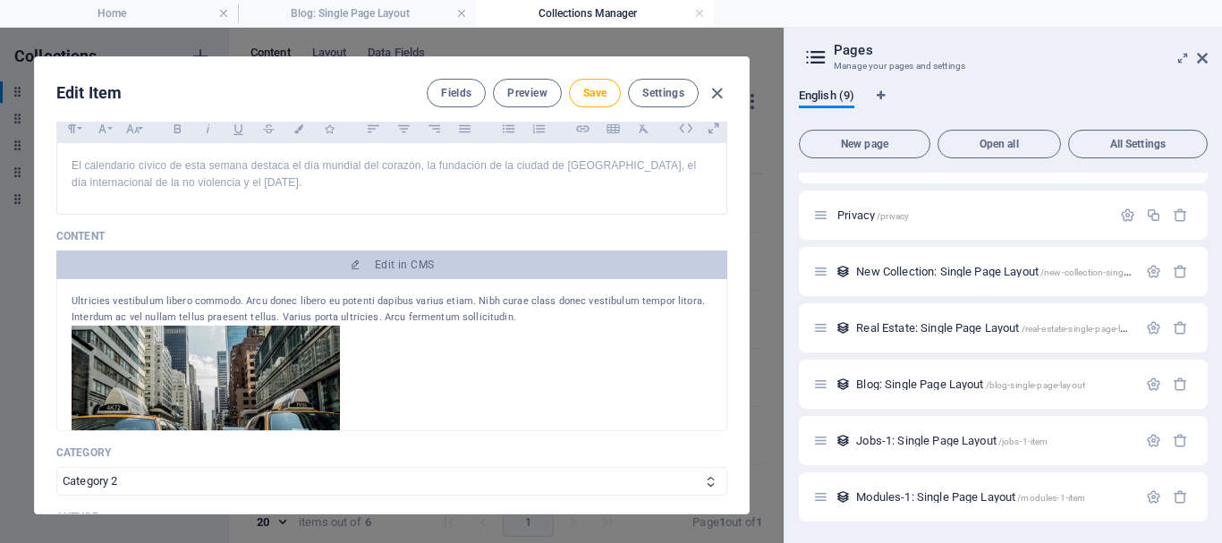
click at [292, 306] on div "Ultricies vestibulum libero commodo. Arcu donec libero eu potenti dapibus variu…" at bounding box center [392, 309] width 640 height 32
click at [503, 312] on div "Ultricies vestibulum libero commodo. Arcu donec libero eu potenti dapibus variu…" at bounding box center [392, 309] width 640 height 32
drag, startPoint x: 517, startPoint y: 312, endPoint x: 30, endPoint y: 294, distance: 487.8
click at [30, 294] on div "Edit Item Fields Preview Save Settings Name Fundación de Sucre ​ Slug www.examp…" at bounding box center [391, 285] width 783 height 515
click at [229, 347] on img at bounding box center [206, 404] width 268 height 157
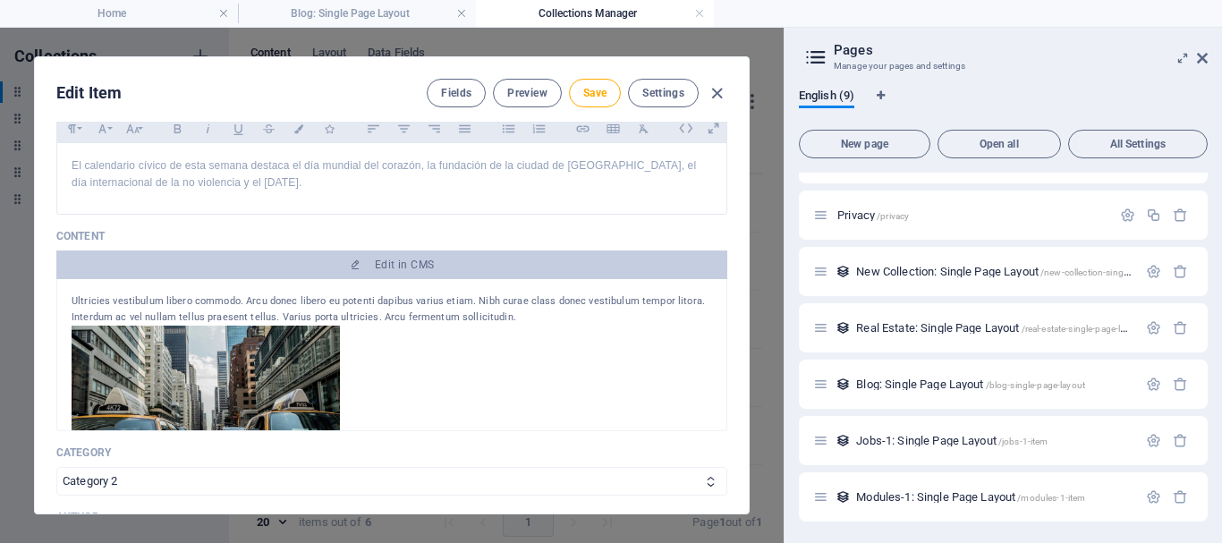
click at [232, 371] on img at bounding box center [206, 404] width 268 height 157
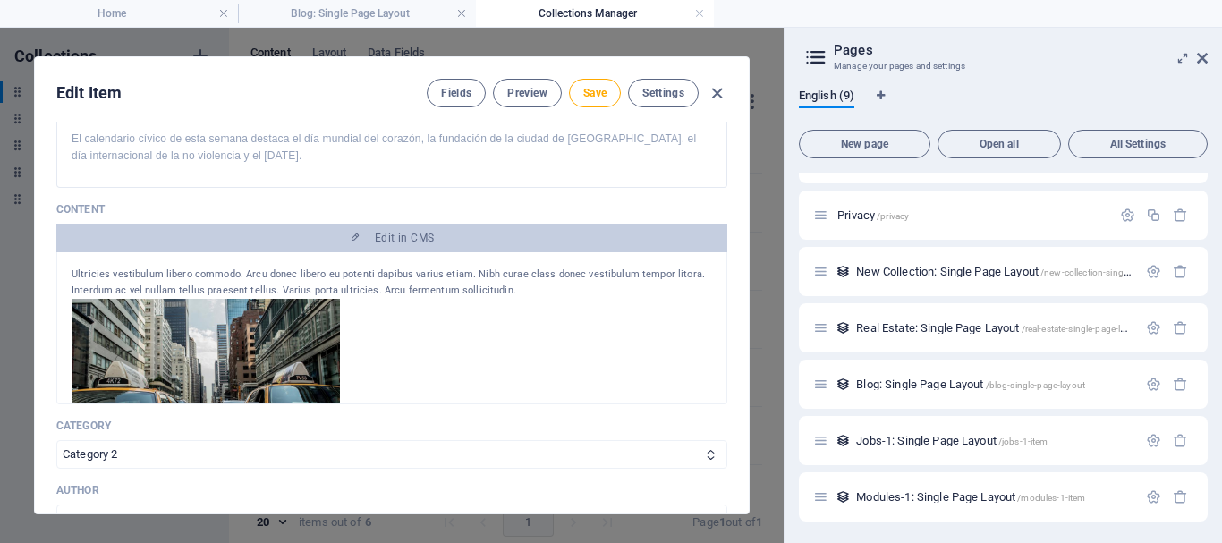
click at [352, 301] on div at bounding box center [392, 380] width 640 height 163
click at [407, 281] on div "Ultricies vestibulum libero commodo. Arcu donec libero eu potenti dapibus variu…" at bounding box center [392, 283] width 640 height 32
click at [481, 288] on div "Ultricies vestibulum libero commodo. Arcu donec libero eu potenti dapibus variu…" at bounding box center [392, 283] width 640 height 32
drag, startPoint x: 526, startPoint y: 284, endPoint x: 57, endPoint y: 278, distance: 468.7
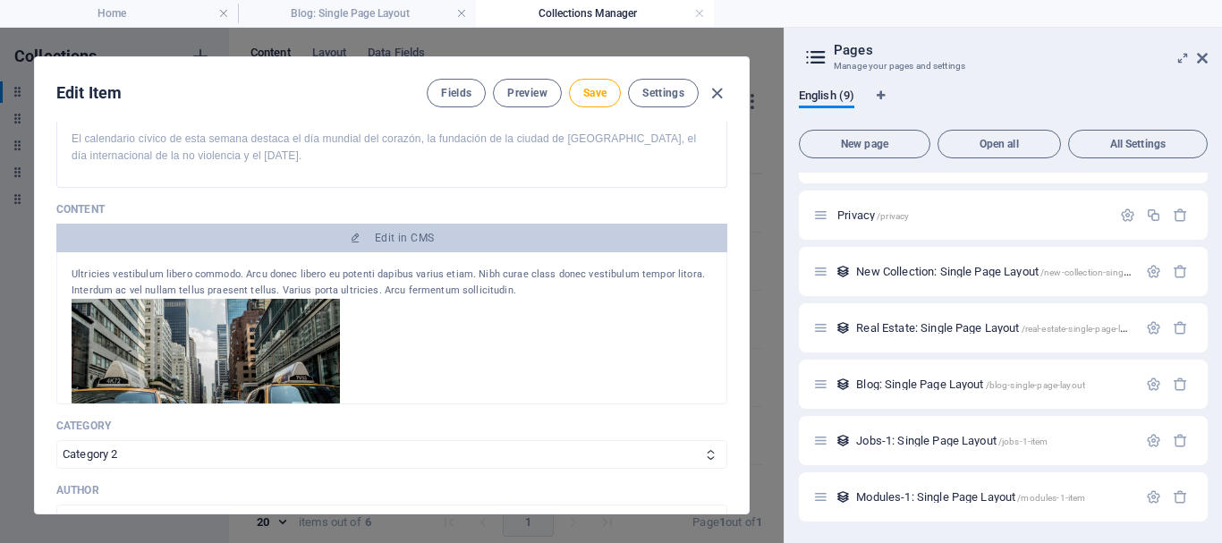
click at [57, 278] on div "Ultricies vestibulum libero commodo. Arcu donec libero eu potenti dapibus variu…" at bounding box center [391, 328] width 671 height 152
click at [455, 347] on div at bounding box center [392, 380] width 640 height 163
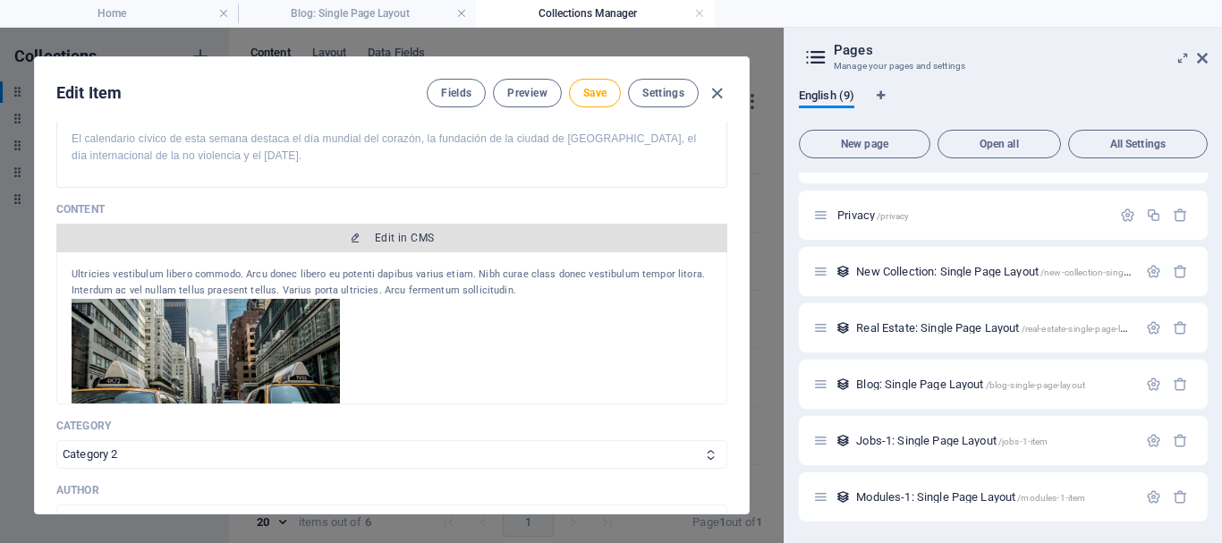
click at [403, 241] on span "Edit in CMS" at bounding box center [404, 238] width 59 height 14
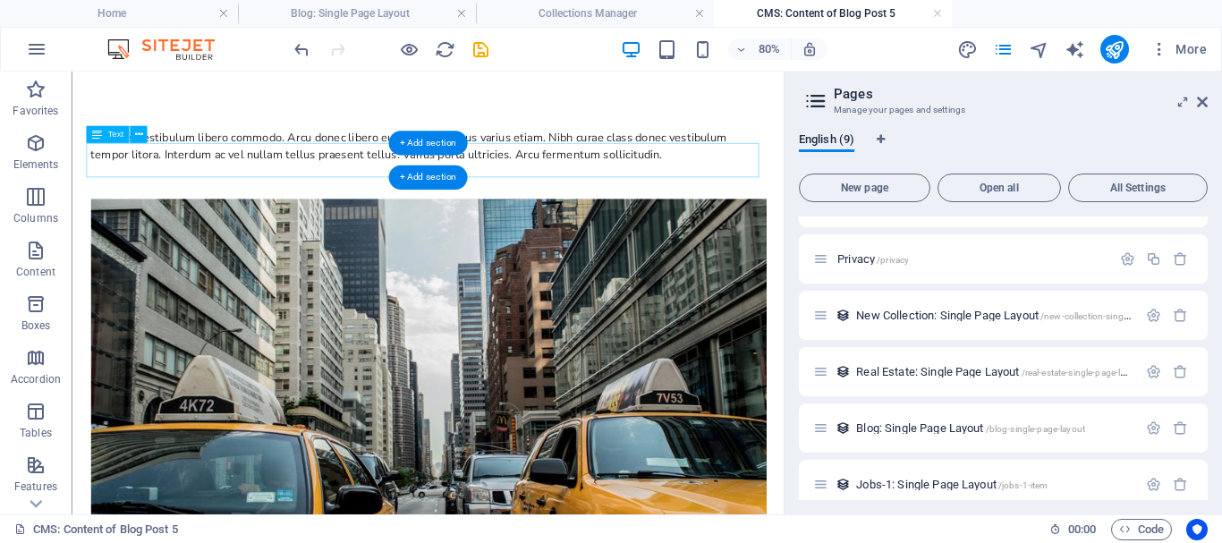
click at [820, 186] on div "Ultricies vestibulum libero commodo. Arcu donec libero eu potenti dapibus variu…" at bounding box center [517, 164] width 844 height 43
click at [810, 186] on div "Ultricies vestibulum libero commodo. Arcu donec libero eu potenti dapibus variu…" at bounding box center [517, 164] width 844 height 43
click at [806, 186] on div "Ultricies vestibulum libero commodo. Arcu donec libero eu potenti dapibus variu…" at bounding box center [517, 164] width 844 height 43
drag, startPoint x: 806, startPoint y: 190, endPoint x: 550, endPoint y: 186, distance: 255.8
click at [550, 186] on div "Ultricies vestibulum libero commodo. Arcu donec libero eu potenti dapibus variu…" at bounding box center [517, 164] width 844 height 43
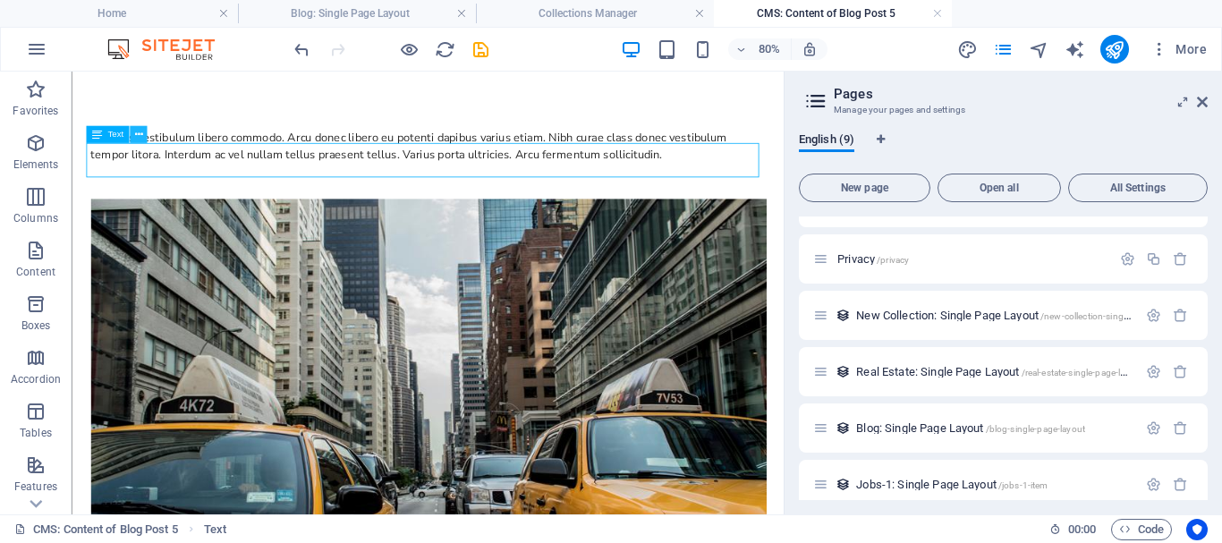
click at [138, 131] on icon at bounding box center [138, 134] width 8 height 15
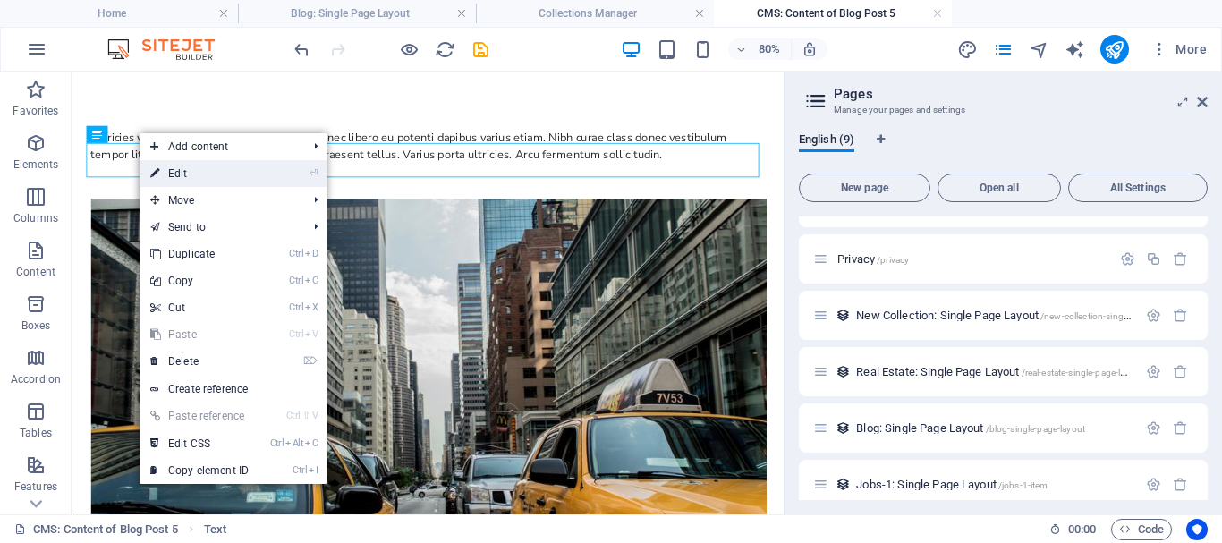
click at [182, 169] on link "⏎ Edit" at bounding box center [200, 173] width 120 height 27
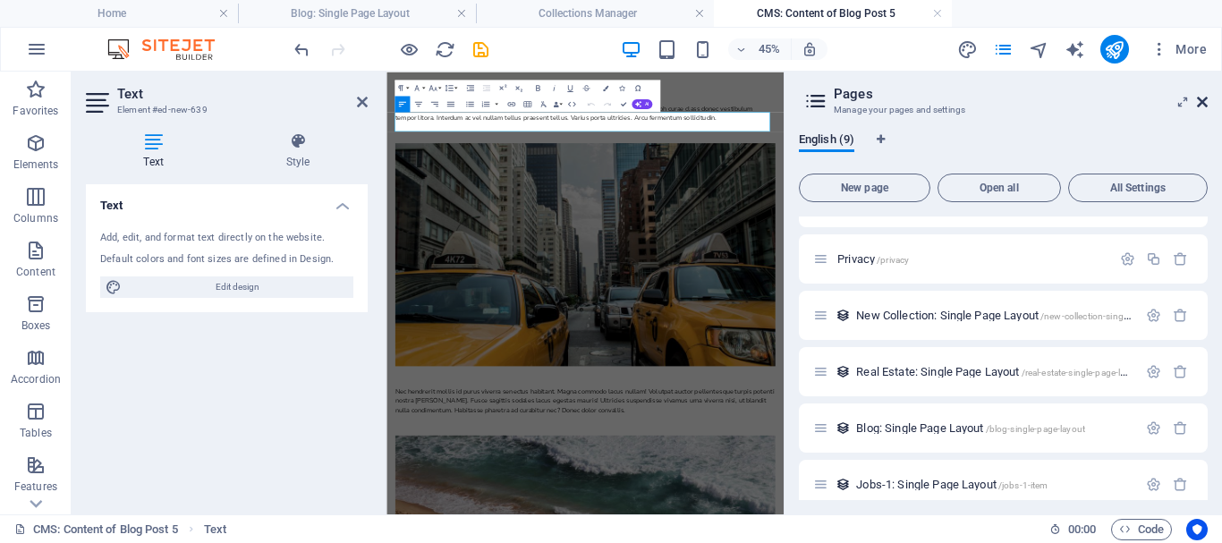
click at [1201, 97] on icon at bounding box center [1202, 102] width 11 height 14
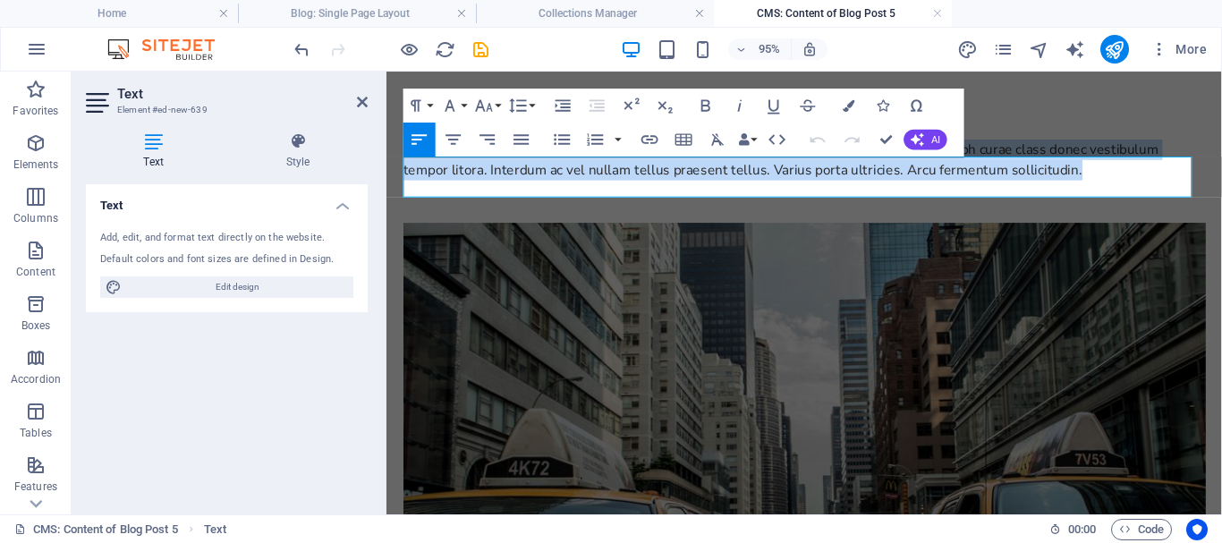
drag, startPoint x: 1142, startPoint y: 186, endPoint x: 387, endPoint y: 164, distance: 755.2
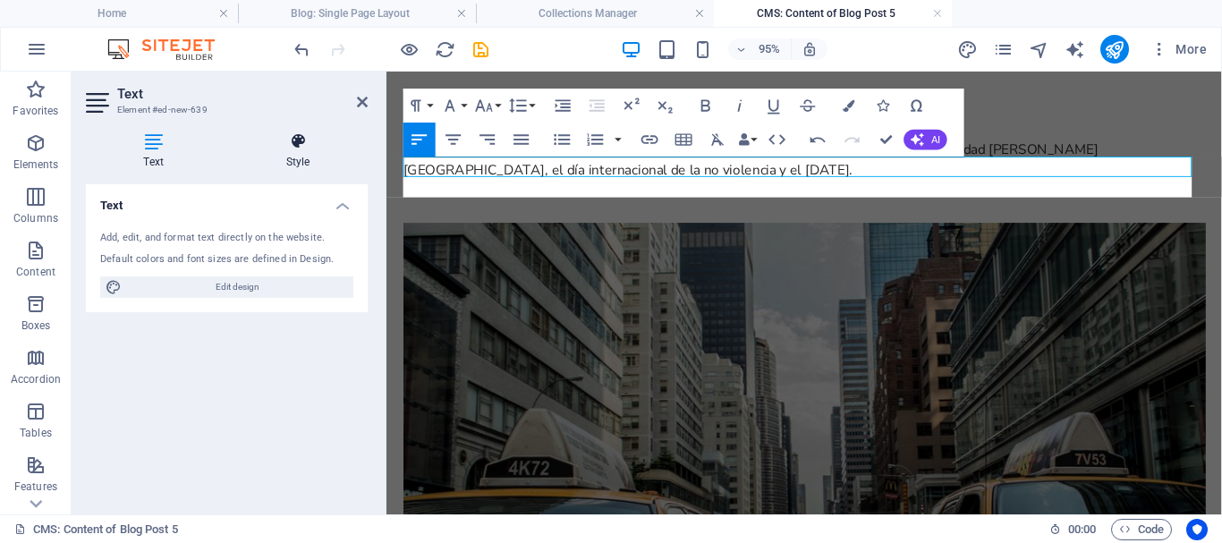
scroll to position [2520, 3]
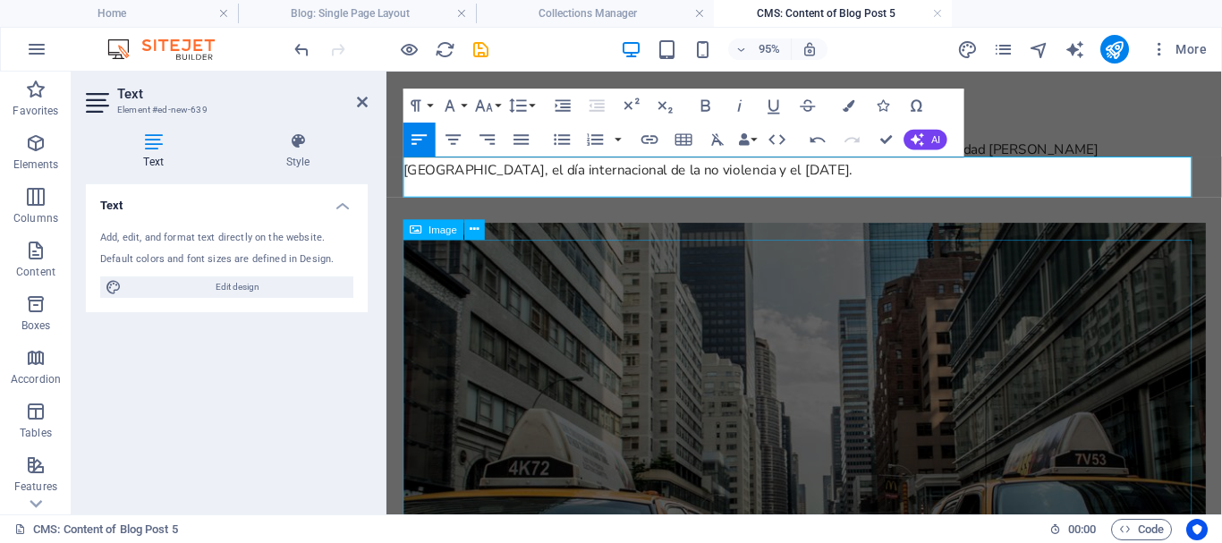
click at [598, 314] on figure at bounding box center [826, 478] width 844 height 495
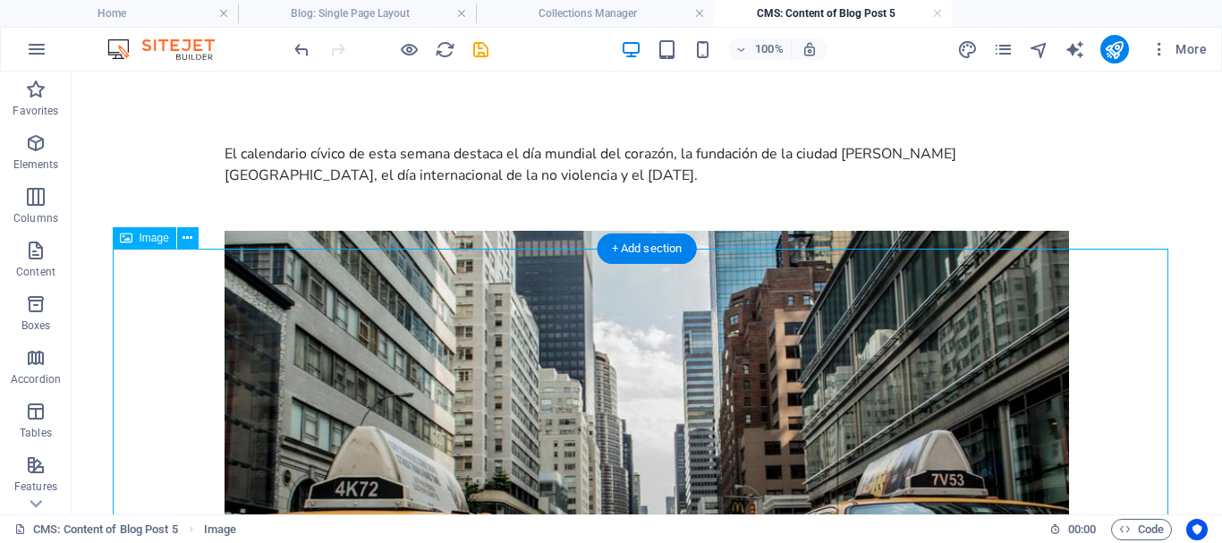
click at [287, 375] on figure at bounding box center [646, 478] width 844 height 495
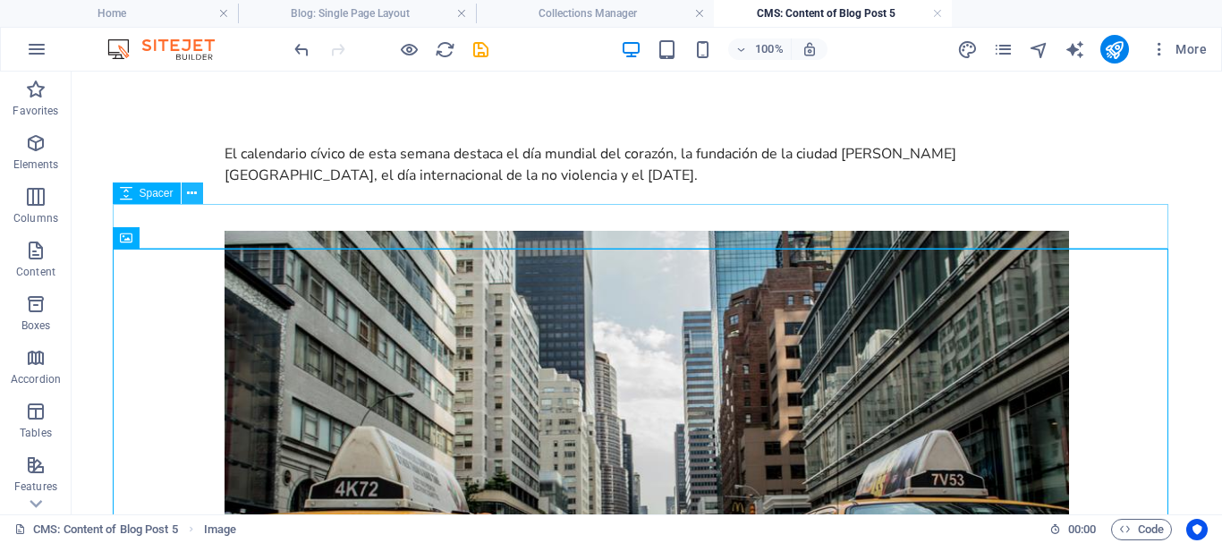
click at [195, 188] on icon at bounding box center [192, 193] width 10 height 19
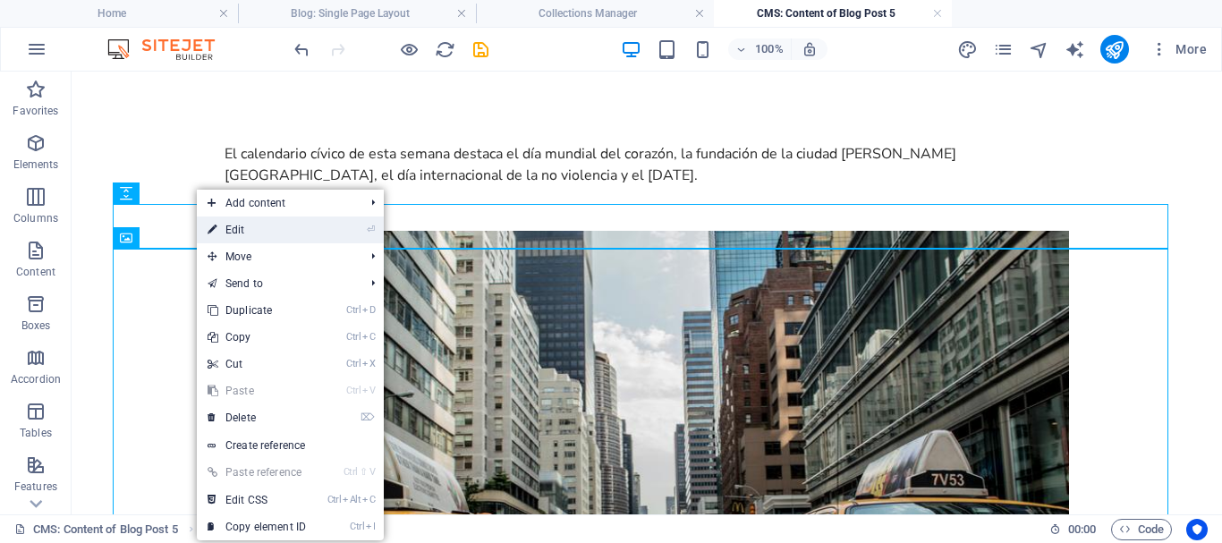
click at [241, 231] on link "⏎ Edit" at bounding box center [257, 229] width 120 height 27
select select "px"
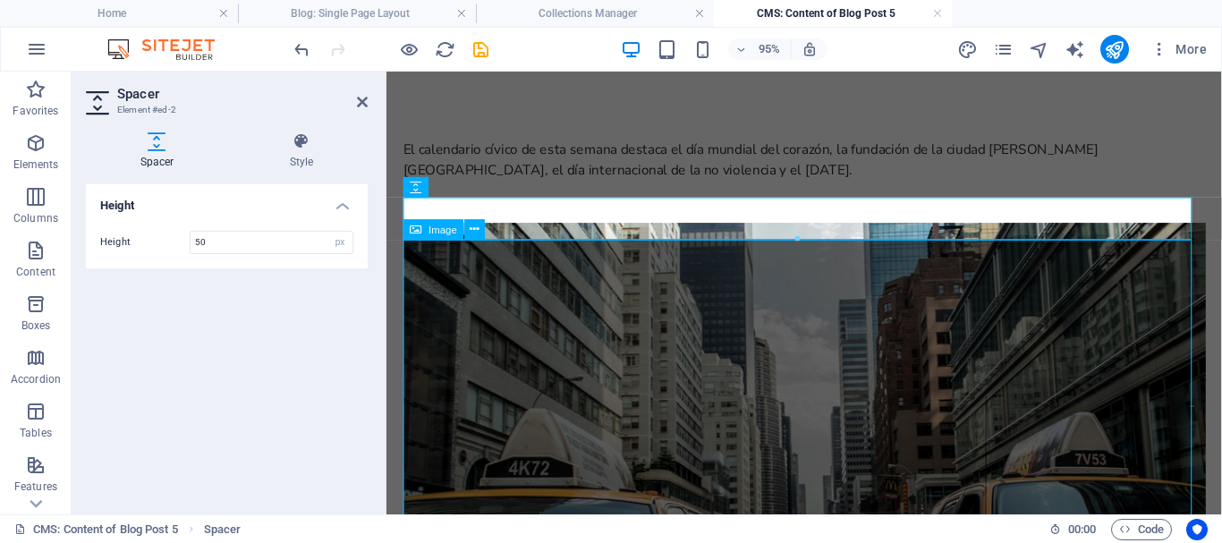
click at [572, 377] on figure at bounding box center [826, 478] width 844 height 495
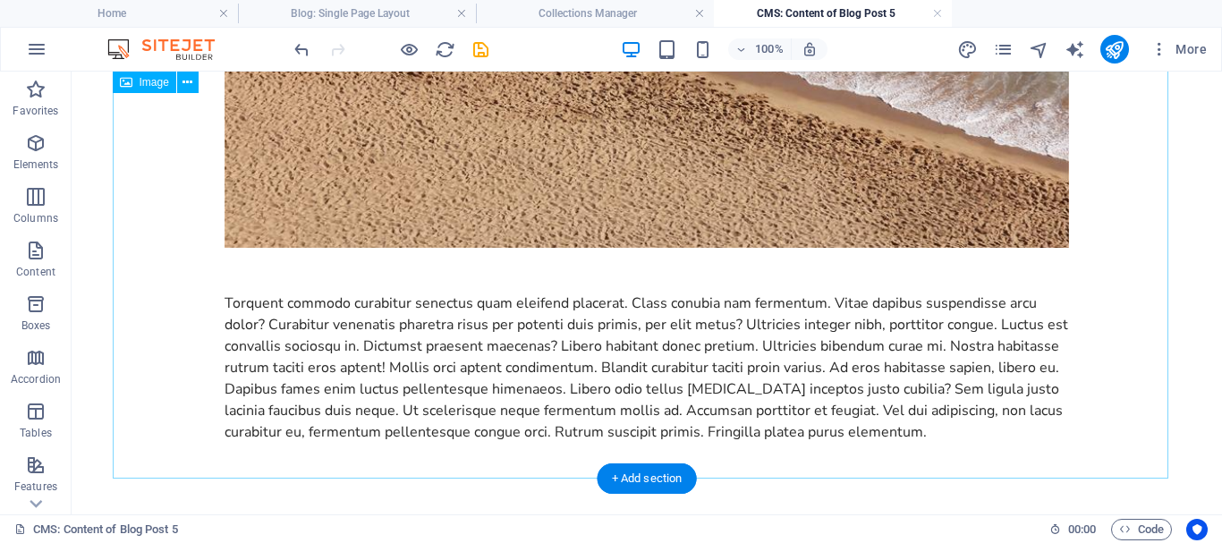
scroll to position [805, 0]
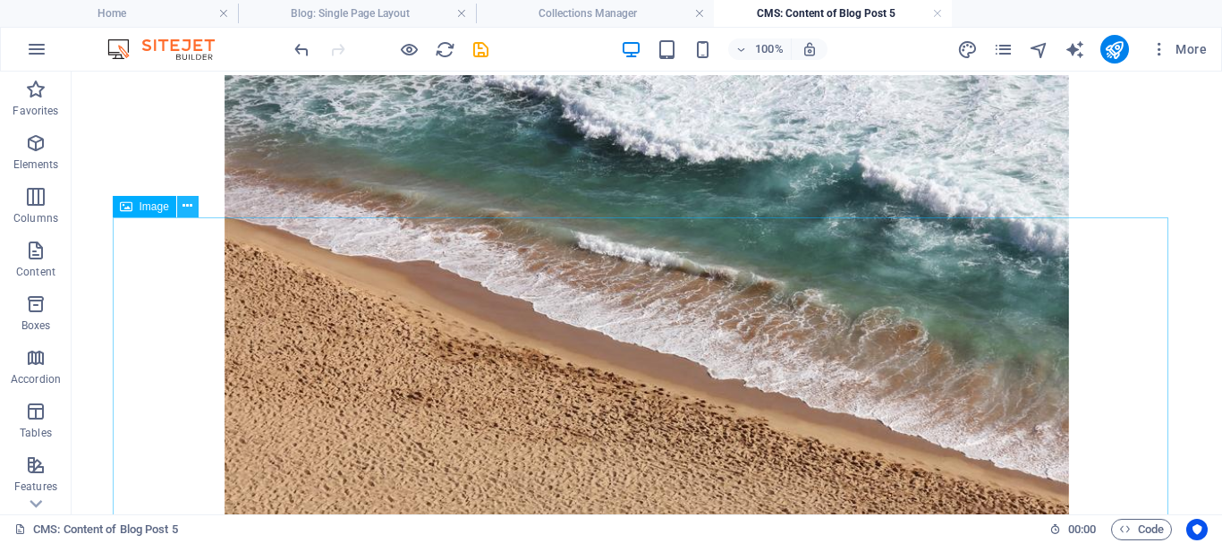
click at [190, 207] on icon at bounding box center [187, 206] width 10 height 19
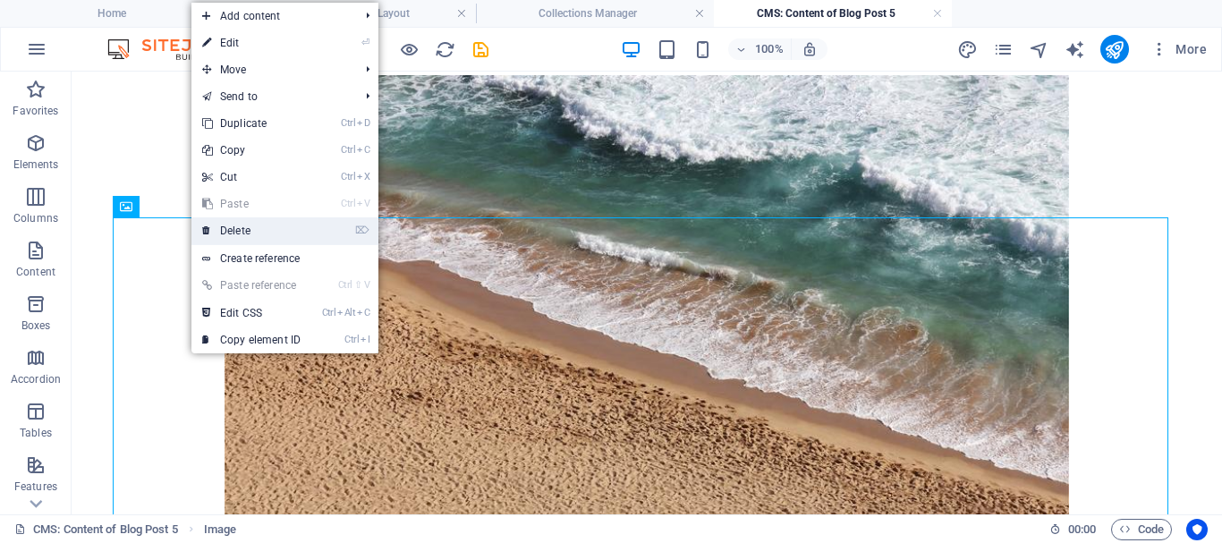
click at [238, 232] on link "⌦ Delete" at bounding box center [251, 230] width 120 height 27
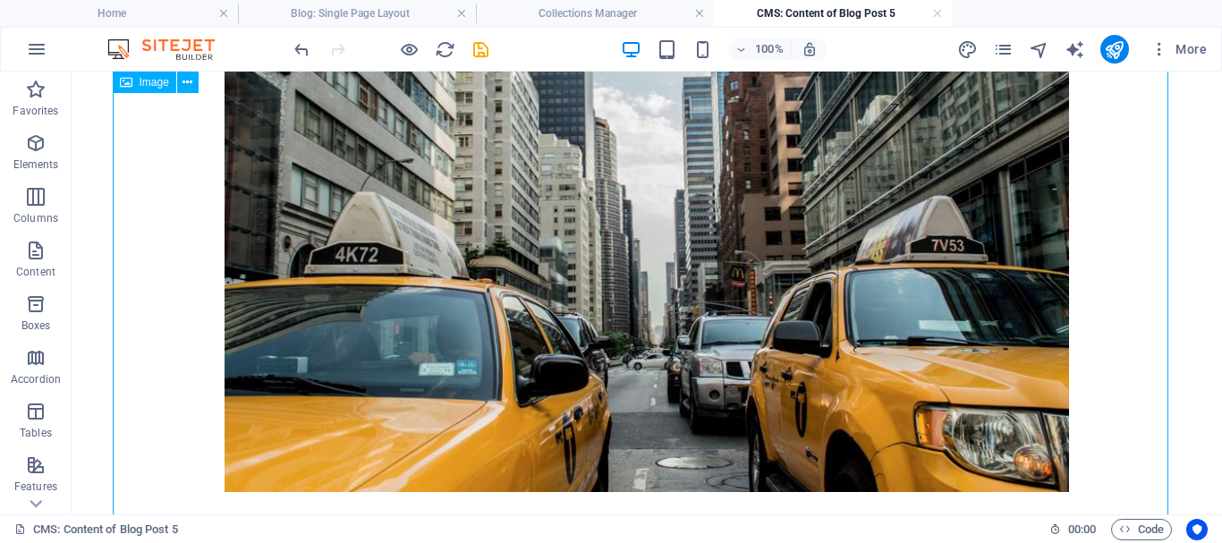
scroll to position [0, 0]
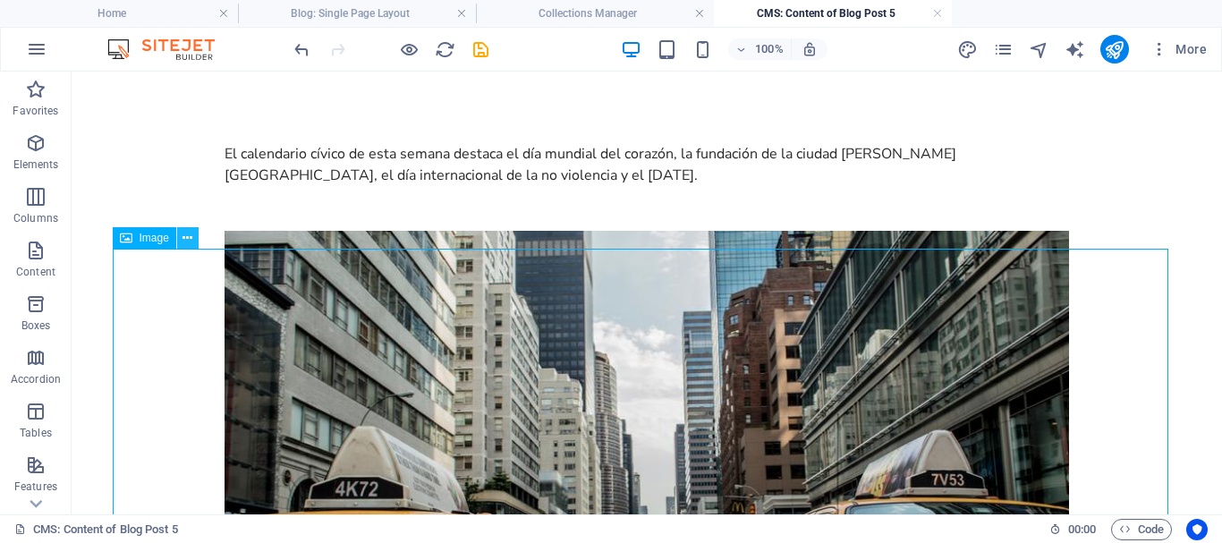
click at [190, 240] on icon at bounding box center [187, 238] width 10 height 19
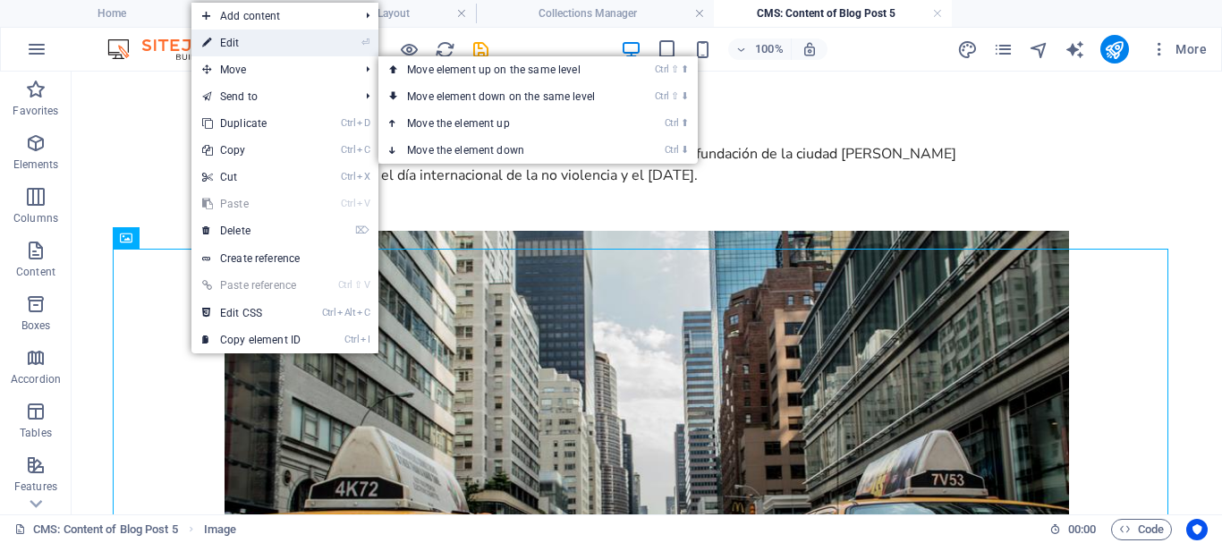
click at [233, 40] on link "⏎ Edit" at bounding box center [251, 43] width 120 height 27
select select "%"
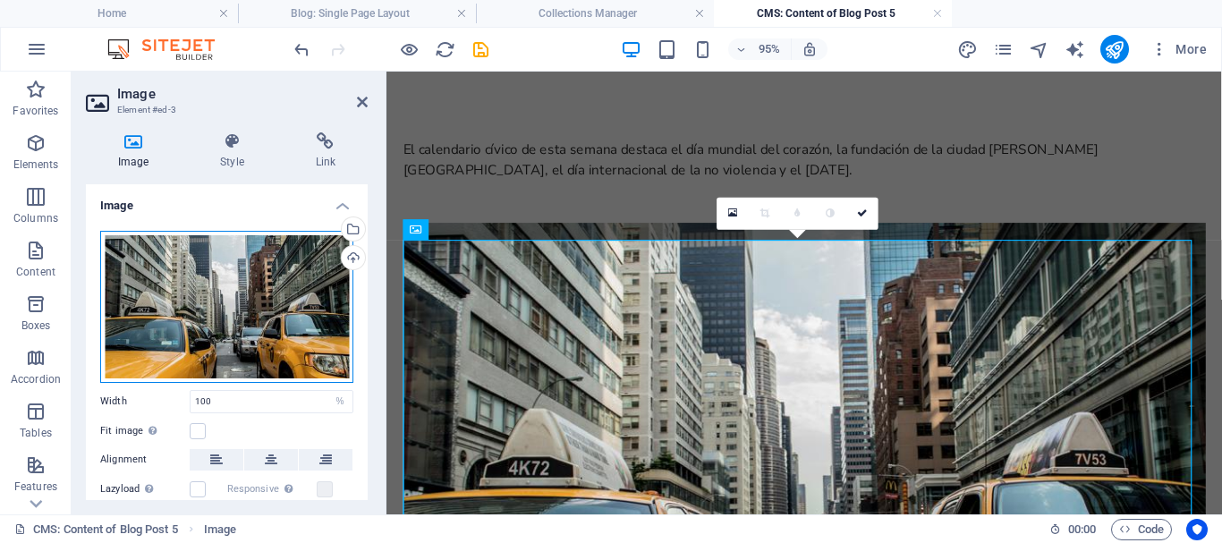
click at [260, 324] on div "Drag files here, click to choose files or select files from Files or our free s…" at bounding box center [226, 307] width 253 height 152
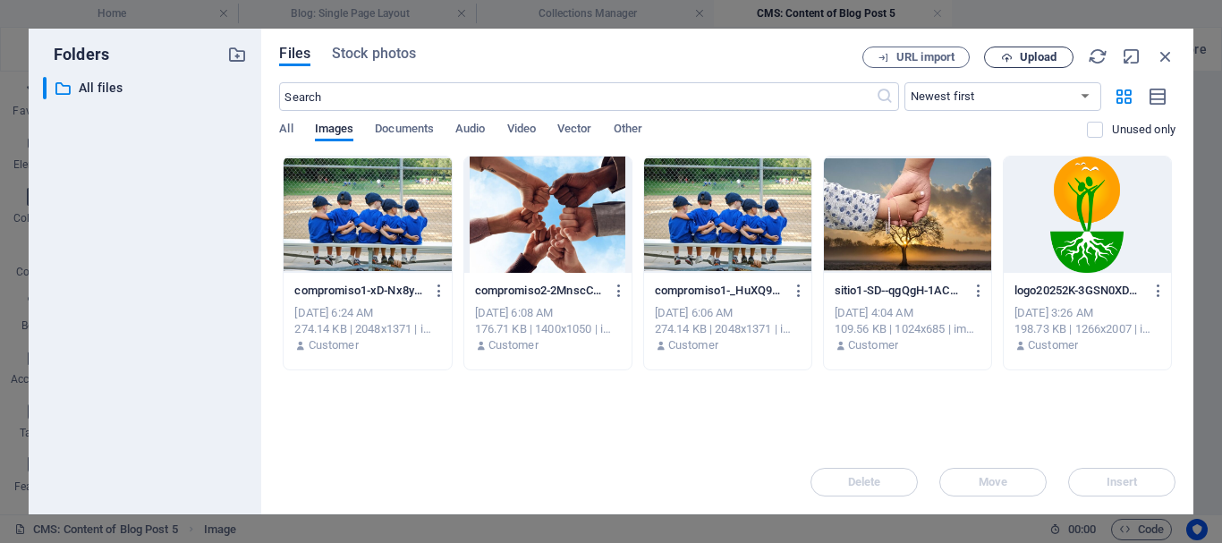
click at [1015, 54] on span "Upload" at bounding box center [1028, 58] width 73 height 12
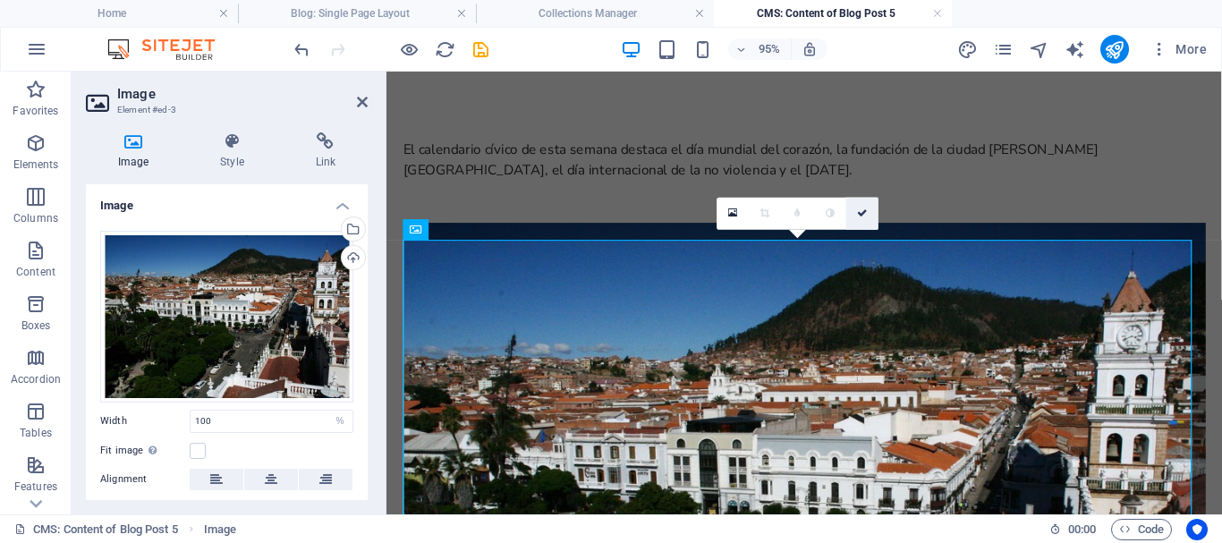
click at [863, 215] on icon at bounding box center [862, 213] width 11 height 10
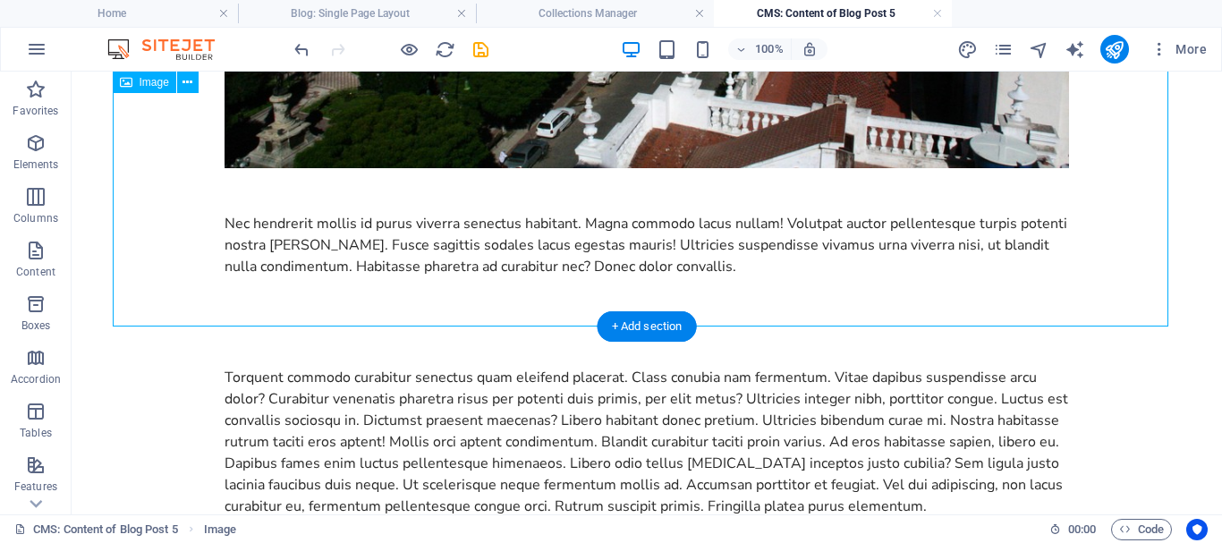
scroll to position [855, 0]
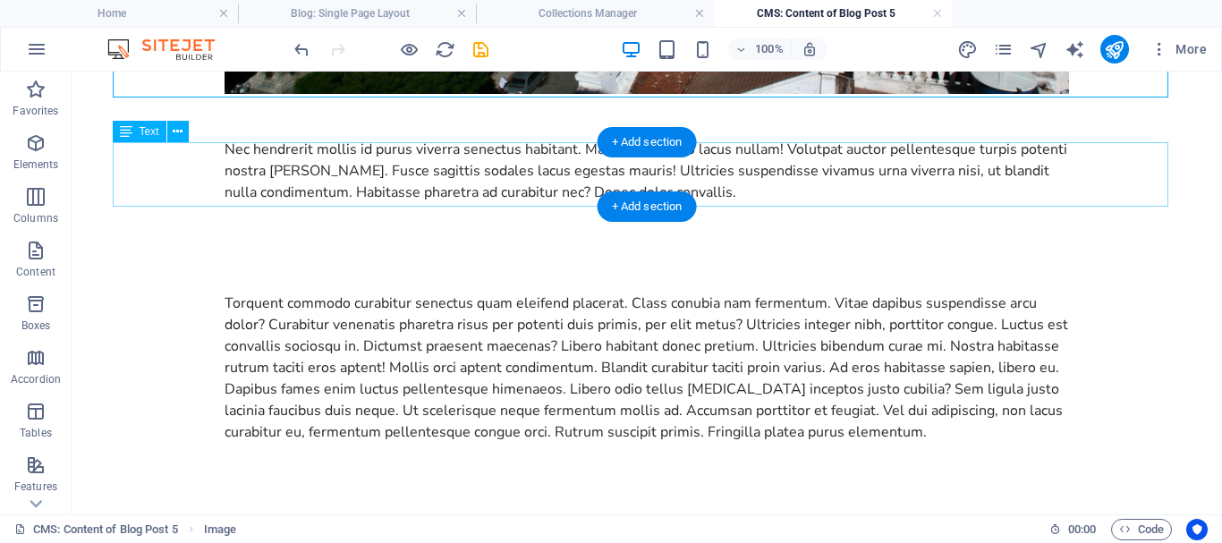
click at [274, 182] on div "Nec hendrerit mollis id purus viverra senectus habitant. Magna commodo lacus nu…" at bounding box center [646, 171] width 844 height 64
click at [224, 191] on div "Nec hendrerit mollis id purus viverra senectus habitant. Magna commodo lacus nu…" at bounding box center [646, 171] width 844 height 64
click at [224, 196] on div "Nec hendrerit mollis id purus viverra senectus habitant. Magna commodo lacus nu…" at bounding box center [646, 171] width 844 height 64
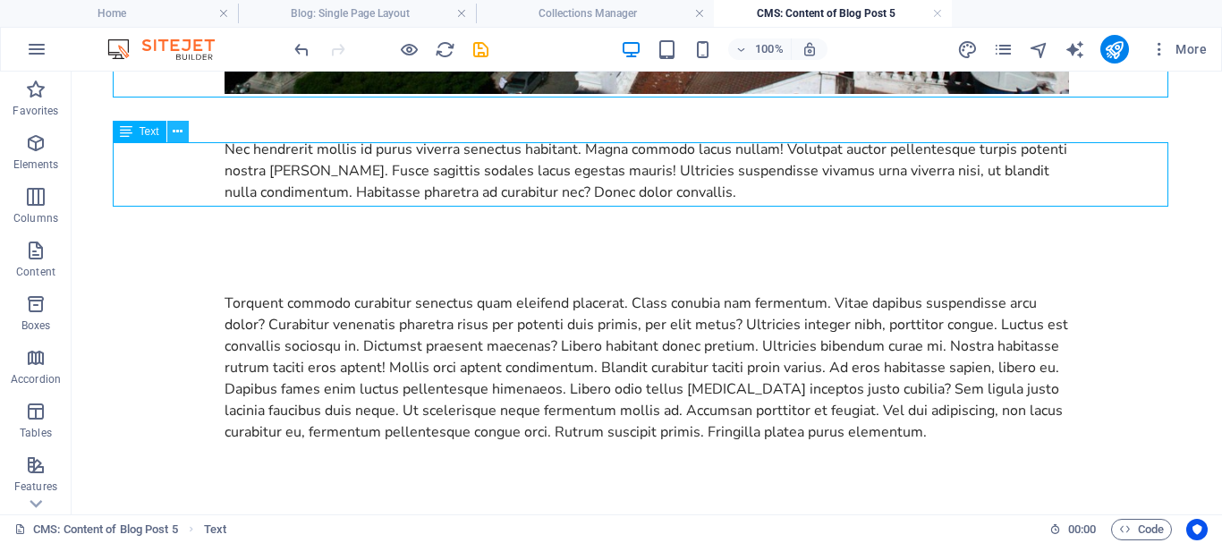
click at [181, 135] on icon at bounding box center [178, 132] width 10 height 19
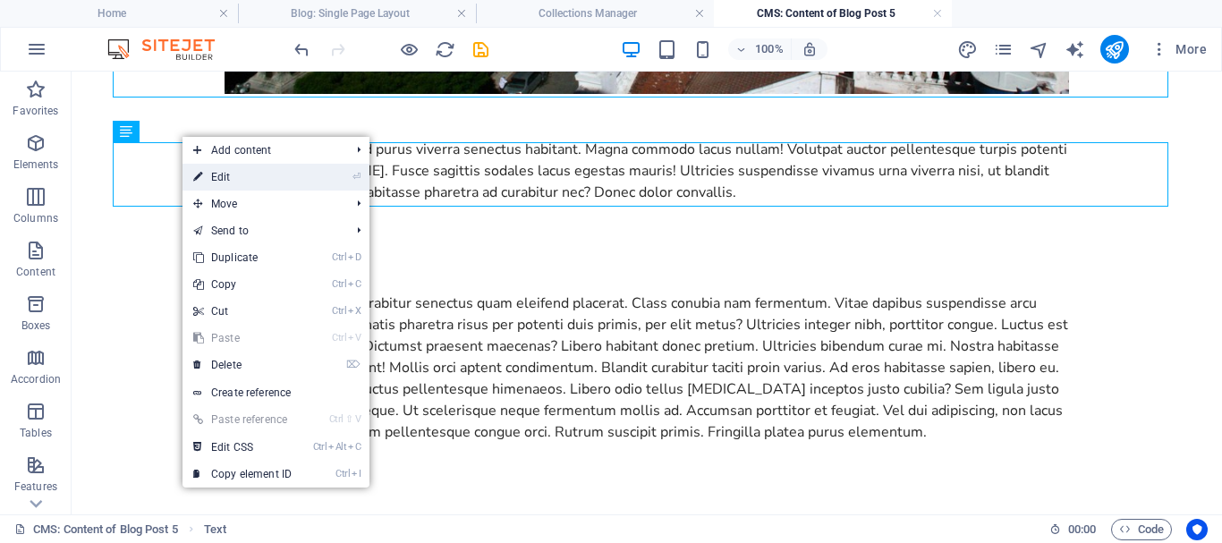
drag, startPoint x: 222, startPoint y: 177, endPoint x: 309, endPoint y: 255, distance: 116.5
click at [222, 177] on link "⏎ Edit" at bounding box center [242, 177] width 120 height 27
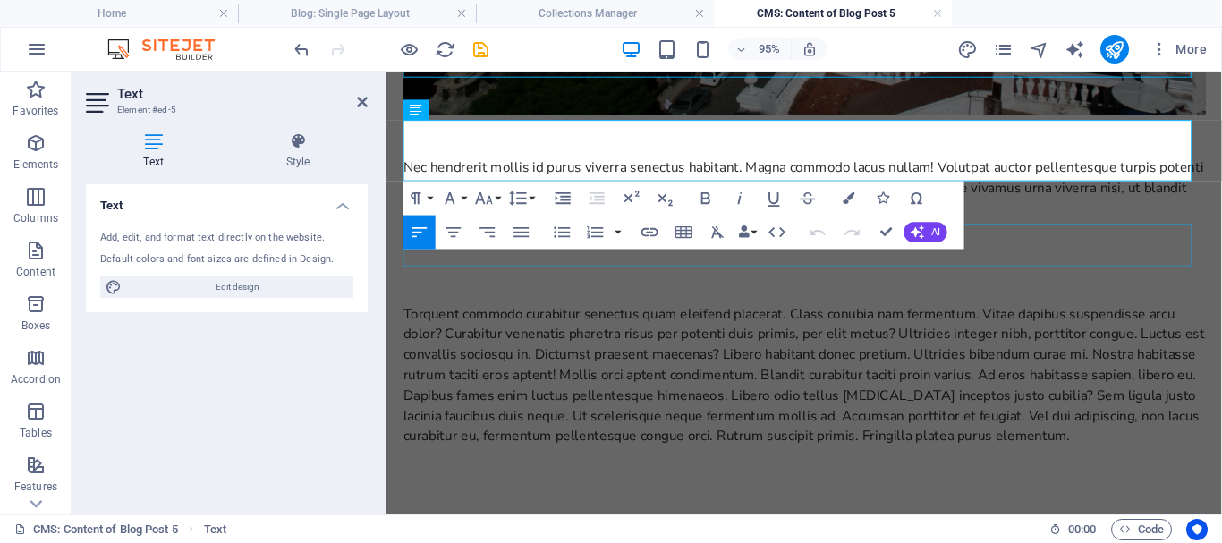
scroll to position [724, 0]
click at [969, 169] on div "Nec hendrerit mollis id purus viverra senectus habitant. Magna commodo lacus nu…" at bounding box center [826, 194] width 844 height 64
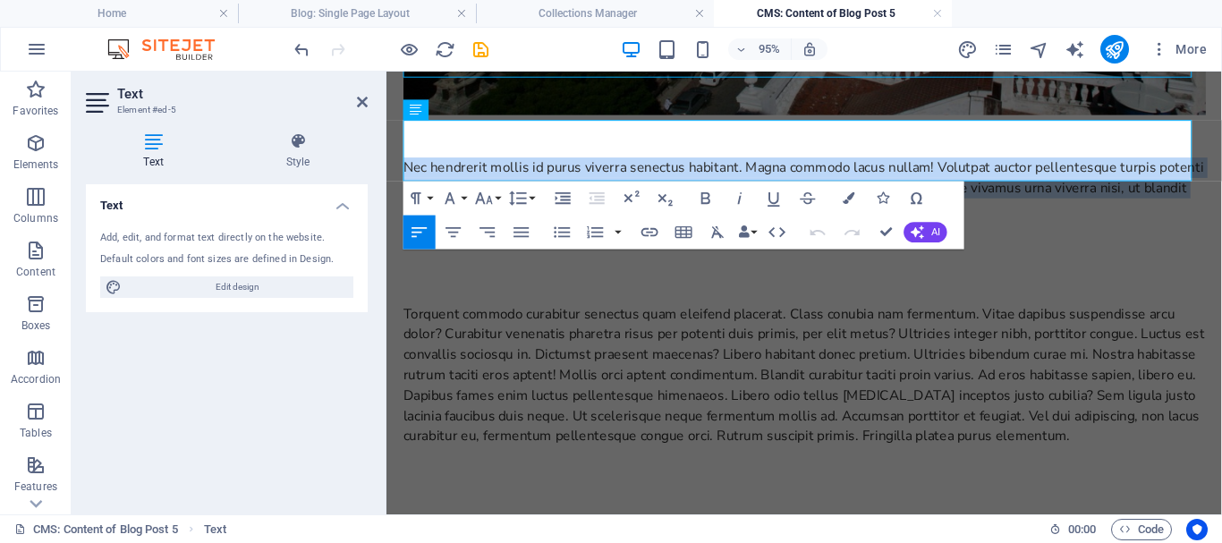
drag, startPoint x: 955, startPoint y: 172, endPoint x: 401, endPoint y: 137, distance: 555.6
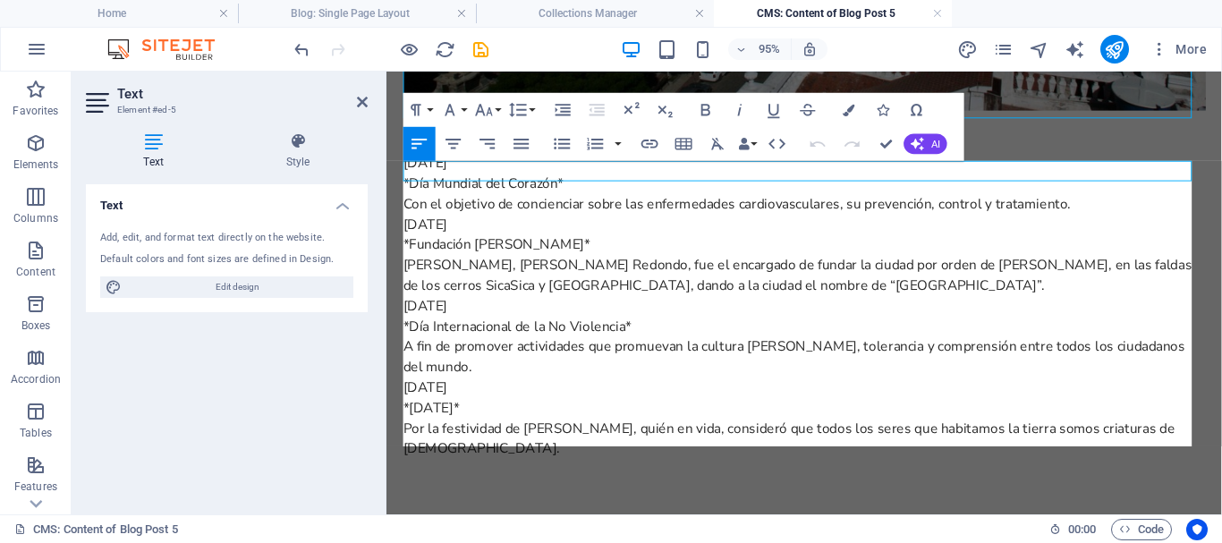
scroll to position [12340, 3]
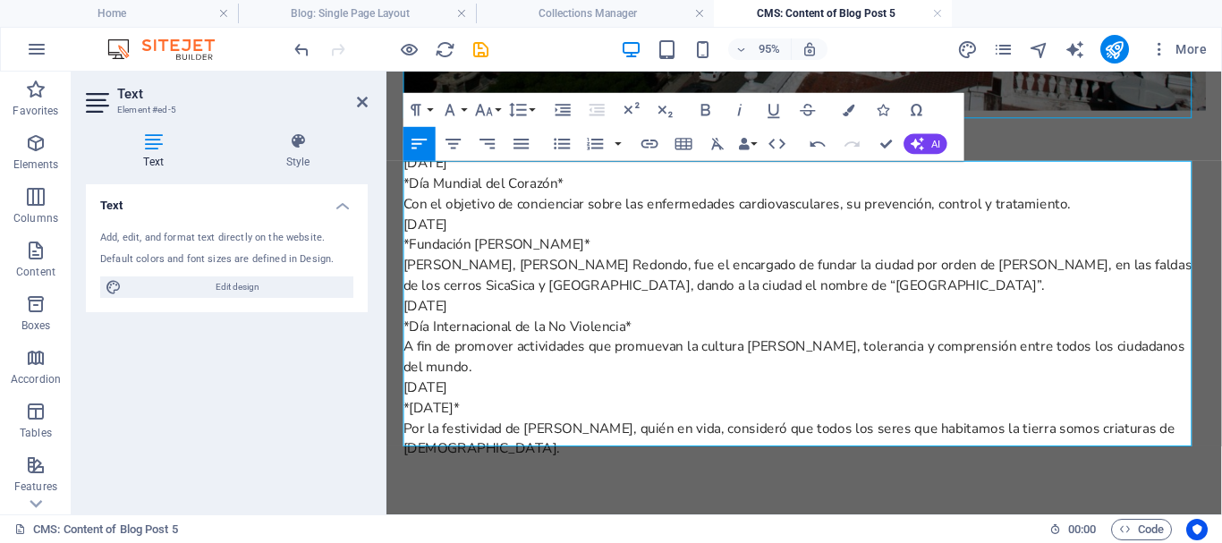
click at [413, 200] on p "*Día Mundial del Corazón*" at bounding box center [826, 189] width 844 height 21
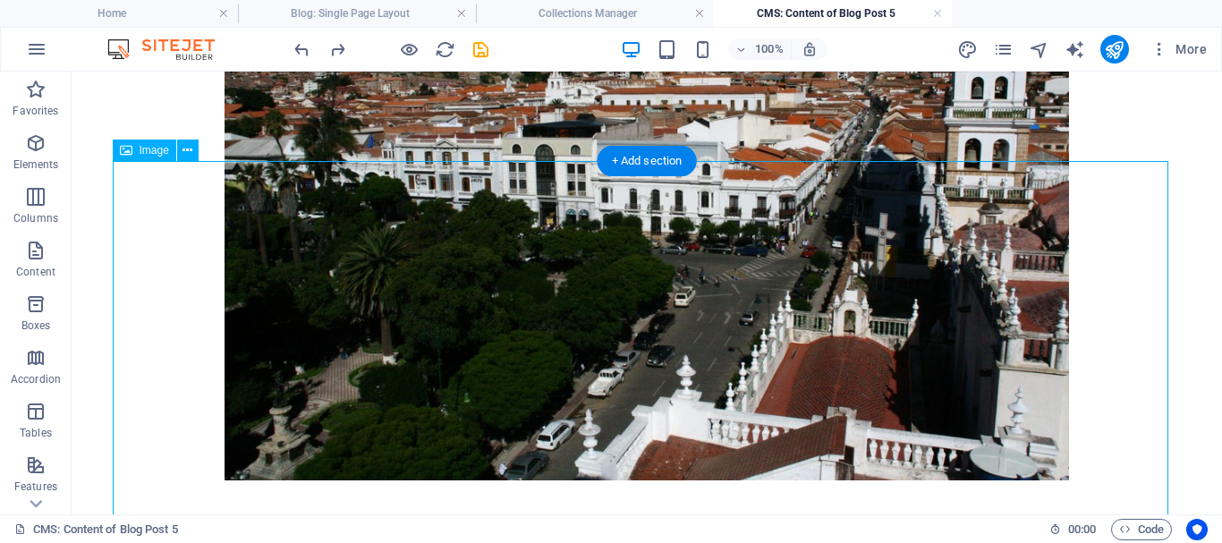
scroll to position [844, 0]
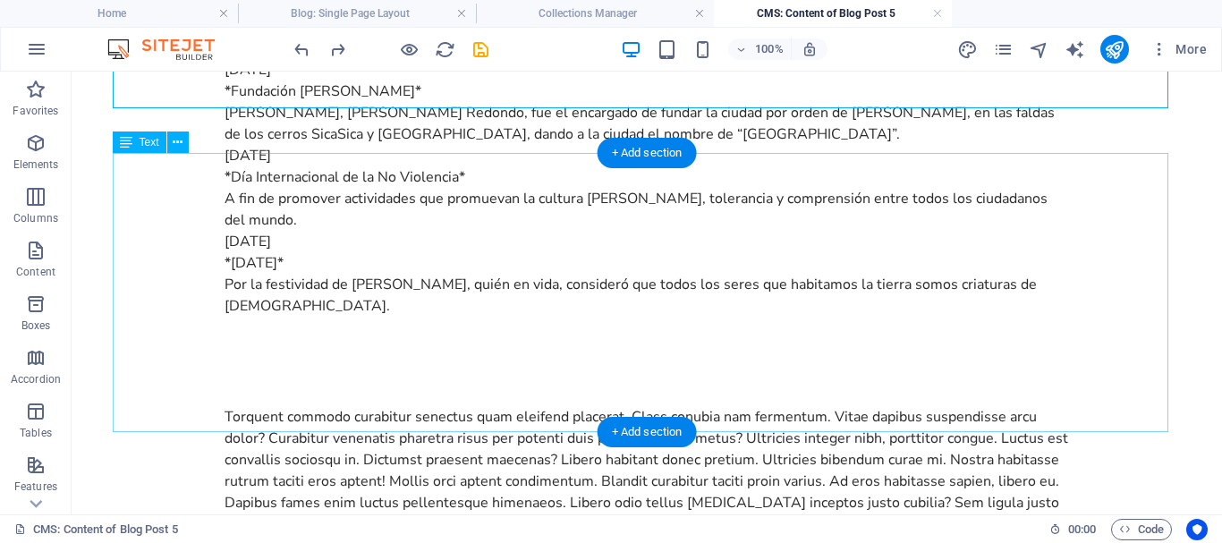
click at [380, 213] on div "28 DE SEPTIEMBRE *Día Mundial del Corazón* Con el objetivo de concienciar sobre…" at bounding box center [646, 156] width 844 height 322
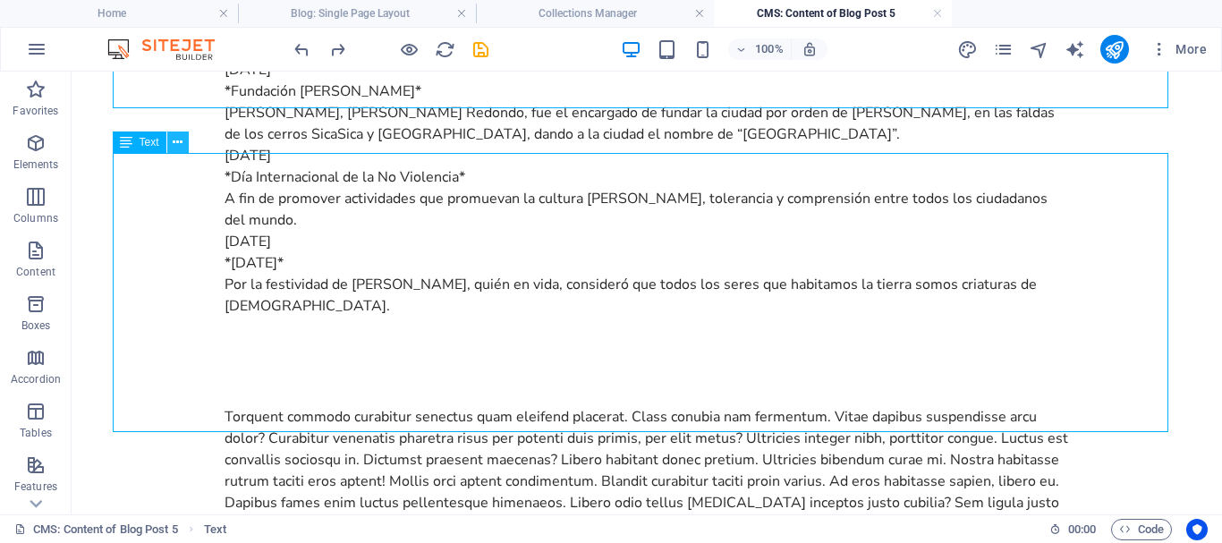
click at [180, 140] on icon at bounding box center [178, 142] width 10 height 19
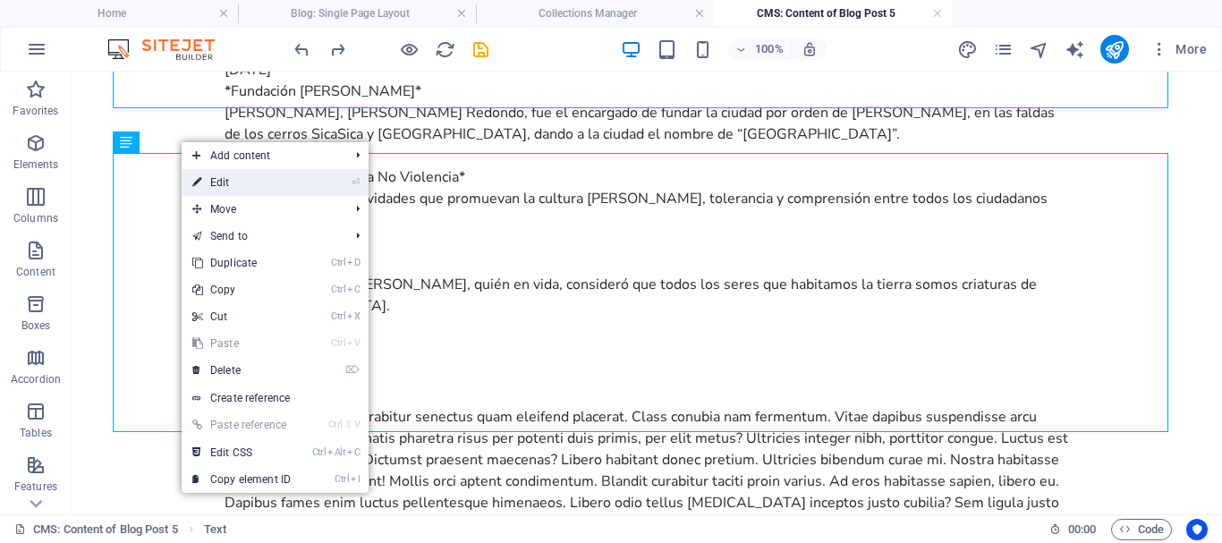
click at [227, 184] on link "⏎ Edit" at bounding box center [242, 182] width 120 height 27
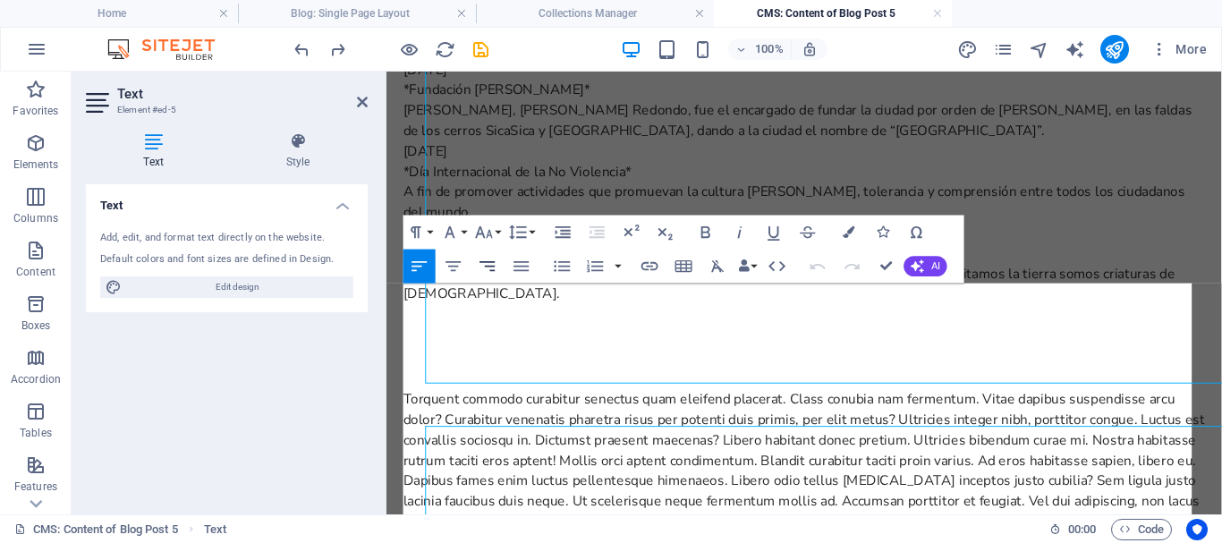
scroll to position [553, 0]
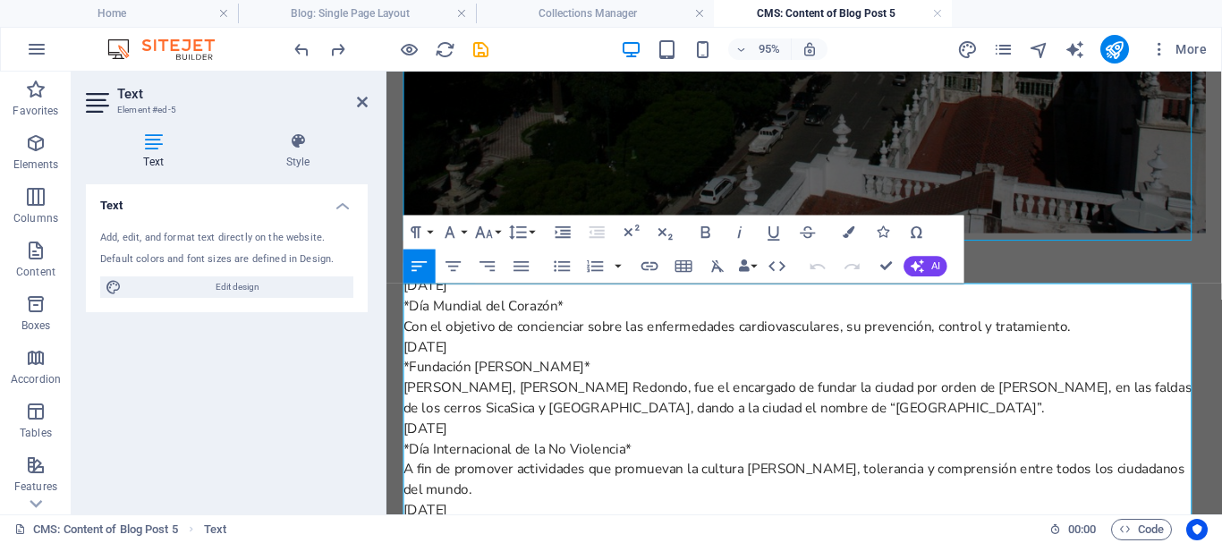
click at [413, 323] on p "*Día Mundial del Corazón*" at bounding box center [826, 318] width 844 height 21
click at [580, 324] on p "Día Mundial del Corazón*" at bounding box center [826, 318] width 844 height 21
click at [411, 390] on p "*Fundación de Sucre*" at bounding box center [826, 382] width 844 height 21
click at [553, 391] on p "Fundación de Sucre*" at bounding box center [826, 382] width 844 height 21
drag, startPoint x: 414, startPoint y: 467, endPoint x: 439, endPoint y: 496, distance: 38.7
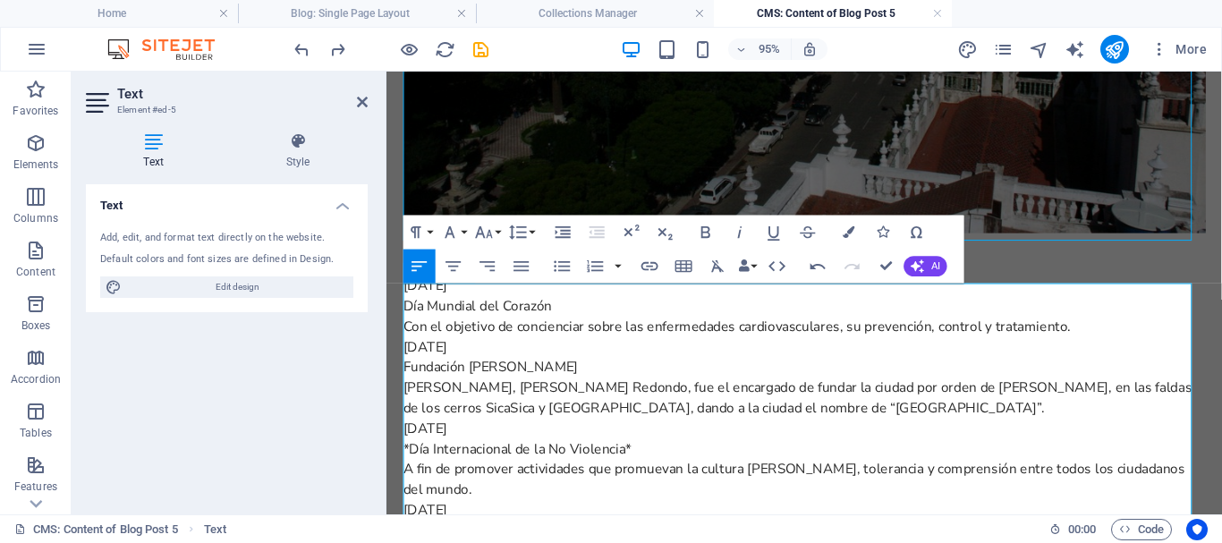
click at [414, 470] on p "*Día Internacional de la No Violencia*" at bounding box center [826, 468] width 844 height 21
click at [666, 479] on p "Día Internacional de la No Violencia*" at bounding box center [826, 468] width 844 height 21
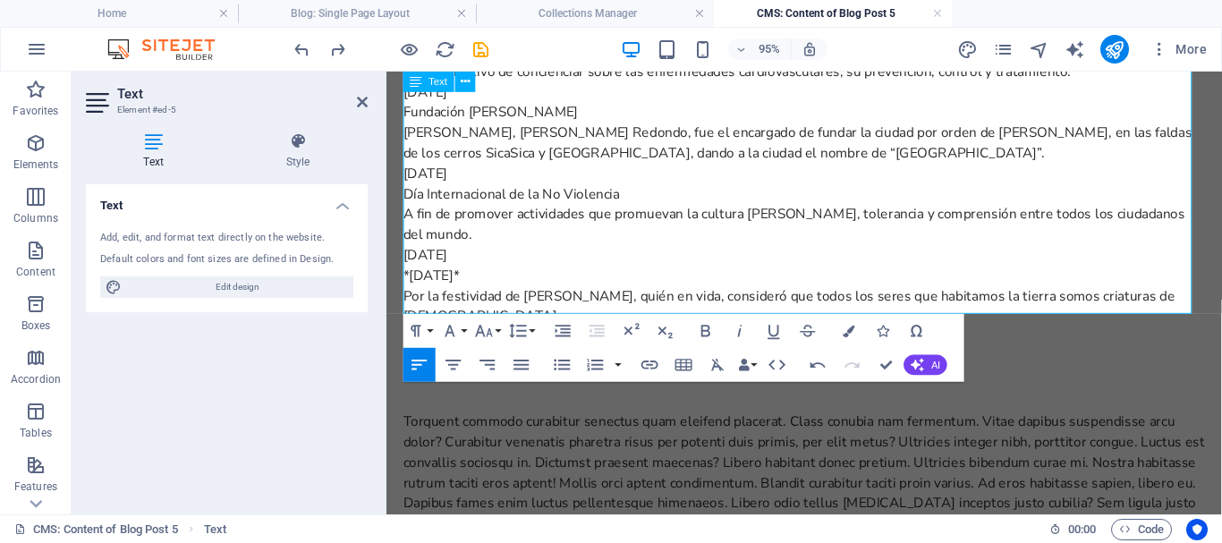
click at [415, 275] on p "*Día Mundial de los Animales*" at bounding box center [826, 285] width 844 height 21
click at [599, 275] on p "Día Mundial de los Animales*" at bounding box center [826, 285] width 844 height 21
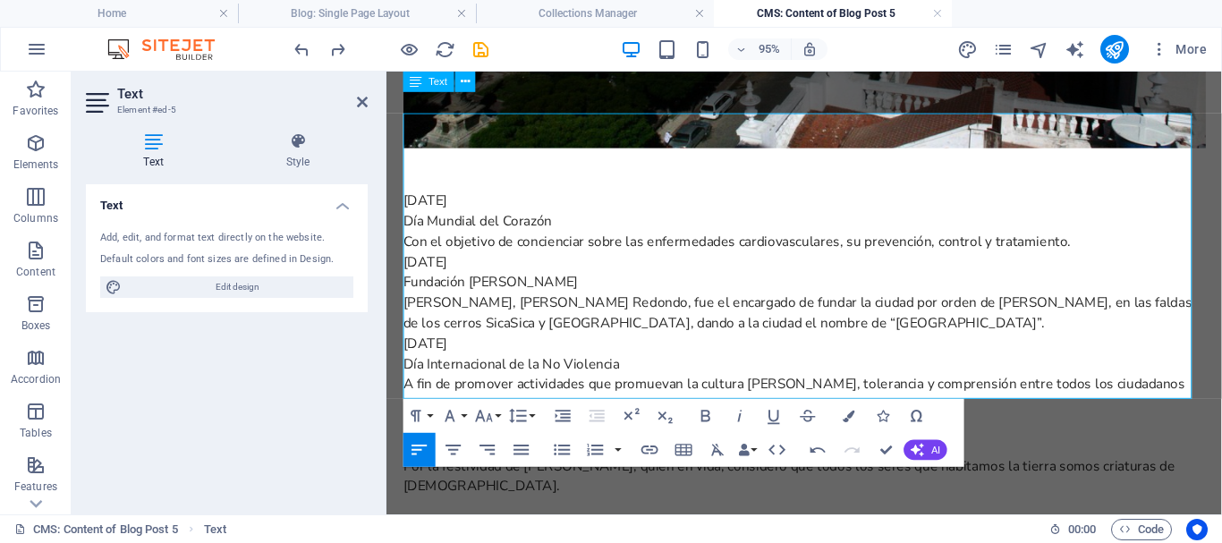
scroll to position [553, 0]
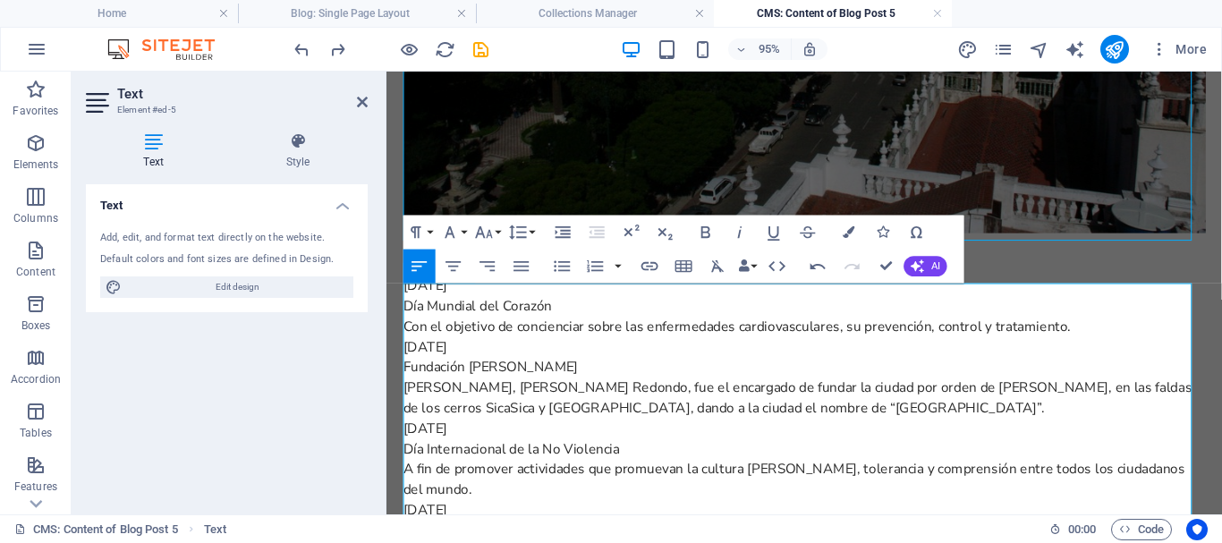
click at [541, 303] on p "28 DE SEPTIEMBRE" at bounding box center [826, 296] width 844 height 21
drag, startPoint x: 580, startPoint y: 329, endPoint x: 381, endPoint y: 327, distance: 198.6
click at [386, 327] on html "Skip to main content El calendario cívico de esta semana destaca el día mundial…" at bounding box center [825, 219] width 879 height 1401
click at [706, 227] on icon "button" at bounding box center [705, 232] width 9 height 12
click at [663, 372] on p "29 DE SEPTIEMBRE DE 1538" at bounding box center [826, 361] width 844 height 21
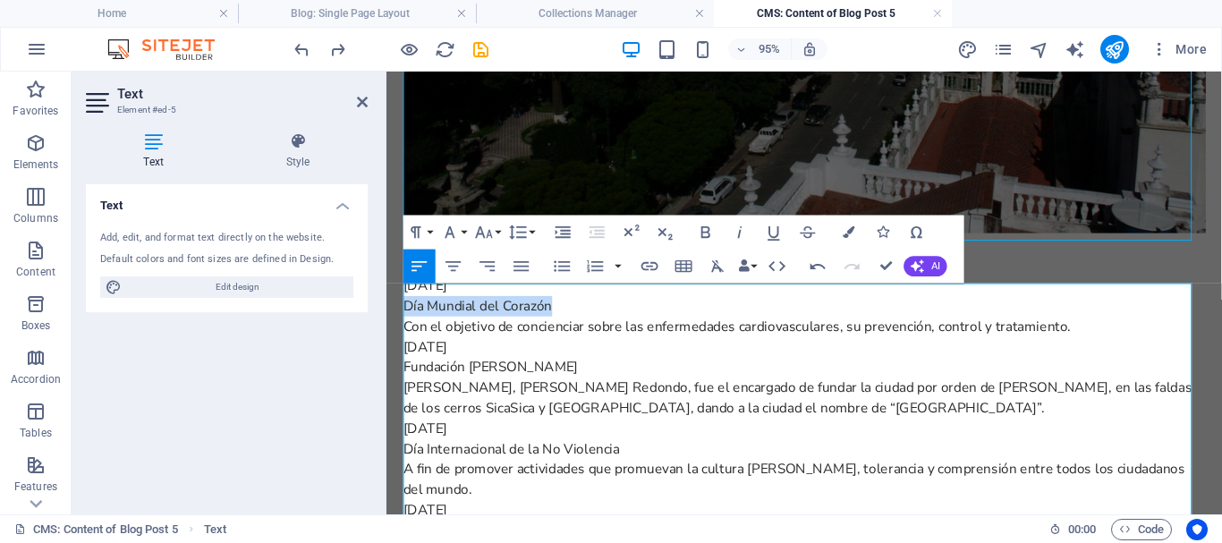
drag, startPoint x: 436, startPoint y: 334, endPoint x: 401, endPoint y: 334, distance: 35.8
click at [401, 334] on div "El calendario cívico de esta semana destaca el día mundial del corazón, la fund…" at bounding box center [826, 219] width 873 height 1401
click at [701, 233] on icon "button" at bounding box center [705, 232] width 9 height 12
click at [700, 360] on p "29 DE SEPTIEMBRE DE 1538" at bounding box center [826, 361] width 844 height 21
drag, startPoint x: 572, startPoint y: 327, endPoint x: 403, endPoint y: 331, distance: 168.2
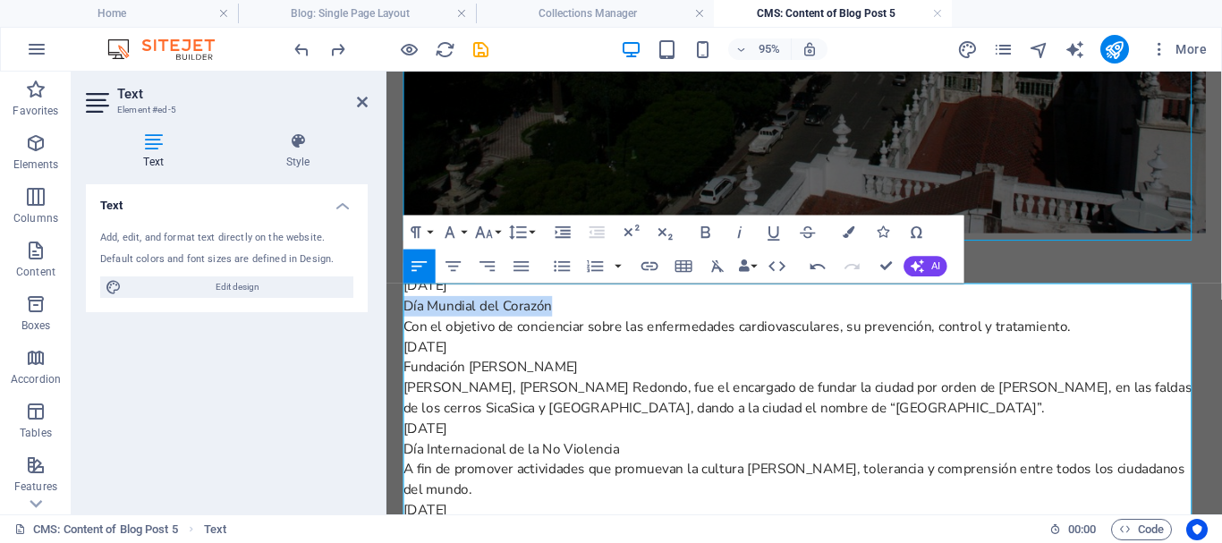
click at [404, 329] on p "Día Mundial del Corazón" at bounding box center [826, 318] width 844 height 21
click at [630, 372] on p "29 DE SEPTIEMBRE DE 1538" at bounding box center [826, 361] width 844 height 21
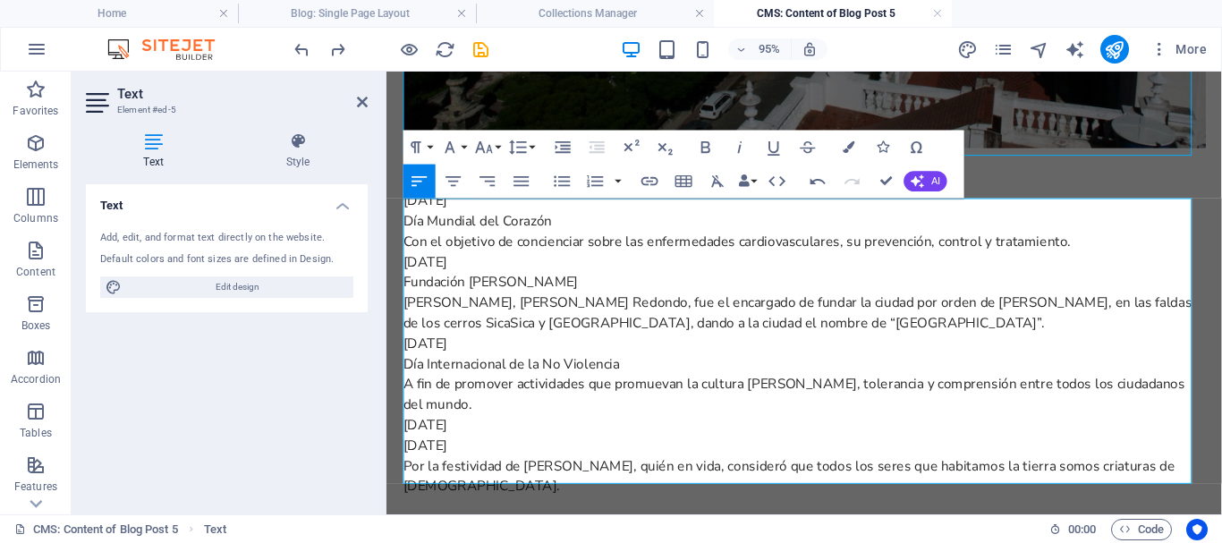
scroll to position [732, 0]
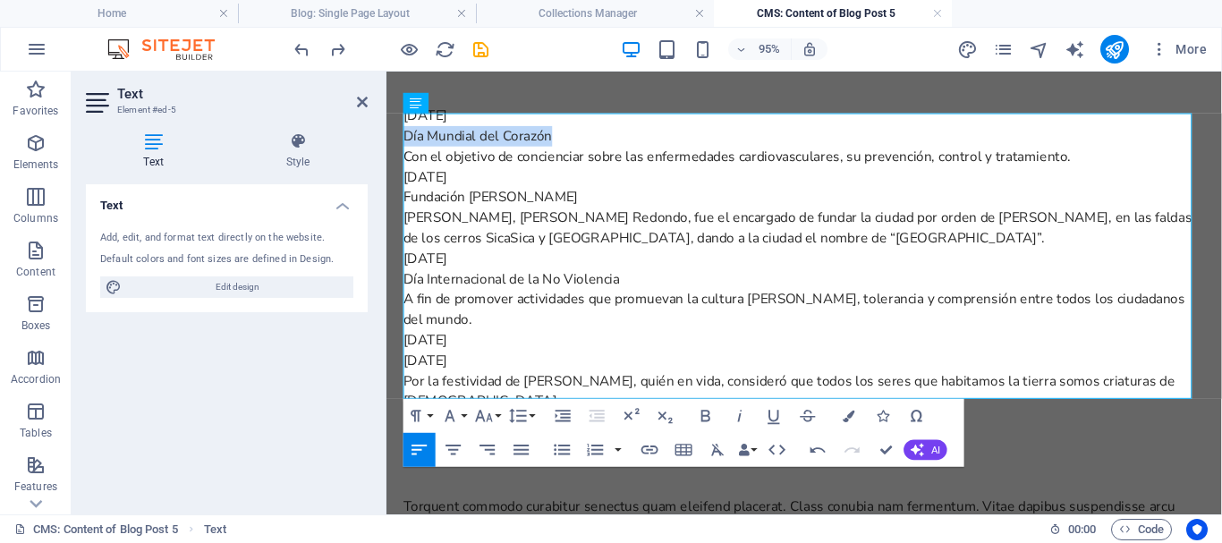
drag, startPoint x: 567, startPoint y: 152, endPoint x: 397, endPoint y: 152, distance: 169.9
click at [397, 152] on div "El calendario cívico de esta semana destaca el día mundial del corazón, la fund…" at bounding box center [826, 40] width 873 height 1401
click at [705, 414] on icon "button" at bounding box center [706, 415] width 21 height 21
click at [850, 414] on icon "button" at bounding box center [848, 416] width 12 height 12
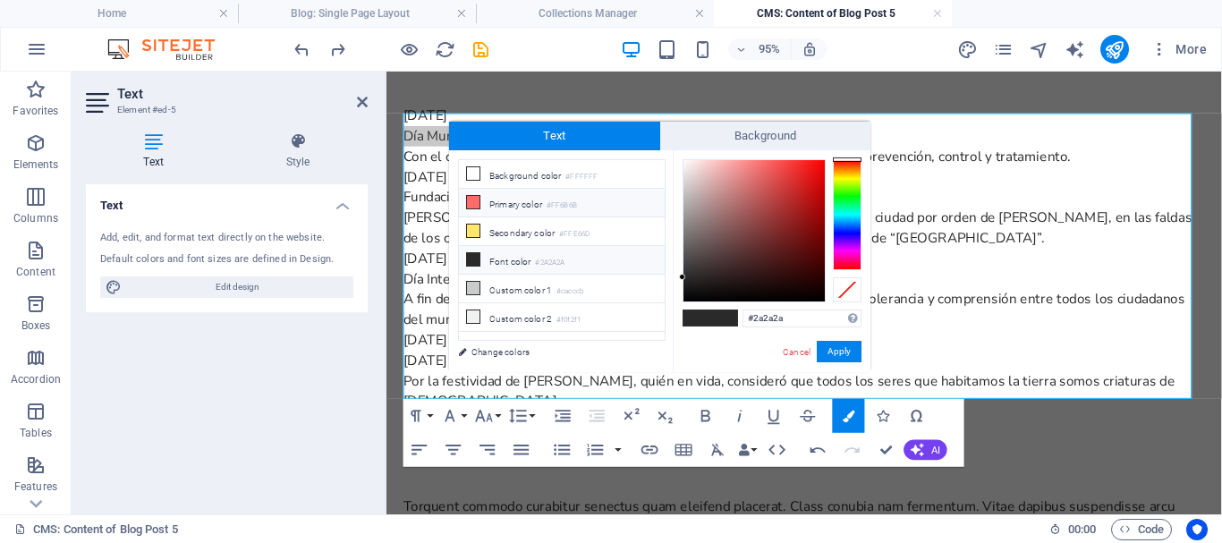
click at [474, 202] on icon at bounding box center [473, 202] width 13 height 13
type input "#ff6b6b"
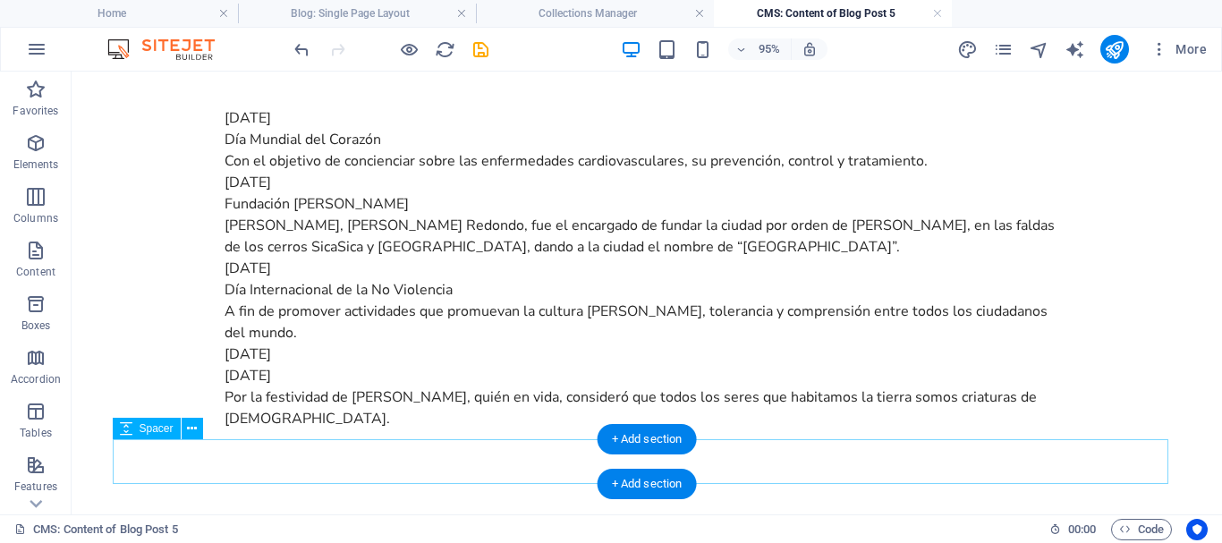
scroll to position [882, 0]
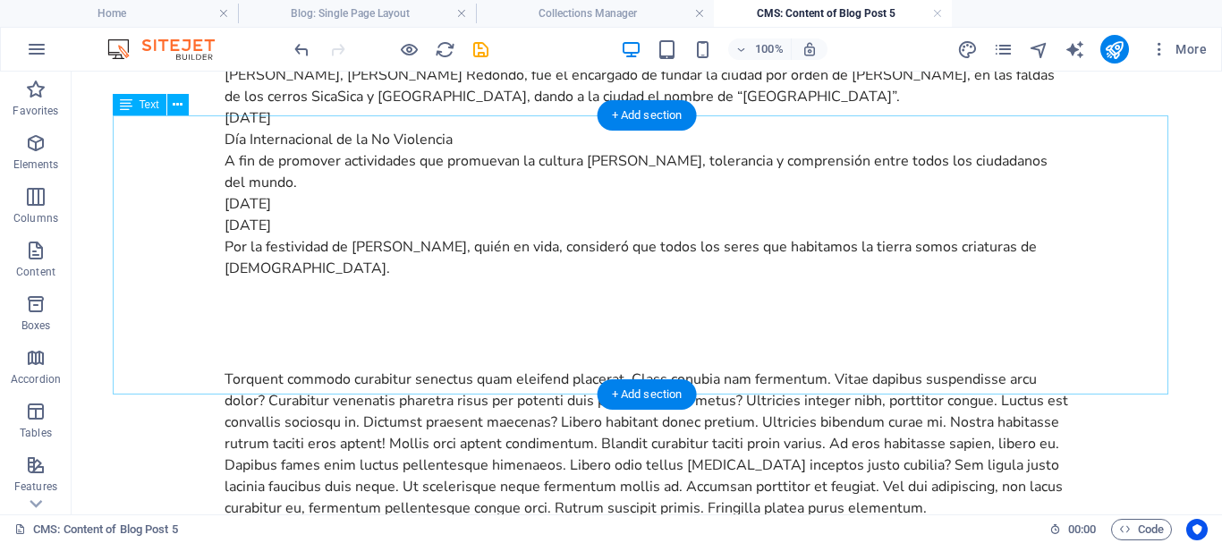
click at [401, 242] on div "28 DE SEPTIEMBRE Día Mundial del Corazón Con el objetivo de concienciar sobre l…" at bounding box center [646, 118] width 844 height 322
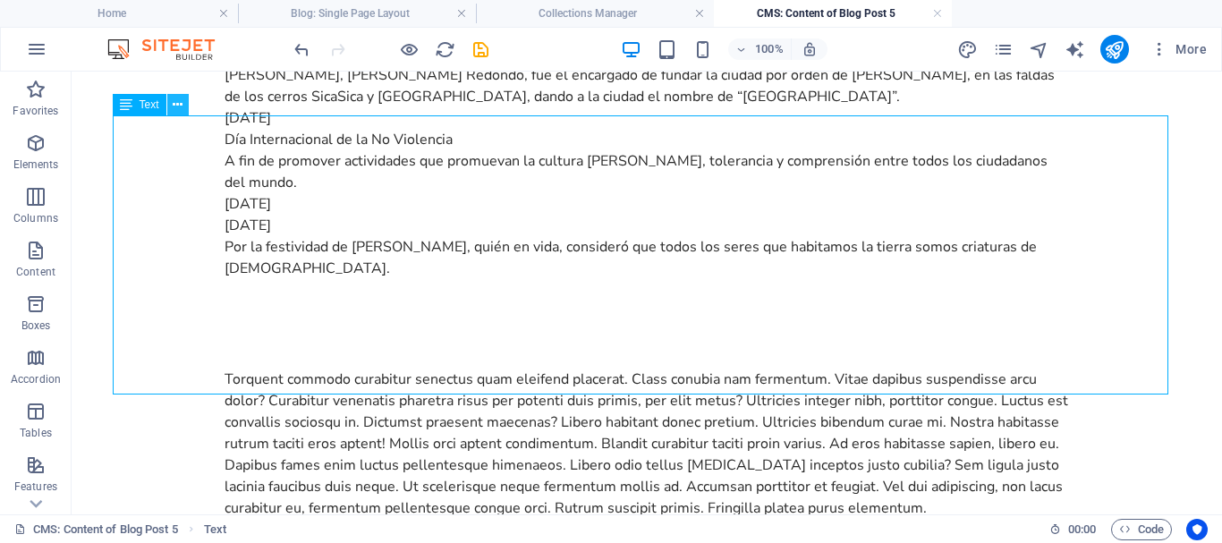
click at [177, 106] on icon at bounding box center [178, 105] width 10 height 19
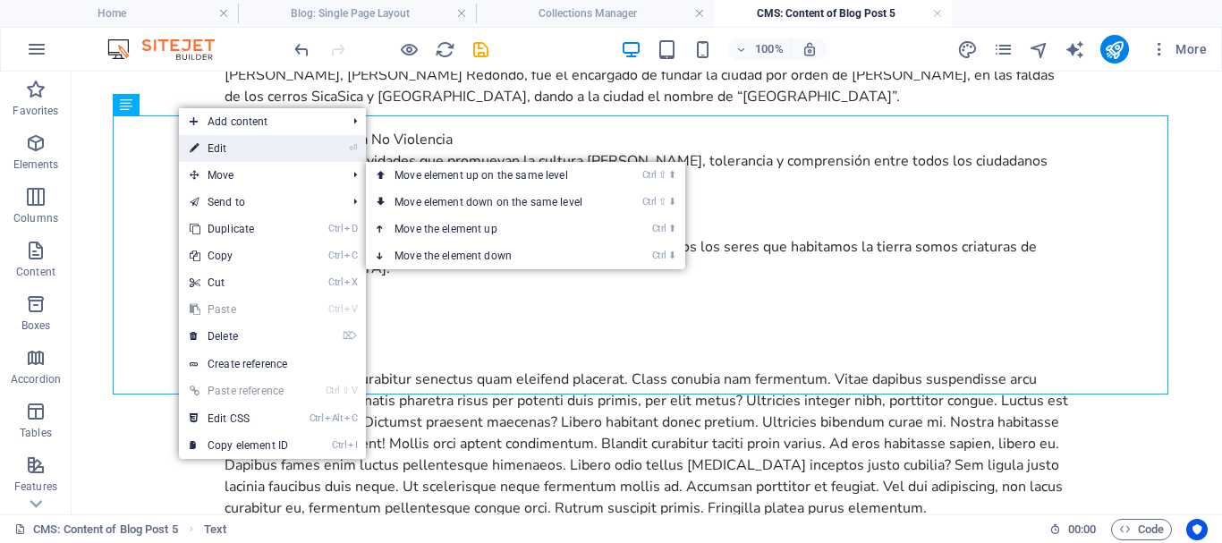
click at [222, 148] on link "⏎ Edit" at bounding box center [239, 148] width 120 height 27
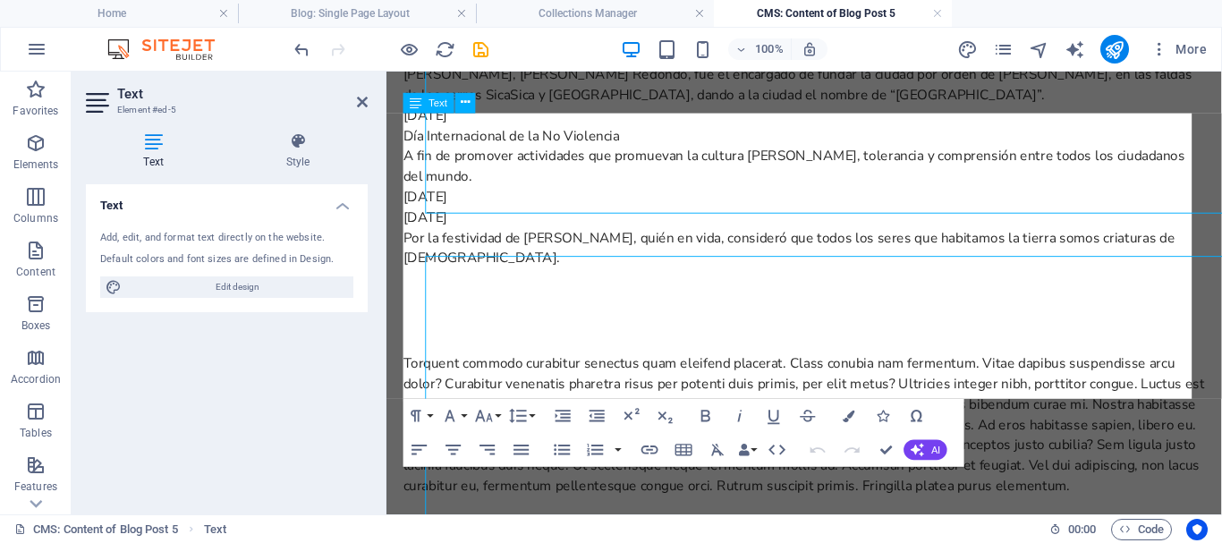
scroll to position [732, 0]
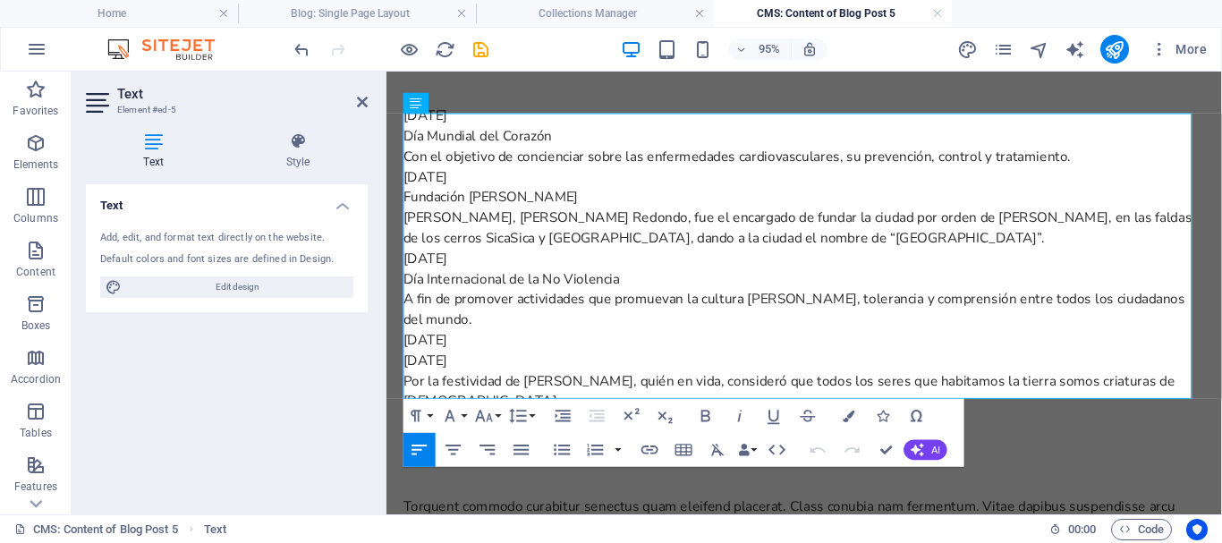
drag, startPoint x: 613, startPoint y: 362, endPoint x: 334, endPoint y: 361, distance: 278.1
click at [386, 361] on html "Skip to main content El calendario cívico de esta semana destaca el día mundial…" at bounding box center [825, 40] width 879 height 1401
click at [709, 415] on icon "button" at bounding box center [706, 415] width 21 height 21
click at [845, 413] on icon "button" at bounding box center [848, 416] width 12 height 12
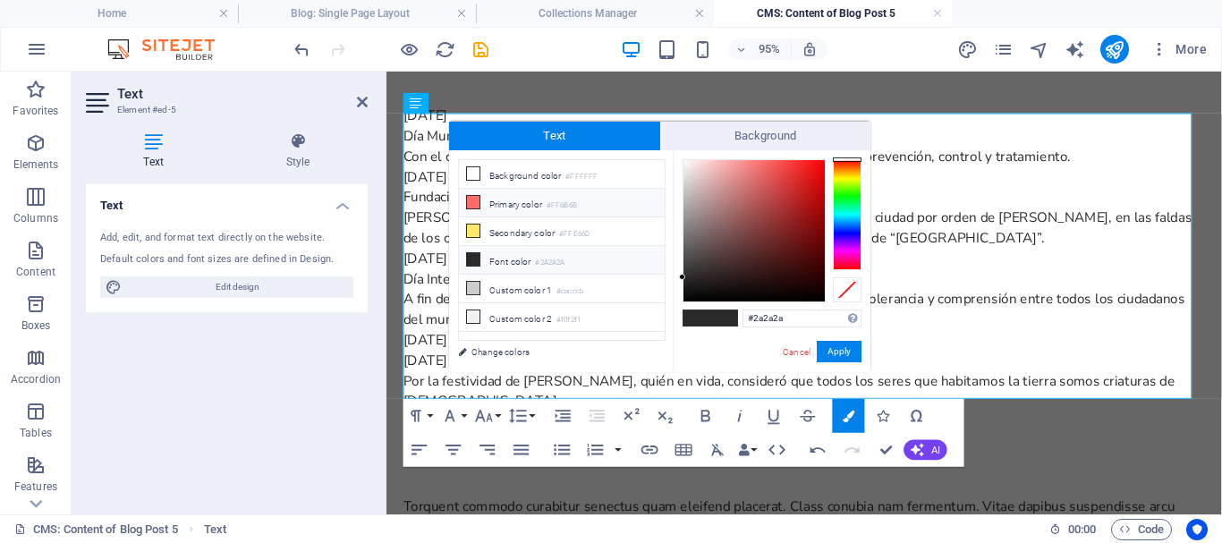
click at [471, 199] on icon at bounding box center [473, 202] width 13 height 13
click at [837, 349] on button "Apply" at bounding box center [839, 351] width 45 height 21
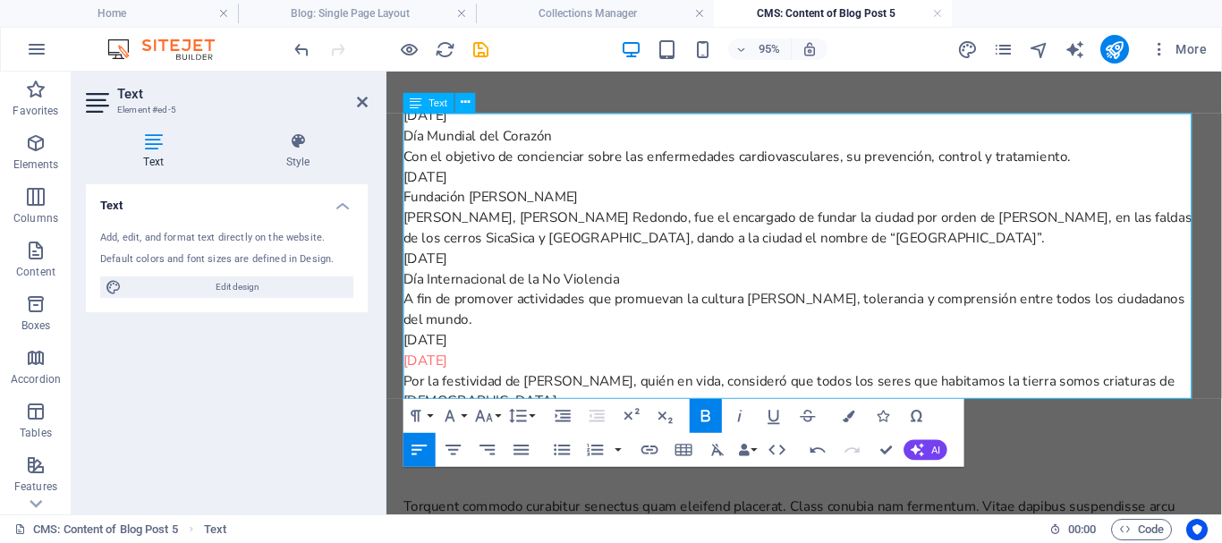
click at [635, 365] on p "Día Mundial de los Animales" at bounding box center [826, 375] width 844 height 21
drag, startPoint x: 571, startPoint y: 151, endPoint x: 402, endPoint y: 148, distance: 168.2
click at [402, 148] on div "El calendario cívico de esta semana destaca el día mundial del corazón, la fund…" at bounding box center [826, 40] width 873 height 1401
click at [707, 416] on icon "button" at bounding box center [705, 416] width 9 height 12
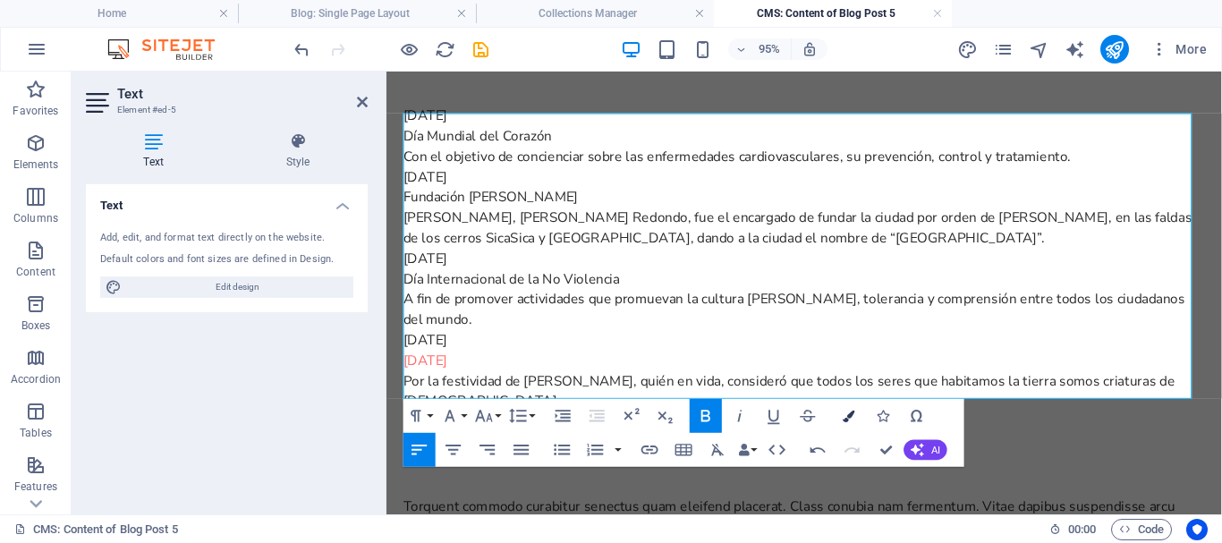
click at [849, 414] on icon "button" at bounding box center [848, 416] width 12 height 12
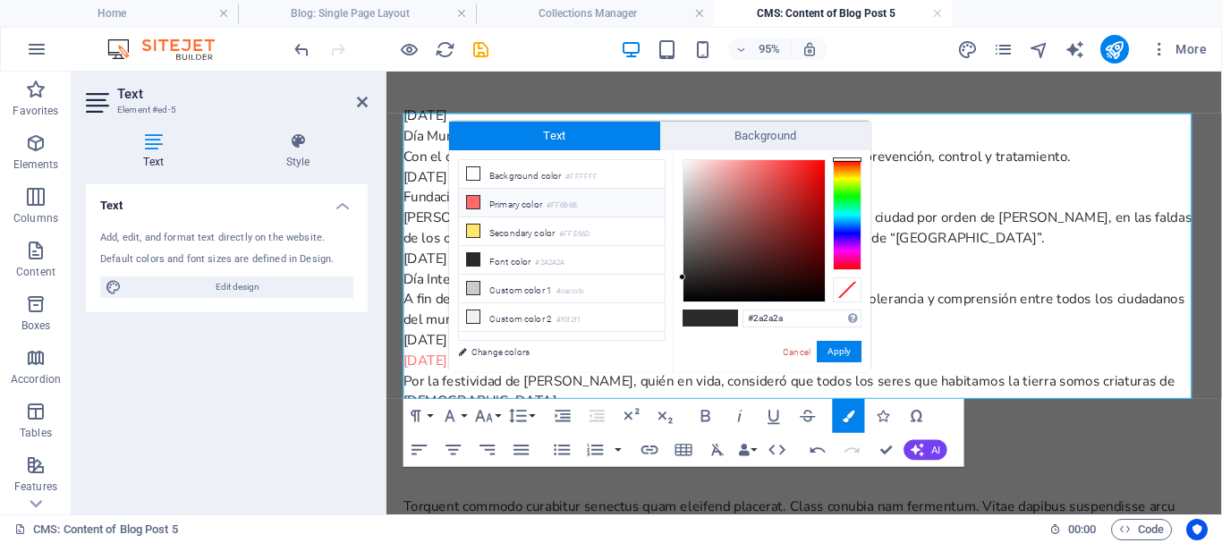
click at [474, 199] on icon at bounding box center [473, 202] width 13 height 13
click at [842, 346] on button "Apply" at bounding box center [839, 351] width 45 height 21
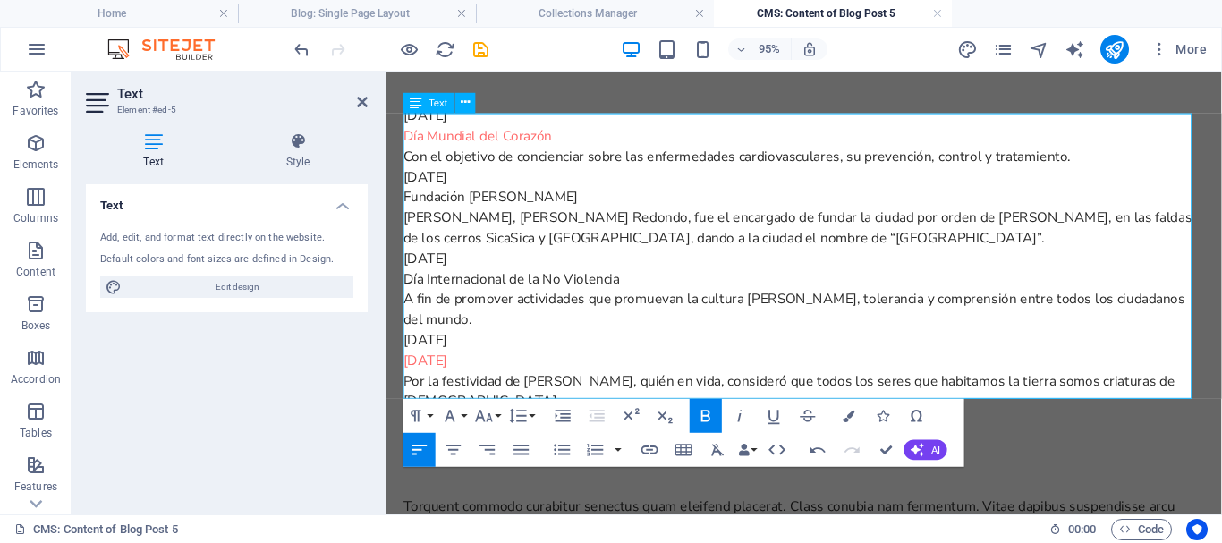
click at [605, 222] on p "Pedro Anzurez, Marqués de Campo Redondo, fue el encargado de fundar la ciudad p…" at bounding box center [826, 236] width 844 height 43
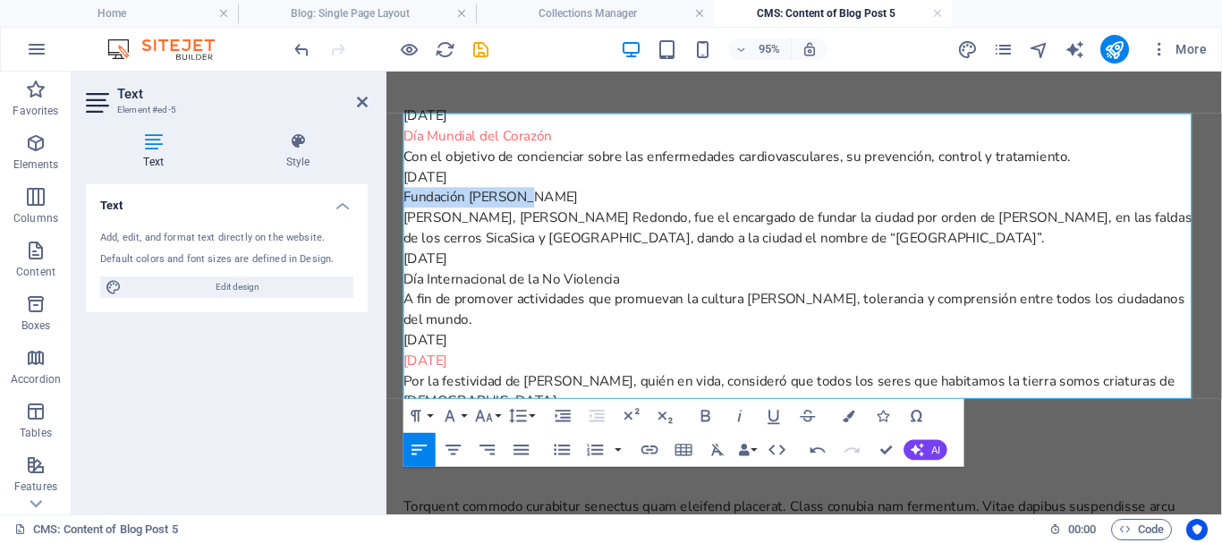
drag, startPoint x: 562, startPoint y: 210, endPoint x: 397, endPoint y: 210, distance: 164.6
click at [397, 210] on div "El calendario cívico de esta semana destaca el día mundial del corazón, la fund…" at bounding box center [826, 40] width 873 height 1401
click at [705, 417] on icon "button" at bounding box center [706, 415] width 21 height 21
click at [842, 413] on icon "button" at bounding box center [848, 416] width 12 height 12
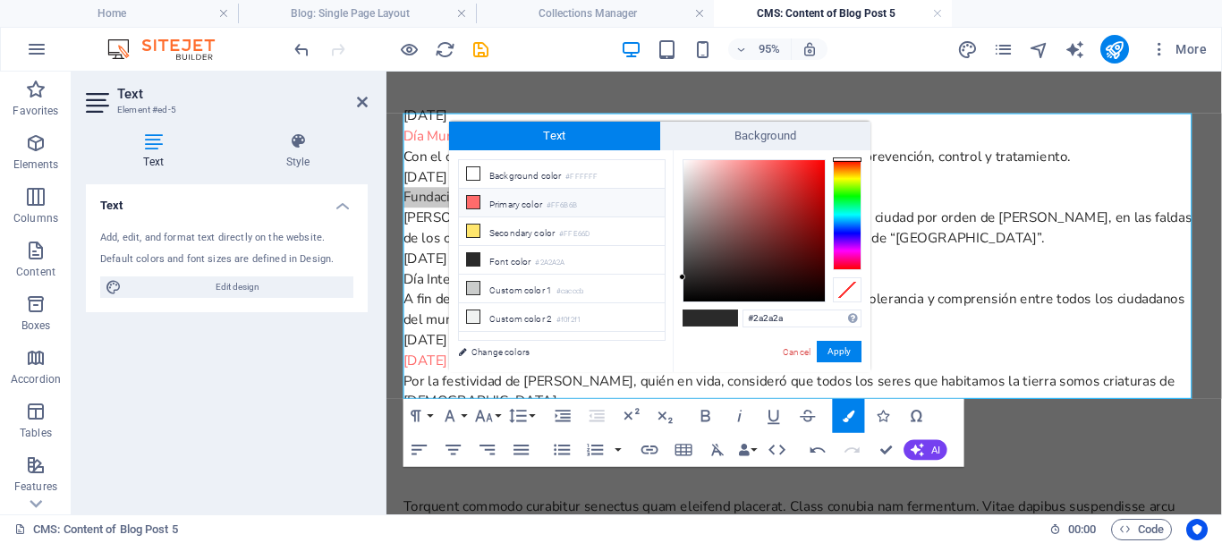
click at [469, 200] on icon at bounding box center [473, 202] width 13 height 13
click at [834, 359] on button "Apply" at bounding box center [839, 351] width 45 height 21
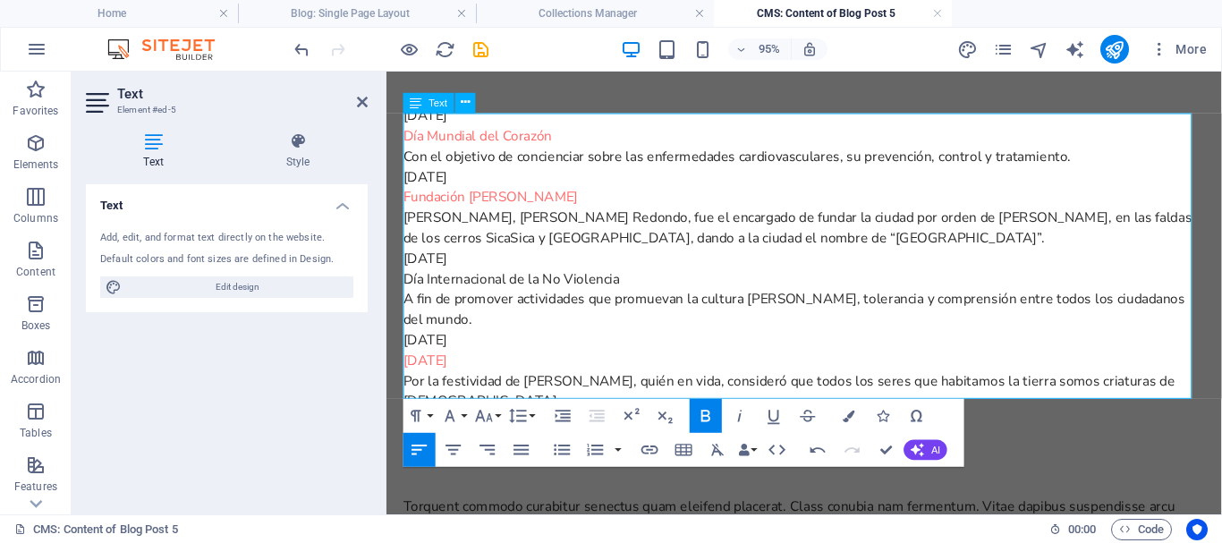
click at [566, 317] on p "A fin de promover actividades que promuevan la cultura de paz, tolerancia y com…" at bounding box center [826, 322] width 844 height 43
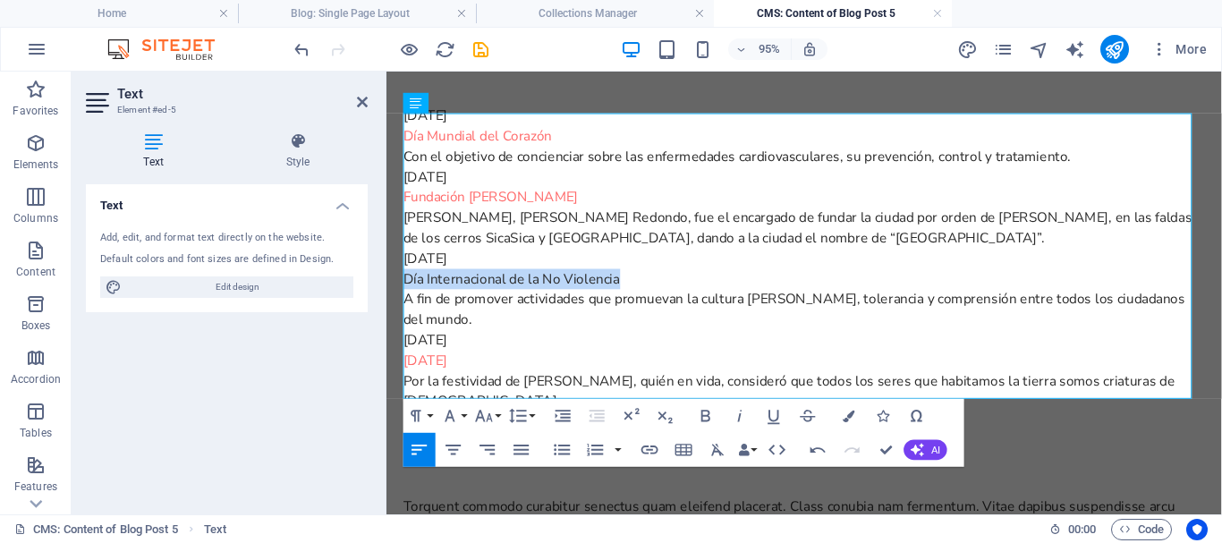
drag, startPoint x: 650, startPoint y: 301, endPoint x: 401, endPoint y: 297, distance: 249.6
click at [401, 297] on div "El calendario cívico de esta semana destaca el día mundial del corazón, la fund…" at bounding box center [826, 40] width 873 height 1401
click at [707, 414] on icon "button" at bounding box center [706, 415] width 21 height 21
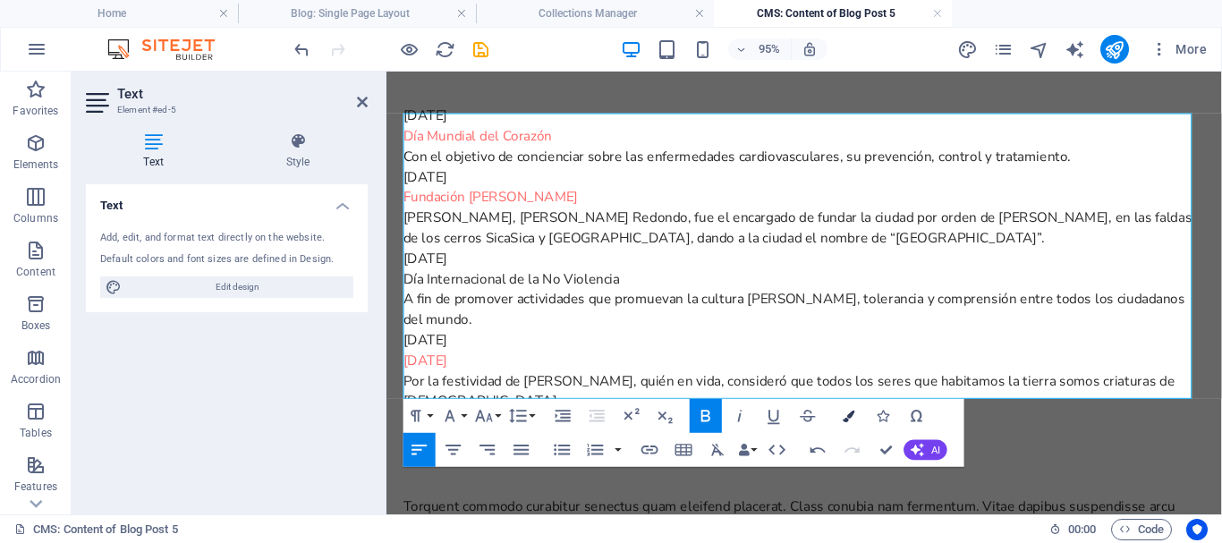
click at [845, 414] on icon "button" at bounding box center [848, 416] width 12 height 12
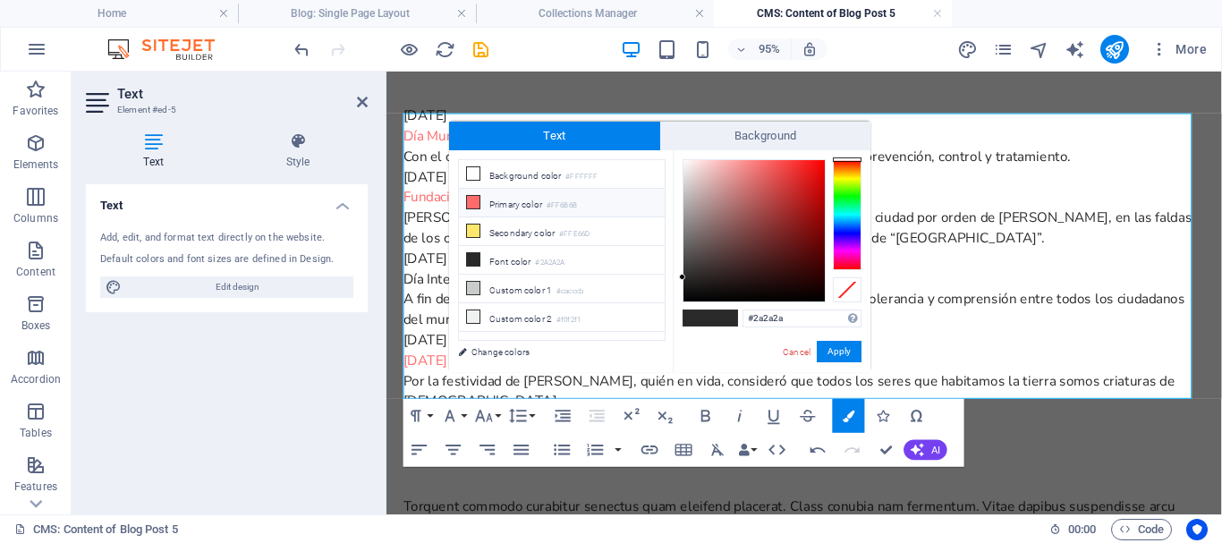
click at [469, 199] on icon at bounding box center [473, 202] width 13 height 13
type input "#ff6b6b"
click at [836, 351] on button "Apply" at bounding box center [839, 351] width 45 height 21
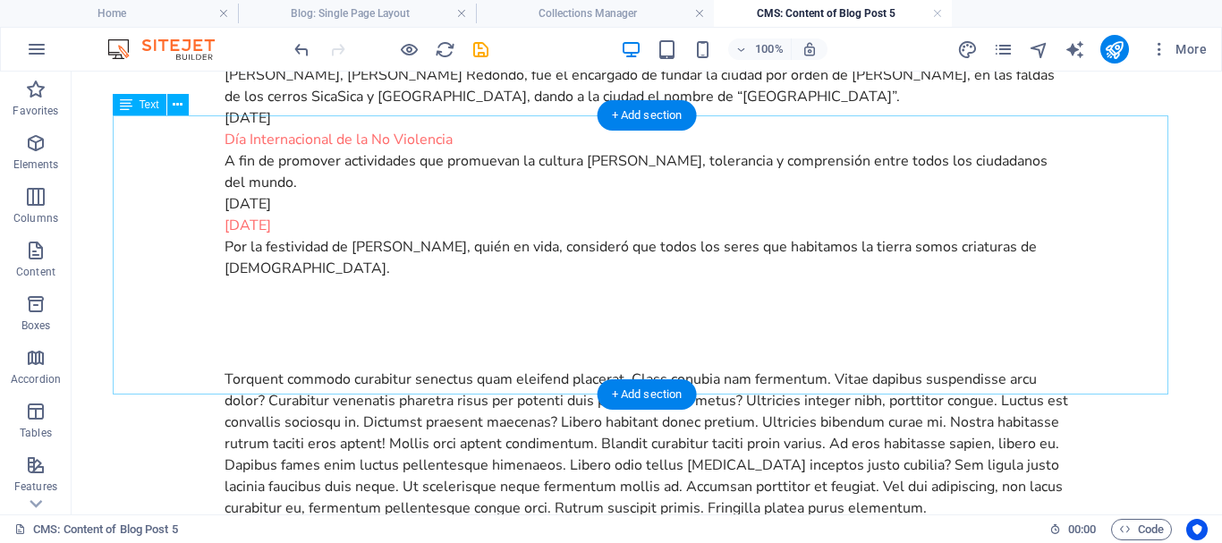
scroll to position [1061, 0]
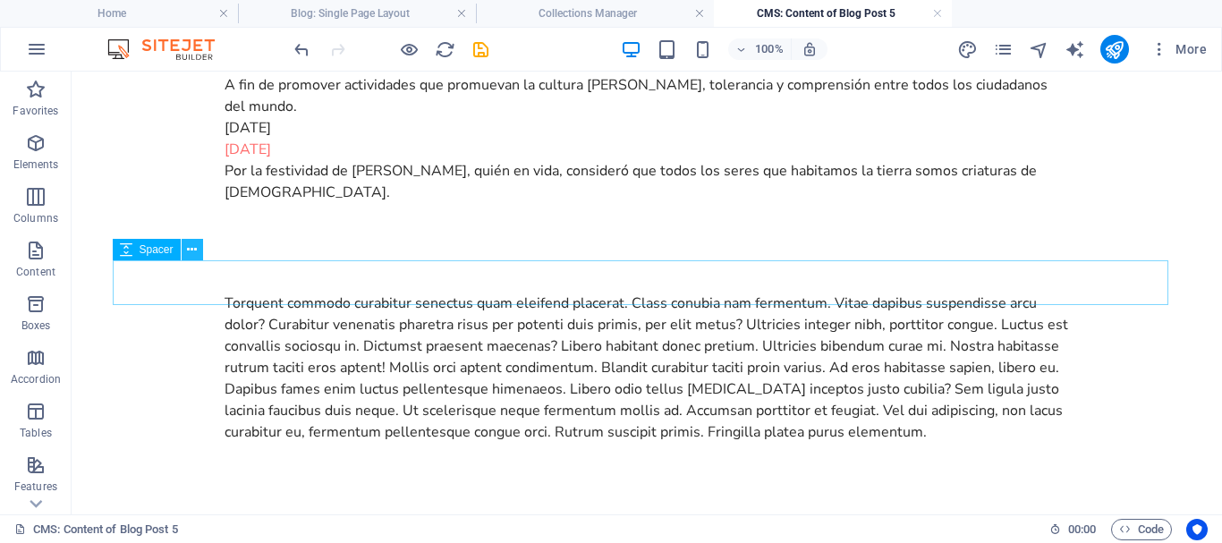
click at [190, 249] on icon at bounding box center [192, 250] width 10 height 19
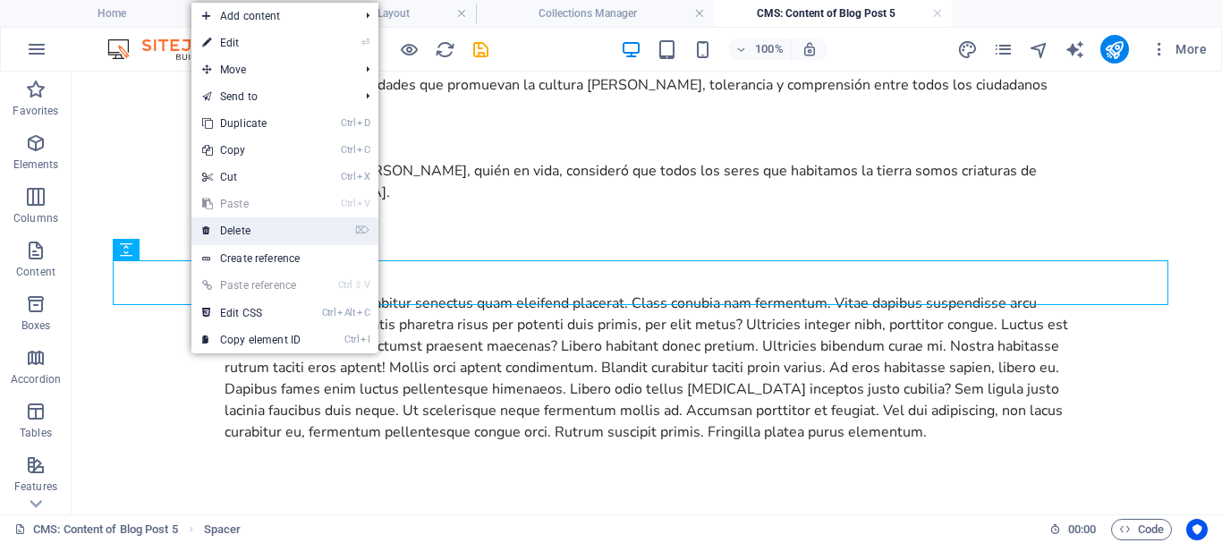
drag, startPoint x: 240, startPoint y: 235, endPoint x: 191, endPoint y: 171, distance: 80.5
click at [240, 235] on link "⌦ Delete" at bounding box center [251, 230] width 120 height 27
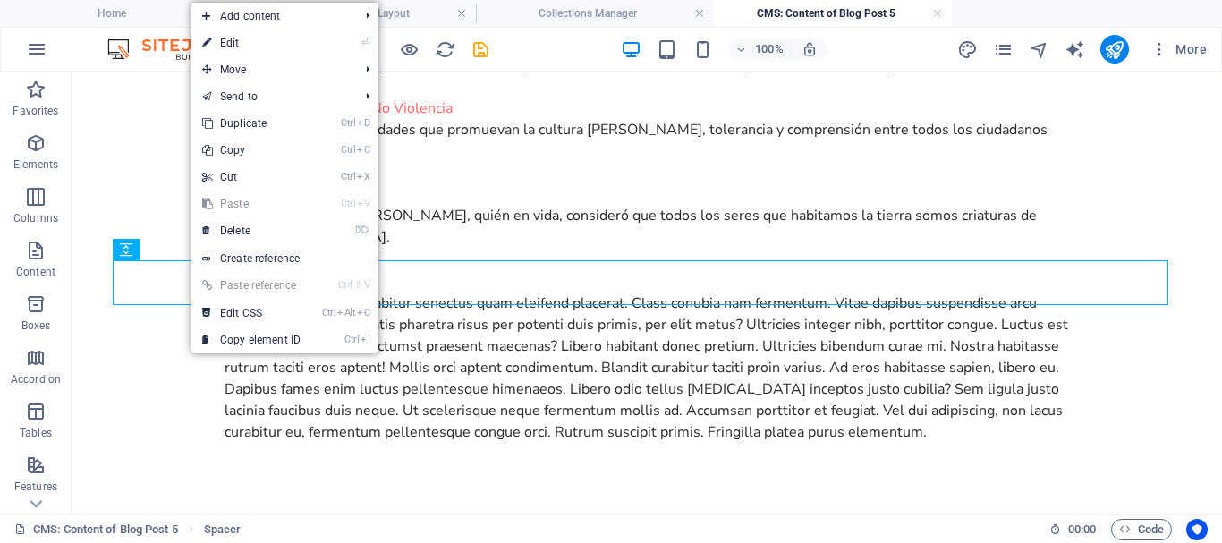
scroll to position [1025, 0]
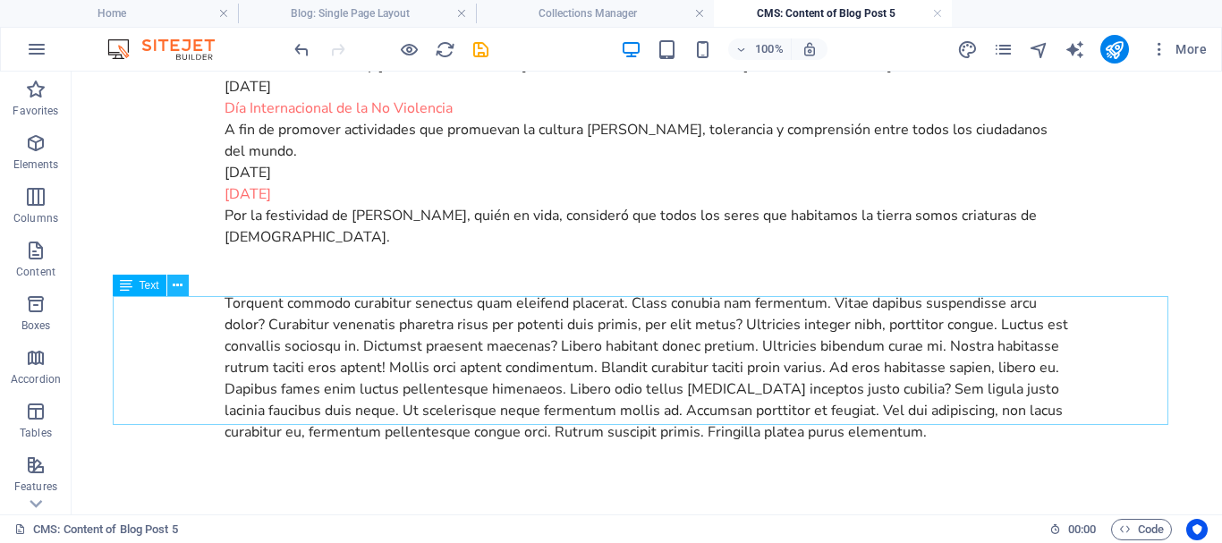
click at [182, 287] on button at bounding box center [177, 285] width 21 height 21
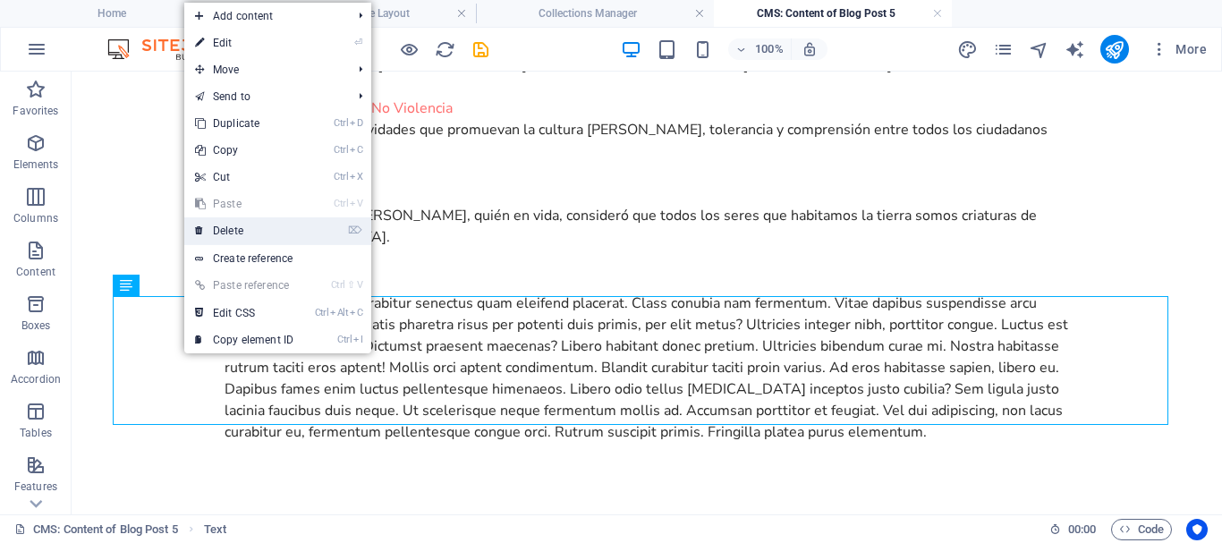
click at [242, 238] on link "⌦ Delete" at bounding box center [244, 230] width 120 height 27
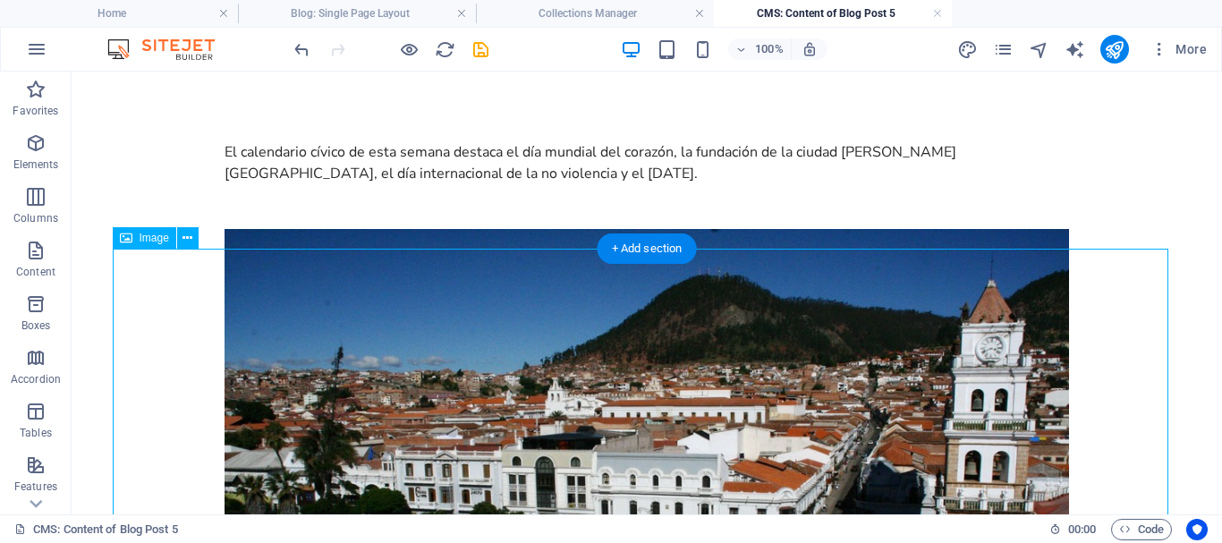
scroll to position [0, 0]
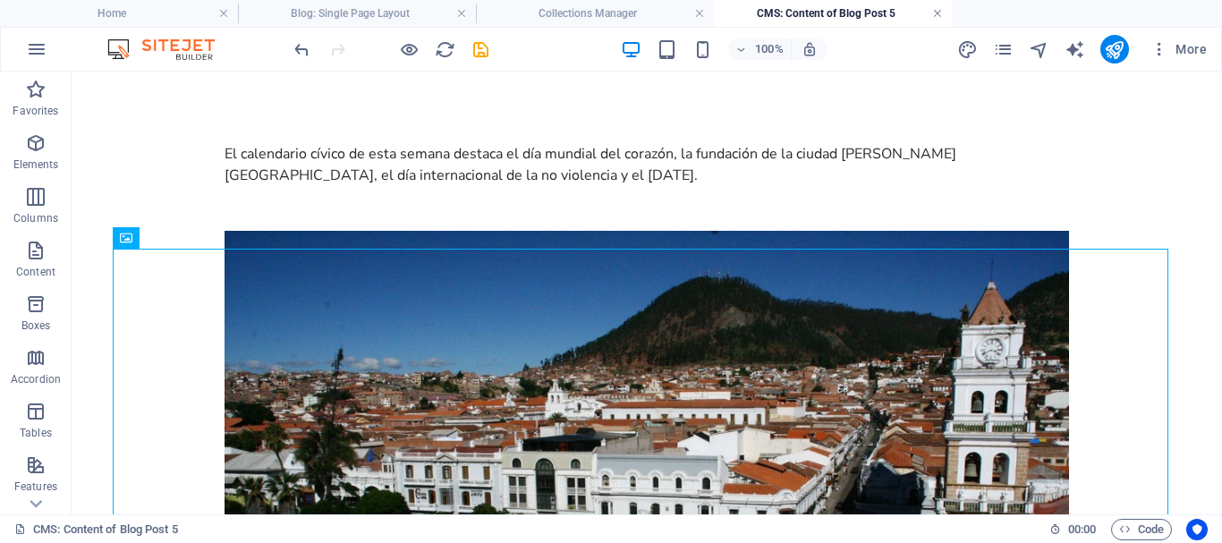
click at [938, 11] on link at bounding box center [937, 13] width 11 height 17
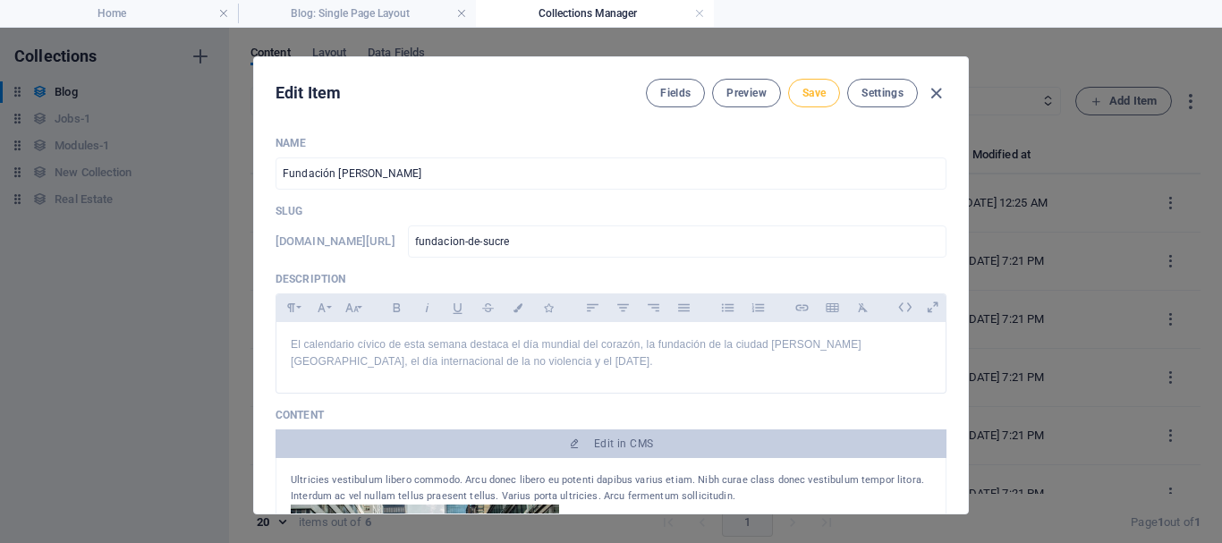
click at [817, 98] on span "Save" at bounding box center [813, 93] width 23 height 14
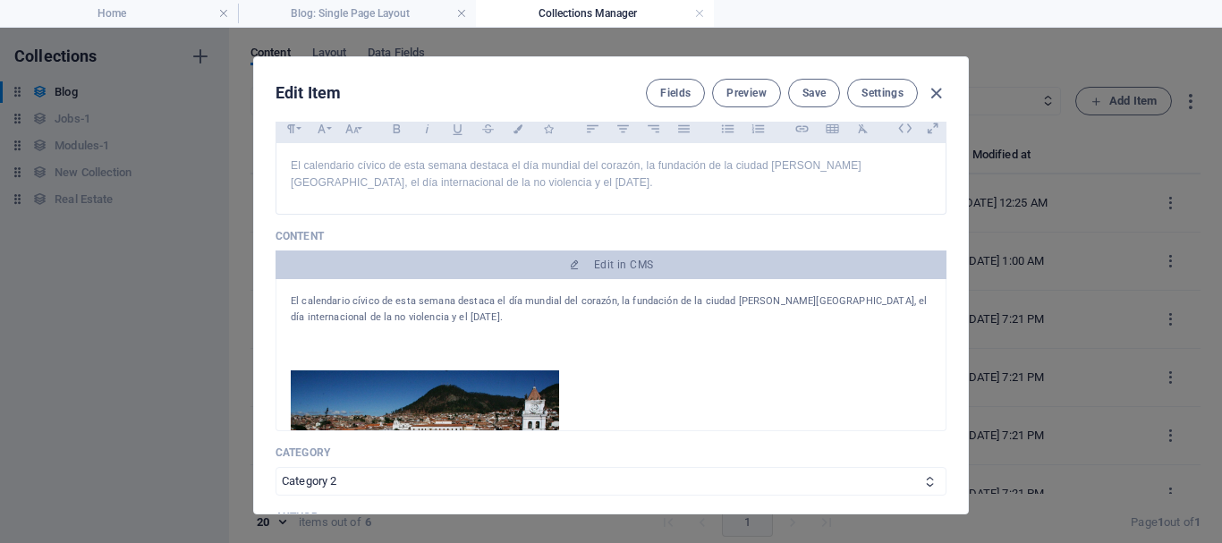
scroll to position [537, 0]
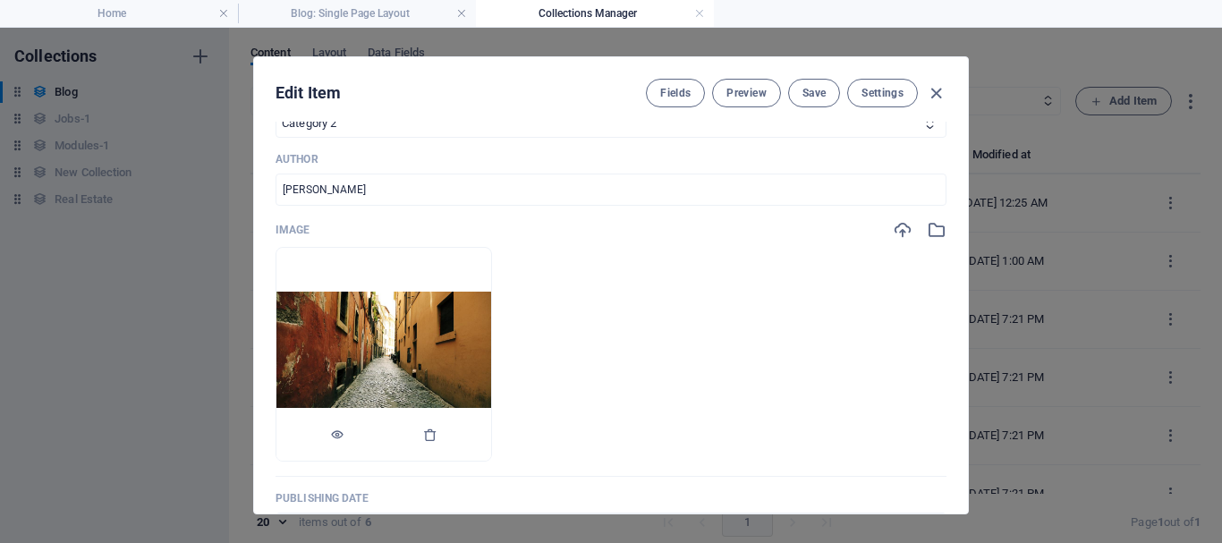
click at [424, 346] on img at bounding box center [383, 355] width 215 height 126
click at [353, 311] on img at bounding box center [383, 355] width 215 height 126
click at [901, 232] on icon "button" at bounding box center [903, 230] width 20 height 20
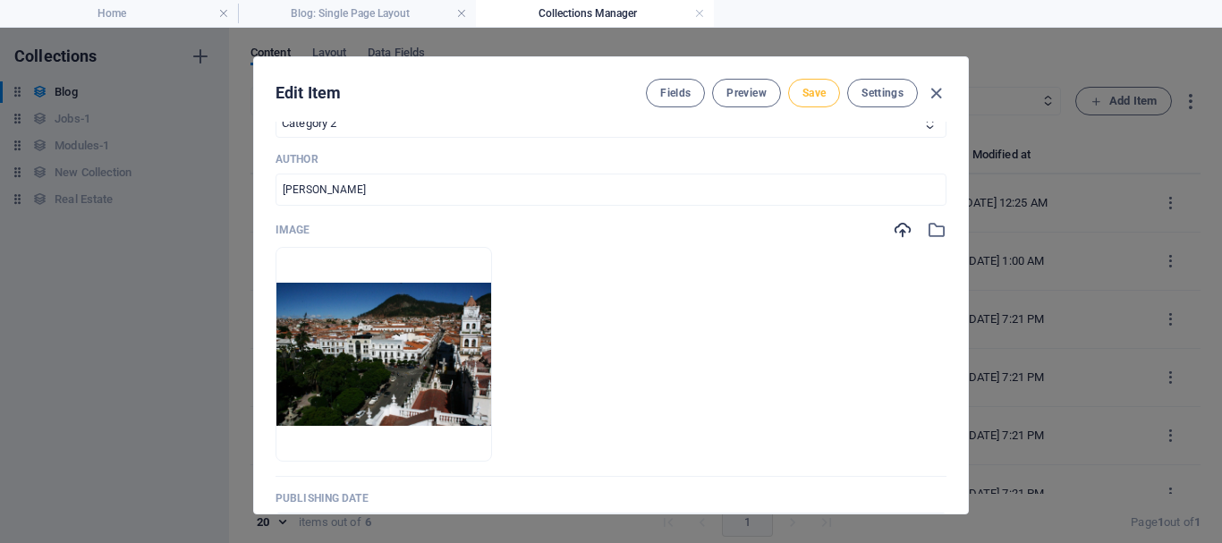
click at [809, 84] on button "Save" at bounding box center [814, 93] width 52 height 29
click at [936, 89] on icon "button" at bounding box center [936, 93] width 21 height 21
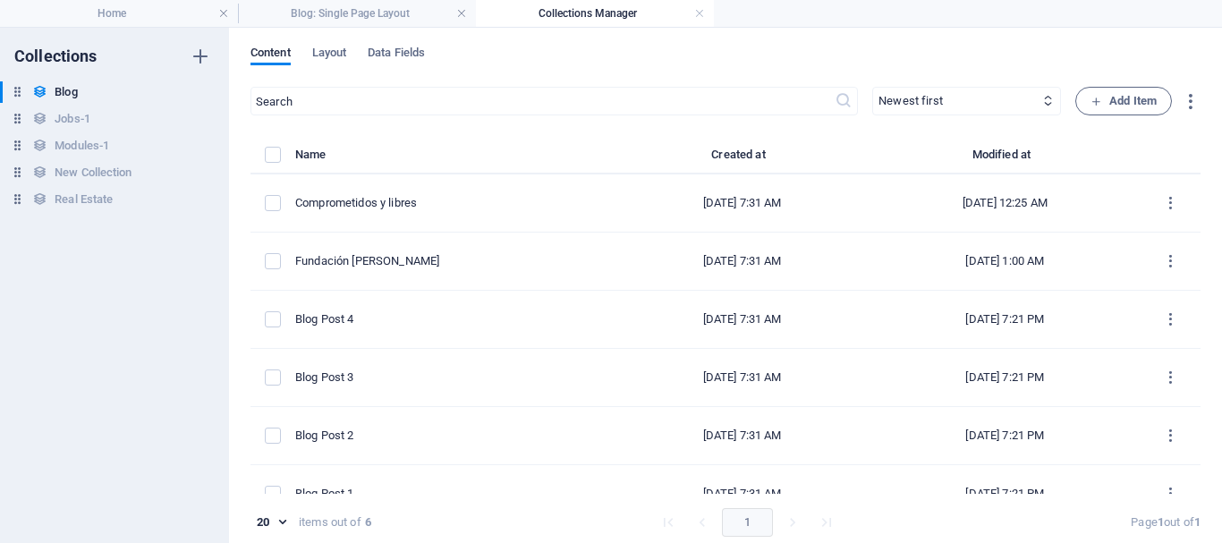
scroll to position [0, 0]
click at [702, 13] on link at bounding box center [699, 13] width 11 height 17
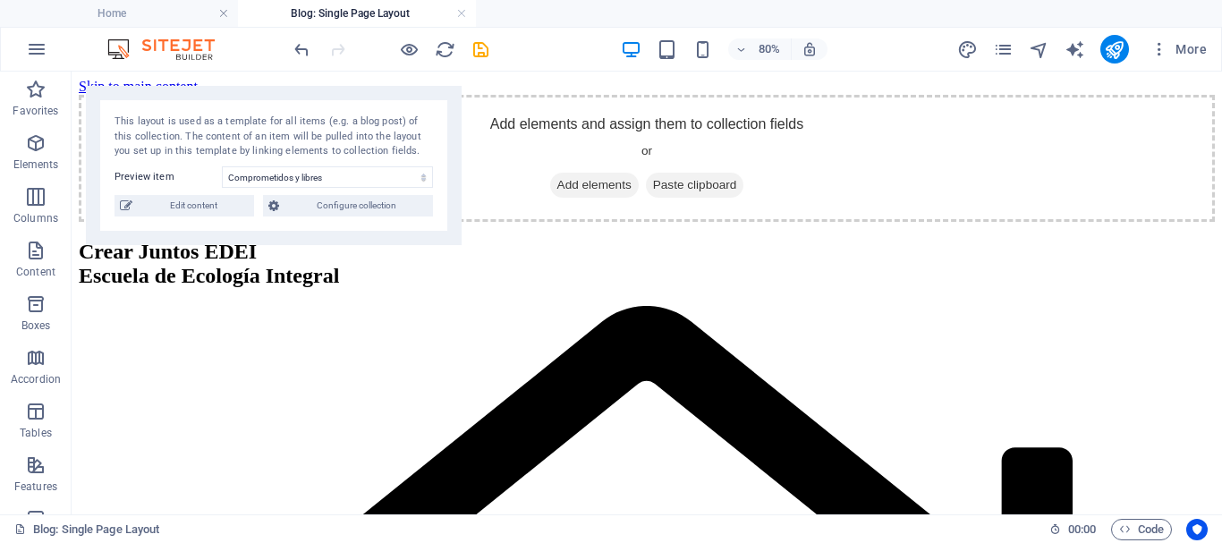
scroll to position [29, 0]
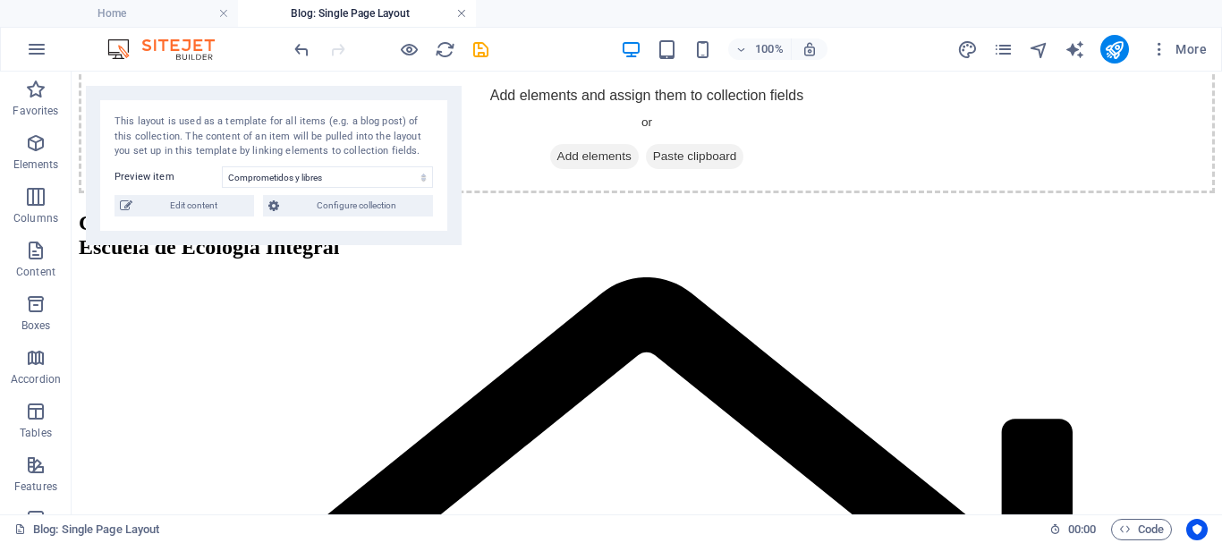
click at [461, 14] on link at bounding box center [461, 13] width 11 height 17
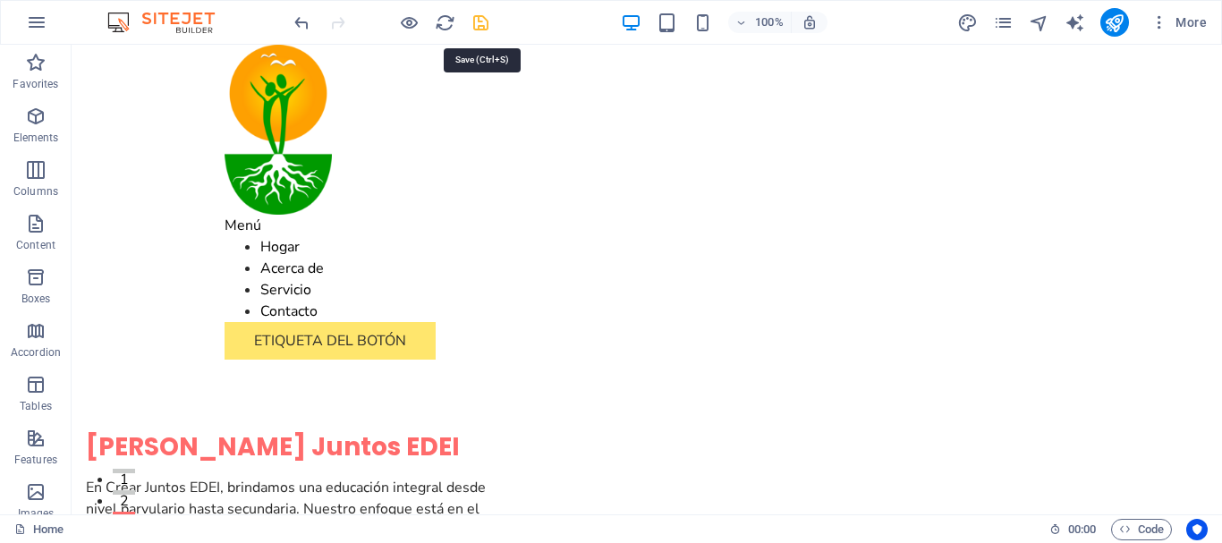
click at [484, 26] on icon "save" at bounding box center [480, 23] width 21 height 21
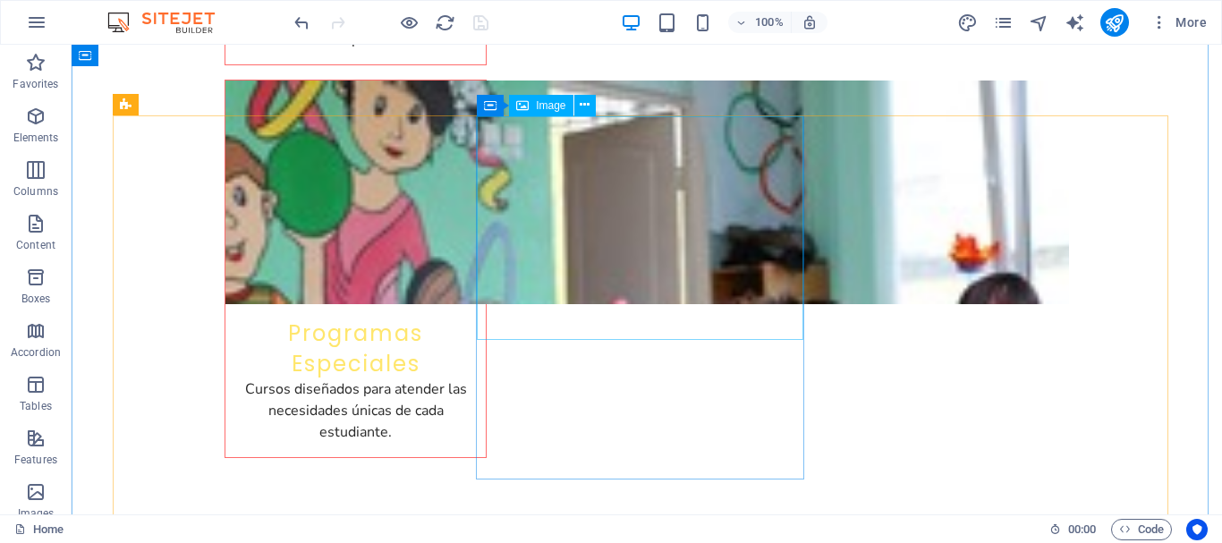
scroll to position [3488, 0]
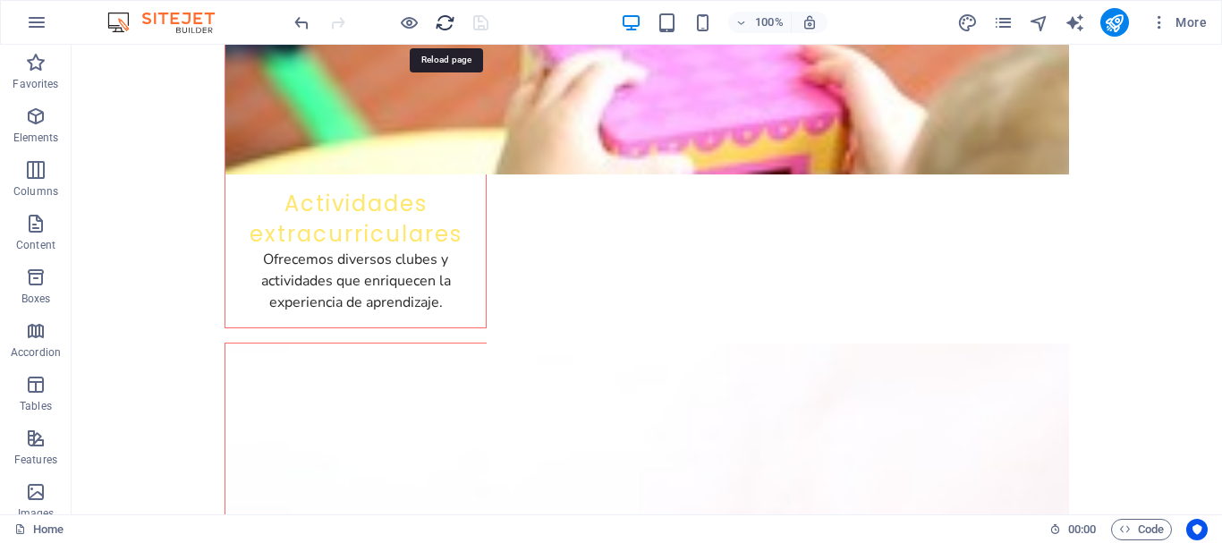
click at [447, 31] on icon "reload" at bounding box center [445, 23] width 21 height 21
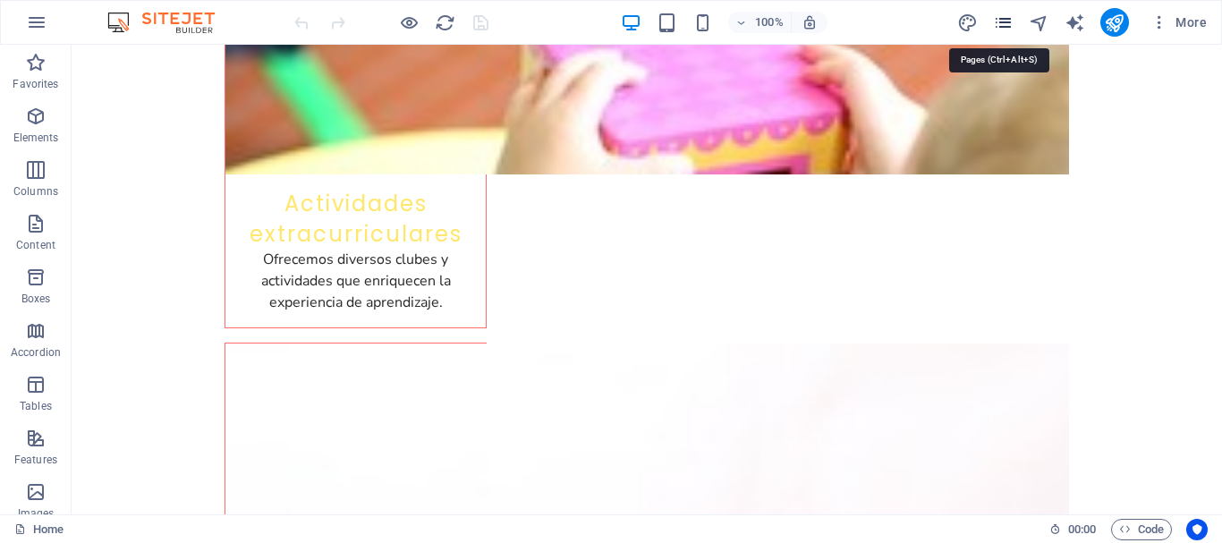
click at [1001, 24] on icon "pages" at bounding box center [1003, 23] width 21 height 21
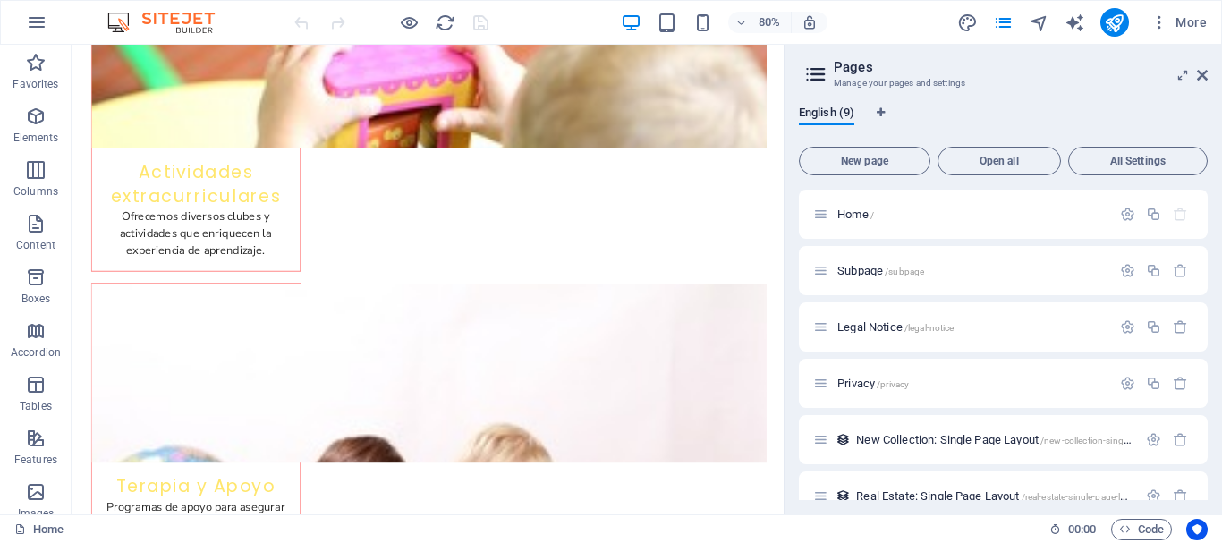
scroll to position [197, 0]
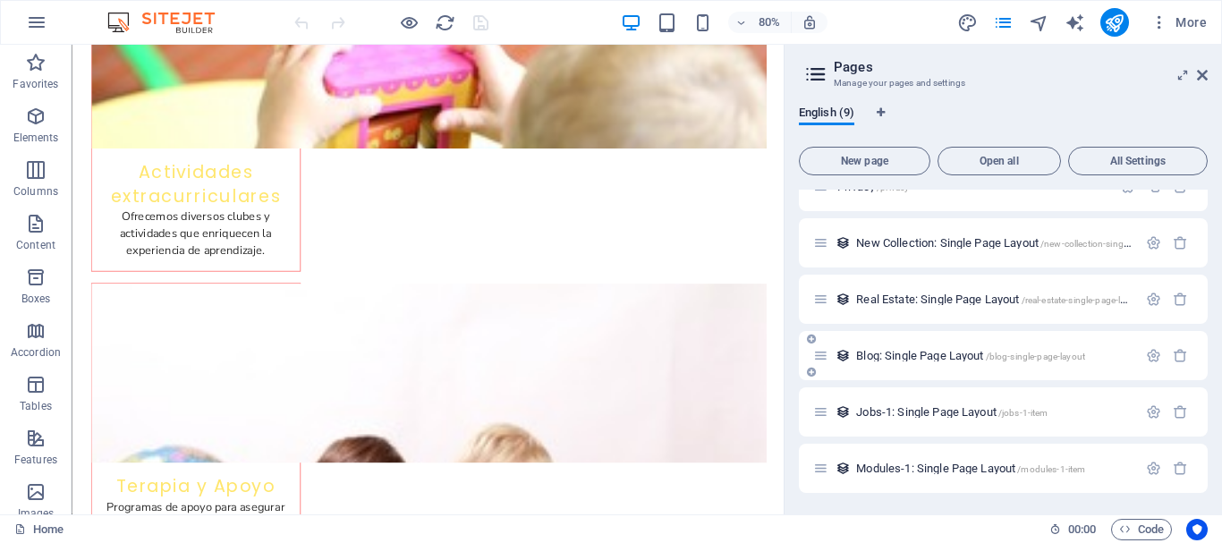
click at [880, 350] on span "Blog: Single Page Layout /blog-single-page-layout" at bounding box center [970, 355] width 229 height 13
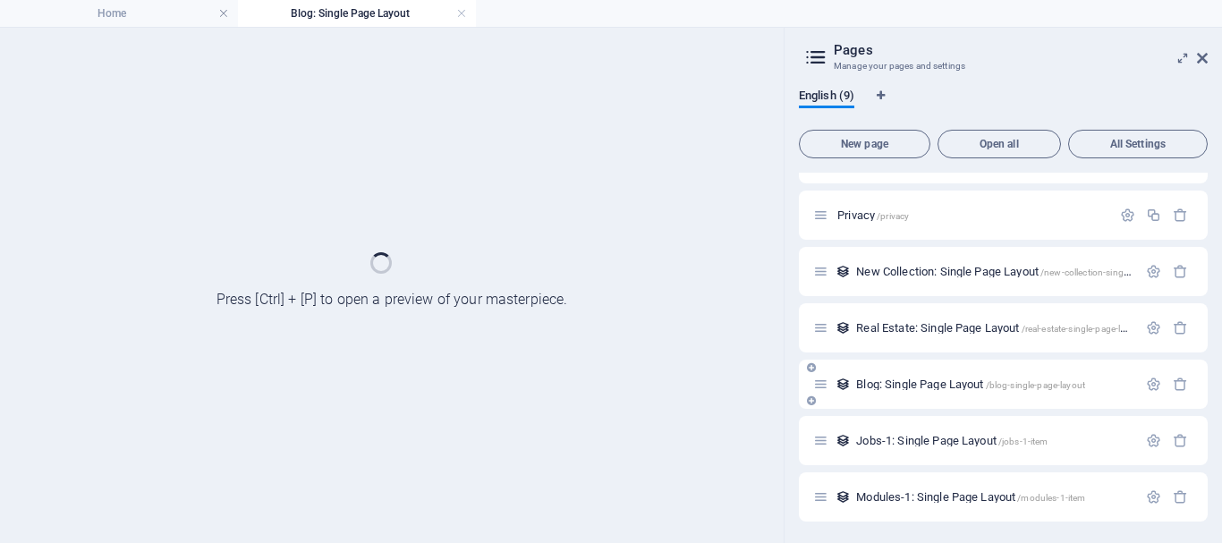
scroll to position [151, 0]
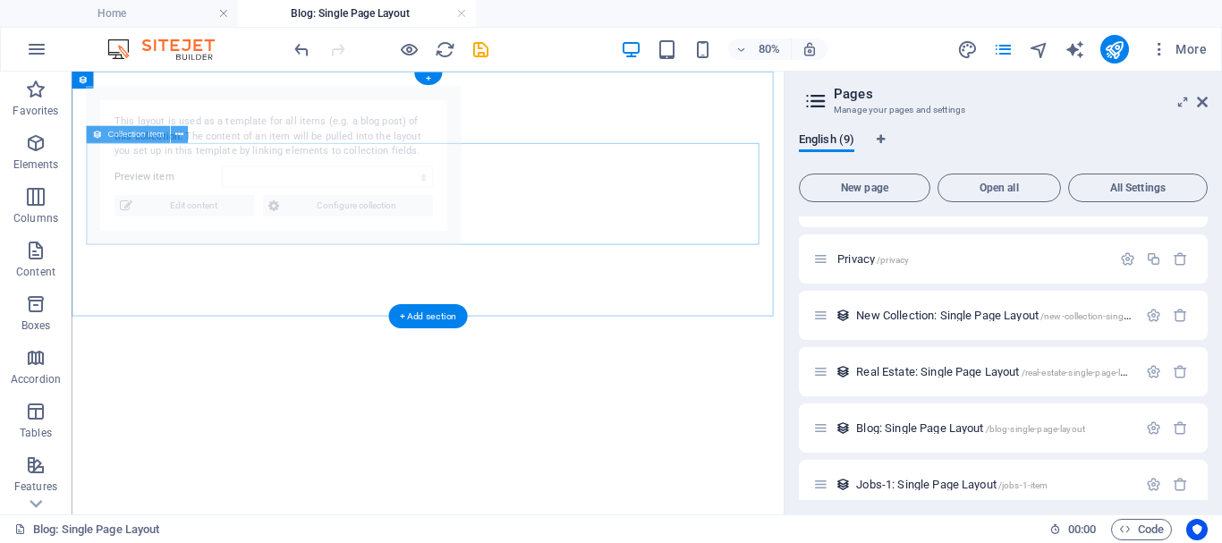
select select "68d47d14cd189cb9170e6b9e"
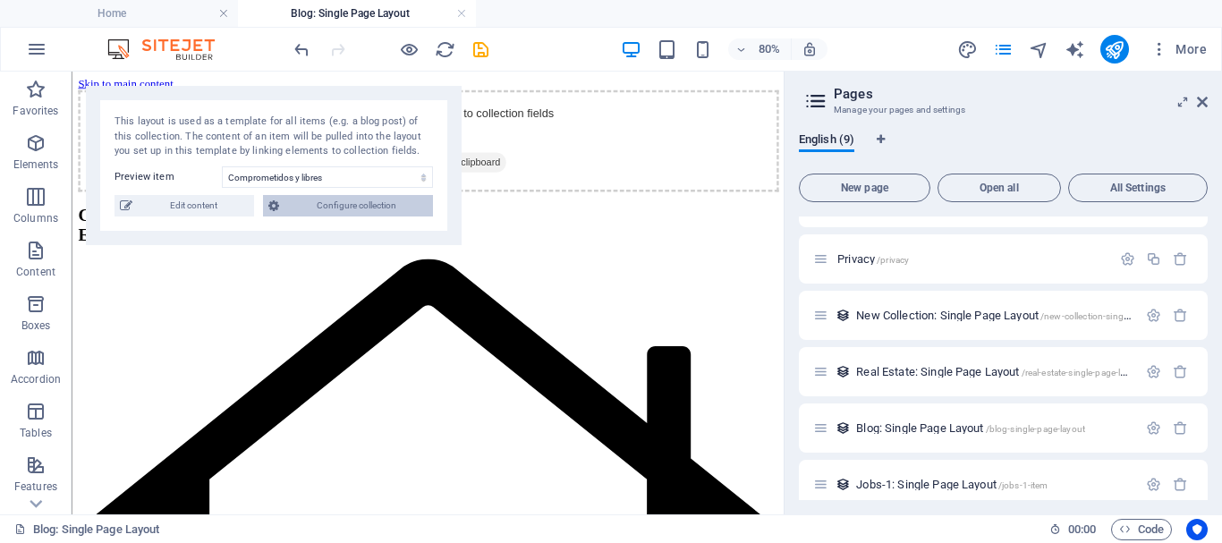
scroll to position [0, 0]
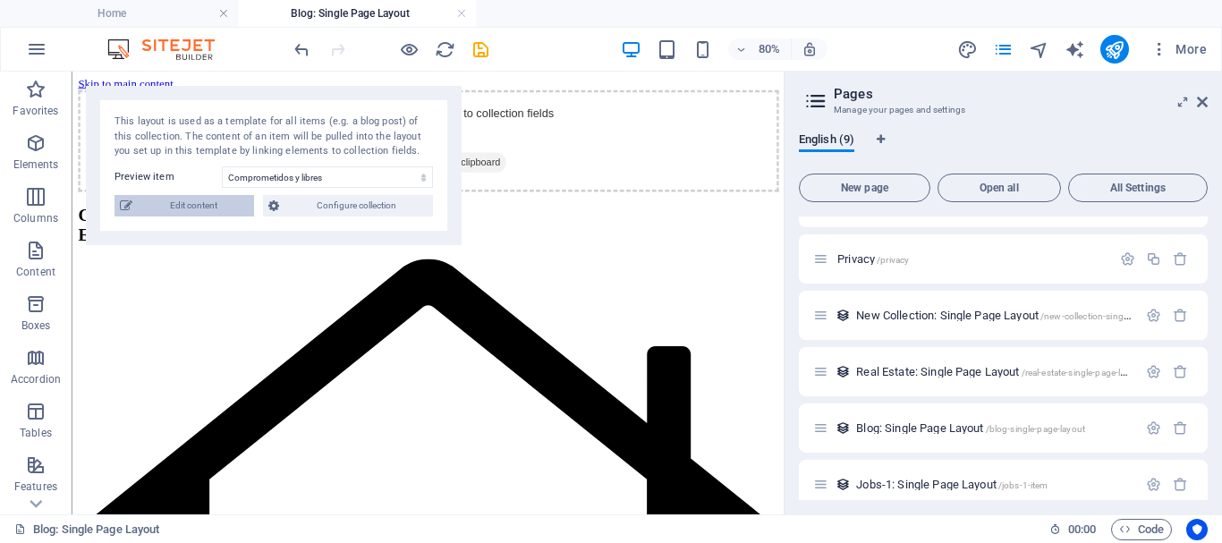
click at [205, 215] on span "Edit content" at bounding box center [193, 205] width 111 height 21
select select "Category 2"
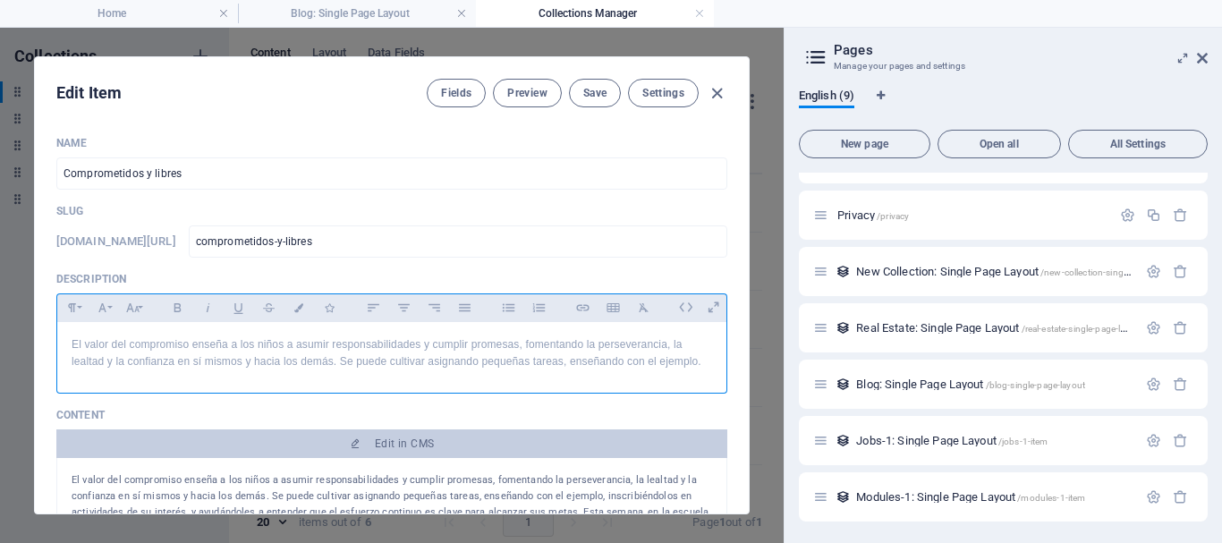
click at [146, 370] on p "El valor del compromiso enseña a los niños a asumir responsabilidades y cumplir…" at bounding box center [392, 353] width 640 height 34
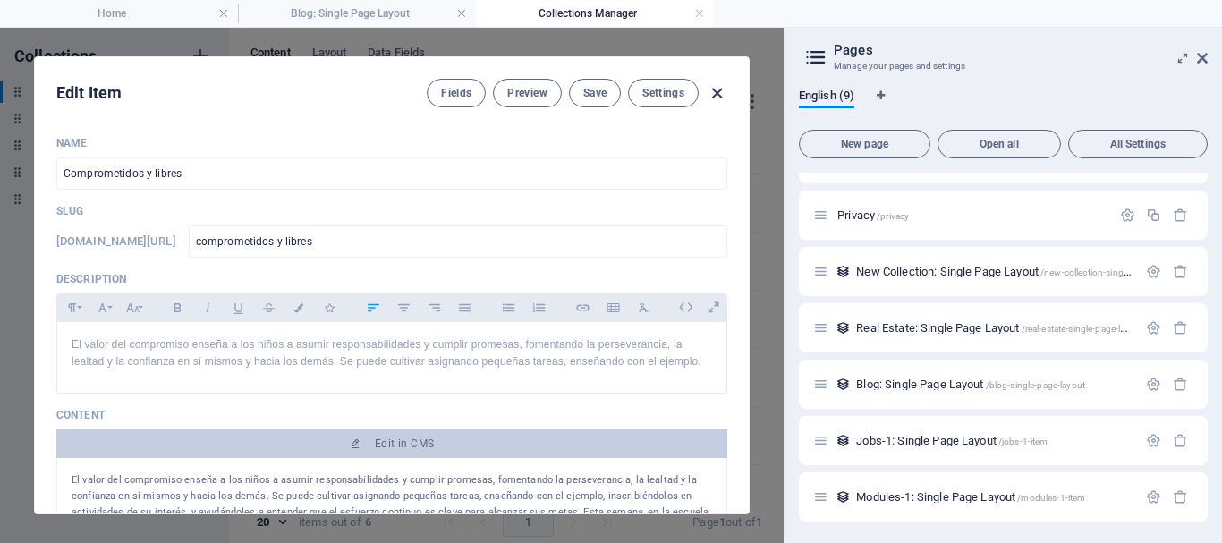
click at [721, 90] on icon "button" at bounding box center [717, 93] width 21 height 21
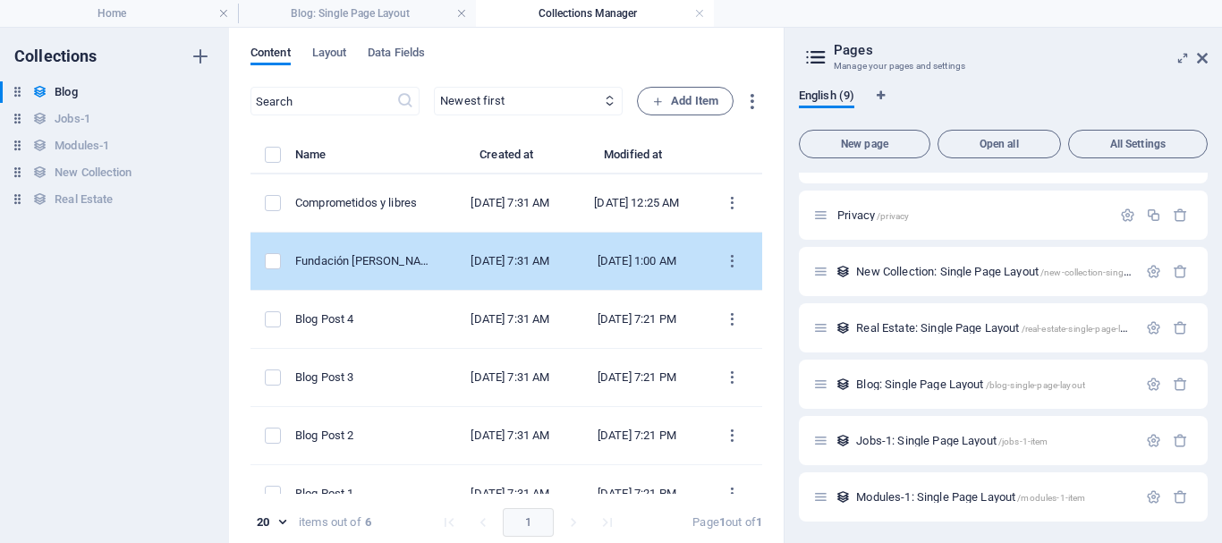
click at [449, 284] on td "Fundación de Sucre" at bounding box center [372, 262] width 154 height 58
select select "Category 2"
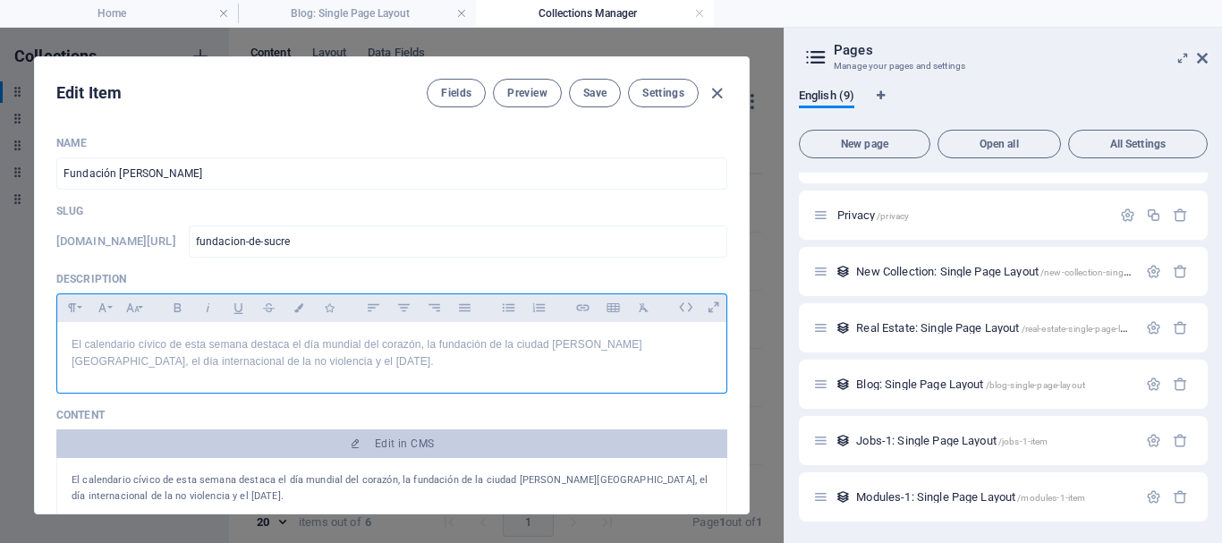
click at [420, 363] on p "El calendario cívico de esta semana destaca el día mundial del corazón, la fund…" at bounding box center [392, 353] width 640 height 34
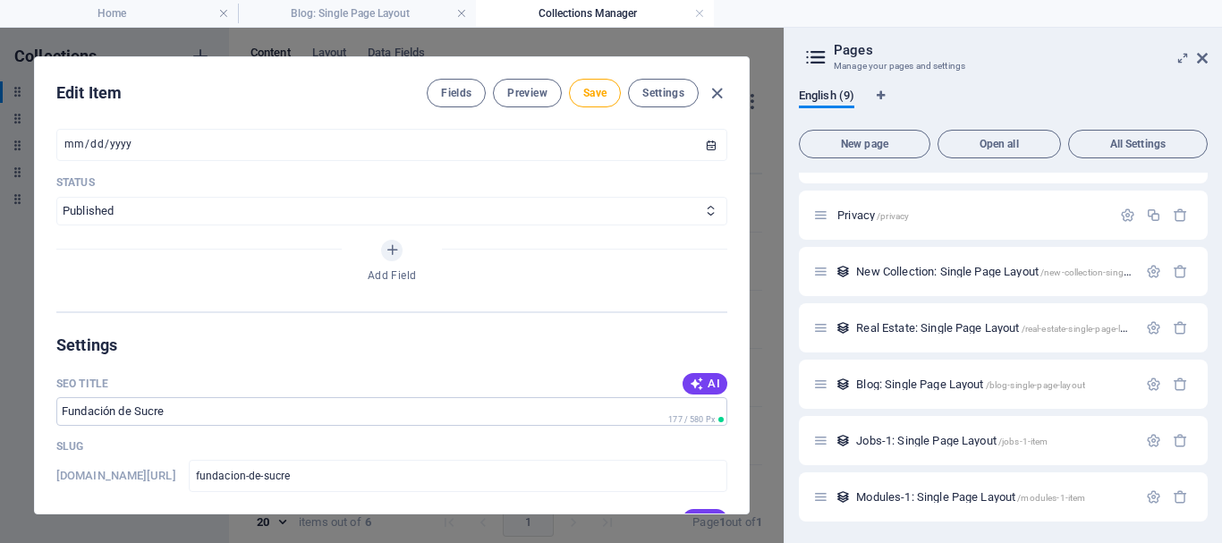
scroll to position [759, 0]
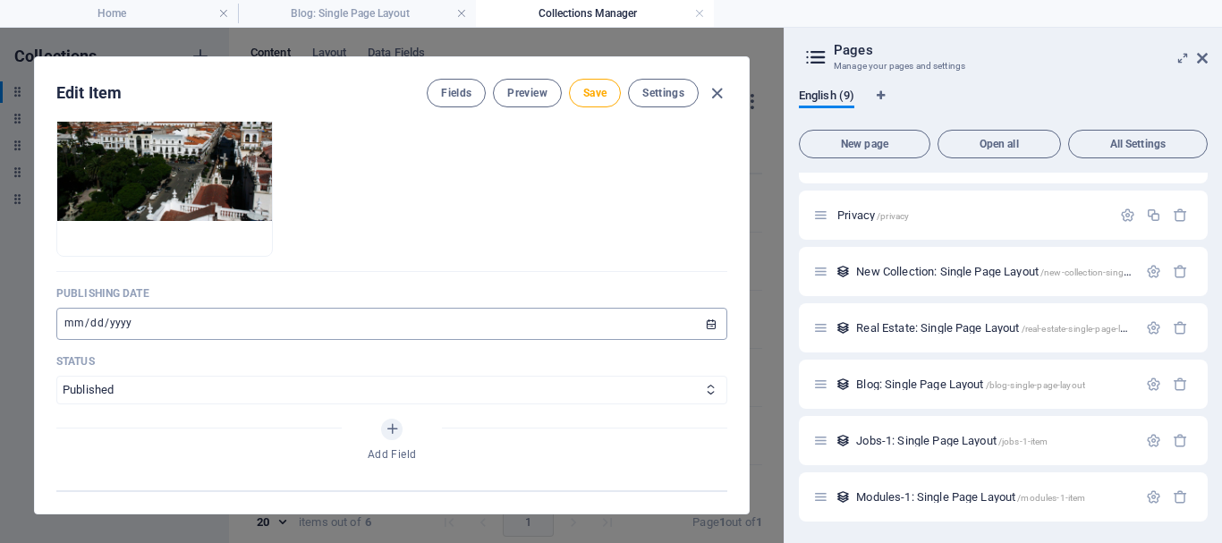
click at [704, 326] on input "2024-08-25" at bounding box center [391, 324] width 671 height 32
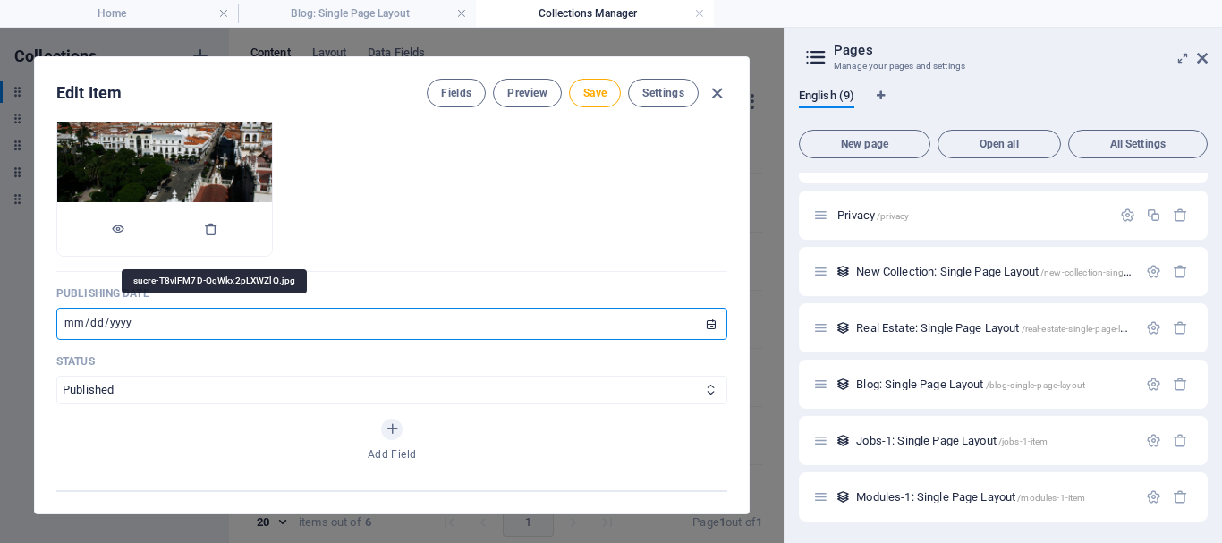
type input "2025-09-28"
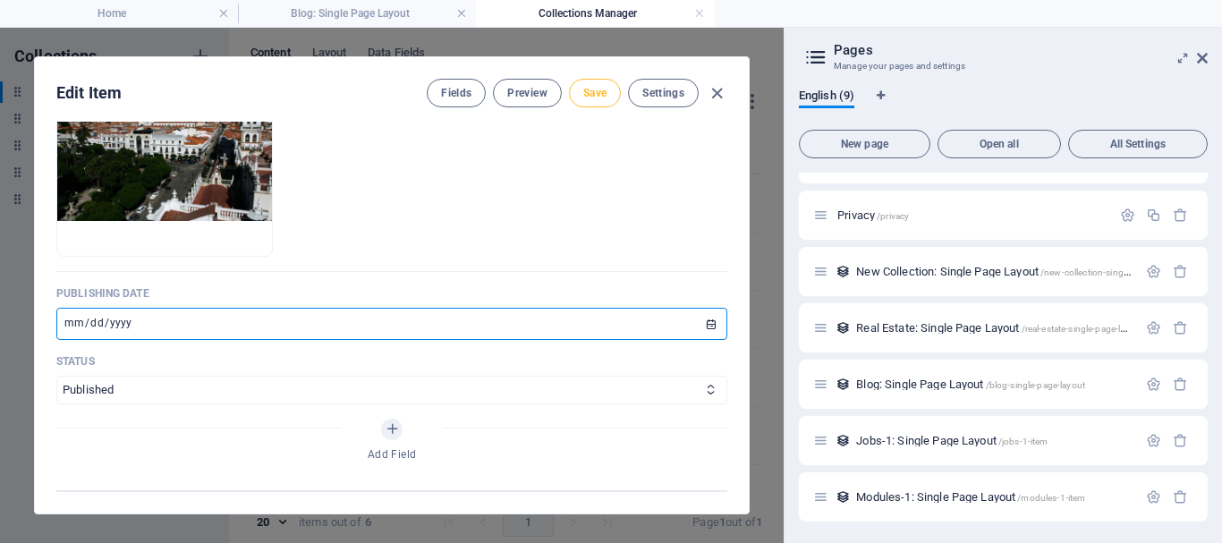
click at [597, 97] on span "Save" at bounding box center [594, 93] width 23 height 14
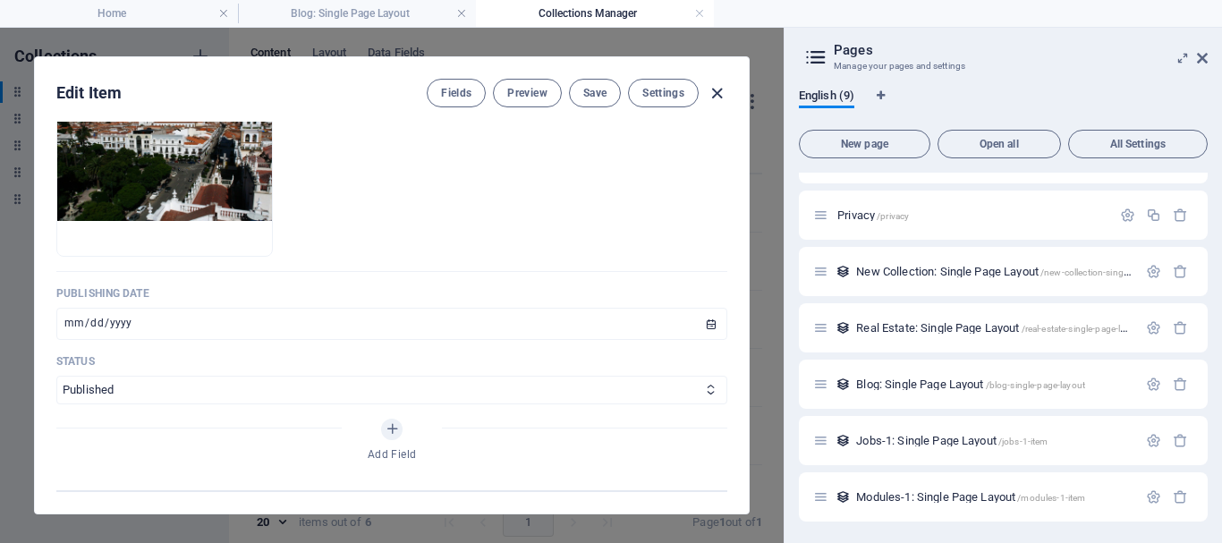
click at [711, 97] on icon "button" at bounding box center [717, 93] width 21 height 21
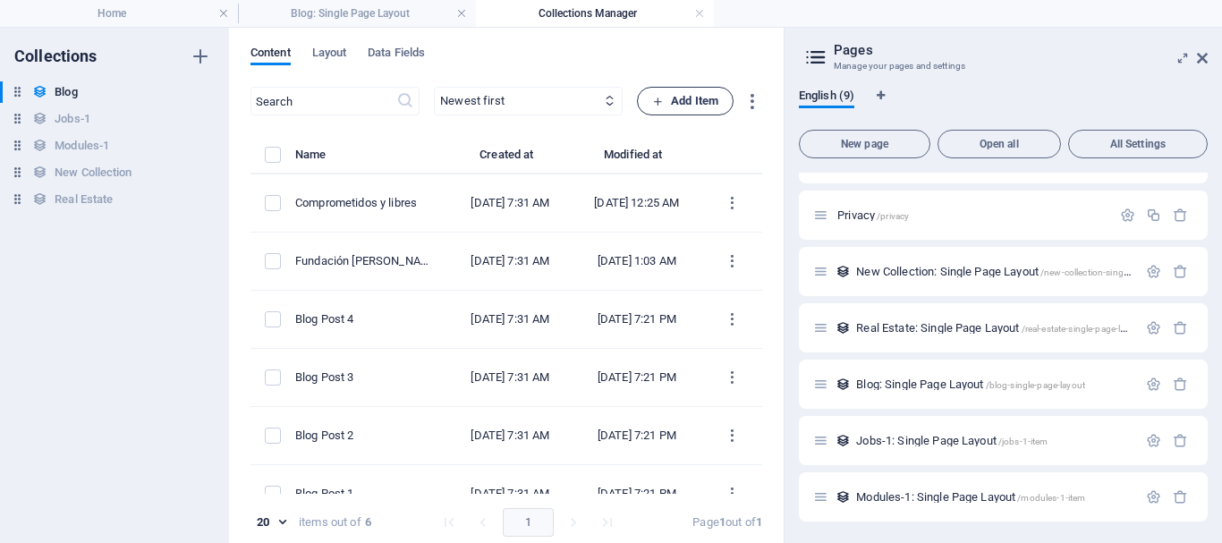
scroll to position [0, 0]
click at [181, 16] on h4 "Home" at bounding box center [119, 14] width 238 height 20
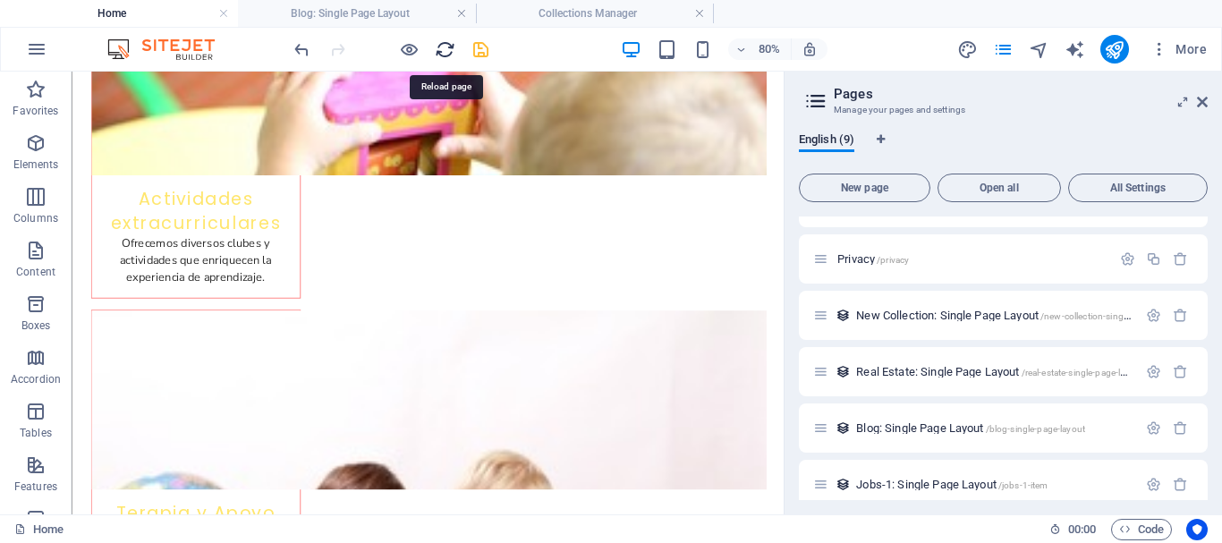
click at [449, 49] on icon "reload" at bounding box center [445, 49] width 21 height 21
click at [1210, 101] on aside "Pages Manage your pages and settings English (9) New page Open all All Settings…" at bounding box center [1002, 293] width 438 height 443
click at [1201, 102] on icon at bounding box center [1202, 102] width 11 height 14
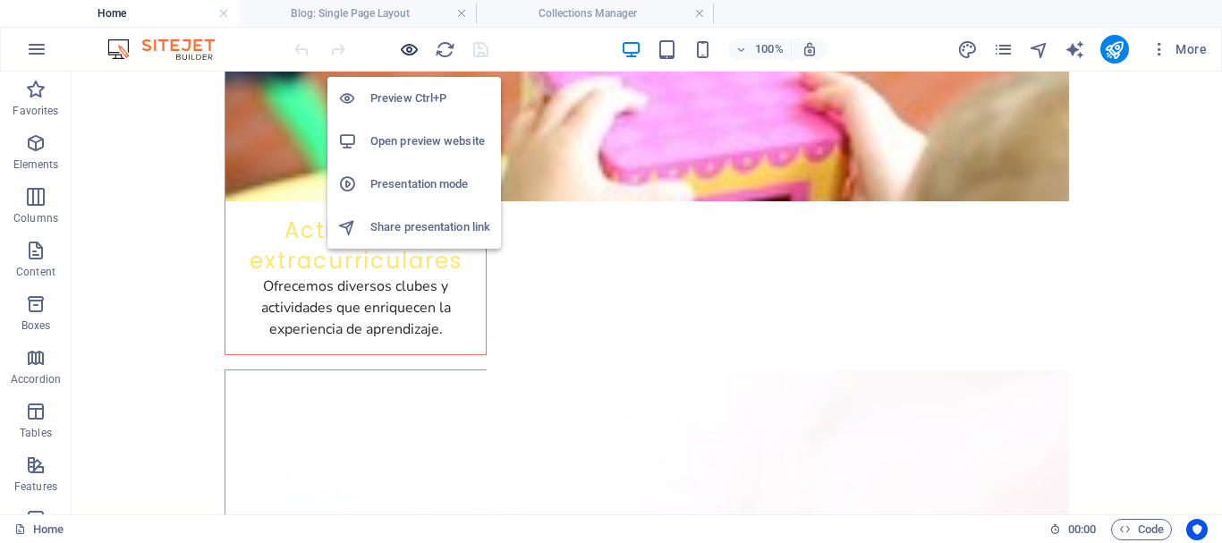
click at [415, 58] on icon "button" at bounding box center [409, 49] width 21 height 21
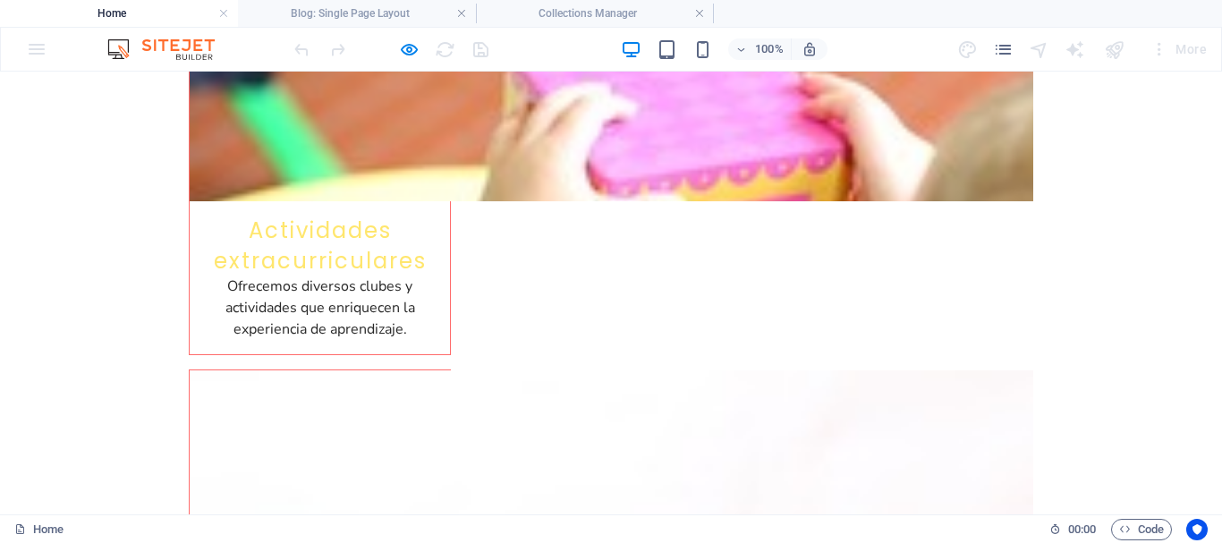
select select "68d47d14cd189cb9170e6b9d"
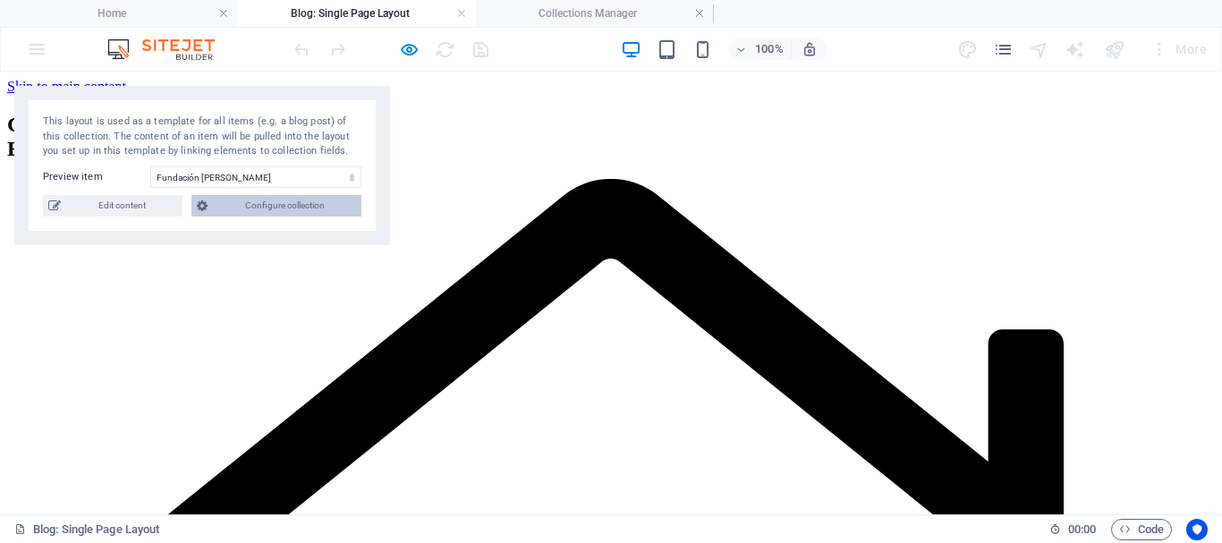
click at [270, 207] on span "Configure collection" at bounding box center [284, 205] width 143 height 21
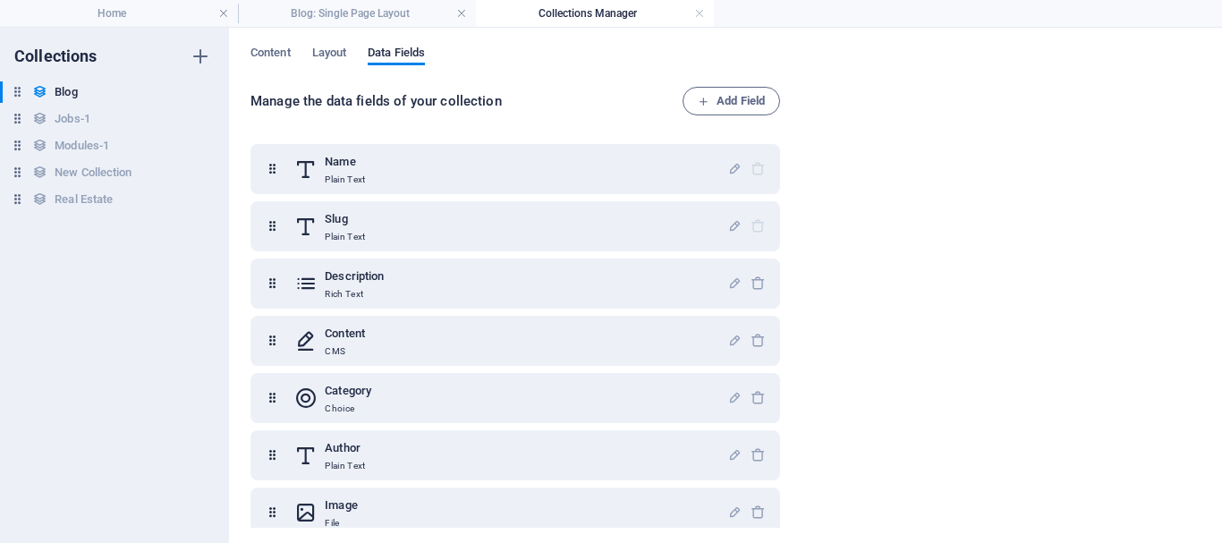
click at [706, 14] on h4 "Collections Manager" at bounding box center [595, 14] width 238 height 20
click at [699, 14] on link at bounding box center [699, 13] width 11 height 17
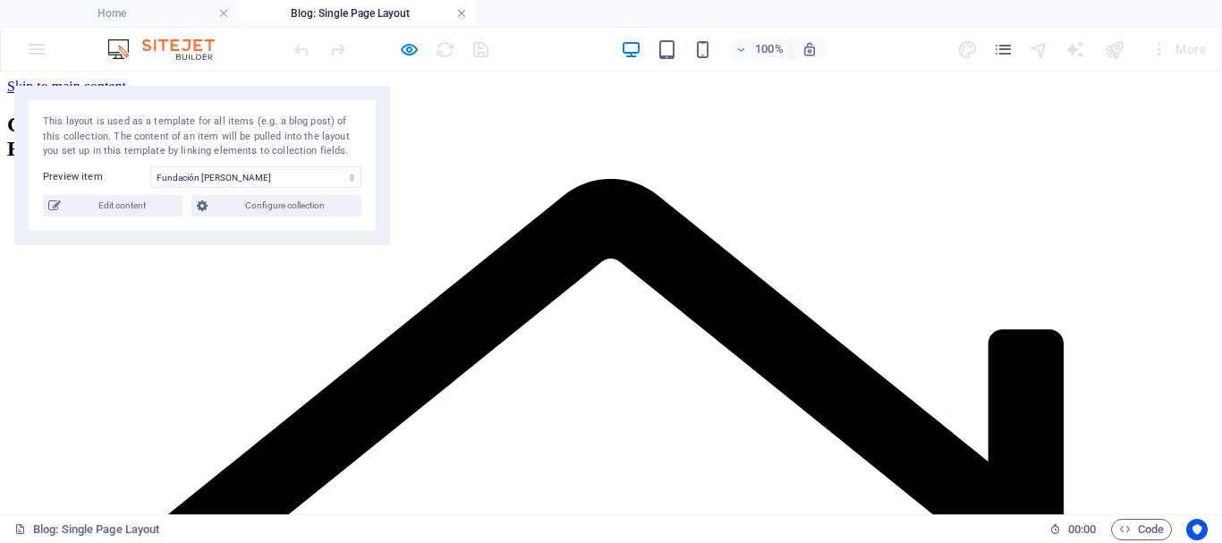
click at [463, 15] on link at bounding box center [461, 13] width 11 height 17
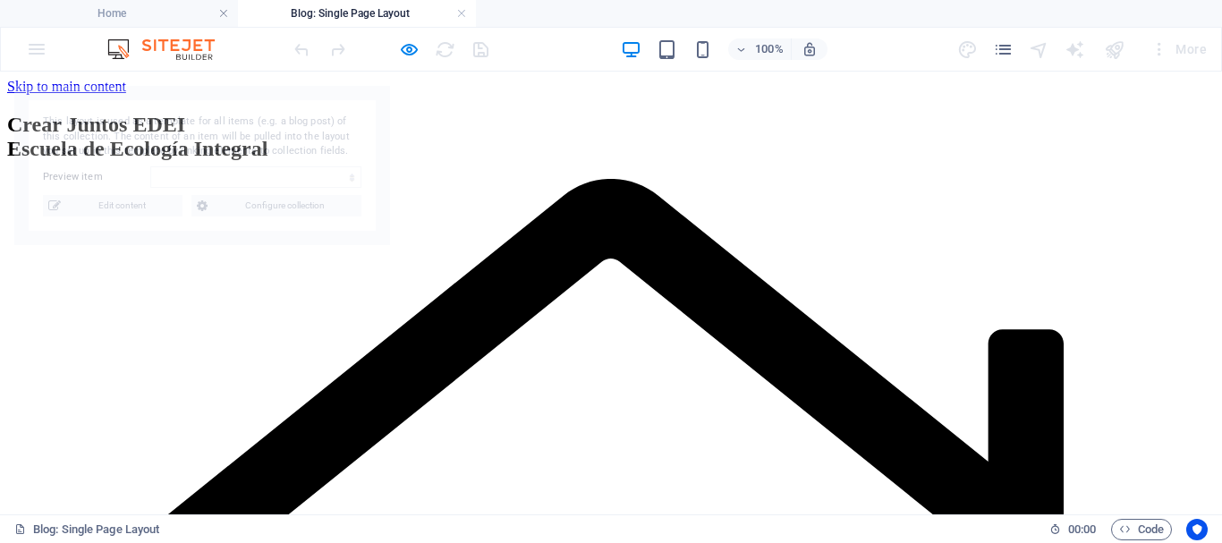
select select "68d47d14cd189cb9170e6b99"
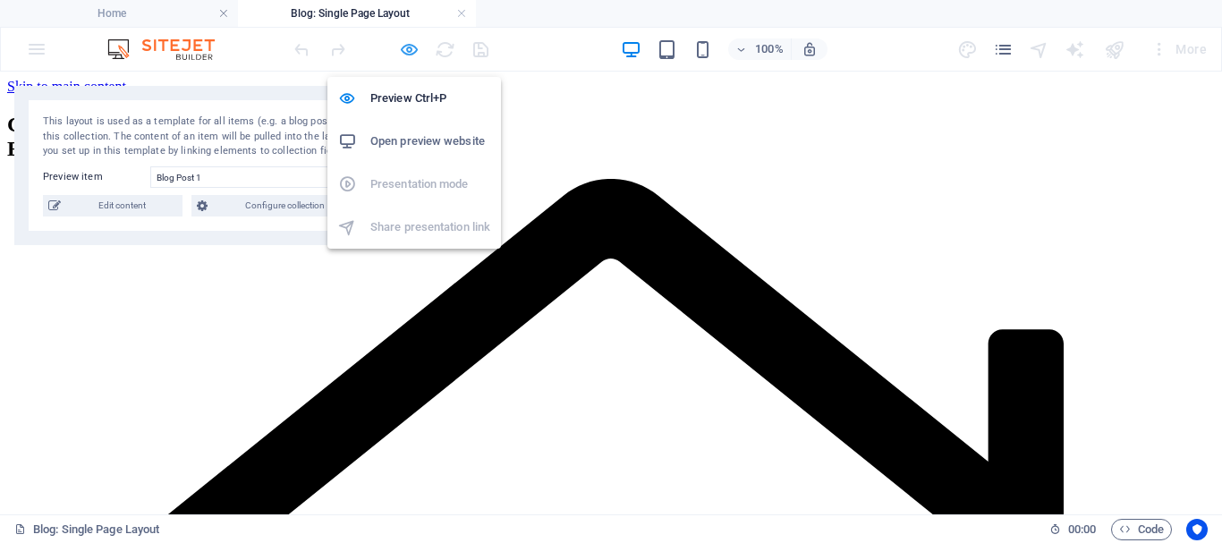
click at [413, 50] on icon "button" at bounding box center [409, 49] width 21 height 21
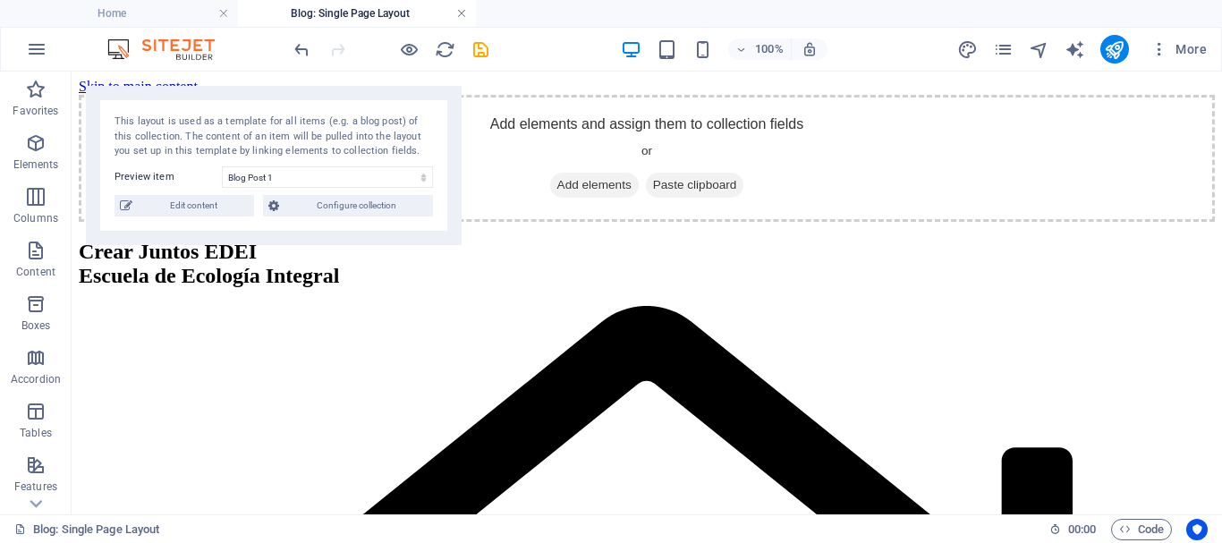
click at [461, 12] on link at bounding box center [461, 13] width 11 height 17
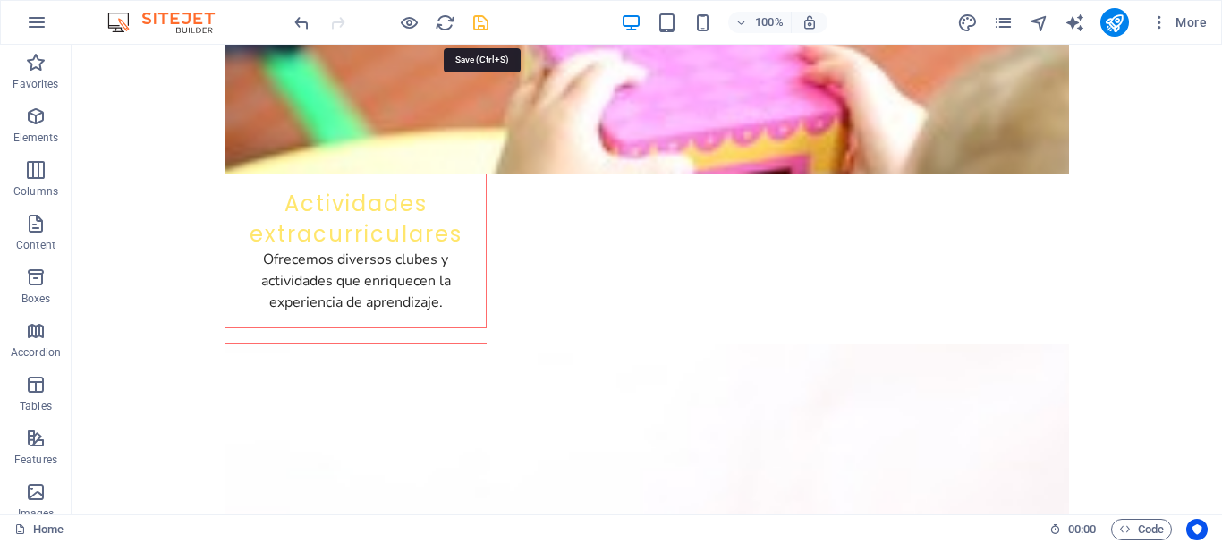
click at [489, 25] on icon "save" at bounding box center [480, 23] width 21 height 21
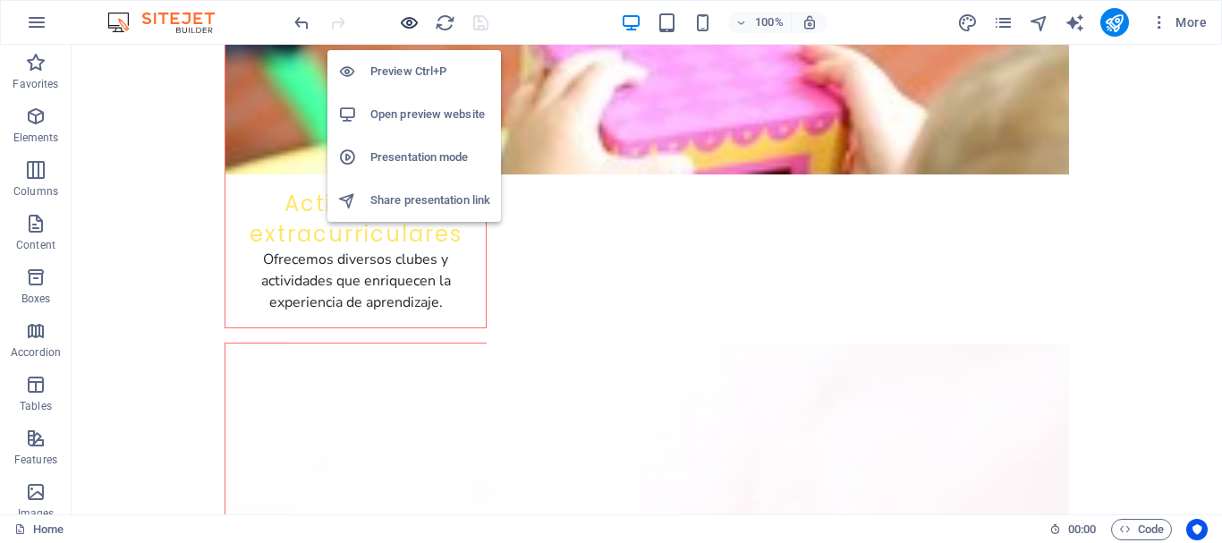
click at [414, 22] on icon "button" at bounding box center [409, 23] width 21 height 21
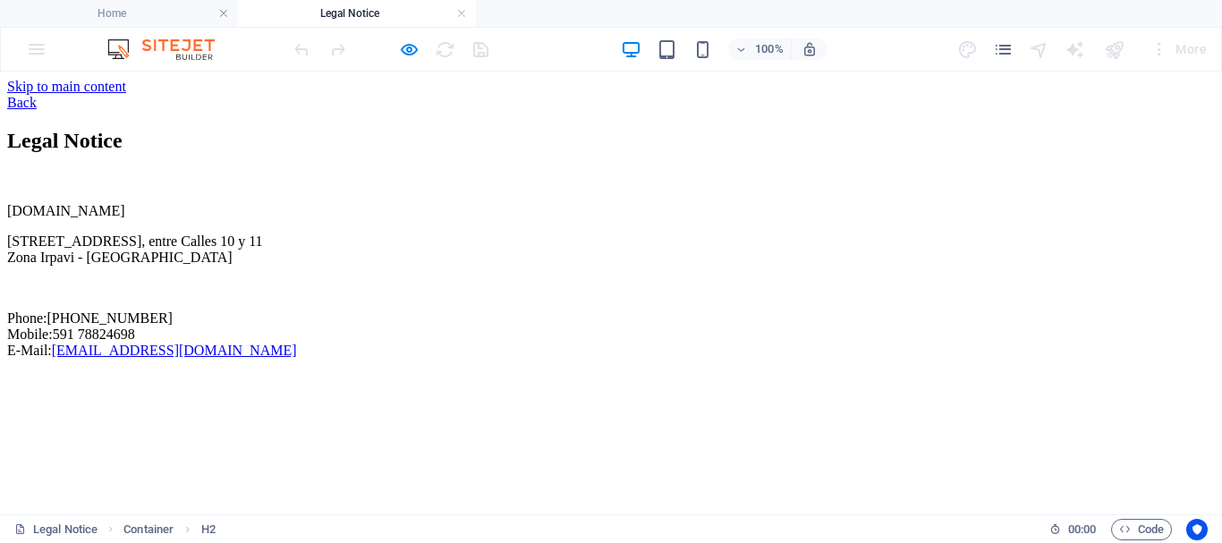
click at [92, 100] on div "Back" at bounding box center [610, 103] width 1207 height 16
click at [89, 102] on div "Back" at bounding box center [610, 103] width 1207 height 16
click at [461, 13] on link at bounding box center [461, 13] width 11 height 17
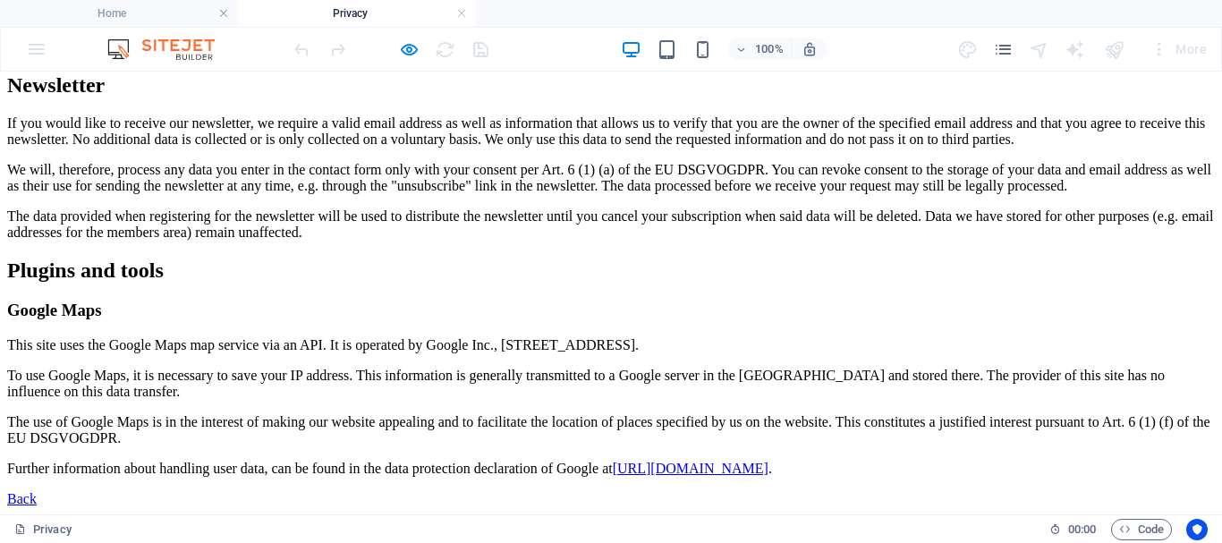
scroll to position [3941, 0]
click at [470, 11] on h4 "Privacy" at bounding box center [357, 14] width 238 height 20
click at [467, 14] on h4 "Privacy" at bounding box center [357, 14] width 238 height 20
click at [457, 13] on link at bounding box center [461, 13] width 11 height 17
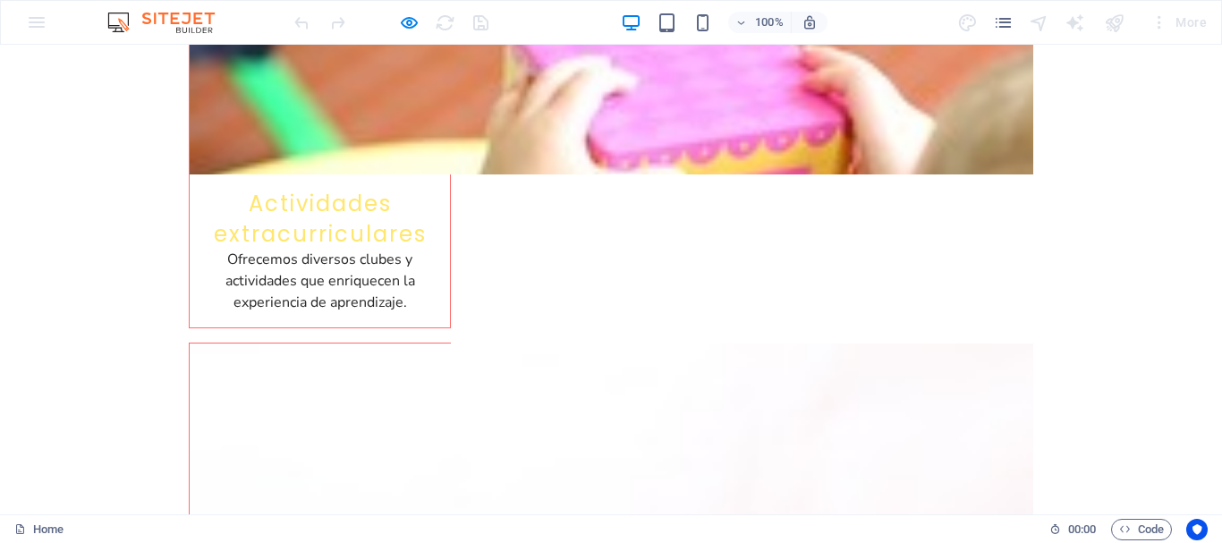
click at [431, 27] on div at bounding box center [391, 22] width 200 height 29
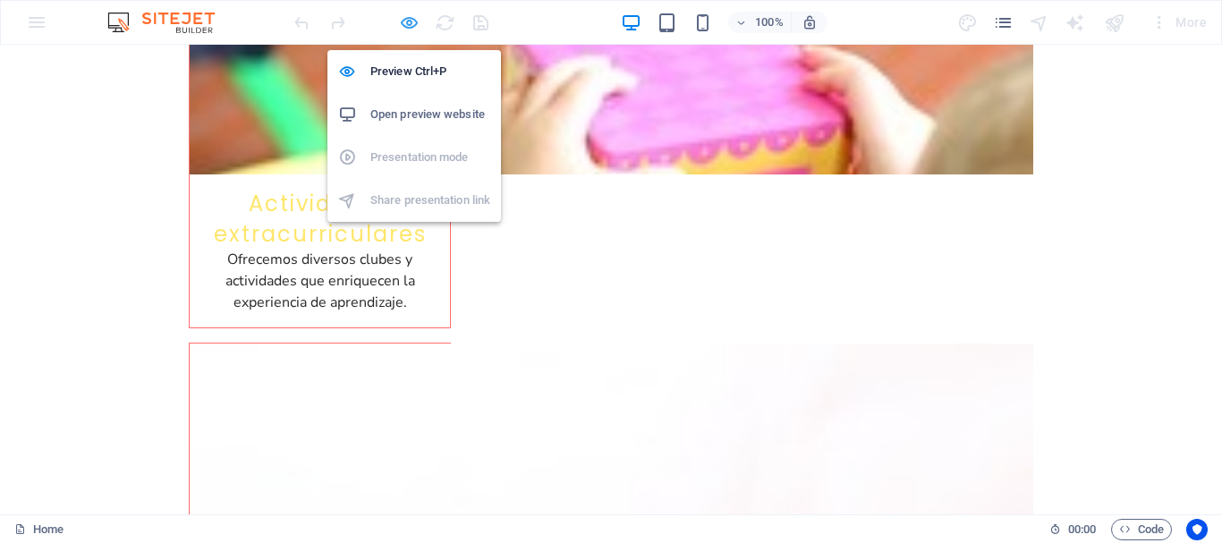
click at [416, 27] on icon "button" at bounding box center [409, 23] width 21 height 21
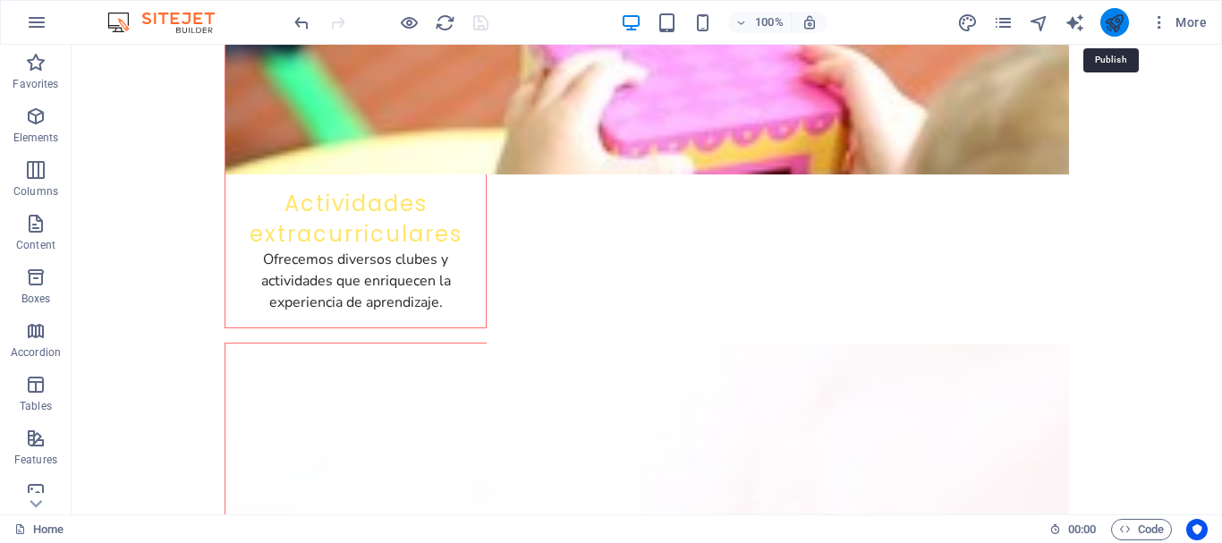
click at [1107, 27] on icon "publish" at bounding box center [1114, 23] width 21 height 21
click at [1114, 26] on icon "publish" at bounding box center [1114, 23] width 21 height 21
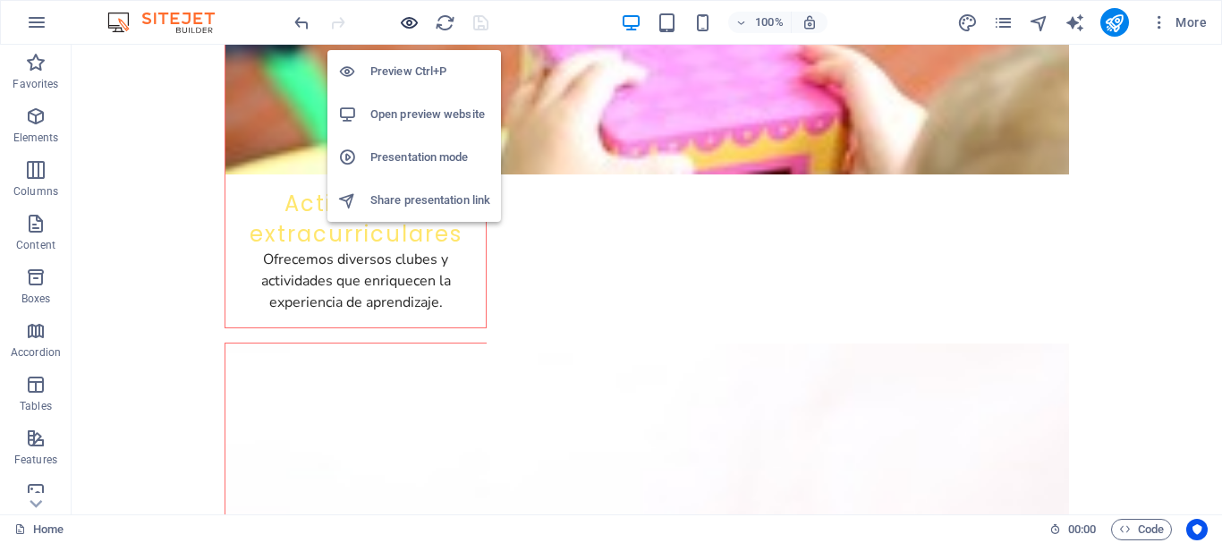
click at [419, 25] on icon "button" at bounding box center [409, 23] width 21 height 21
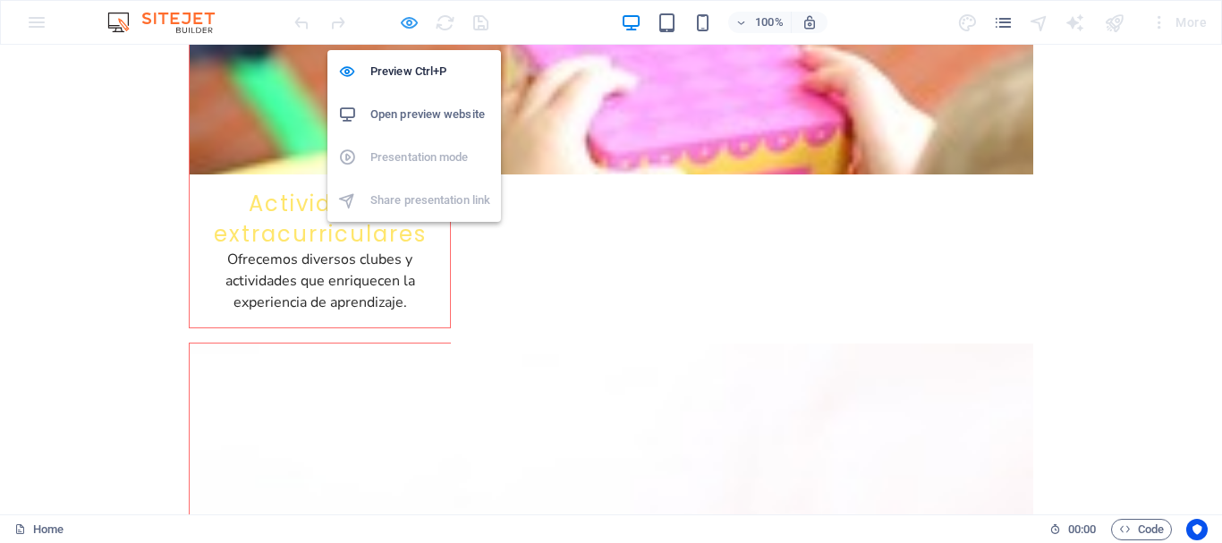
click at [411, 21] on icon "button" at bounding box center [409, 23] width 21 height 21
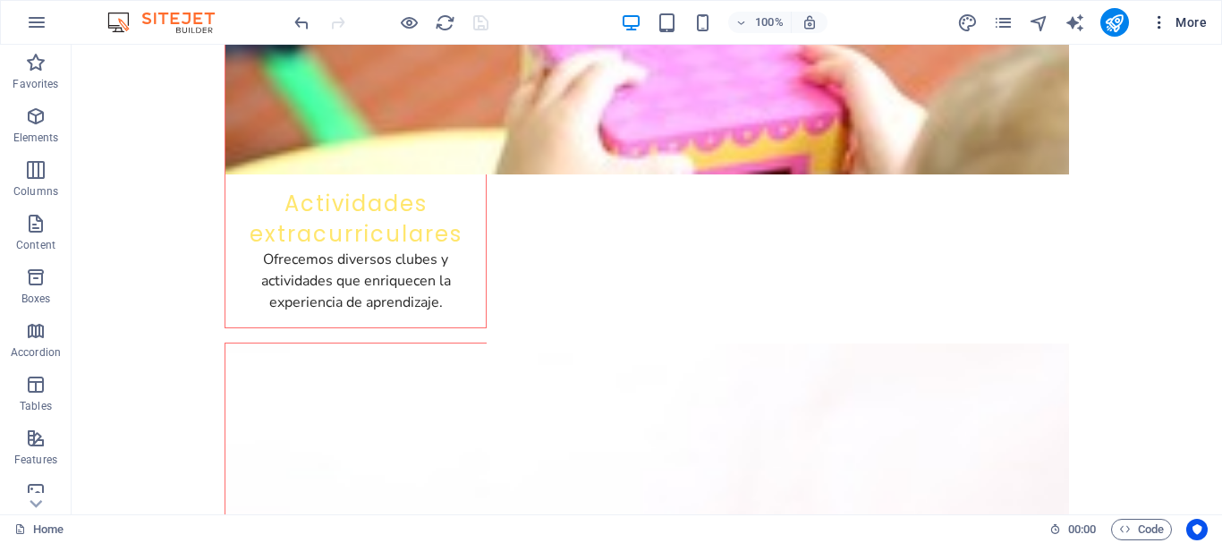
click at [1160, 26] on icon "button" at bounding box center [1159, 22] width 18 height 18
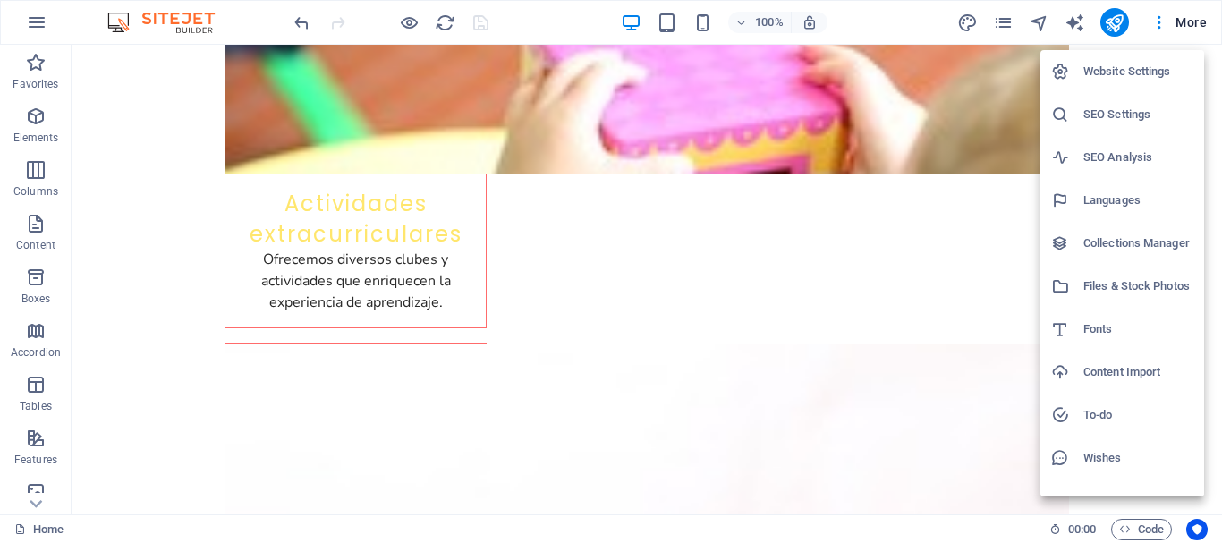
click at [1125, 198] on h6 "Languages" at bounding box center [1138, 200] width 110 height 21
select select "41"
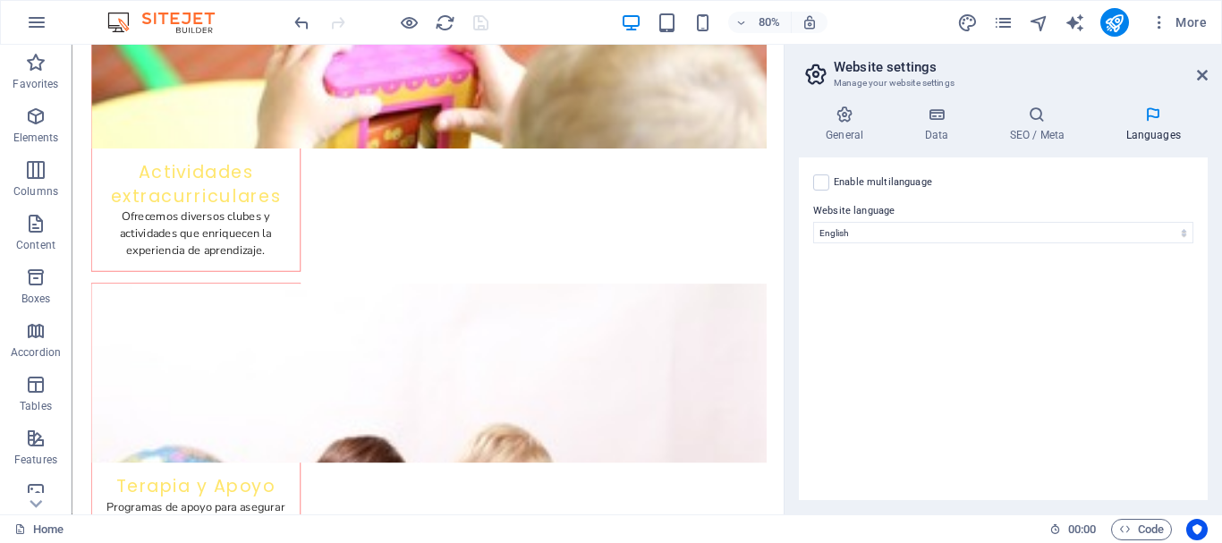
click at [1160, 118] on icon at bounding box center [1152, 115] width 109 height 18
click at [1203, 73] on icon at bounding box center [1202, 75] width 11 height 14
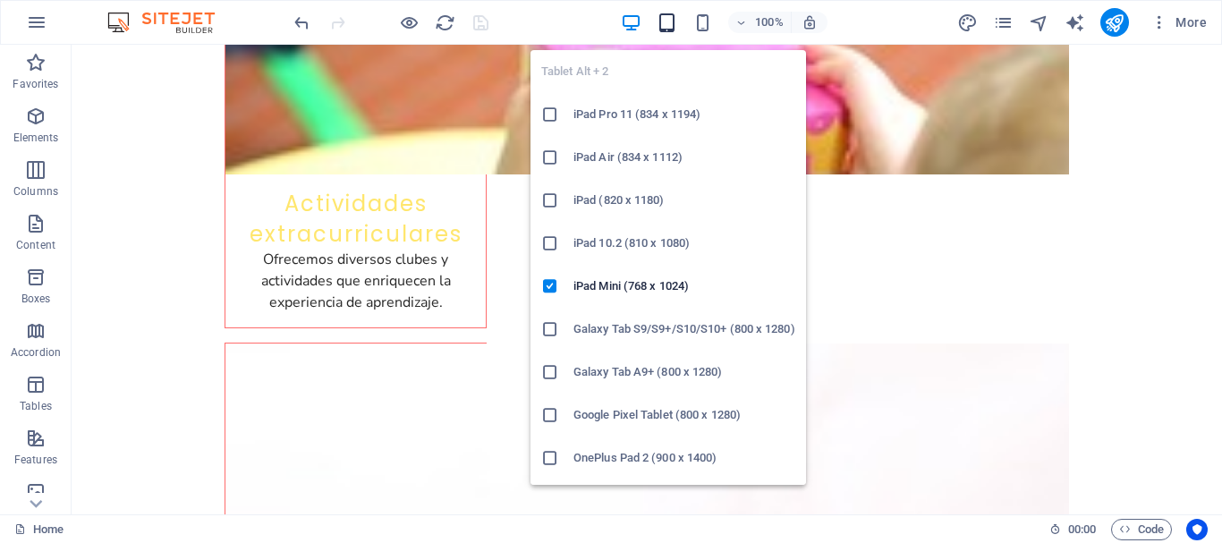
click at [672, 30] on icon "button" at bounding box center [666, 23] width 21 height 21
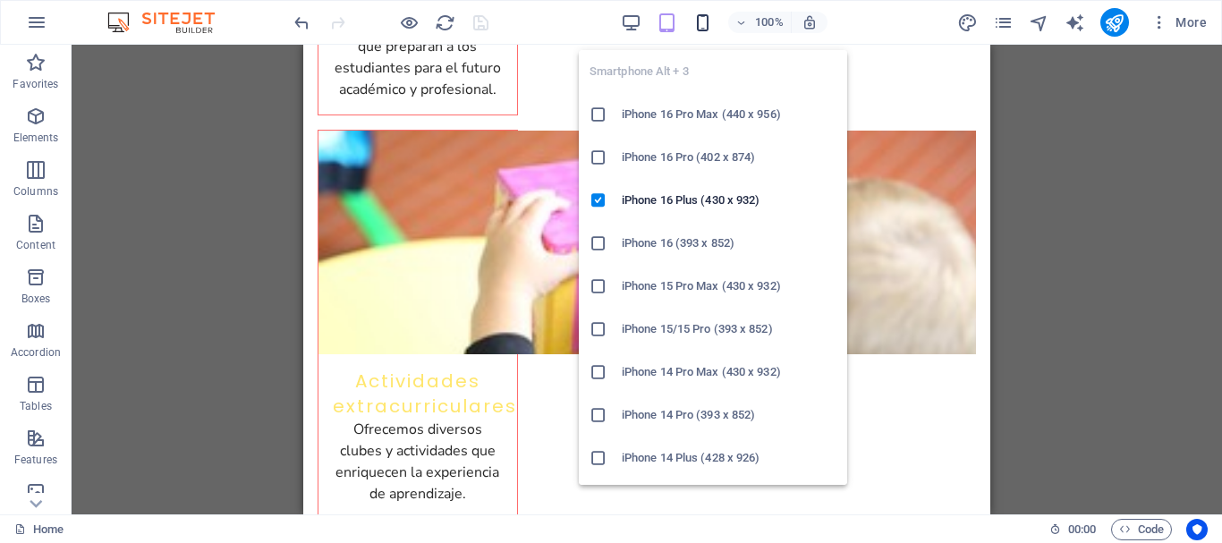
click at [705, 27] on icon "button" at bounding box center [702, 23] width 21 height 21
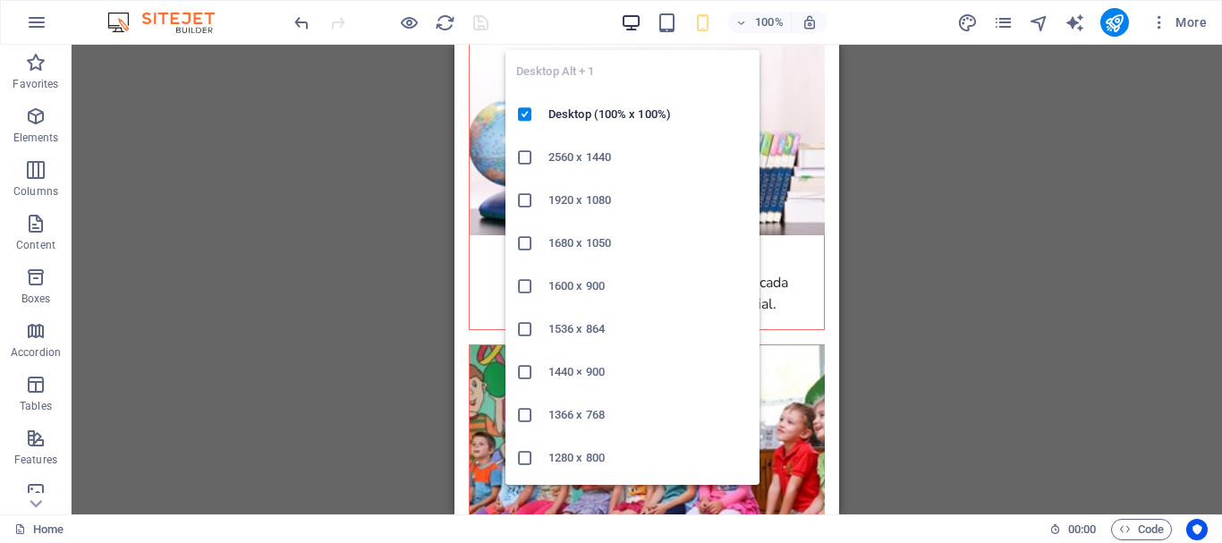
click at [635, 22] on icon "button" at bounding box center [631, 23] width 21 height 21
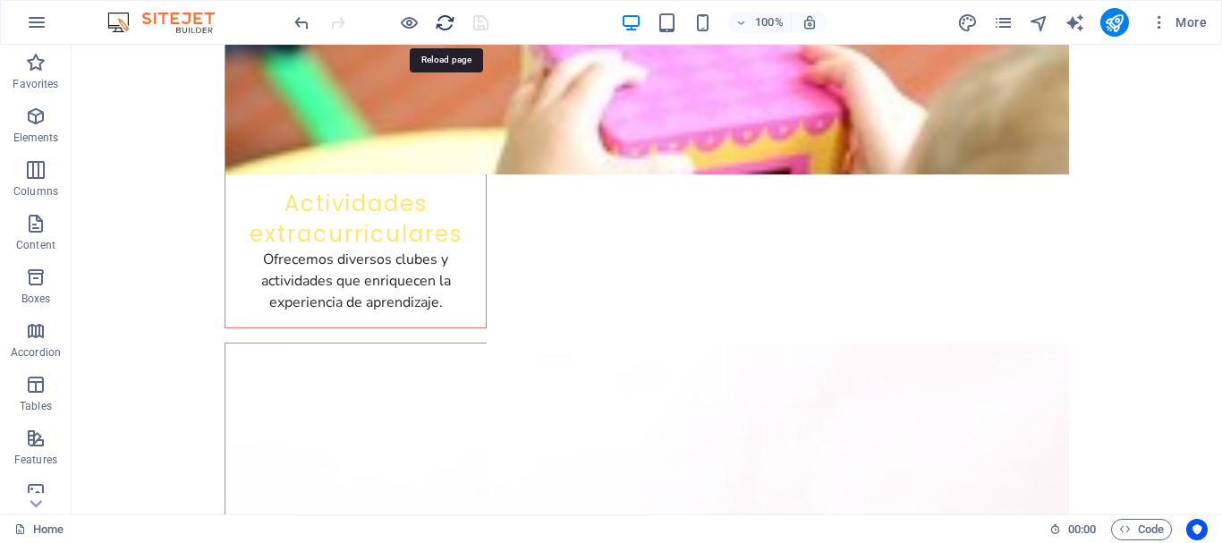
click at [447, 22] on icon "reload" at bounding box center [445, 23] width 21 height 21
click at [1113, 24] on icon "publish" at bounding box center [1114, 23] width 21 height 21
click at [485, 19] on div at bounding box center [391, 22] width 200 height 29
click at [1114, 24] on icon "publish" at bounding box center [1114, 23] width 21 height 21
